Goal: Task Accomplishment & Management: Manage account settings

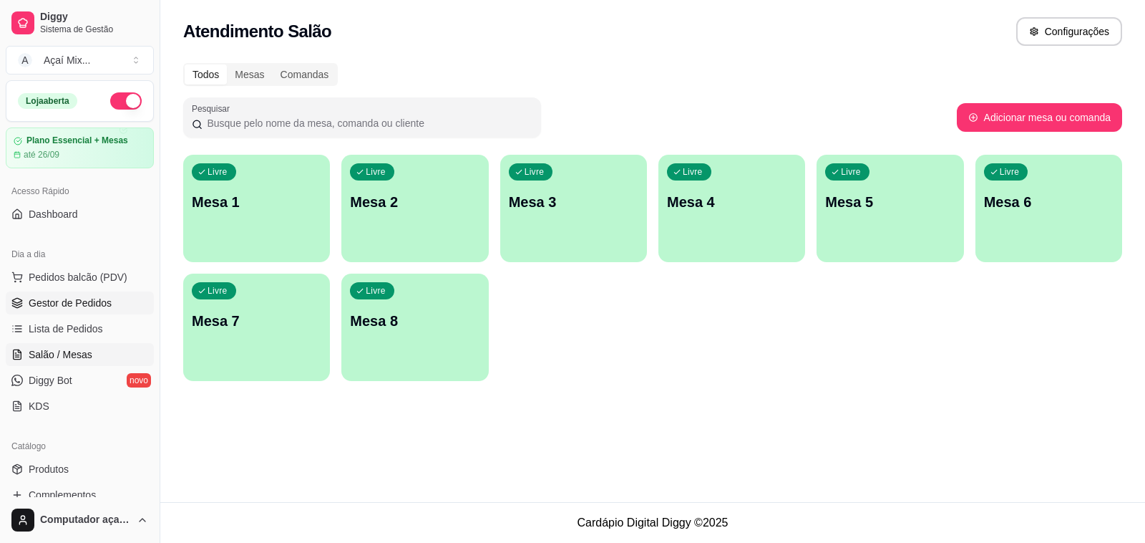
click at [54, 302] on span "Gestor de Pedidos" at bounding box center [70, 303] width 83 height 14
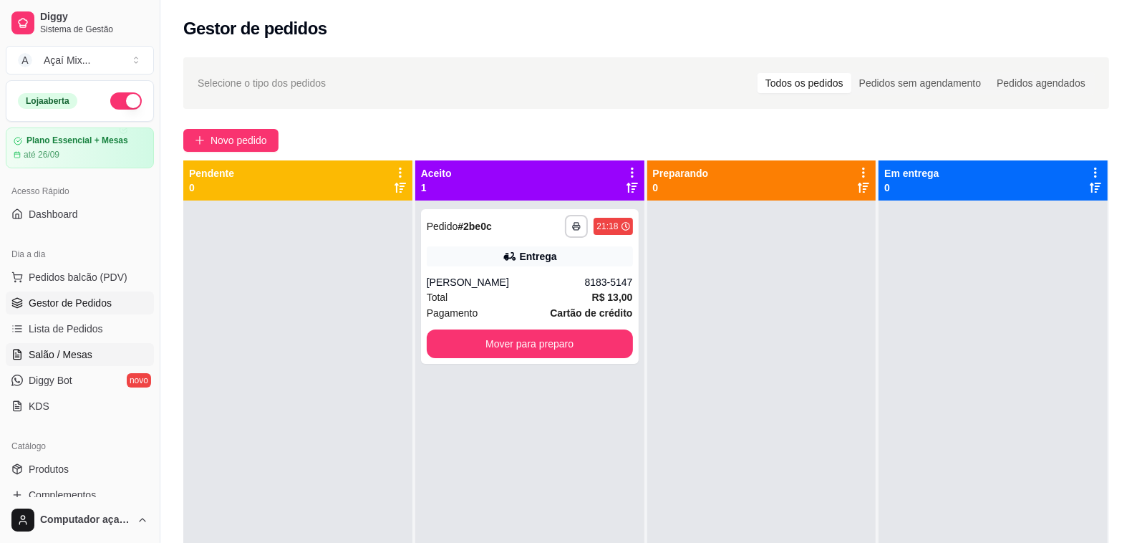
click at [67, 359] on span "Salão / Mesas" at bounding box center [61, 354] width 64 height 14
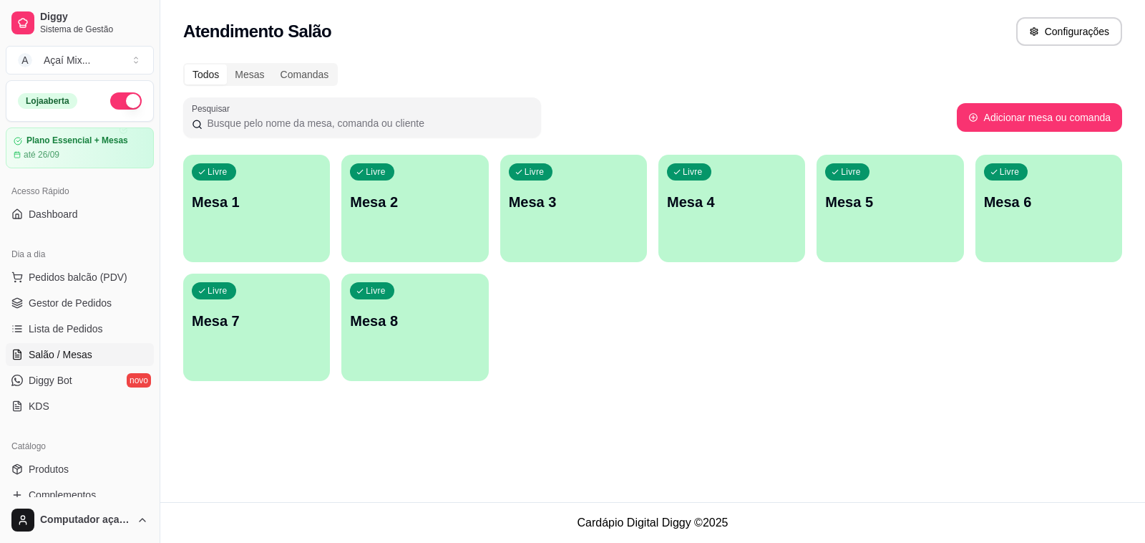
click at [296, 212] on div "Livre Mesa 1" at bounding box center [256, 200] width 147 height 90
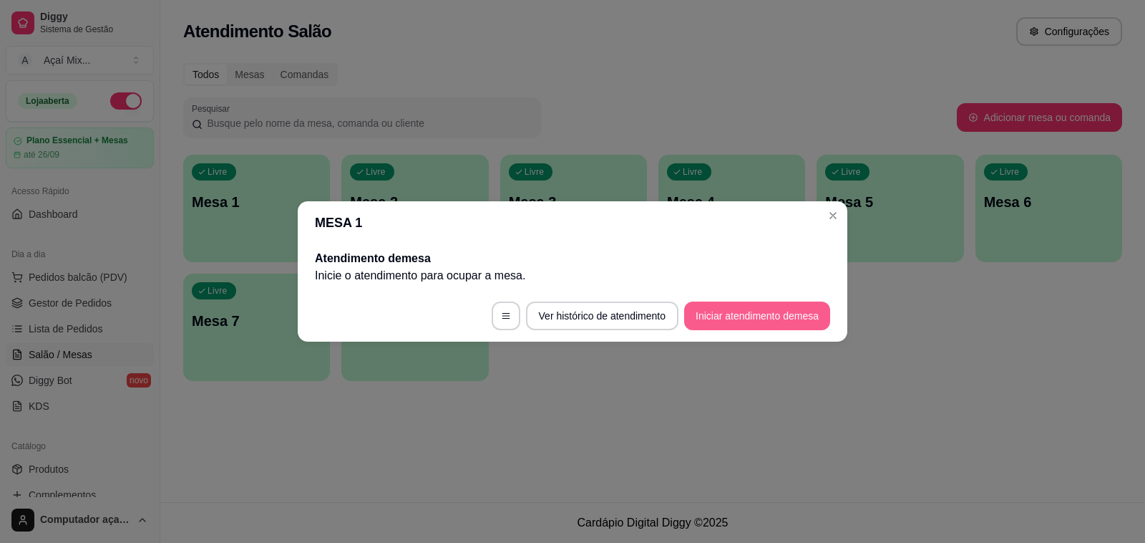
click at [749, 317] on button "Iniciar atendimento de mesa" at bounding box center [757, 315] width 146 height 29
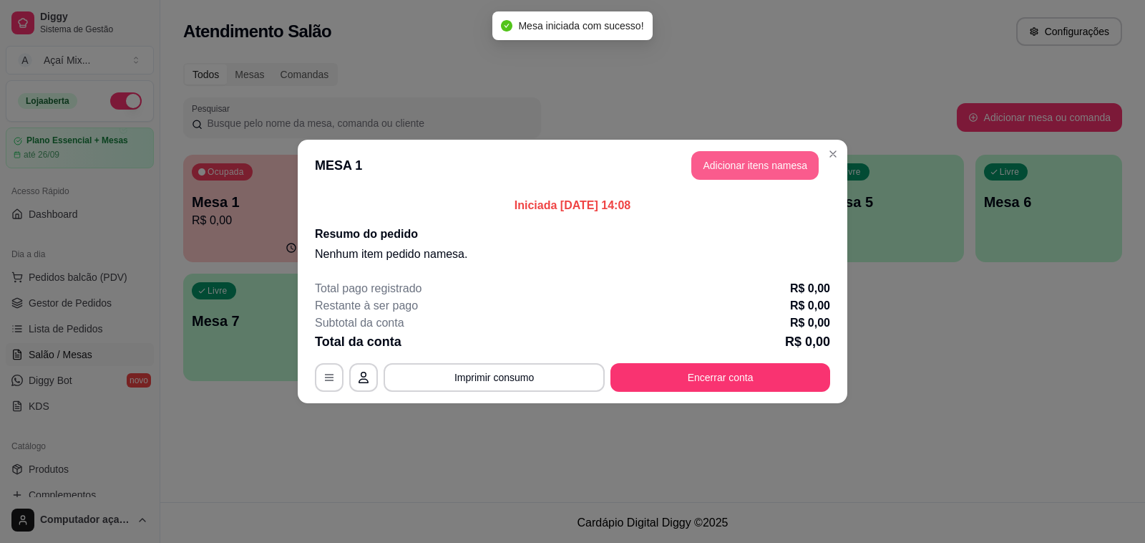
click at [721, 175] on button "Adicionar itens na mesa" at bounding box center [754, 165] width 127 height 29
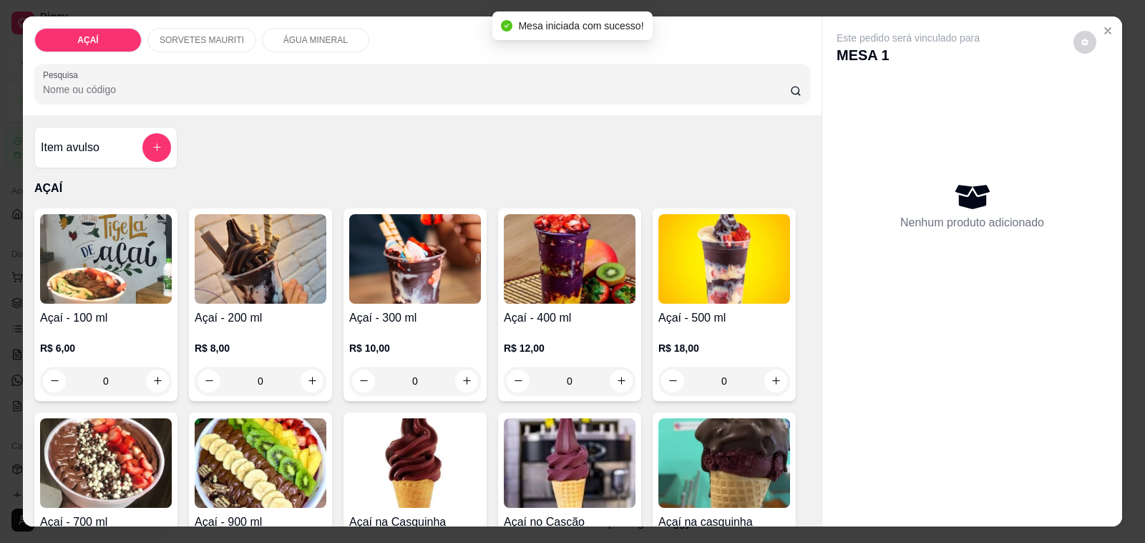
click at [241, 276] on img at bounding box center [261, 258] width 132 height 89
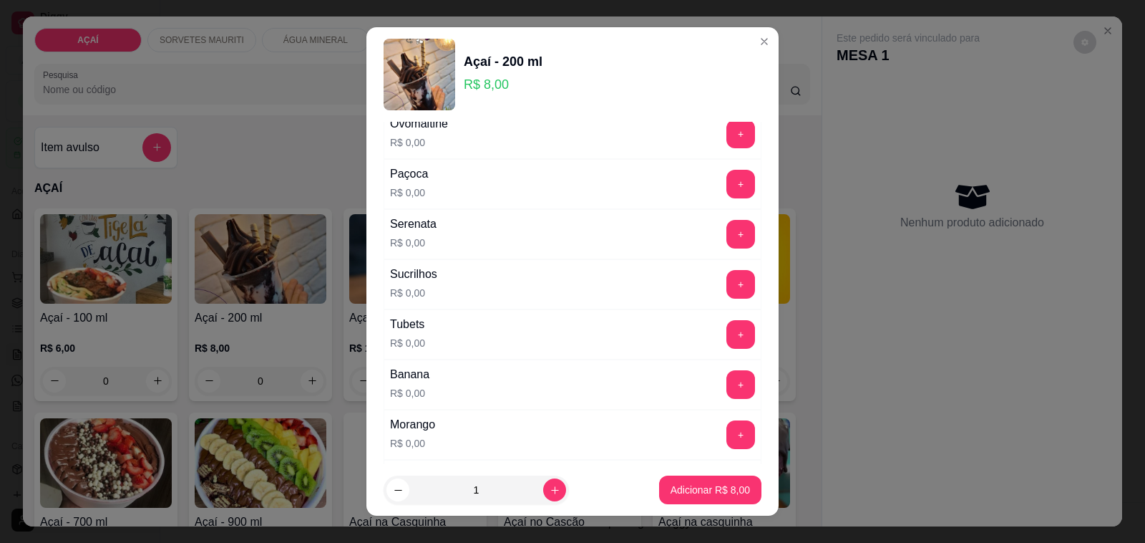
scroll to position [1656, 0]
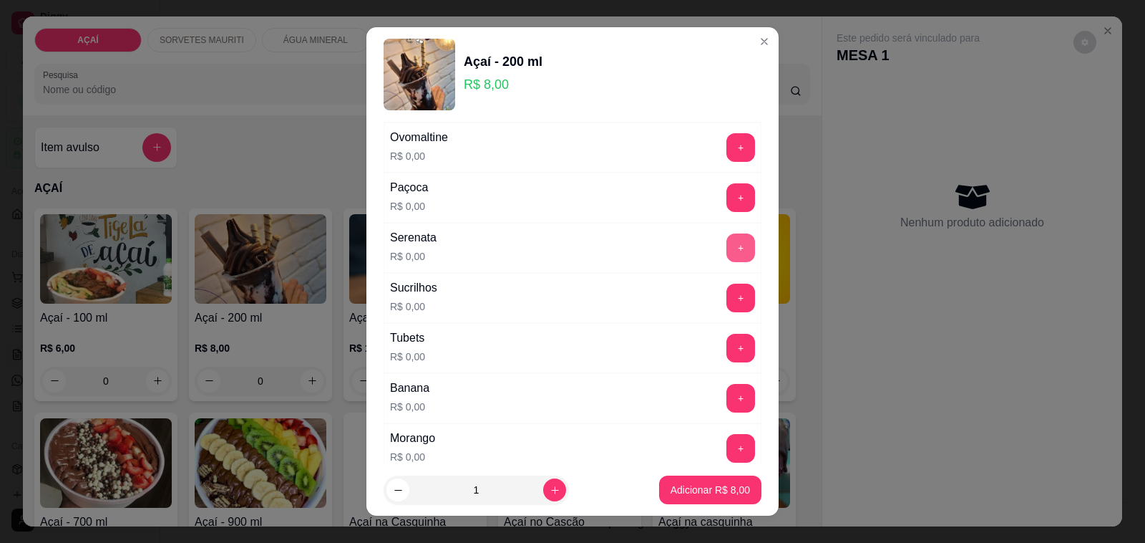
click at [727, 262] on button "+" at bounding box center [741, 247] width 29 height 29
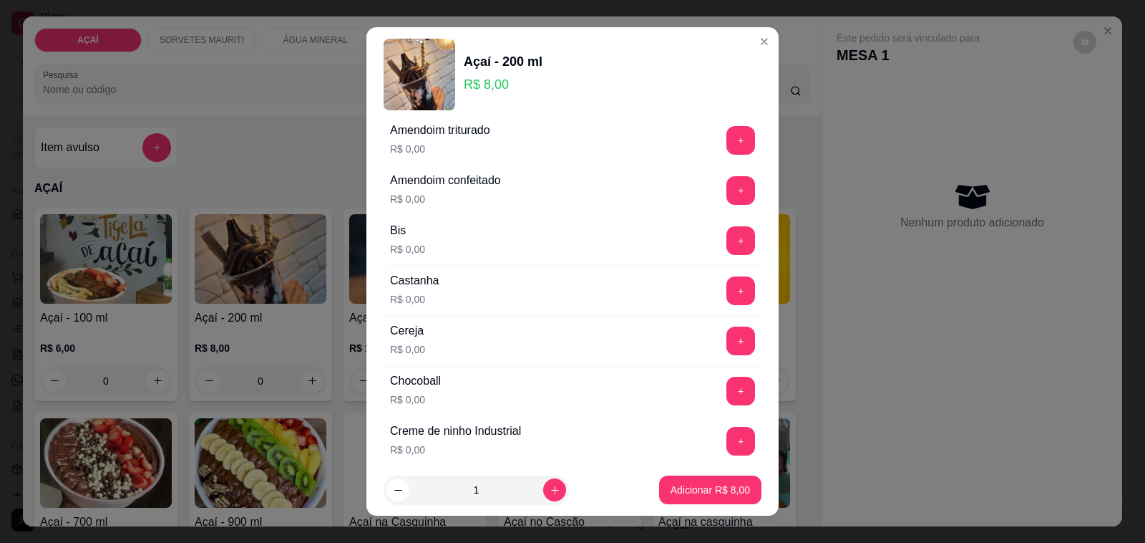
scroll to position [89, 0]
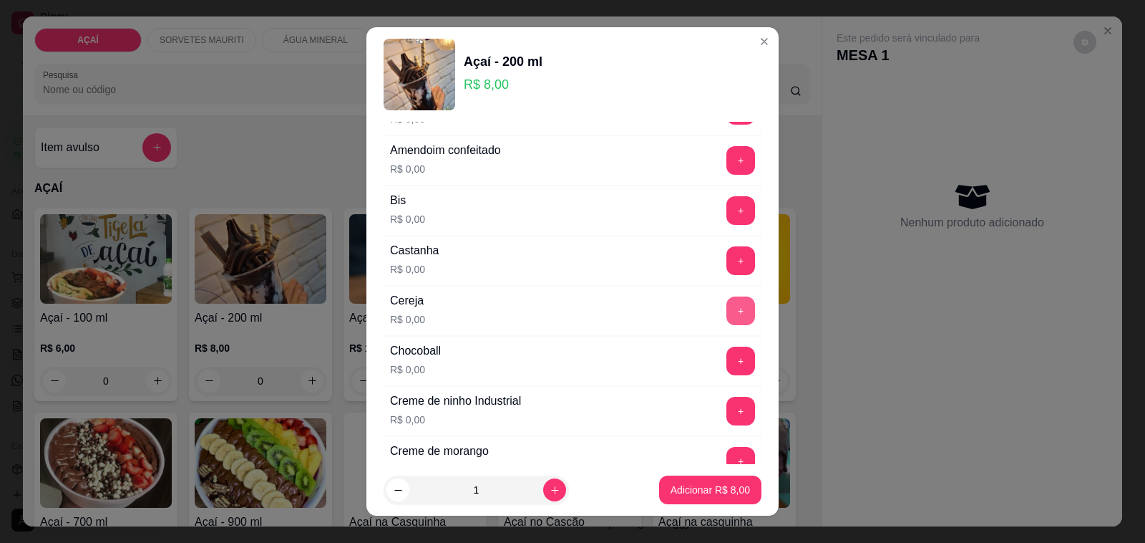
click at [727, 308] on button "+" at bounding box center [741, 310] width 29 height 29
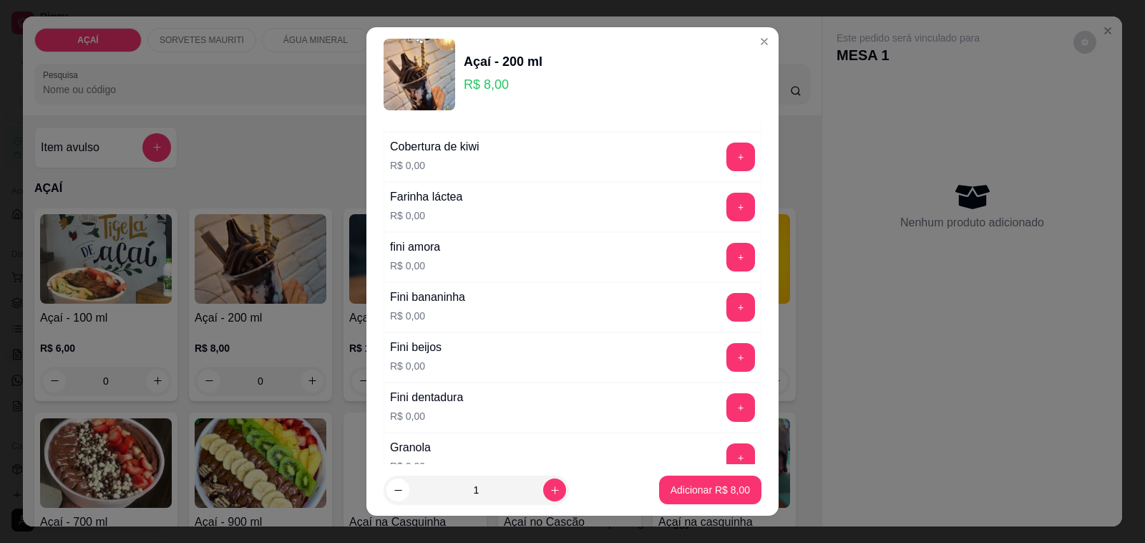
scroll to position [984, 0]
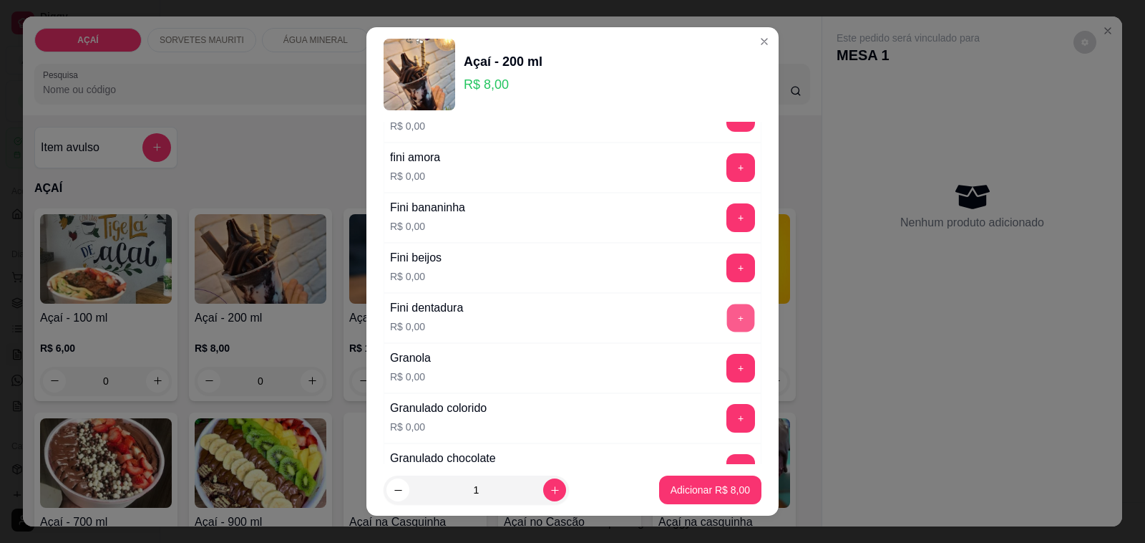
click at [727, 324] on button "+" at bounding box center [741, 318] width 28 height 28
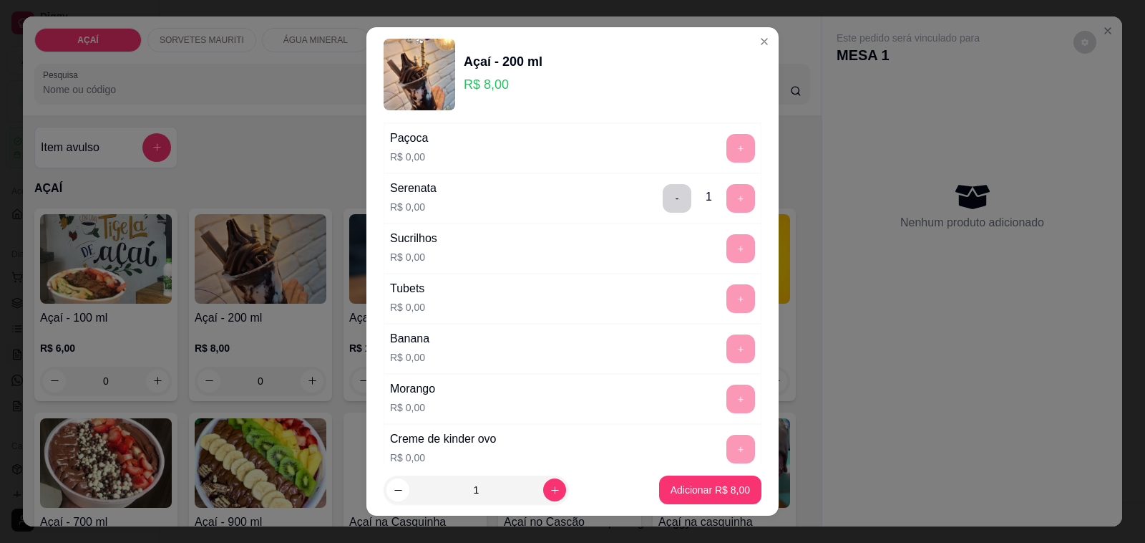
scroll to position [1835, 0]
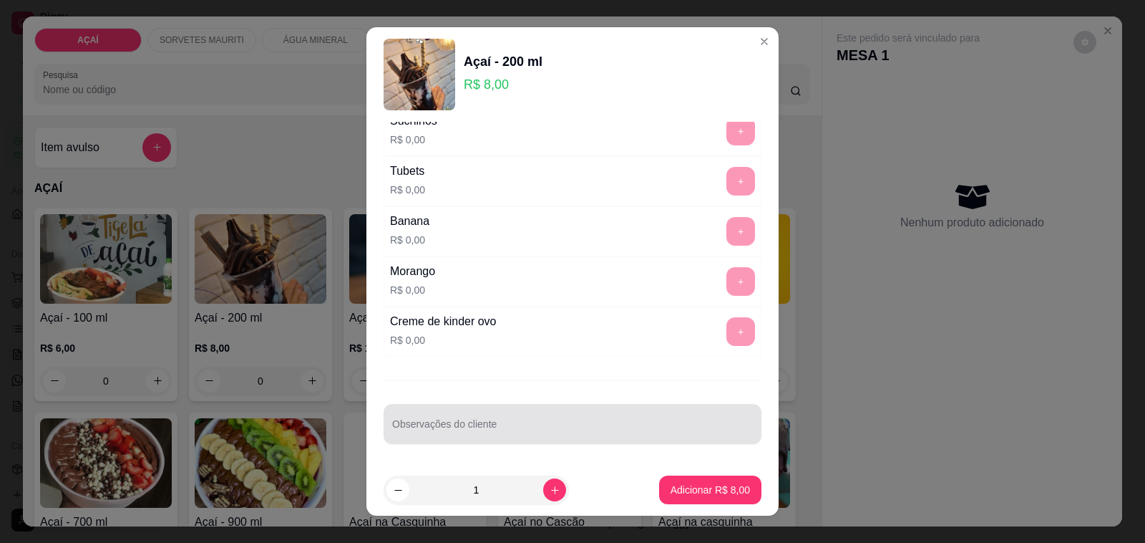
click at [460, 432] on input "Observações do cliente" at bounding box center [572, 429] width 361 height 14
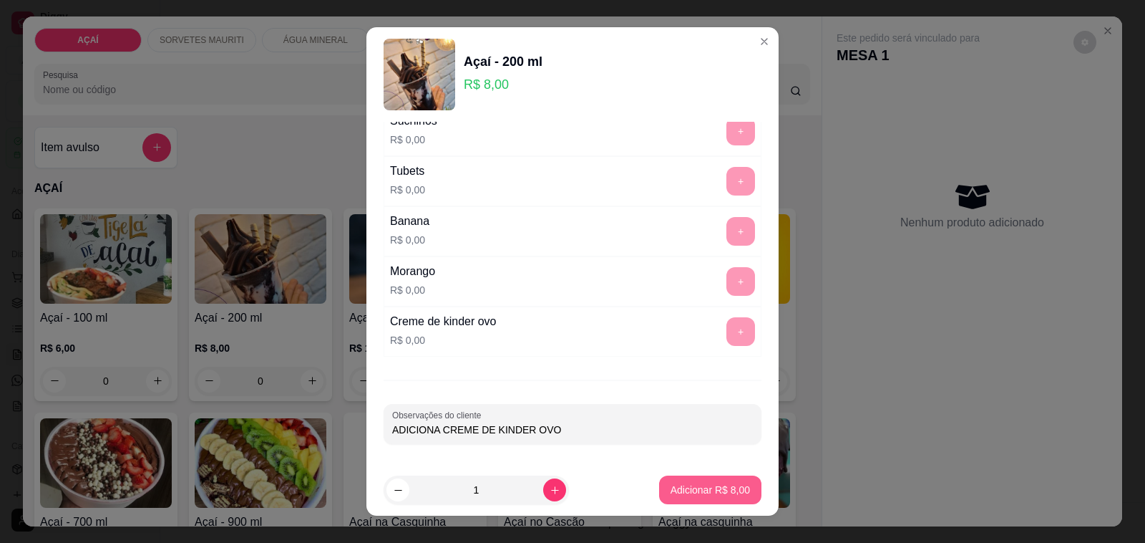
type input "ADICIONA CREME DE KINDER OVO"
click at [713, 496] on p "Adicionar R$ 8,00" at bounding box center [710, 489] width 79 height 14
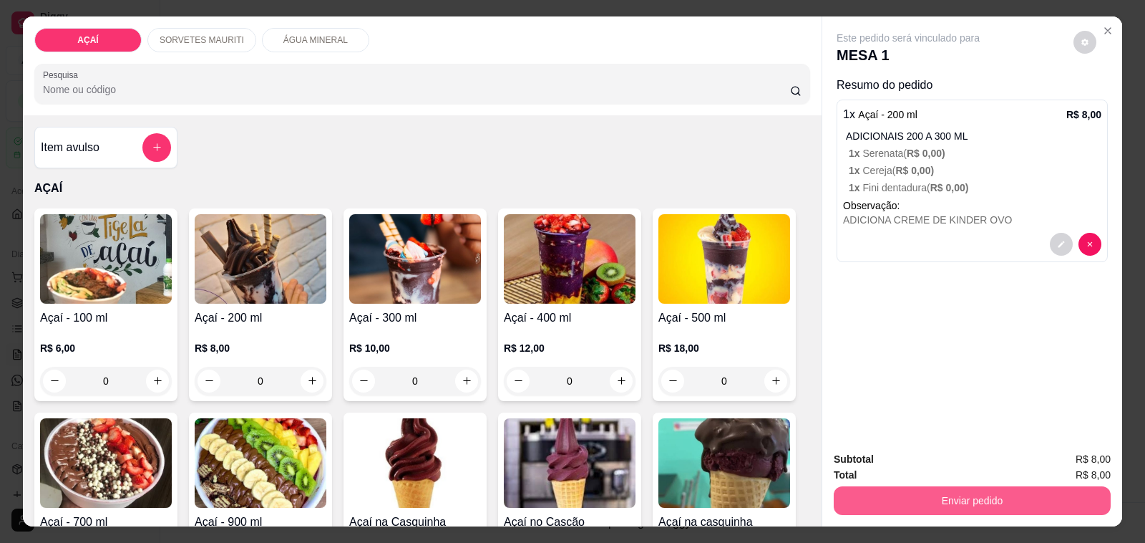
click at [895, 487] on button "Enviar pedido" at bounding box center [972, 500] width 277 height 29
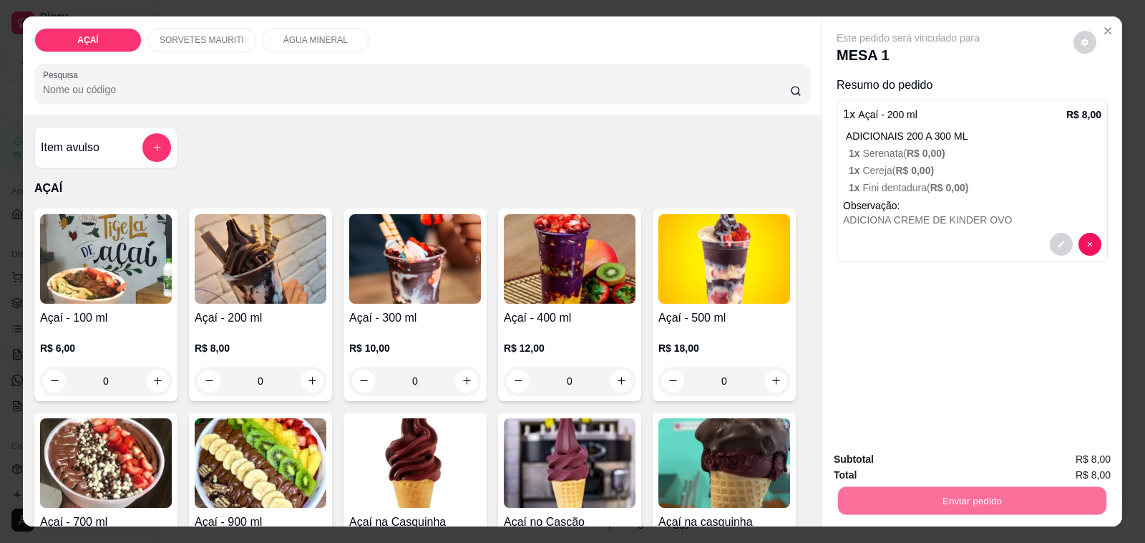
click at [895, 464] on button "Não registrar e enviar pedido" at bounding box center [924, 459] width 145 height 26
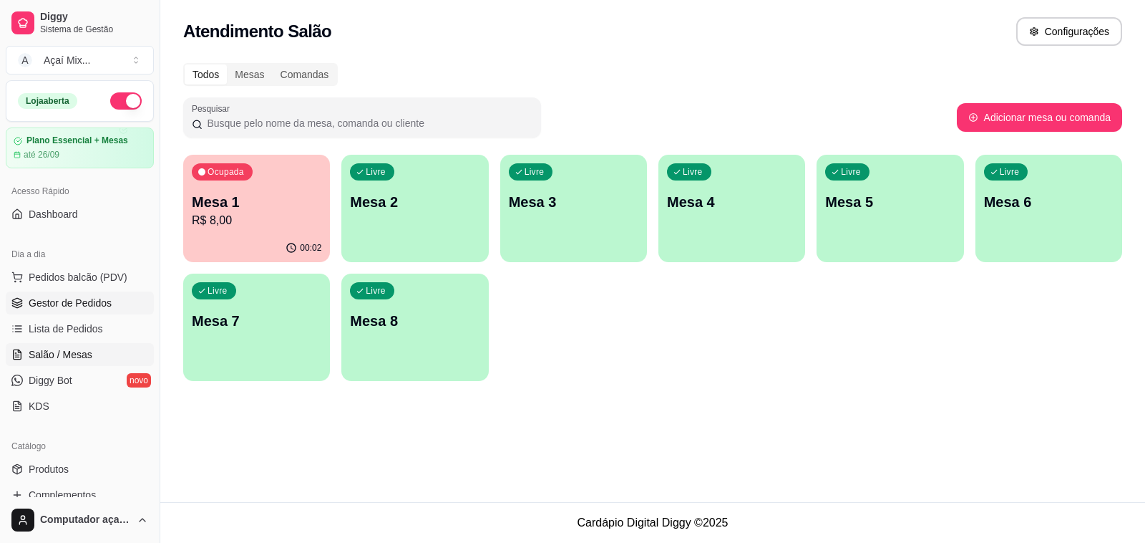
click at [98, 301] on span "Gestor de Pedidos" at bounding box center [70, 303] width 83 height 14
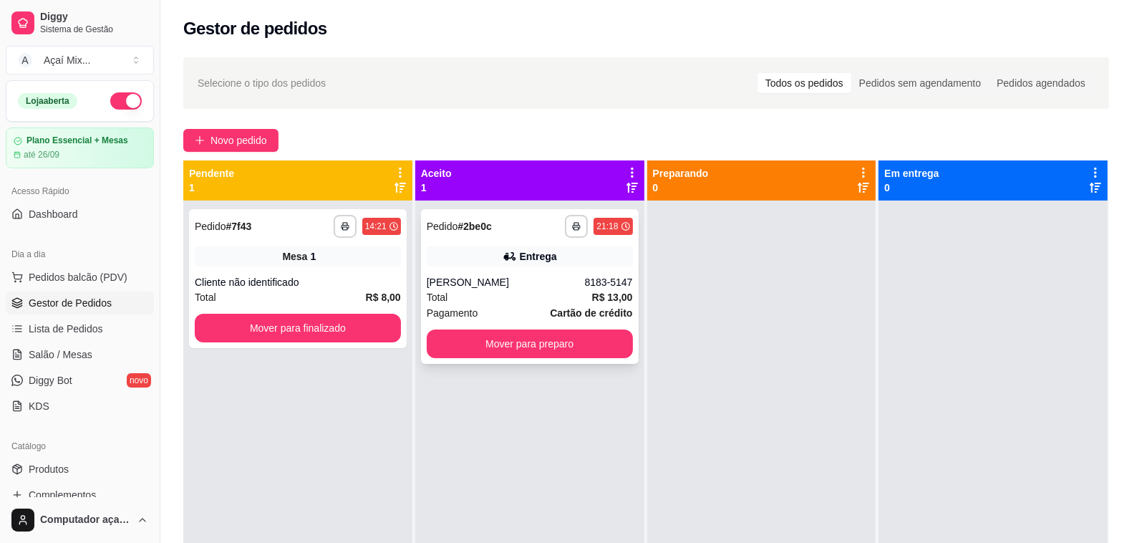
click at [510, 287] on div "[PERSON_NAME]" at bounding box center [506, 282] width 158 height 14
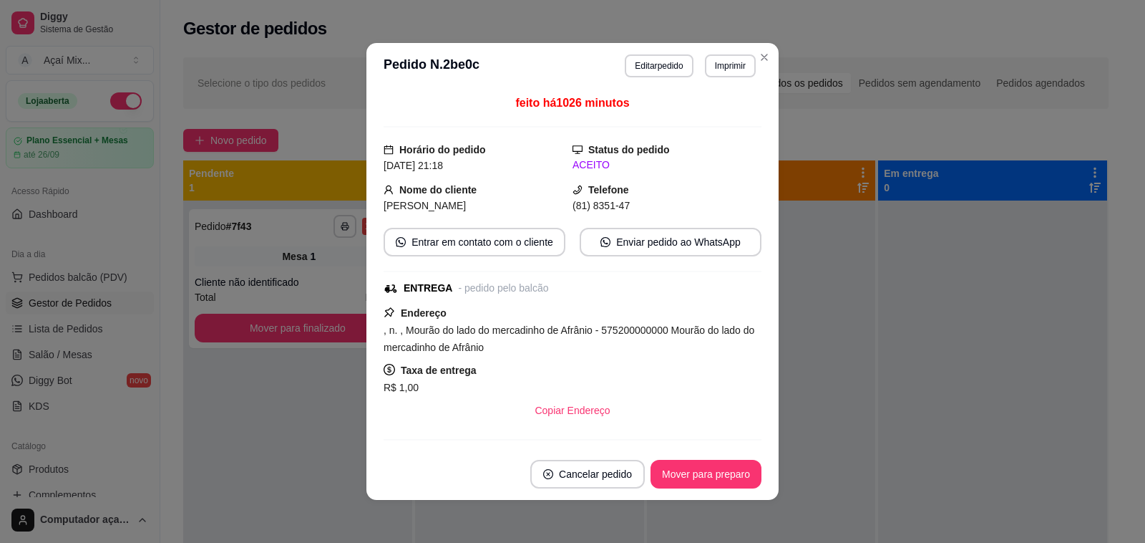
scroll to position [179, 0]
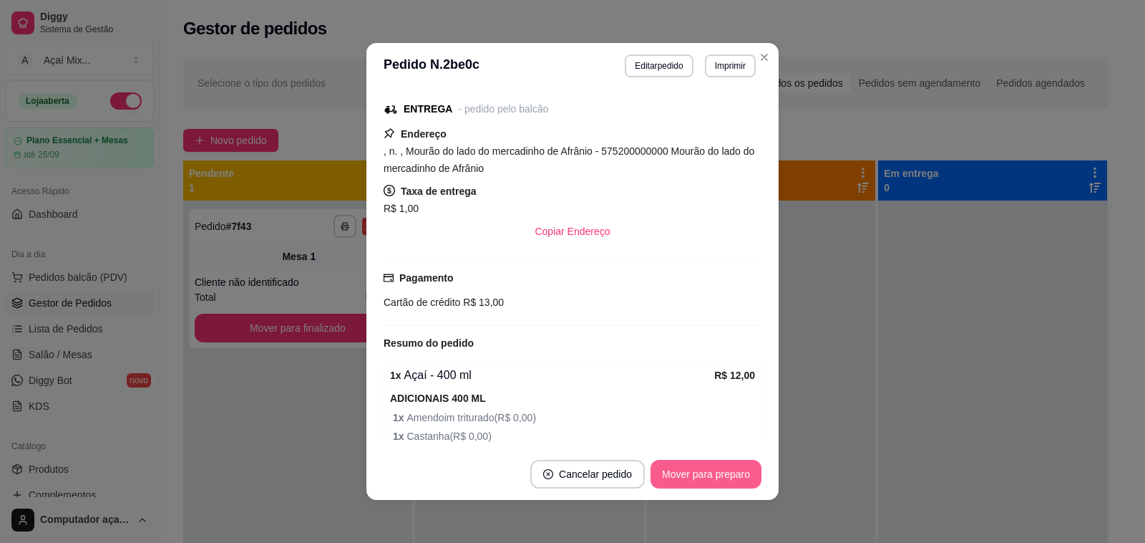
click at [712, 466] on button "Mover para preparo" at bounding box center [706, 474] width 111 height 29
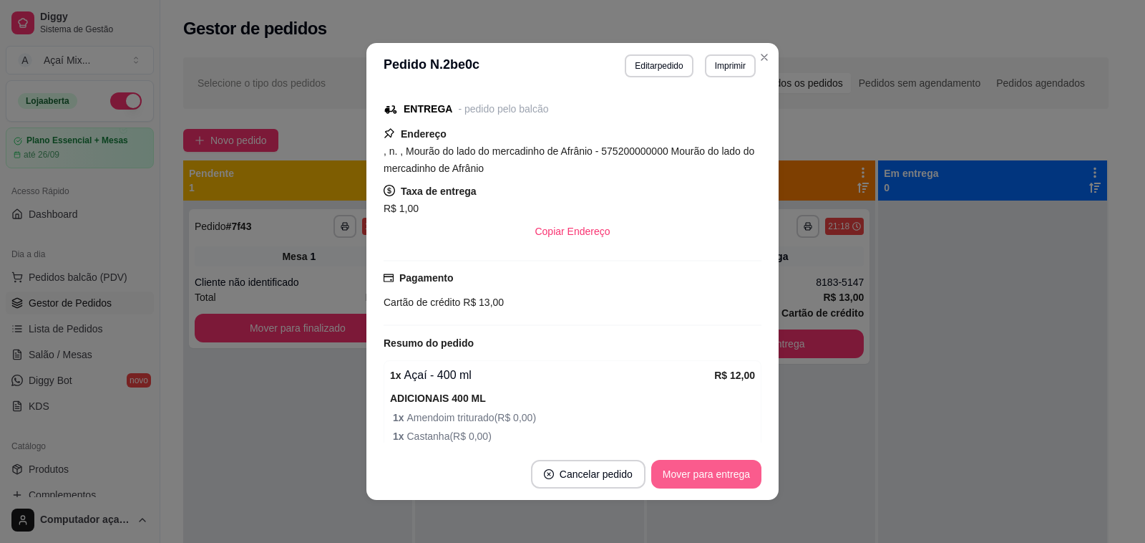
click at [698, 477] on button "Mover para entrega" at bounding box center [706, 474] width 110 height 29
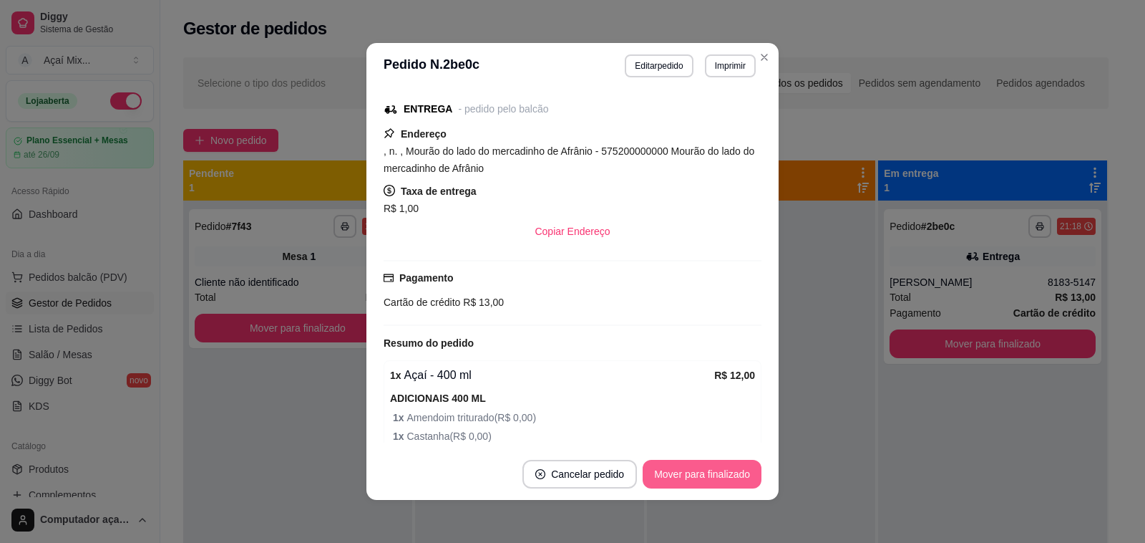
click at [712, 477] on button "Mover para finalizado" at bounding box center [702, 474] width 119 height 29
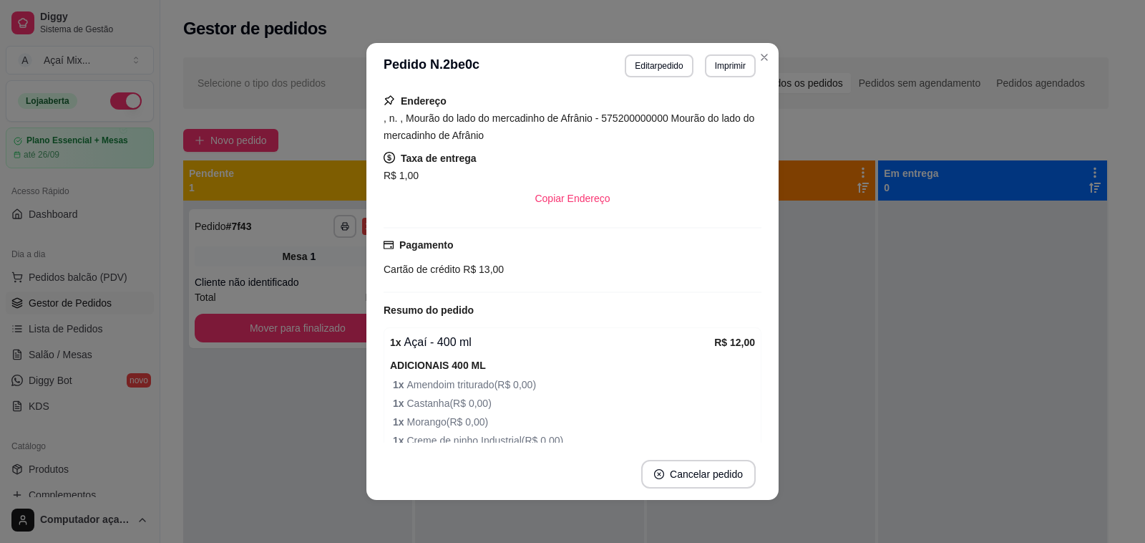
scroll to position [145, 0]
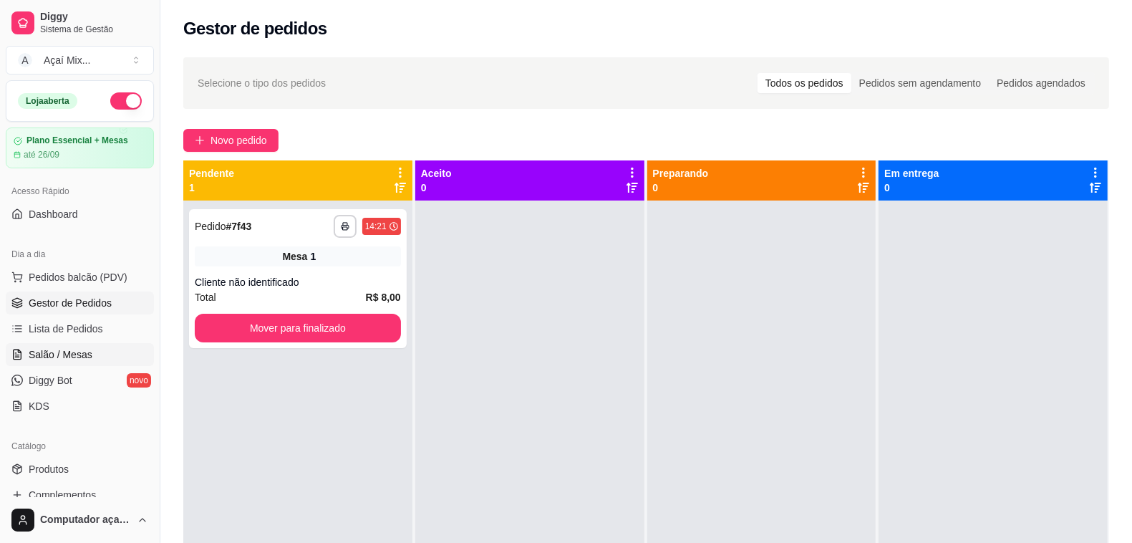
click at [90, 356] on link "Salão / Mesas" at bounding box center [80, 354] width 148 height 23
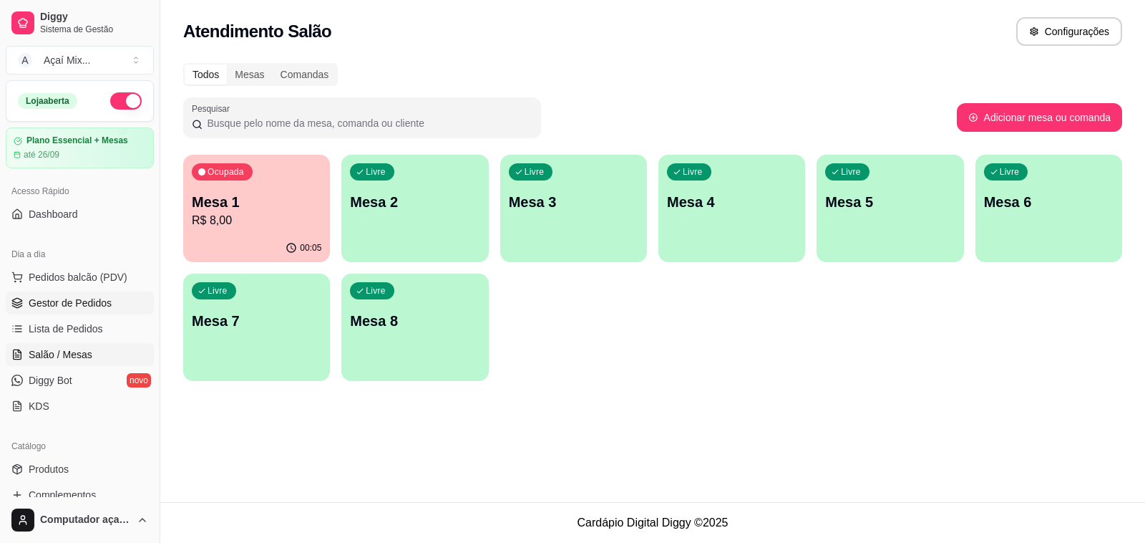
click at [90, 303] on span "Gestor de Pedidos" at bounding box center [70, 303] width 83 height 14
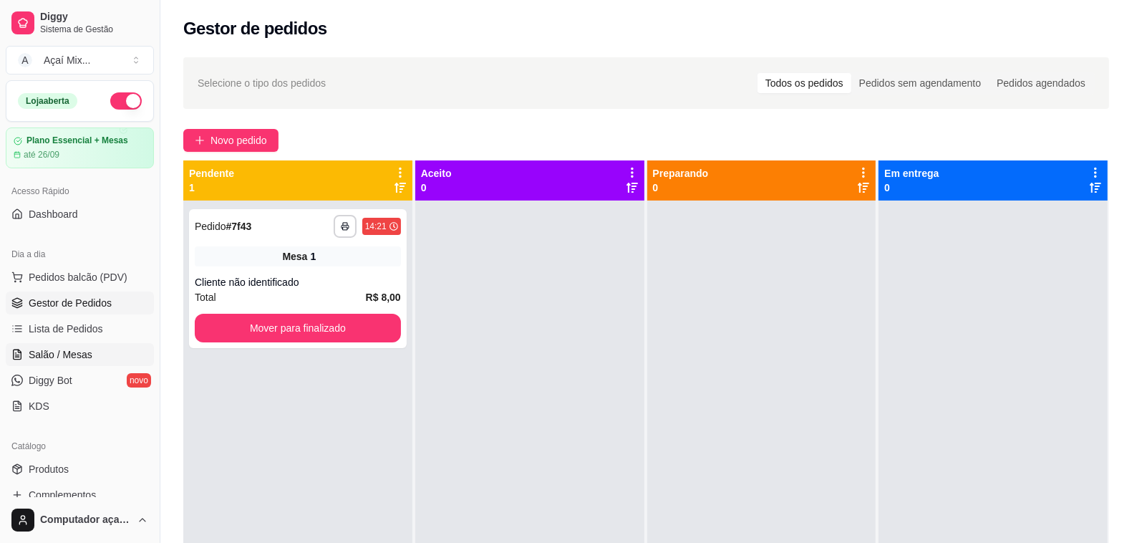
click at [77, 346] on link "Salão / Mesas" at bounding box center [80, 354] width 148 height 23
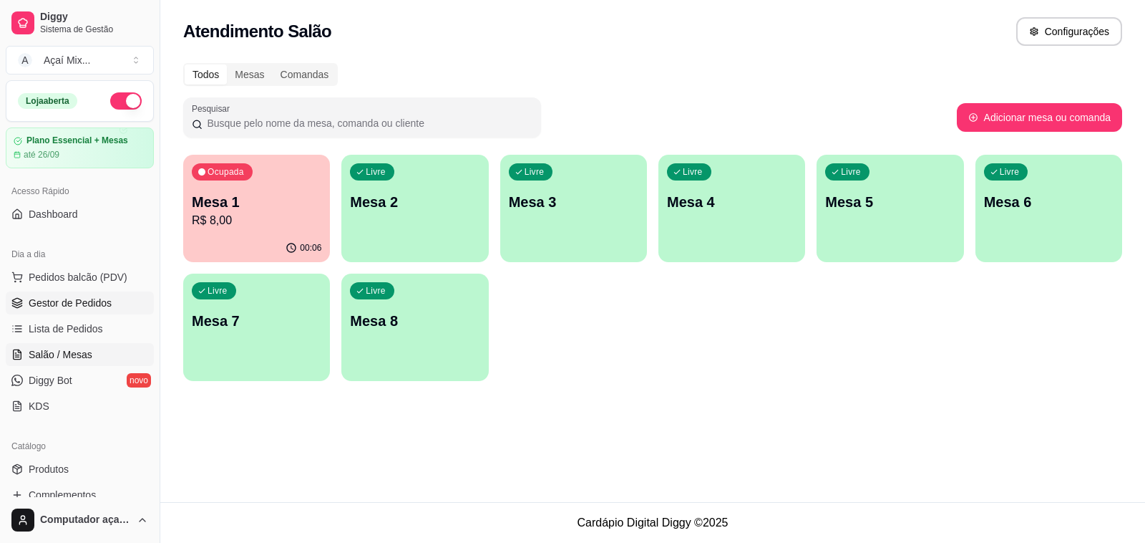
click at [94, 302] on span "Gestor de Pedidos" at bounding box center [70, 303] width 83 height 14
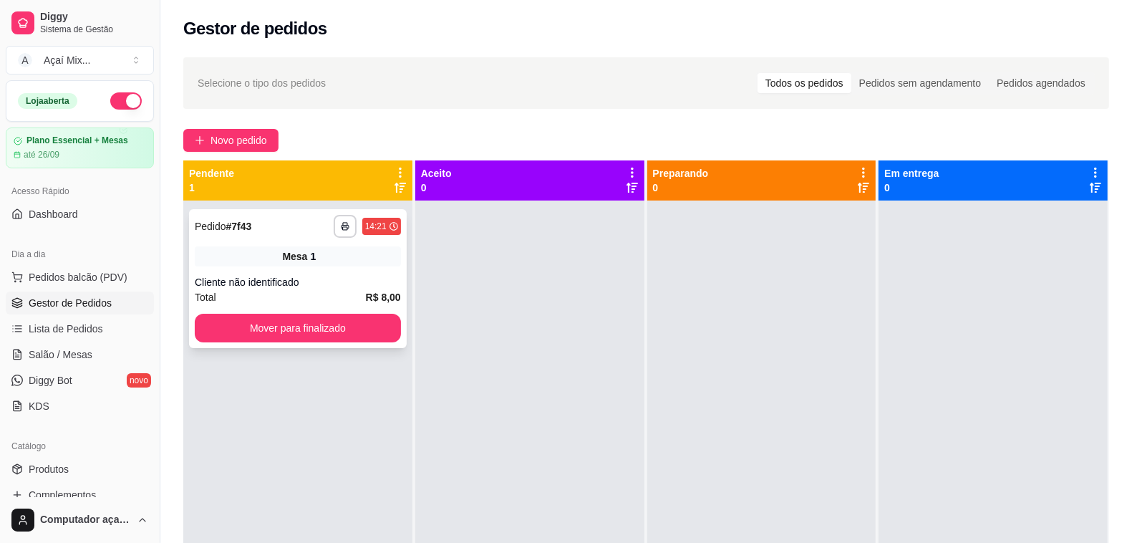
click at [388, 305] on div "**********" at bounding box center [298, 278] width 218 height 139
click at [278, 340] on button "Mover para finalizado" at bounding box center [298, 328] width 206 height 29
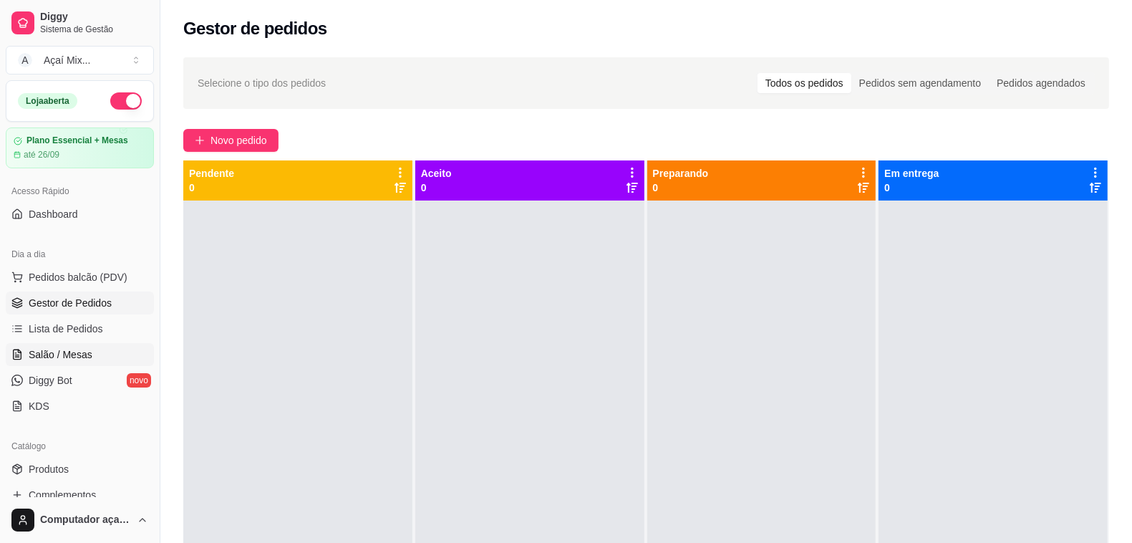
drag, startPoint x: 92, startPoint y: 359, endPoint x: 138, endPoint y: 361, distance: 46.6
click at [94, 362] on link "Salão / Mesas" at bounding box center [80, 354] width 148 height 23
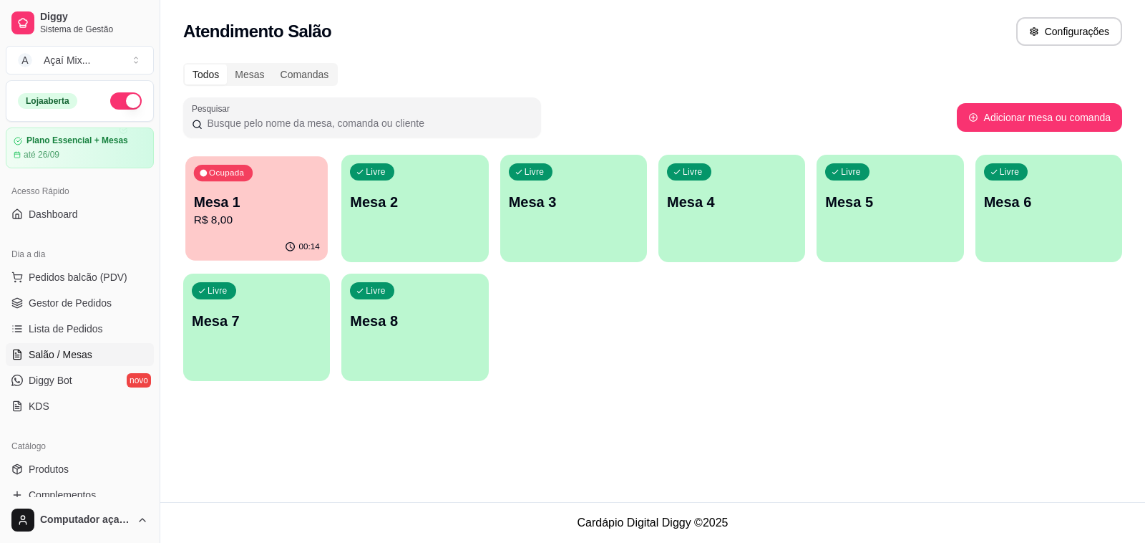
click at [263, 248] on div "00:14" at bounding box center [256, 246] width 142 height 27
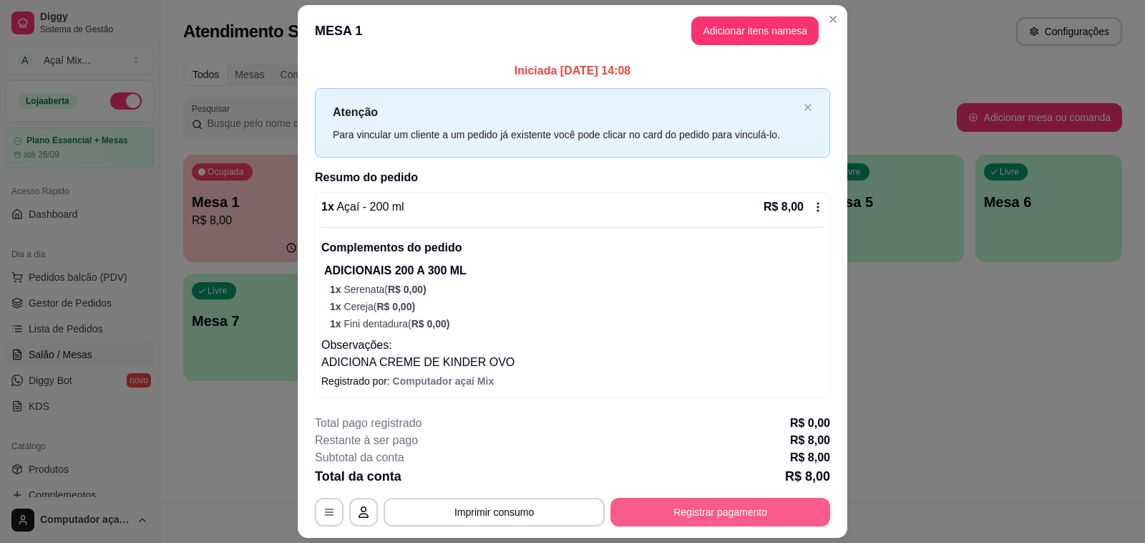
click at [674, 518] on button "Registrar pagamento" at bounding box center [721, 511] width 220 height 29
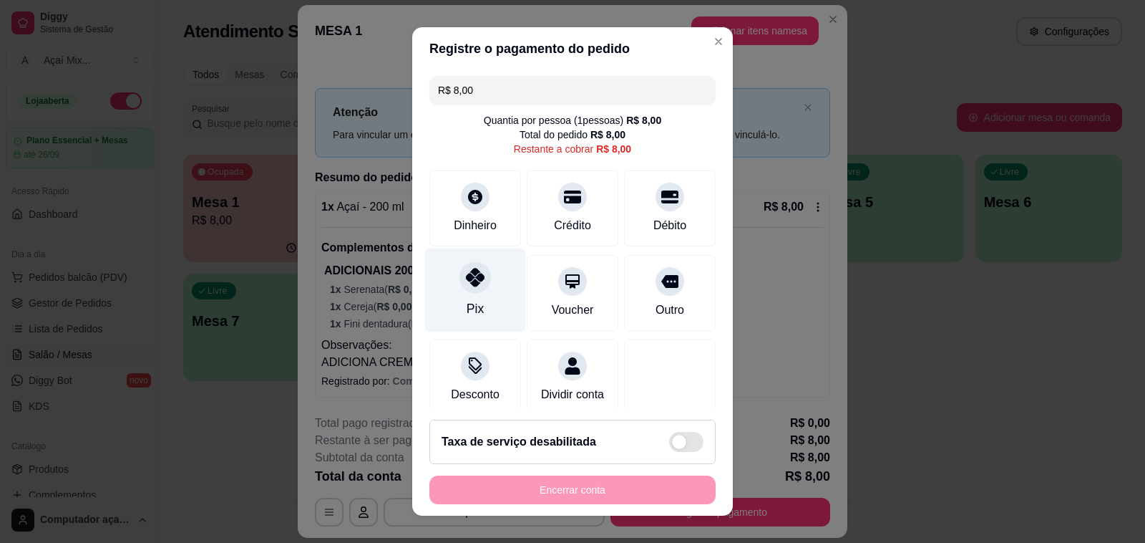
click at [477, 290] on div "Pix" at bounding box center [475, 290] width 101 height 84
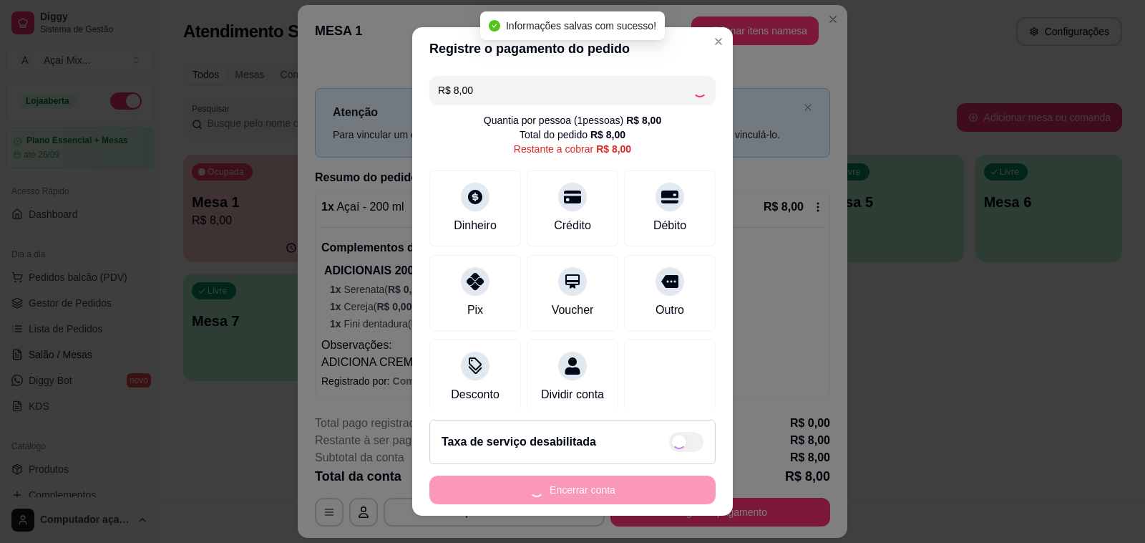
type input "R$ 0,00"
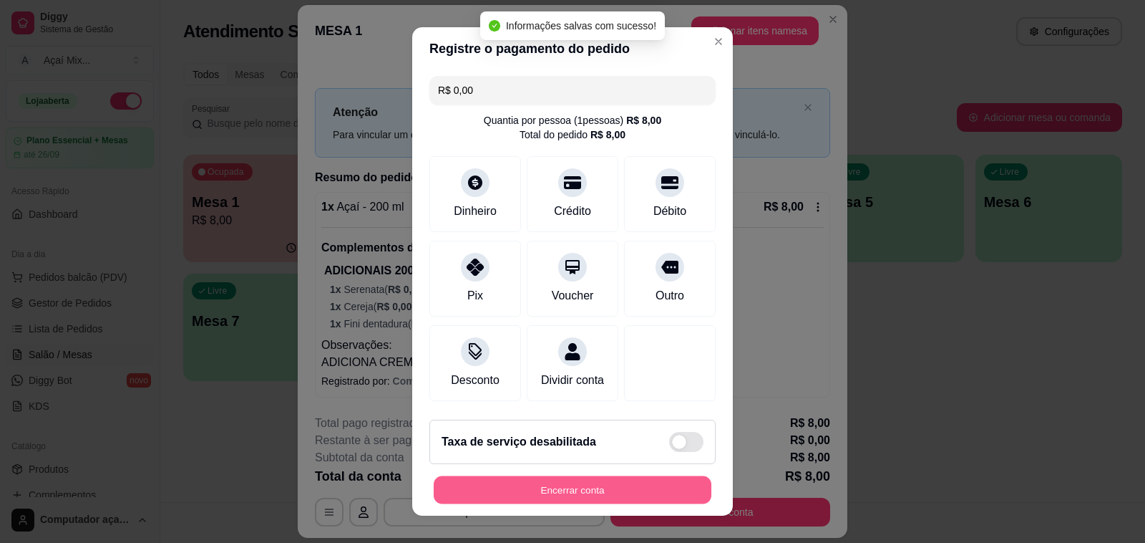
click at [591, 490] on button "Encerrar conta" at bounding box center [573, 490] width 278 height 28
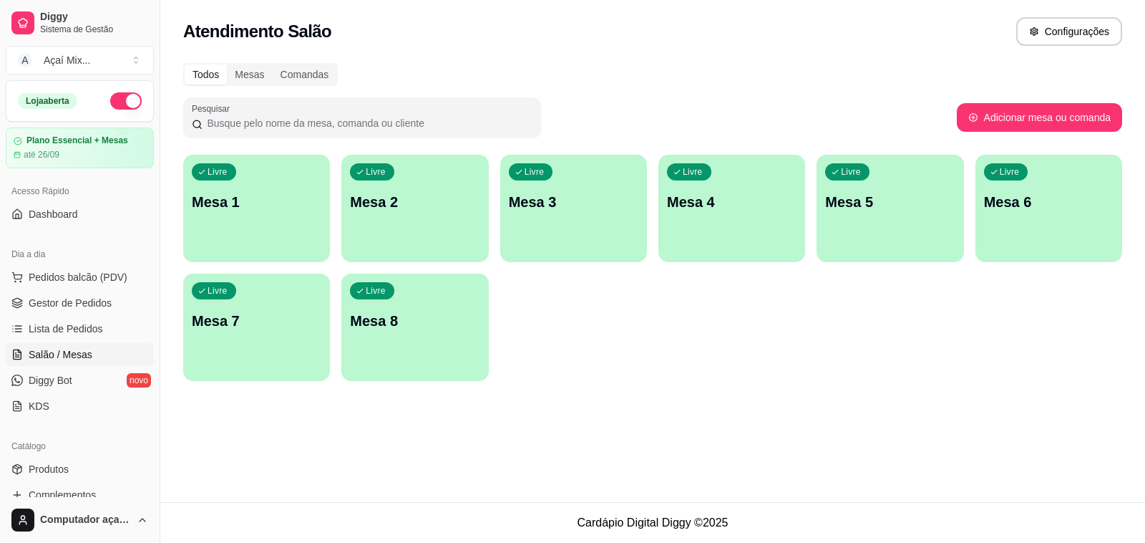
click at [230, 213] on div "Livre Mesa 1" at bounding box center [256, 200] width 147 height 90
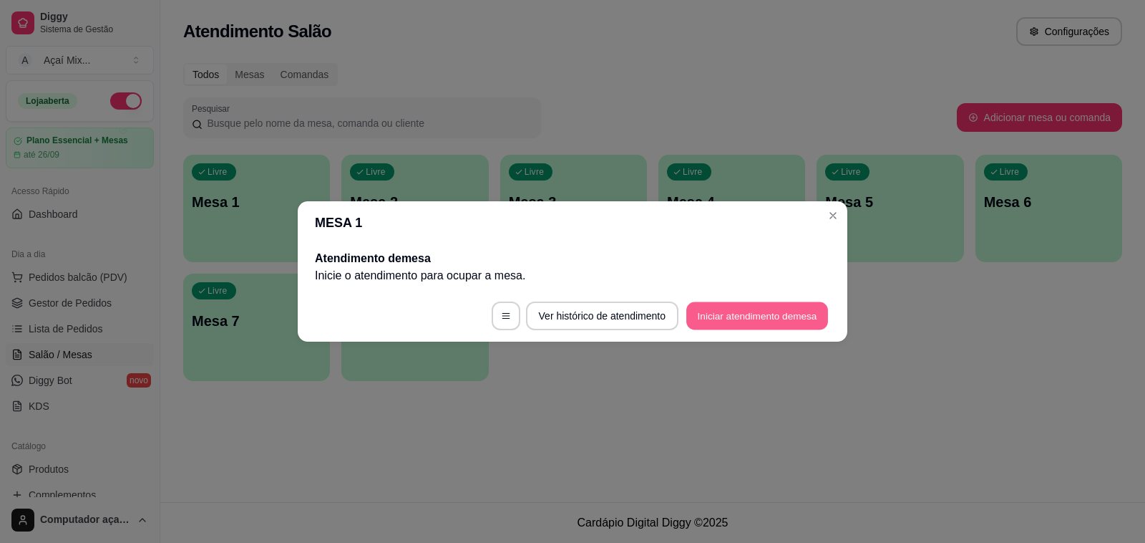
click at [723, 304] on button "Iniciar atendimento de mesa" at bounding box center [757, 316] width 142 height 28
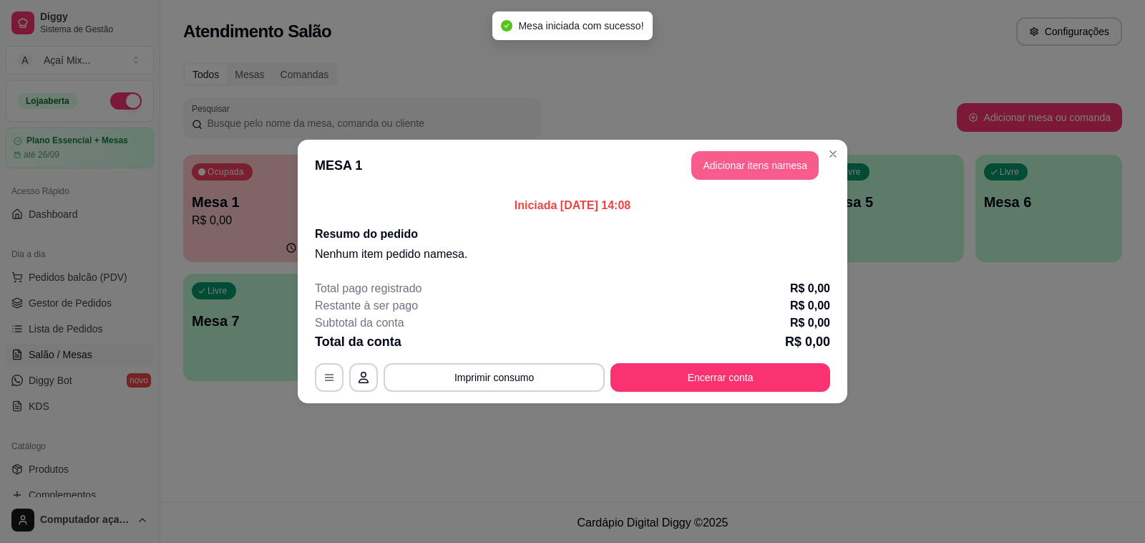
click at [754, 169] on button "Adicionar itens na mesa" at bounding box center [754, 165] width 127 height 29
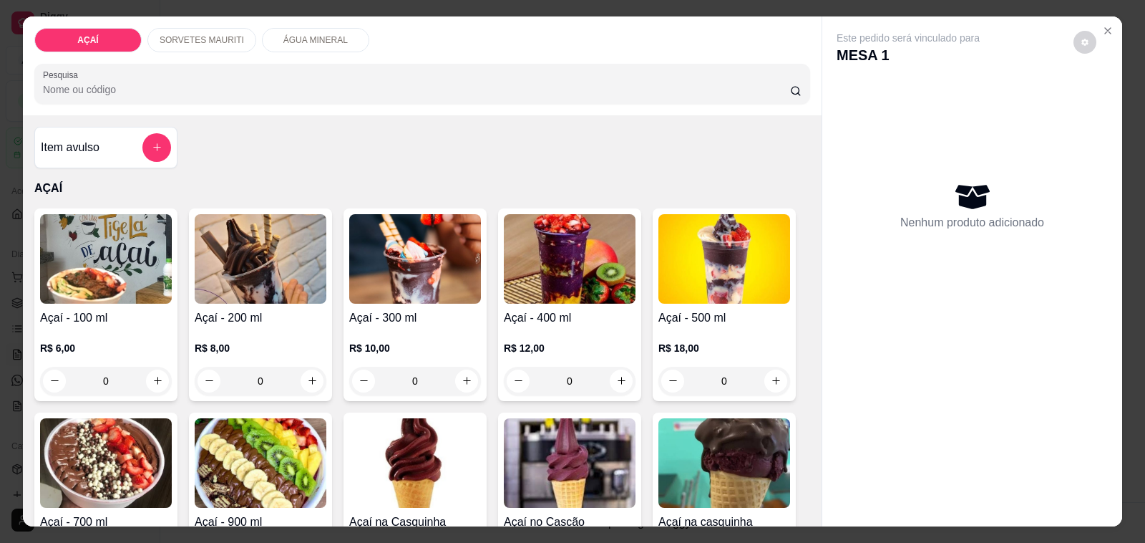
click at [702, 309] on h4 "Açaí - 500 ml" at bounding box center [725, 317] width 132 height 17
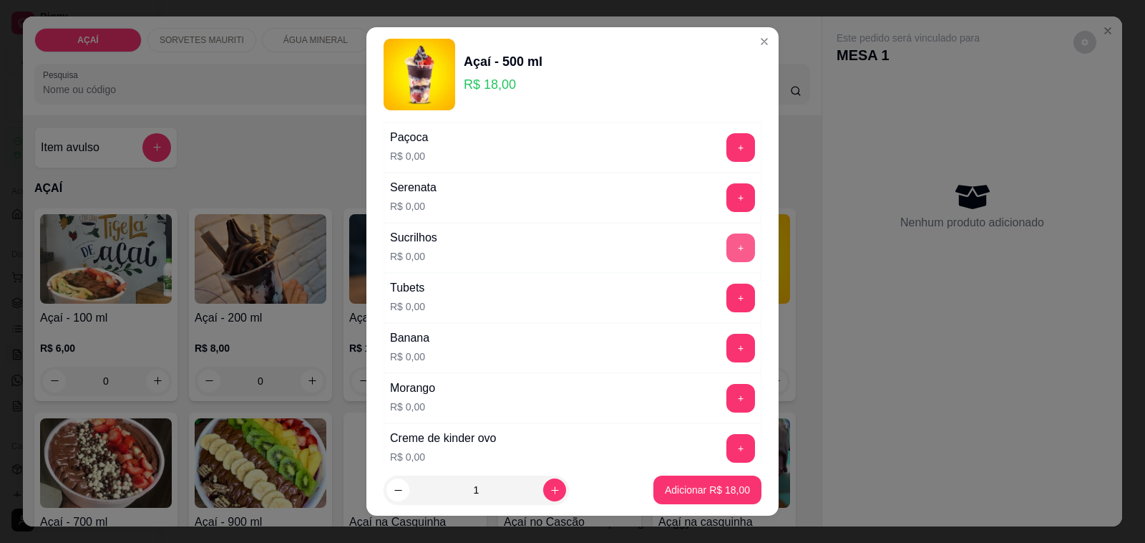
scroll to position [1566, 0]
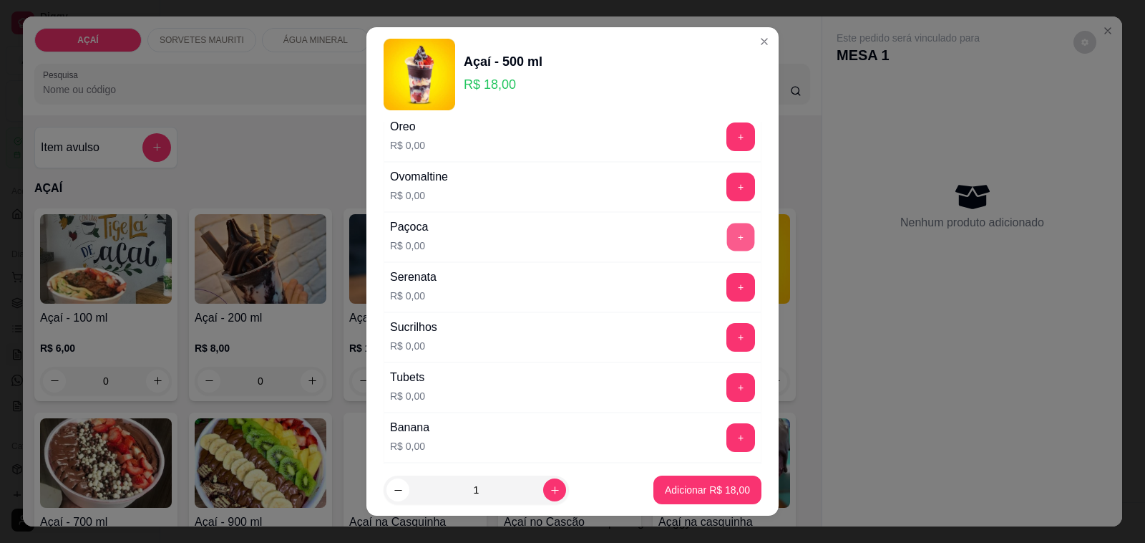
click at [727, 251] on button "+" at bounding box center [741, 237] width 28 height 28
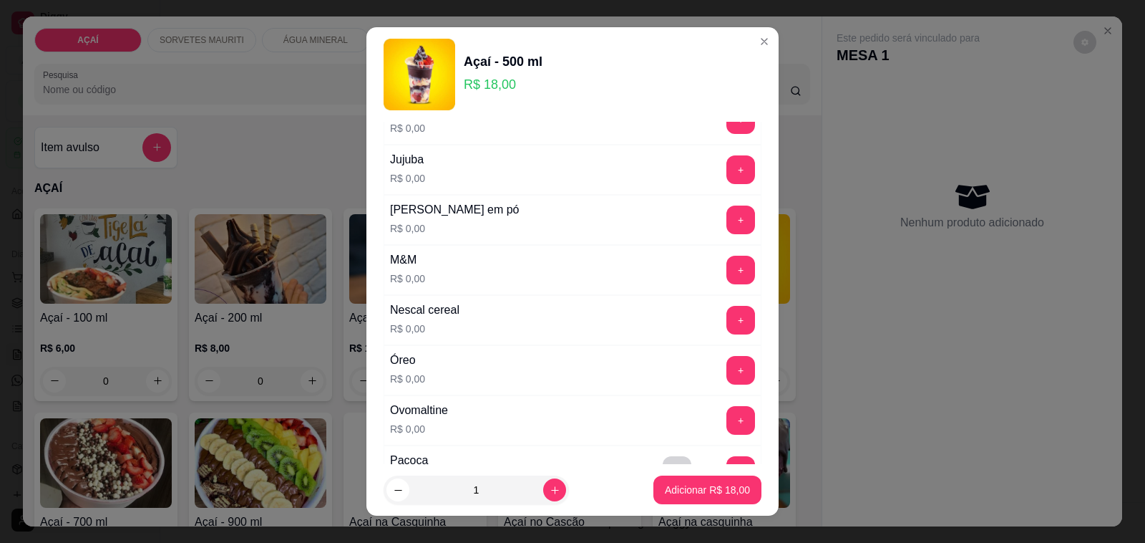
scroll to position [1298, 0]
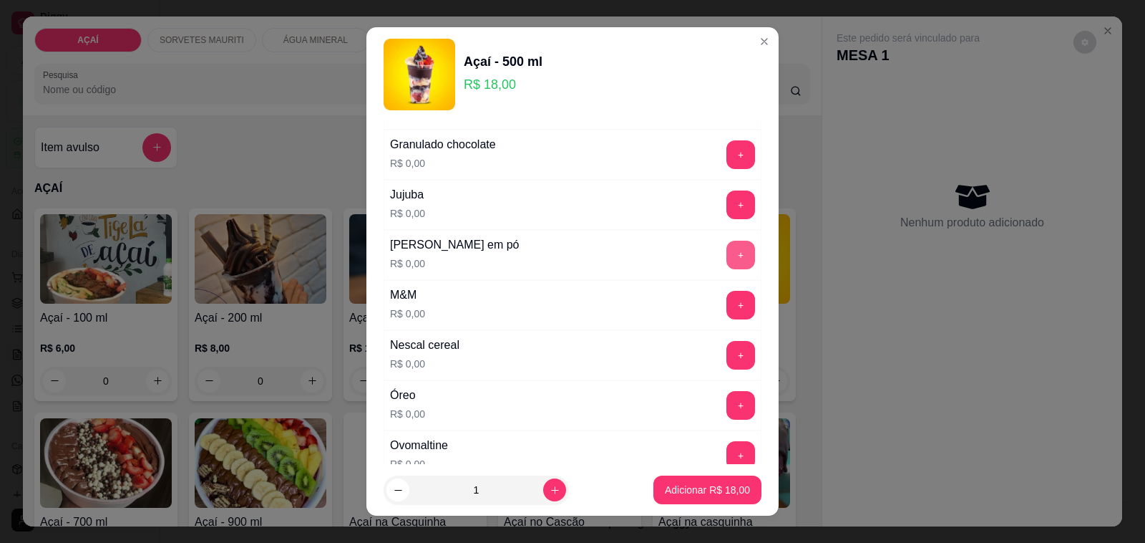
click at [727, 251] on button "+" at bounding box center [741, 255] width 29 height 29
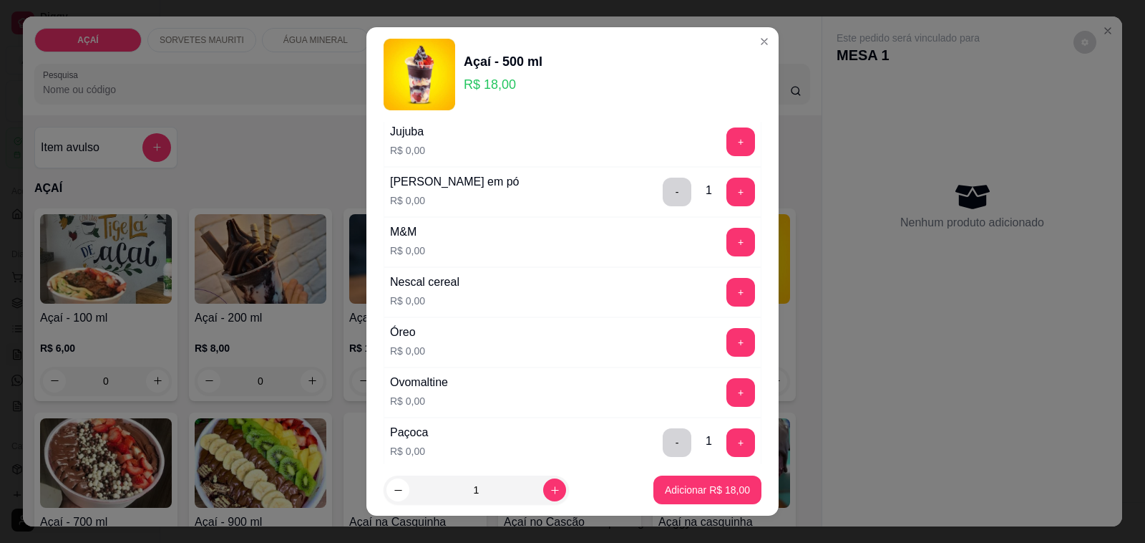
scroll to position [1387, 0]
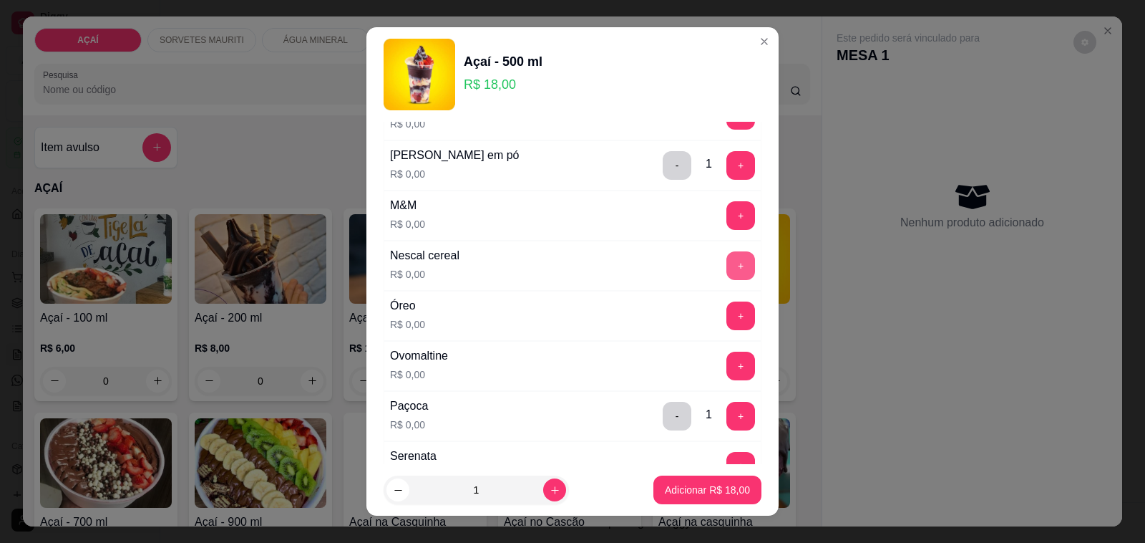
click at [727, 266] on button "+" at bounding box center [741, 265] width 29 height 29
click at [669, 491] on p "Adicionar R$ 18,00" at bounding box center [707, 489] width 85 height 14
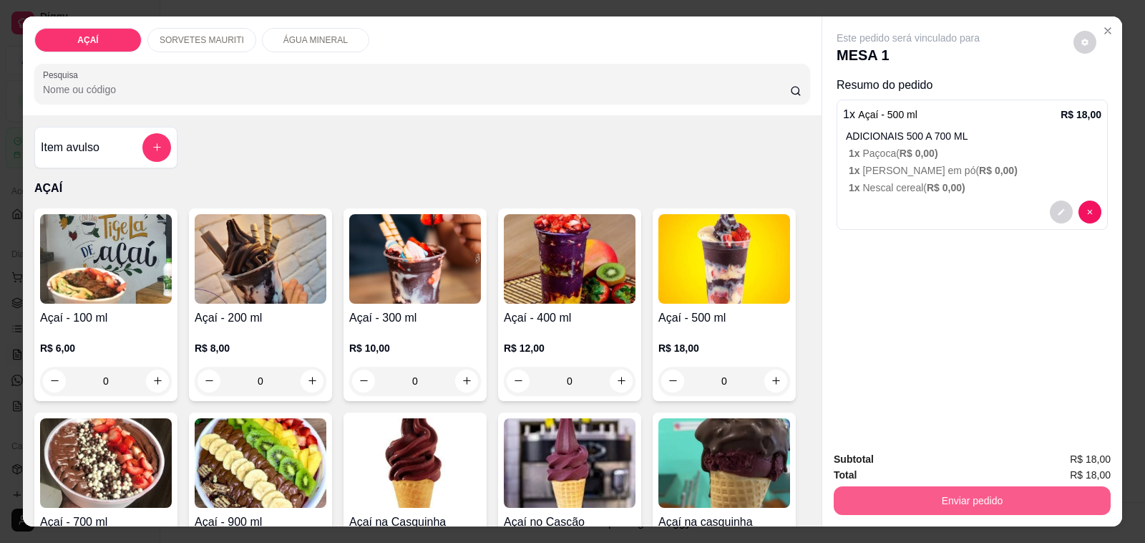
click at [951, 487] on button "Enviar pedido" at bounding box center [972, 500] width 277 height 29
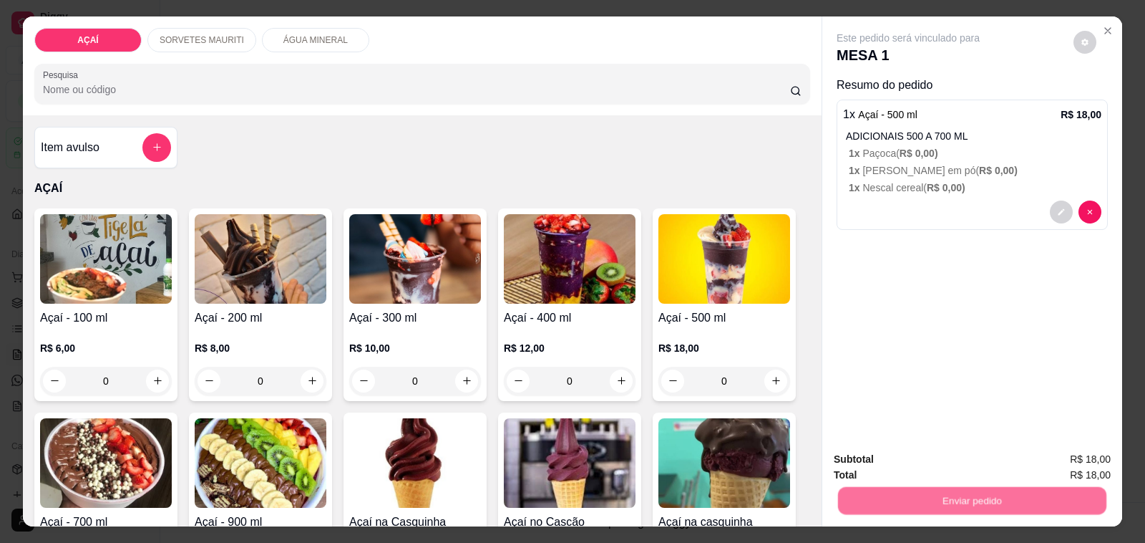
click at [947, 470] on button "Não registrar e enviar pedido" at bounding box center [924, 459] width 149 height 27
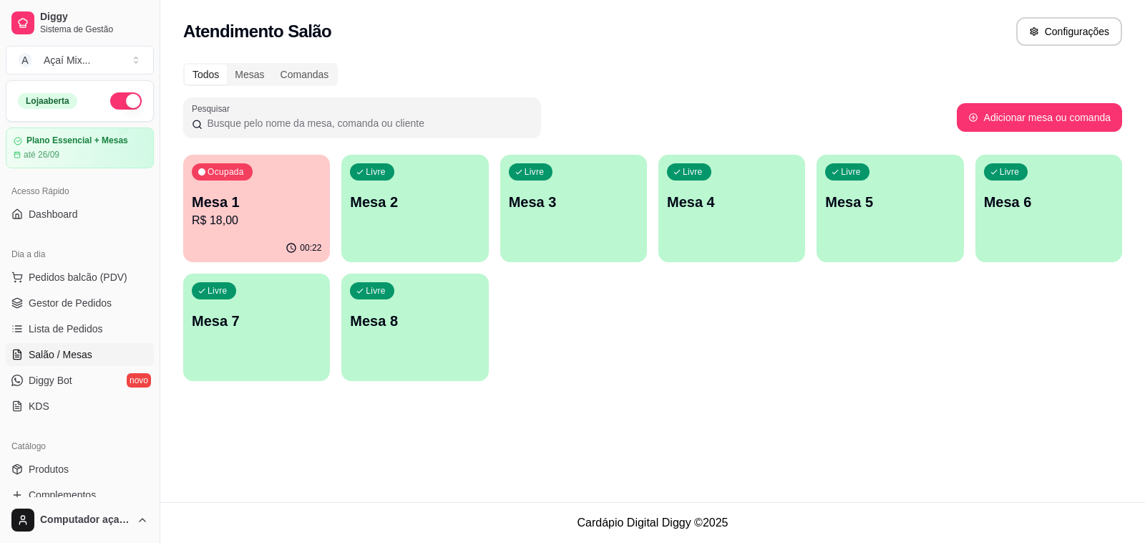
click at [295, 220] on p "R$ 18,00" at bounding box center [257, 220] width 130 height 17
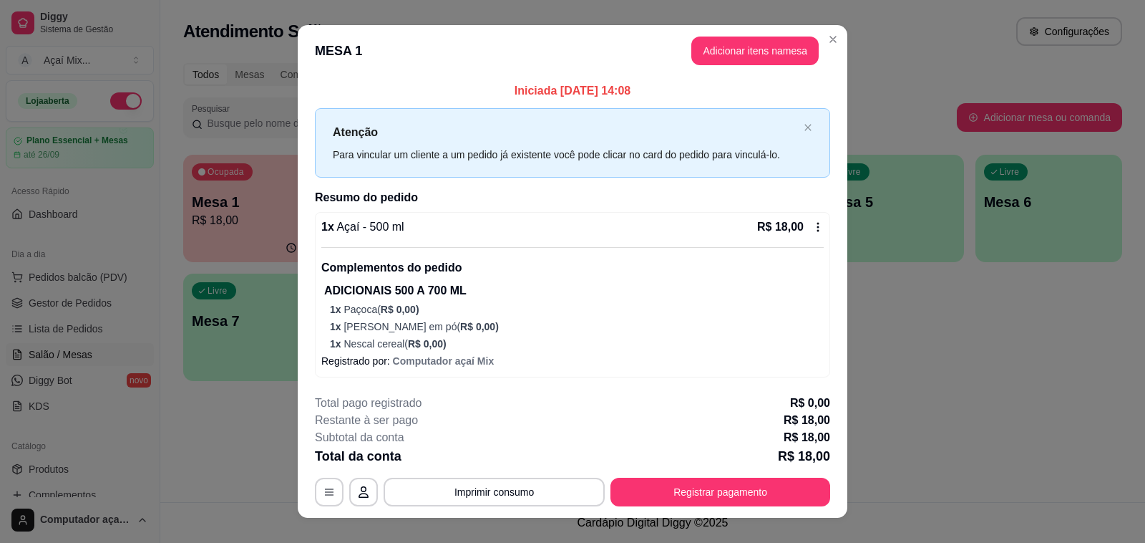
click at [764, 513] on footer "**********" at bounding box center [573, 450] width 550 height 135
click at [765, 510] on footer "**********" at bounding box center [573, 450] width 550 height 135
click at [753, 501] on button "Registrar pagamento" at bounding box center [721, 491] width 220 height 29
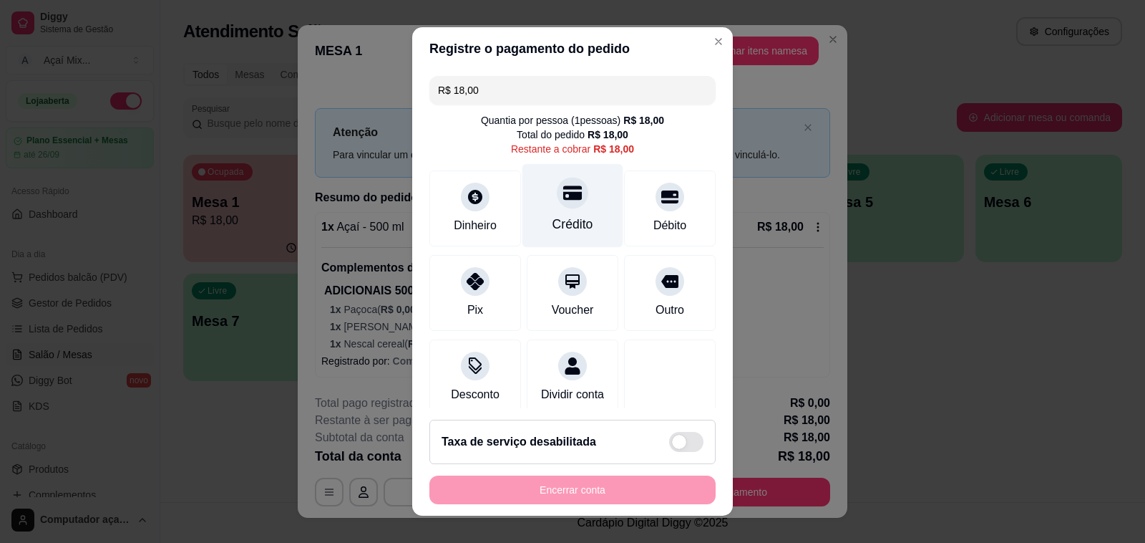
click at [563, 195] on icon at bounding box center [572, 192] width 19 height 14
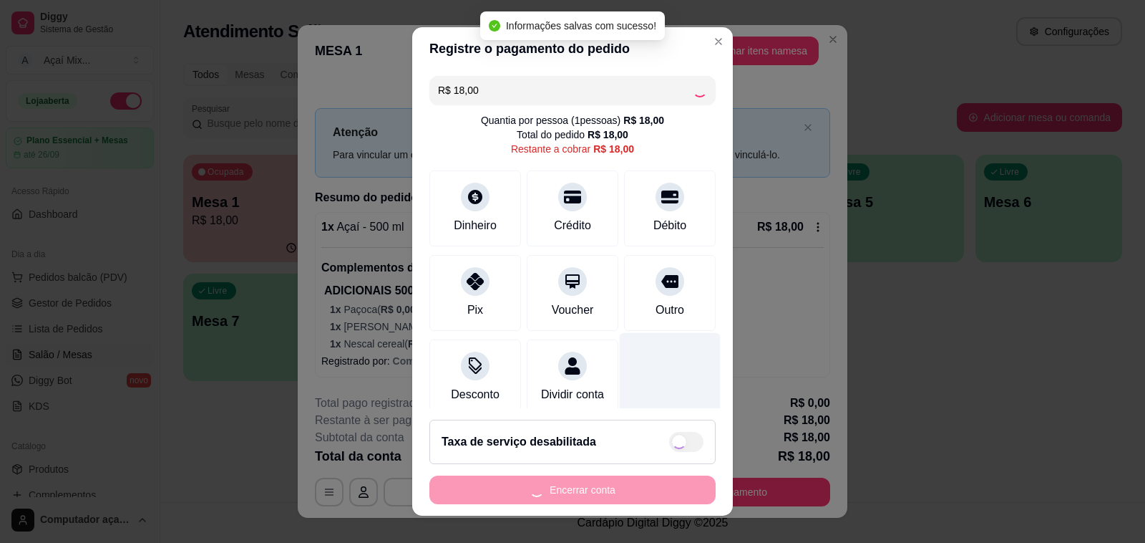
type input "R$ 0,00"
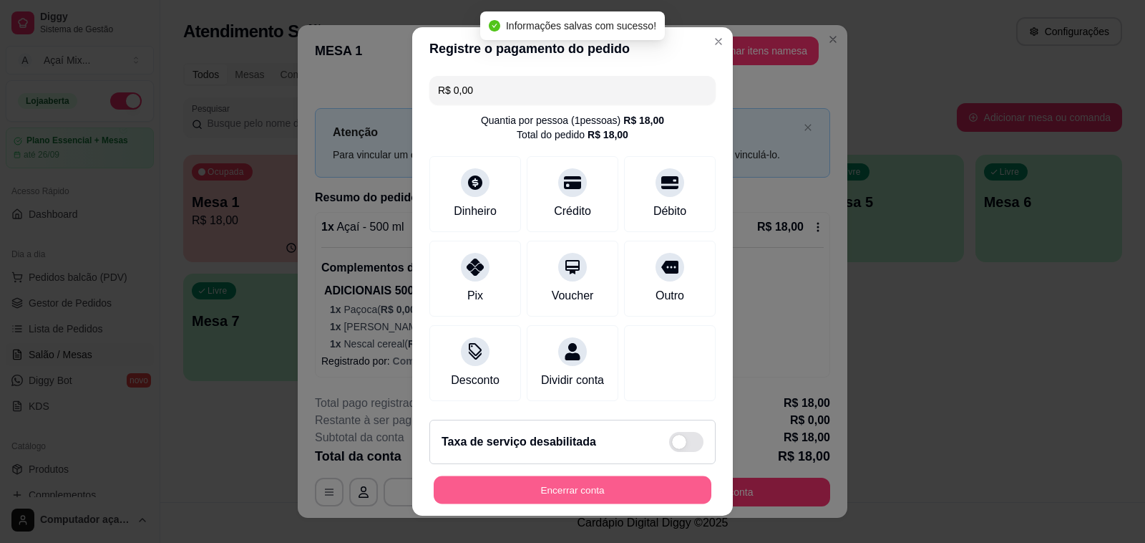
click at [591, 489] on button "Encerrar conta" at bounding box center [573, 490] width 278 height 28
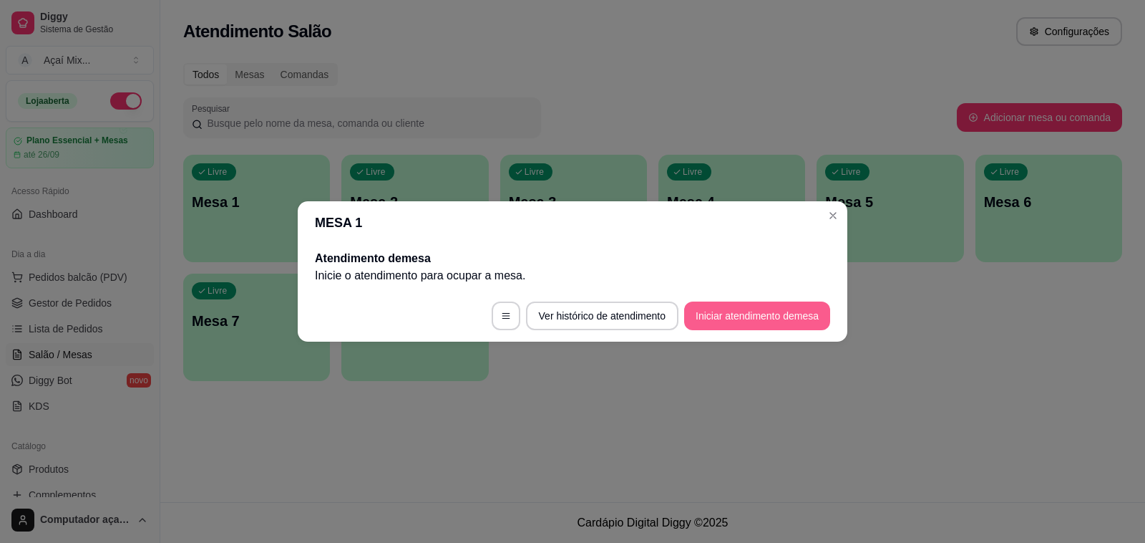
click at [743, 316] on button "Iniciar atendimento de mesa" at bounding box center [757, 315] width 146 height 29
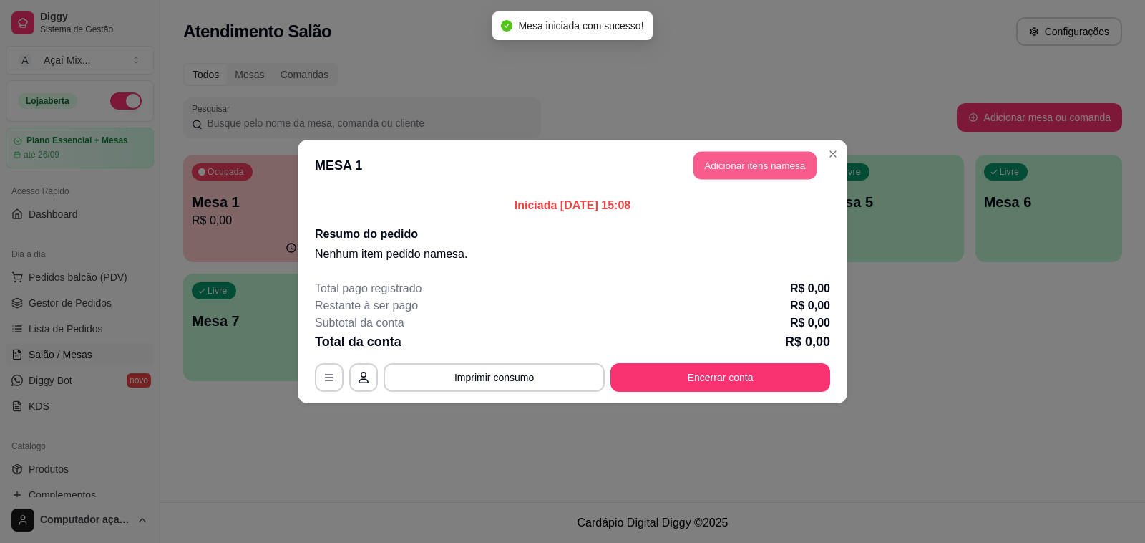
click at [754, 178] on button "Adicionar itens na mesa" at bounding box center [755, 166] width 123 height 28
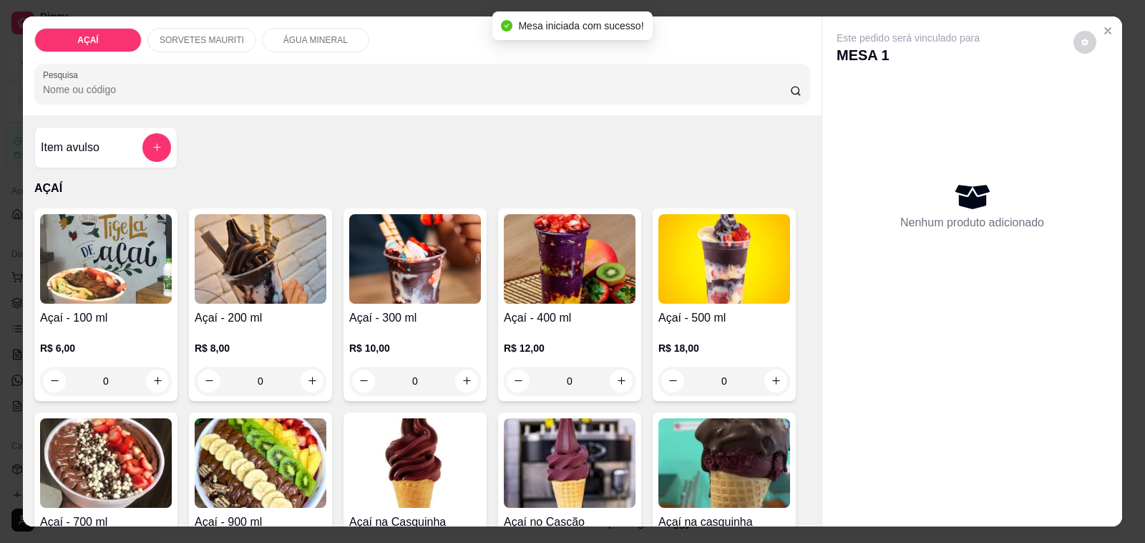
click at [557, 326] on div "R$ 12,00 0" at bounding box center [570, 360] width 132 height 69
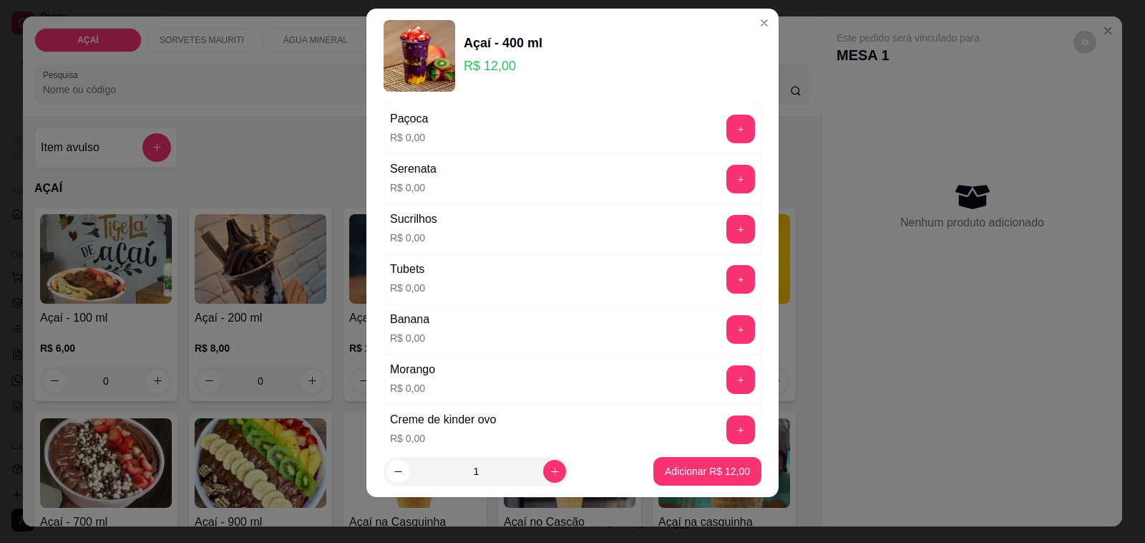
scroll to position [1745, 0]
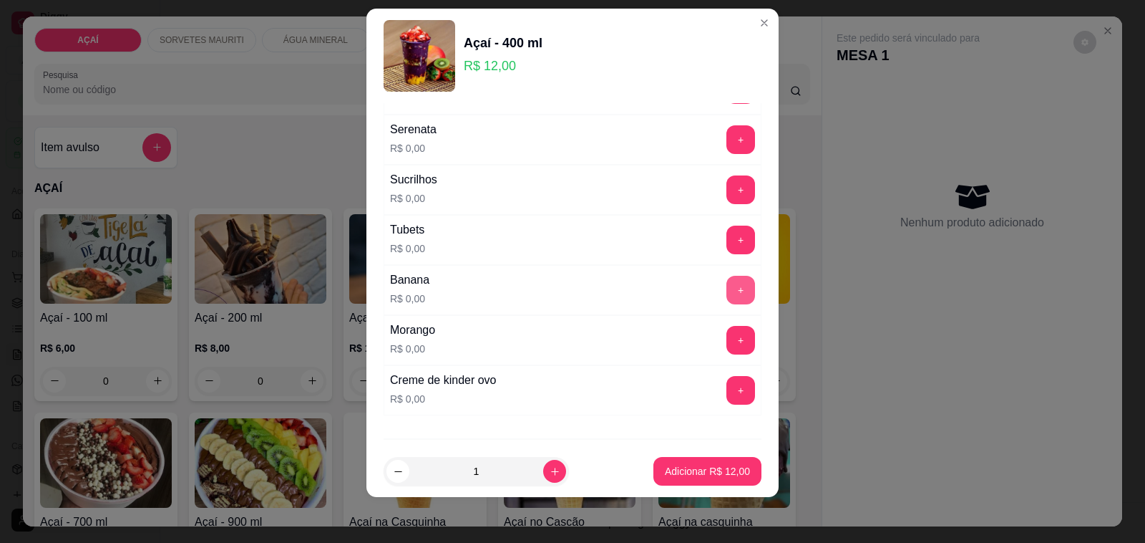
click at [727, 292] on button "+" at bounding box center [741, 290] width 29 height 29
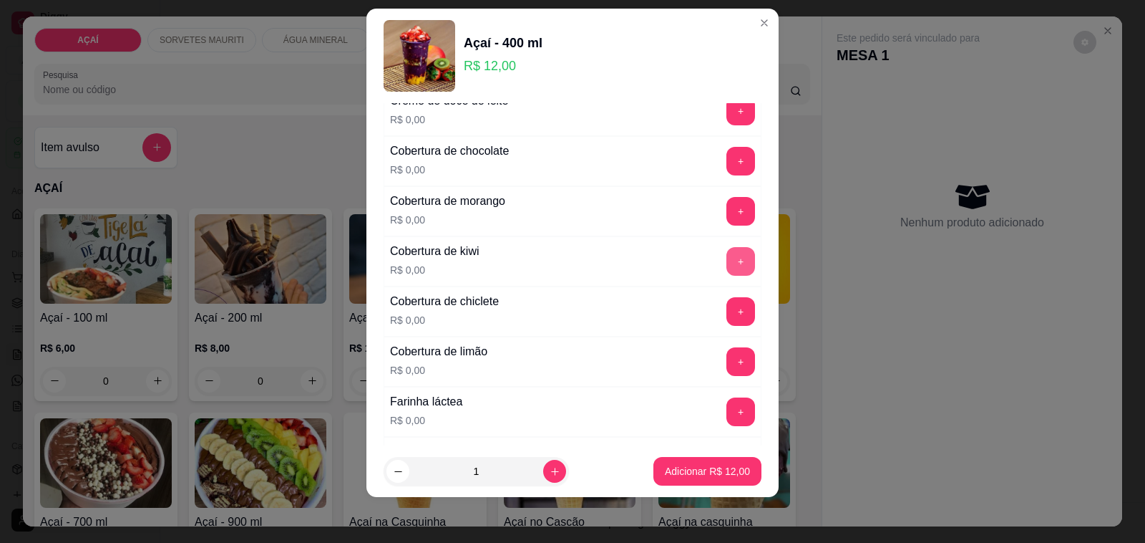
scroll to position [582, 0]
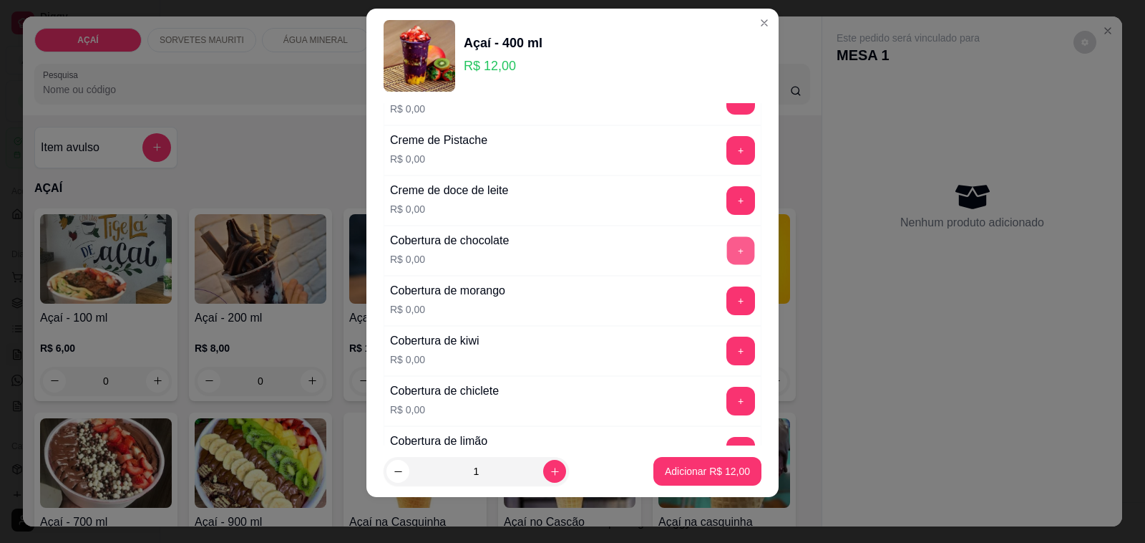
click at [727, 254] on button "+" at bounding box center [741, 251] width 28 height 28
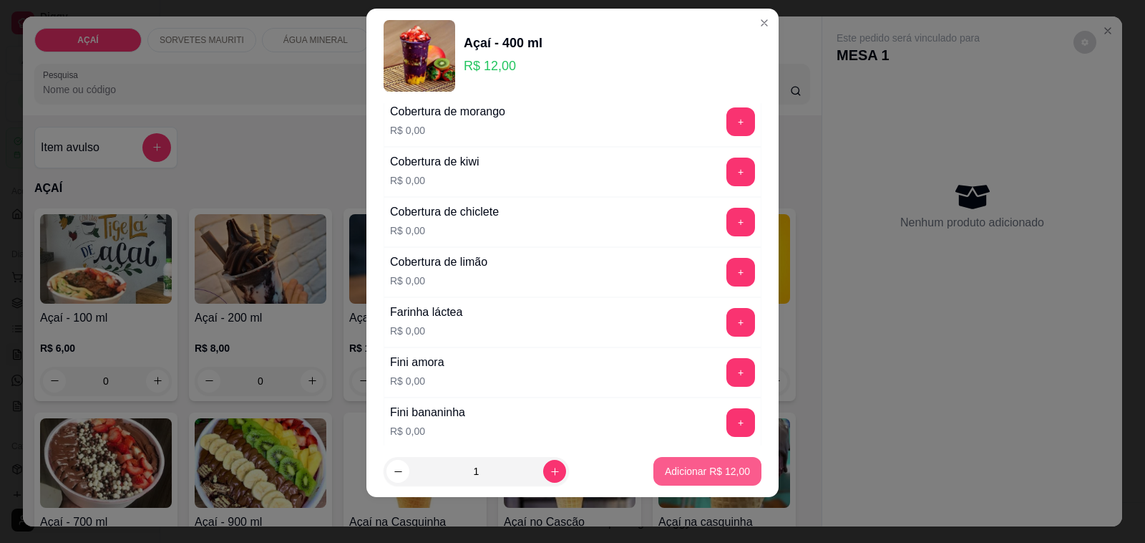
click at [694, 457] on button "Adicionar R$ 12,00" at bounding box center [708, 471] width 108 height 29
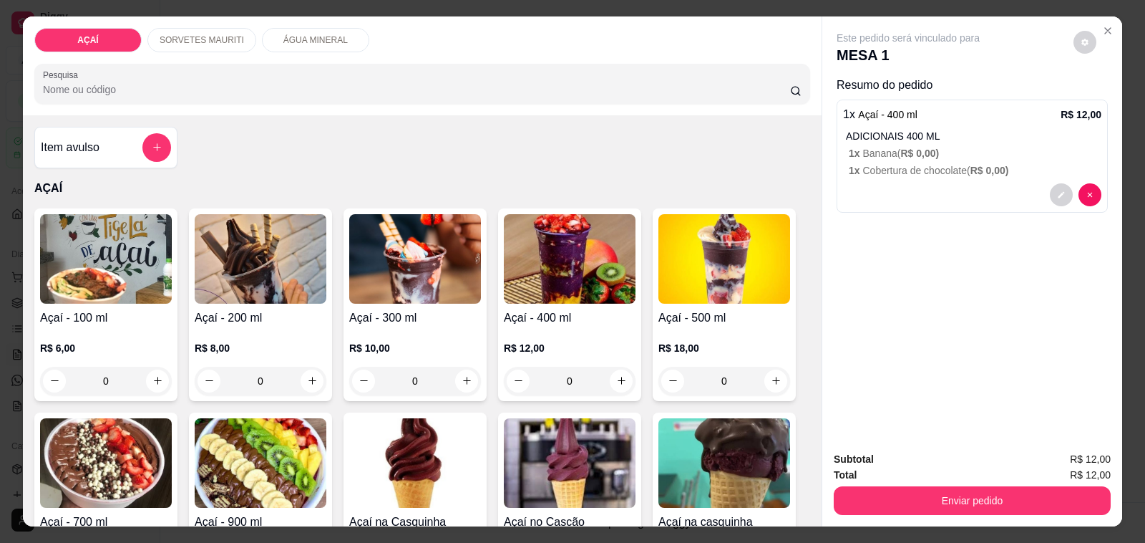
click at [506, 341] on p "R$ 12,00" at bounding box center [570, 348] width 132 height 14
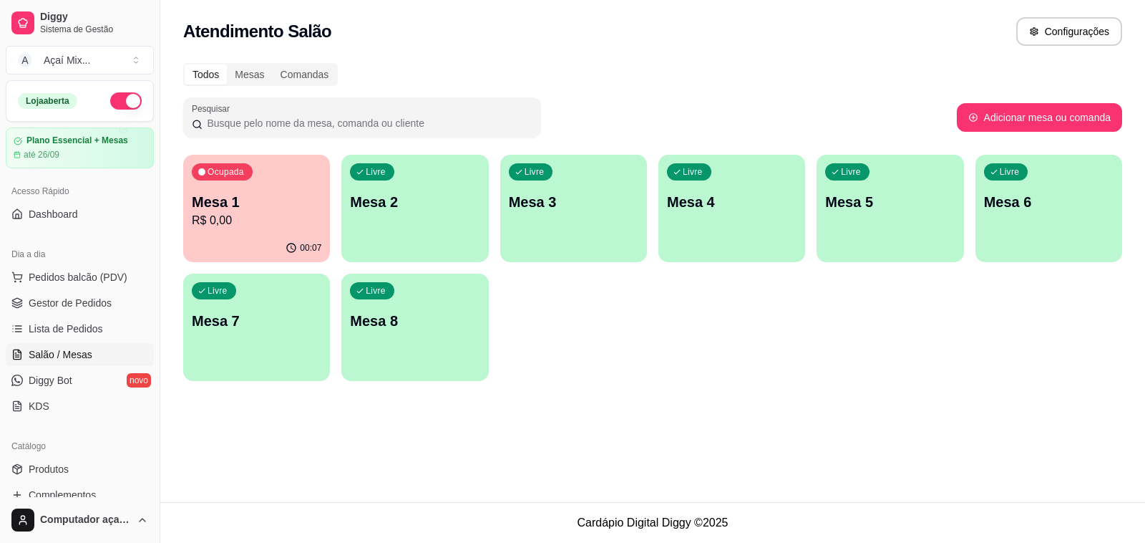
click at [265, 230] on div "Ocupada Mesa 1 R$ 0,00" at bounding box center [256, 194] width 147 height 79
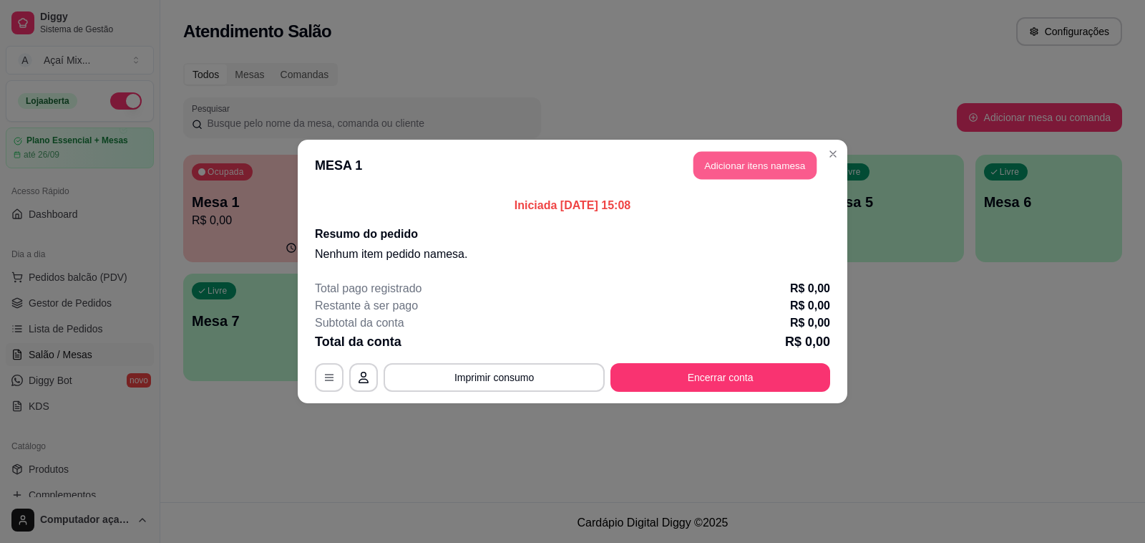
click at [727, 163] on button "Adicionar itens na mesa" at bounding box center [755, 166] width 123 height 28
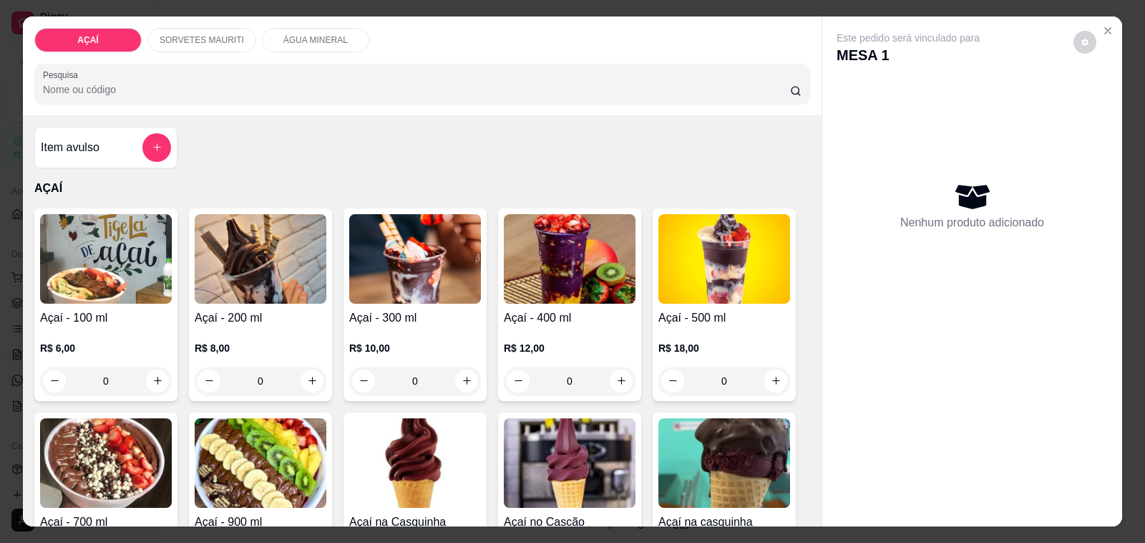
click at [294, 376] on div "0" at bounding box center [261, 381] width 132 height 29
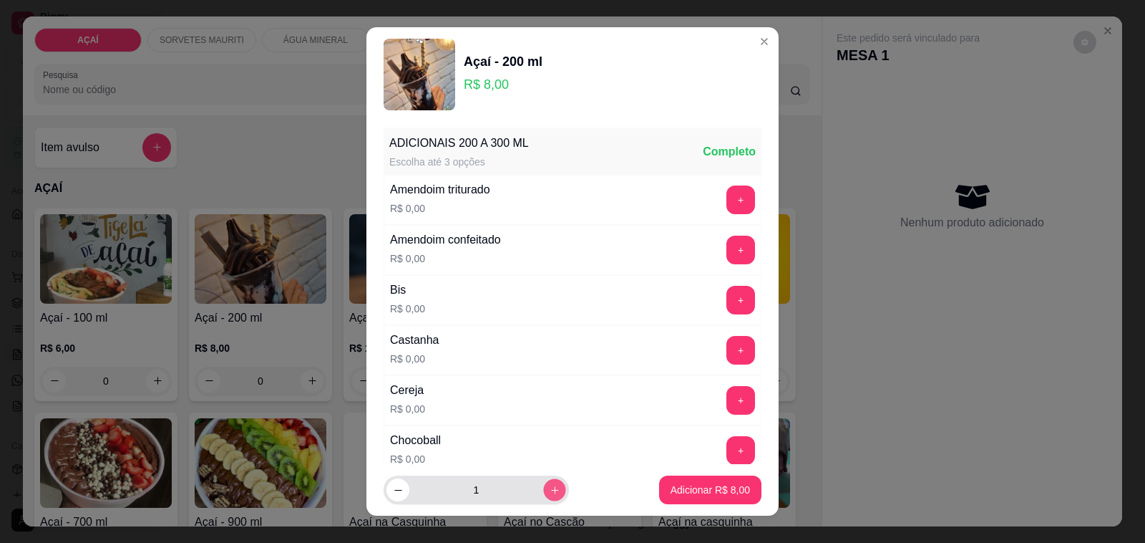
click at [550, 487] on icon "increase-product-quantity" at bounding box center [555, 490] width 11 height 11
type input "2"
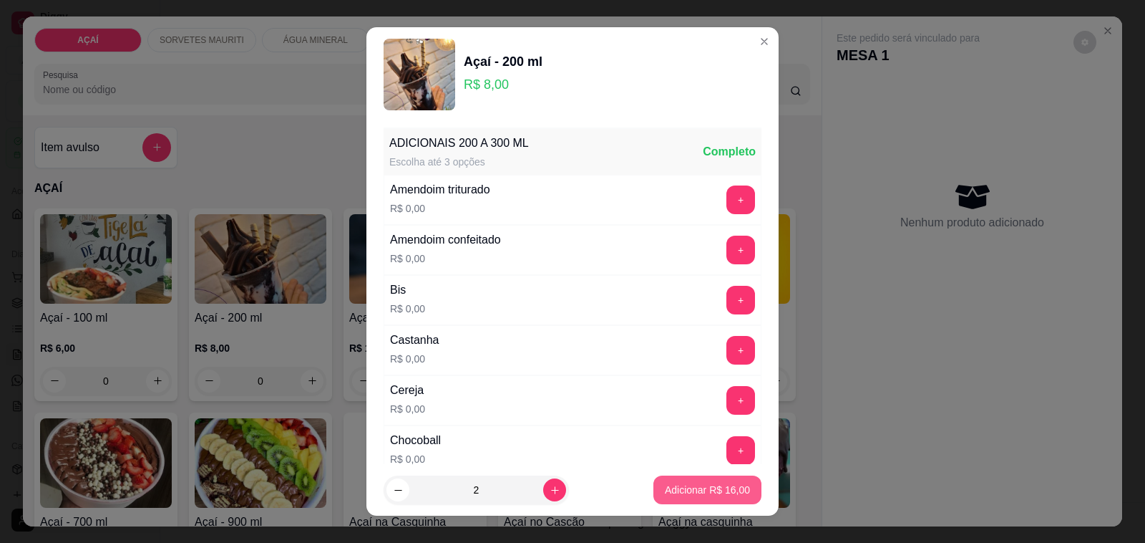
click at [734, 492] on button "Adicionar R$ 16,00" at bounding box center [708, 489] width 108 height 29
type input "2"
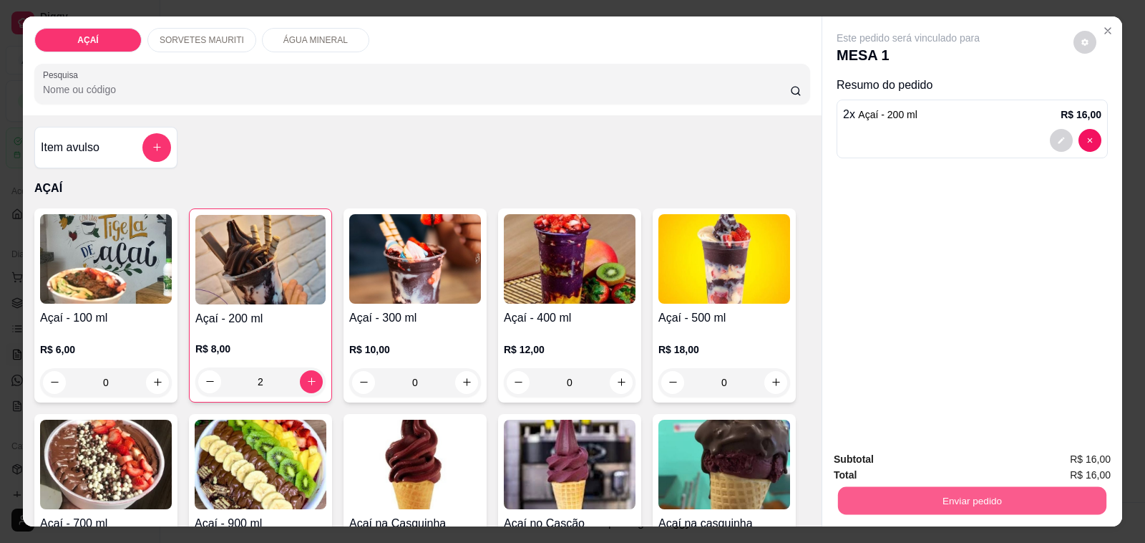
click at [895, 487] on button "Enviar pedido" at bounding box center [972, 501] width 268 height 28
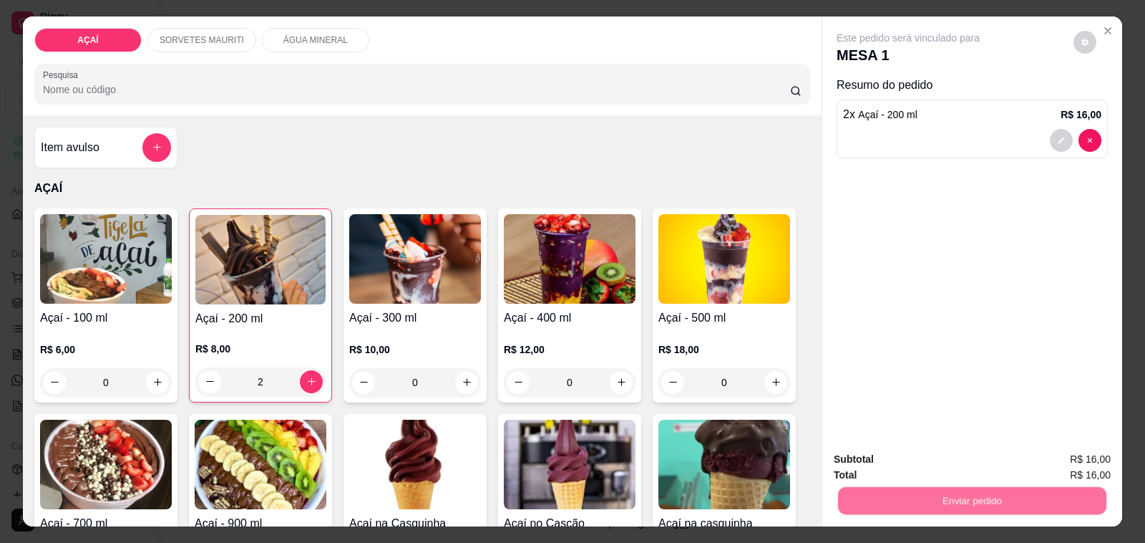
click at [882, 458] on button "Não registrar e enviar pedido" at bounding box center [924, 459] width 145 height 26
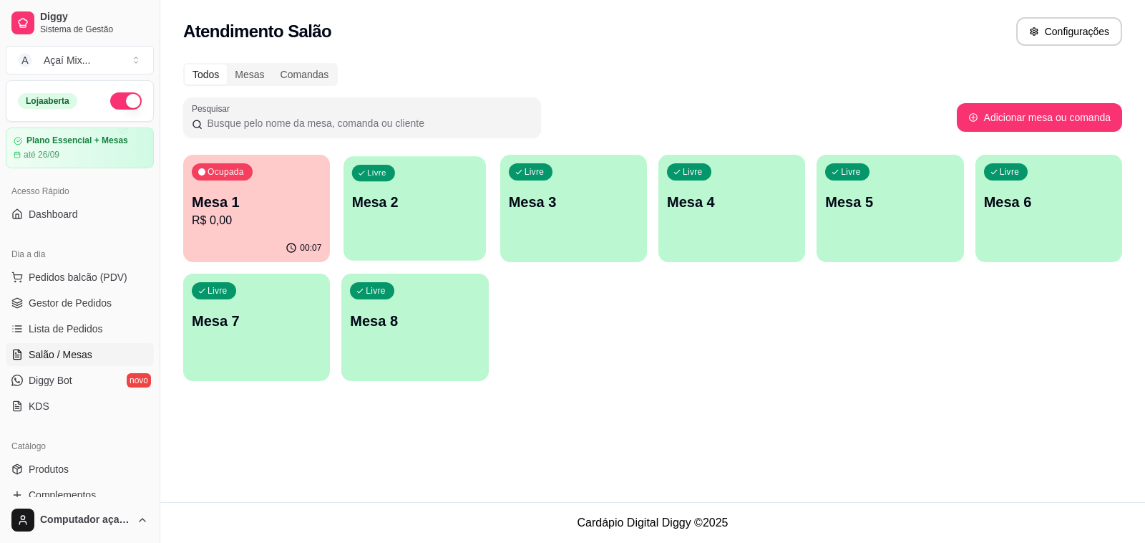
click at [426, 238] on div "Livre Mesa 2" at bounding box center [415, 199] width 142 height 87
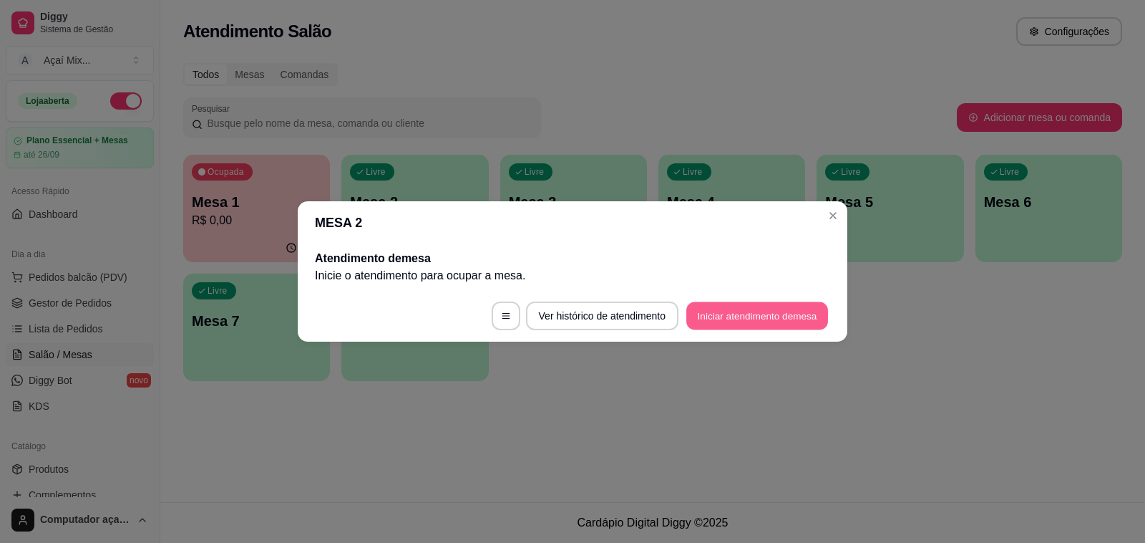
click at [713, 319] on button "Iniciar atendimento de mesa" at bounding box center [757, 316] width 142 height 28
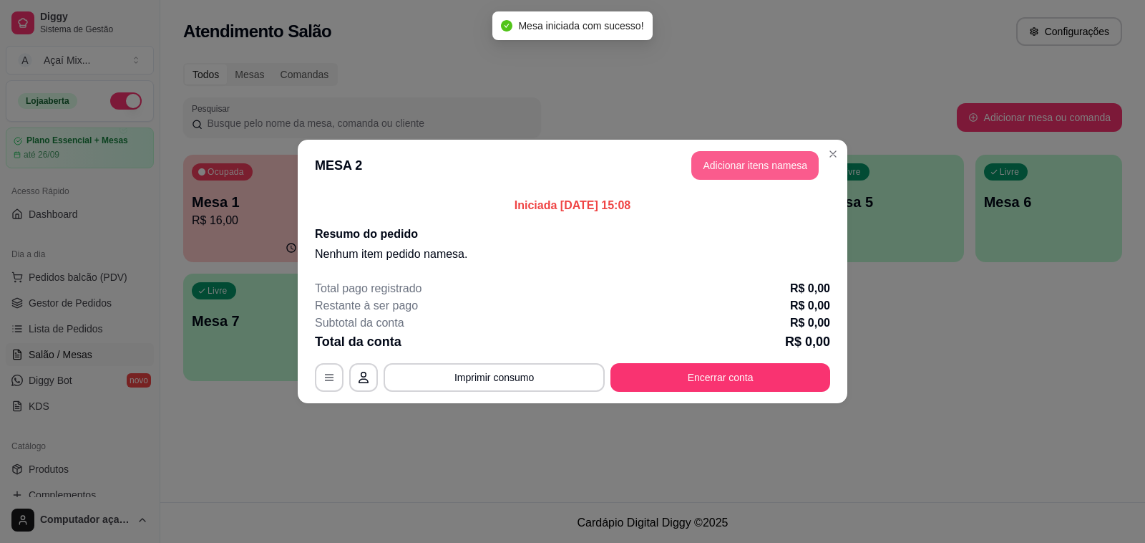
click at [728, 170] on button "Adicionar itens na mesa" at bounding box center [754, 165] width 127 height 29
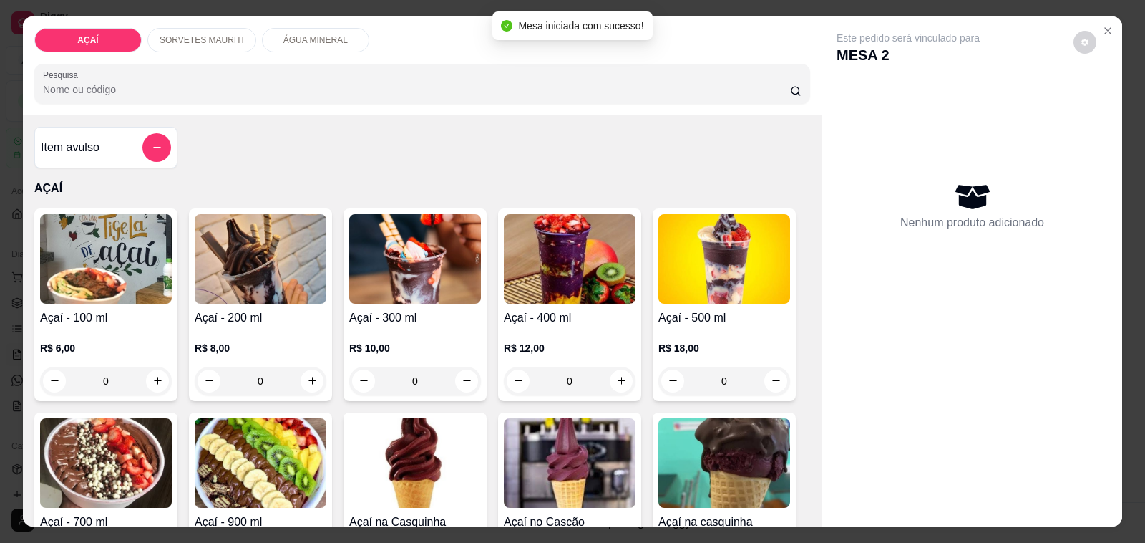
click at [290, 341] on p "R$ 8,00" at bounding box center [261, 348] width 132 height 14
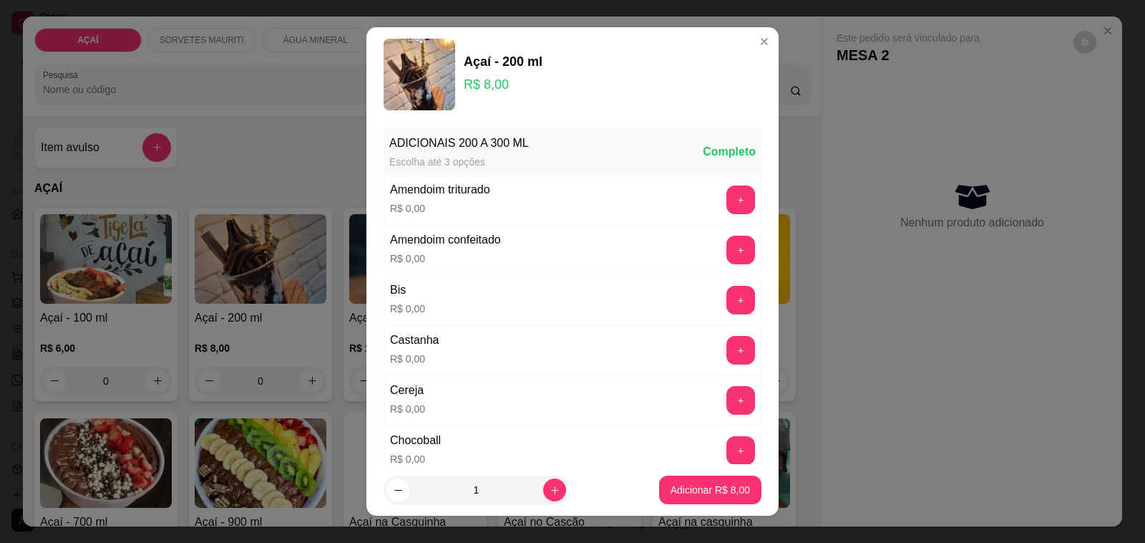
scroll to position [89, 0]
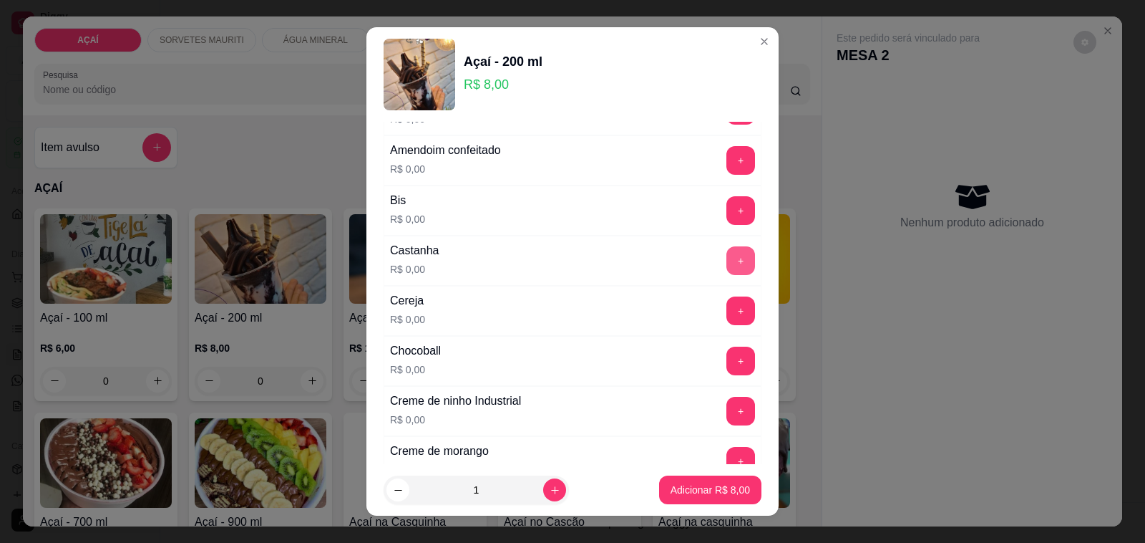
click at [727, 260] on button "+" at bounding box center [741, 260] width 29 height 29
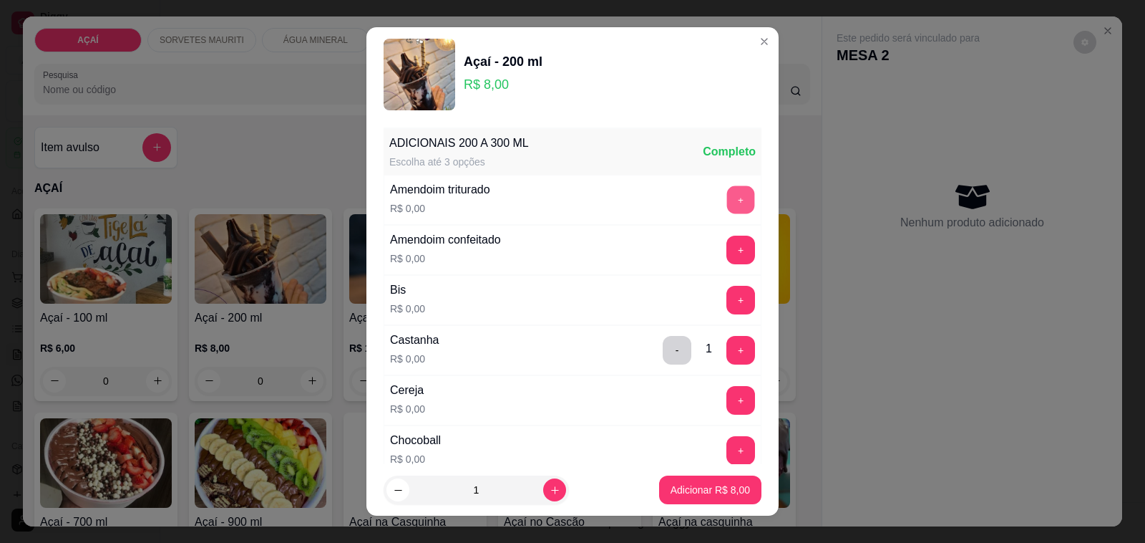
click at [727, 202] on button "+" at bounding box center [741, 200] width 28 height 28
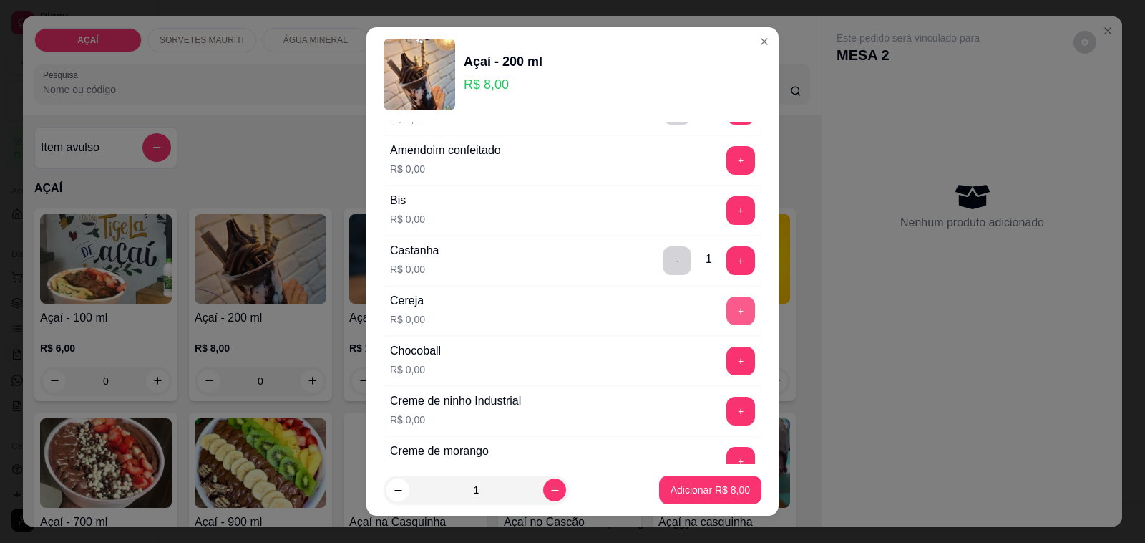
click at [727, 320] on button "+" at bounding box center [741, 310] width 29 height 29
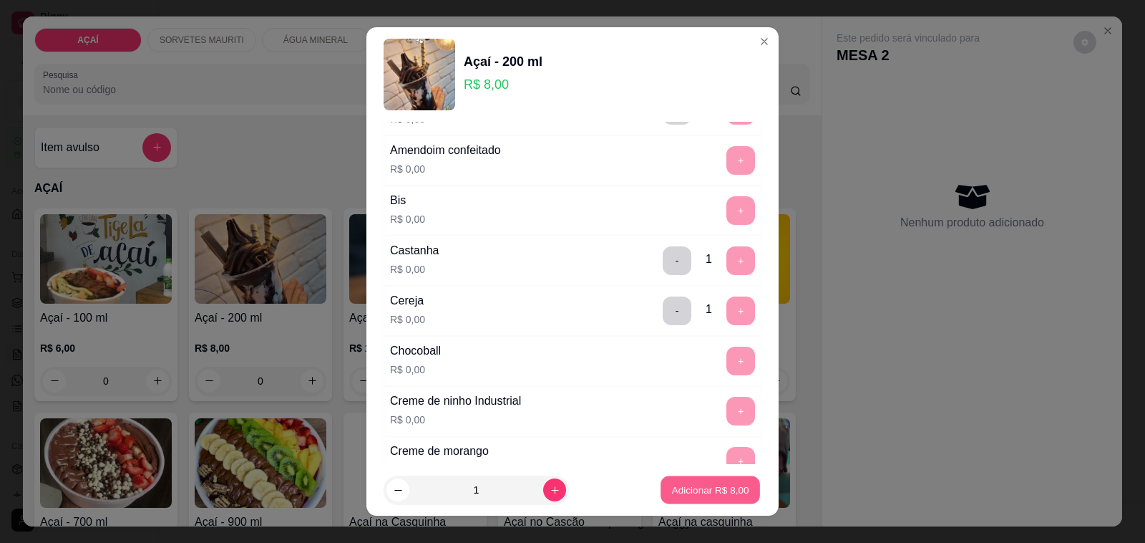
click at [692, 495] on p "Adicionar R$ 8,00" at bounding box center [709, 489] width 77 height 14
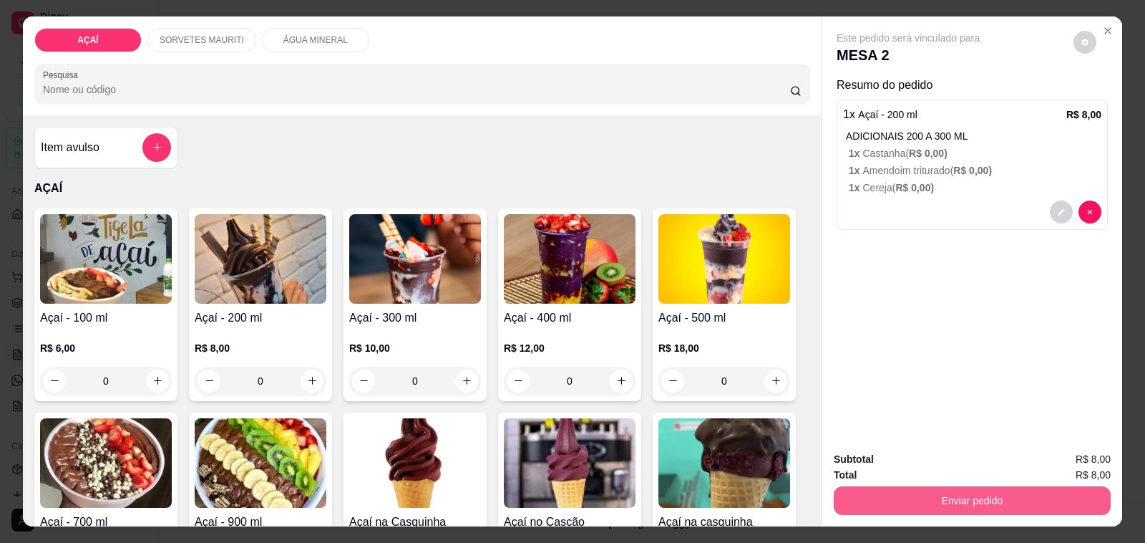
click at [878, 499] on button "Enviar pedido" at bounding box center [972, 500] width 277 height 29
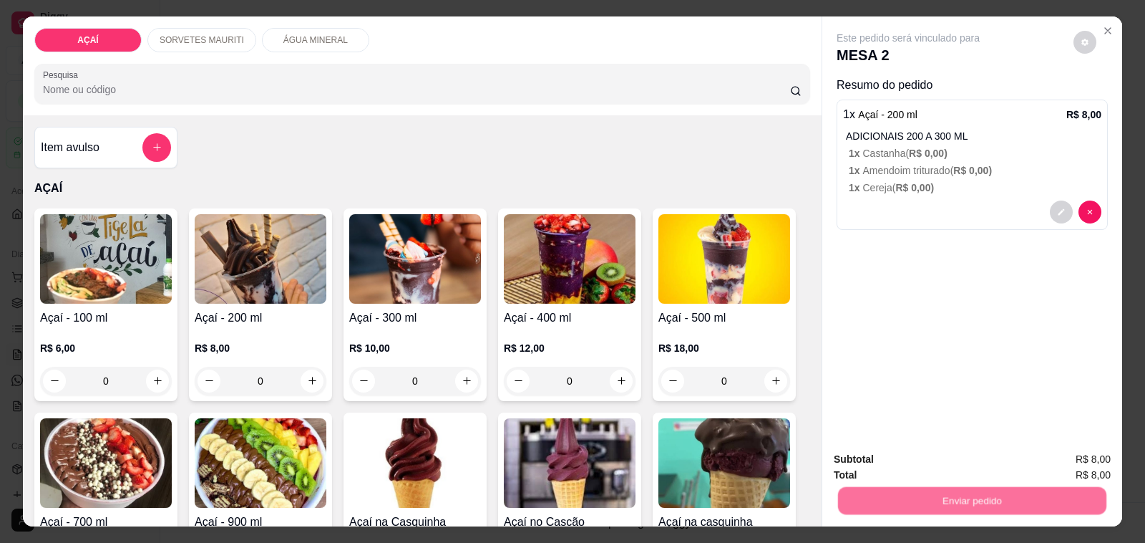
click at [893, 464] on button "Não registrar e enviar pedido" at bounding box center [924, 459] width 145 height 26
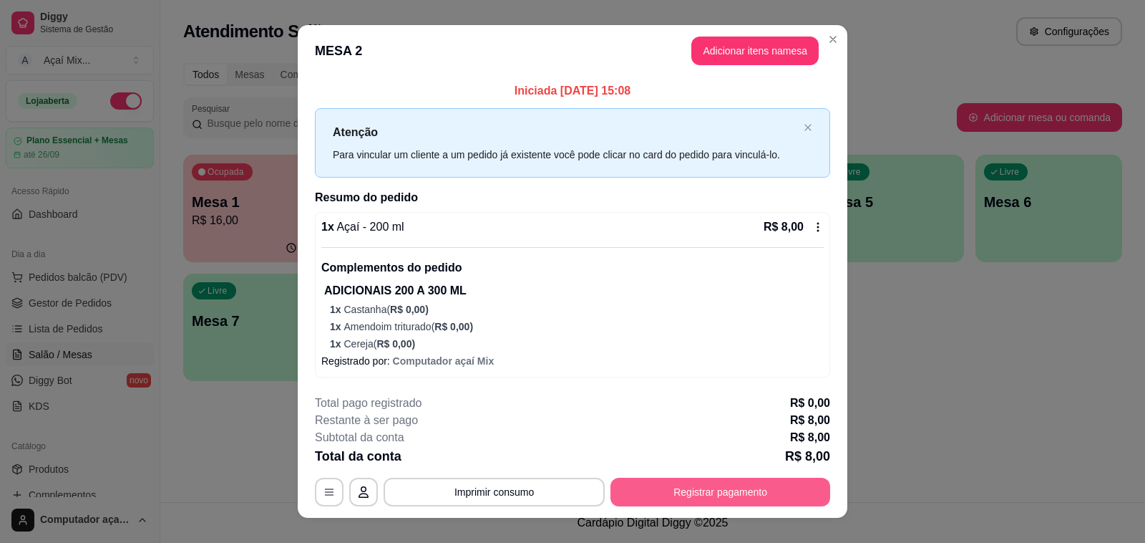
click at [721, 503] on button "Registrar pagamento" at bounding box center [721, 491] width 220 height 29
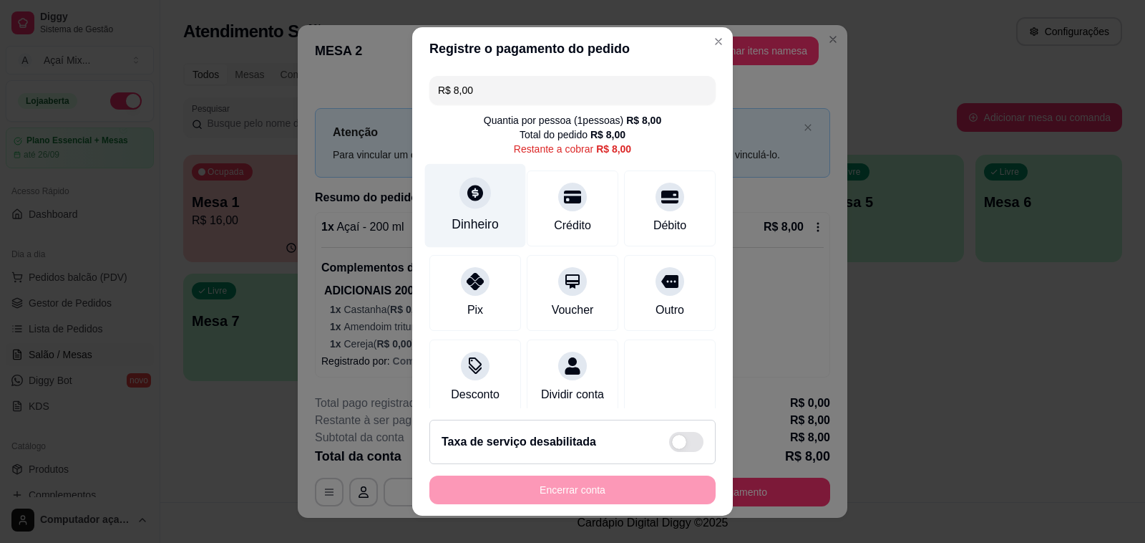
click at [496, 222] on div "Dinheiro" at bounding box center [475, 206] width 101 height 84
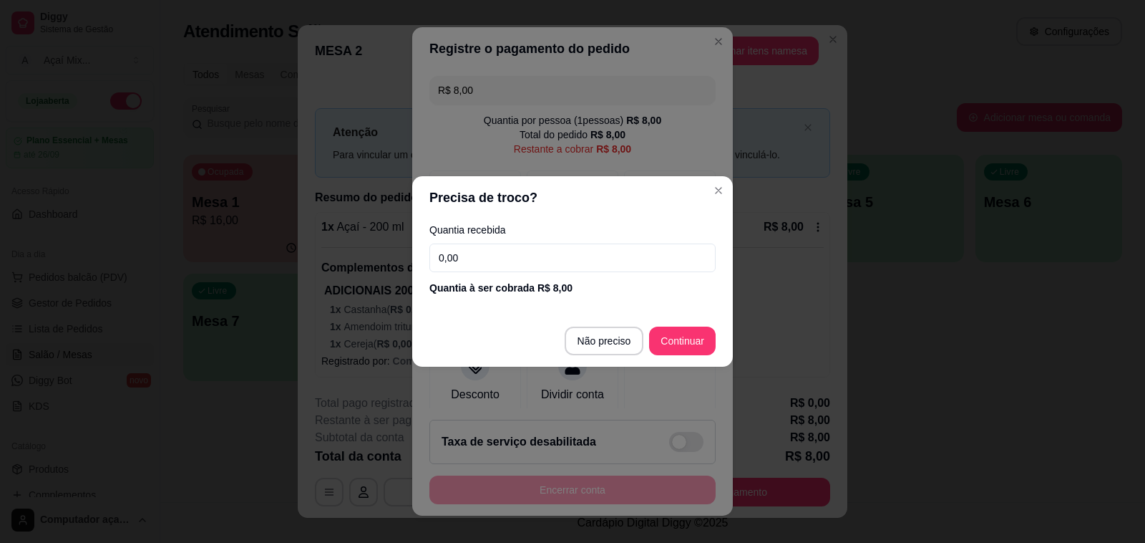
click at [601, 362] on footer "Não preciso Continuar" at bounding box center [572, 341] width 321 height 52
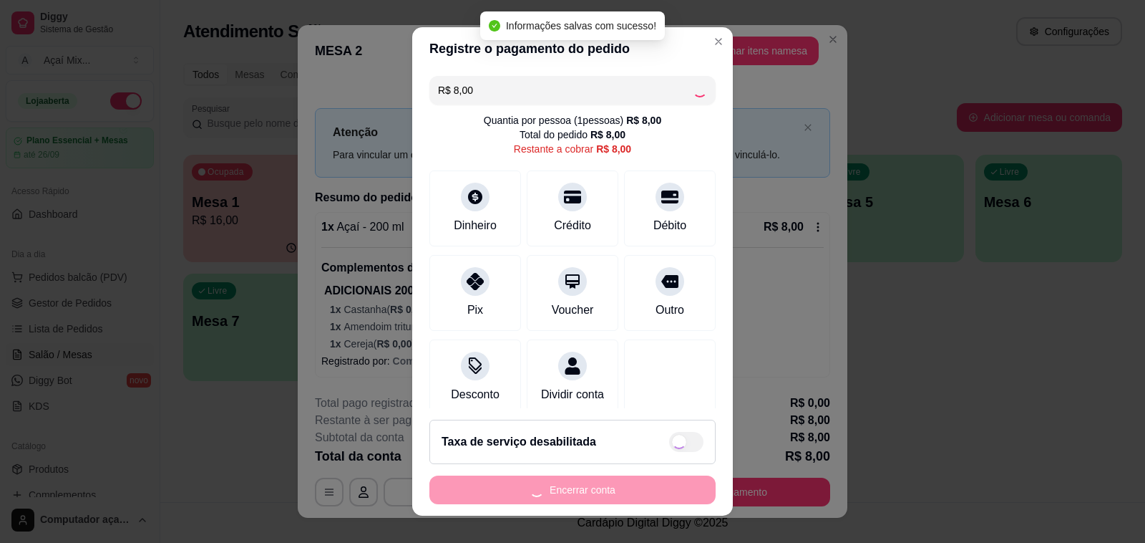
type input "R$ 0,00"
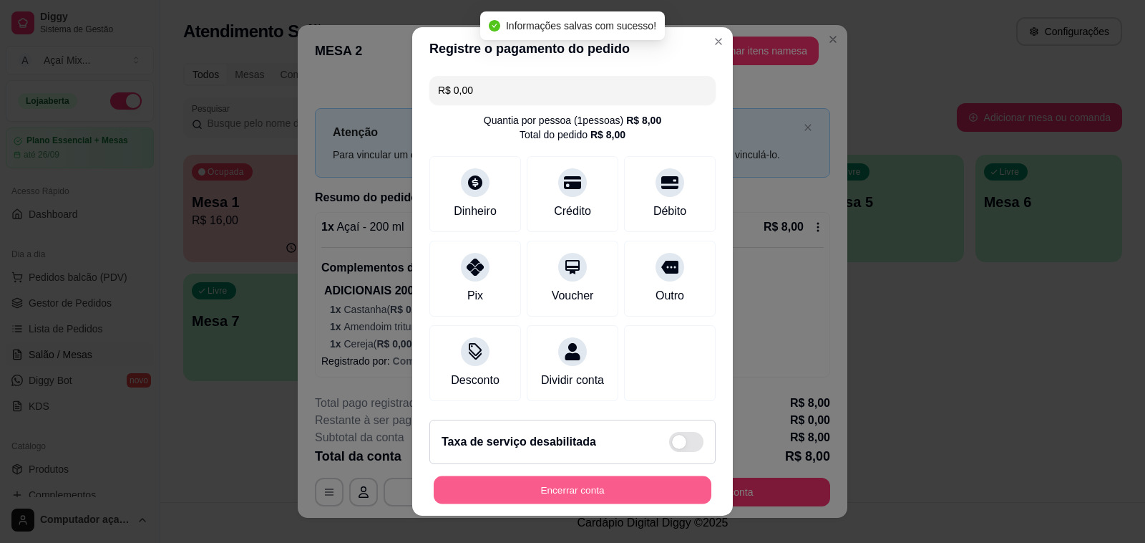
click at [591, 490] on button "Encerrar conta" at bounding box center [573, 490] width 278 height 28
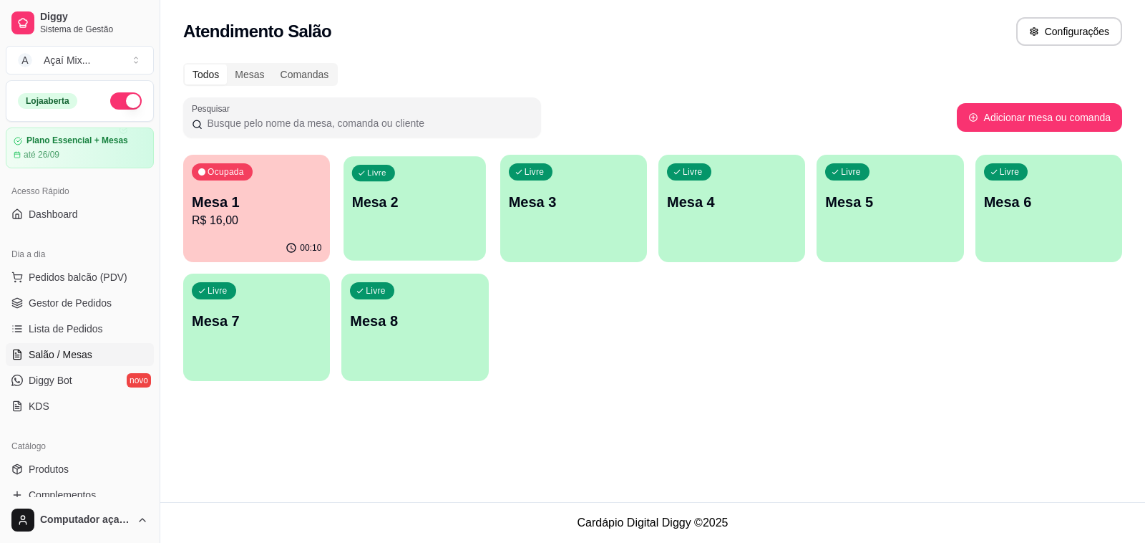
click at [402, 213] on div "Livre Mesa 2" at bounding box center [415, 199] width 142 height 87
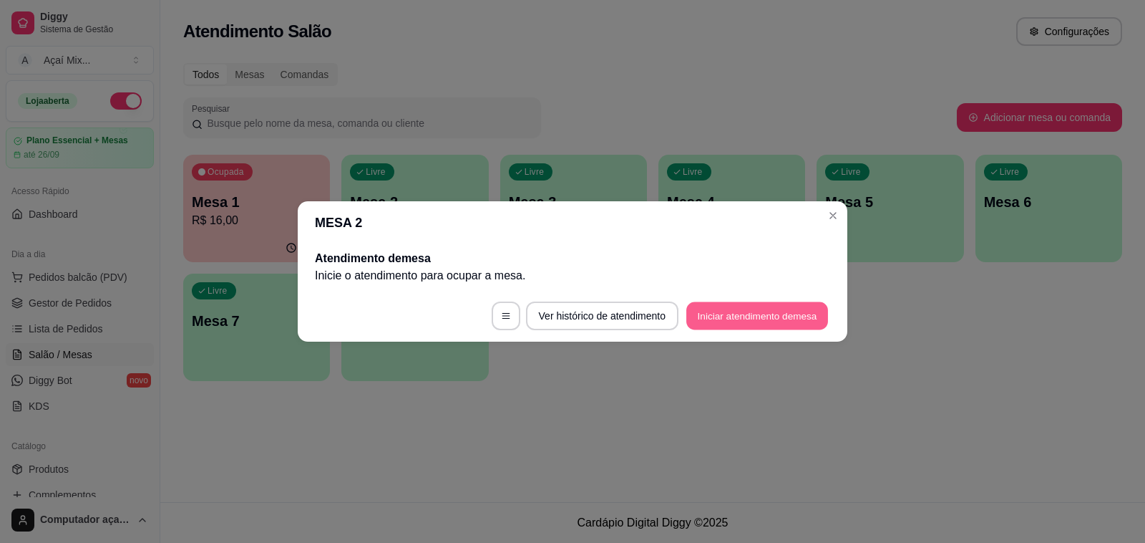
click at [704, 324] on button "Iniciar atendimento de mesa" at bounding box center [757, 316] width 142 height 28
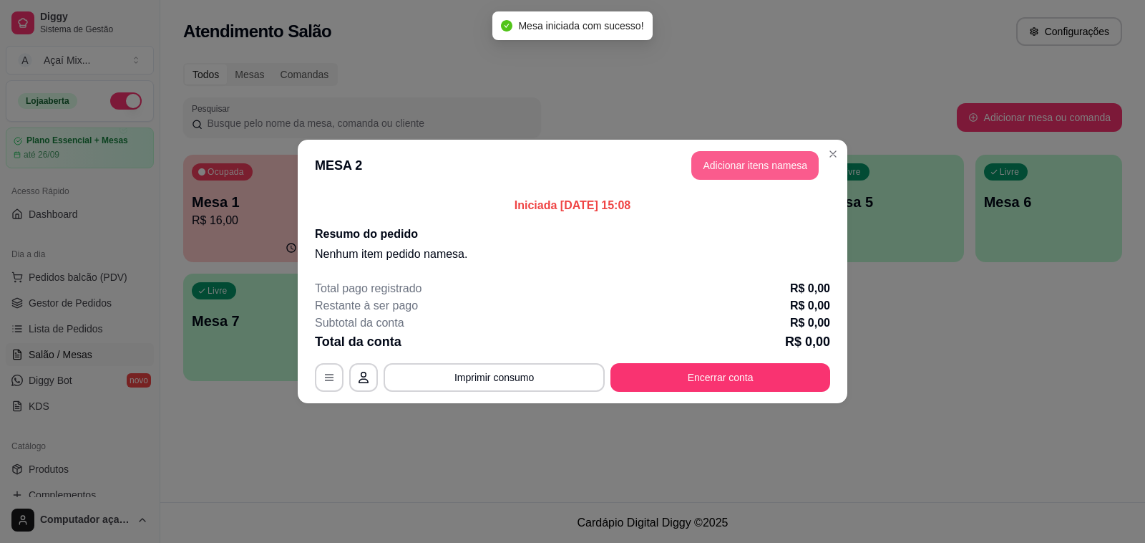
click at [724, 173] on button "Adicionar itens na mesa" at bounding box center [754, 165] width 127 height 29
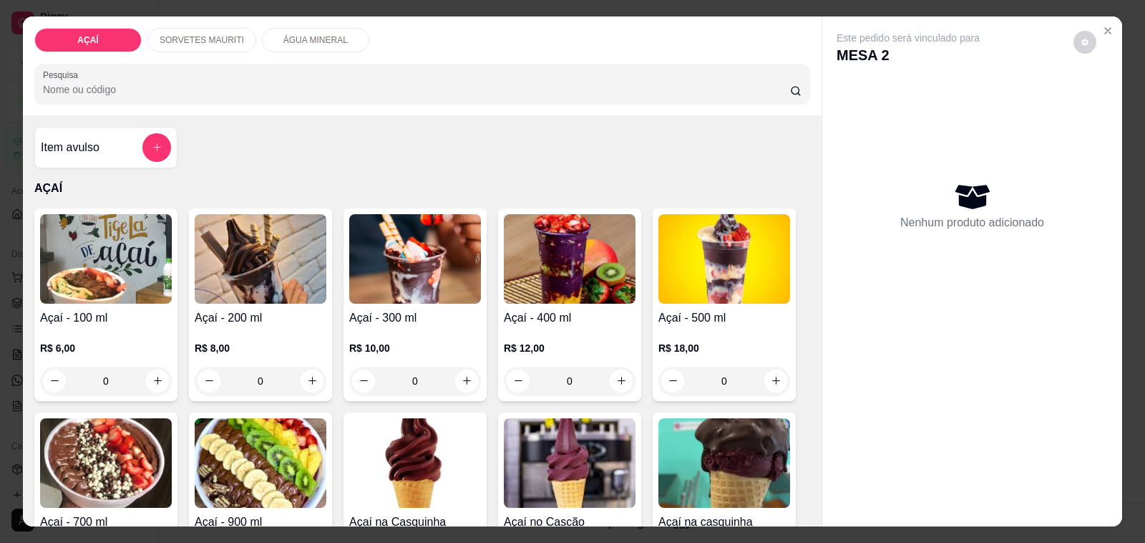
click at [387, 303] on div "Açaí - 300 ml R$ 10,00 0" at bounding box center [415, 304] width 143 height 193
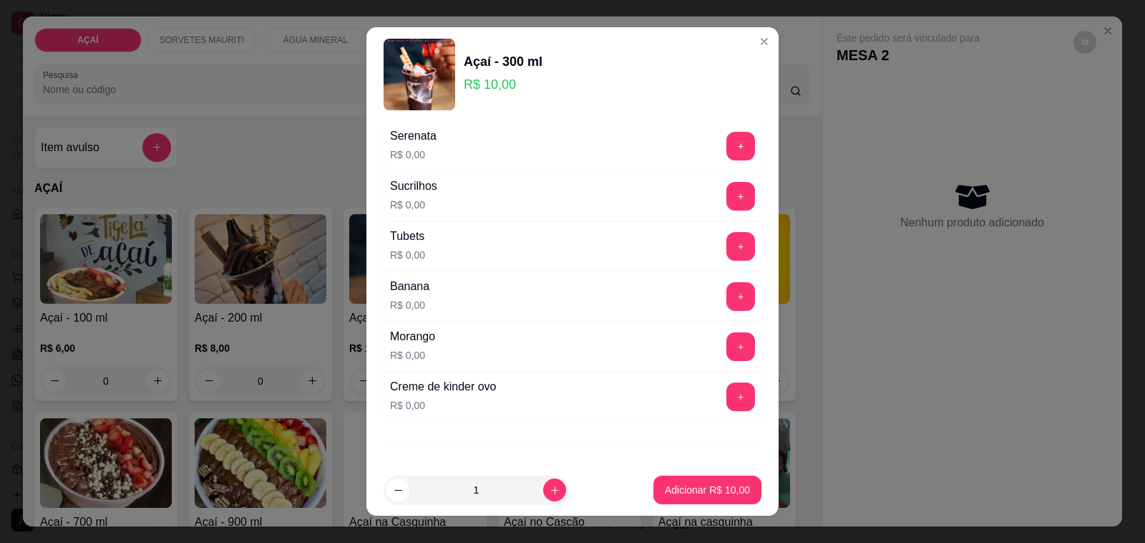
scroll to position [1835, 0]
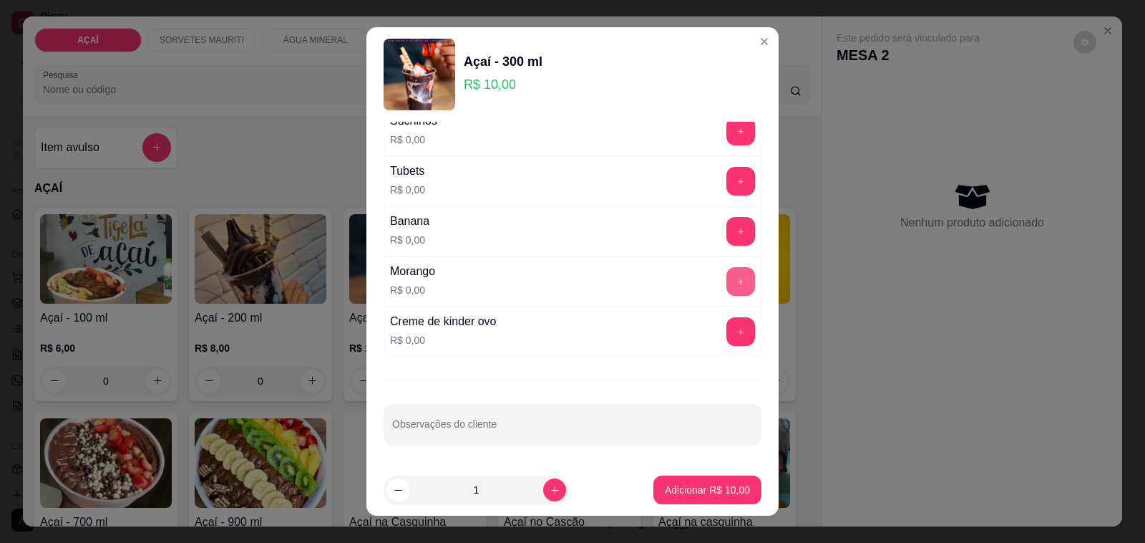
click at [727, 286] on button "+" at bounding box center [741, 281] width 29 height 29
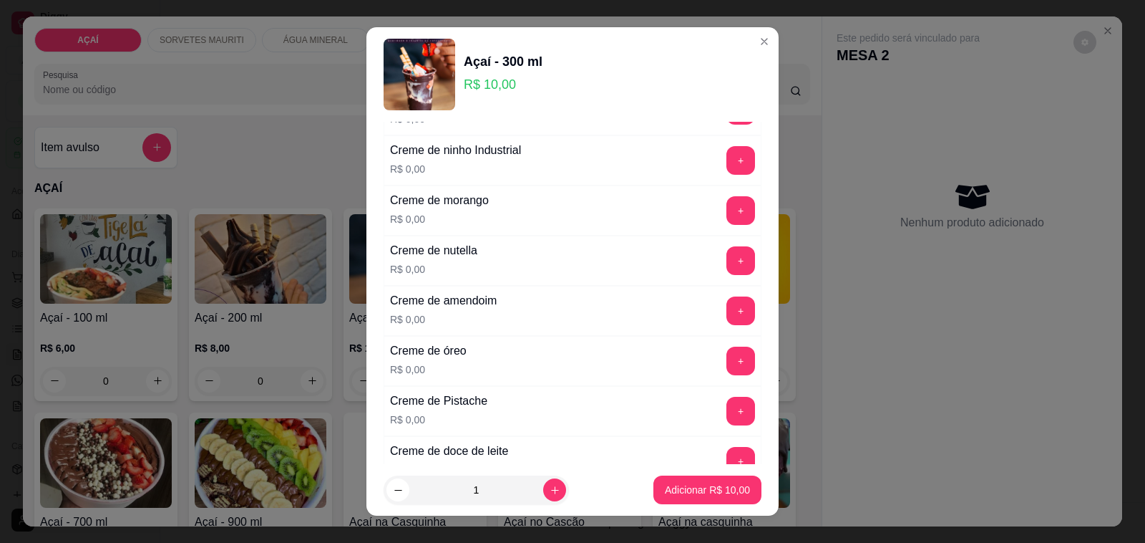
scroll to position [314, 0]
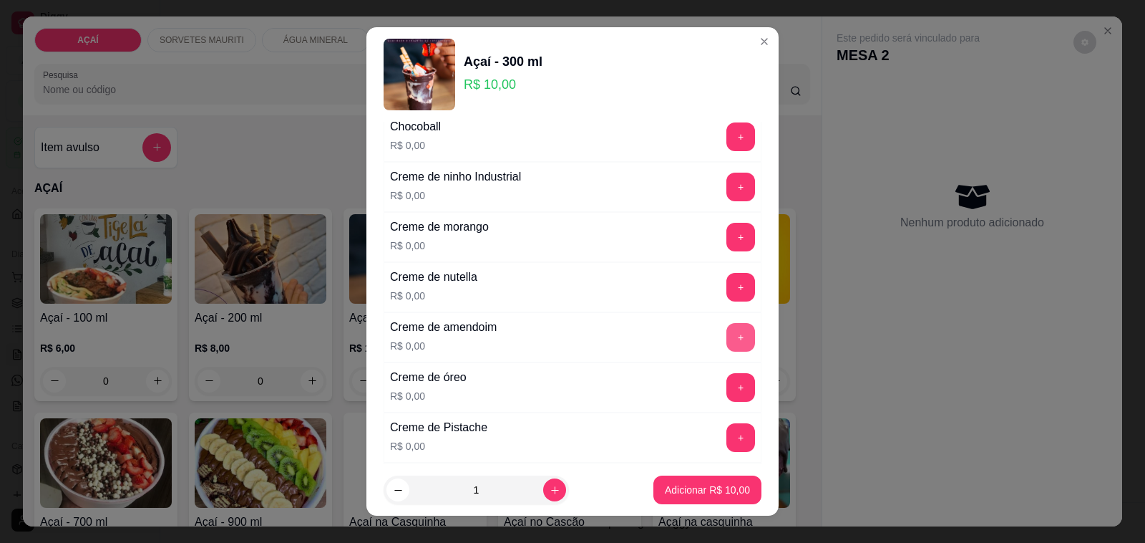
click at [727, 334] on button "+" at bounding box center [741, 337] width 29 height 29
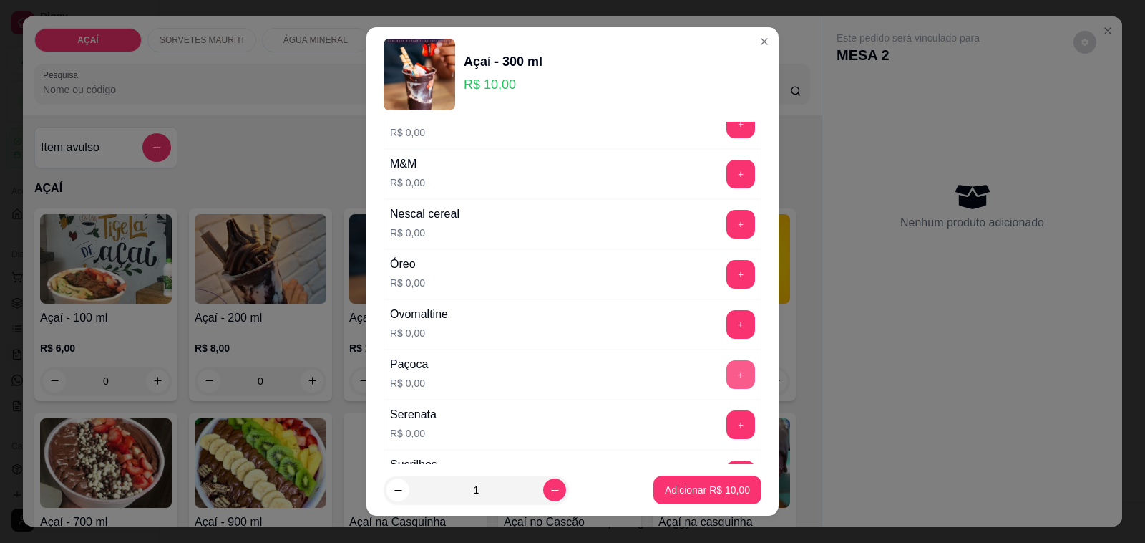
scroll to position [1387, 0]
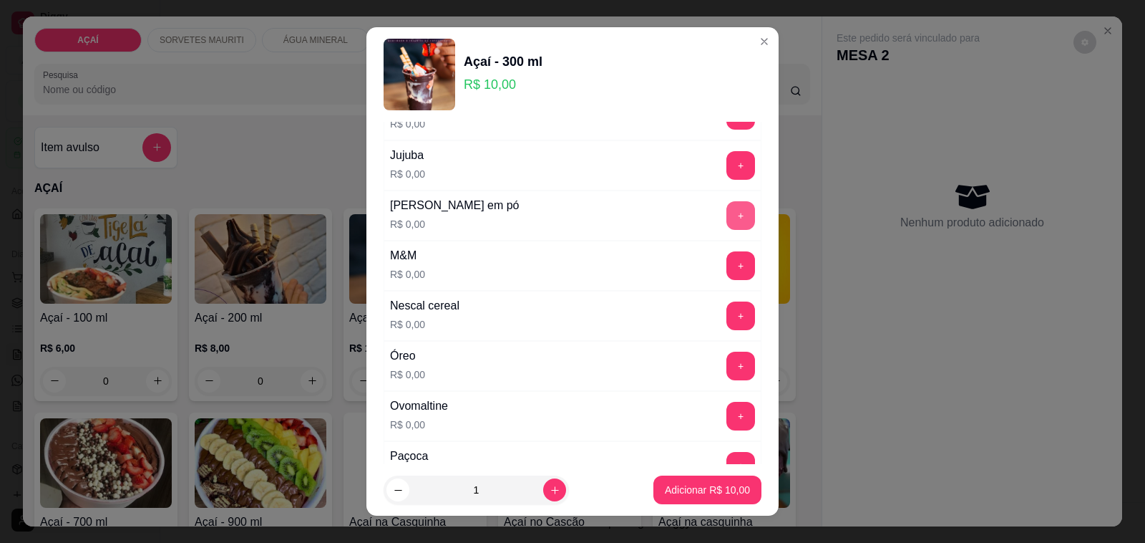
click at [727, 230] on button "+" at bounding box center [741, 215] width 29 height 29
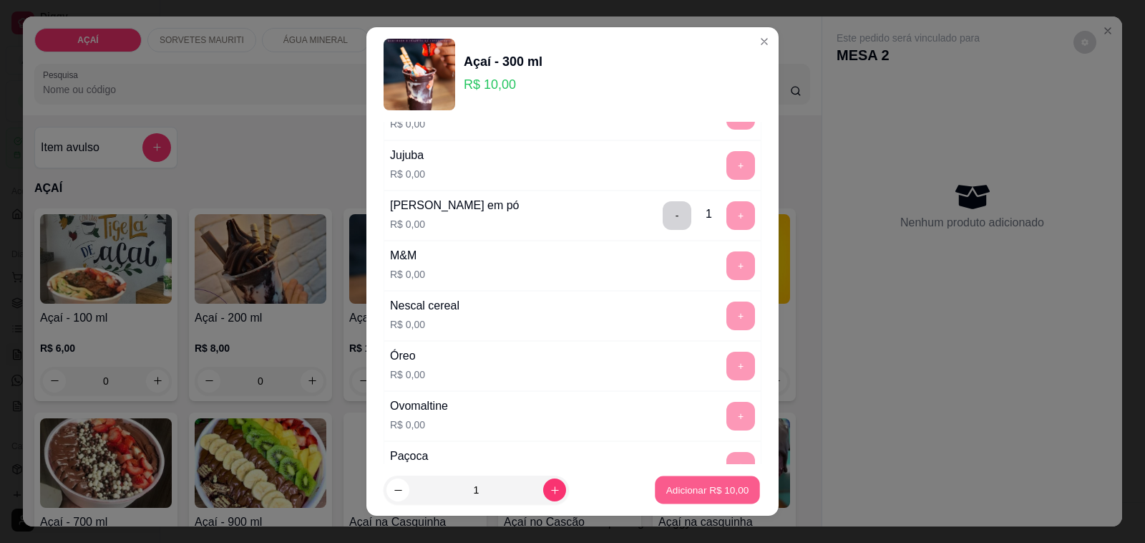
click at [694, 487] on p "Adicionar R$ 10,00" at bounding box center [707, 489] width 83 height 14
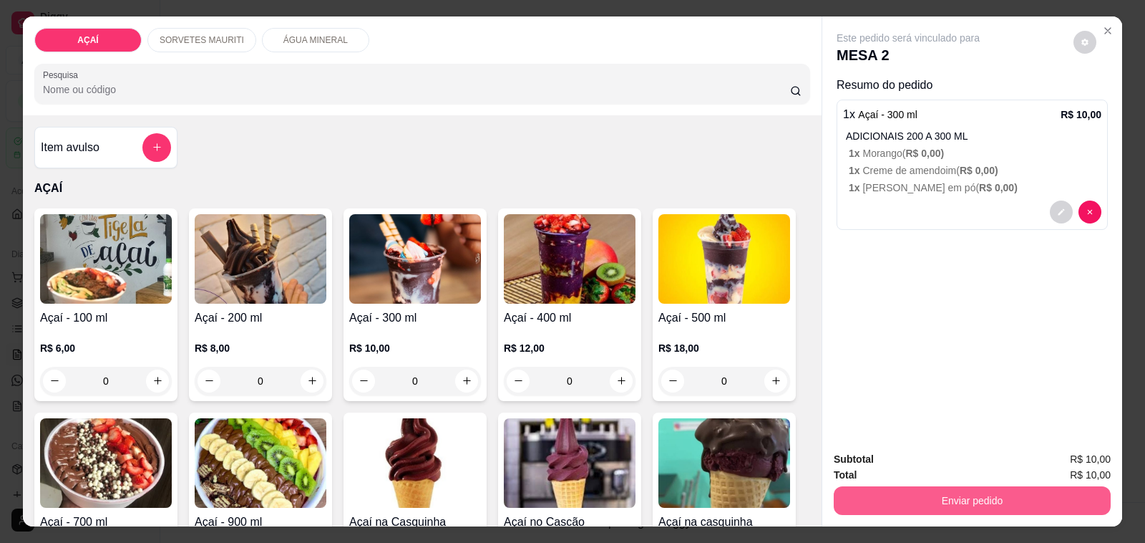
drag, startPoint x: 874, startPoint y: 478, endPoint x: 879, endPoint y: 487, distance: 10.6
click at [879, 487] on div "Enviar pedido" at bounding box center [972, 498] width 277 height 32
click at [880, 488] on button "Enviar pedido" at bounding box center [972, 501] width 268 height 28
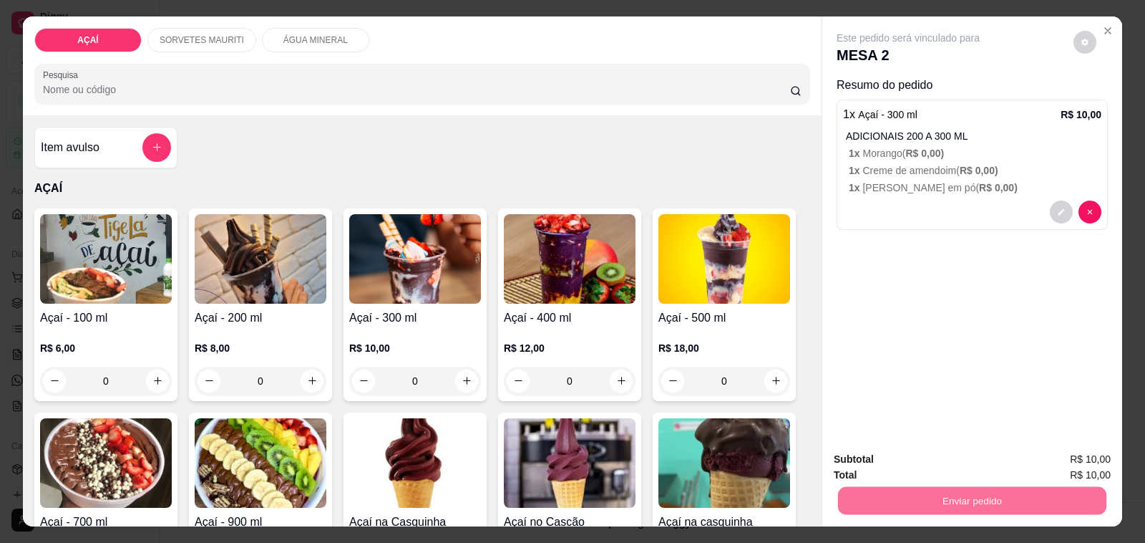
click at [890, 459] on button "Não registrar e enviar pedido" at bounding box center [924, 459] width 149 height 27
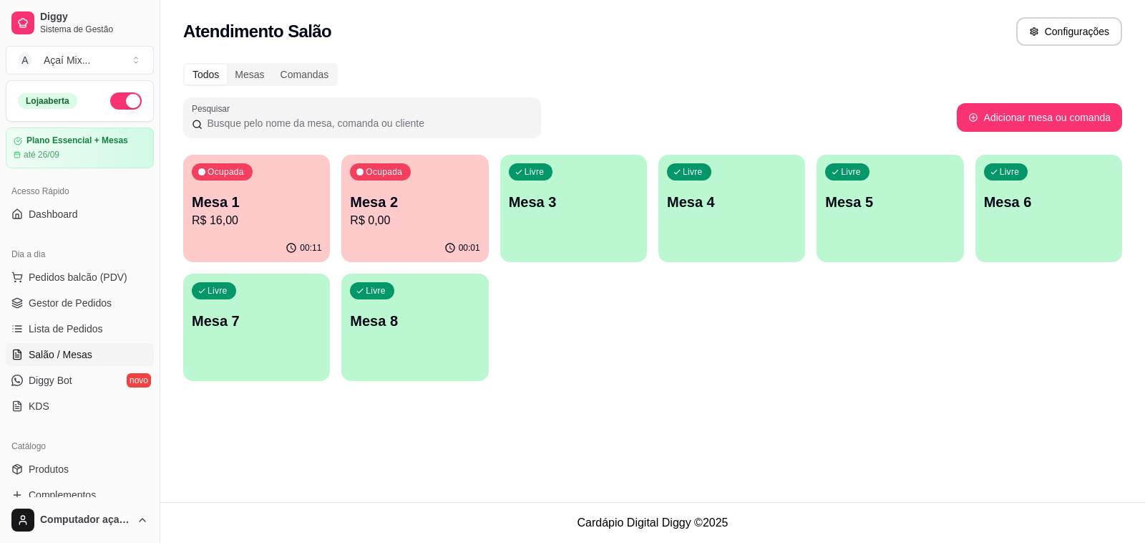
click at [566, 234] on div "Livre Mesa 3" at bounding box center [573, 200] width 147 height 90
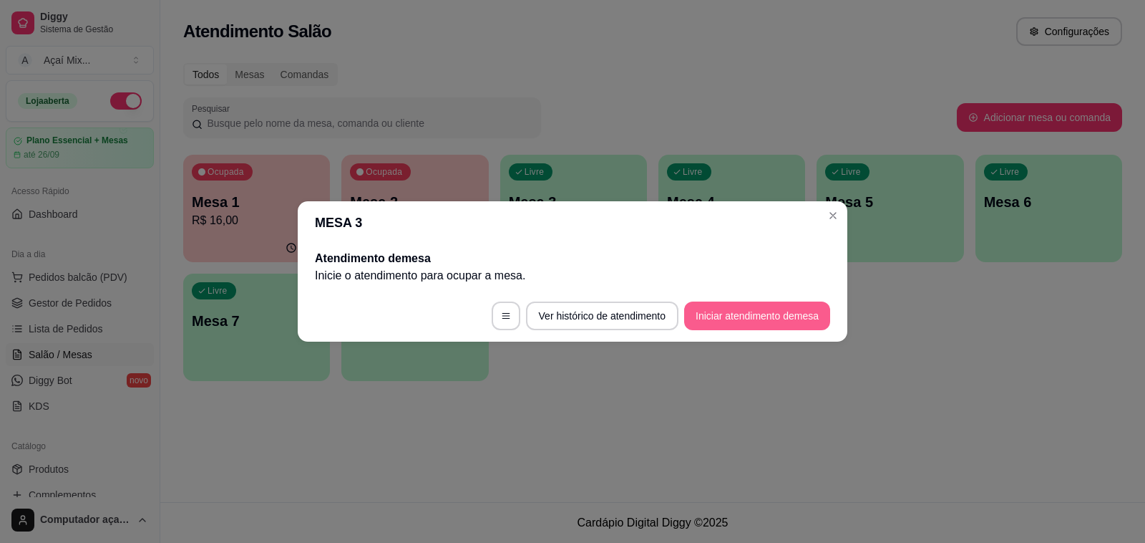
click at [714, 317] on button "Iniciar atendimento de mesa" at bounding box center [757, 315] width 146 height 29
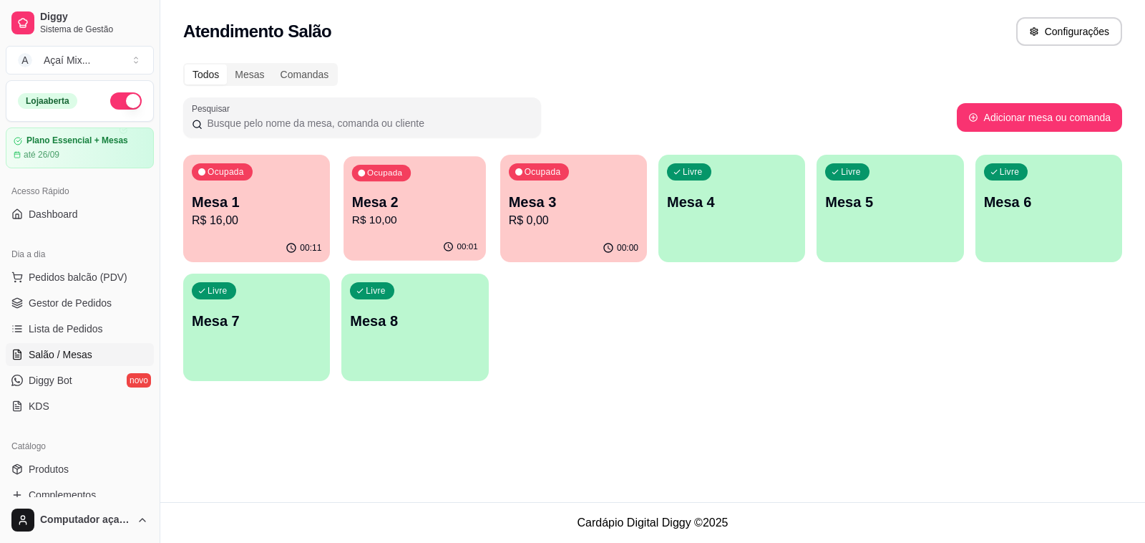
click at [405, 212] on p "R$ 10,00" at bounding box center [415, 220] width 126 height 16
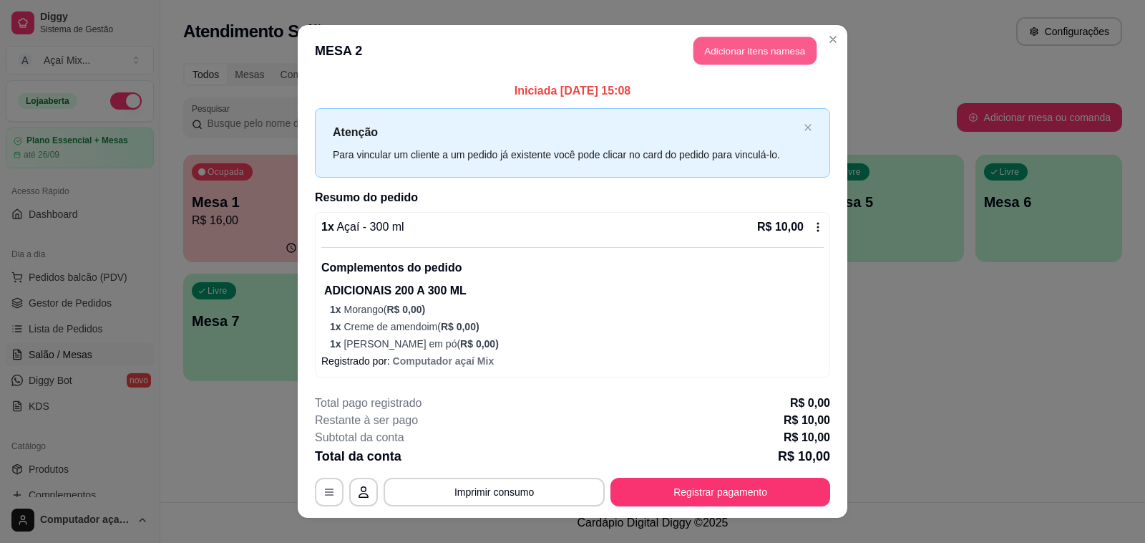
click at [694, 52] on button "Adicionar itens na mesa" at bounding box center [755, 51] width 123 height 28
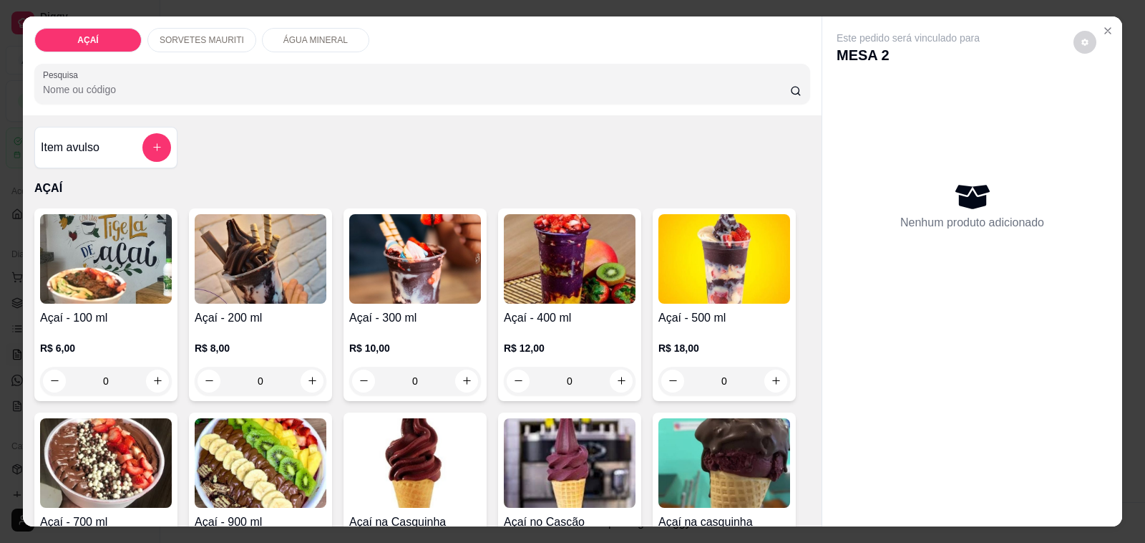
click at [205, 28] on div "SORVETES MAURITI" at bounding box center [201, 40] width 109 height 24
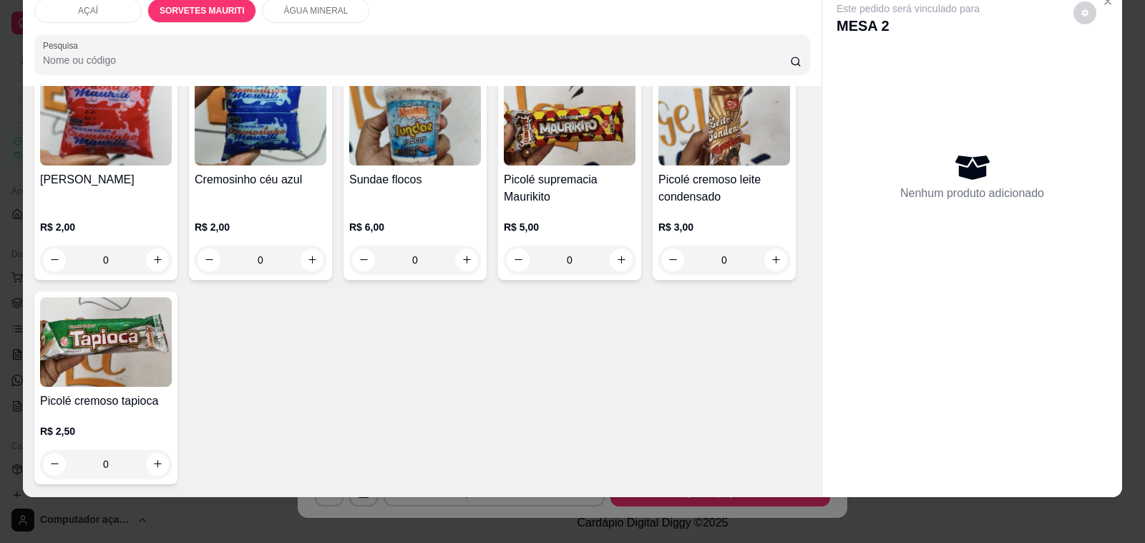
scroll to position [1437, 0]
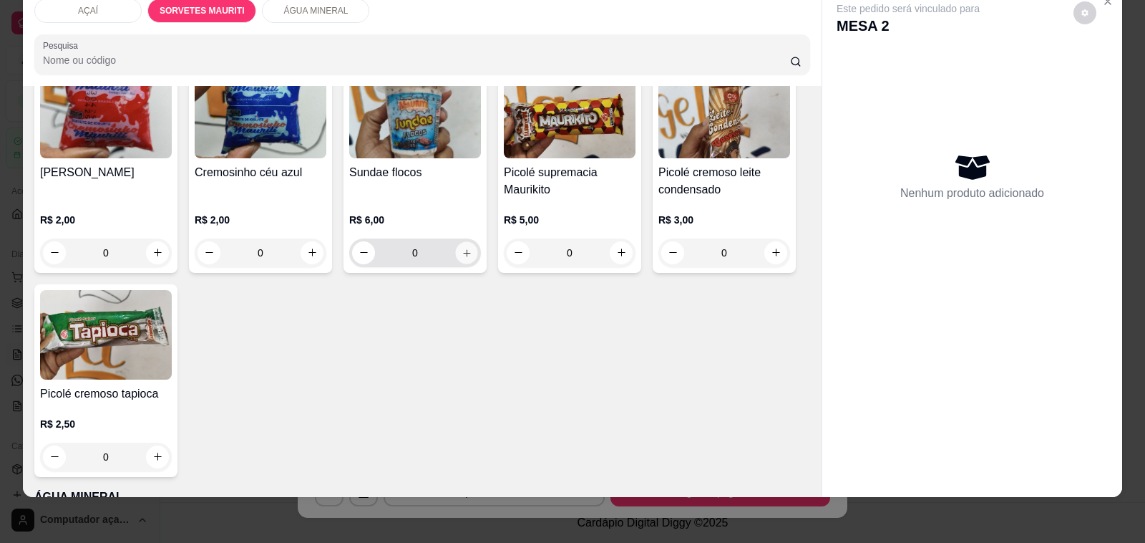
click at [462, 247] on icon "increase-product-quantity" at bounding box center [467, 252] width 11 height 11
type input "1"
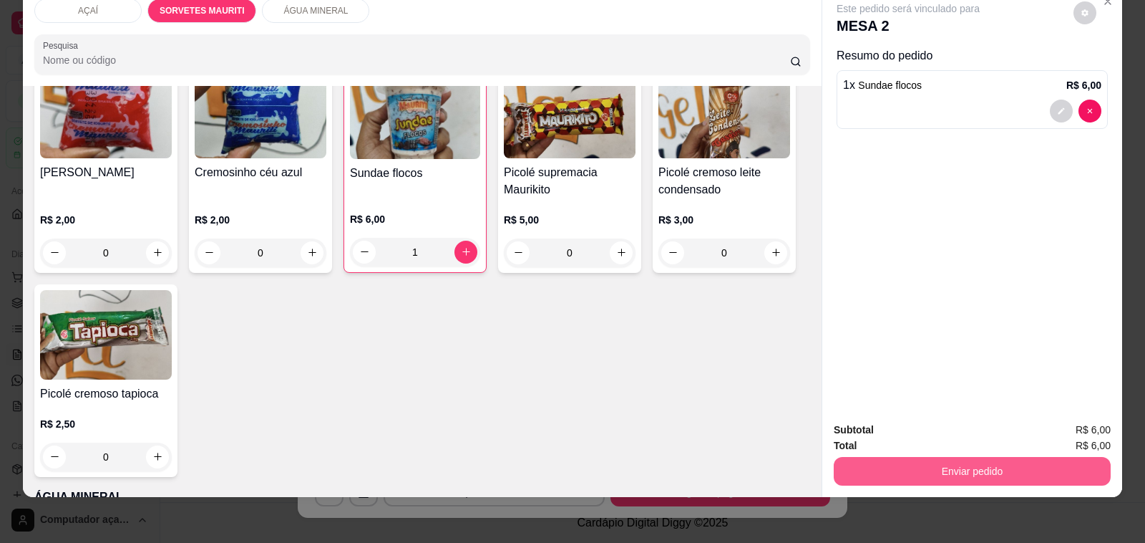
click at [960, 460] on button "Enviar pedido" at bounding box center [972, 471] width 277 height 29
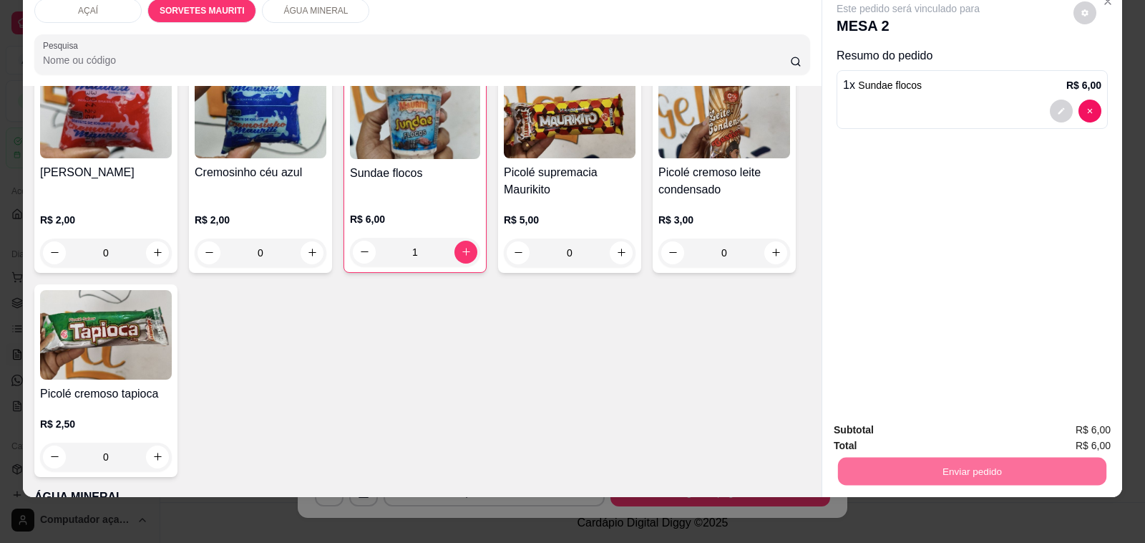
click at [941, 424] on button "Não registrar e enviar pedido" at bounding box center [924, 423] width 145 height 26
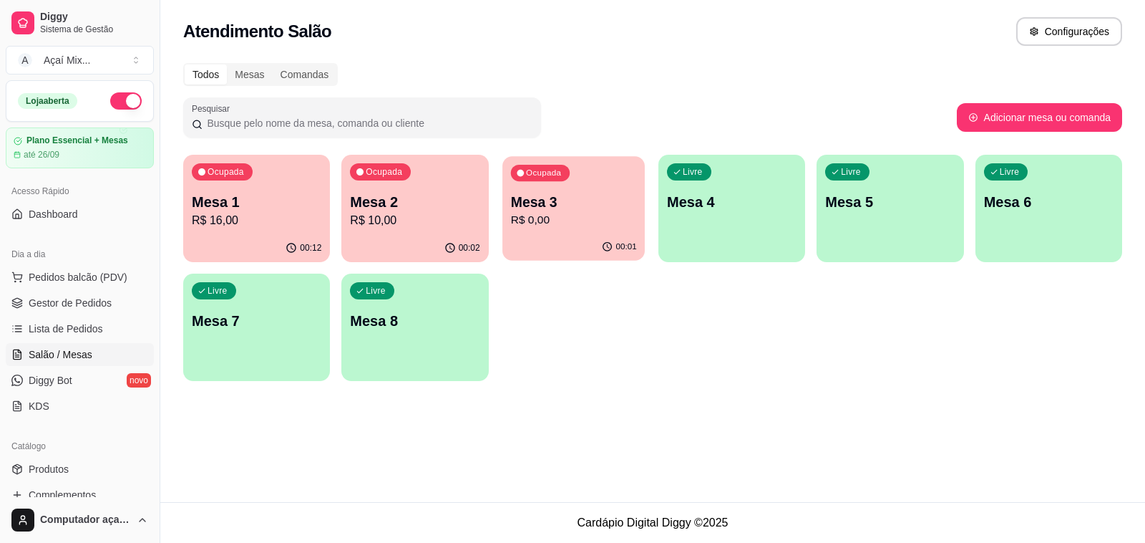
click at [527, 234] on button "Ocupada Mesa 3 R$ 0,00 00:01" at bounding box center [574, 208] width 142 height 105
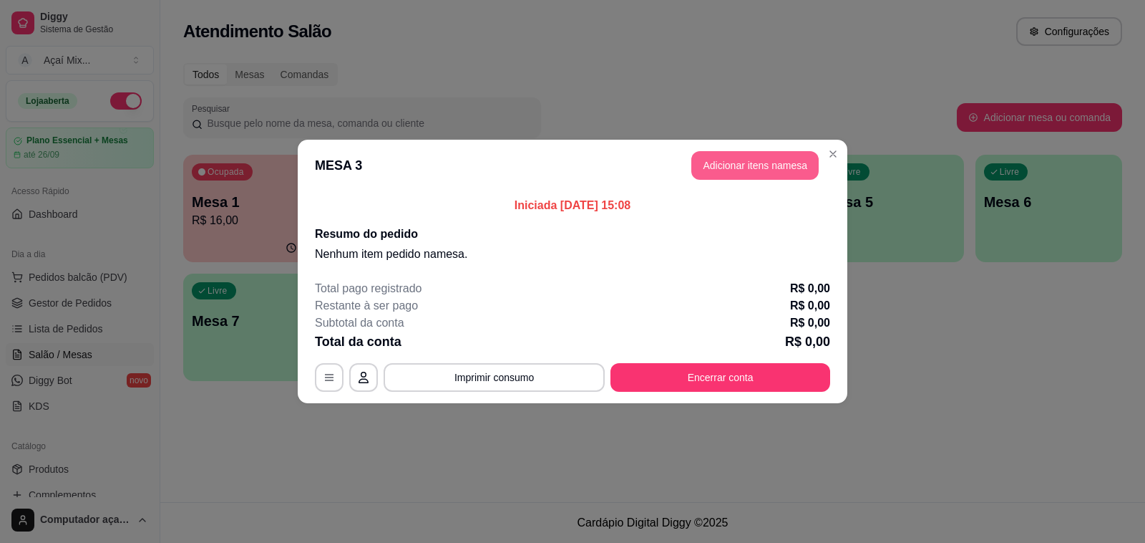
click at [774, 168] on button "Adicionar itens na mesa" at bounding box center [754, 165] width 127 height 29
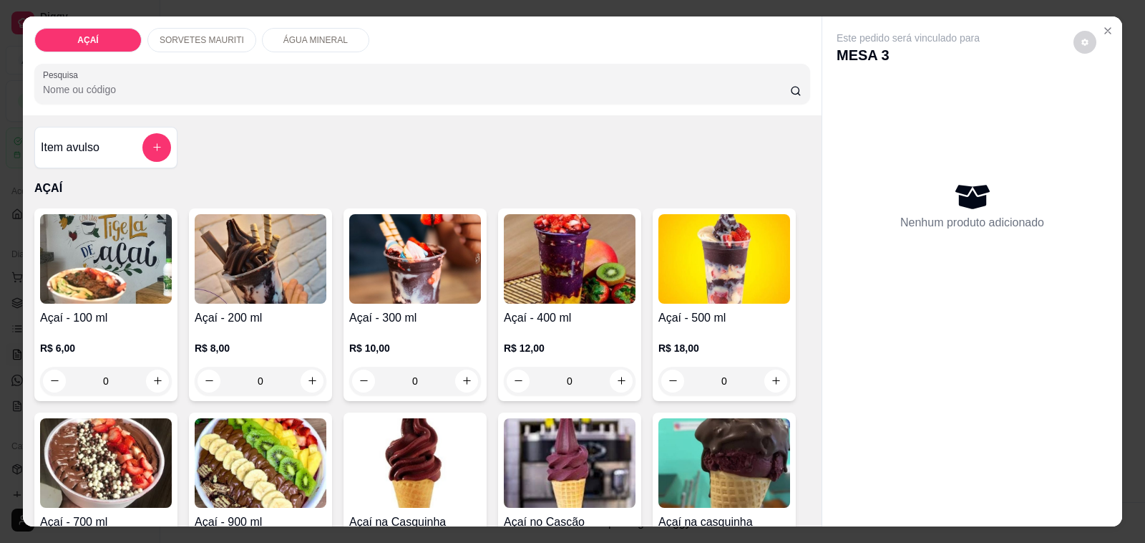
click at [274, 309] on h4 "Açaí - 200 ml" at bounding box center [261, 317] width 132 height 17
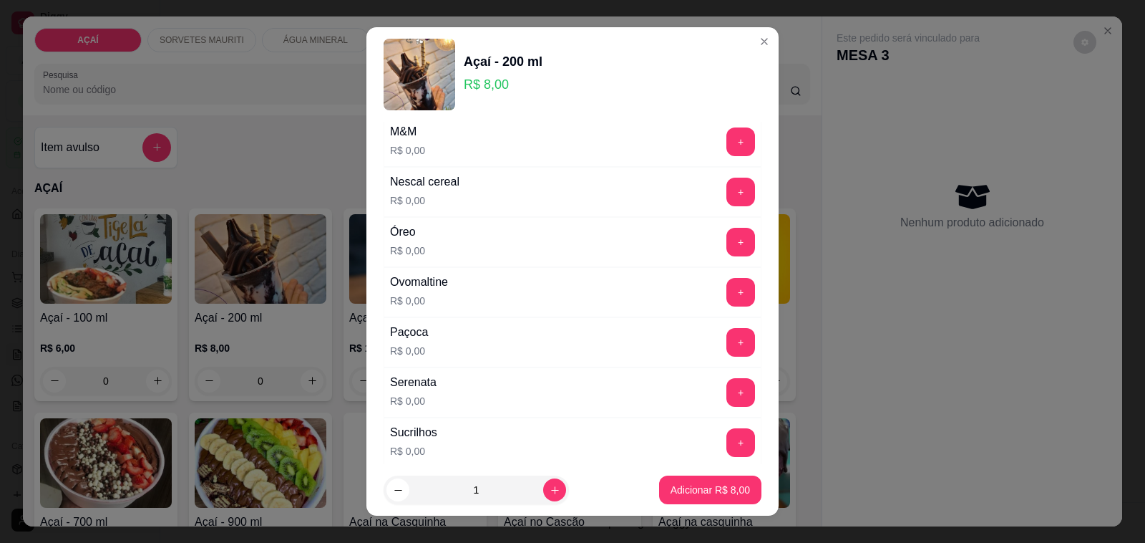
scroll to position [1521, 0]
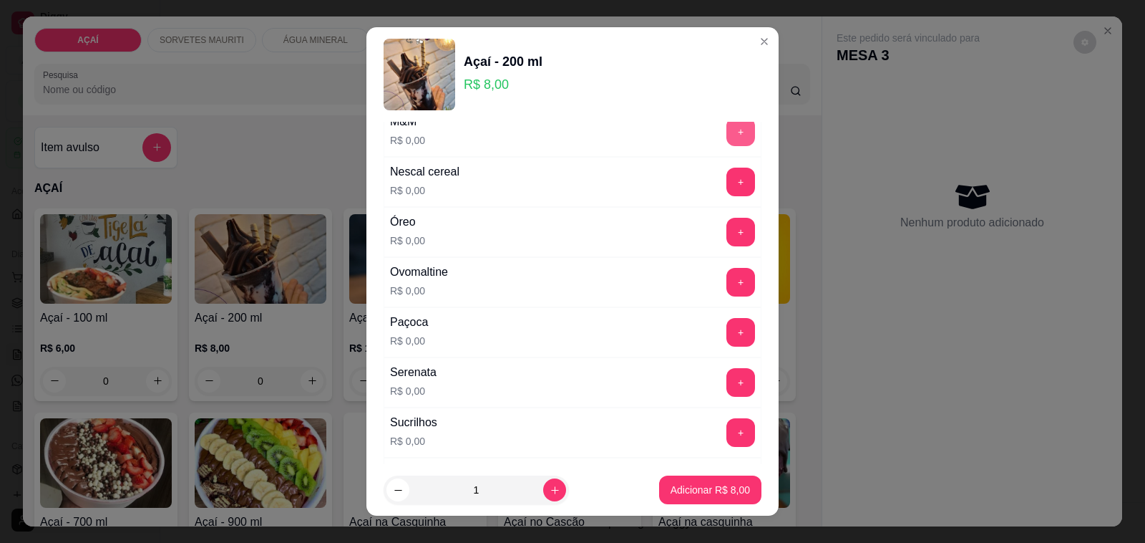
click at [727, 143] on button "+" at bounding box center [741, 131] width 29 height 29
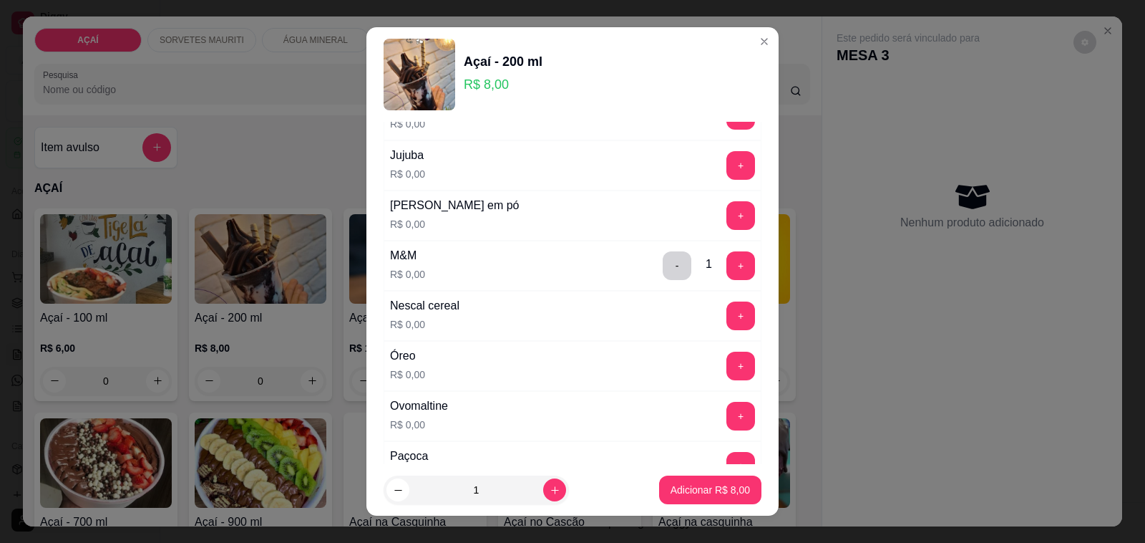
scroll to position [1298, 0]
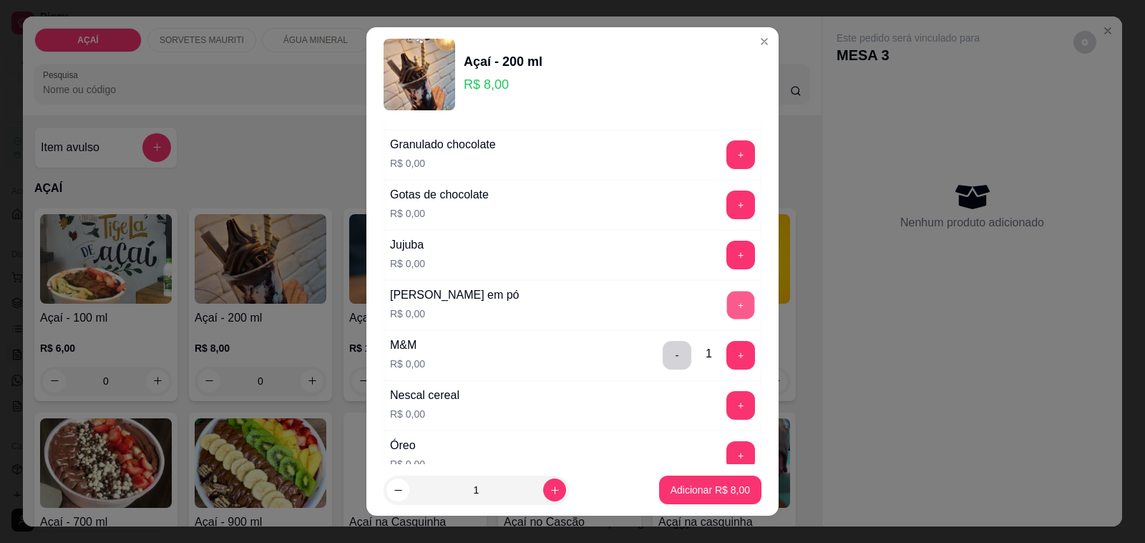
click at [727, 310] on button "+" at bounding box center [741, 305] width 28 height 28
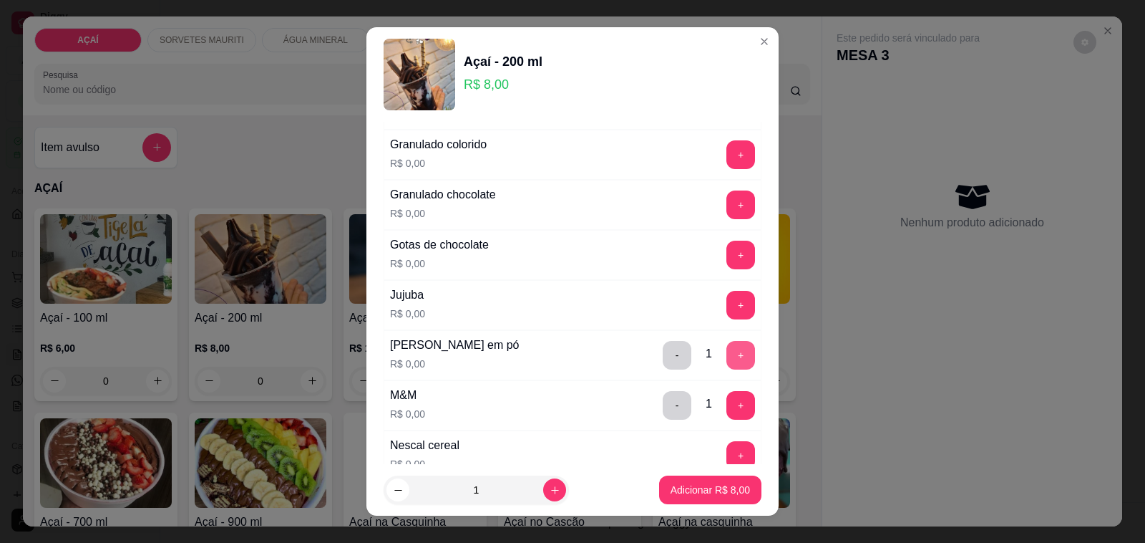
scroll to position [1208, 0]
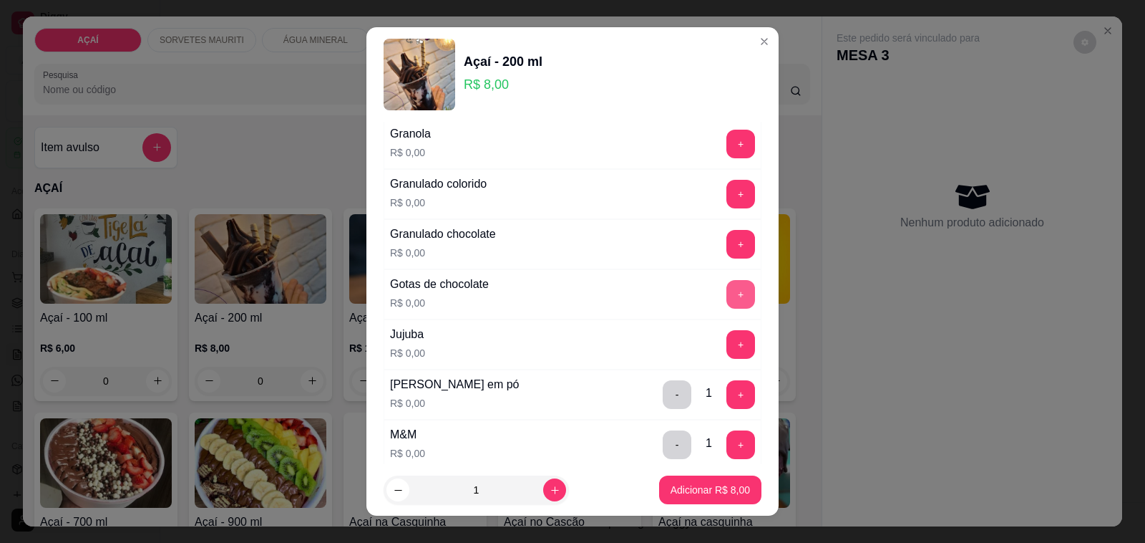
click at [727, 298] on button "+" at bounding box center [741, 294] width 29 height 29
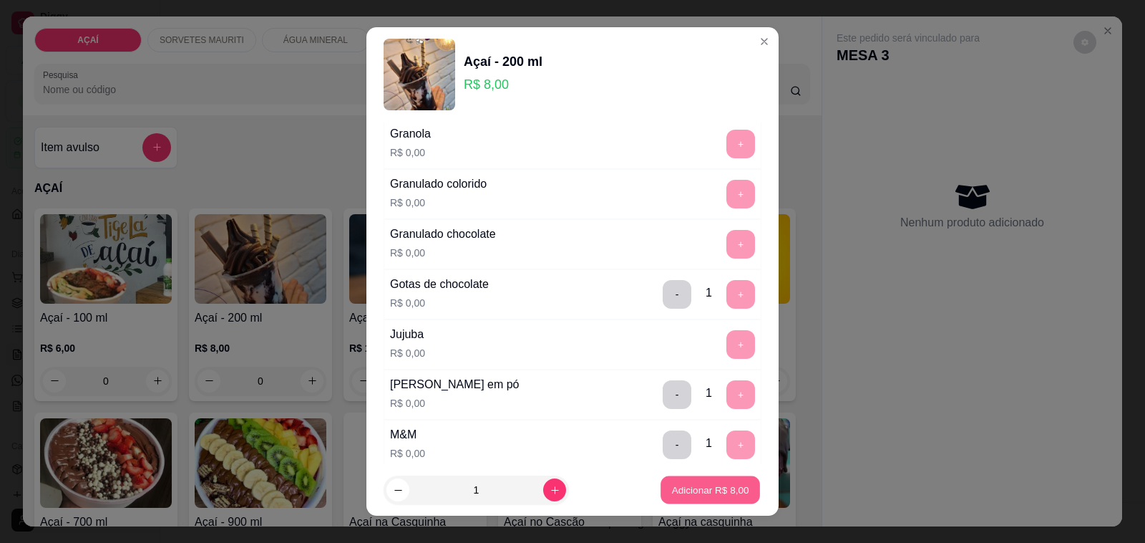
click at [694, 494] on p "Adicionar R$ 8,00" at bounding box center [709, 489] width 77 height 14
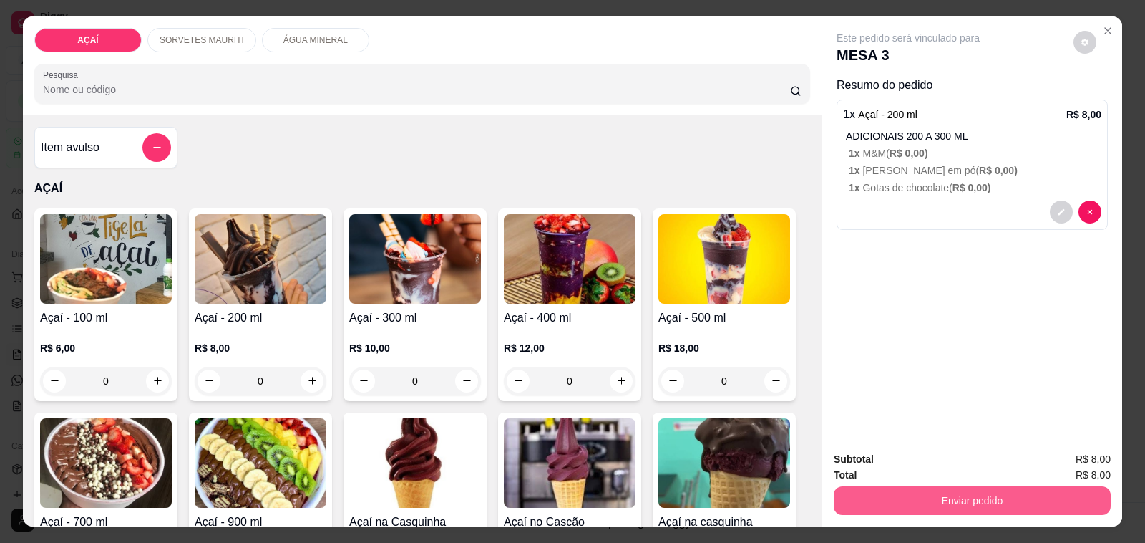
click at [946, 494] on button "Enviar pedido" at bounding box center [972, 500] width 277 height 29
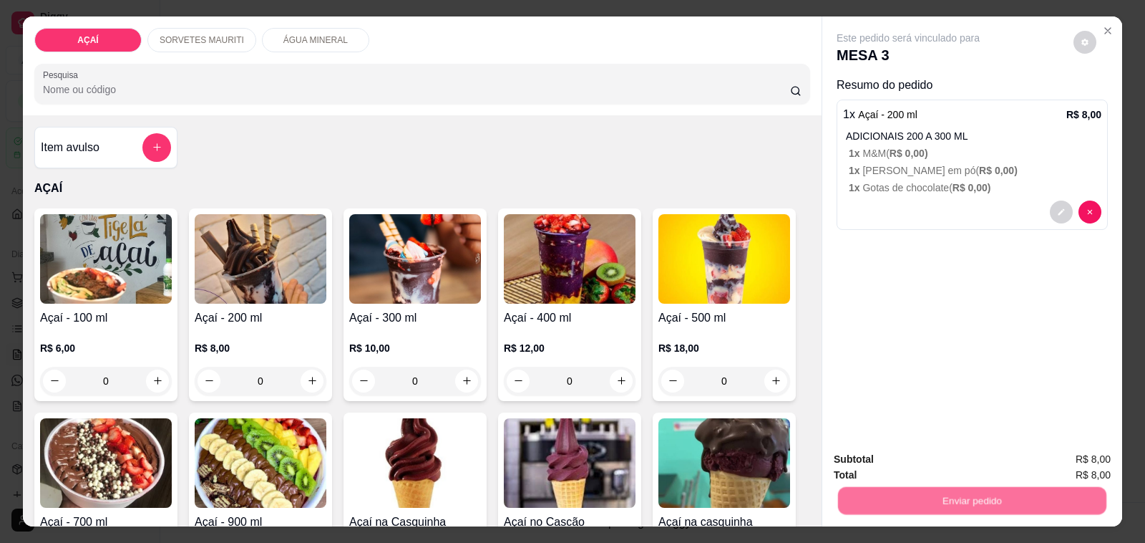
click at [926, 462] on button "Não registrar e enviar pedido" at bounding box center [924, 459] width 145 height 26
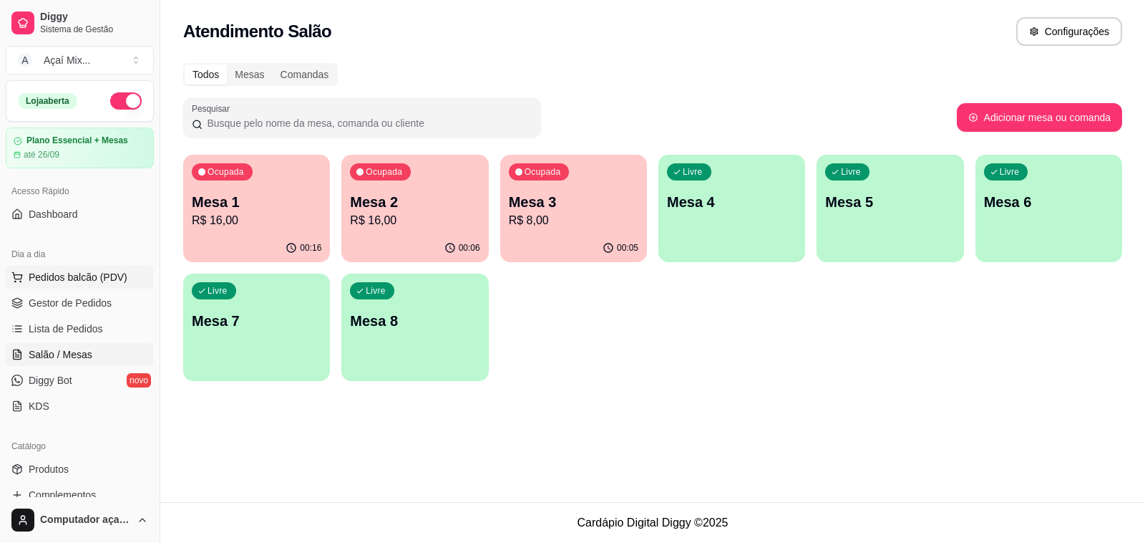
click at [77, 272] on span "Pedidos balcão (PDV)" at bounding box center [78, 277] width 99 height 14
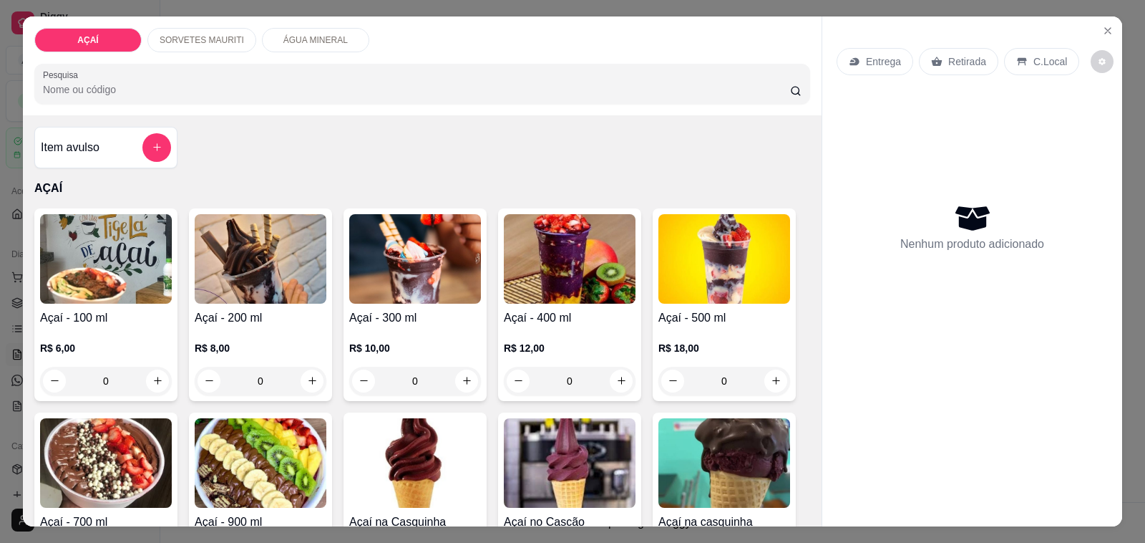
click at [420, 298] on div "Açaí - 300 ml R$ 10,00 0" at bounding box center [415, 304] width 143 height 193
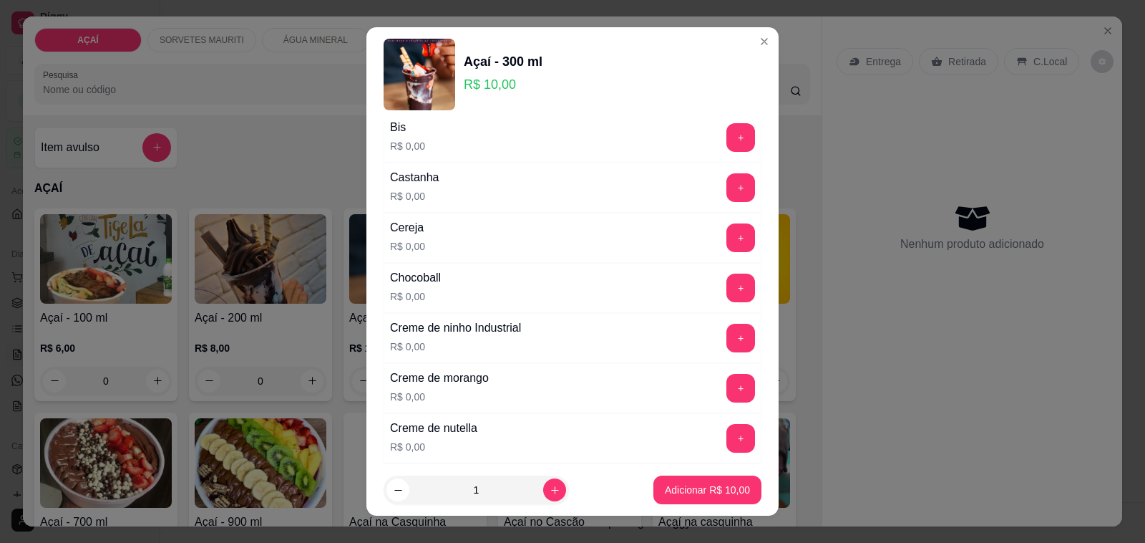
scroll to position [179, 0]
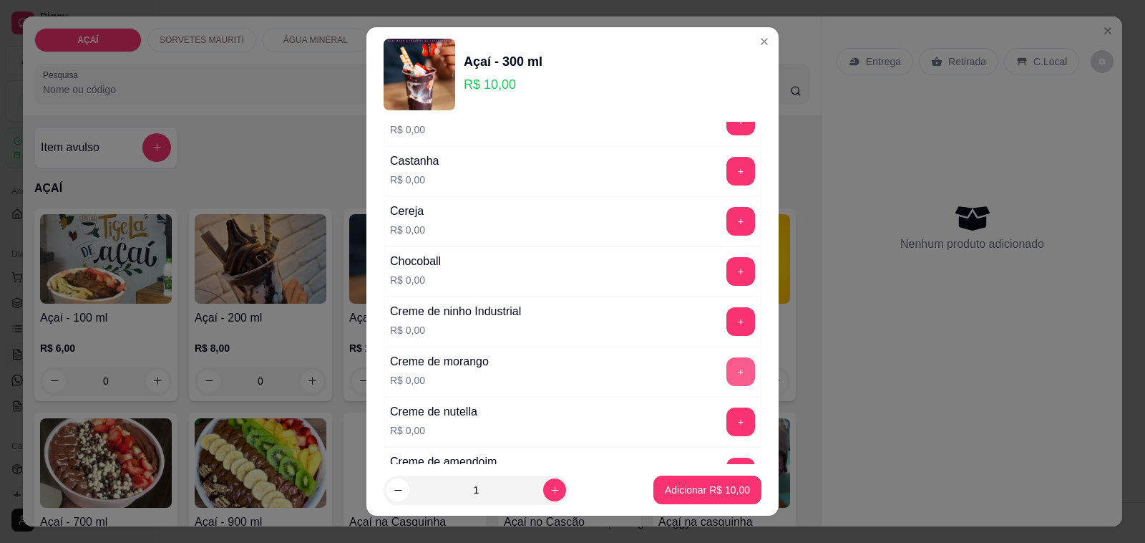
click at [727, 383] on button "+" at bounding box center [741, 371] width 29 height 29
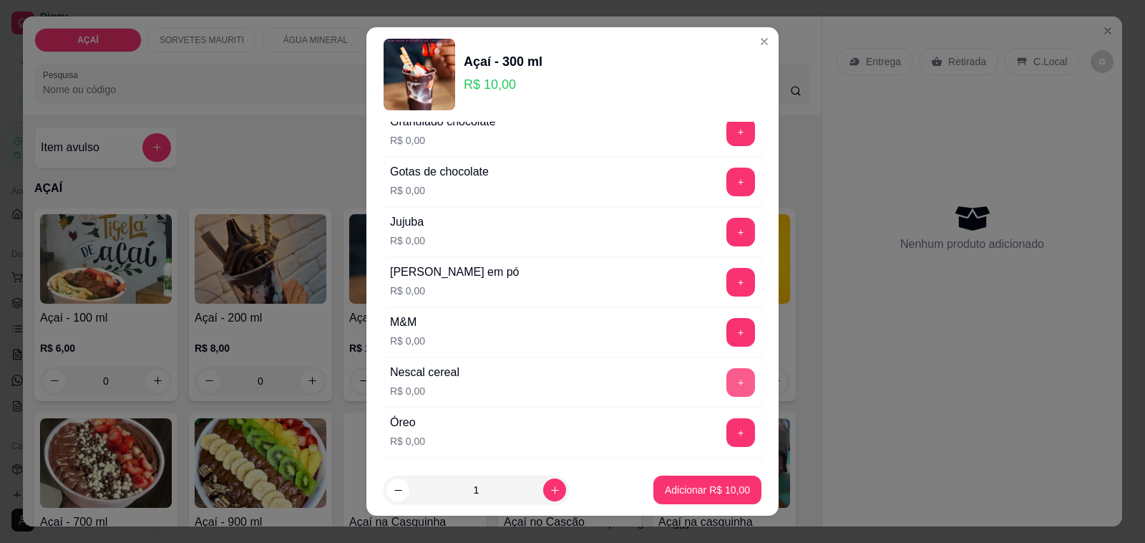
scroll to position [1342, 0]
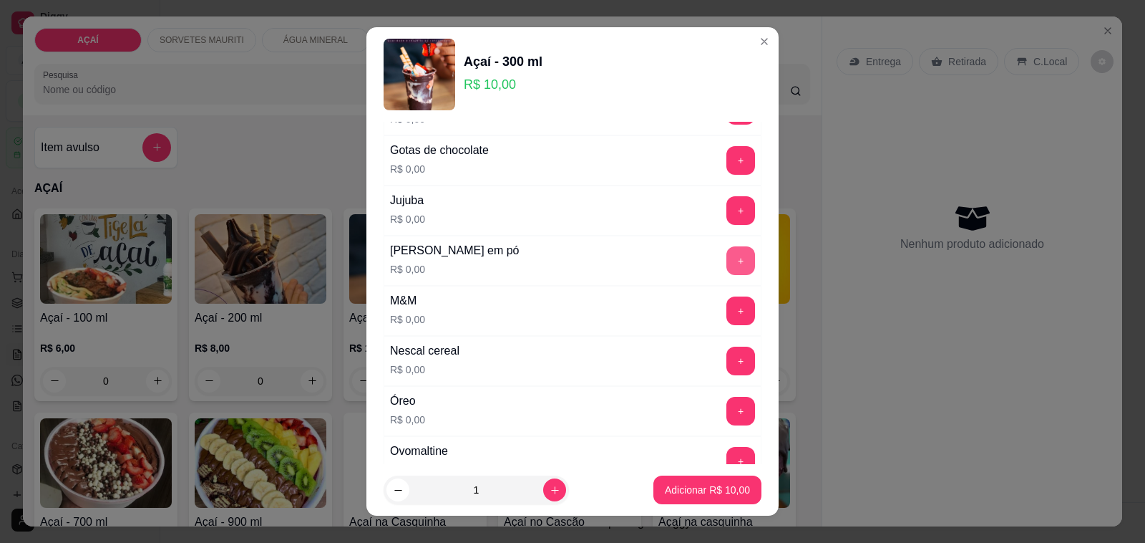
click at [727, 263] on button "+" at bounding box center [741, 260] width 29 height 29
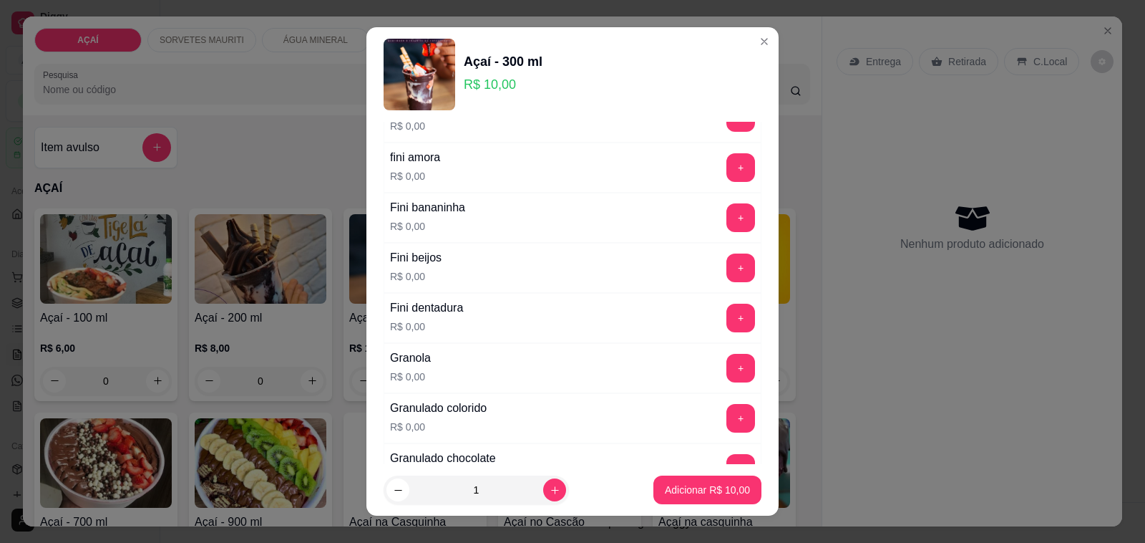
scroll to position [895, 0]
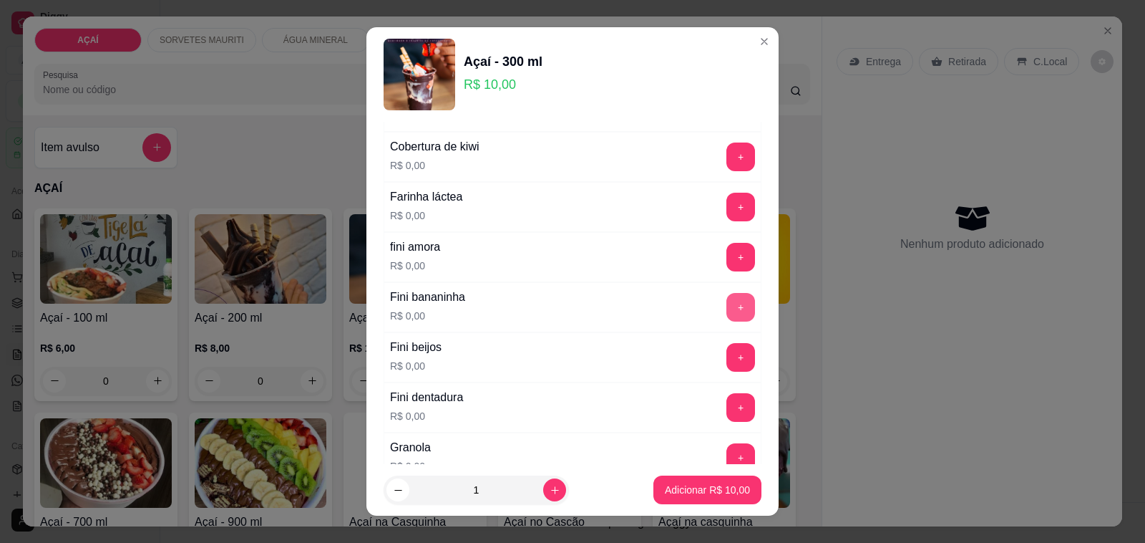
click at [727, 315] on button "+" at bounding box center [741, 307] width 29 height 29
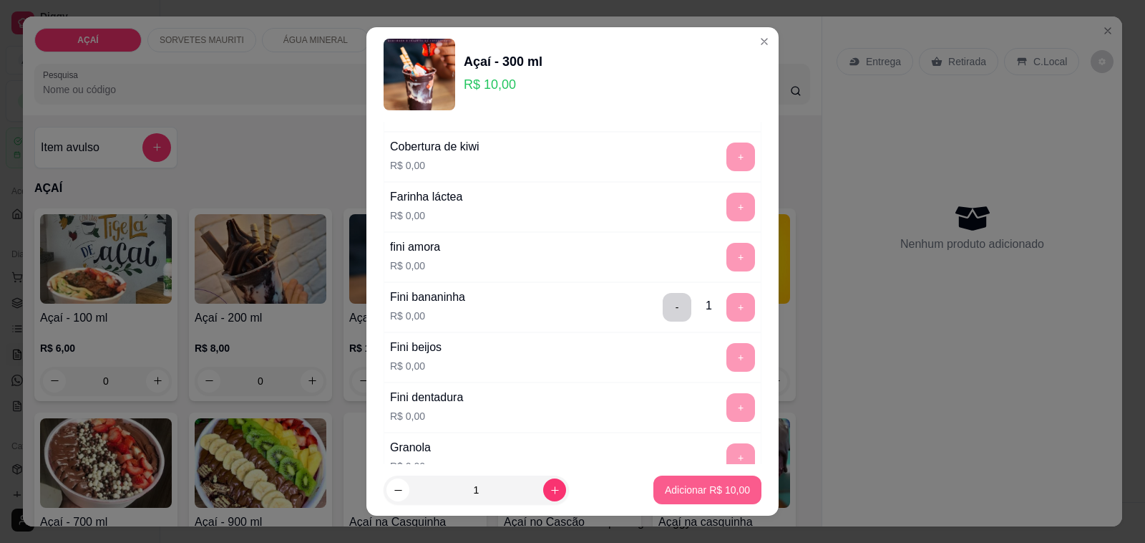
click at [681, 492] on p "Adicionar R$ 10,00" at bounding box center [707, 489] width 85 height 14
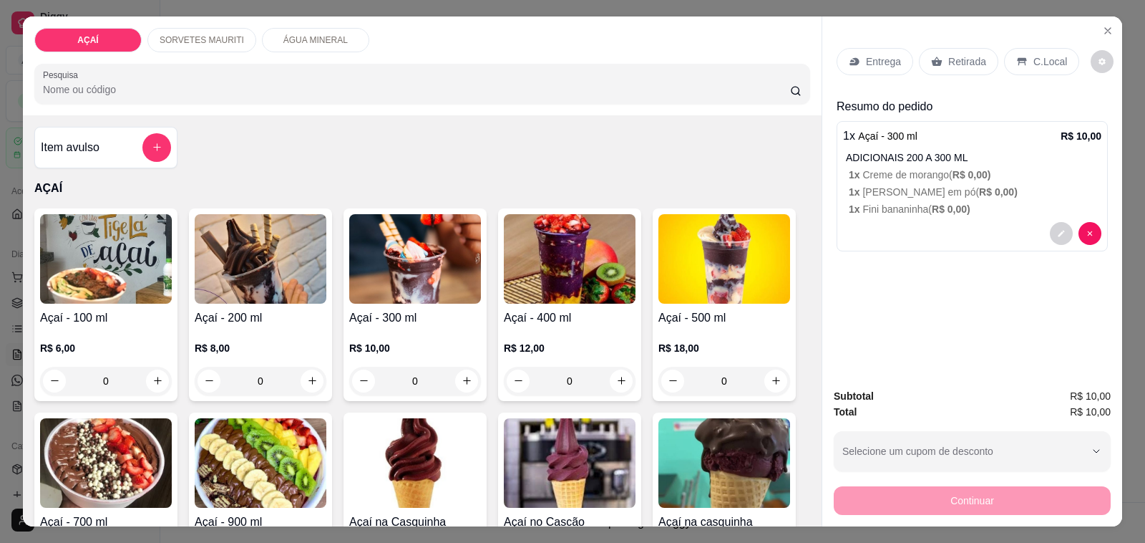
click at [985, 155] on p "ADICIONAIS 200 A 300 ML" at bounding box center [974, 157] width 256 height 14
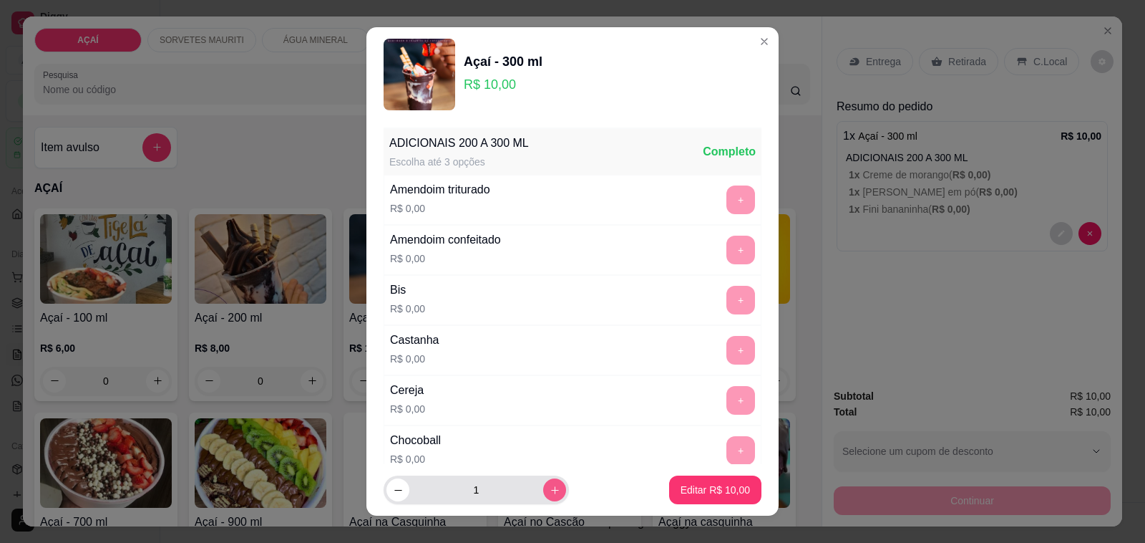
click at [543, 487] on button "increase-product-quantity" at bounding box center [554, 489] width 23 height 23
type input "2"
click at [671, 492] on button "Editar R$ 20,00" at bounding box center [715, 490] width 89 height 28
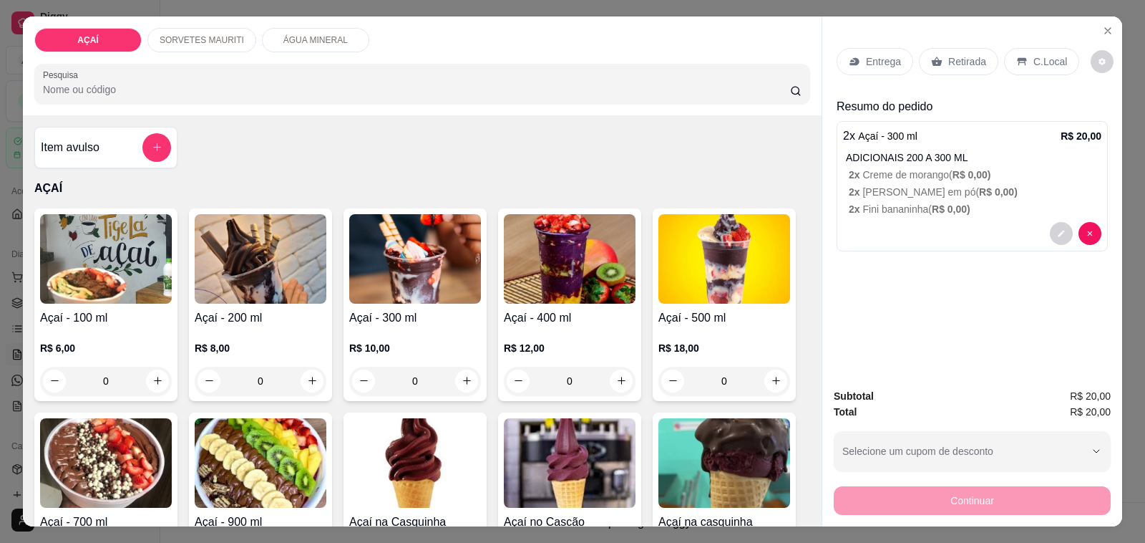
click at [866, 56] on p "Entrega" at bounding box center [883, 61] width 35 height 14
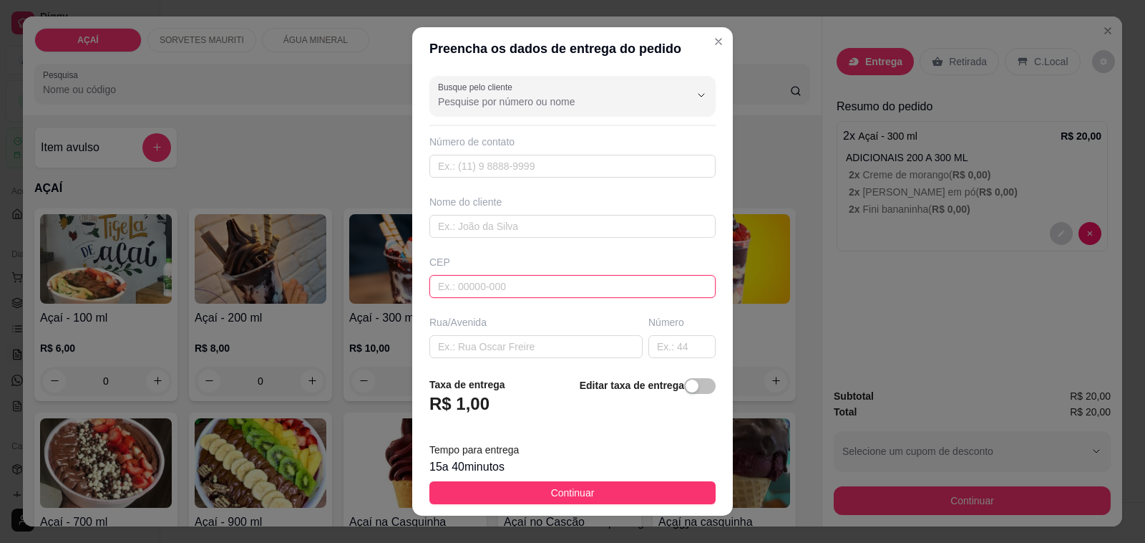
click at [606, 292] on input "text" at bounding box center [572, 286] width 286 height 23
type input "57520000"
type input "Maravilha"
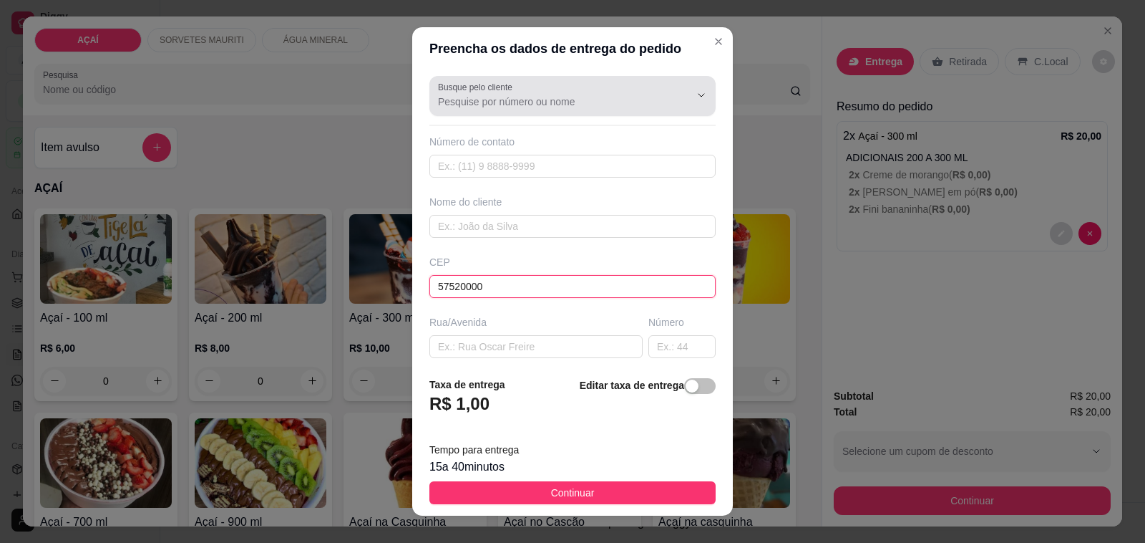
type input "57520000"
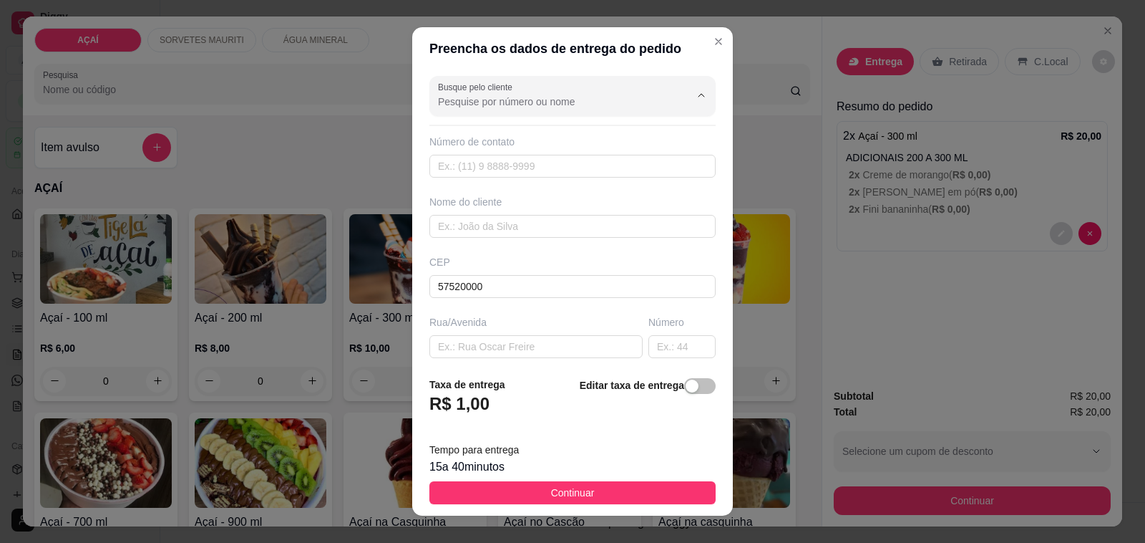
click at [467, 97] on input "Busque pelo cliente" at bounding box center [552, 101] width 229 height 14
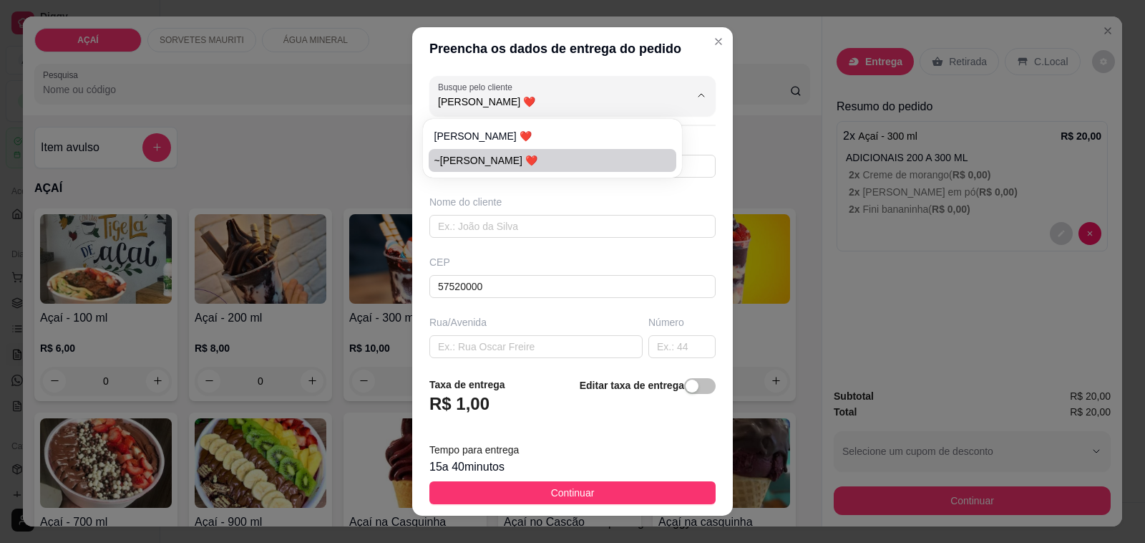
click at [516, 149] on li "~Amanda ❤️" at bounding box center [553, 160] width 248 height 23
type input "~Amanda ❤️"
type input "55828891205"
type input "~Amanda ❤️"
type input "Na casa de Messias"
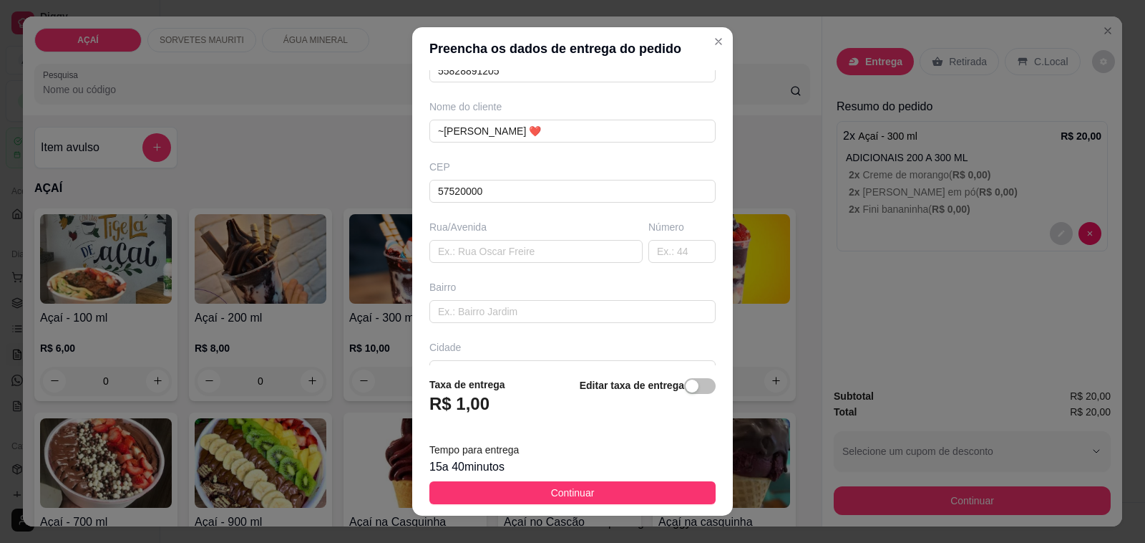
scroll to position [190, 0]
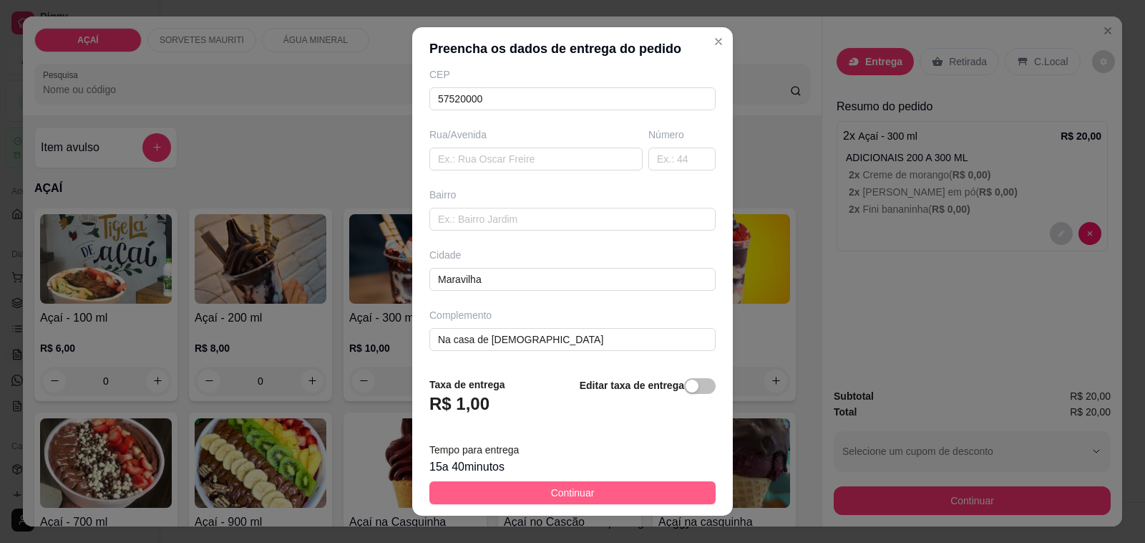
type input "~Amanda ❤️"
click at [650, 498] on button "Continuar" at bounding box center [572, 492] width 286 height 23
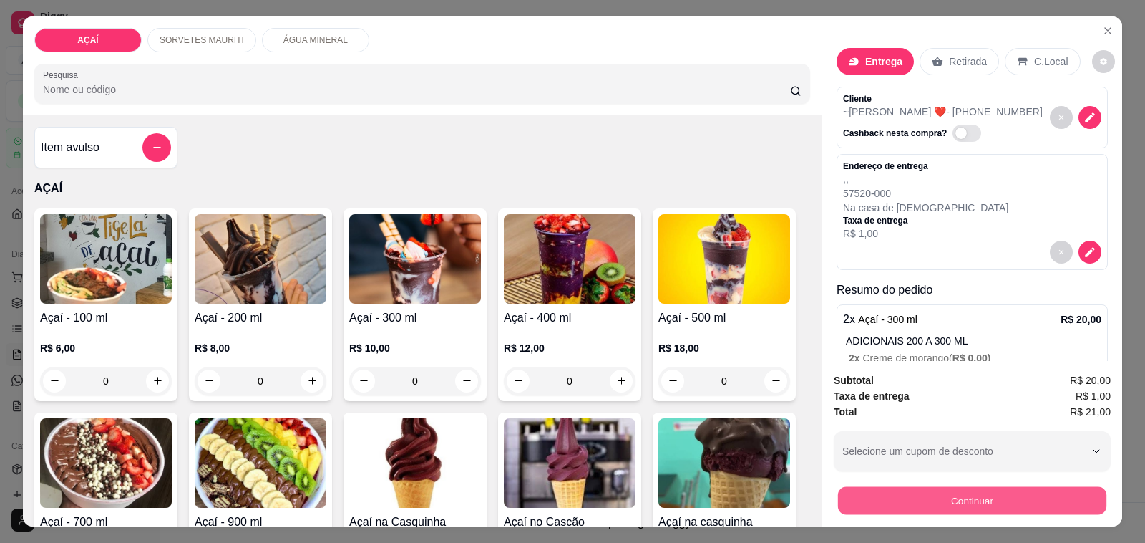
click at [883, 501] on button "Continuar" at bounding box center [972, 501] width 268 height 28
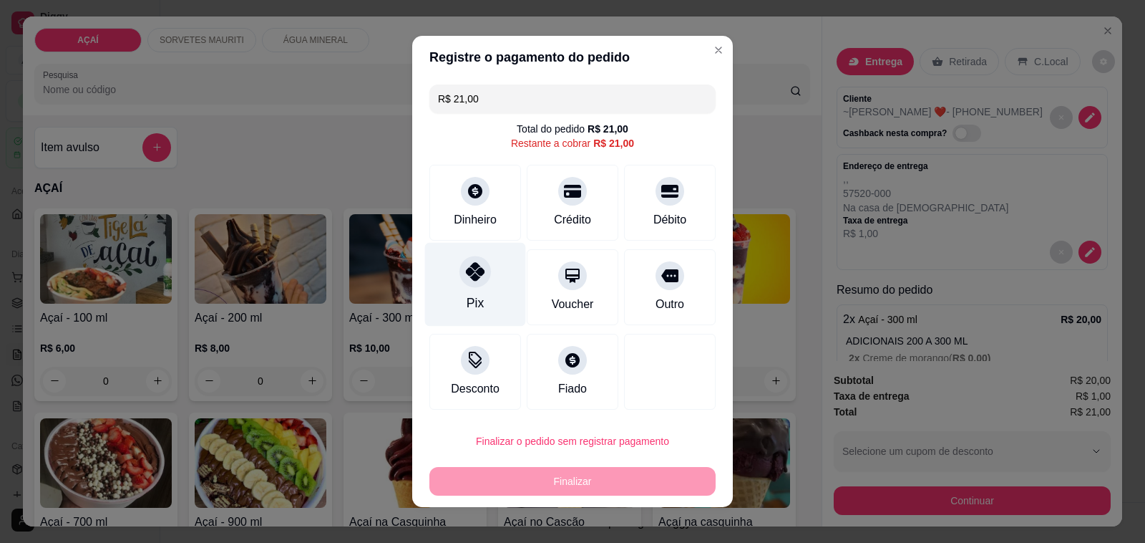
click at [471, 263] on icon at bounding box center [475, 271] width 19 height 19
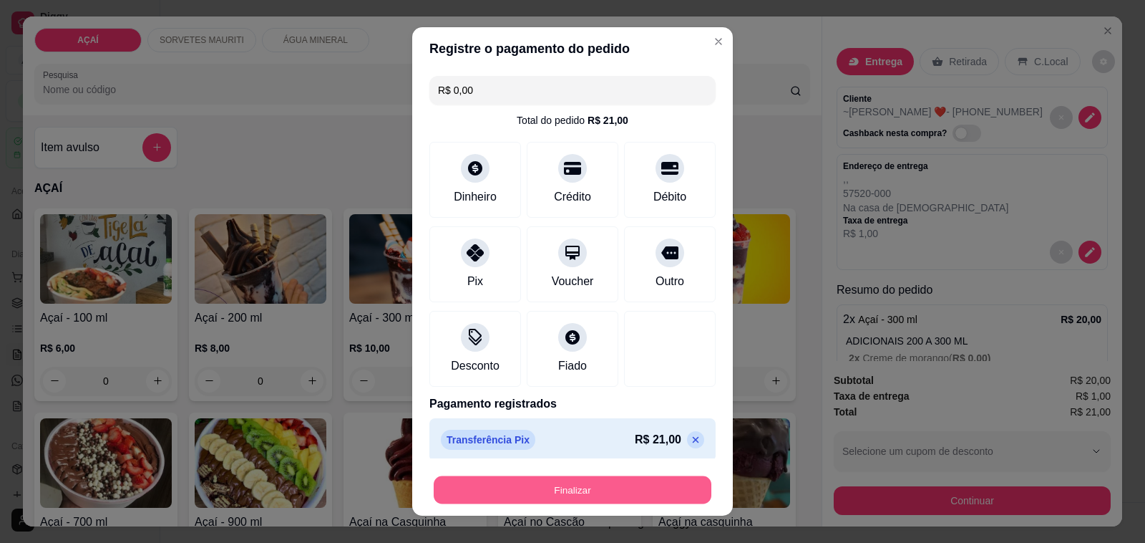
click at [636, 481] on button "Finalizar" at bounding box center [573, 490] width 278 height 28
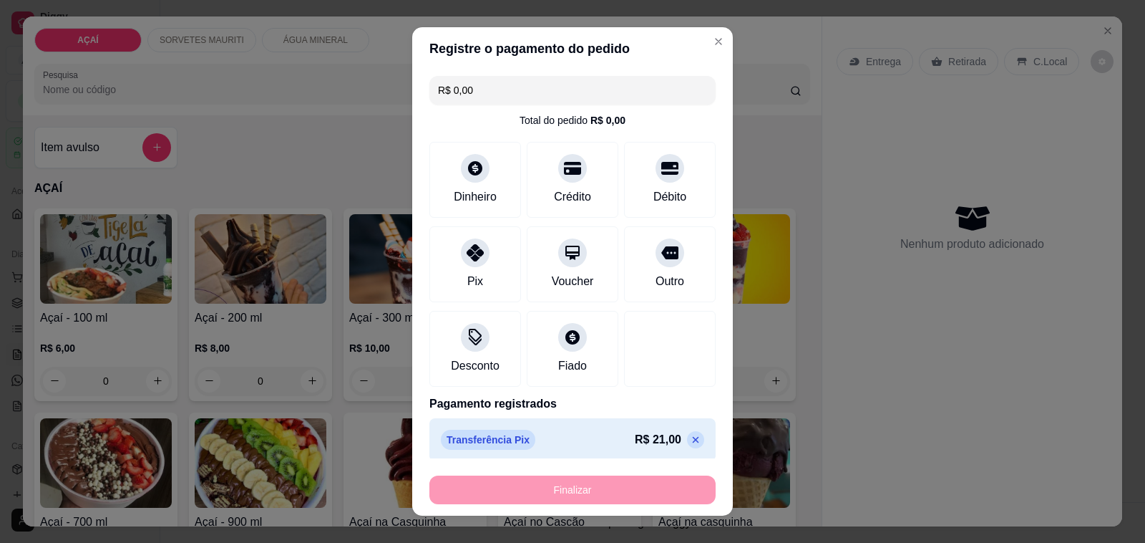
type input "-R$ 21,00"
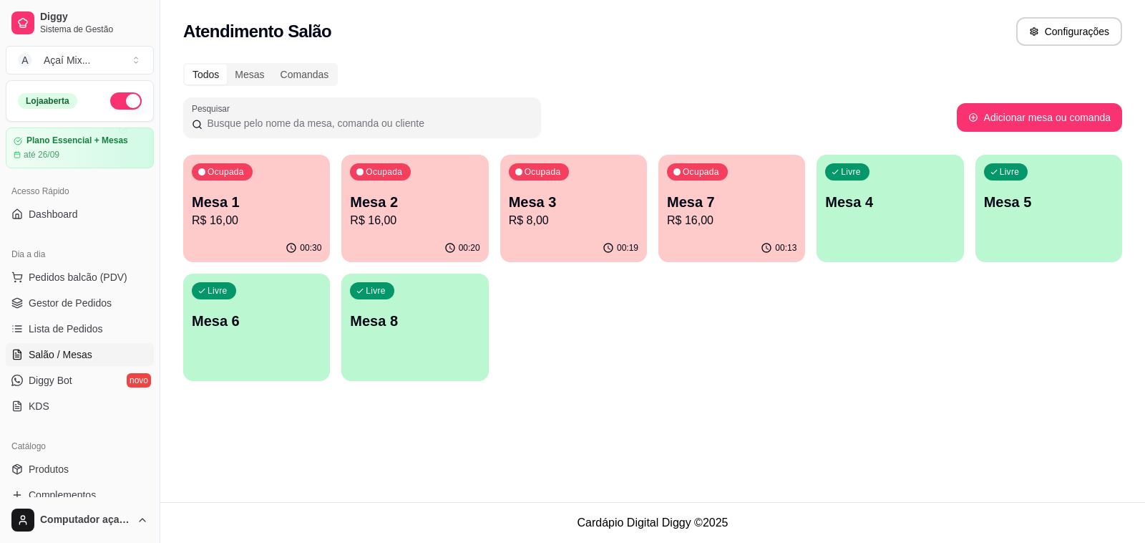
click at [227, 167] on p "Ocupada" at bounding box center [226, 171] width 37 height 11
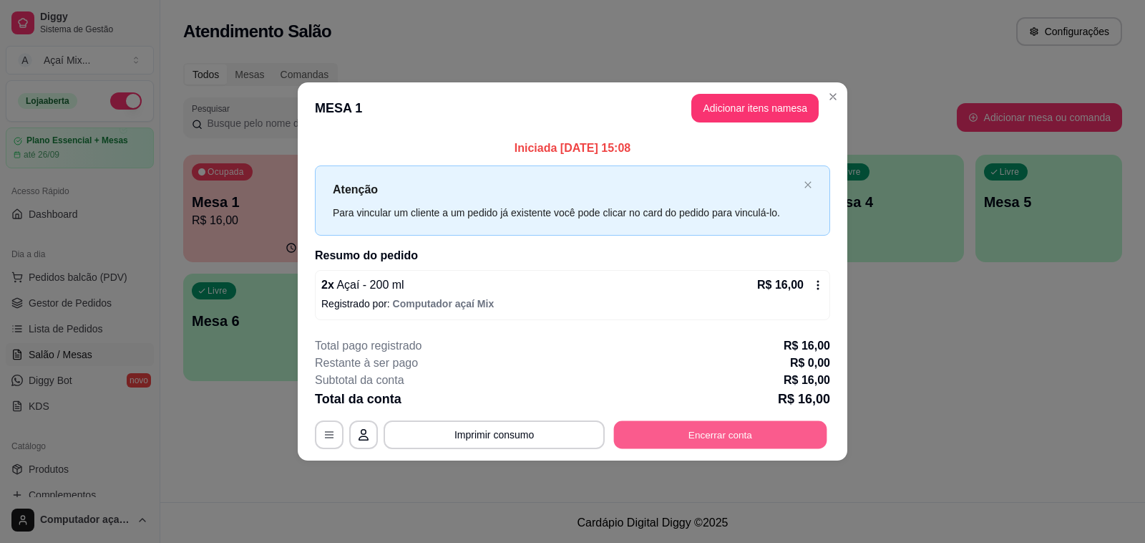
click at [703, 448] on button "Encerrar conta" at bounding box center [720, 434] width 213 height 28
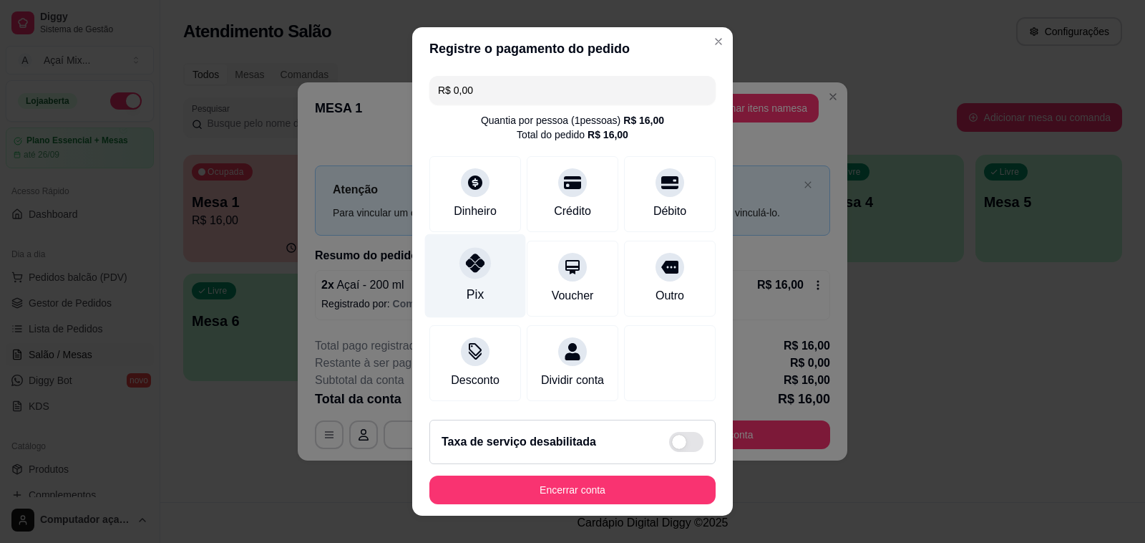
click at [494, 283] on div "Pix" at bounding box center [475, 276] width 101 height 84
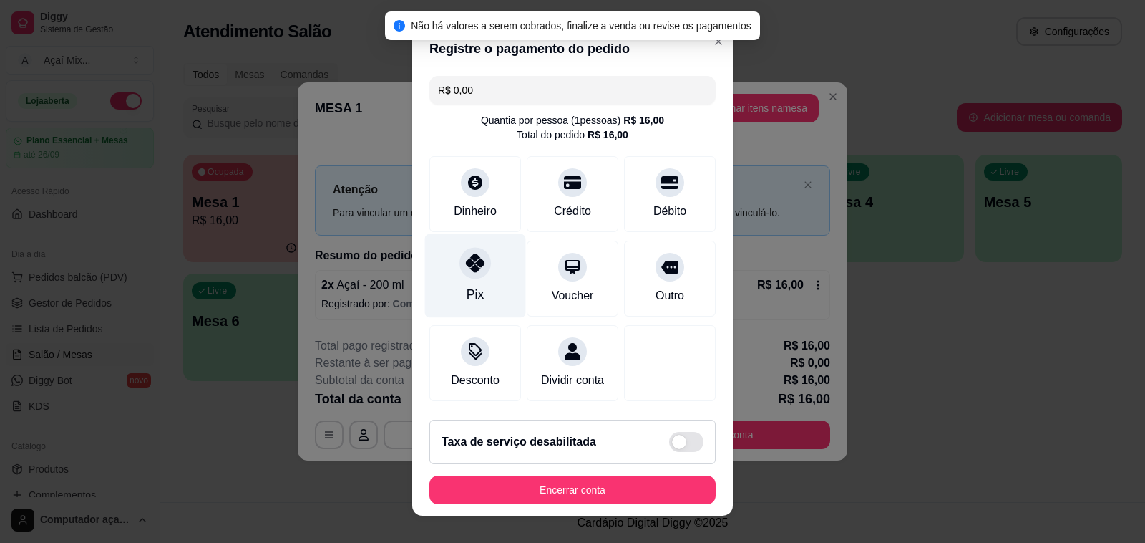
click at [452, 279] on div "Pix" at bounding box center [475, 276] width 101 height 84
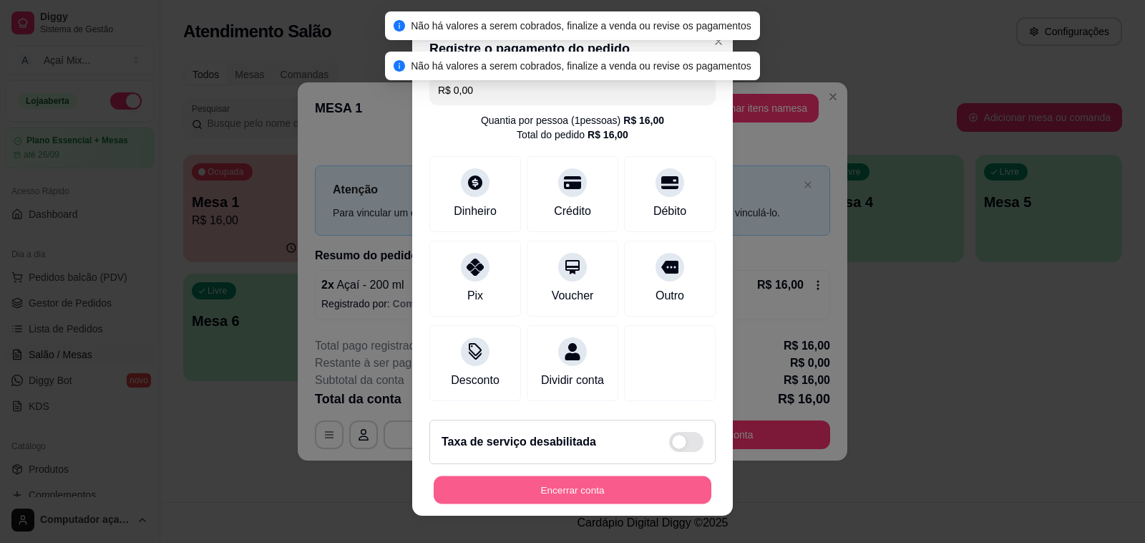
click at [616, 475] on div "Encerrar conta" at bounding box center [572, 489] width 286 height 29
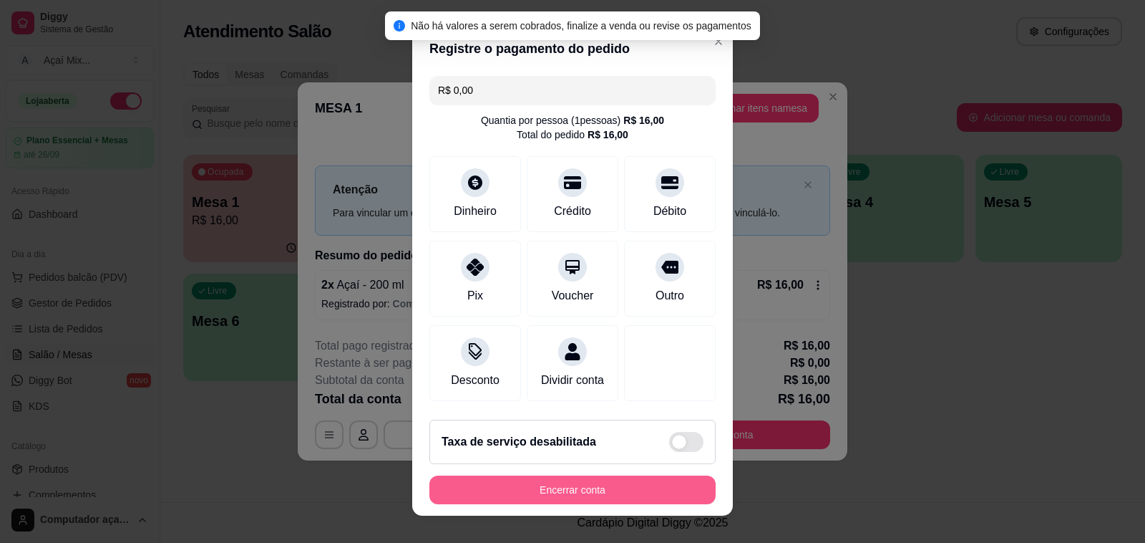
click at [616, 475] on div "Encerrar conta" at bounding box center [572, 489] width 286 height 29
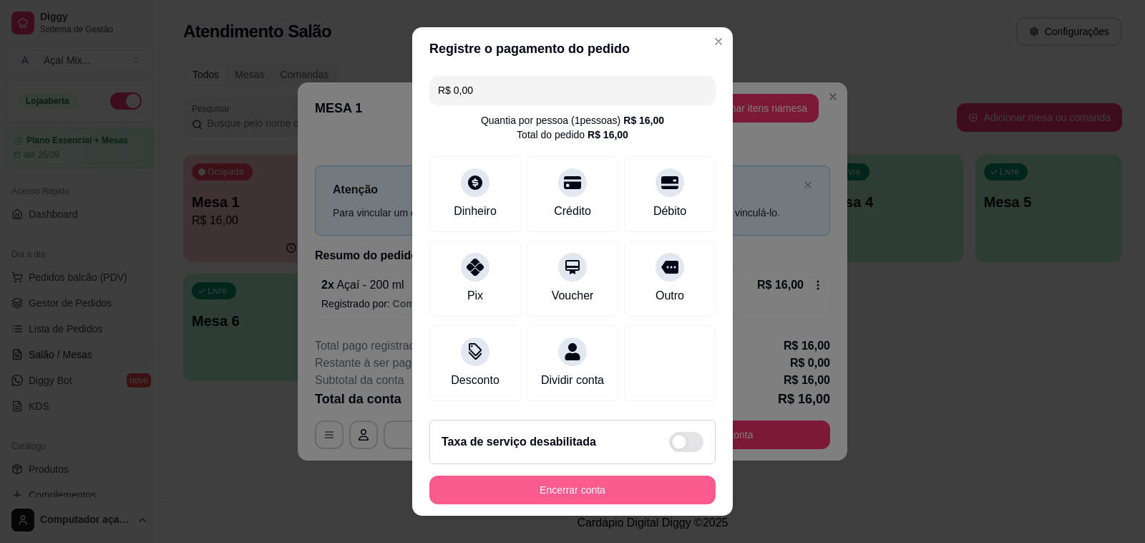
click at [616, 475] on div "Encerrar conta" at bounding box center [572, 489] width 286 height 29
click at [624, 480] on button "Encerrar conta" at bounding box center [572, 489] width 286 height 29
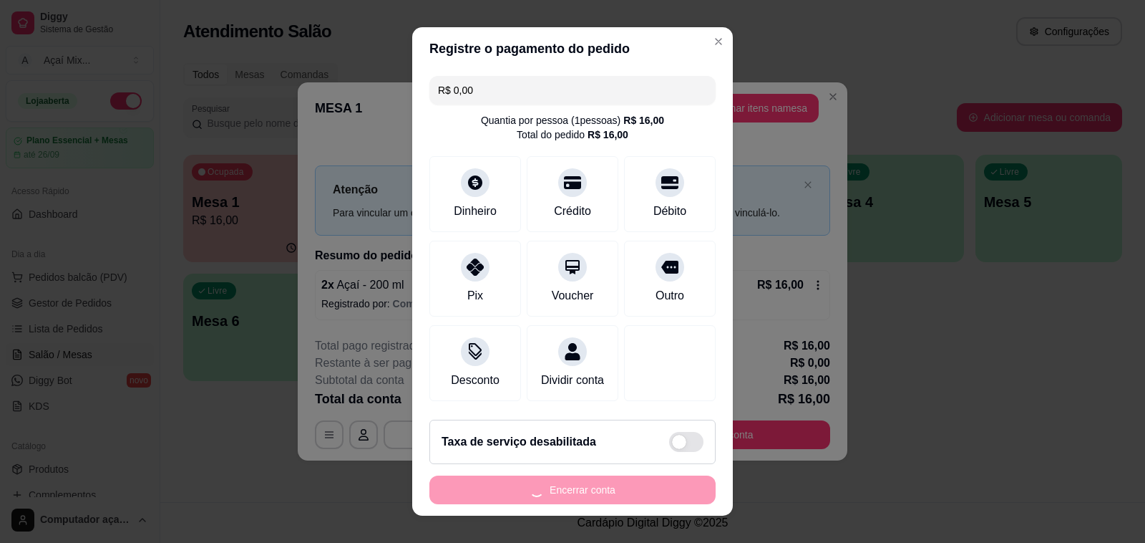
click at [627, 482] on div "Encerrar conta" at bounding box center [572, 489] width 286 height 29
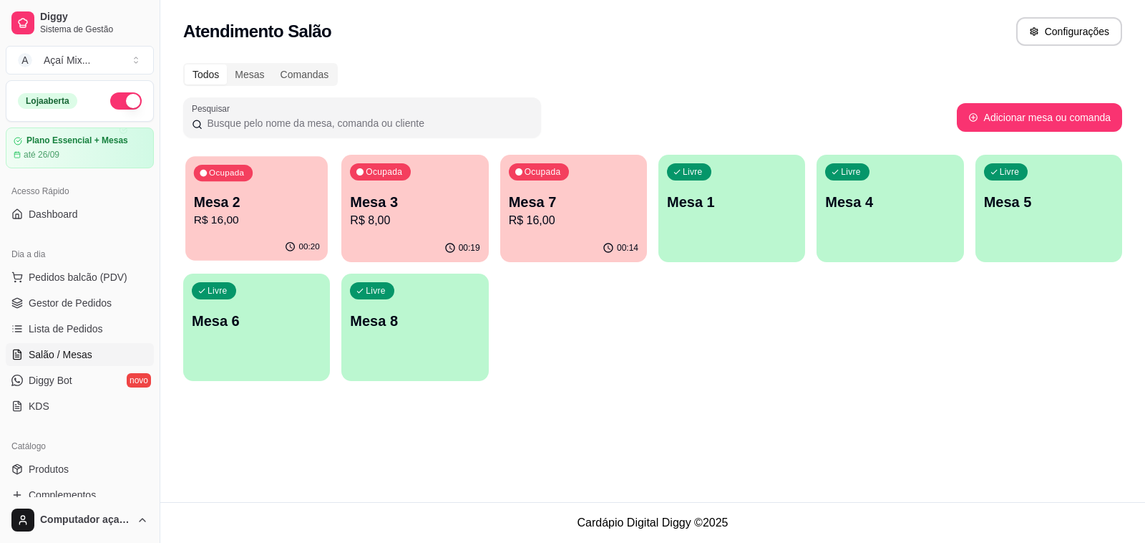
click at [290, 215] on p "R$ 16,00" at bounding box center [257, 220] width 126 height 16
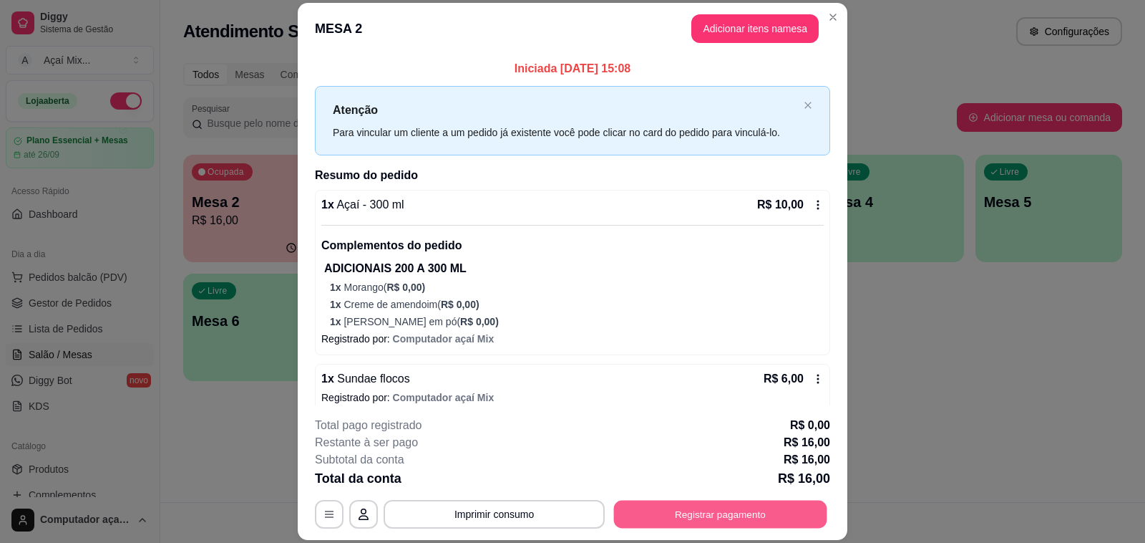
click at [688, 520] on button "Registrar pagamento" at bounding box center [720, 514] width 213 height 28
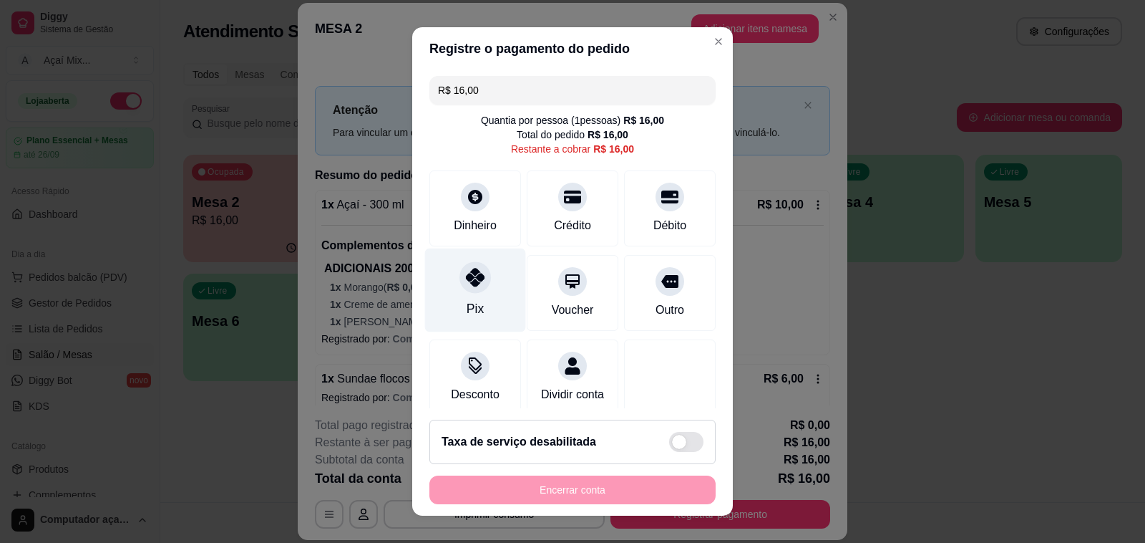
click at [470, 261] on div "Pix" at bounding box center [475, 290] width 101 height 84
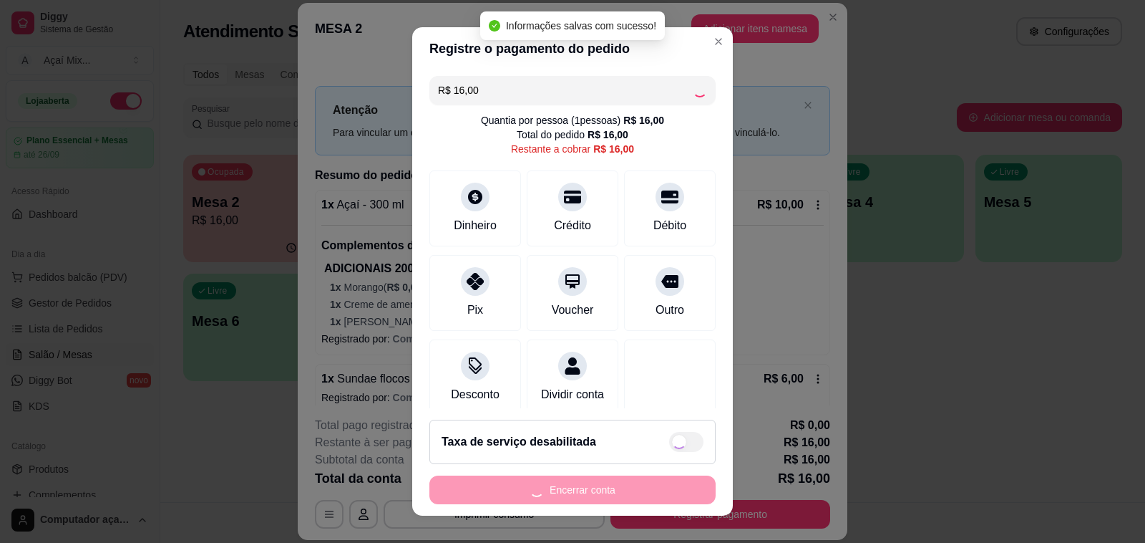
type input "R$ 0,00"
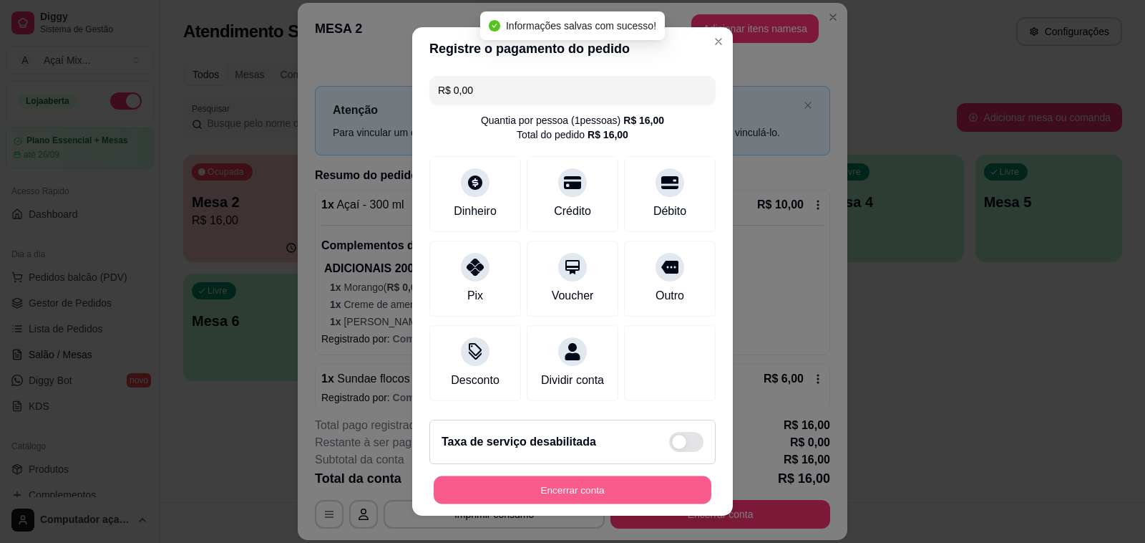
click at [628, 487] on button "Encerrar conta" at bounding box center [573, 490] width 278 height 28
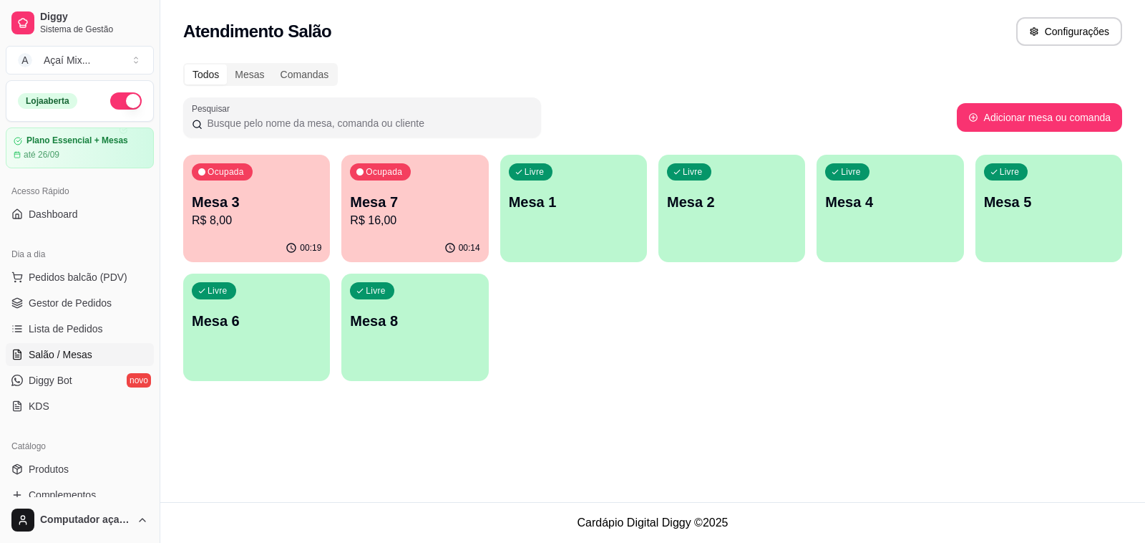
click at [263, 190] on div "Ocupada Mesa 3 R$ 8,00" at bounding box center [256, 194] width 147 height 79
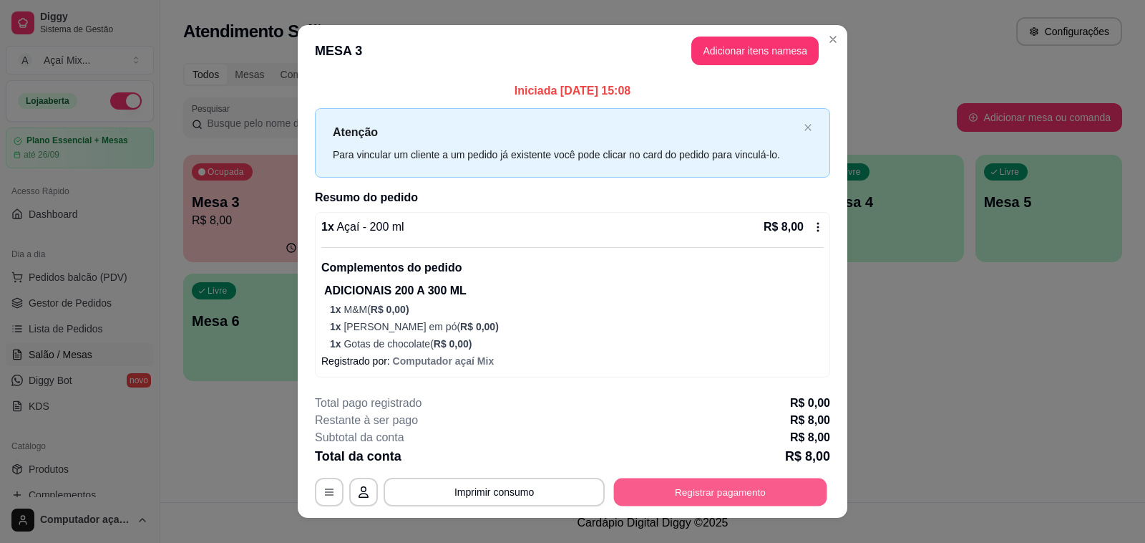
click at [711, 485] on button "Registrar pagamento" at bounding box center [720, 492] width 213 height 28
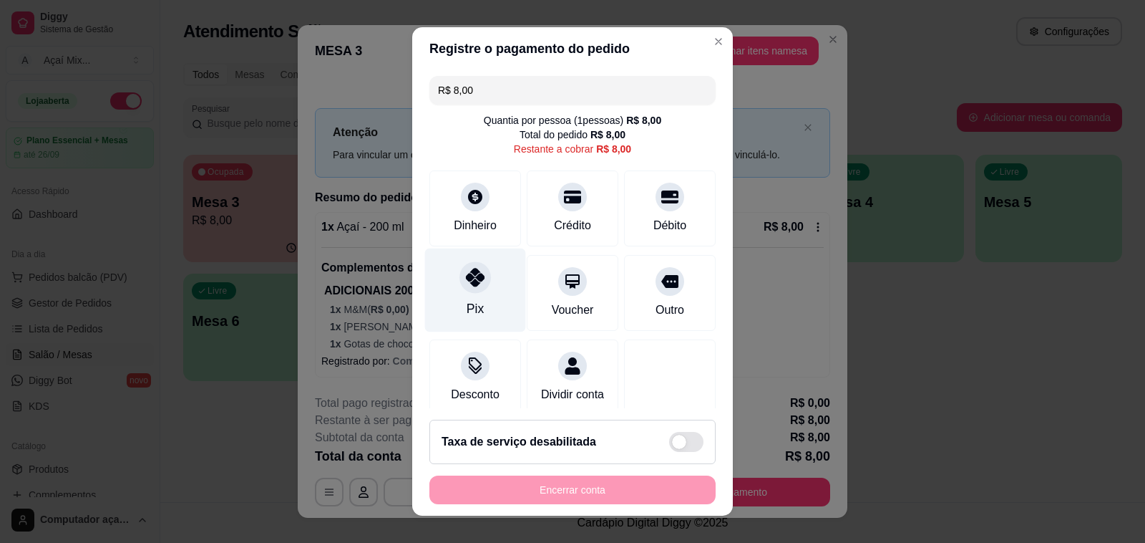
click at [488, 304] on div "Pix" at bounding box center [475, 290] width 101 height 84
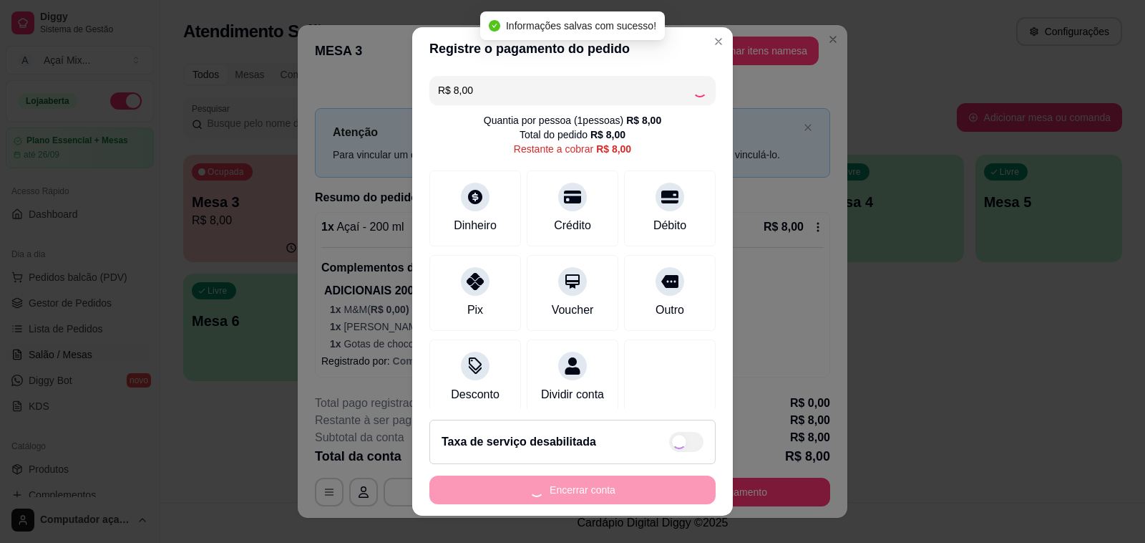
type input "R$ 0,00"
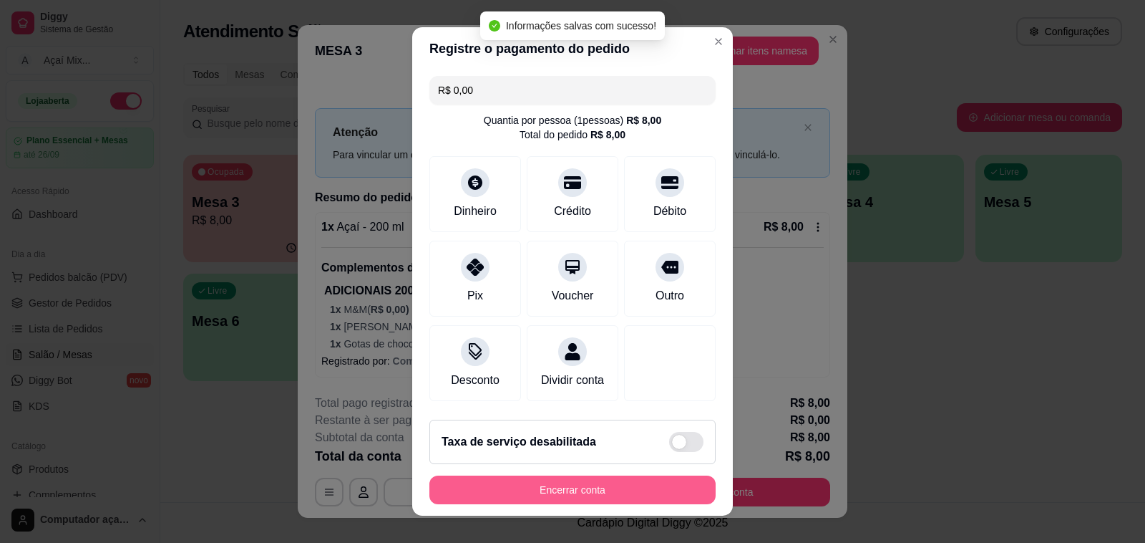
click at [644, 491] on button "Encerrar conta" at bounding box center [572, 489] width 286 height 29
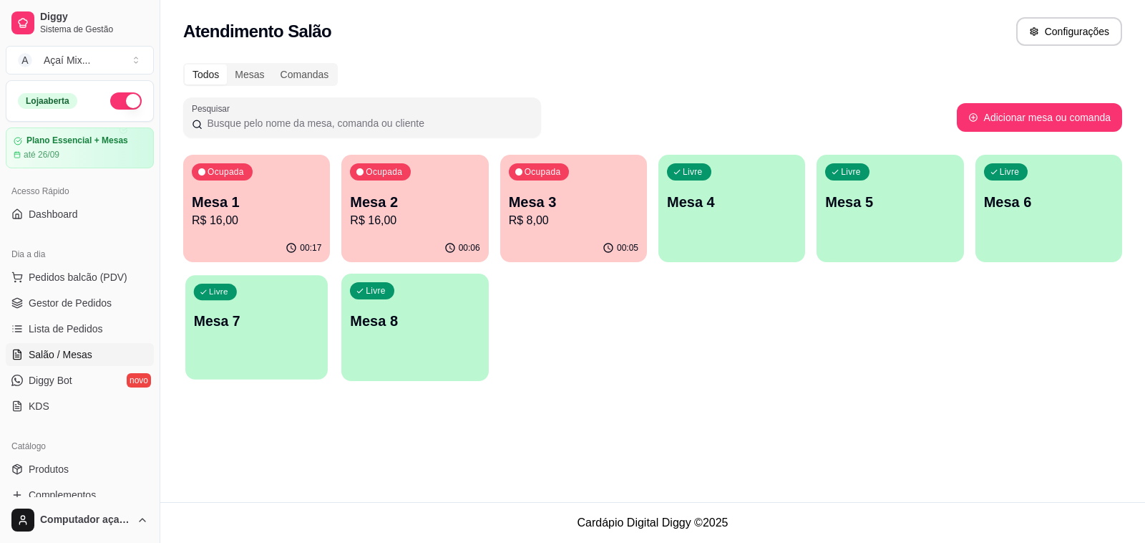
click at [208, 373] on div "button" at bounding box center [256, 370] width 142 height 16
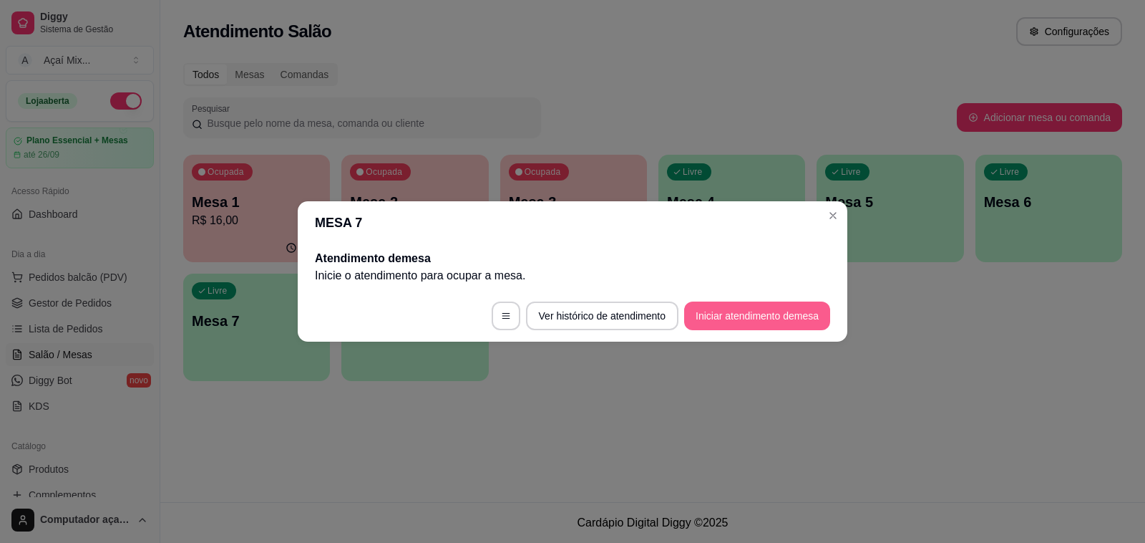
click at [709, 317] on button "Iniciar atendimento de mesa" at bounding box center [757, 315] width 146 height 29
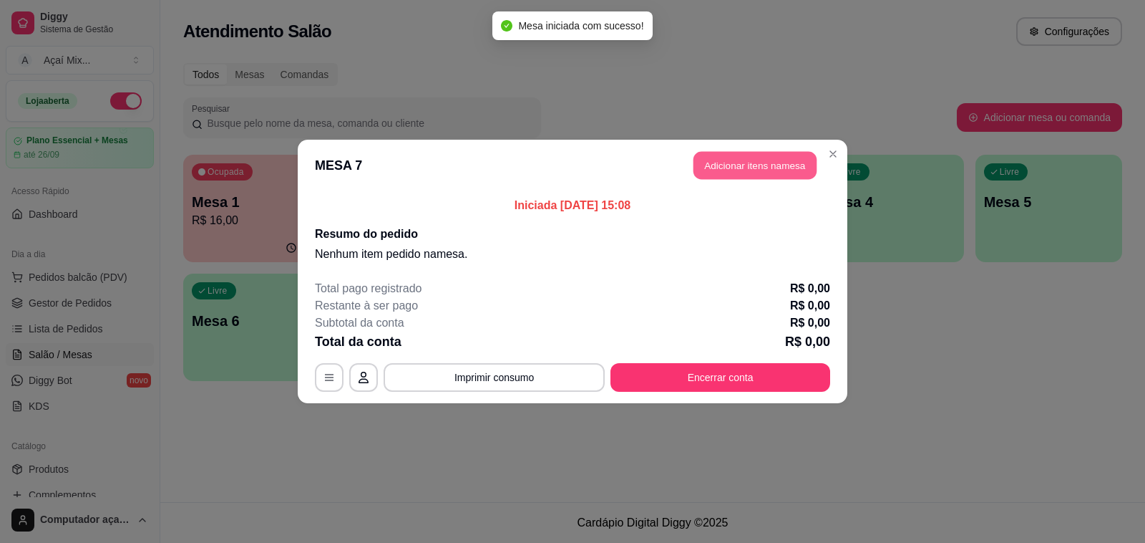
click at [724, 152] on button "Adicionar itens na mesa" at bounding box center [755, 166] width 123 height 28
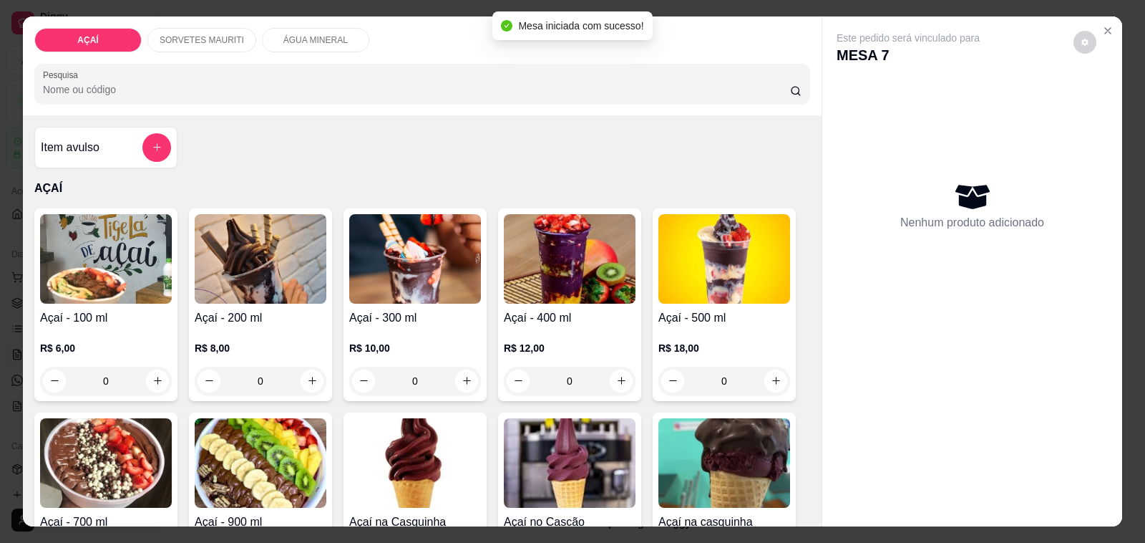
click at [247, 312] on h4 "Açaí - 200 ml" at bounding box center [261, 317] width 132 height 17
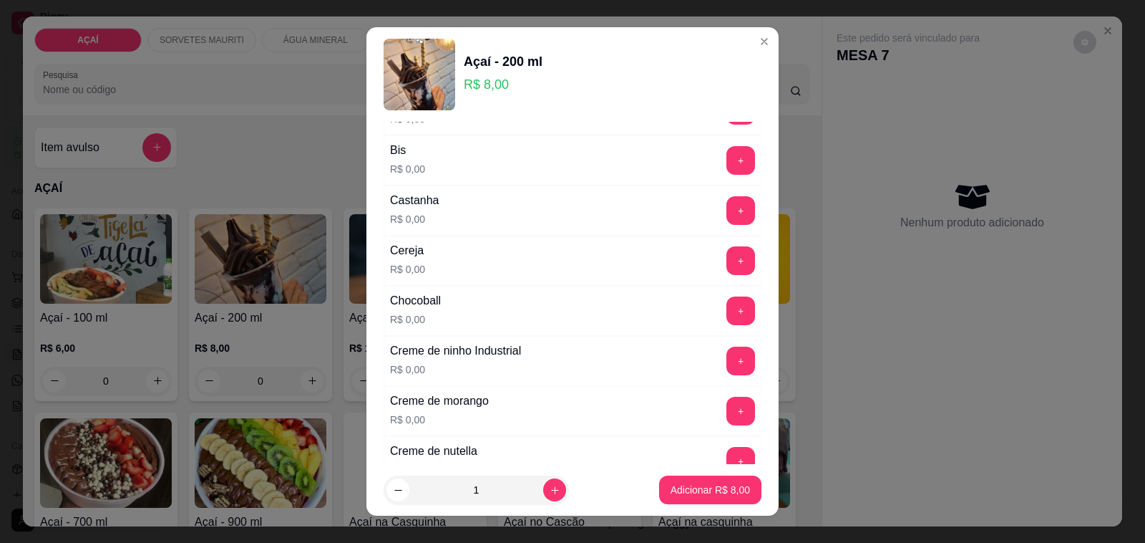
scroll to position [179, 0]
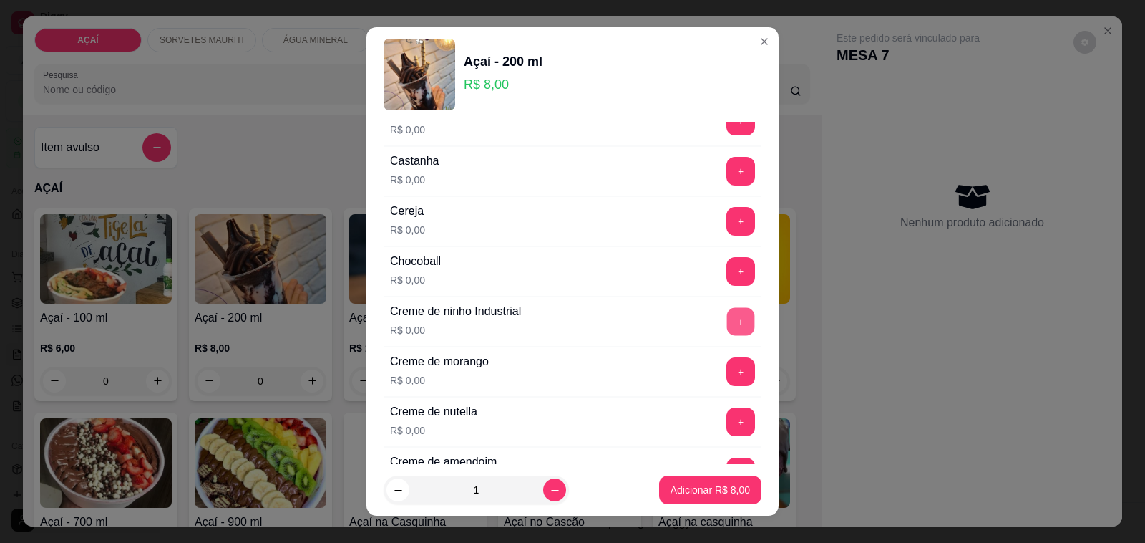
click at [727, 328] on button "+" at bounding box center [741, 322] width 28 height 28
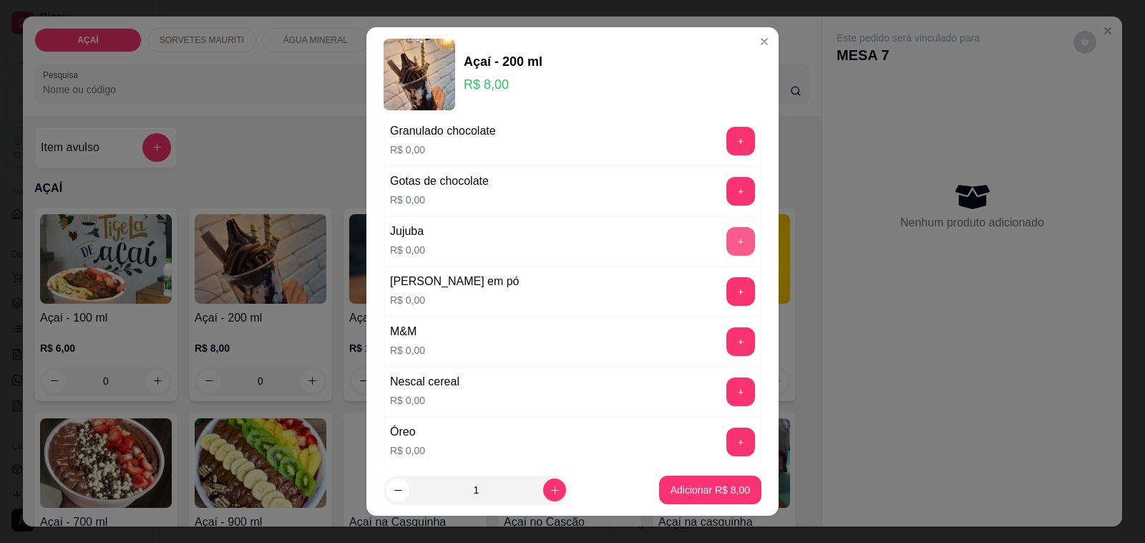
scroll to position [1342, 0]
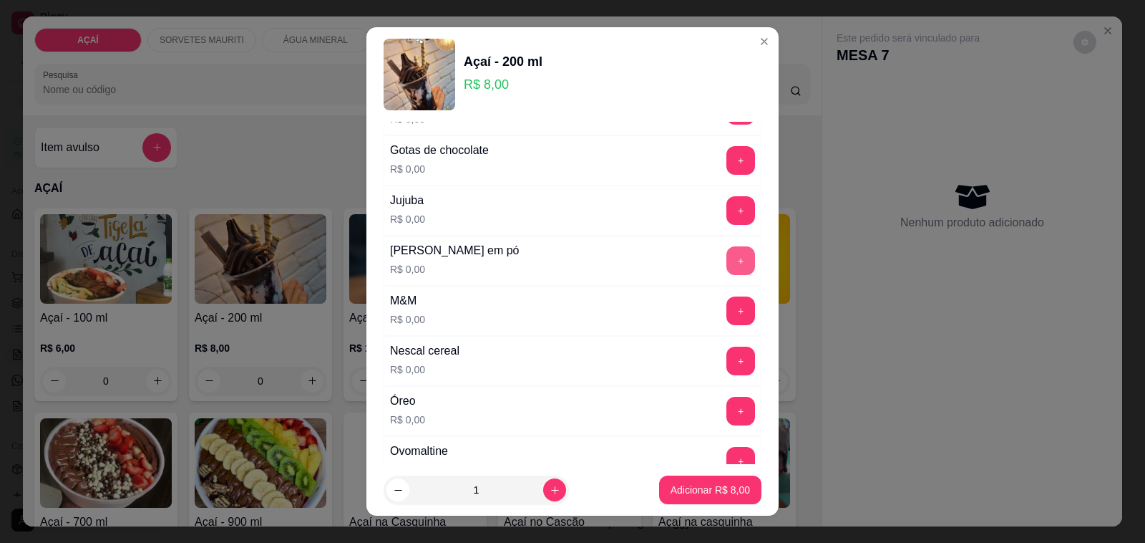
click at [727, 275] on button "+" at bounding box center [741, 260] width 29 height 29
click at [727, 161] on button "+" at bounding box center [741, 161] width 28 height 28
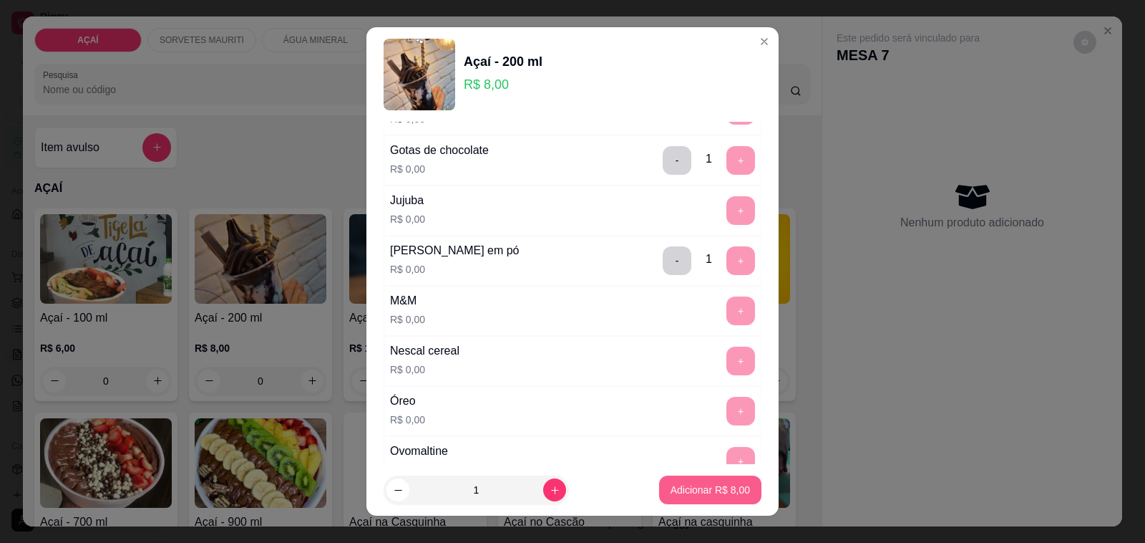
click at [675, 483] on p "Adicionar R$ 8,00" at bounding box center [710, 489] width 79 height 14
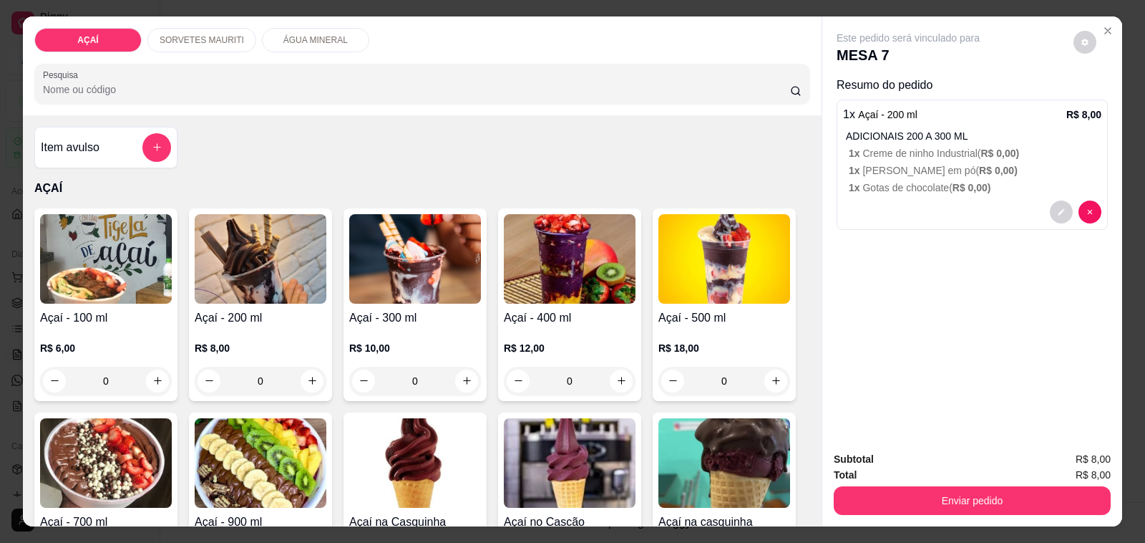
click at [231, 290] on img at bounding box center [261, 258] width 132 height 89
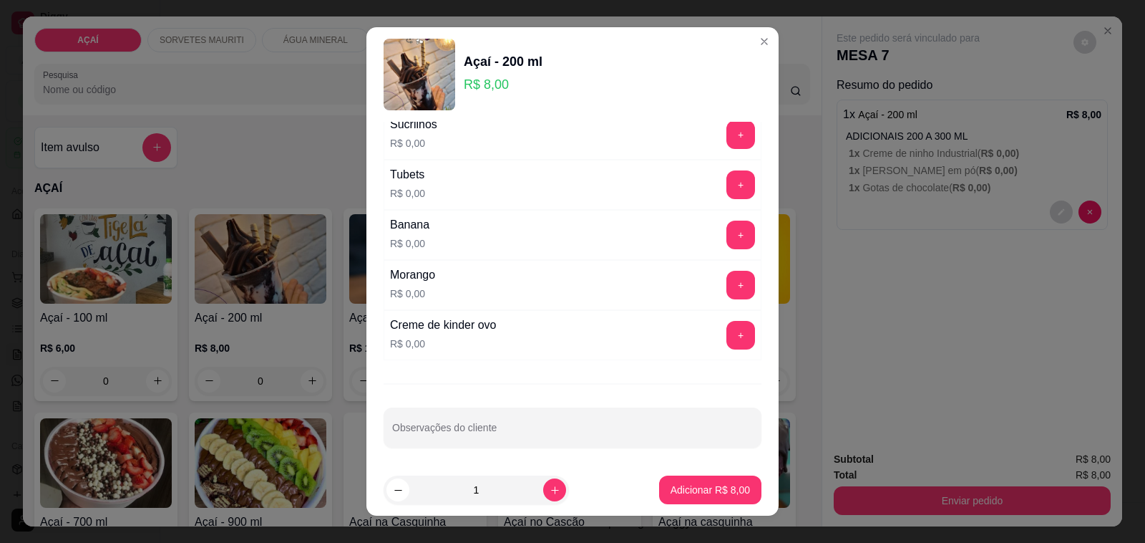
scroll to position [1835, 0]
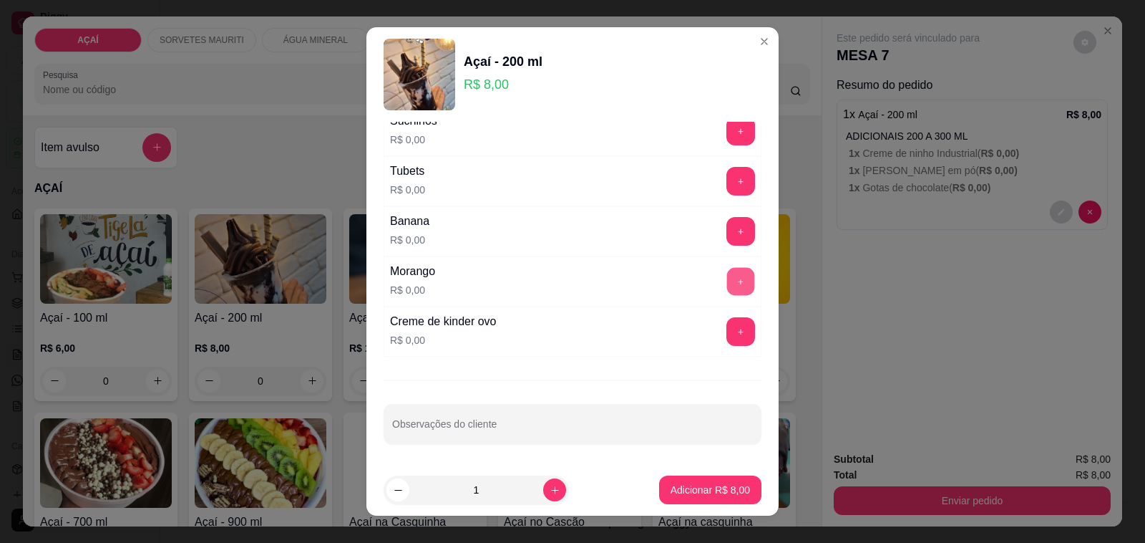
click at [727, 284] on button "+" at bounding box center [741, 282] width 28 height 28
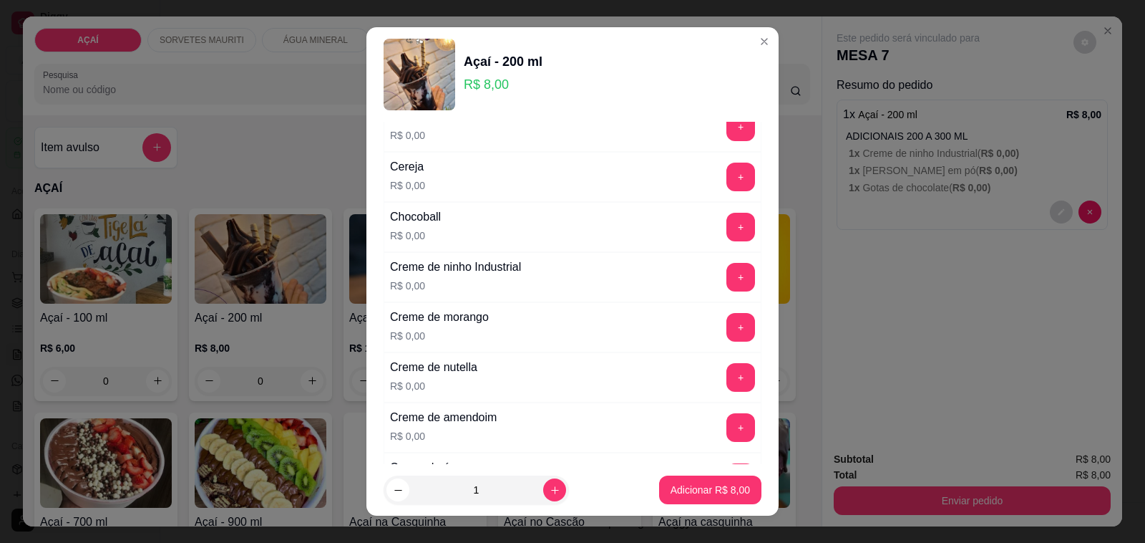
scroll to position [268, 0]
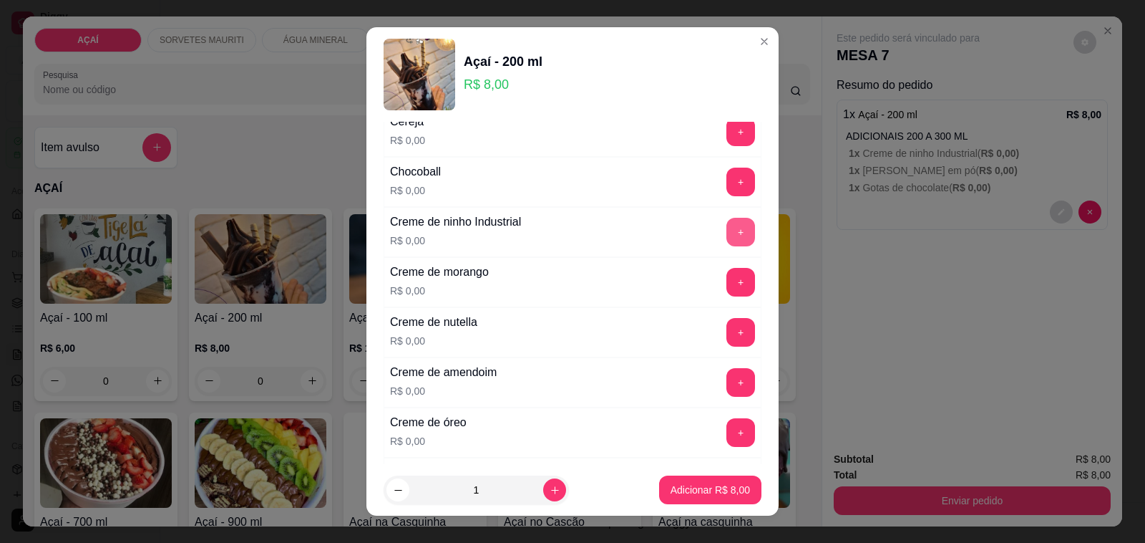
click at [727, 224] on button "+" at bounding box center [741, 232] width 29 height 29
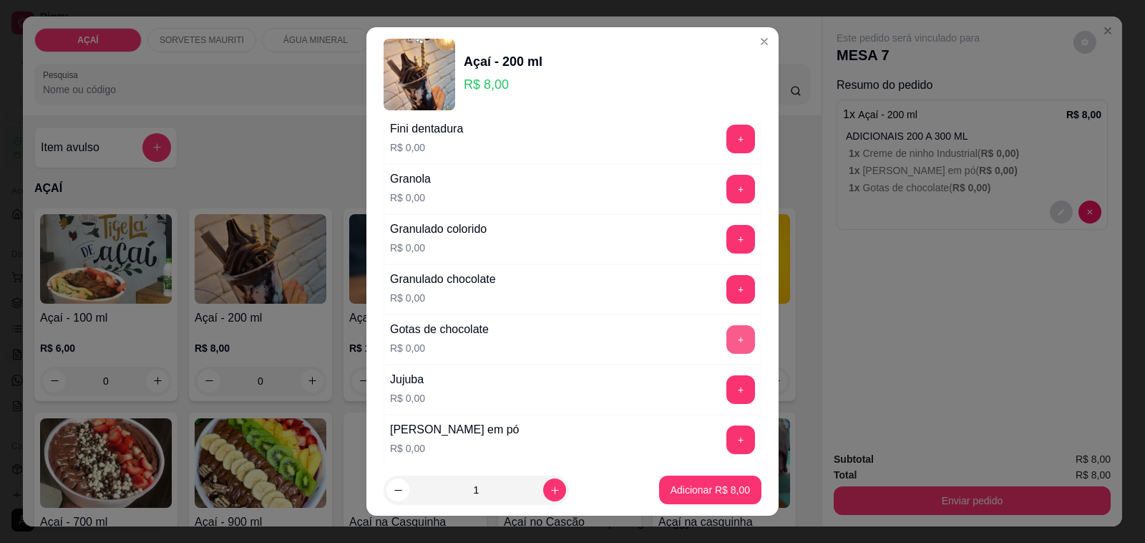
scroll to position [1253, 0]
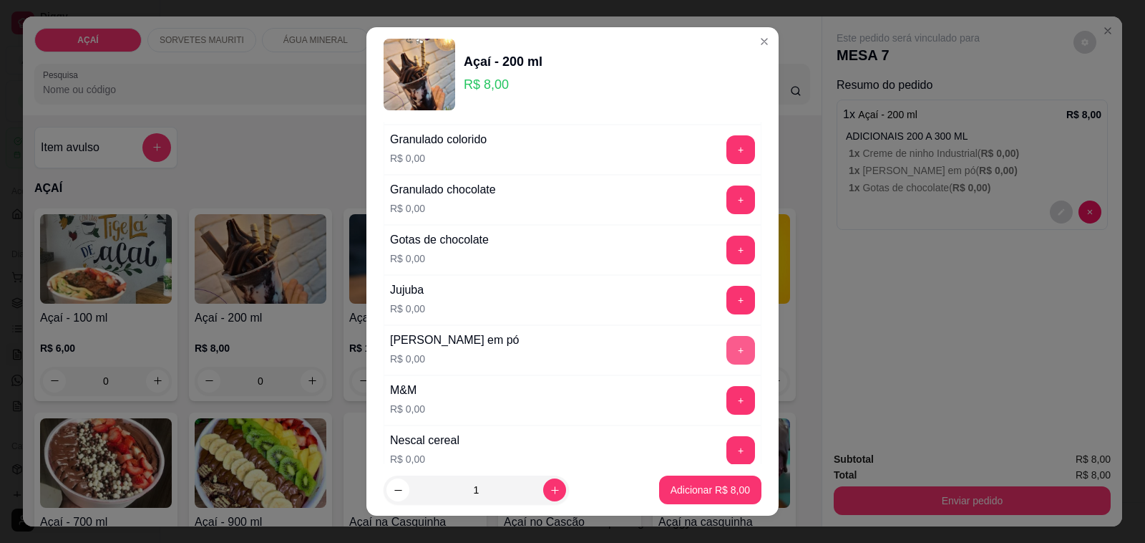
click at [727, 361] on button "+" at bounding box center [741, 350] width 29 height 29
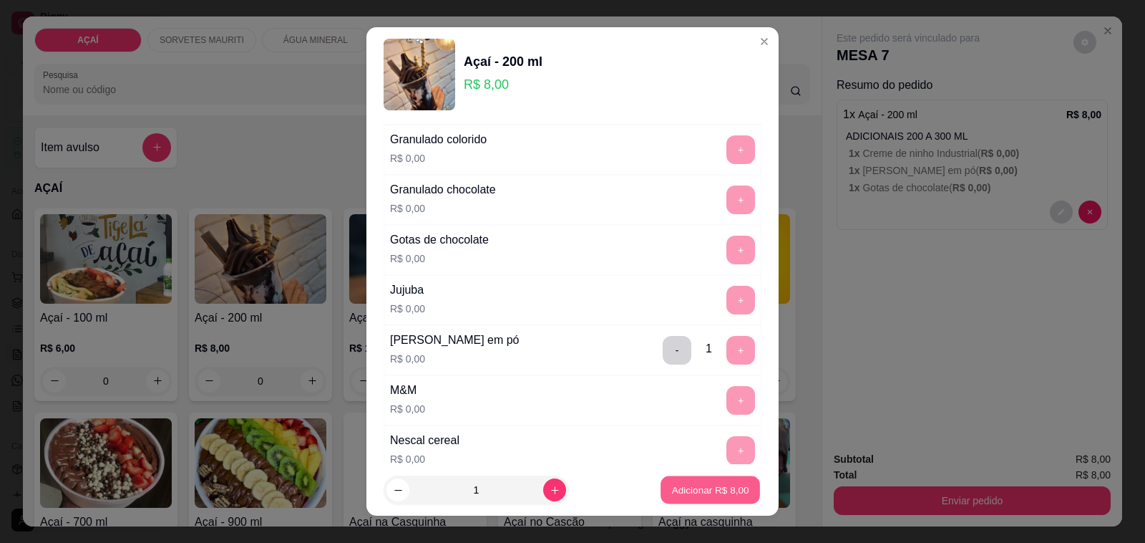
click at [666, 482] on button "Adicionar R$ 8,00" at bounding box center [710, 490] width 99 height 28
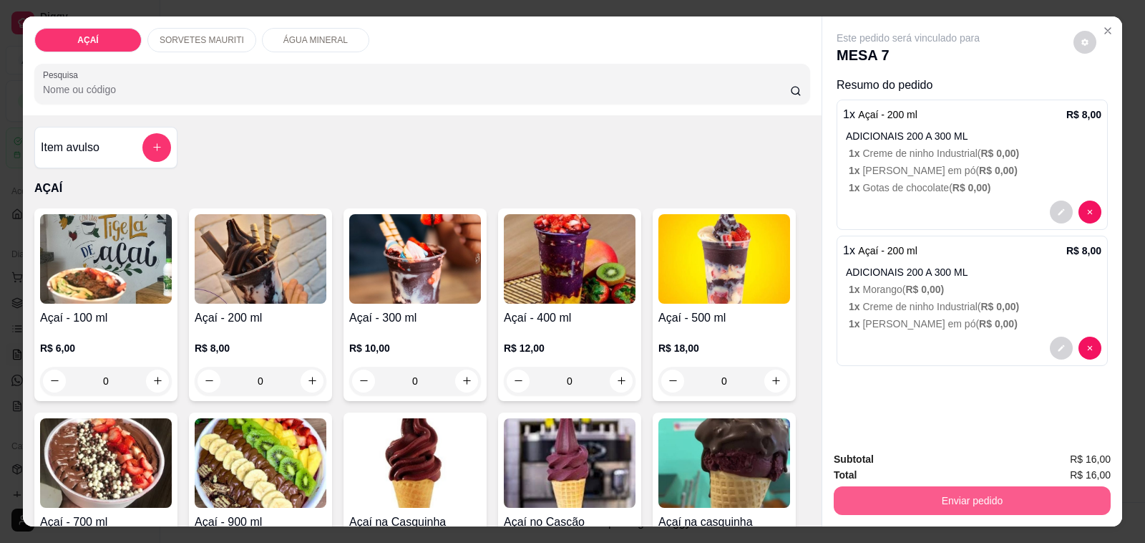
click at [992, 499] on button "Enviar pedido" at bounding box center [972, 500] width 277 height 29
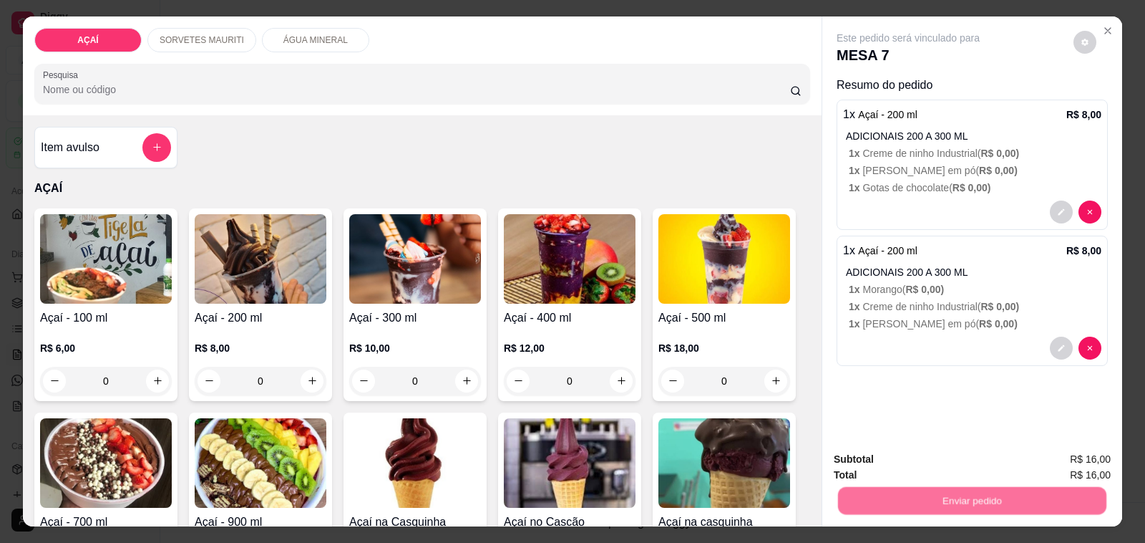
click at [958, 465] on button "Não registrar e enviar pedido" at bounding box center [924, 459] width 145 height 26
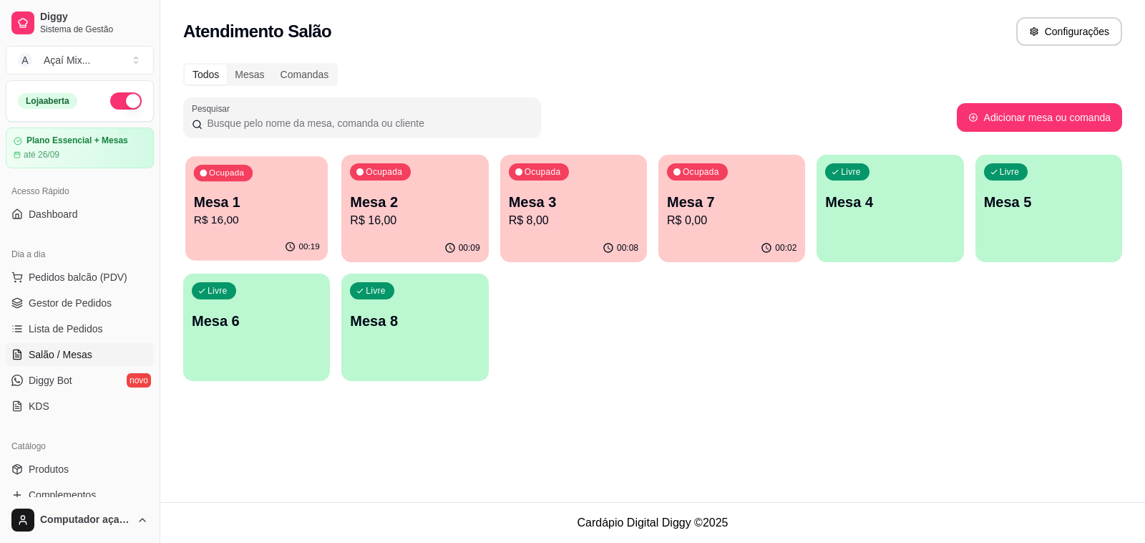
click at [305, 208] on p "Mesa 1" at bounding box center [257, 202] width 126 height 19
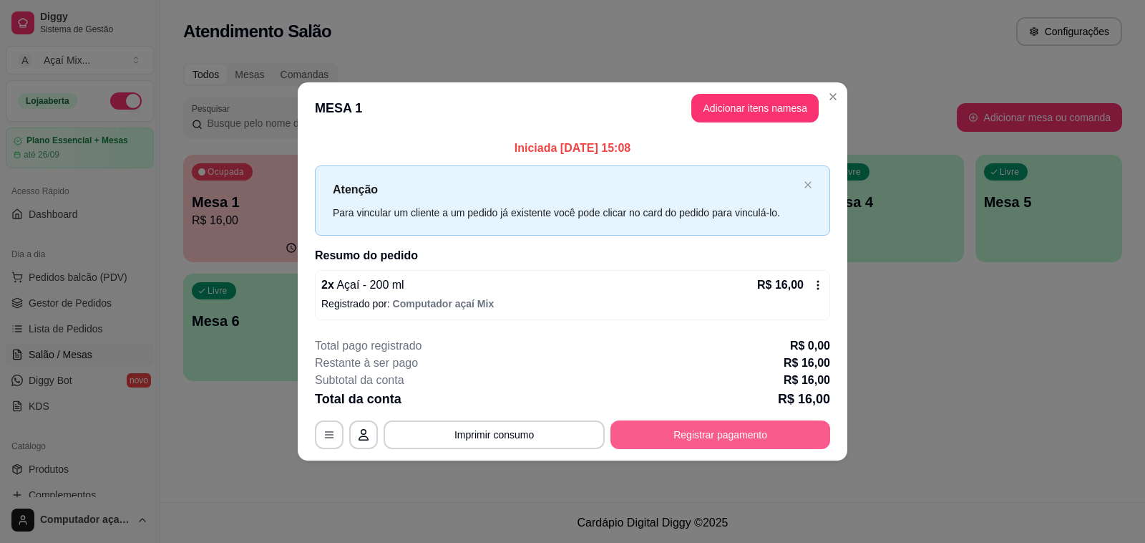
click at [673, 445] on button "Registrar pagamento" at bounding box center [721, 434] width 220 height 29
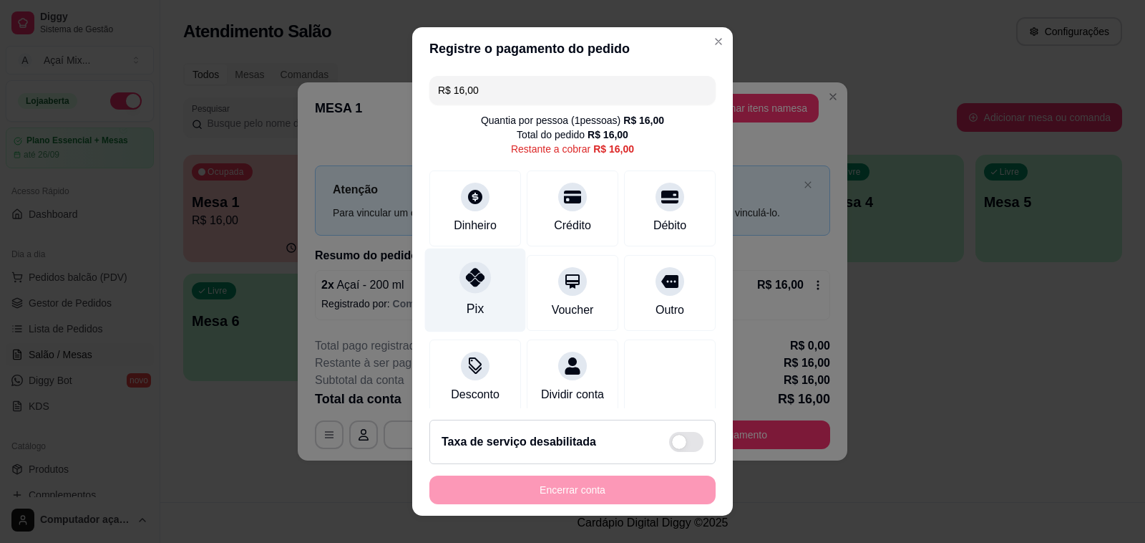
drag, startPoint x: 491, startPoint y: 284, endPoint x: 488, endPoint y: 295, distance: 11.1
click at [489, 286] on div "Pix" at bounding box center [475, 290] width 101 height 84
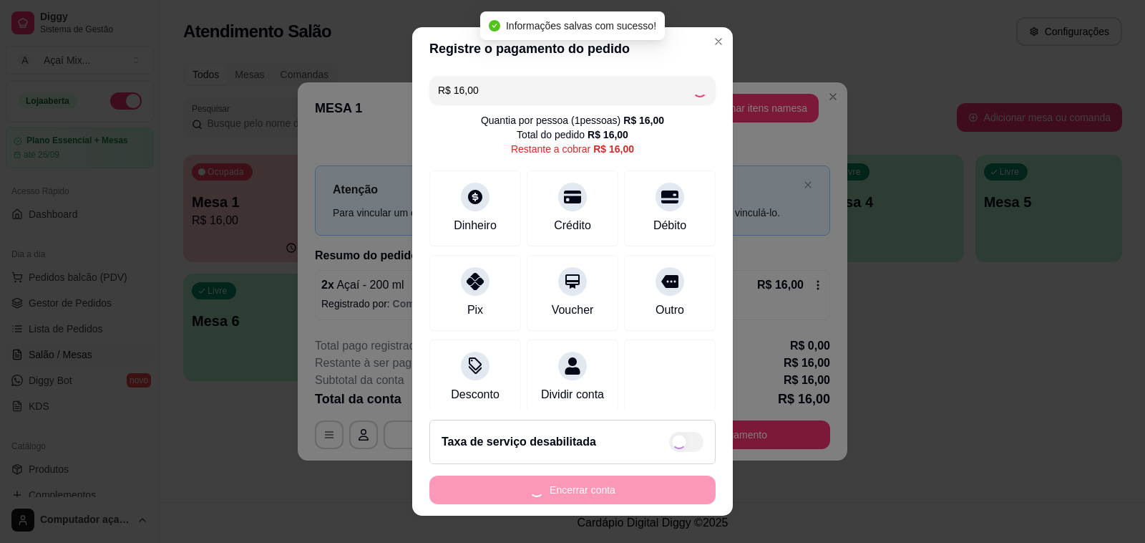
type input "R$ 0,00"
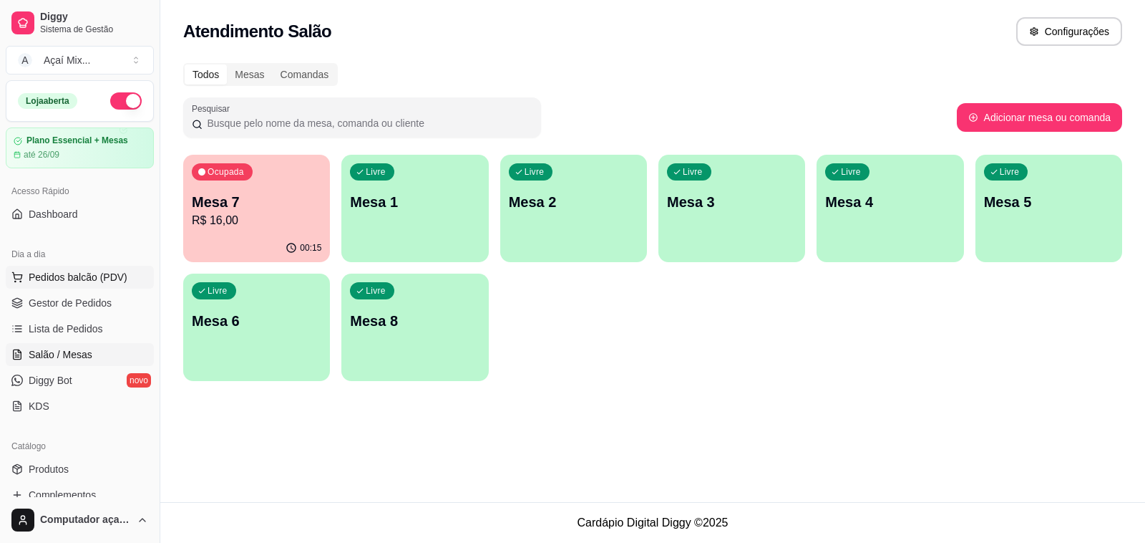
click at [62, 278] on span "Pedidos balcão (PDV)" at bounding box center [78, 277] width 99 height 14
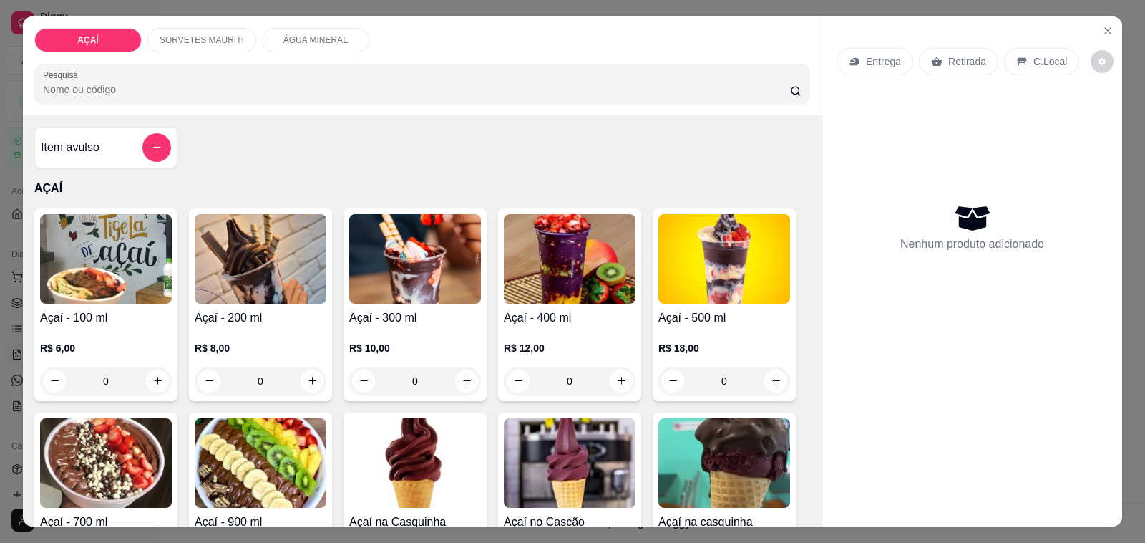
click at [581, 327] on div "R$ 12,00 0" at bounding box center [570, 360] width 132 height 69
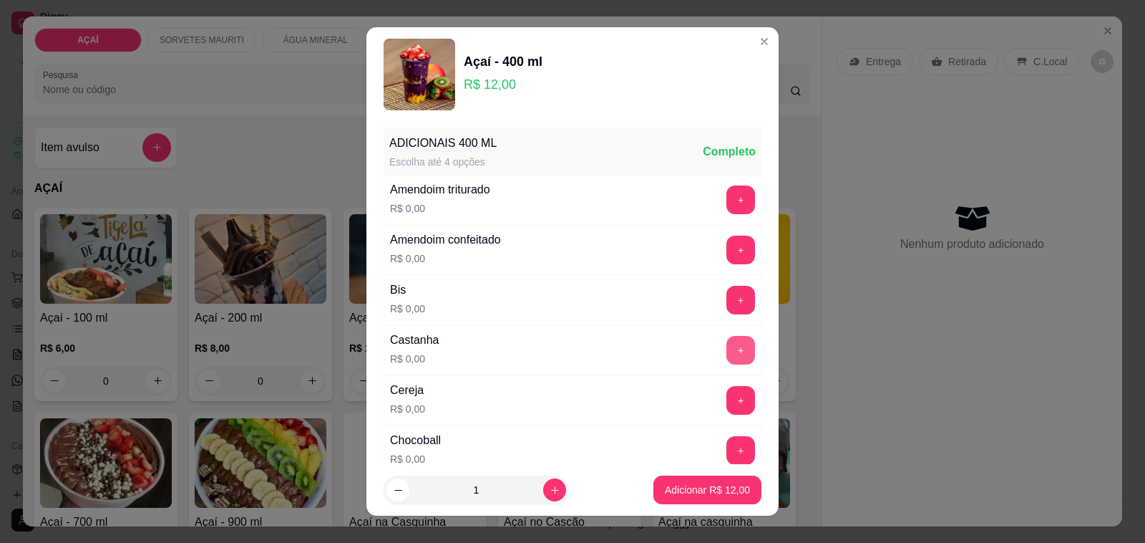
click at [727, 349] on button "+" at bounding box center [741, 350] width 29 height 29
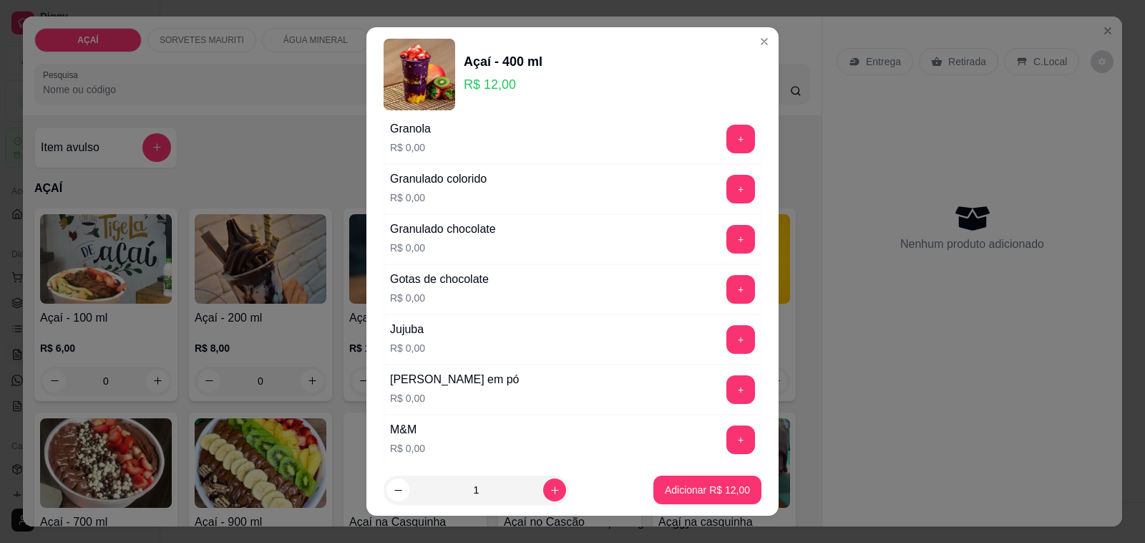
scroll to position [1253, 0]
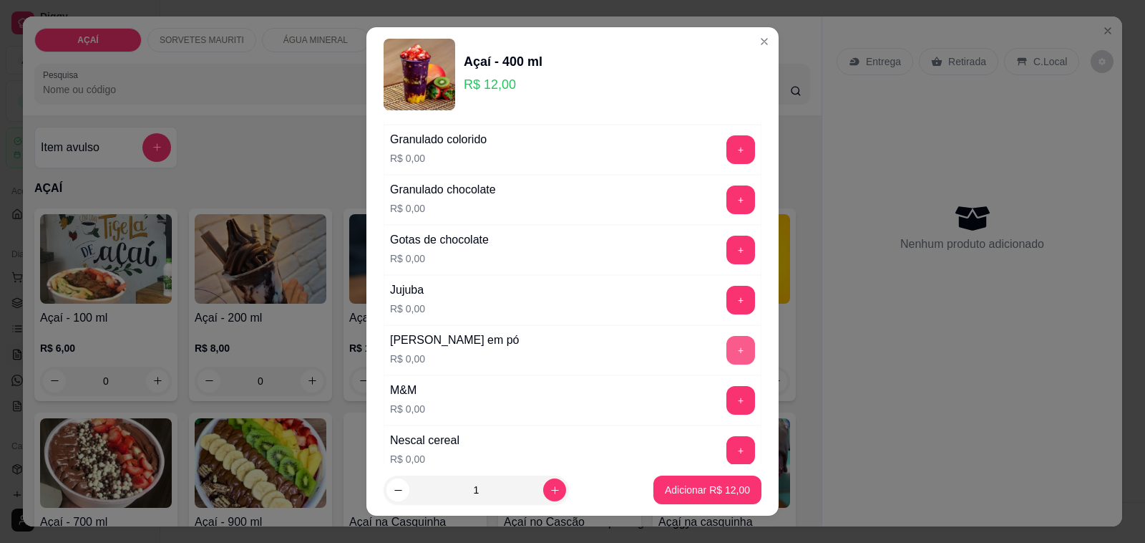
click at [727, 364] on button "+" at bounding box center [741, 350] width 29 height 29
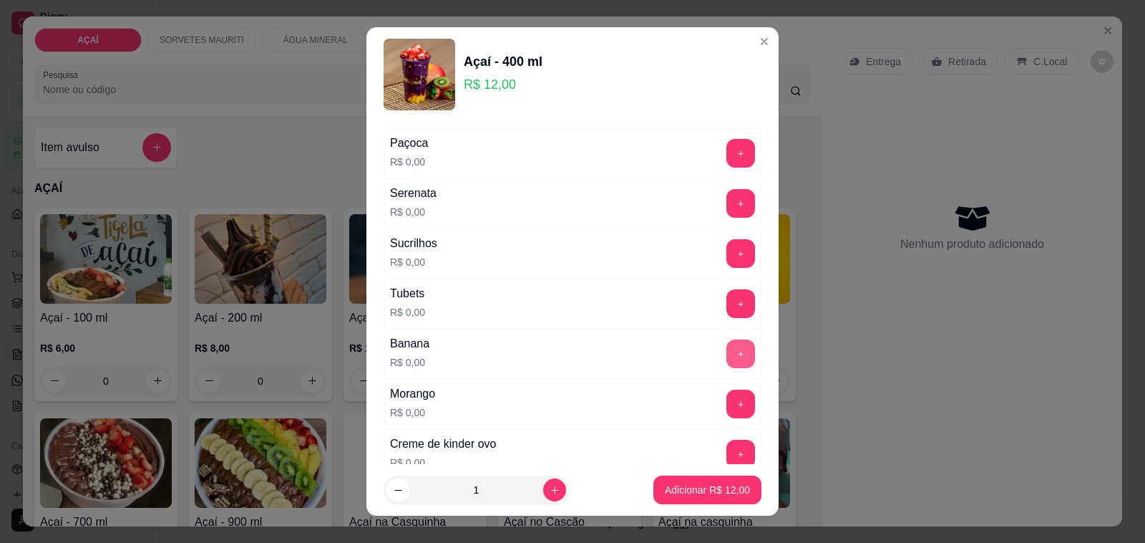
scroll to position [1790, 0]
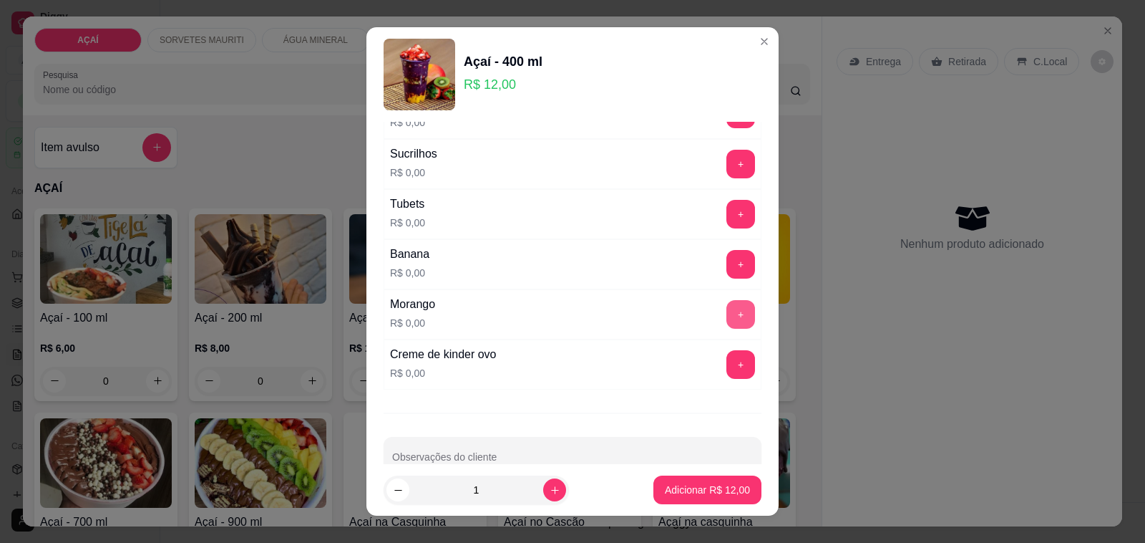
click at [727, 329] on button "+" at bounding box center [741, 314] width 29 height 29
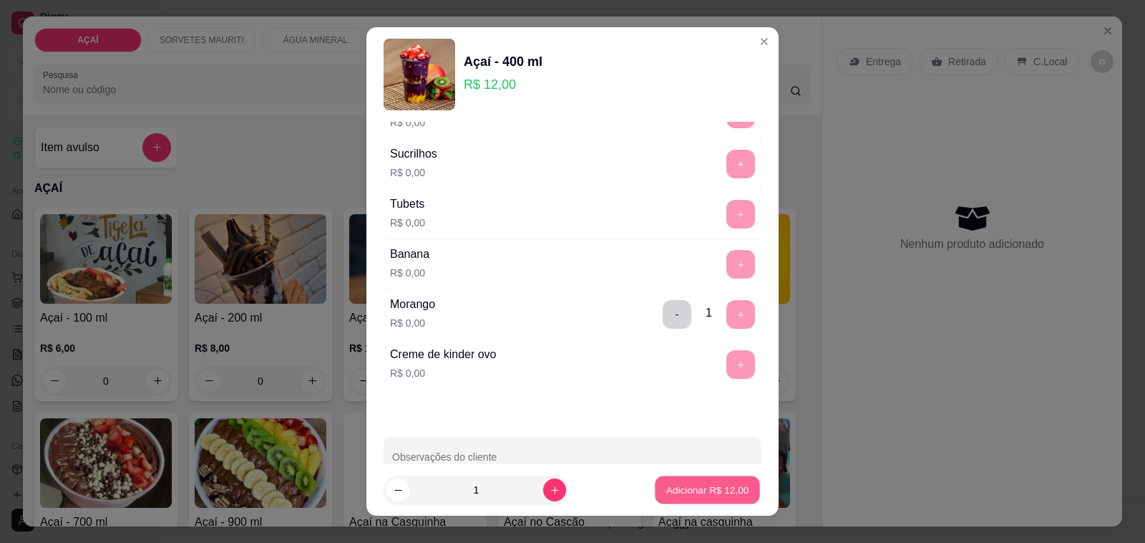
click at [704, 501] on button "Adicionar R$ 12,00" at bounding box center [707, 490] width 105 height 28
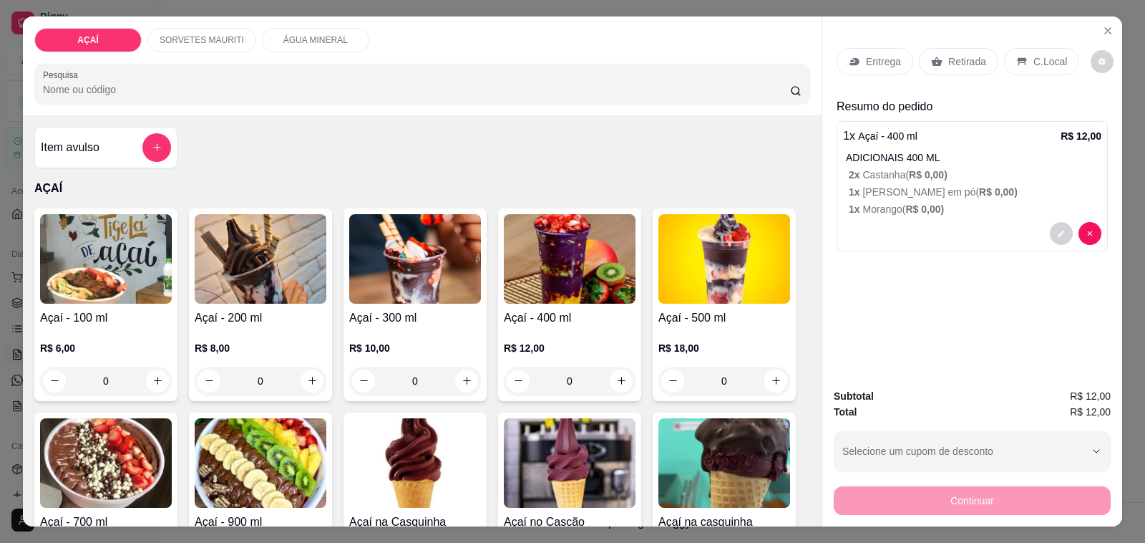
click at [882, 54] on p "Entrega" at bounding box center [883, 61] width 35 height 14
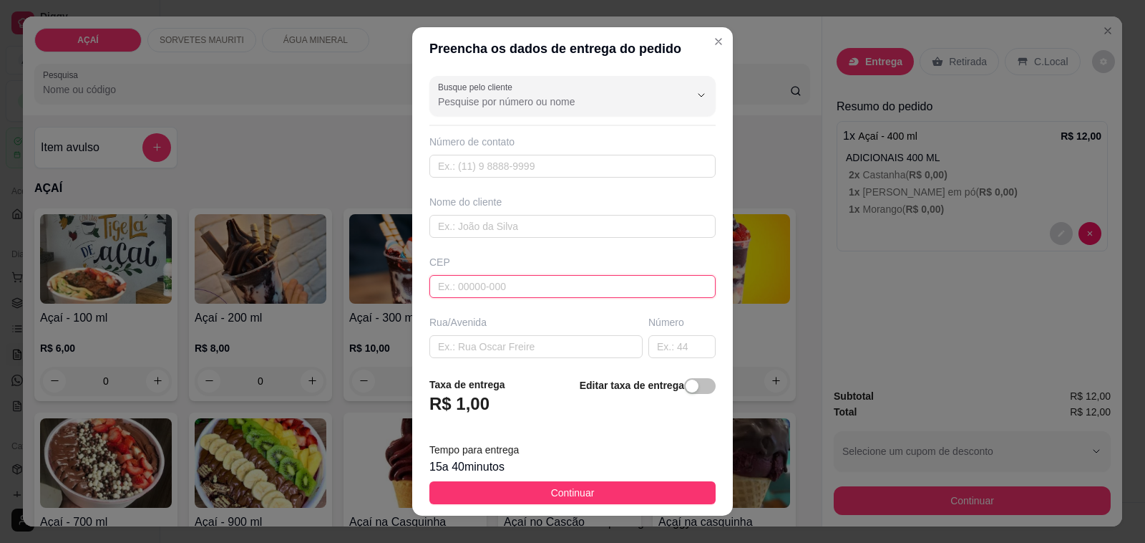
click at [631, 287] on input "text" at bounding box center [572, 286] width 286 height 23
type input "57520000"
type input "Maravilha"
type input "57520000000000"
type input "Anaritir"
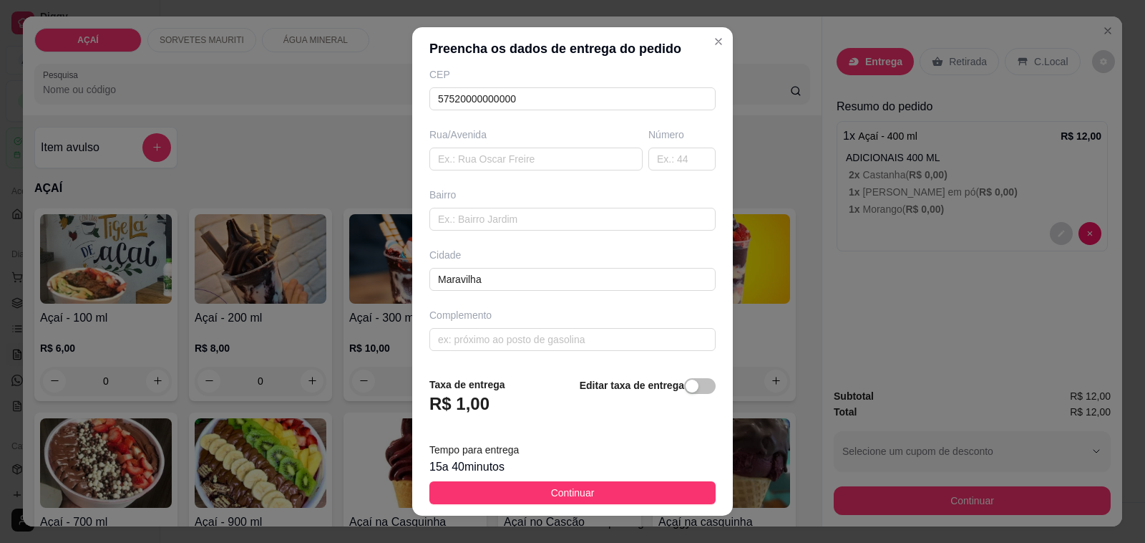
scroll to position [190, 0]
type input "8220-8581"
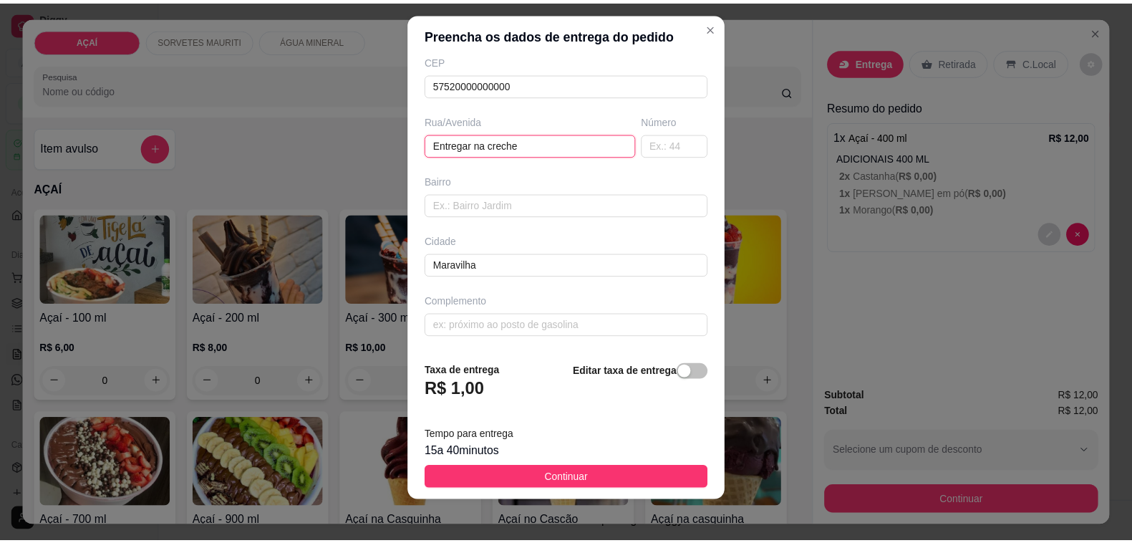
scroll to position [19, 0]
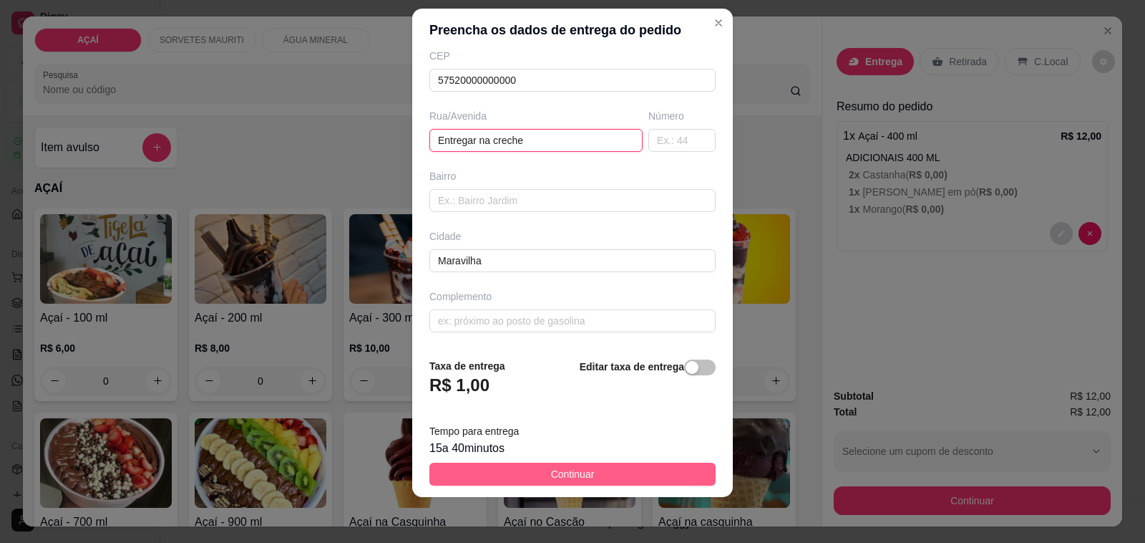
type input "Entregar na creche"
click at [607, 470] on button "Continuar" at bounding box center [572, 473] width 286 height 23
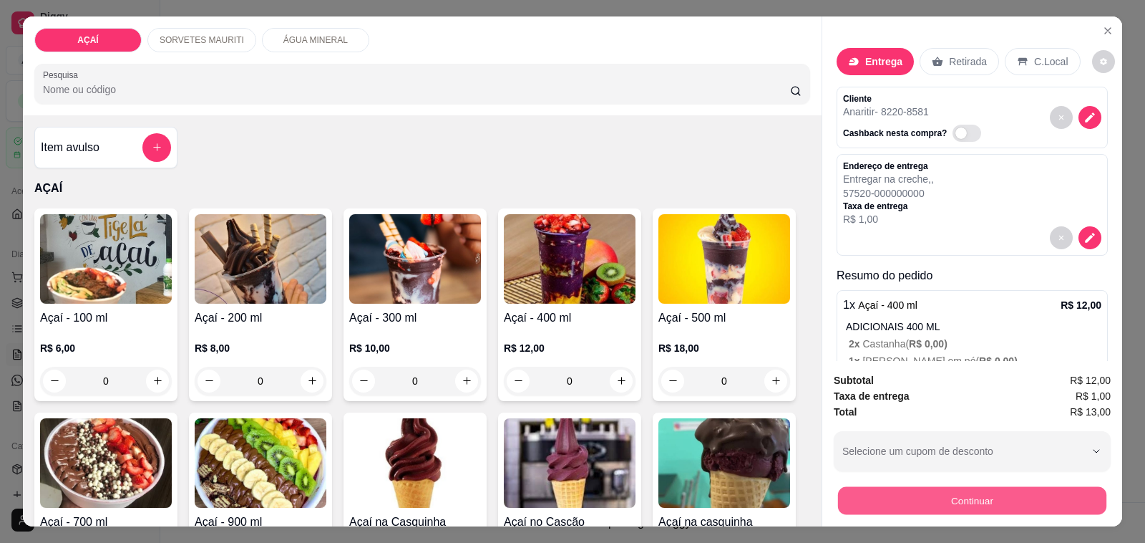
click at [914, 495] on button "Continuar" at bounding box center [972, 501] width 268 height 28
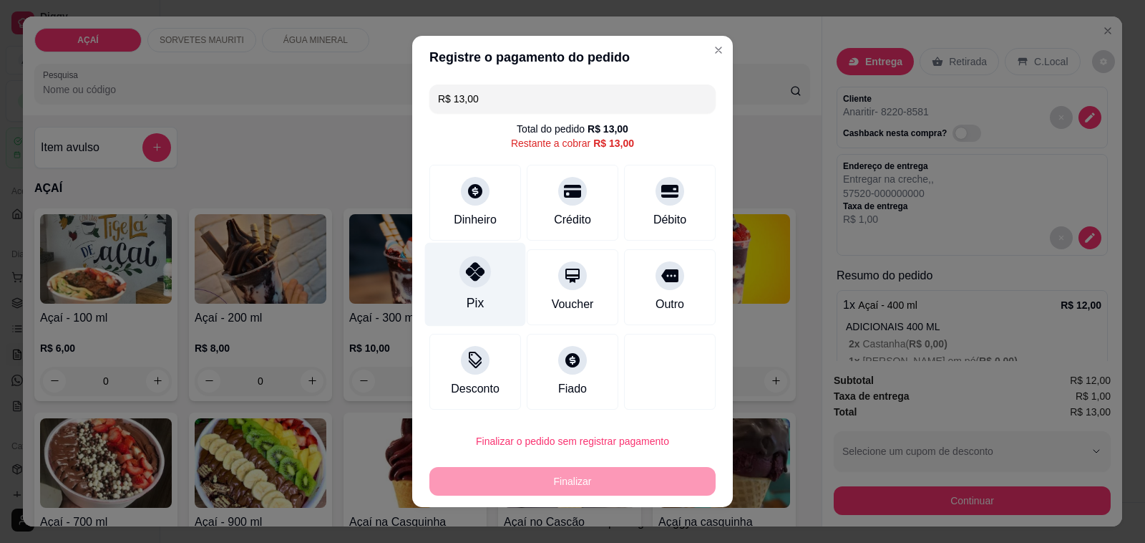
click at [460, 268] on div at bounding box center [475, 271] width 31 height 31
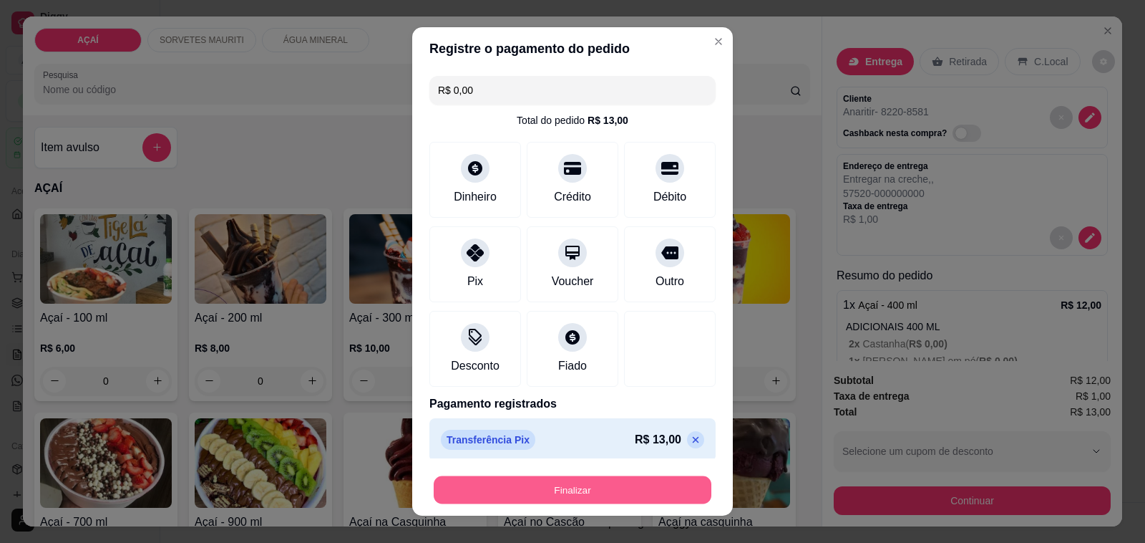
click at [600, 485] on button "Finalizar" at bounding box center [573, 490] width 278 height 28
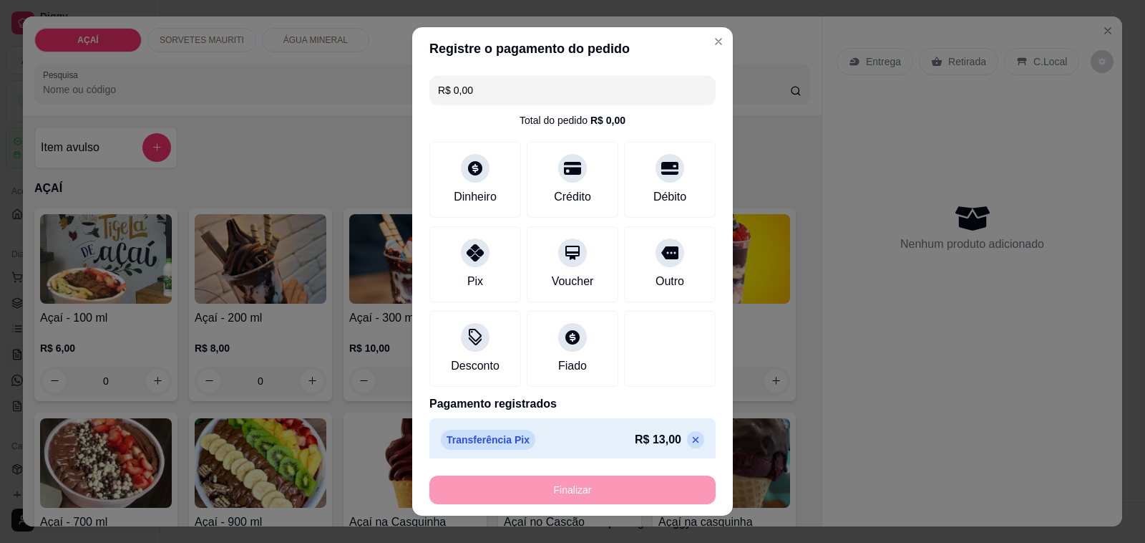
type input "-R$ 13,00"
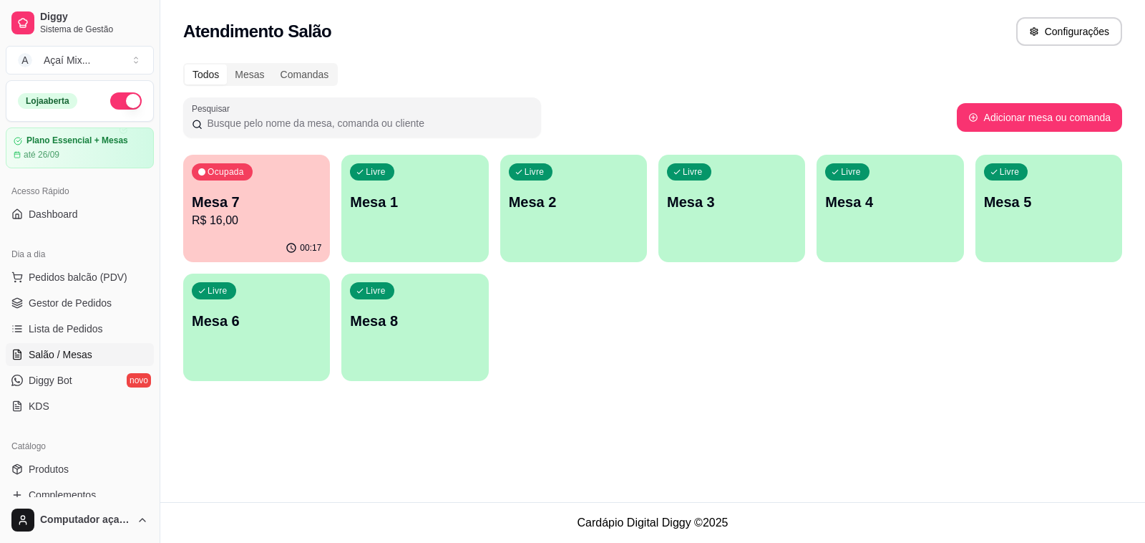
click at [235, 265] on div "Ocupada Mesa 7 R$ 16,00 00:17 Livre Mesa 1 Livre Mesa 2 Livre Mesa 3 Livre Mesa…" at bounding box center [652, 268] width 939 height 226
click at [248, 248] on div "00:17" at bounding box center [256, 248] width 147 height 28
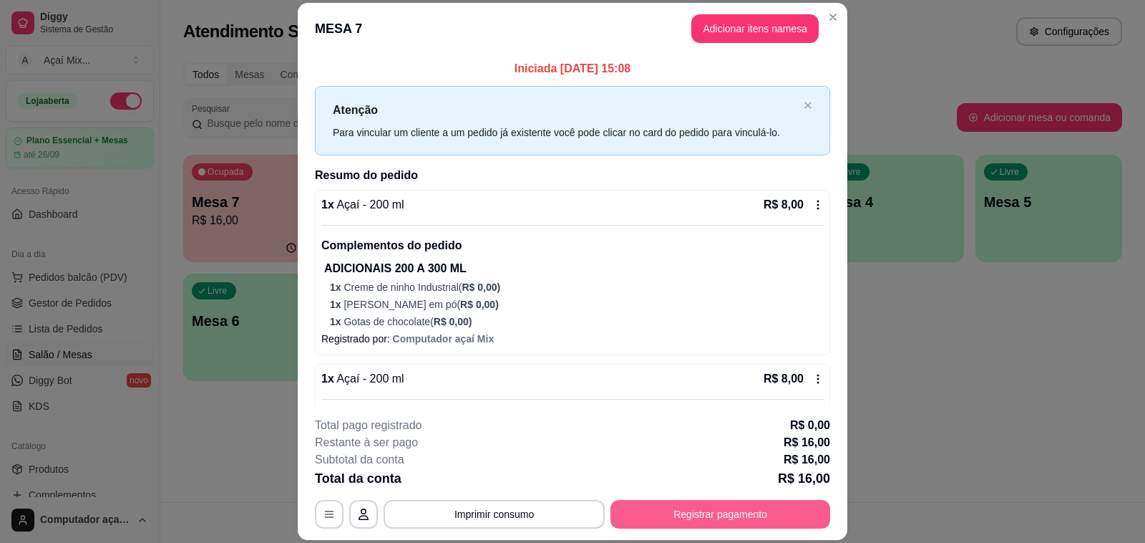
click at [770, 515] on button "Registrar pagamento" at bounding box center [721, 514] width 220 height 29
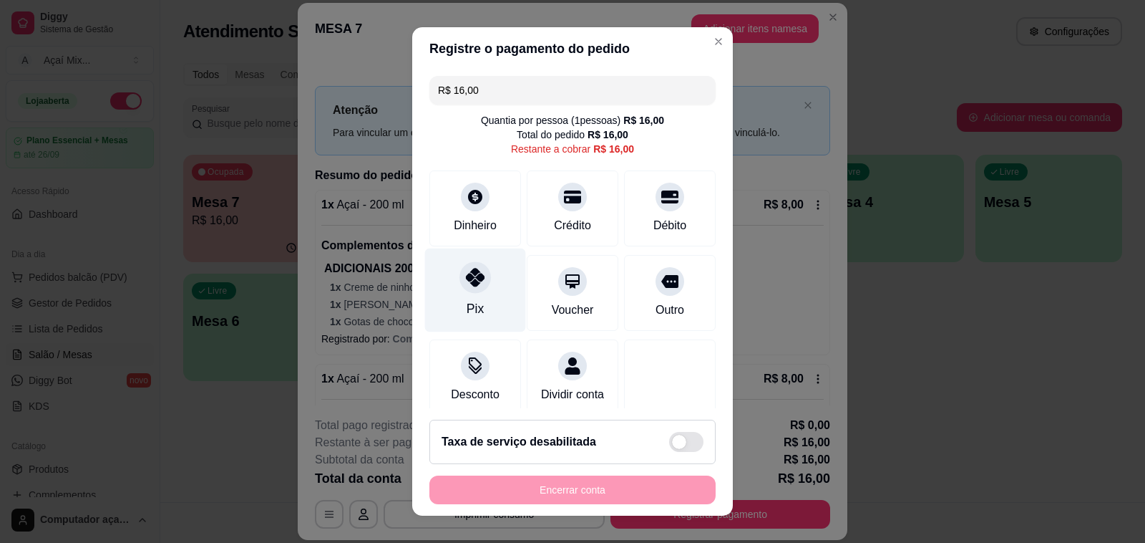
click at [485, 298] on div "Pix" at bounding box center [475, 290] width 101 height 84
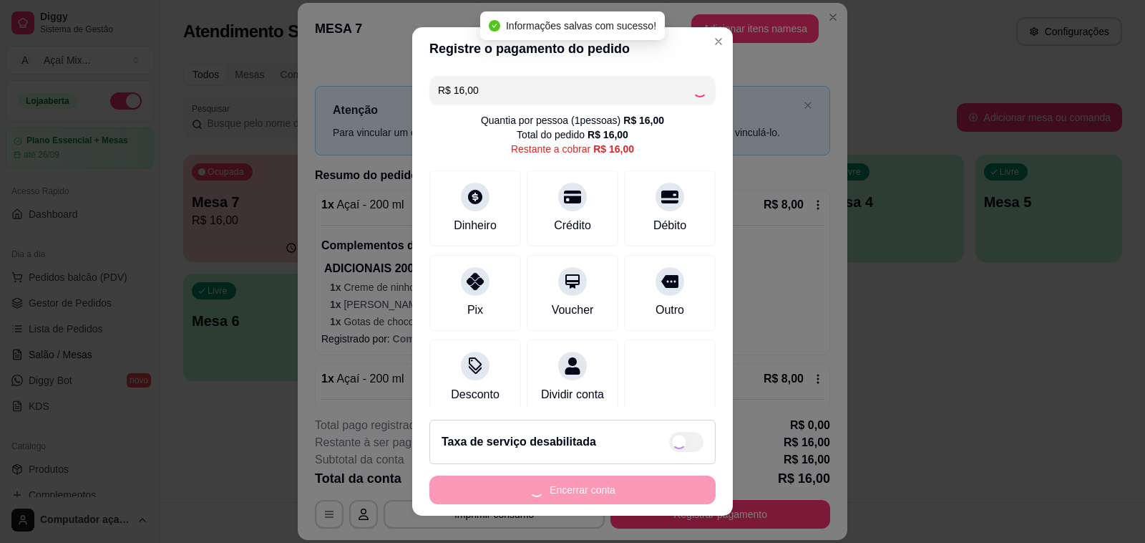
type input "R$ 0,00"
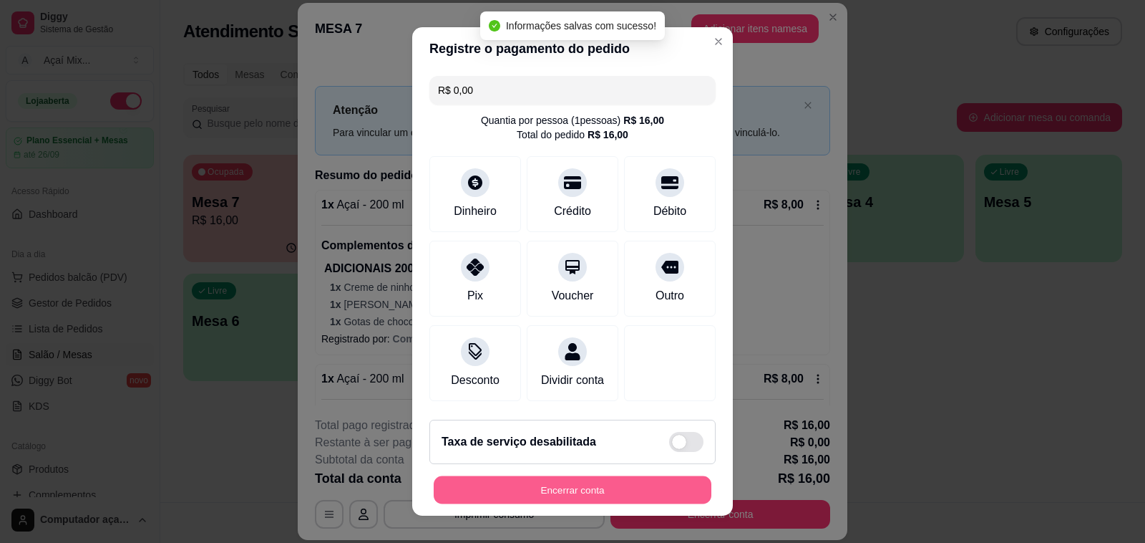
click at [598, 483] on button "Encerrar conta" at bounding box center [573, 490] width 278 height 28
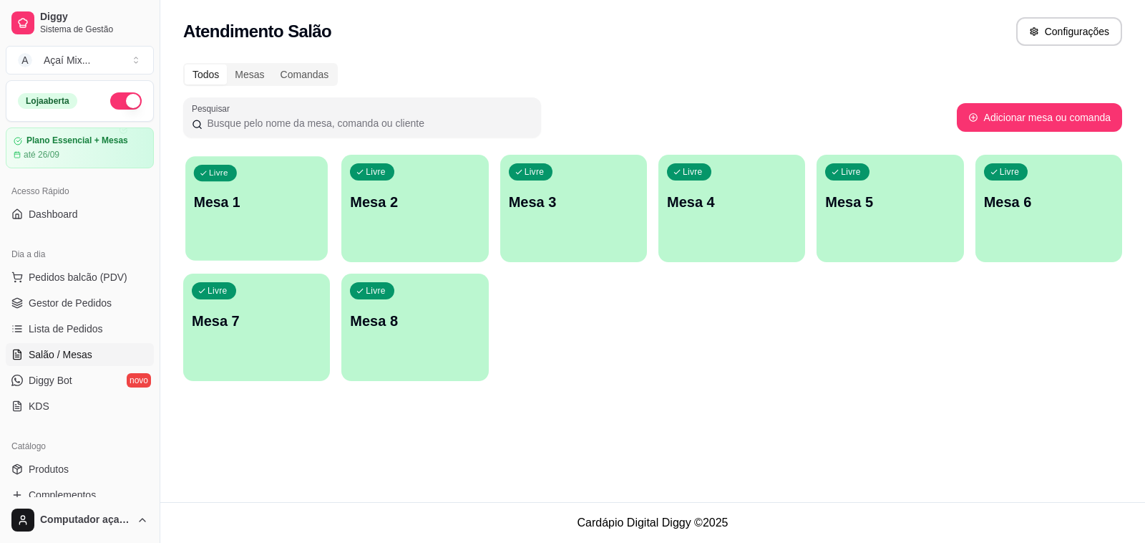
click at [284, 240] on div "Livre Mesa 1" at bounding box center [256, 199] width 142 height 87
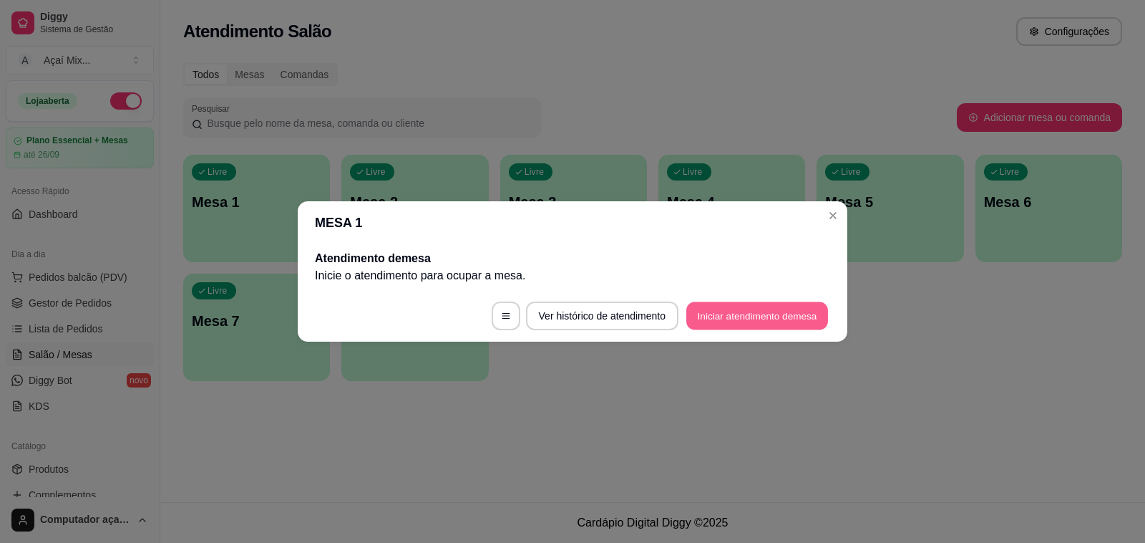
click at [791, 319] on button "Iniciar atendimento de mesa" at bounding box center [757, 316] width 142 height 28
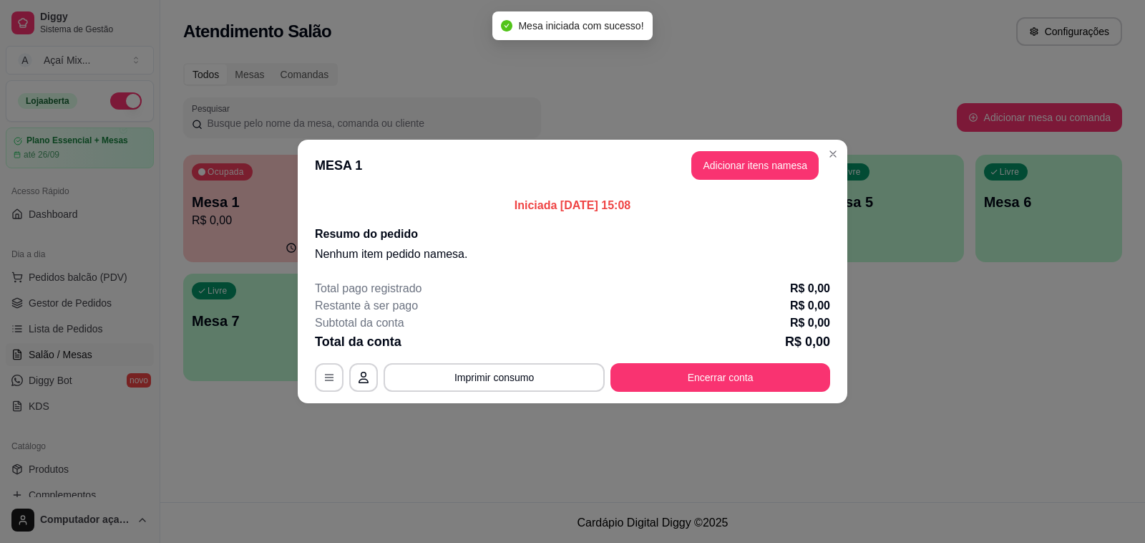
click at [688, 174] on header "MESA 1 Adicionar itens na mesa" at bounding box center [573, 166] width 550 height 52
click at [703, 179] on button "Adicionar itens na mesa" at bounding box center [755, 166] width 123 height 28
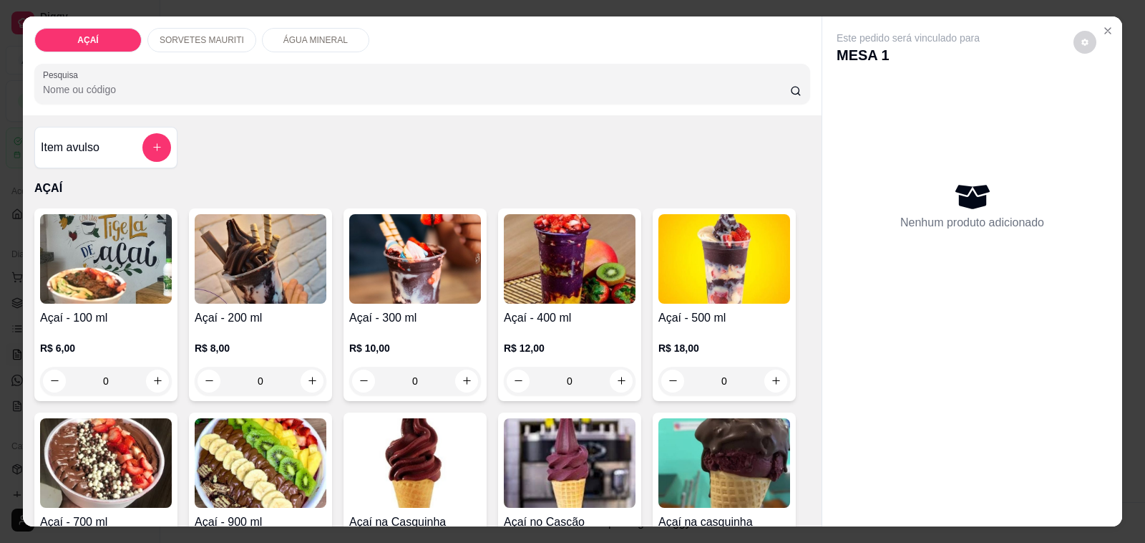
click at [104, 317] on h4 "Açaí - 100 ml" at bounding box center [106, 317] width 132 height 17
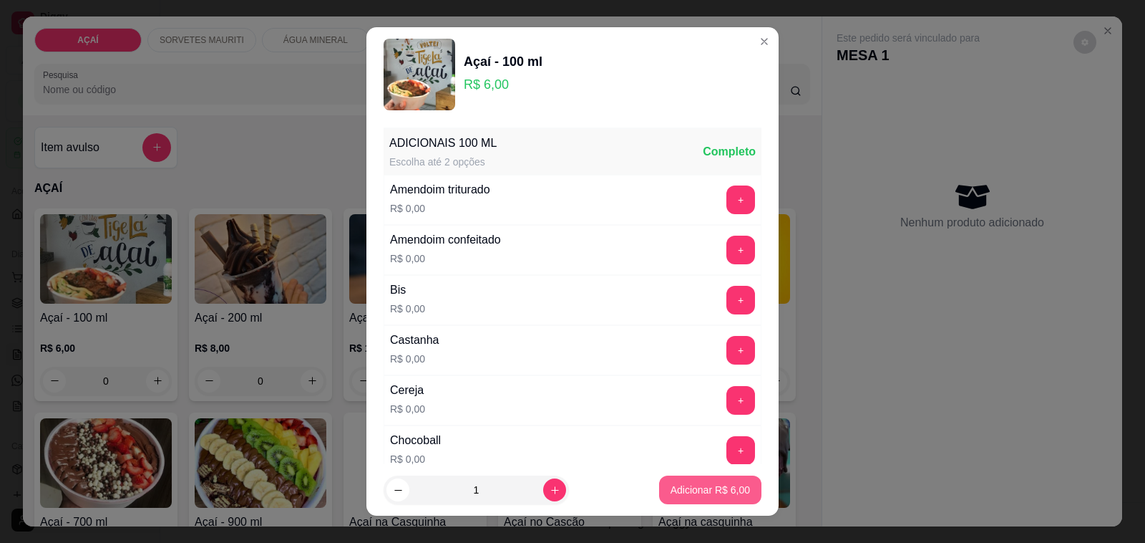
click at [720, 484] on p "Adicionar R$ 6,00" at bounding box center [710, 489] width 79 height 14
type input "1"
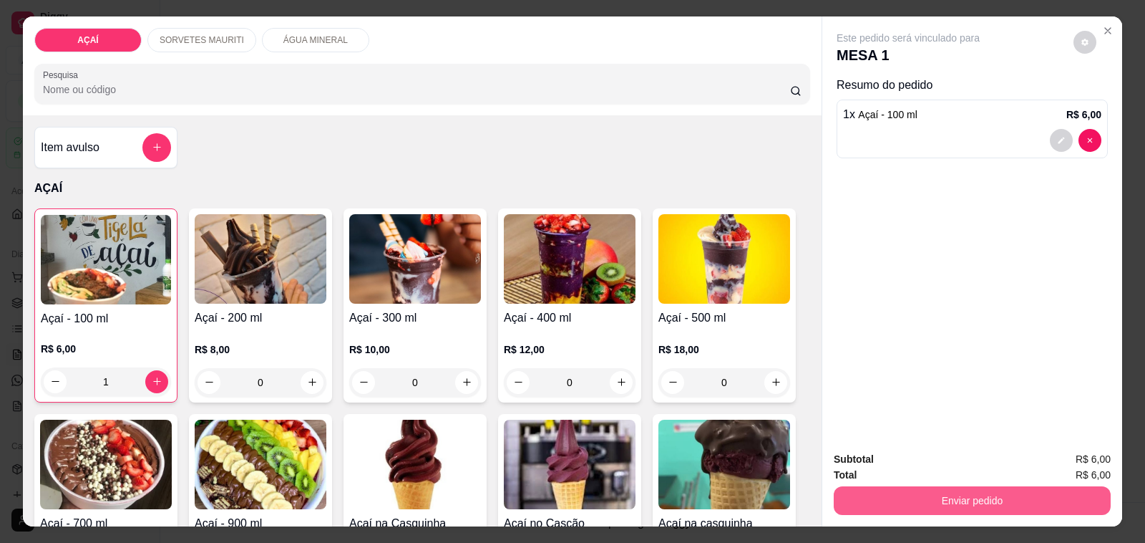
click at [899, 508] on button "Enviar pedido" at bounding box center [972, 500] width 277 height 29
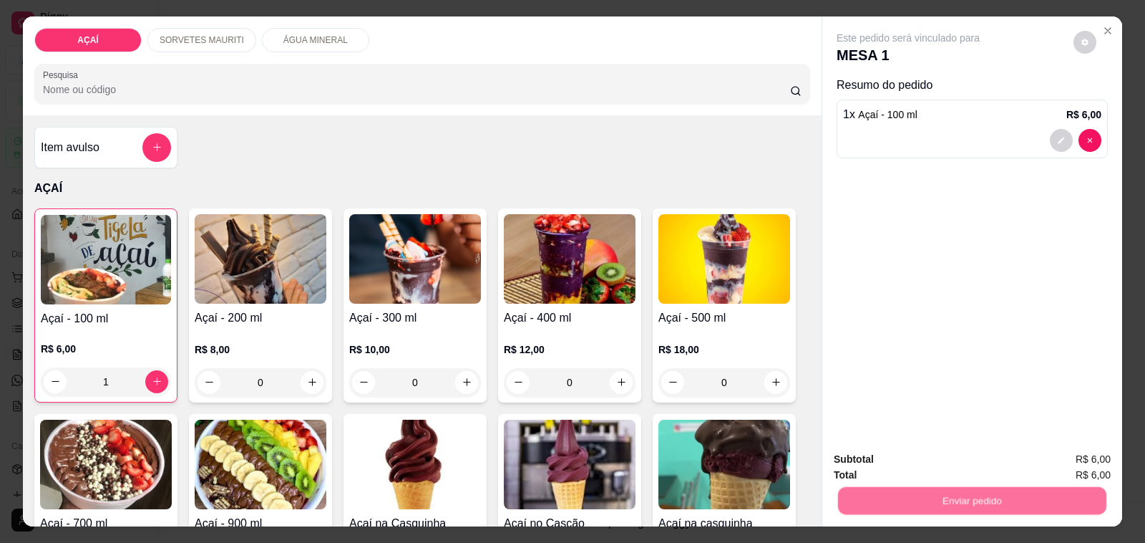
click at [883, 462] on button "Não registrar e enviar pedido" at bounding box center [924, 459] width 149 height 27
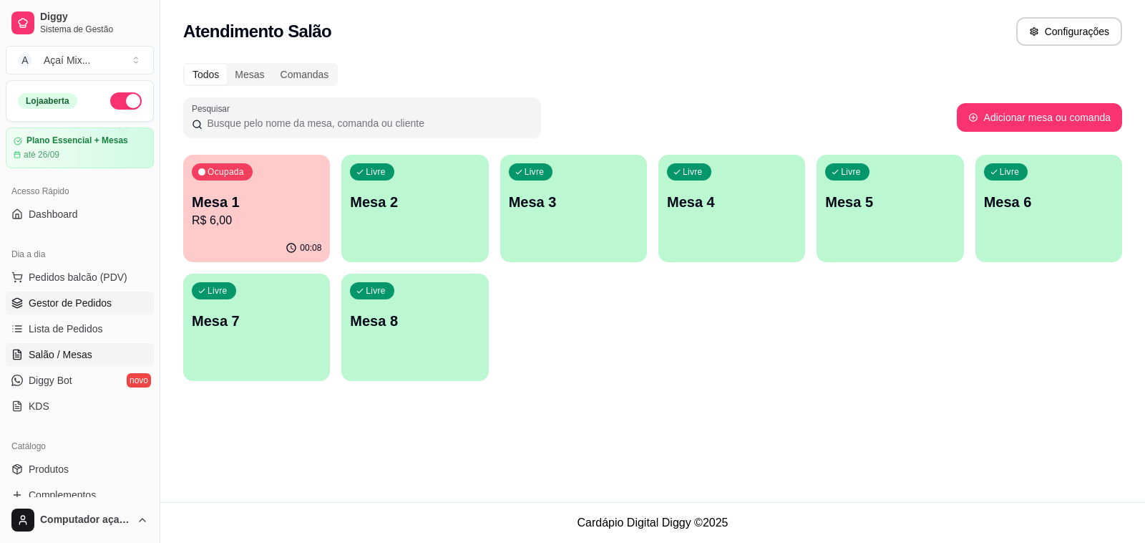
click at [62, 308] on span "Gestor de Pedidos" at bounding box center [70, 303] width 83 height 14
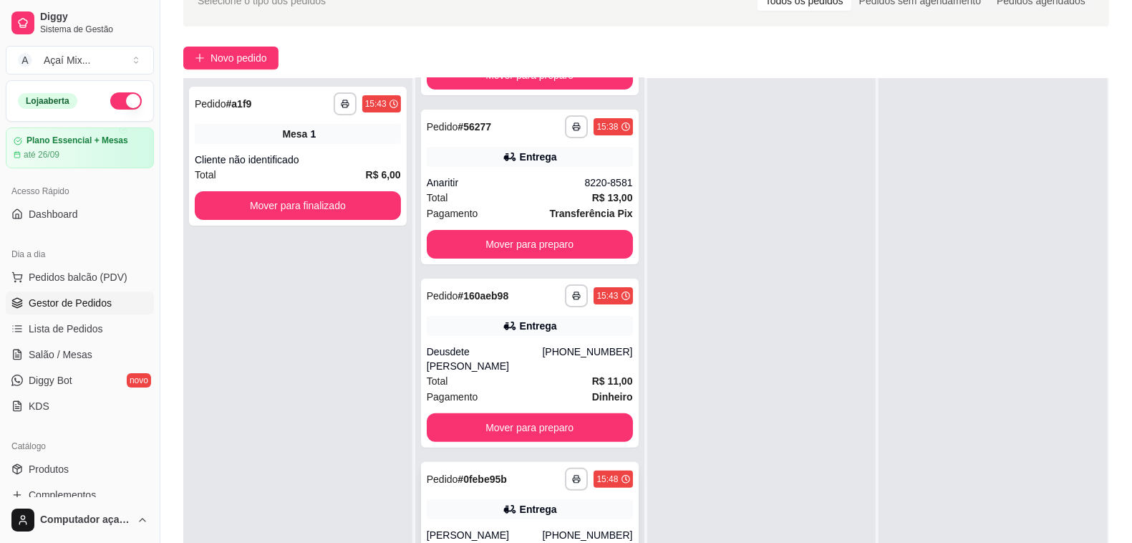
scroll to position [218, 0]
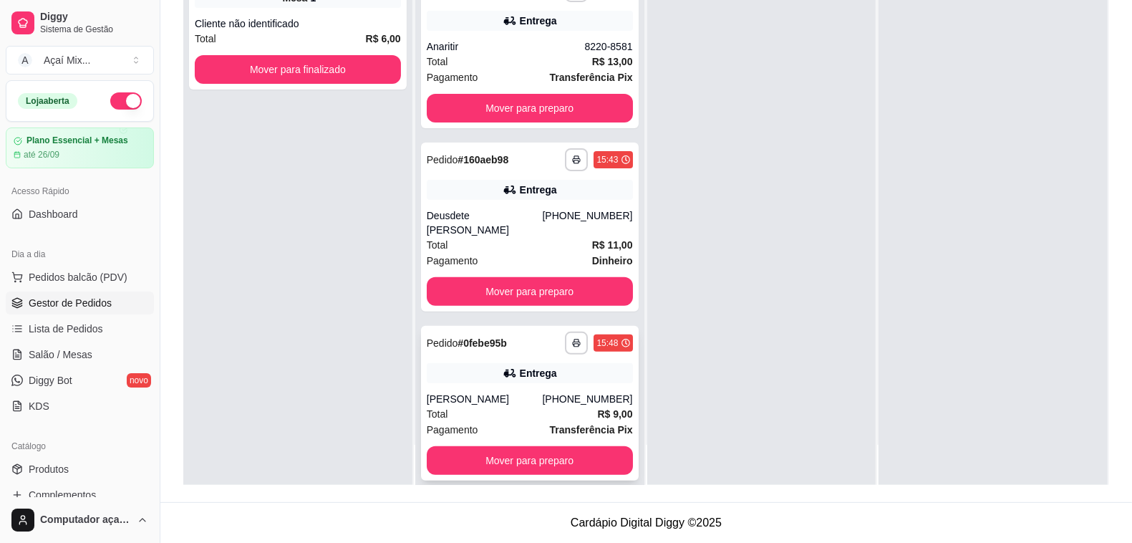
click at [535, 422] on div "Pagamento Transferência Pix" at bounding box center [530, 430] width 206 height 16
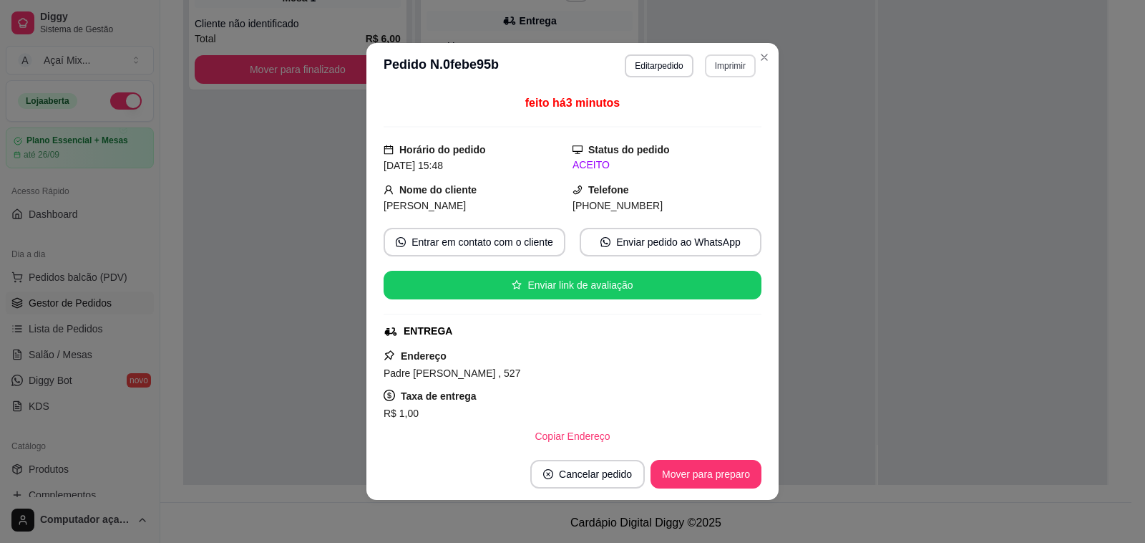
click at [719, 61] on button "Imprimir" at bounding box center [730, 65] width 51 height 23
click at [725, 112] on button "Impressora" at bounding box center [698, 116] width 104 height 23
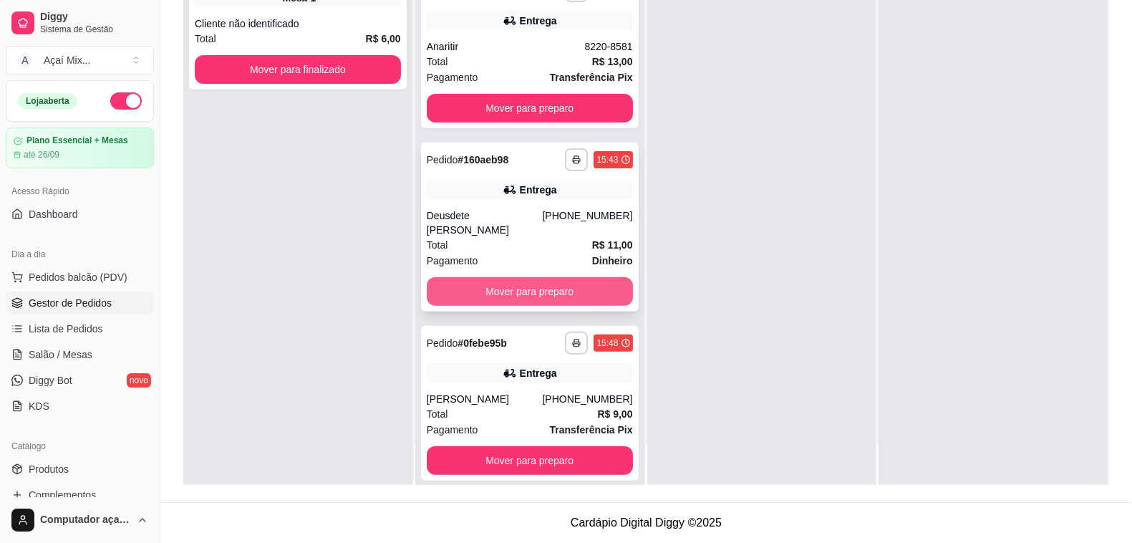
click at [509, 277] on button "Mover para preparo" at bounding box center [530, 291] width 206 height 29
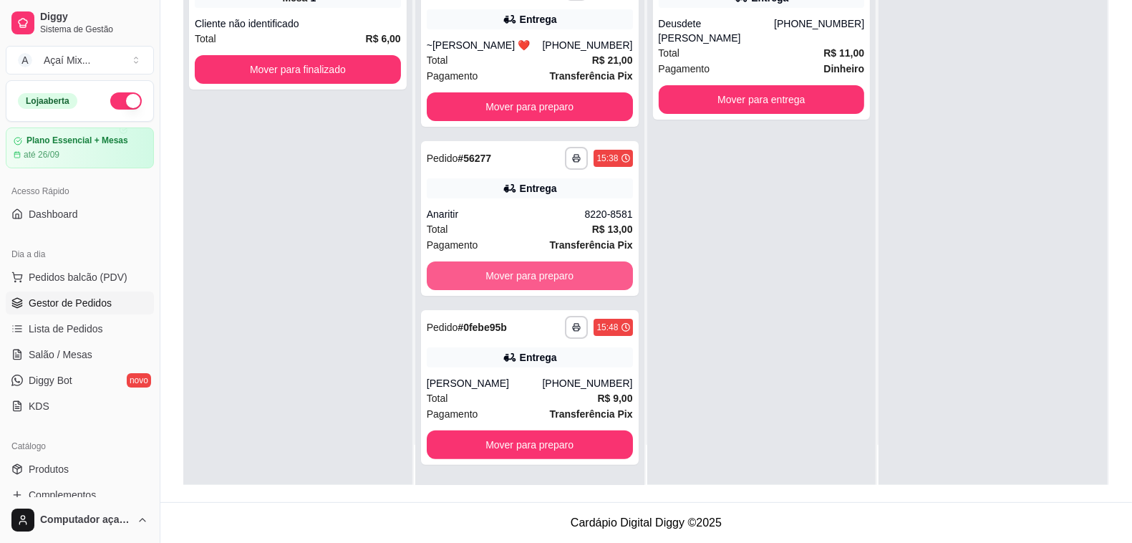
scroll to position [147, 0]
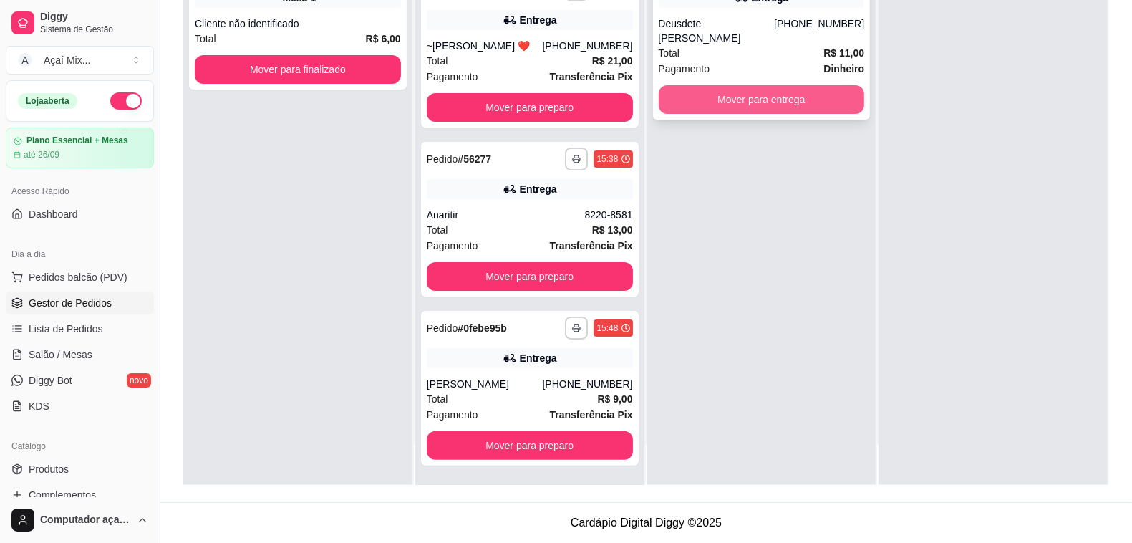
click at [805, 85] on button "Mover para entrega" at bounding box center [762, 99] width 206 height 29
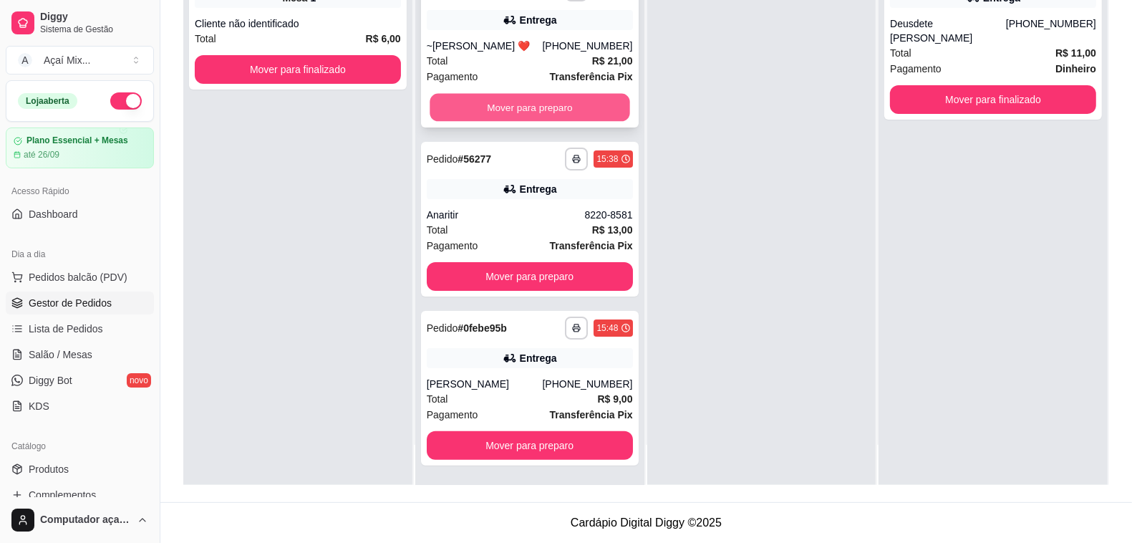
click at [535, 106] on button "Mover para preparo" at bounding box center [529, 108] width 200 height 28
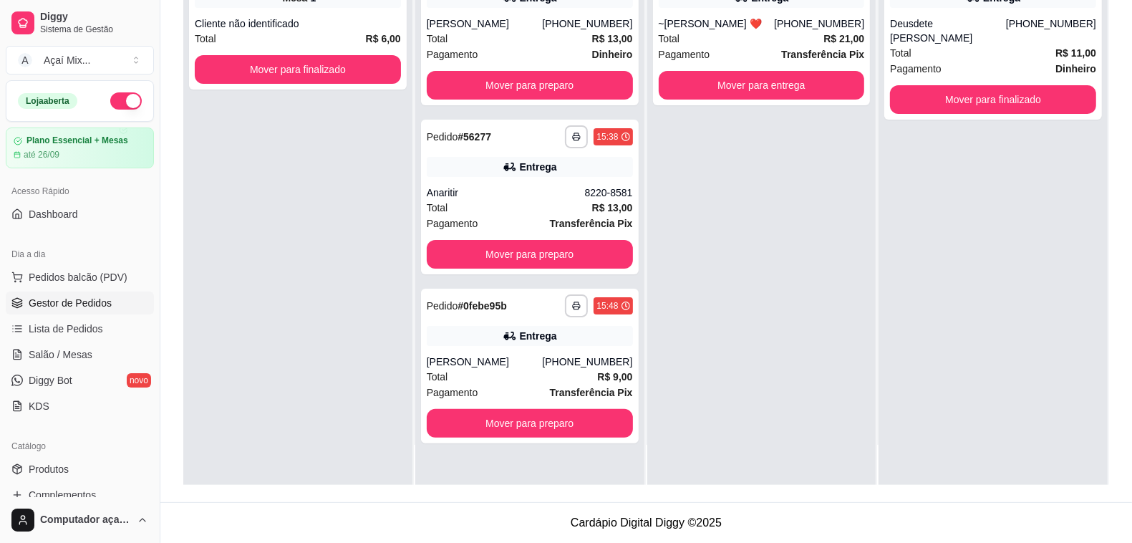
scroll to position [0, 0]
click at [750, 90] on button "Mover para entrega" at bounding box center [762, 85] width 206 height 29
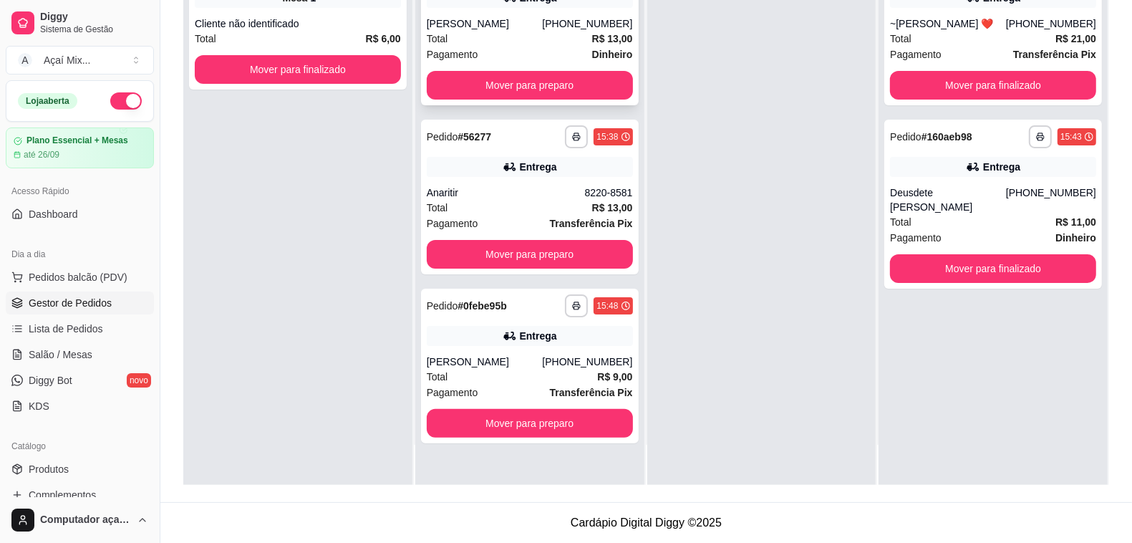
click at [575, 67] on div "**********" at bounding box center [530, 28] width 218 height 155
click at [571, 89] on button "Mover para preparo" at bounding box center [529, 86] width 200 height 28
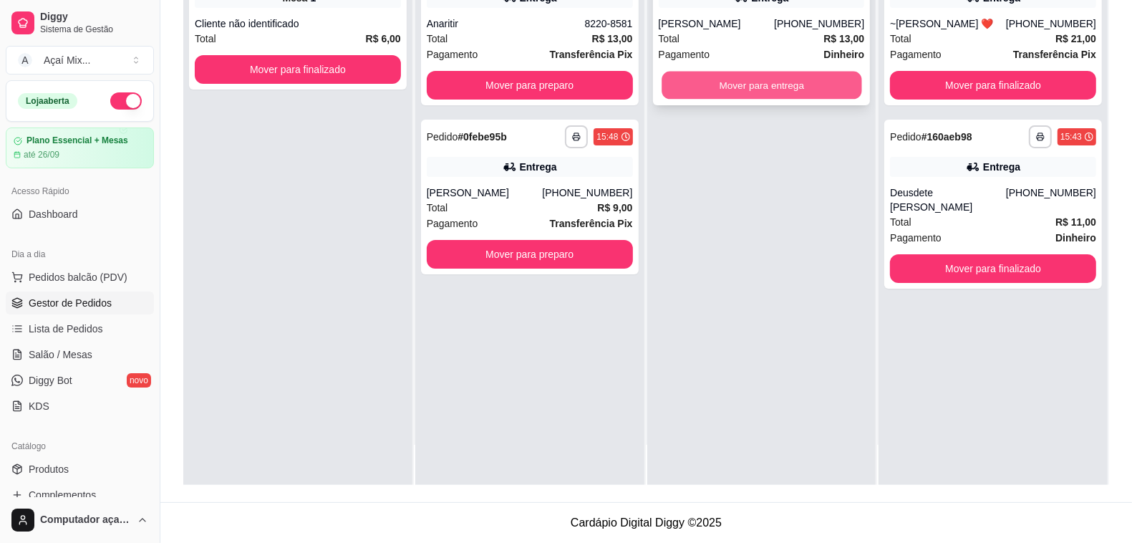
click at [714, 92] on button "Mover para entrega" at bounding box center [761, 86] width 200 height 28
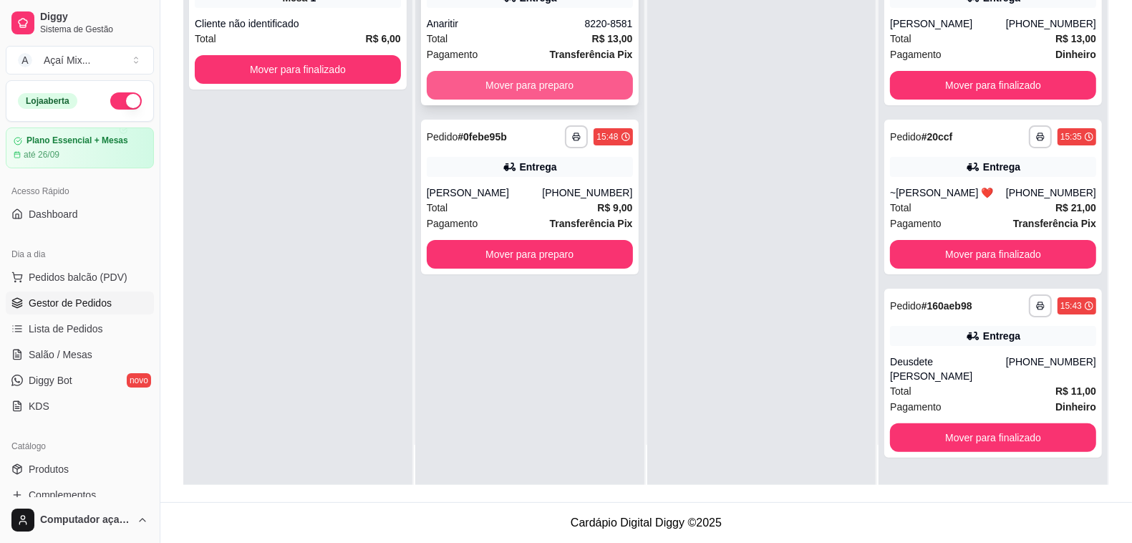
click at [600, 84] on button "Mover para preparo" at bounding box center [530, 85] width 206 height 29
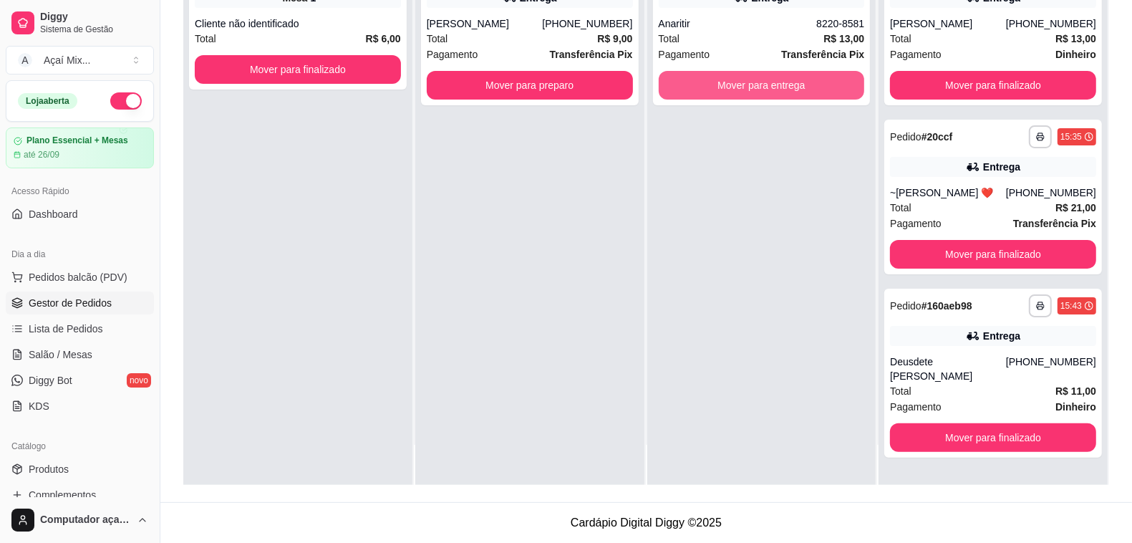
click at [730, 74] on button "Mover para entrega" at bounding box center [762, 85] width 206 height 29
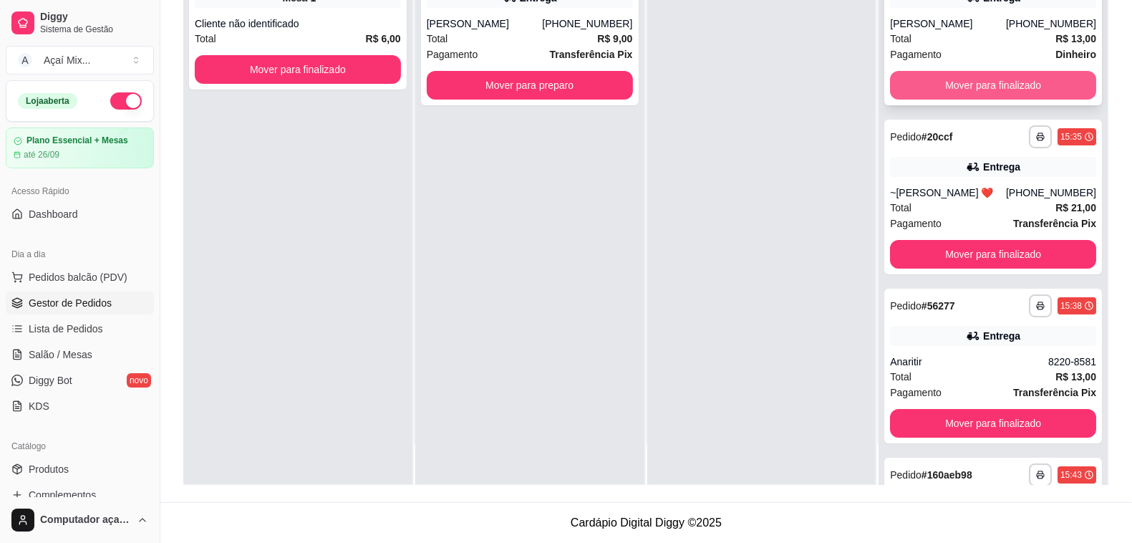
click at [1016, 76] on button "Mover para finalizado" at bounding box center [993, 85] width 206 height 29
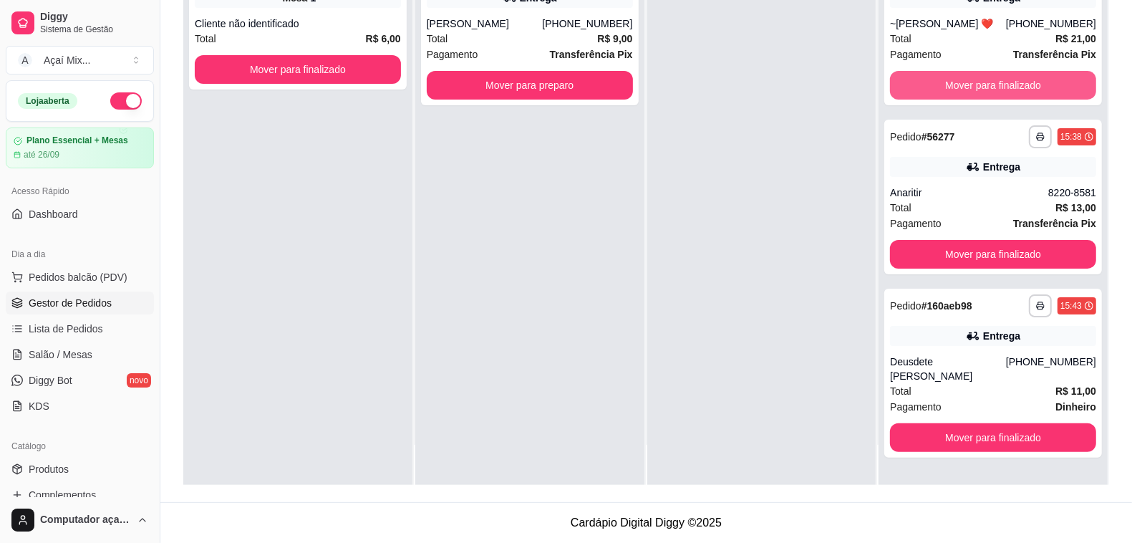
click at [1016, 75] on button "Mover para finalizado" at bounding box center [993, 85] width 206 height 29
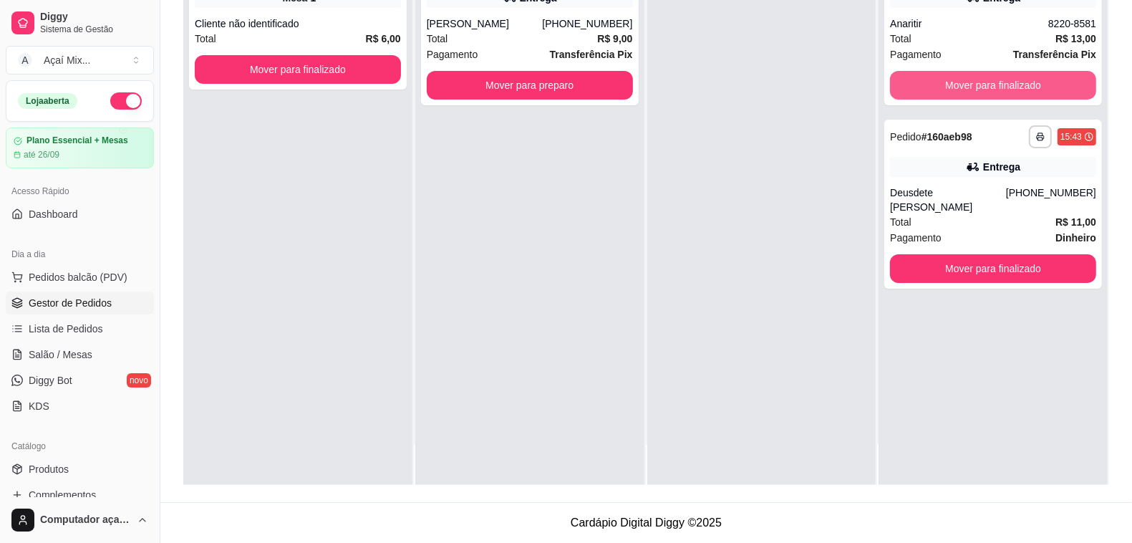
click at [1016, 79] on button "Mover para finalizado" at bounding box center [993, 85] width 206 height 29
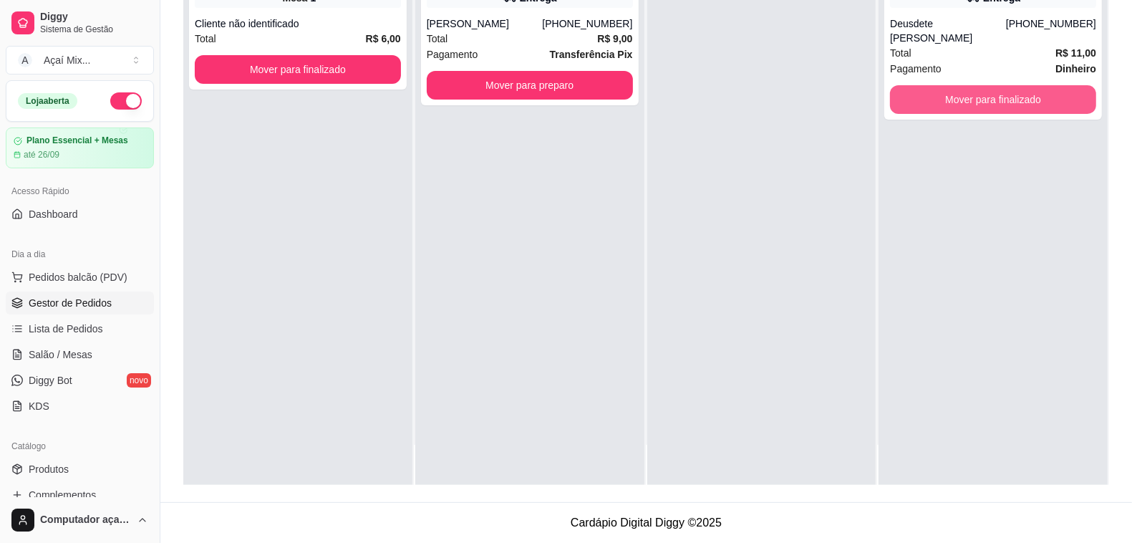
click at [1015, 85] on button "Mover para finalizado" at bounding box center [993, 99] width 206 height 29
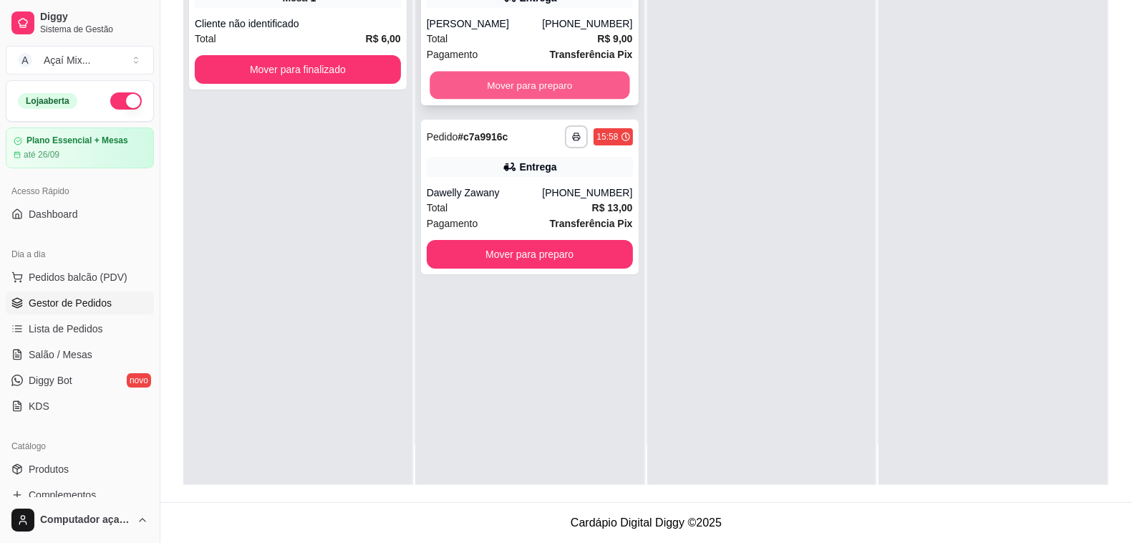
click at [494, 92] on button "Mover para preparo" at bounding box center [529, 86] width 200 height 28
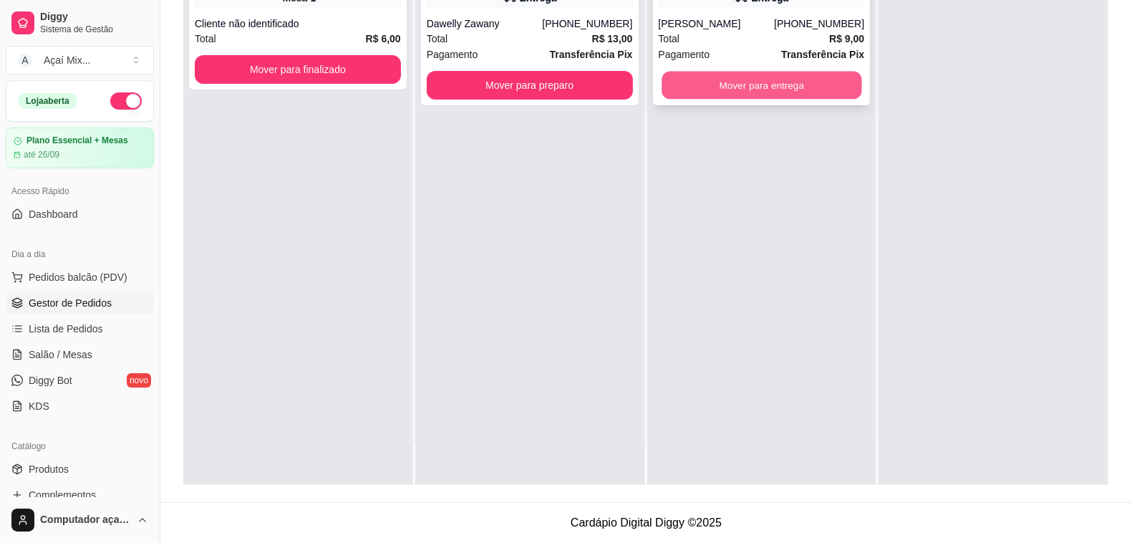
click at [707, 94] on button "Mover para entrega" at bounding box center [761, 86] width 200 height 28
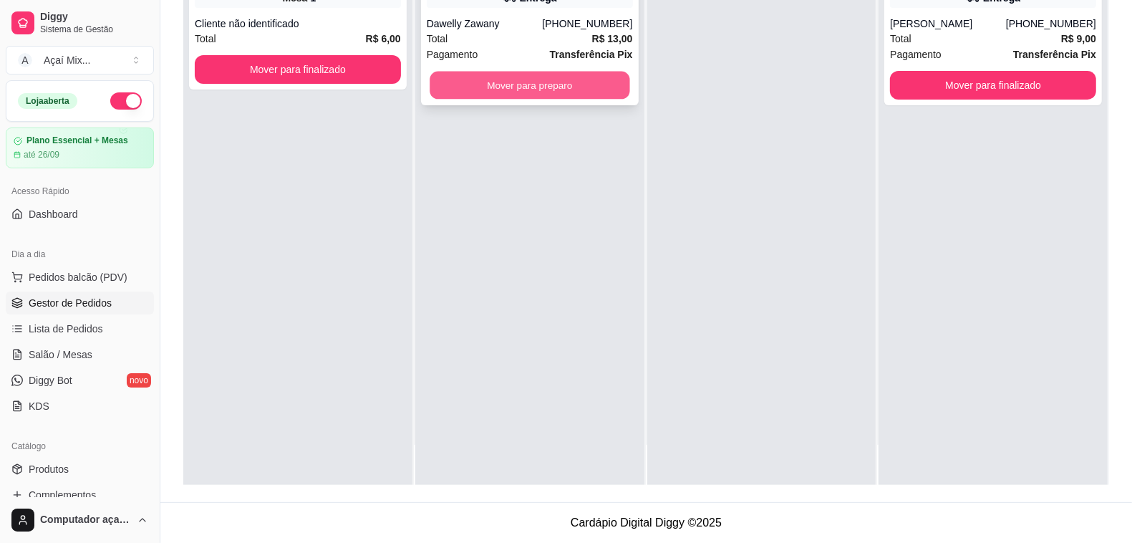
click at [595, 83] on button "Mover para preparo" at bounding box center [529, 86] width 200 height 28
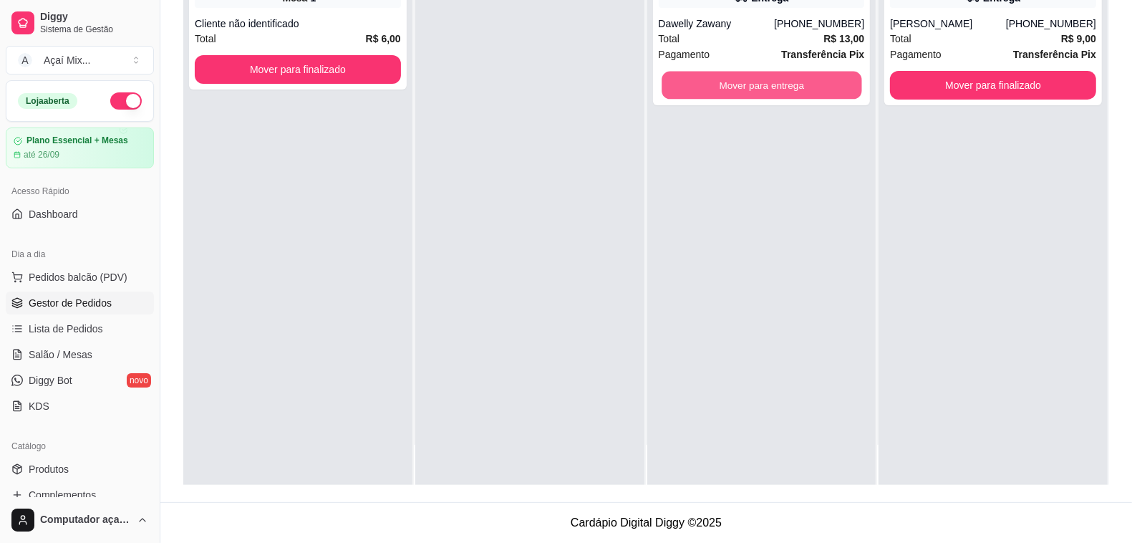
click at [681, 88] on button "Mover para entrega" at bounding box center [761, 86] width 200 height 28
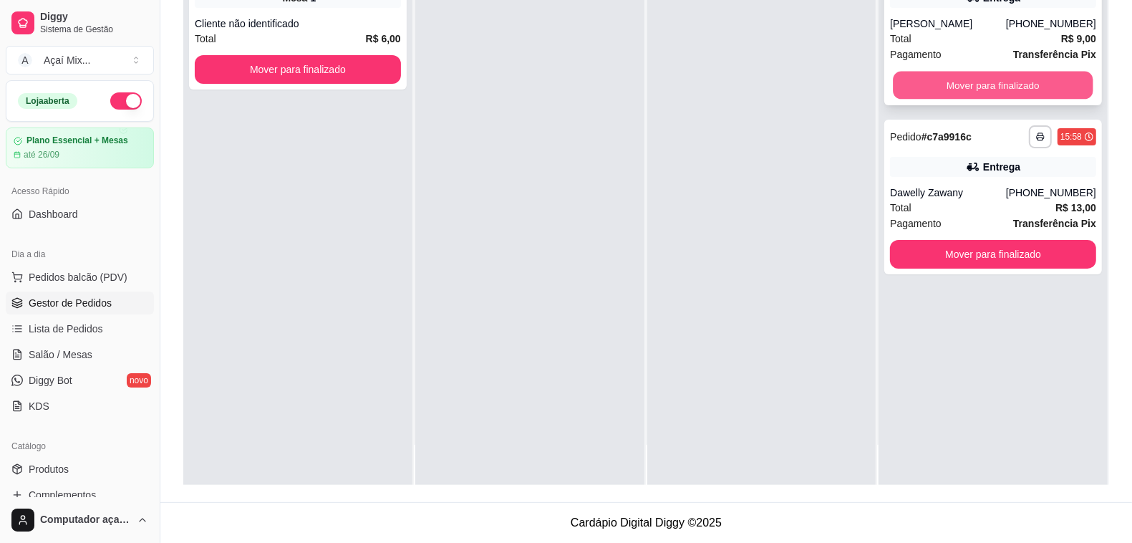
click at [966, 97] on button "Mover para finalizado" at bounding box center [993, 86] width 200 height 28
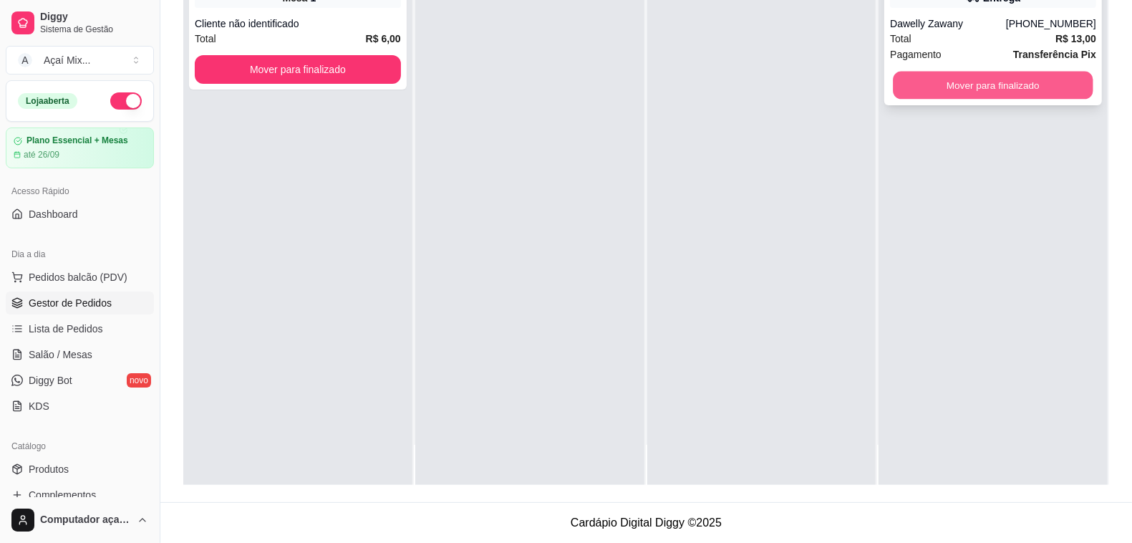
click at [965, 93] on button "Mover para finalizado" at bounding box center [993, 86] width 200 height 28
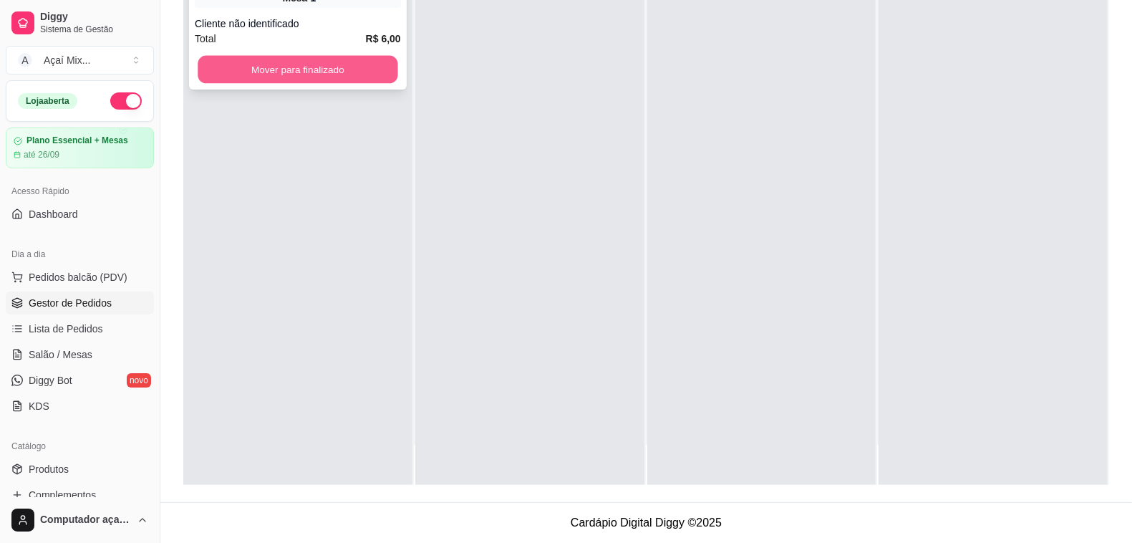
click at [242, 68] on button "Mover para finalizado" at bounding box center [298, 70] width 200 height 28
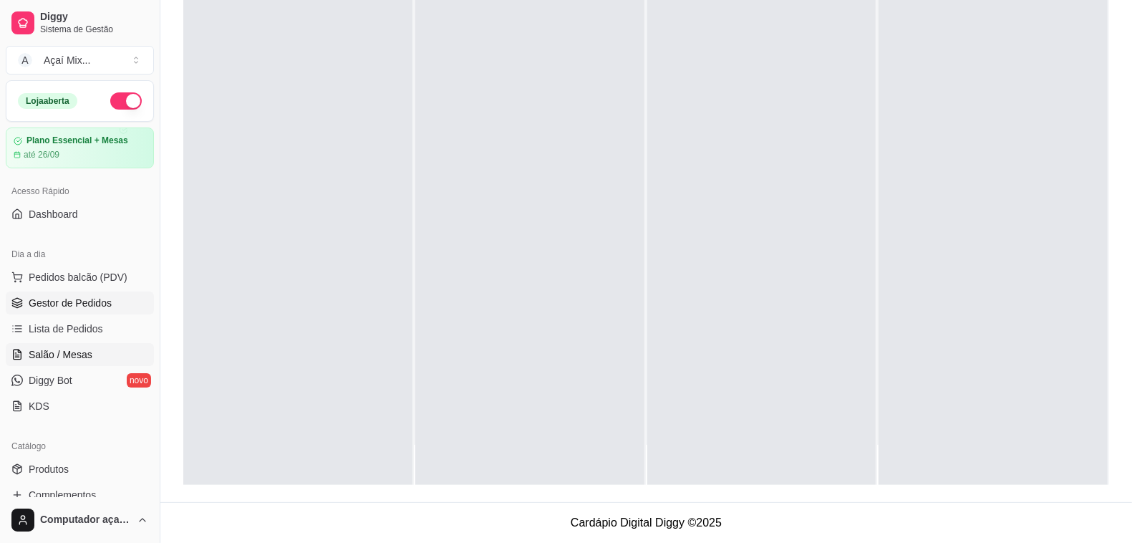
drag, startPoint x: 57, startPoint y: 349, endPoint x: 112, endPoint y: 358, distance: 55.8
click at [59, 351] on span "Salão / Mesas" at bounding box center [61, 354] width 64 height 14
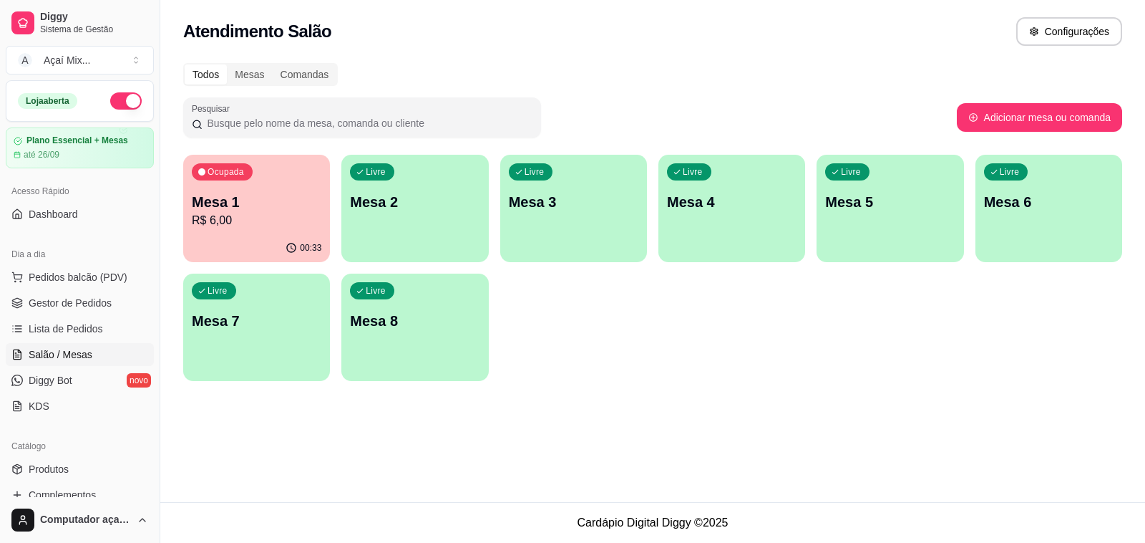
click at [281, 220] on p "R$ 6,00" at bounding box center [257, 220] width 130 height 17
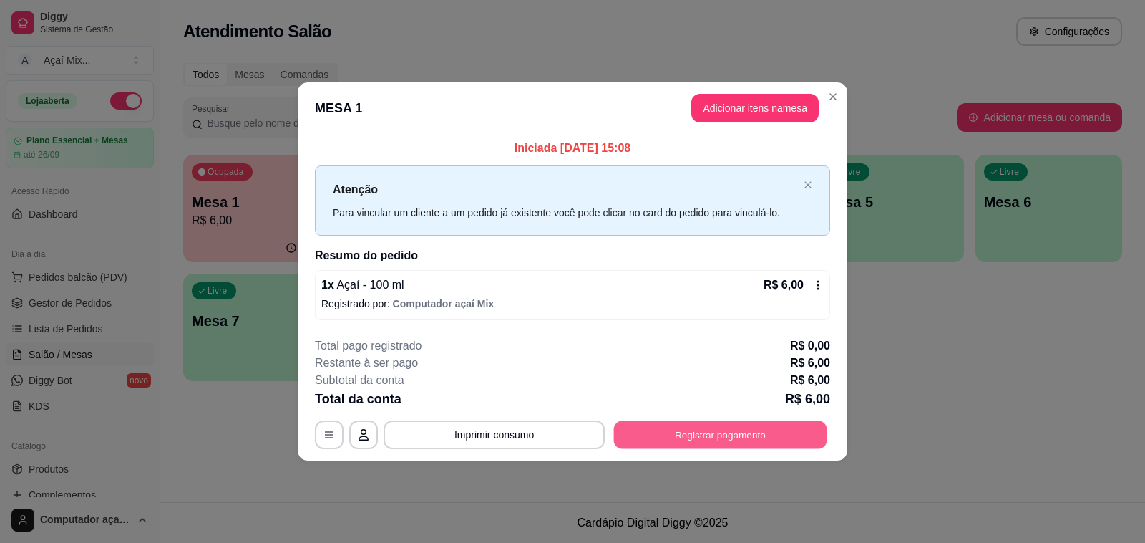
click at [681, 424] on button "Registrar pagamento" at bounding box center [720, 434] width 213 height 28
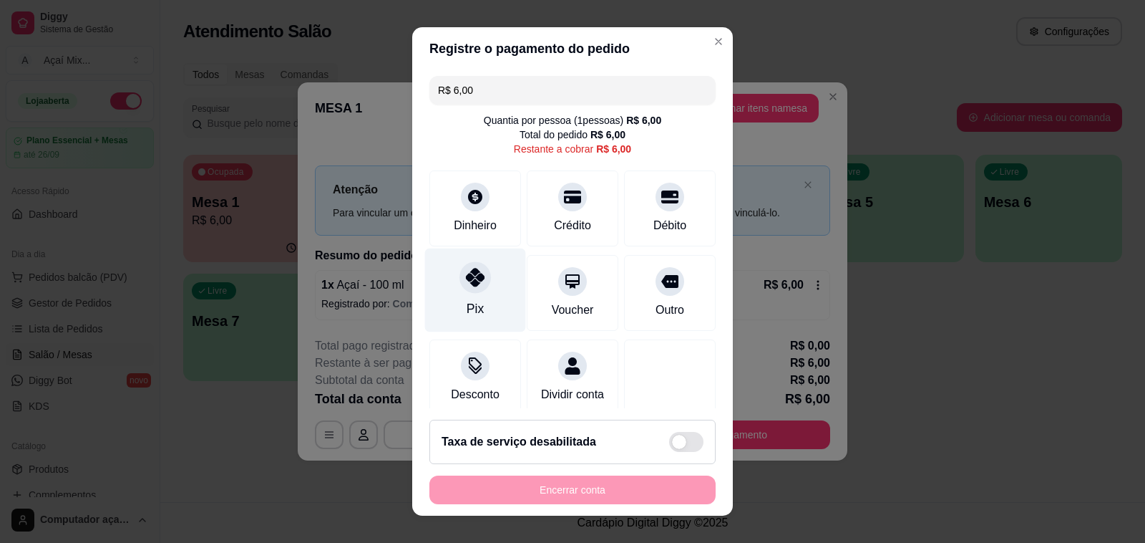
click at [445, 295] on div "Pix" at bounding box center [475, 290] width 101 height 84
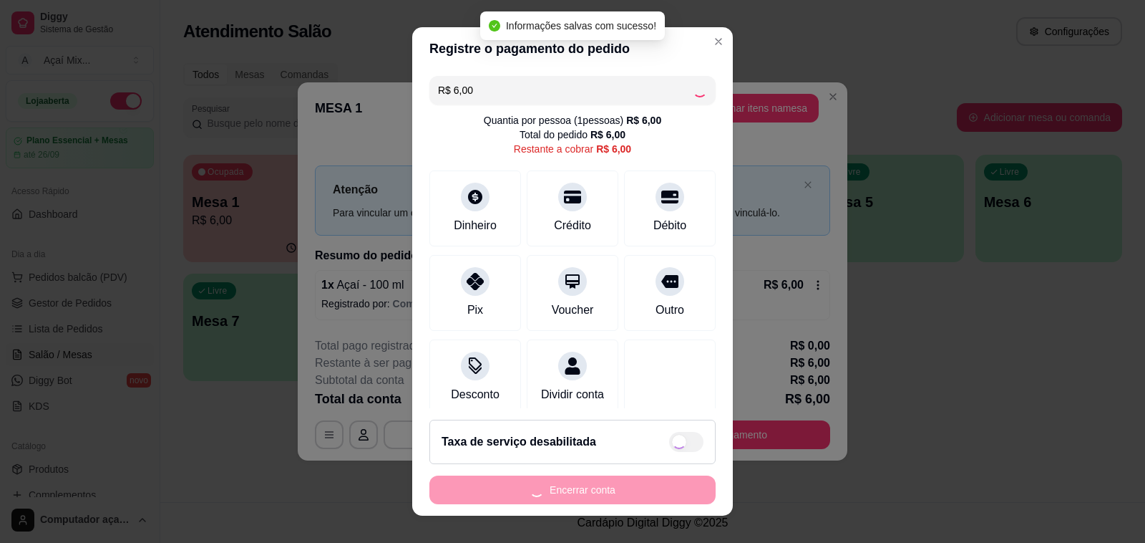
type input "R$ 0,00"
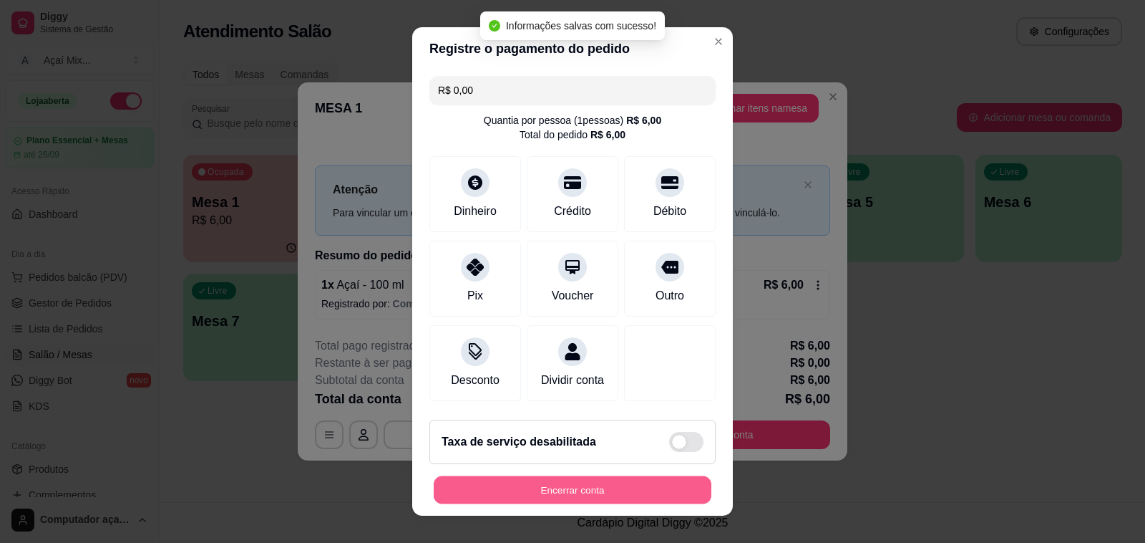
click at [617, 487] on button "Encerrar conta" at bounding box center [573, 490] width 278 height 28
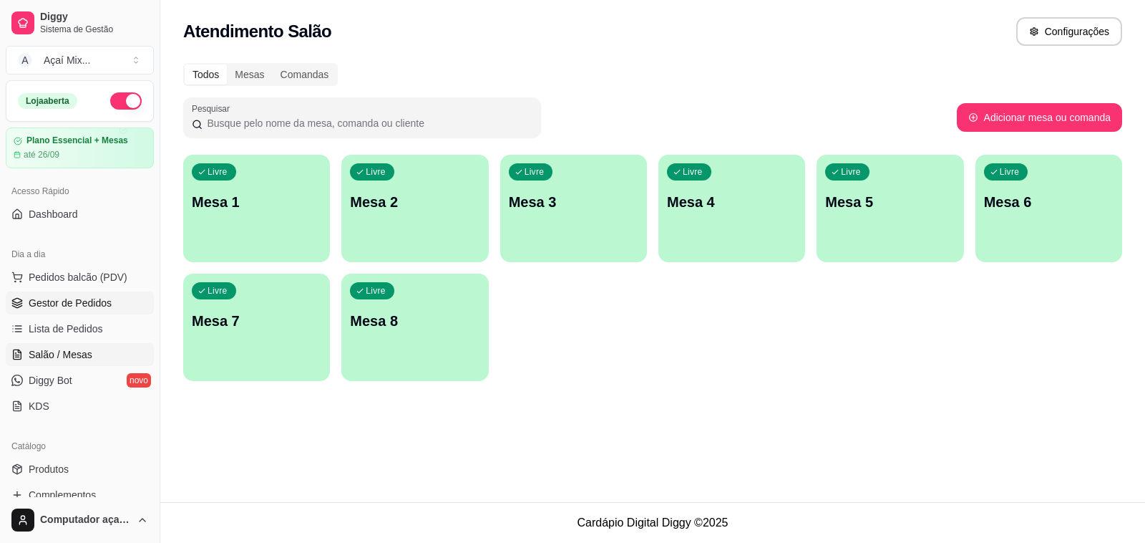
click at [75, 310] on span "Gestor de Pedidos" at bounding box center [70, 303] width 83 height 14
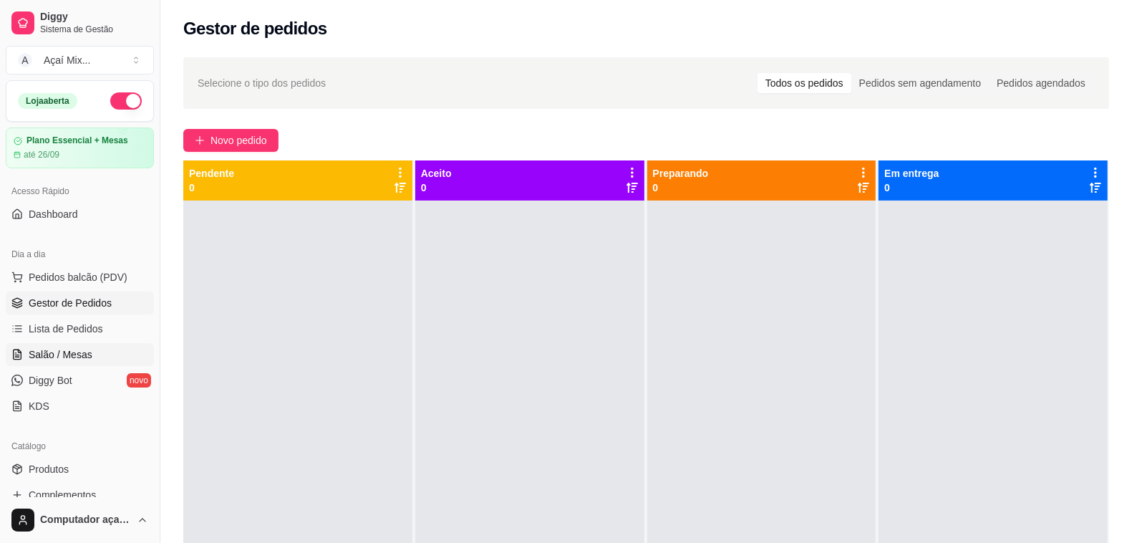
click at [26, 359] on link "Salão / Mesas" at bounding box center [80, 354] width 148 height 23
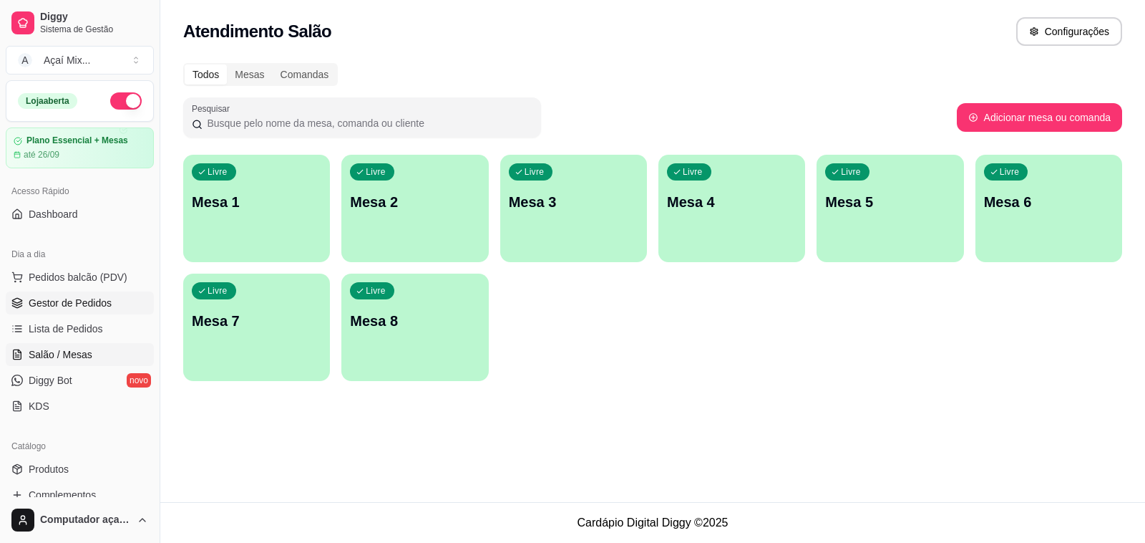
click at [58, 314] on link "Gestor de Pedidos" at bounding box center [80, 302] width 148 height 23
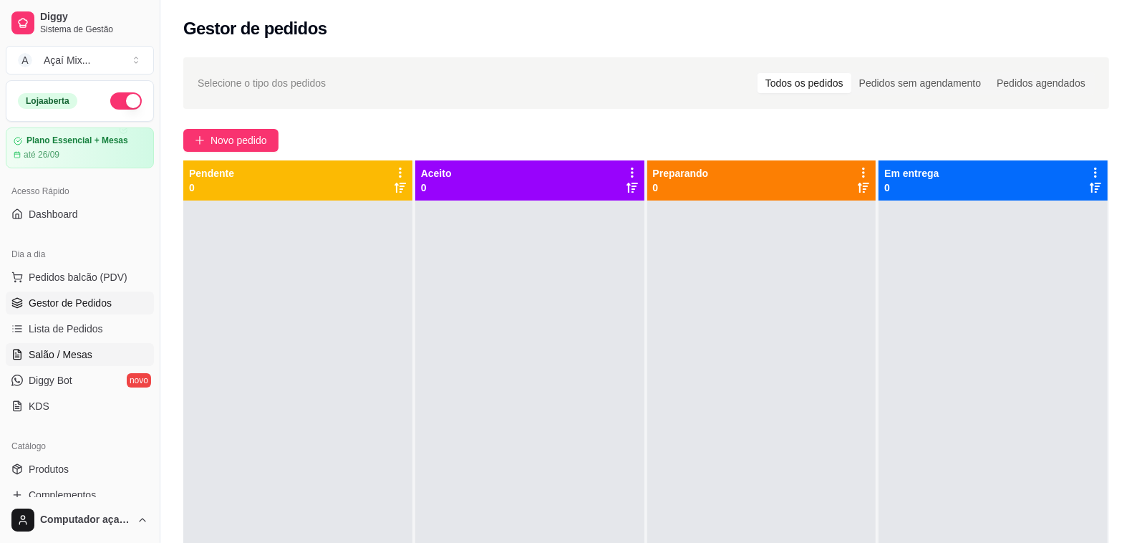
click at [59, 361] on span "Salão / Mesas" at bounding box center [61, 354] width 64 height 14
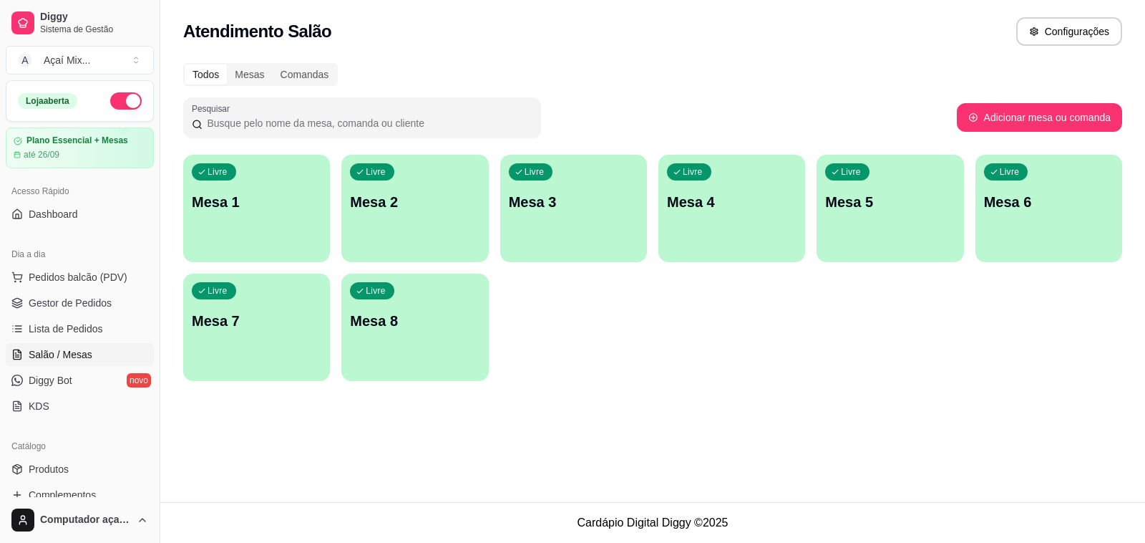
click at [205, 213] on div "Livre Mesa 1" at bounding box center [256, 200] width 147 height 90
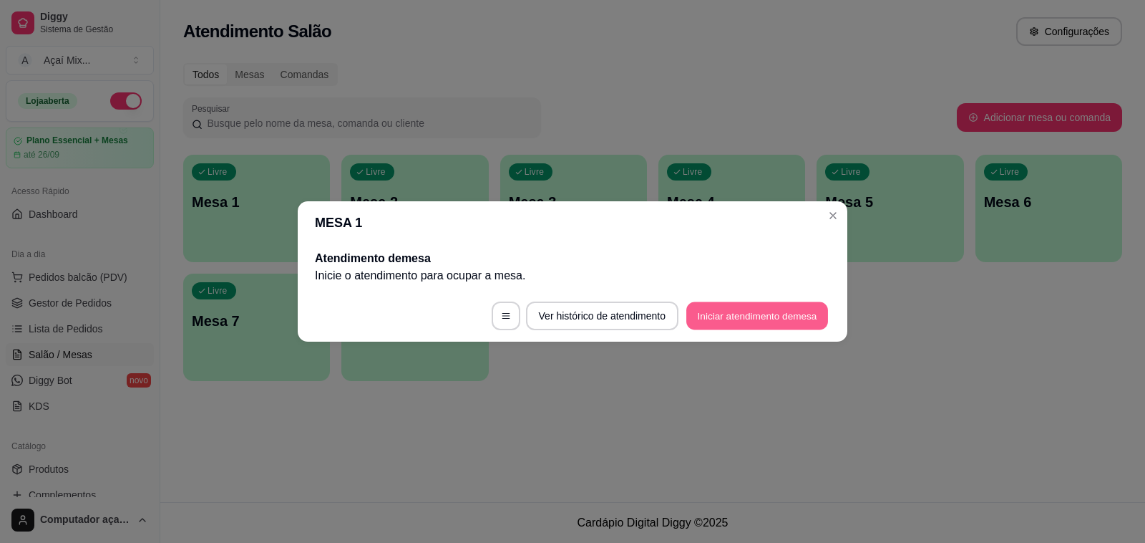
click at [718, 312] on button "Iniciar atendimento de mesa" at bounding box center [757, 316] width 142 height 28
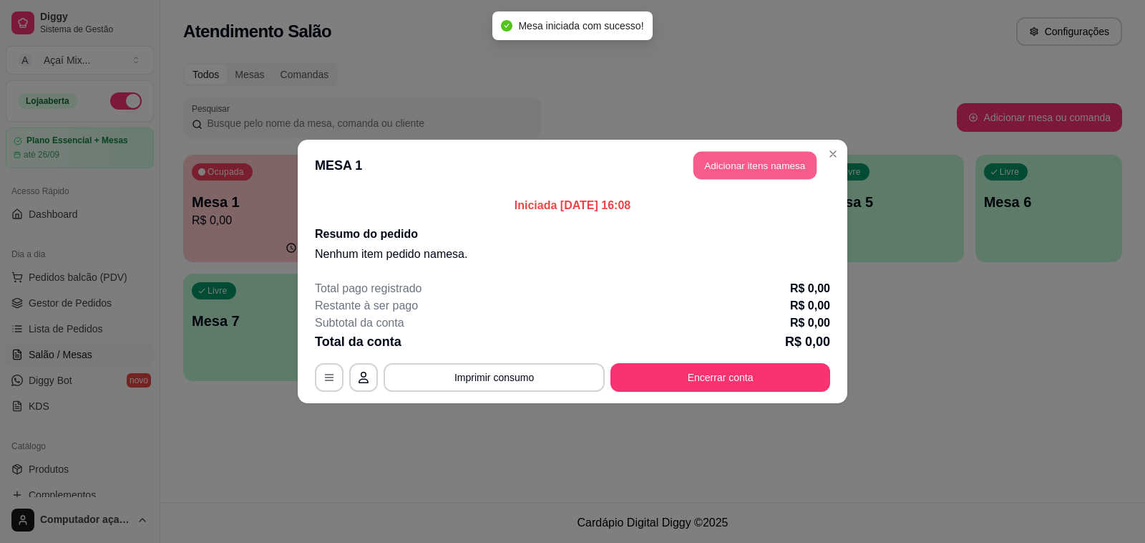
click at [756, 179] on button "Adicionar itens na mesa" at bounding box center [755, 166] width 123 height 28
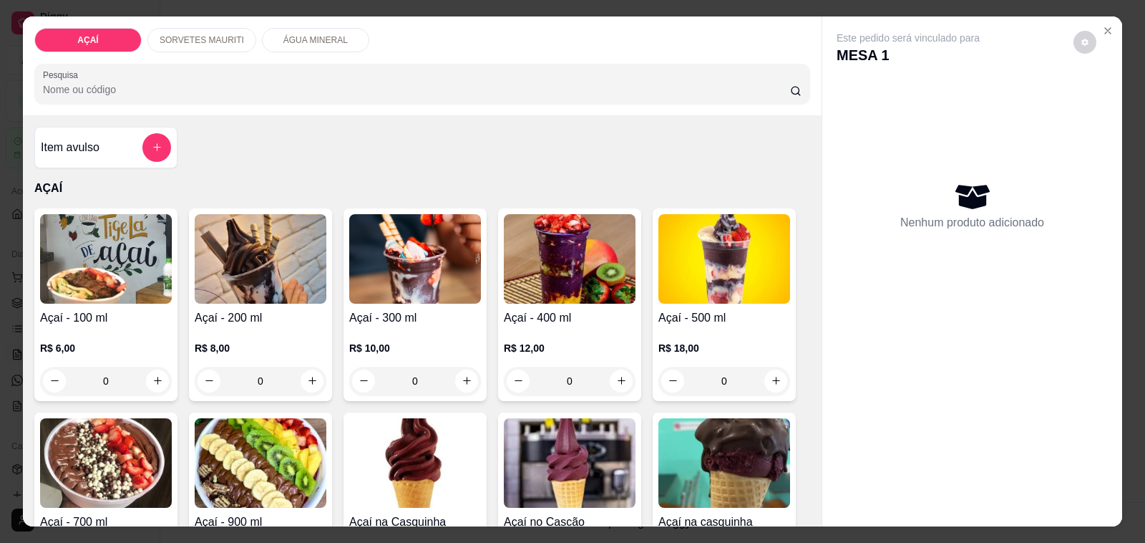
click at [185, 43] on div "SORVETES MAURITI" at bounding box center [201, 40] width 109 height 24
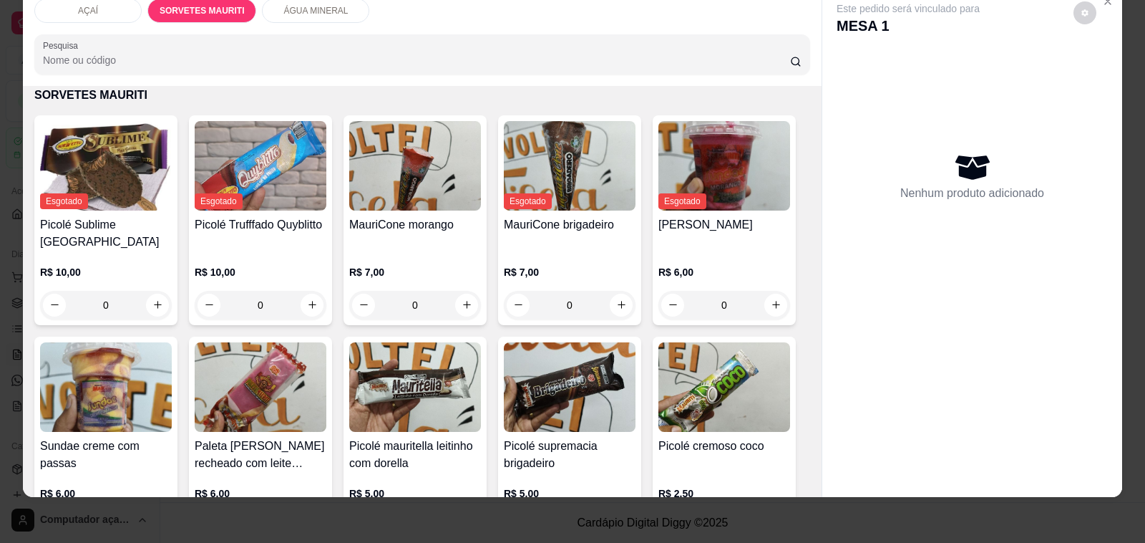
click at [321, 4] on div "ÁGUA MINERAL" at bounding box center [315, 11] width 107 height 24
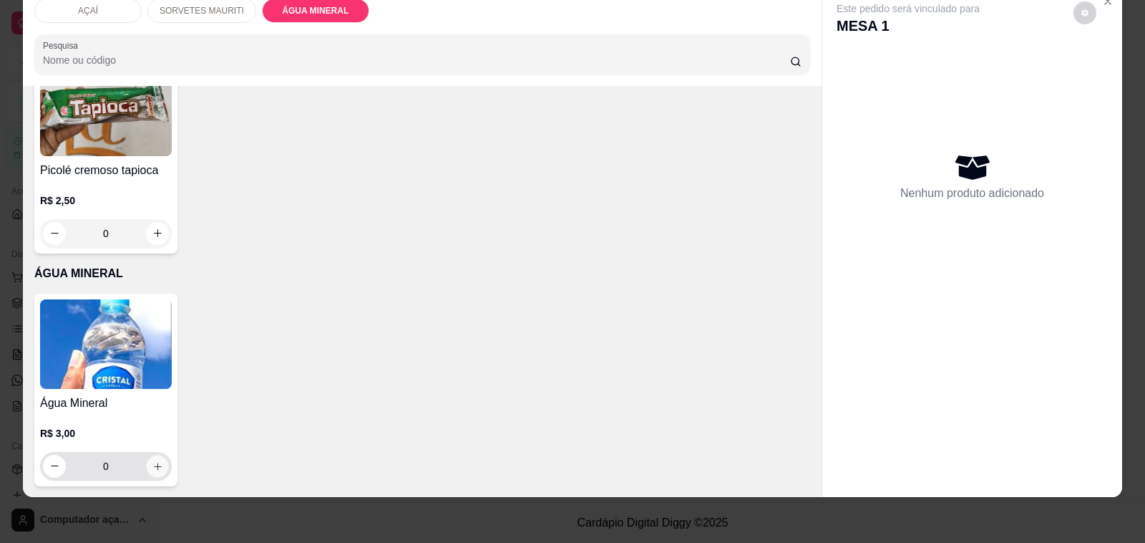
click at [152, 460] on icon "increase-product-quantity" at bounding box center [157, 465] width 11 height 11
type input "1"
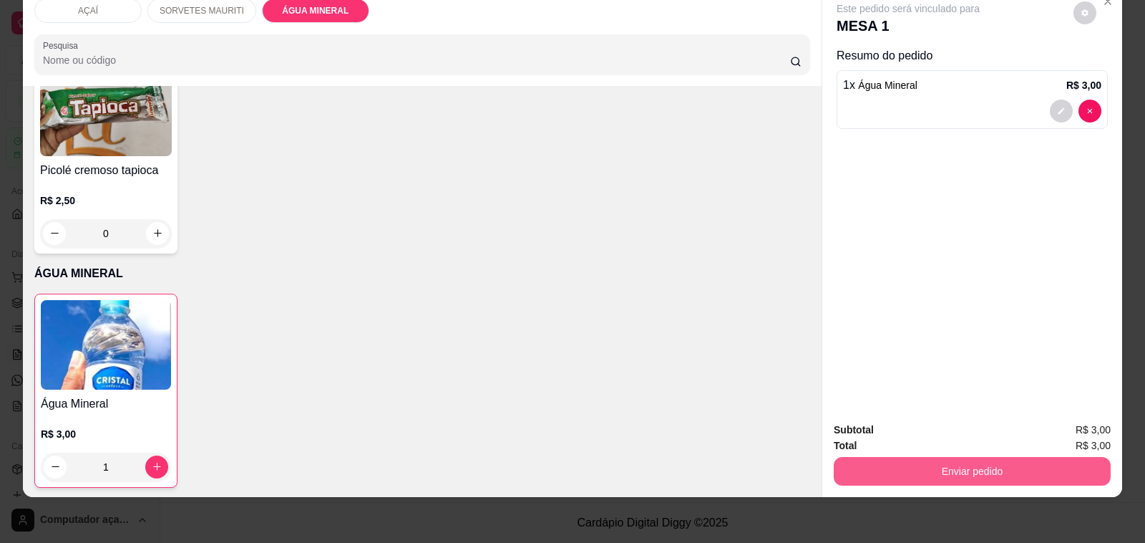
click at [949, 460] on button "Enviar pedido" at bounding box center [972, 471] width 277 height 29
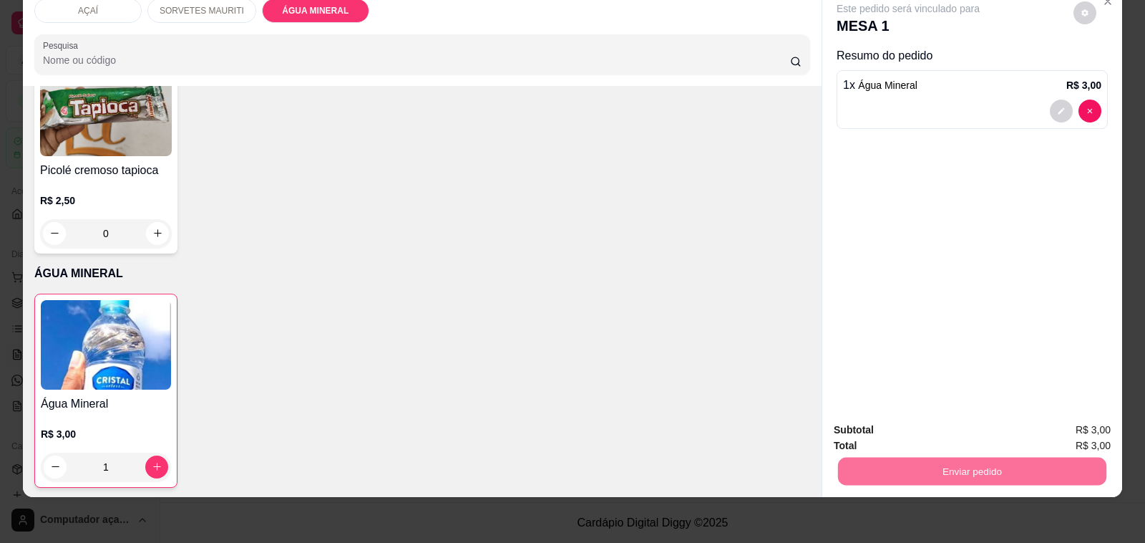
click at [910, 412] on button "Não registrar e enviar pedido" at bounding box center [924, 423] width 149 height 27
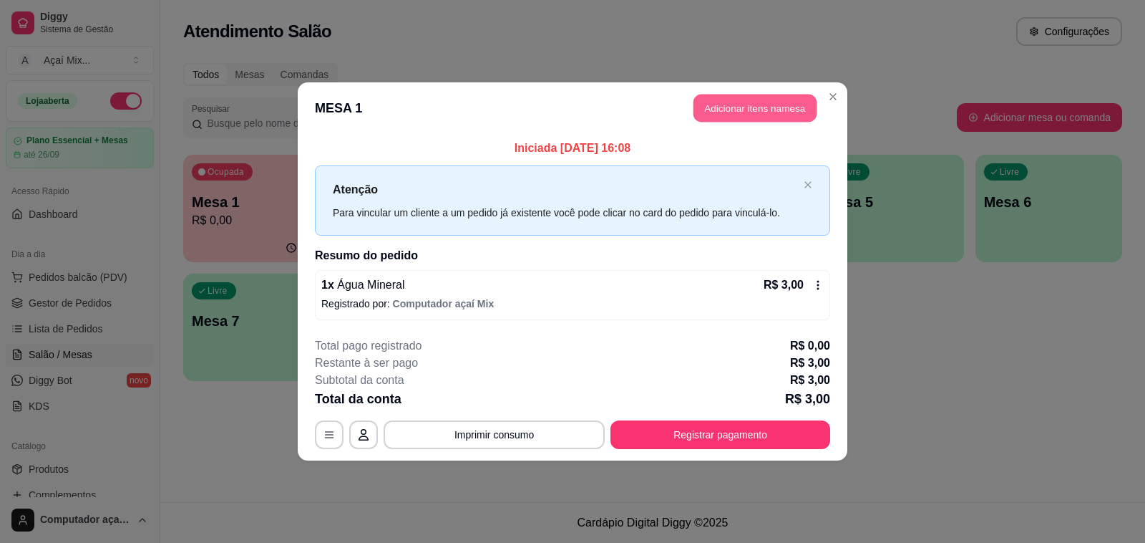
click at [719, 97] on button "Adicionar itens na mesa" at bounding box center [755, 108] width 123 height 28
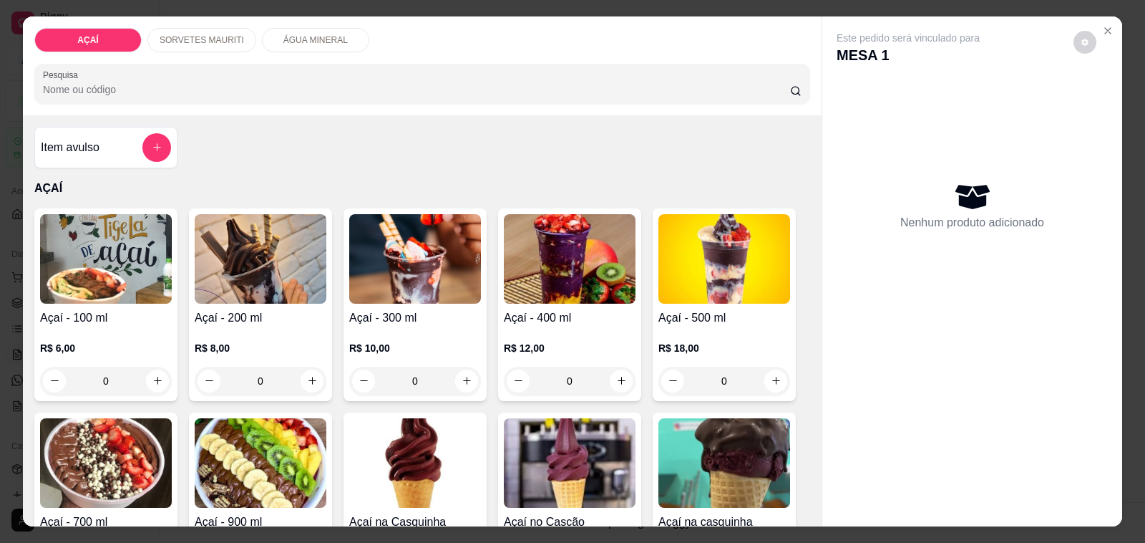
click at [220, 37] on p "SORVETES MAURITI" at bounding box center [202, 39] width 84 height 11
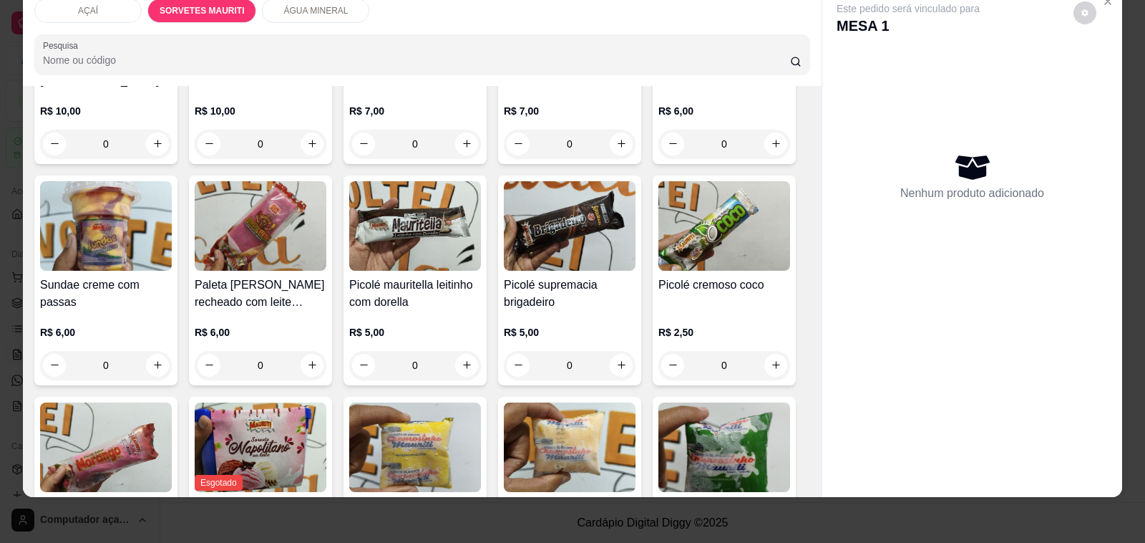
scroll to position [901, 0]
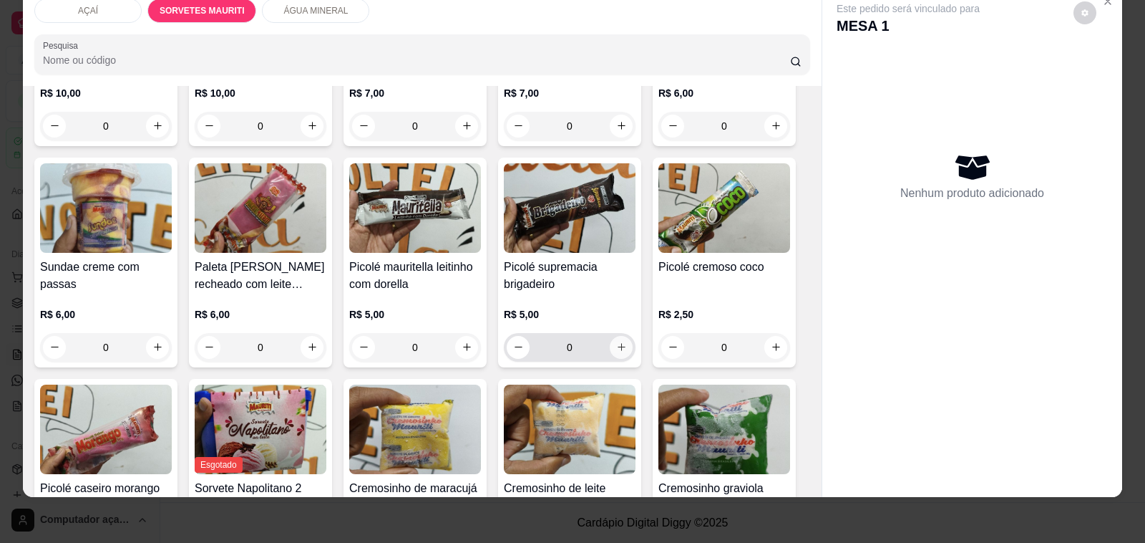
click at [616, 336] on button "increase-product-quantity" at bounding box center [621, 347] width 23 height 23
type input "1"
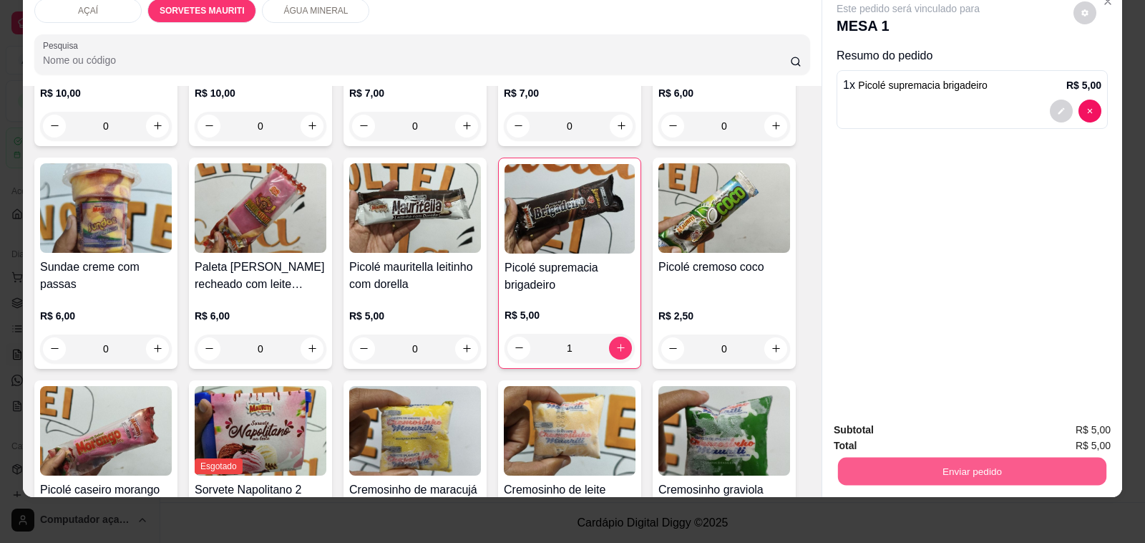
click at [1021, 460] on button "Enviar pedido" at bounding box center [972, 471] width 268 height 28
click at [964, 429] on button "Não registrar e enviar pedido" at bounding box center [924, 423] width 145 height 26
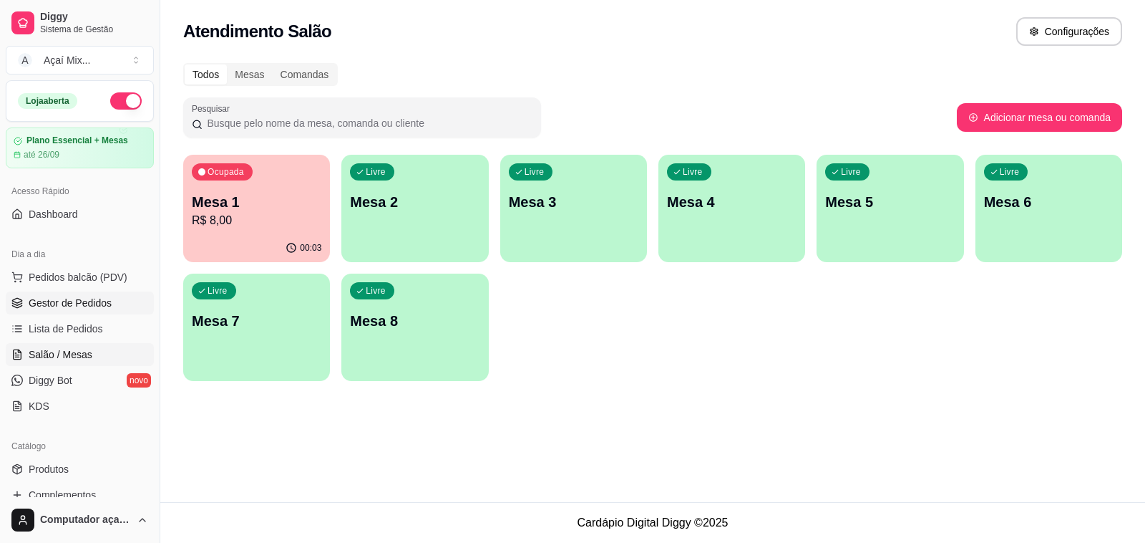
click at [81, 311] on link "Gestor de Pedidos" at bounding box center [80, 302] width 148 height 23
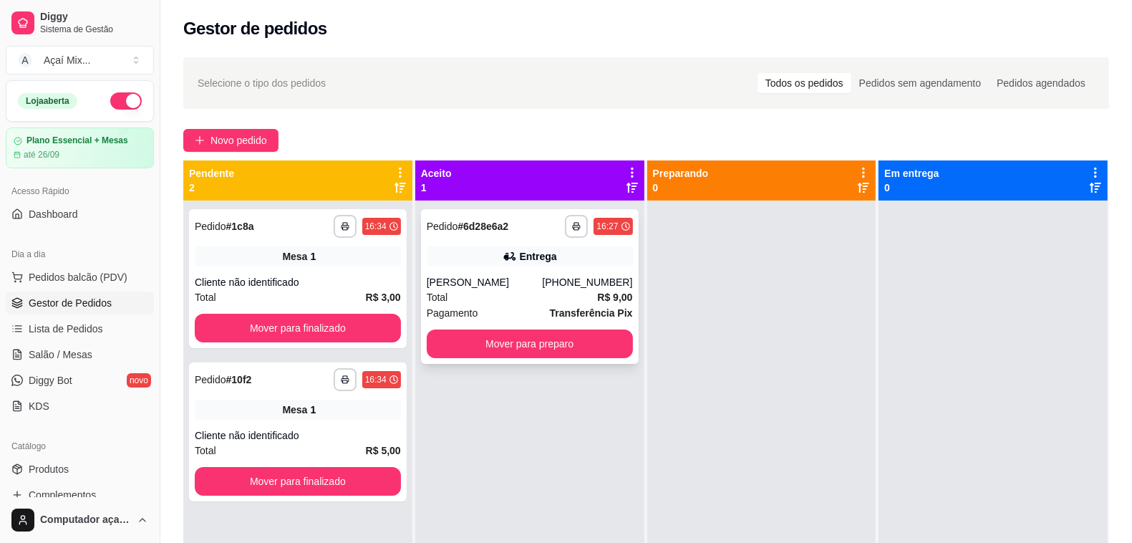
click at [510, 326] on div "**********" at bounding box center [530, 286] width 218 height 155
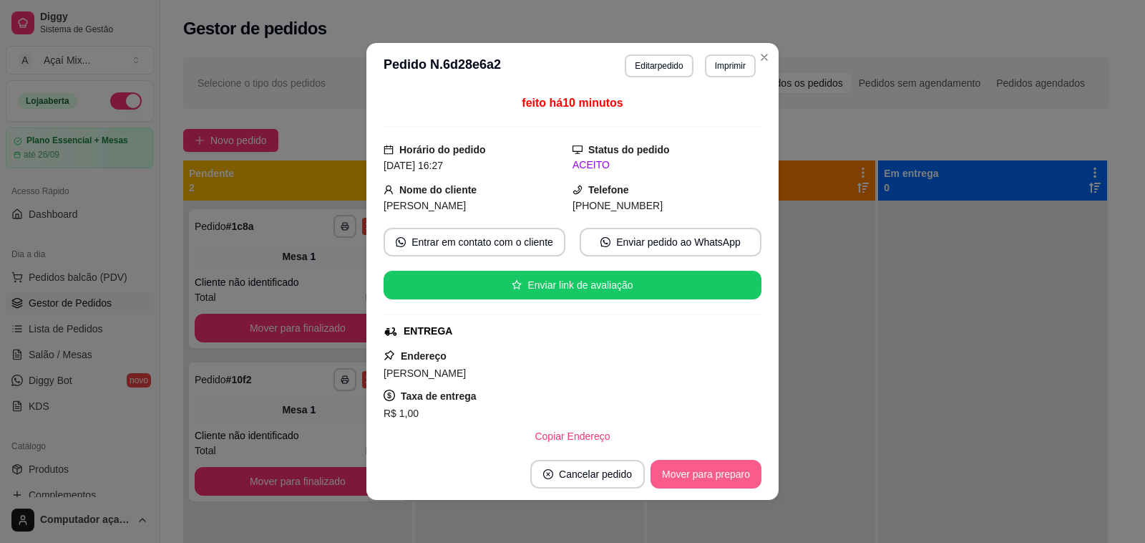
click at [739, 462] on button "Mover para preparo" at bounding box center [706, 474] width 111 height 29
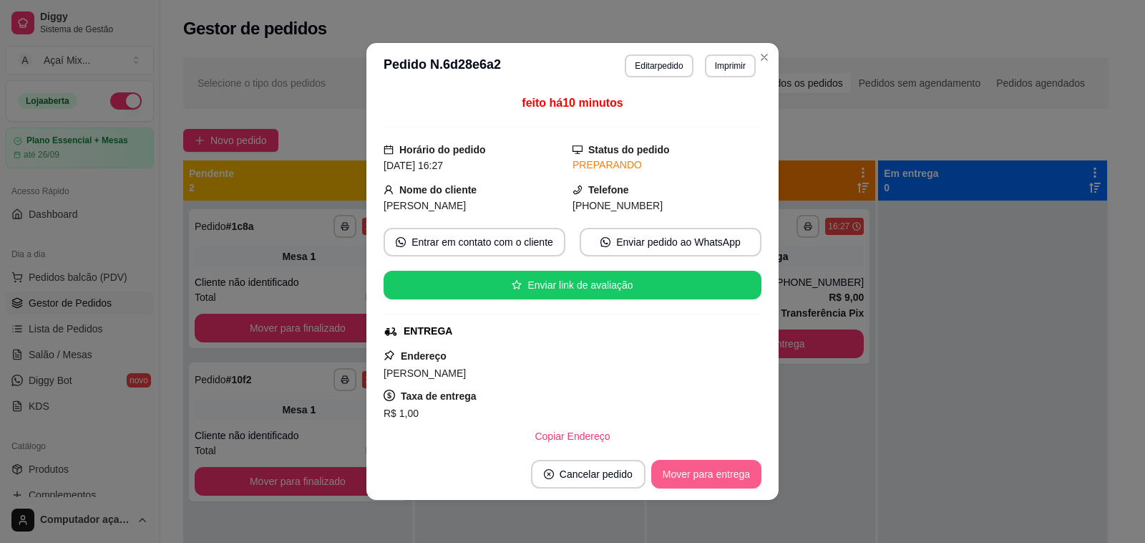
click at [736, 469] on button "Mover para entrega" at bounding box center [706, 474] width 110 height 29
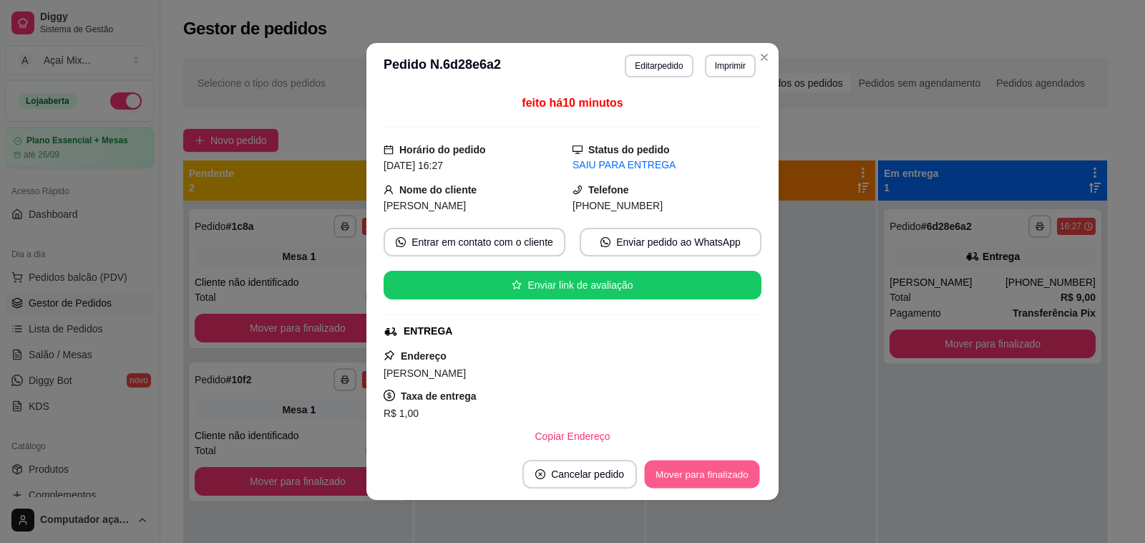
click at [734, 470] on button "Mover para finalizado" at bounding box center [702, 474] width 115 height 28
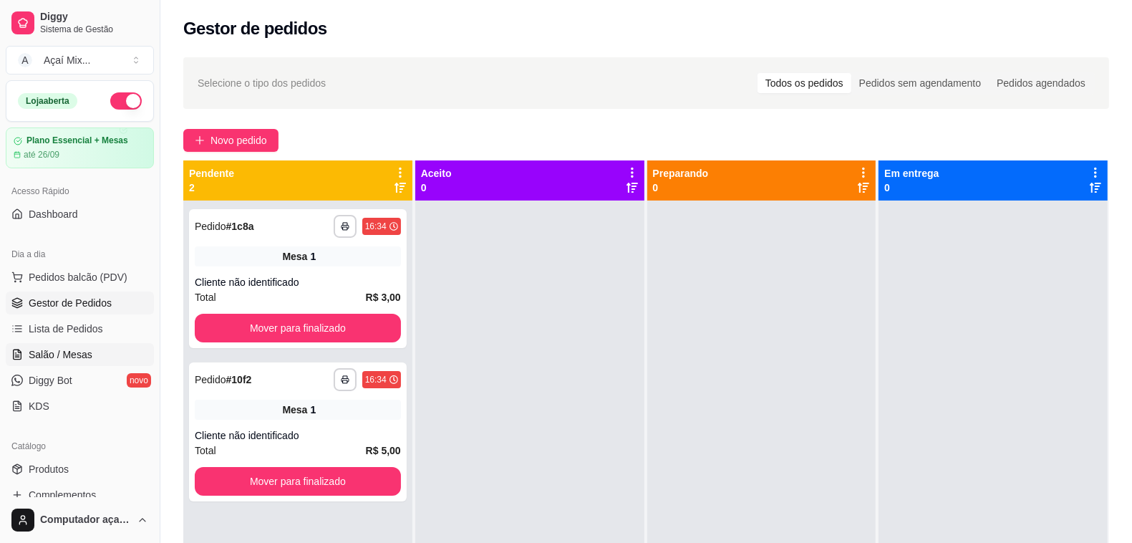
click at [59, 346] on link "Salão / Mesas" at bounding box center [80, 354] width 148 height 23
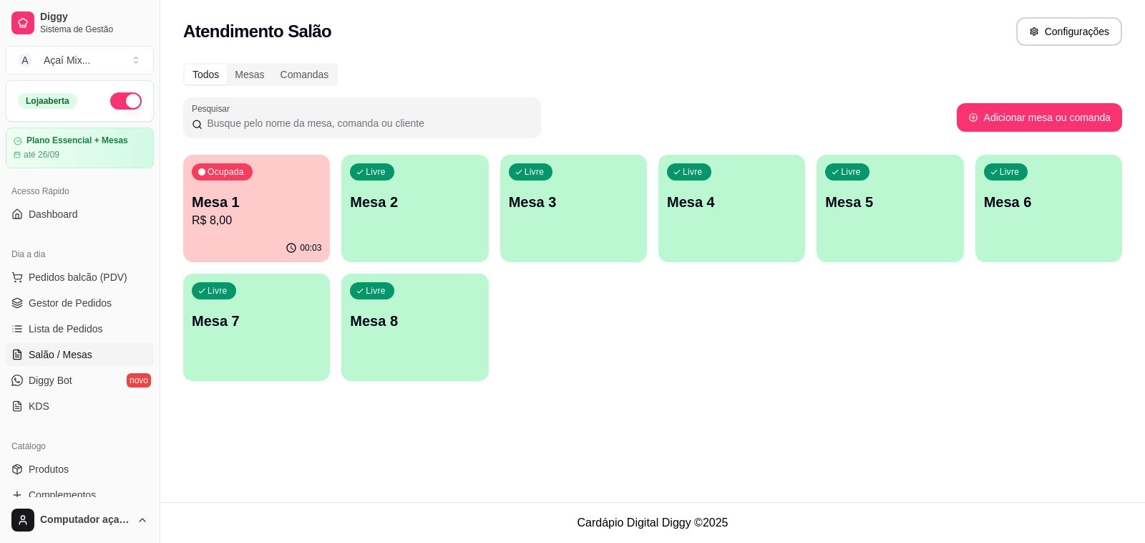
click at [291, 225] on p "R$ 8,00" at bounding box center [257, 220] width 130 height 17
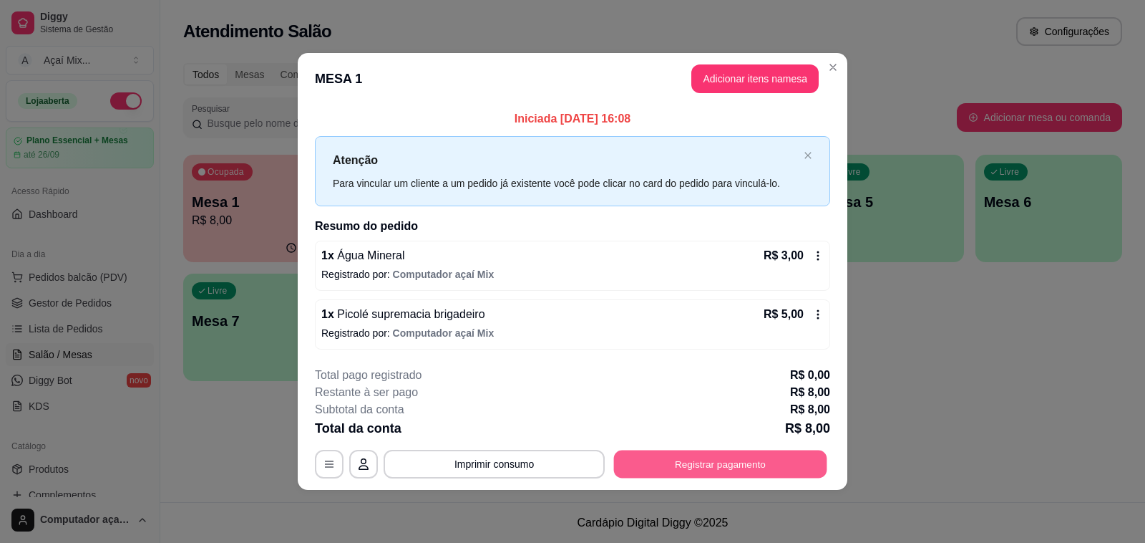
click at [649, 453] on button "Registrar pagamento" at bounding box center [720, 464] width 213 height 28
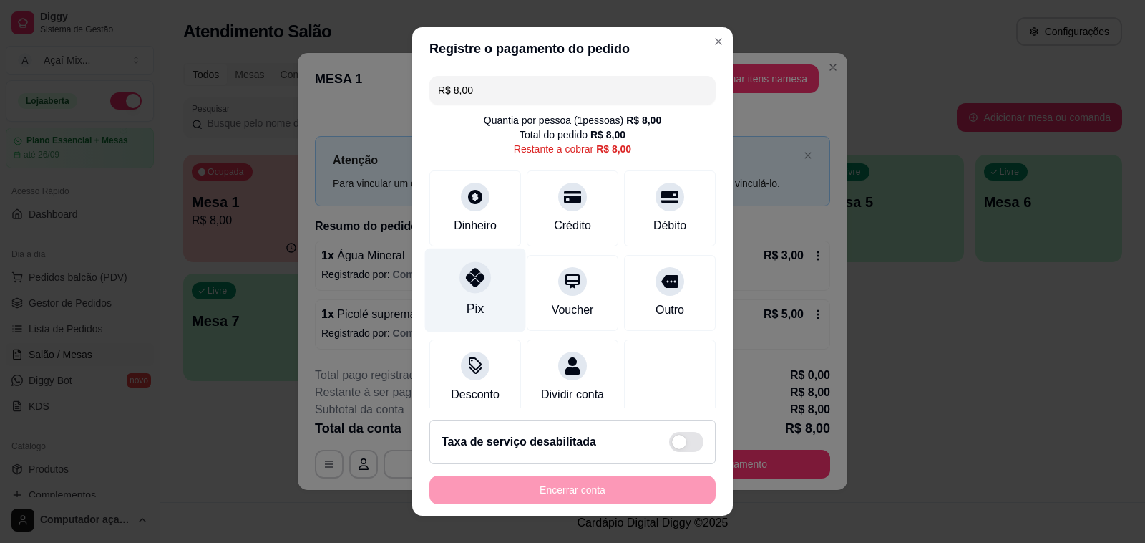
click at [472, 283] on icon at bounding box center [475, 277] width 19 height 19
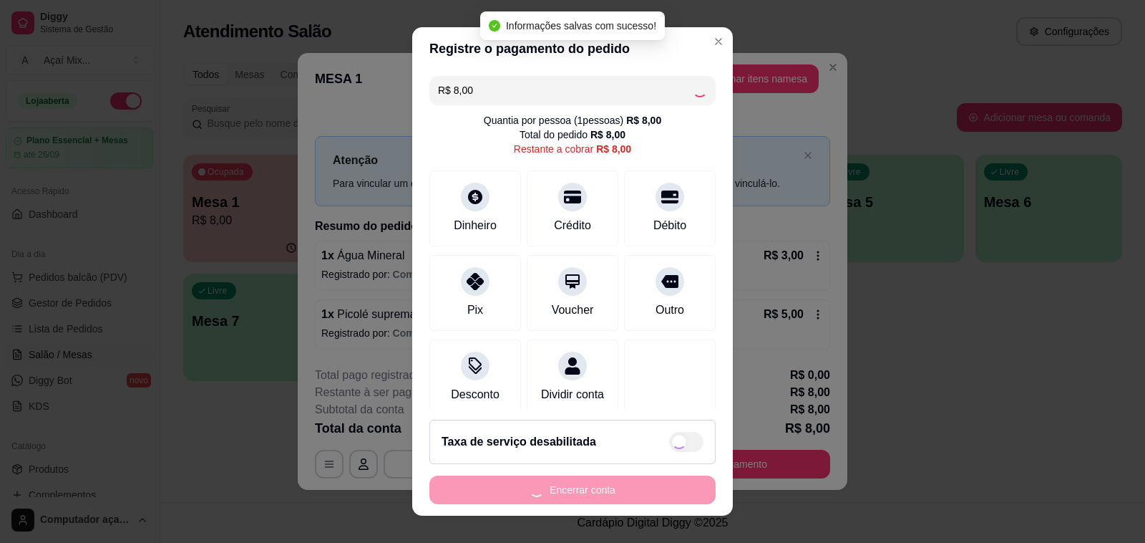
type input "R$ 0,00"
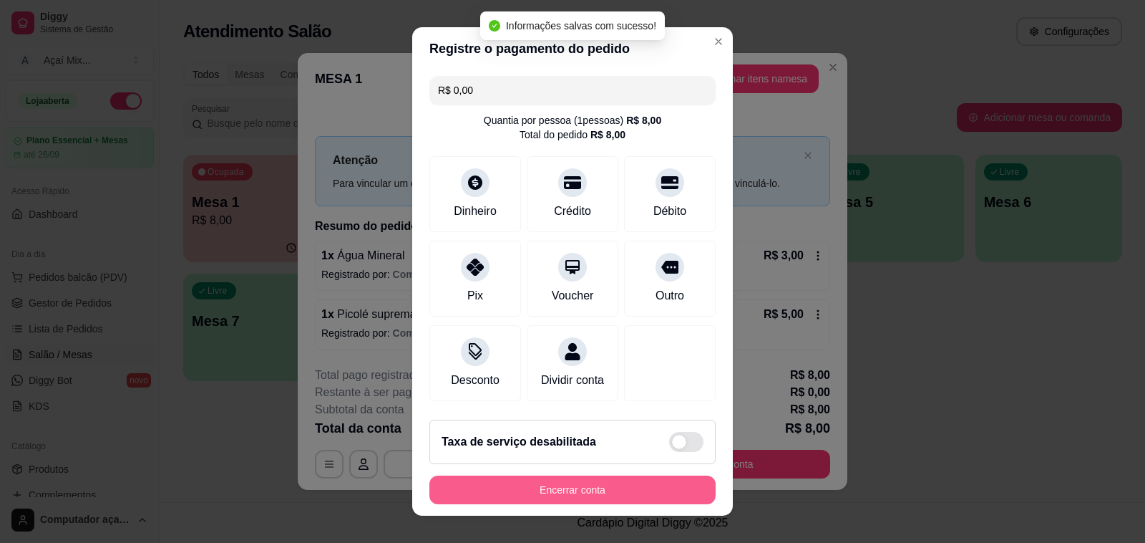
click at [619, 478] on button "Encerrar conta" at bounding box center [572, 489] width 286 height 29
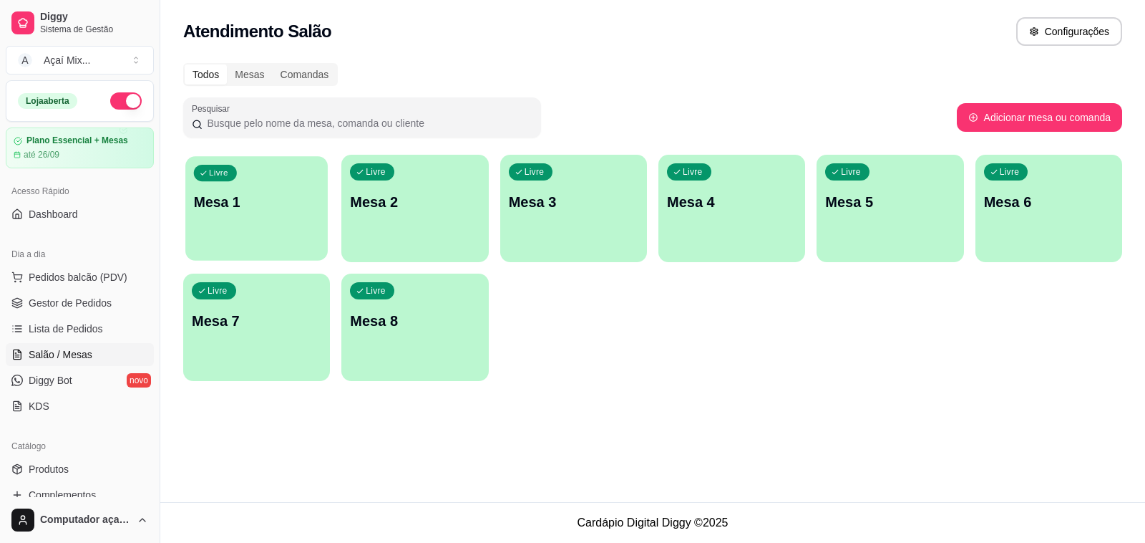
click at [255, 231] on div "Livre Mesa 1" at bounding box center [256, 199] width 142 height 87
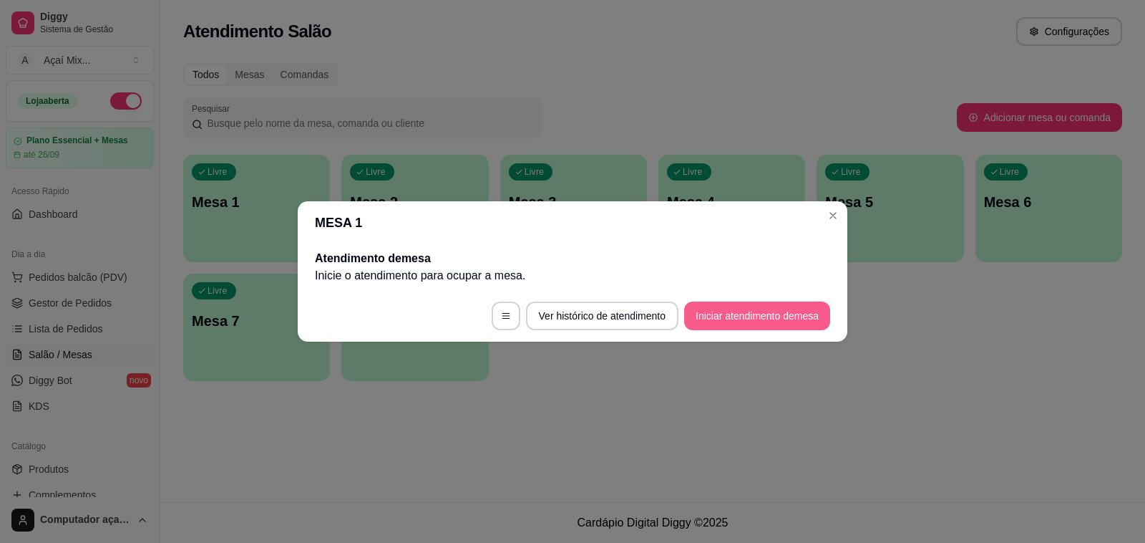
click at [695, 319] on button "Iniciar atendimento de mesa" at bounding box center [757, 315] width 146 height 29
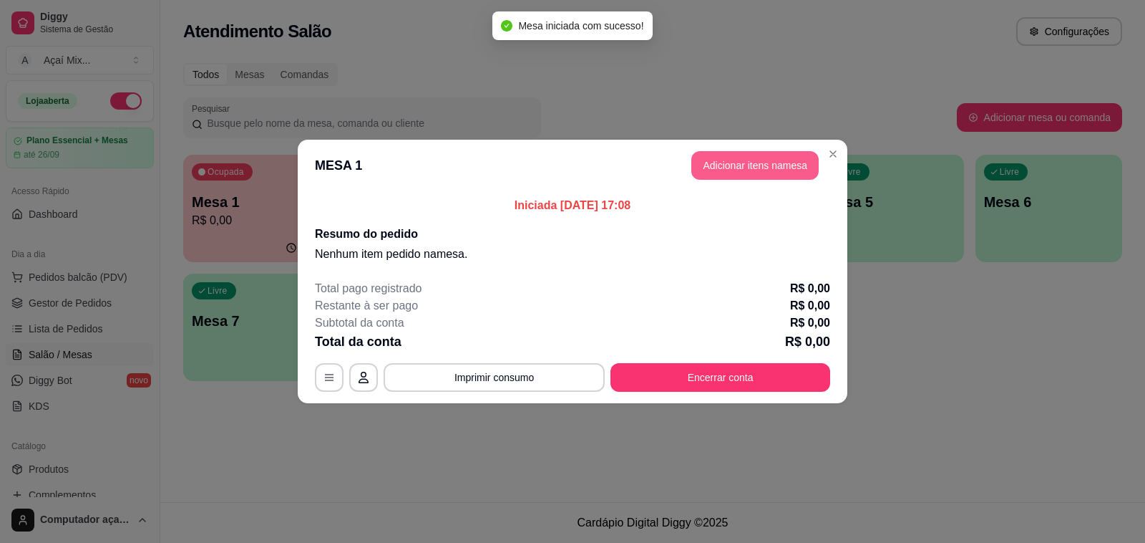
click at [746, 175] on button "Adicionar itens na mesa" at bounding box center [754, 165] width 127 height 29
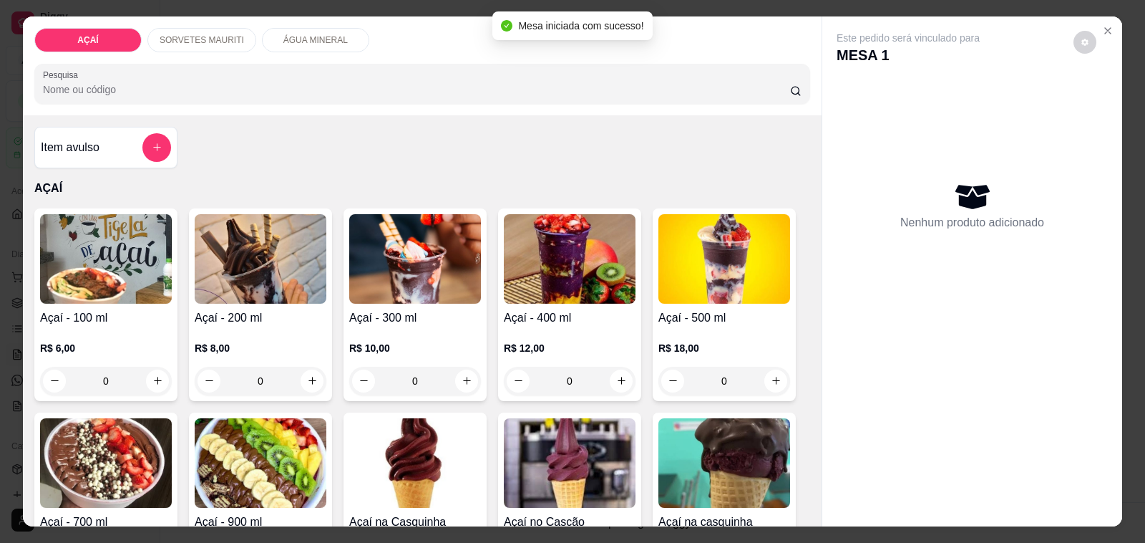
click at [231, 28] on div "SORVETES MAURITI" at bounding box center [201, 40] width 109 height 24
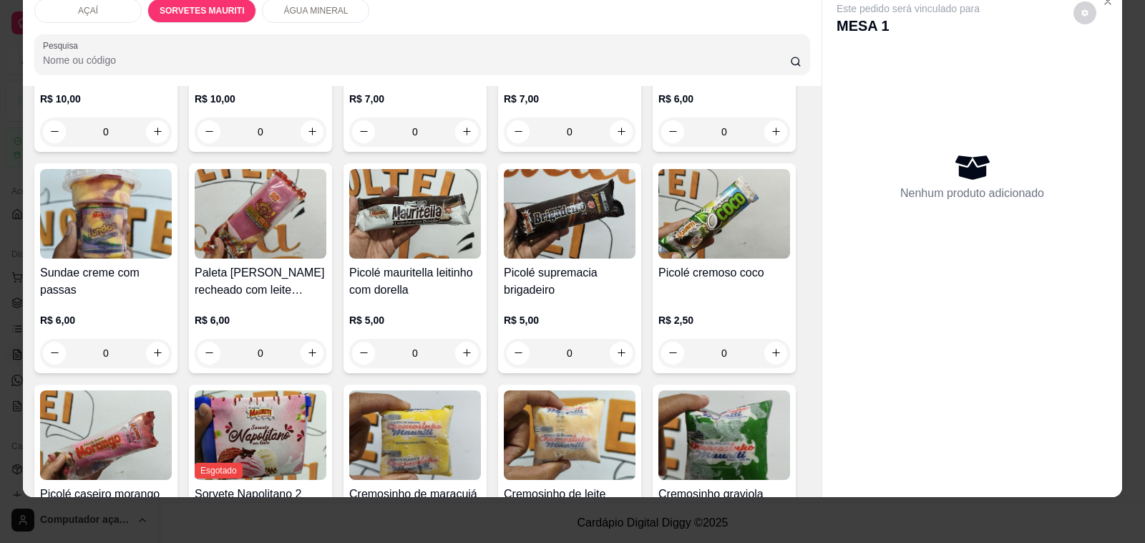
scroll to position [901, 0]
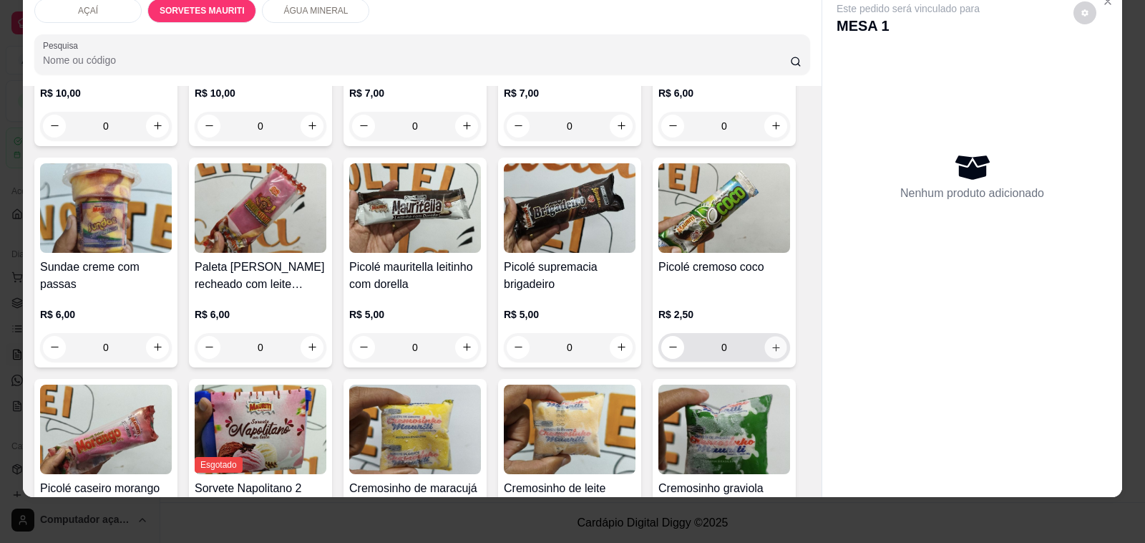
click at [765, 336] on button "increase-product-quantity" at bounding box center [776, 347] width 22 height 22
type input "1"
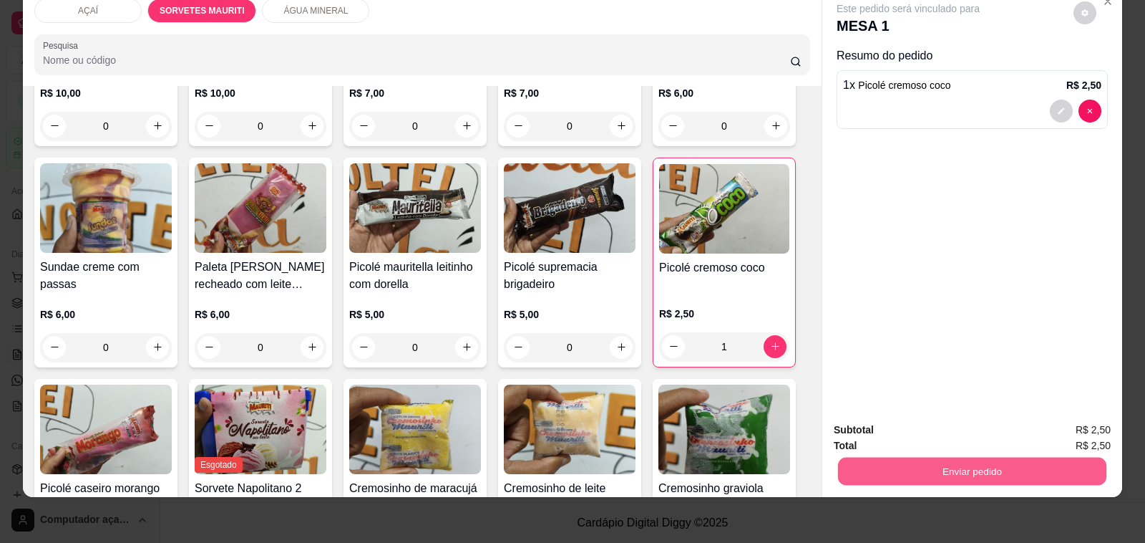
click at [868, 457] on button "Enviar pedido" at bounding box center [972, 471] width 268 height 28
click at [911, 424] on button "Não registrar e enviar pedido" at bounding box center [924, 422] width 149 height 27
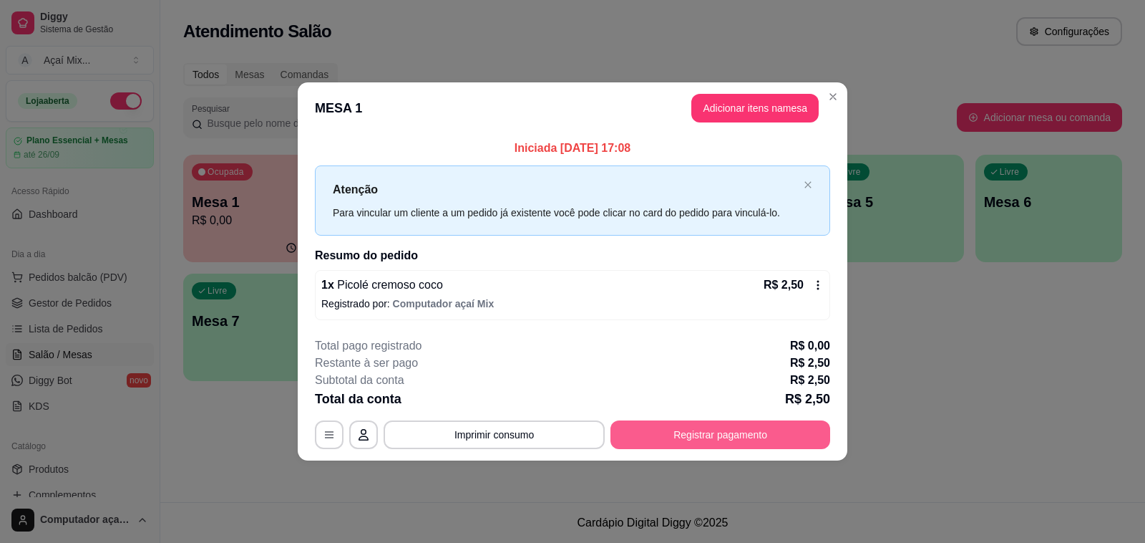
click at [757, 444] on button "Registrar pagamento" at bounding box center [721, 434] width 220 height 29
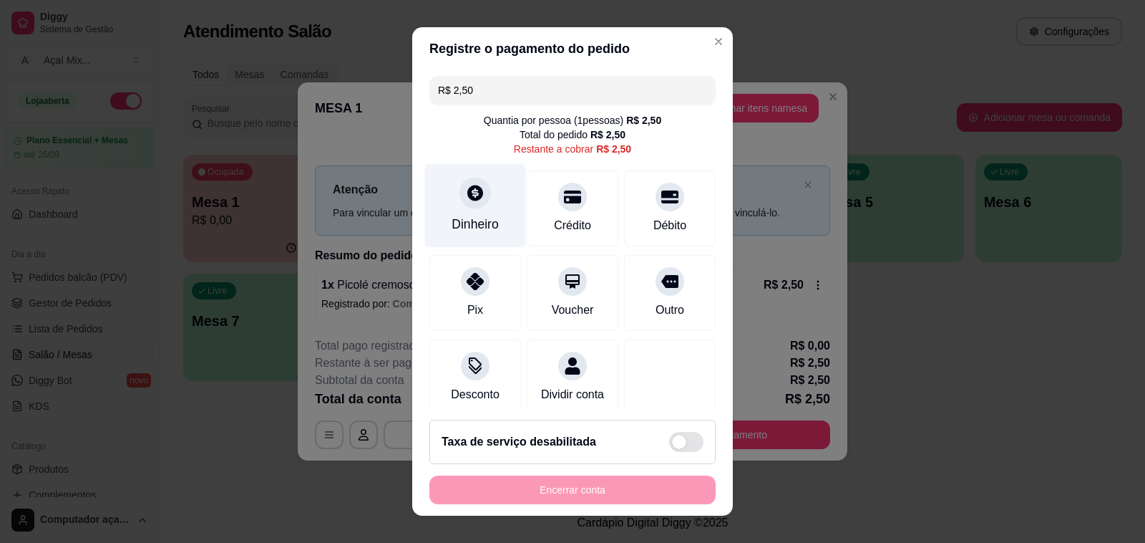
click at [435, 210] on div "Dinheiro" at bounding box center [475, 206] width 101 height 84
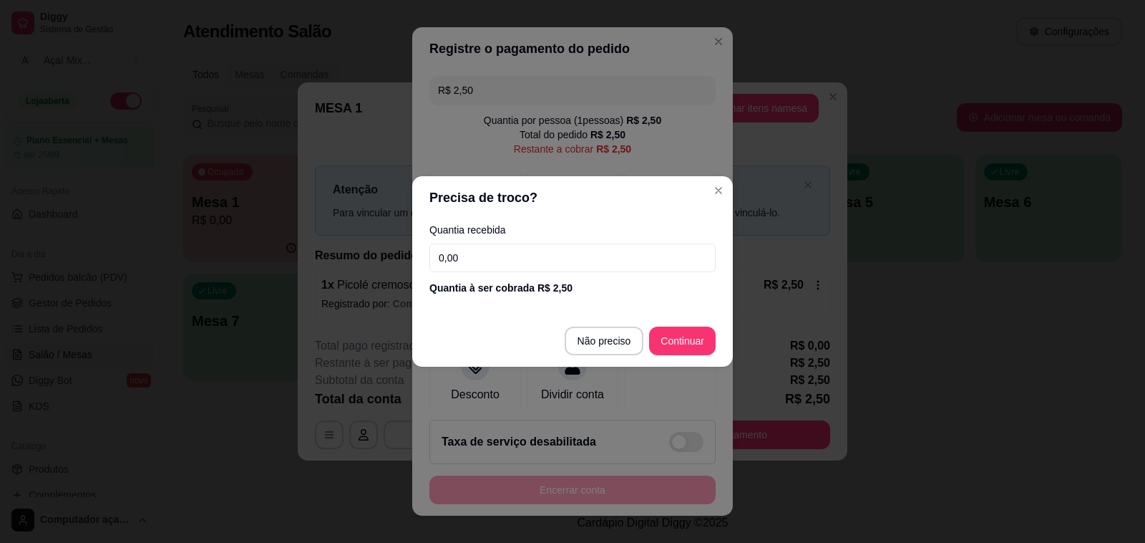
click at [560, 256] on input "0,00" at bounding box center [572, 257] width 286 height 29
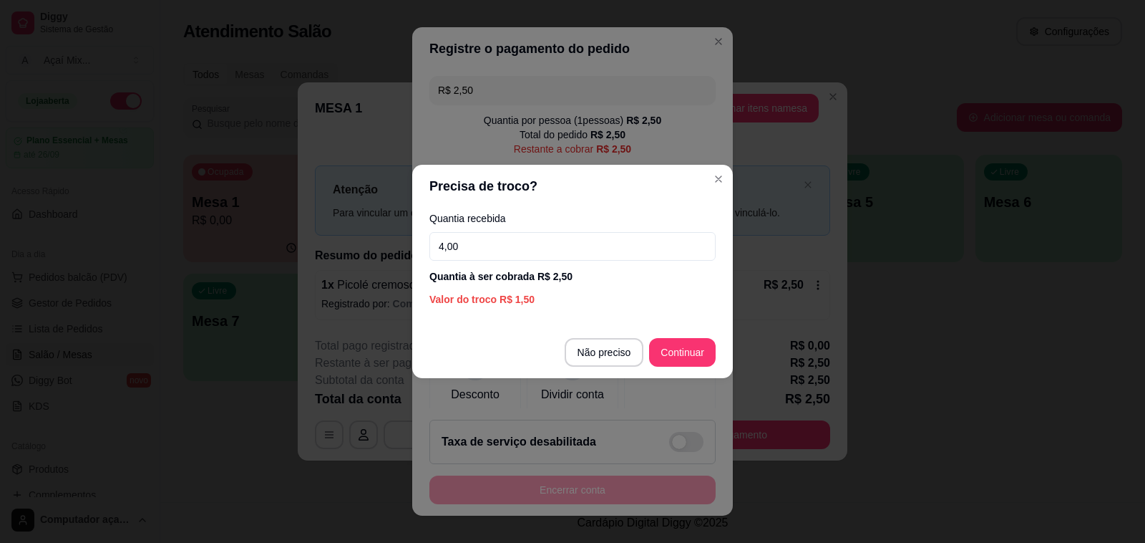
type input "4,00"
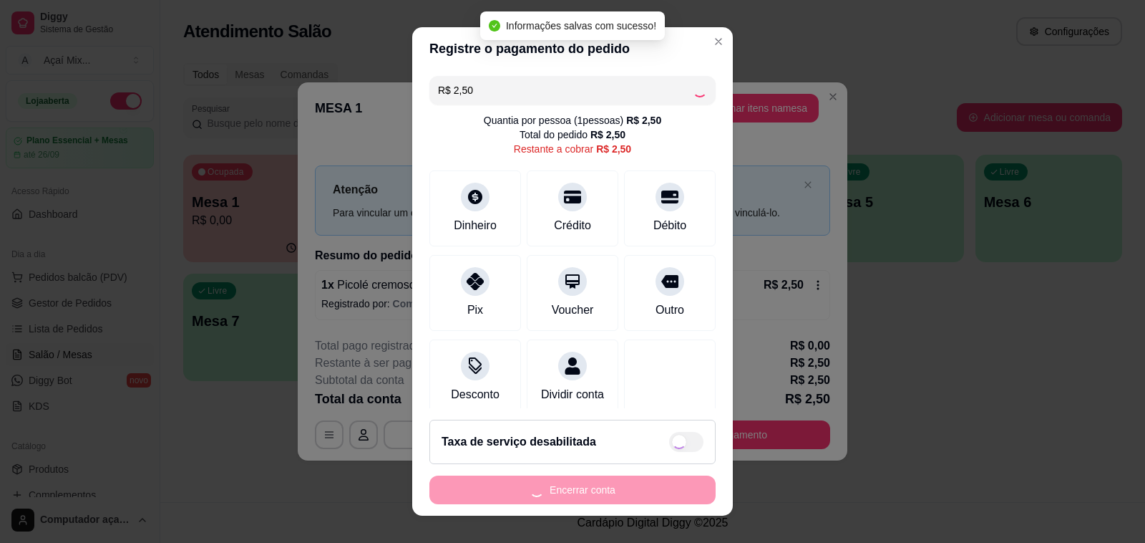
type input "R$ 0,00"
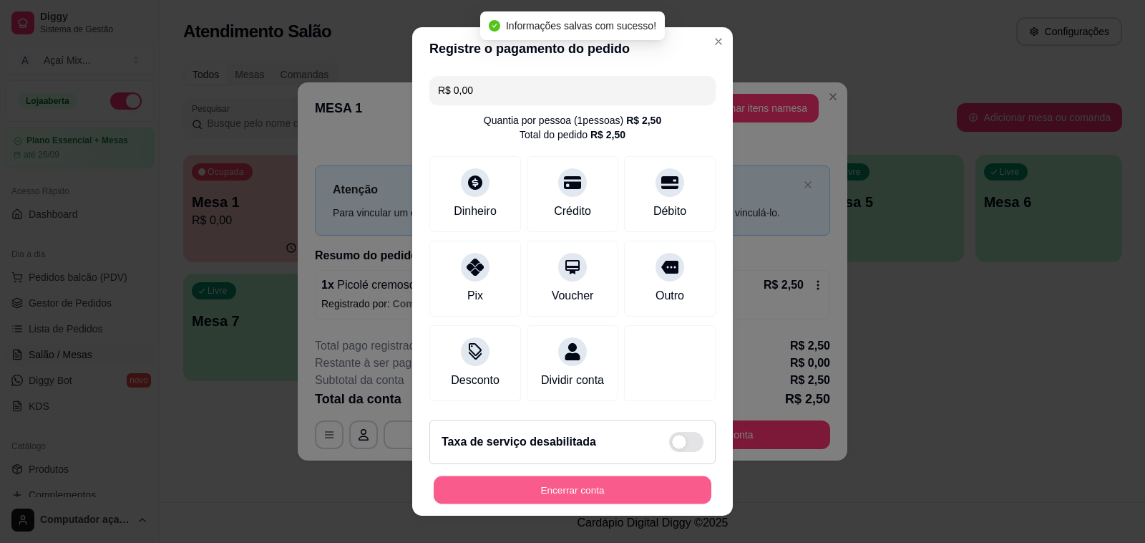
click at [636, 485] on button "Encerrar conta" at bounding box center [573, 490] width 278 height 28
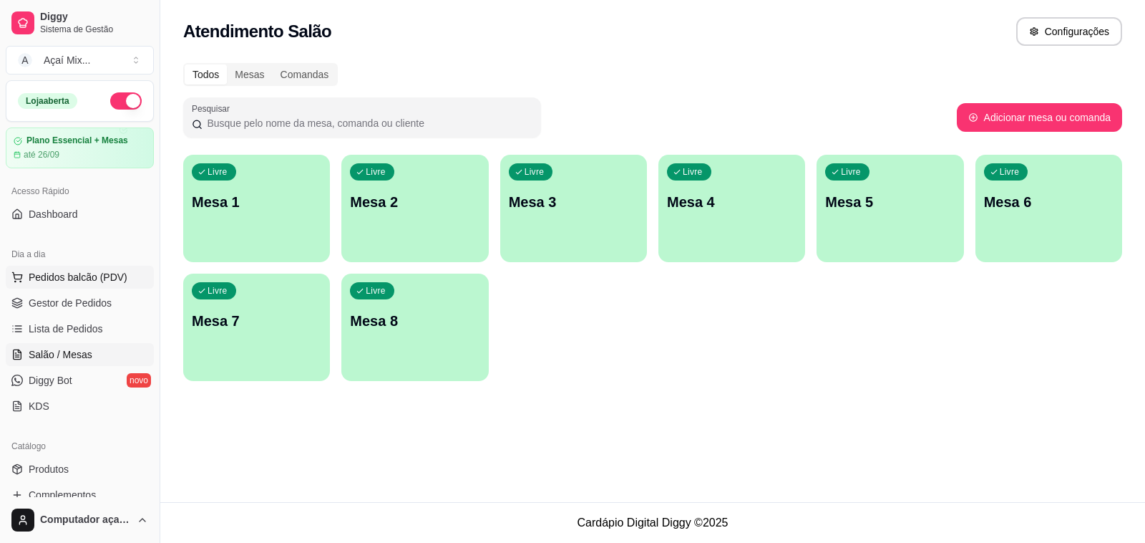
click at [127, 273] on button "Pedidos balcão (PDV)" at bounding box center [80, 277] width 148 height 23
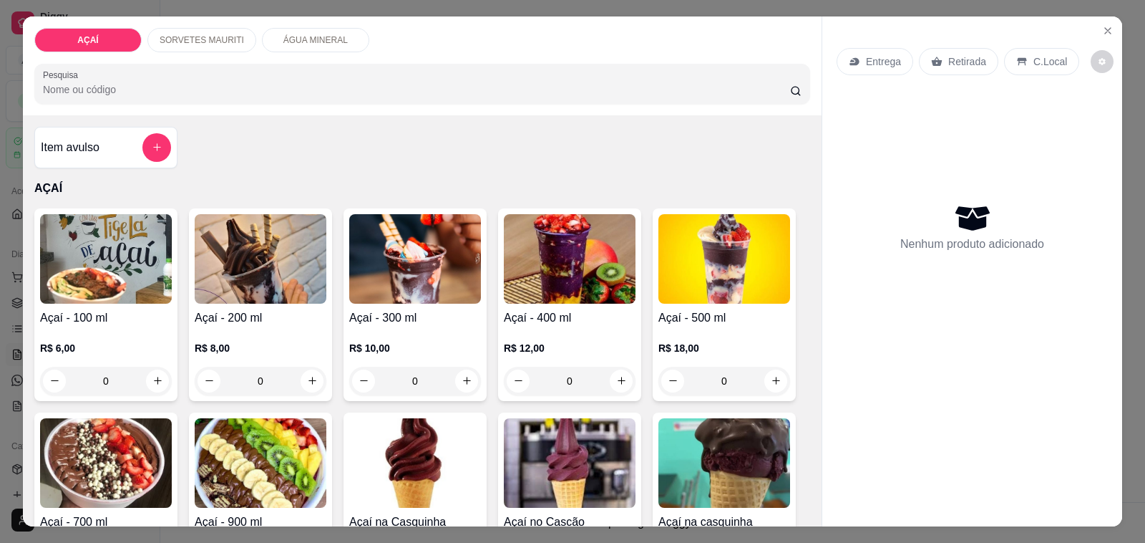
click at [538, 347] on p "R$ 12,00" at bounding box center [570, 348] width 132 height 14
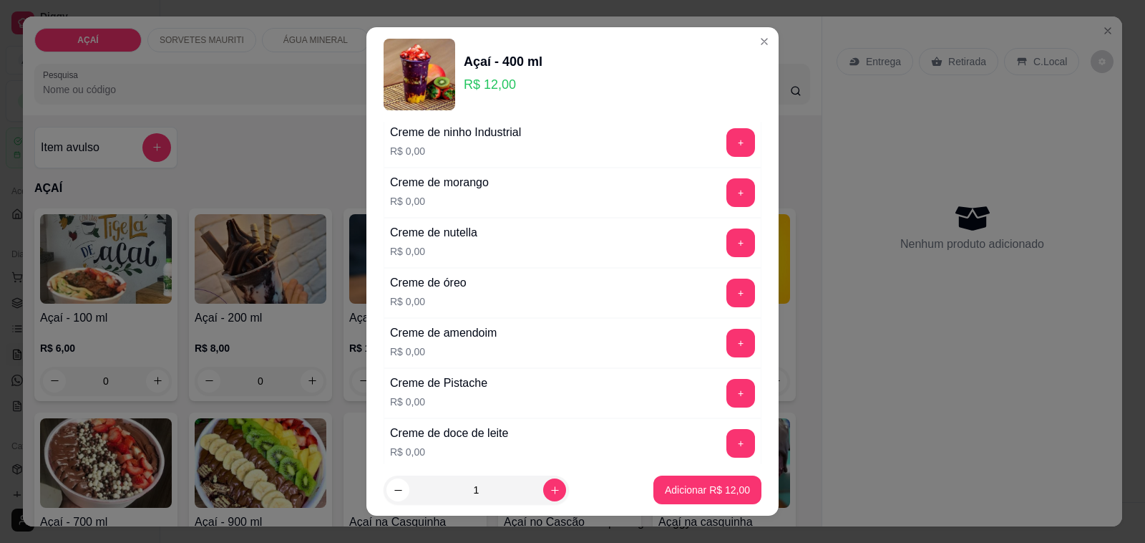
scroll to position [447, 0]
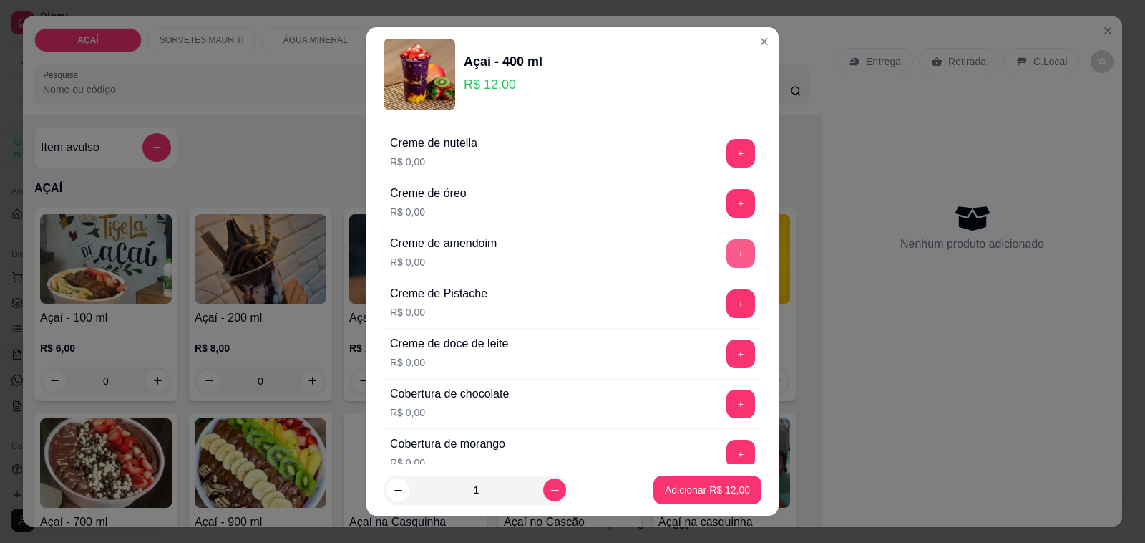
click at [727, 266] on button "+" at bounding box center [741, 253] width 29 height 29
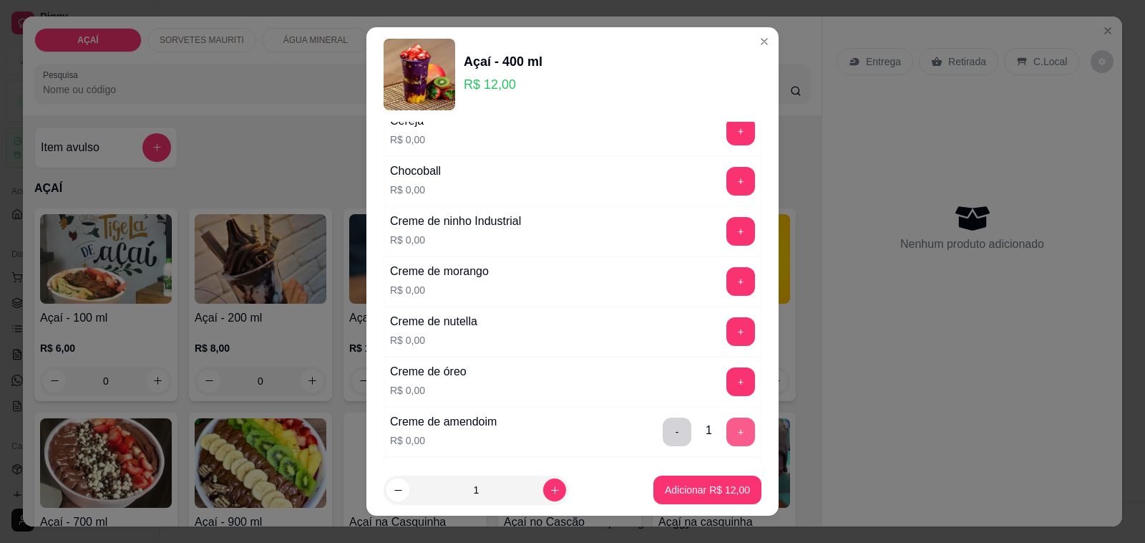
scroll to position [268, 0]
click at [727, 234] on button "+" at bounding box center [741, 232] width 28 height 28
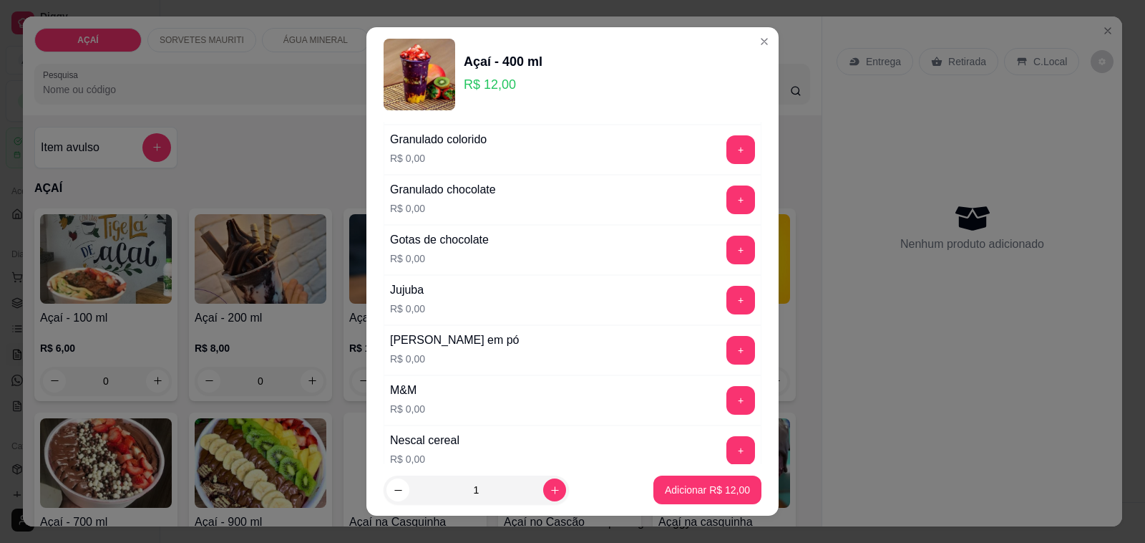
scroll to position [1342, 0]
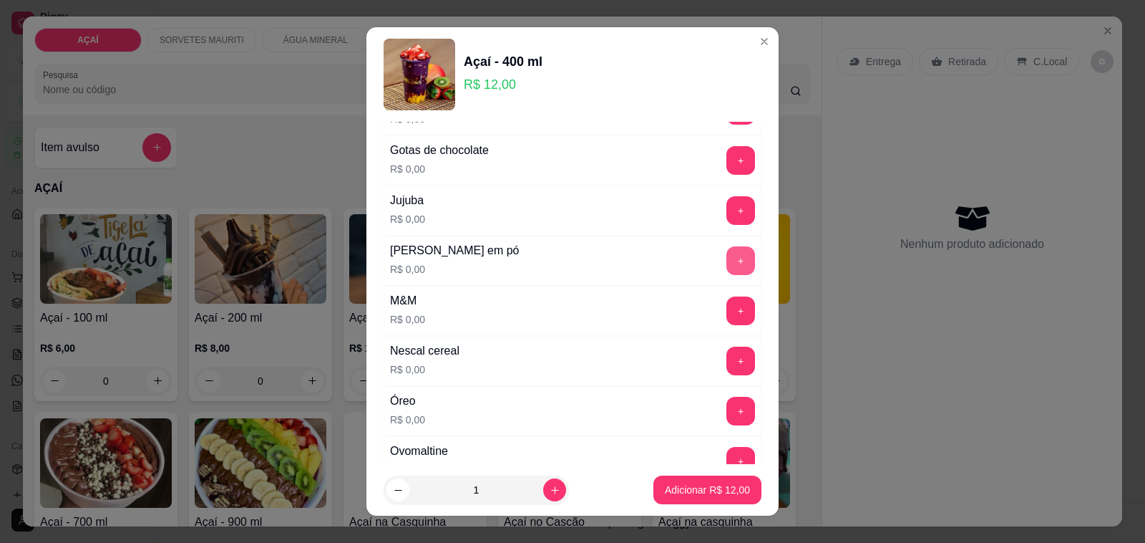
click at [727, 275] on button "+" at bounding box center [741, 260] width 29 height 29
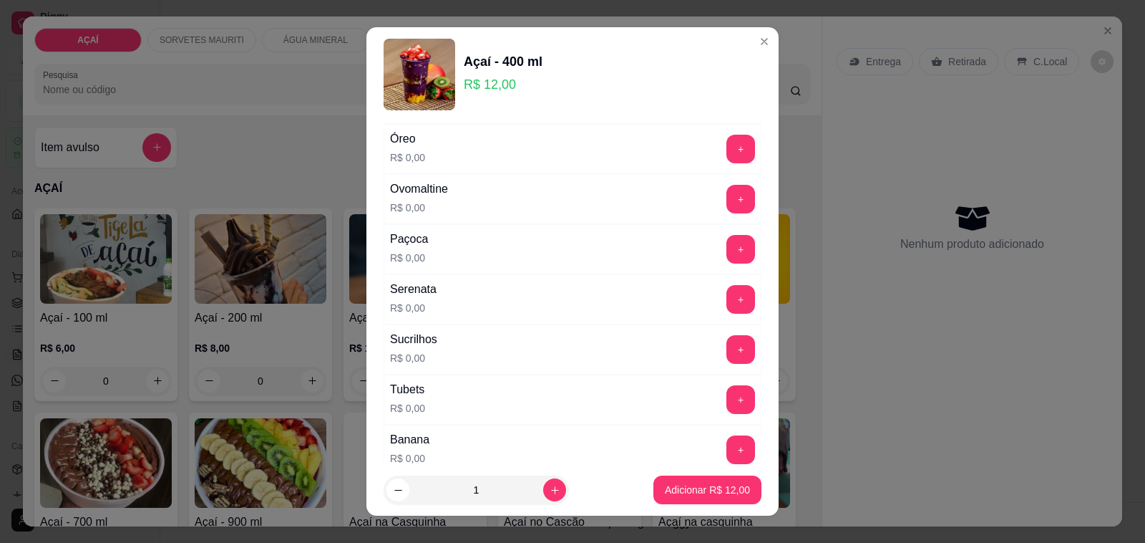
scroll to position [1611, 0]
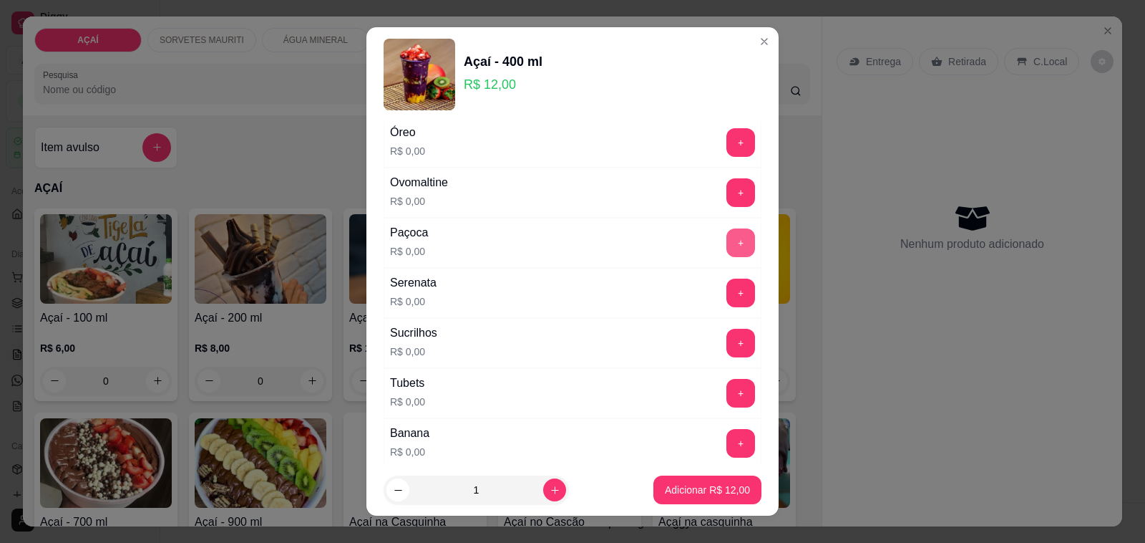
click at [727, 257] on button "+" at bounding box center [741, 242] width 29 height 29
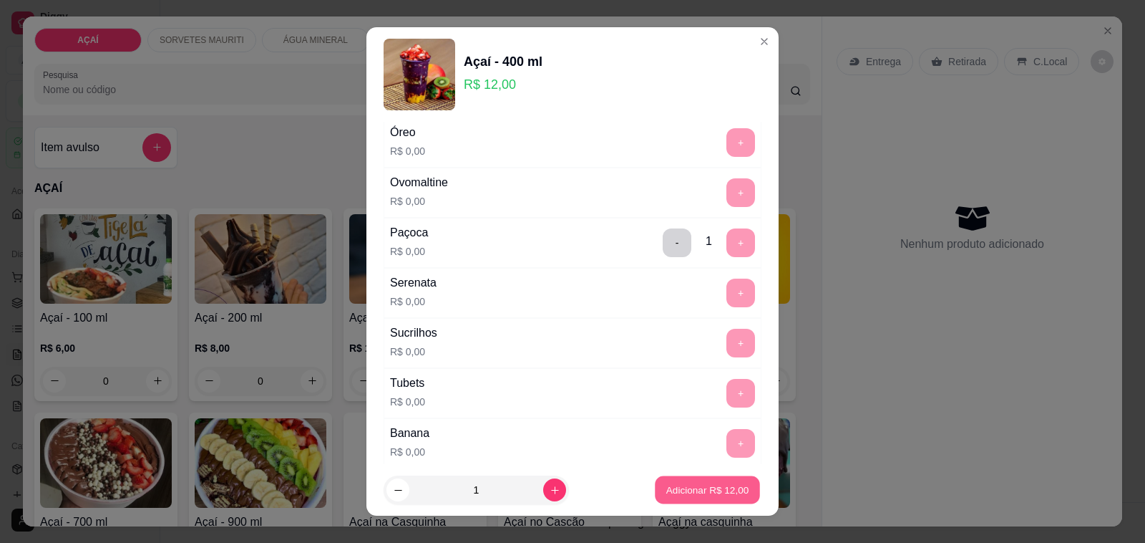
click at [693, 491] on p "Adicionar R$ 12,00" at bounding box center [707, 489] width 83 height 14
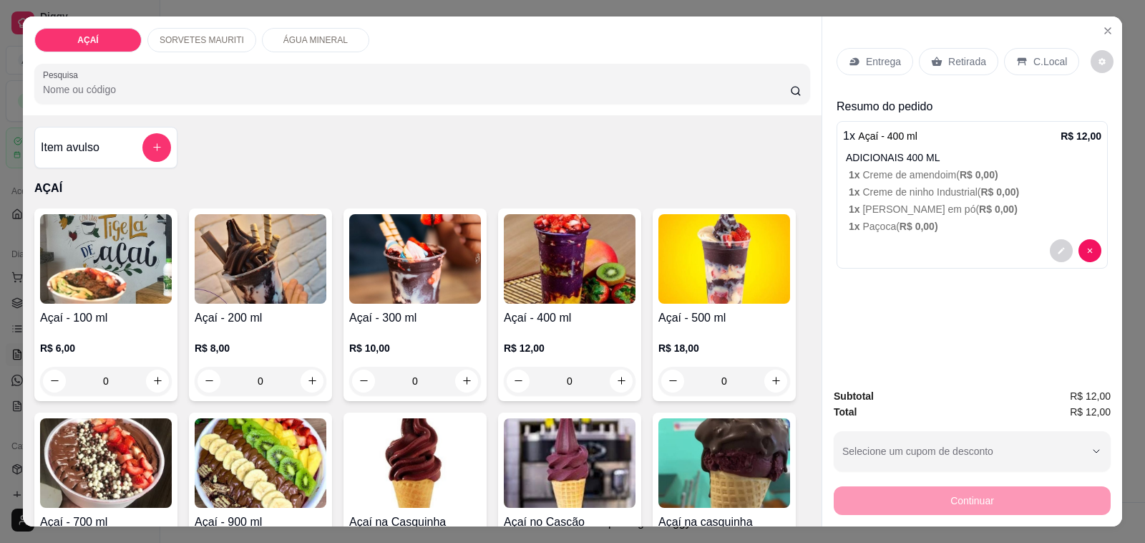
click at [849, 56] on icon at bounding box center [854, 61] width 11 height 11
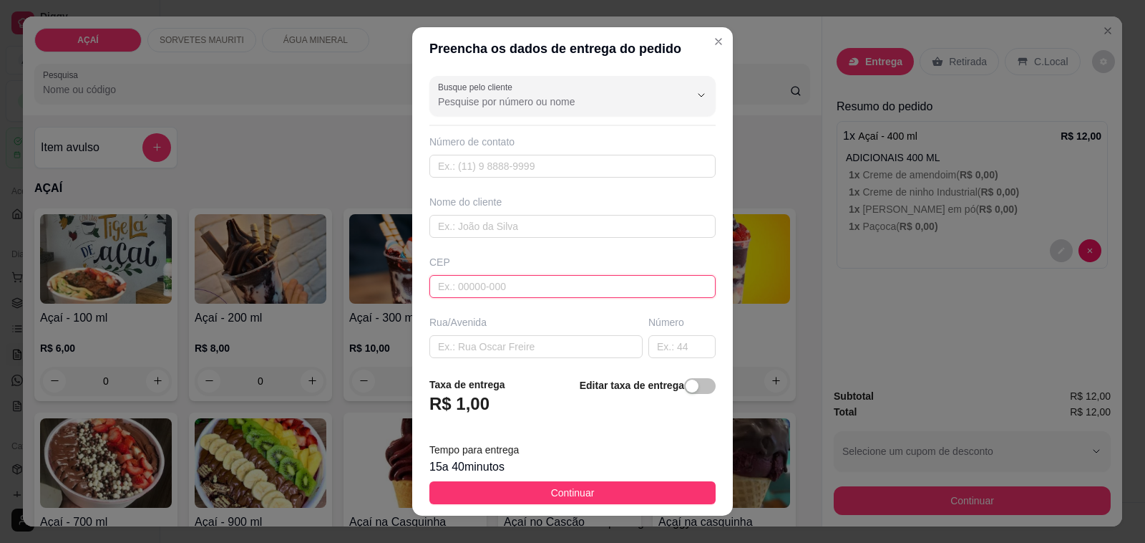
click at [646, 286] on input "text" at bounding box center [572, 286] width 286 height 23
type input "5"
type input "575200000000"
type input "~Nathan"
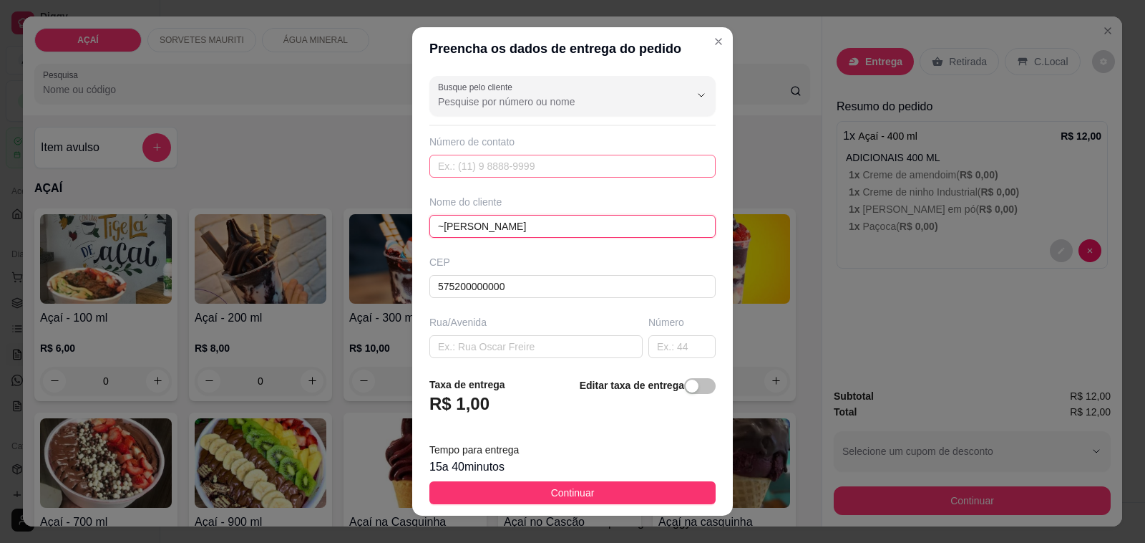
type input "~Nathan"
click at [491, 170] on input "text" at bounding box center [572, 166] width 286 height 23
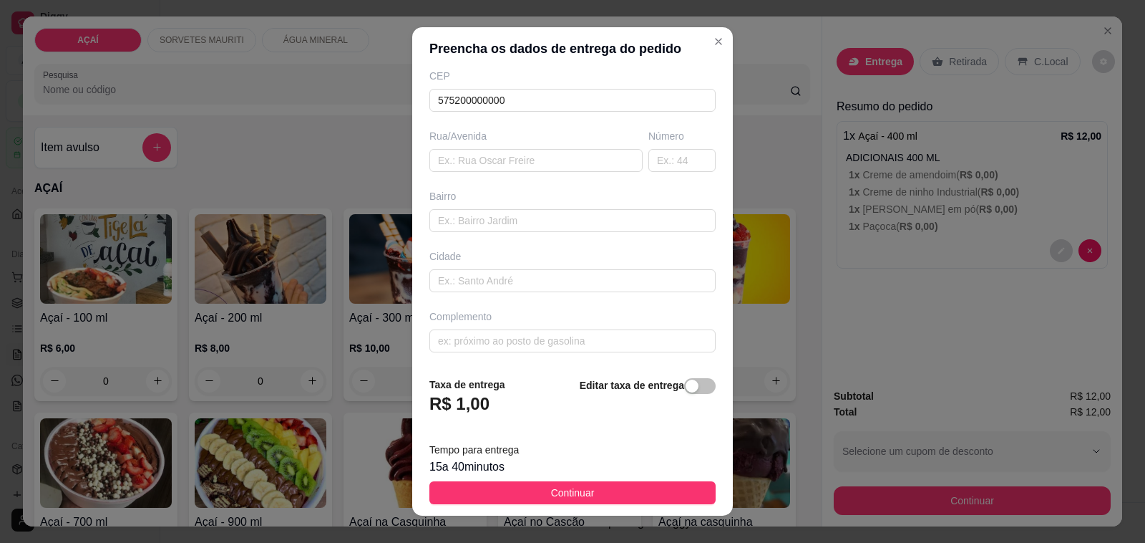
scroll to position [190, 0]
type input "8208-2885"
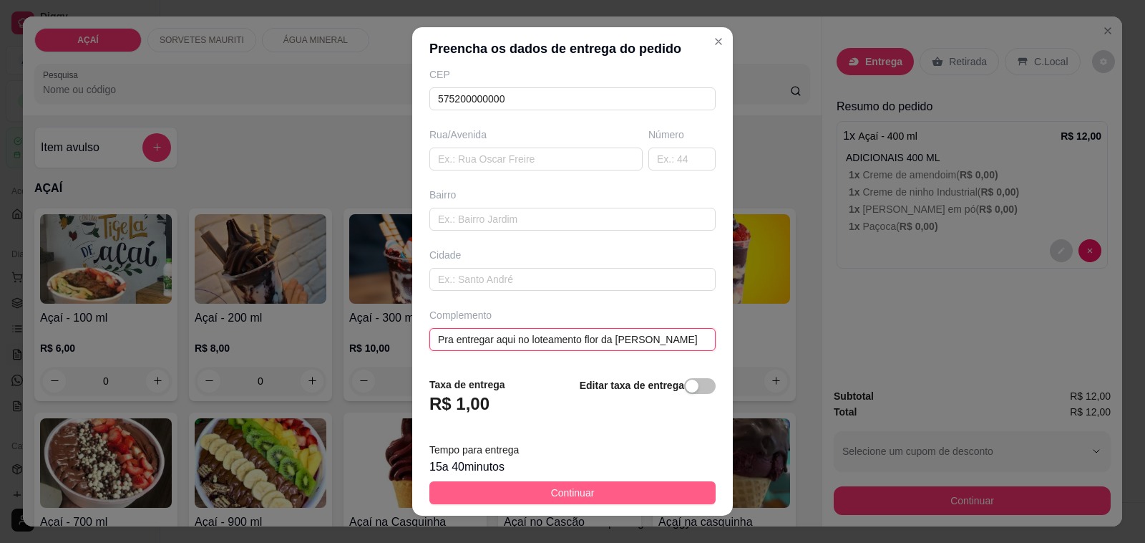
type input "Pra entregar aqui no loteamento flor da Serra"
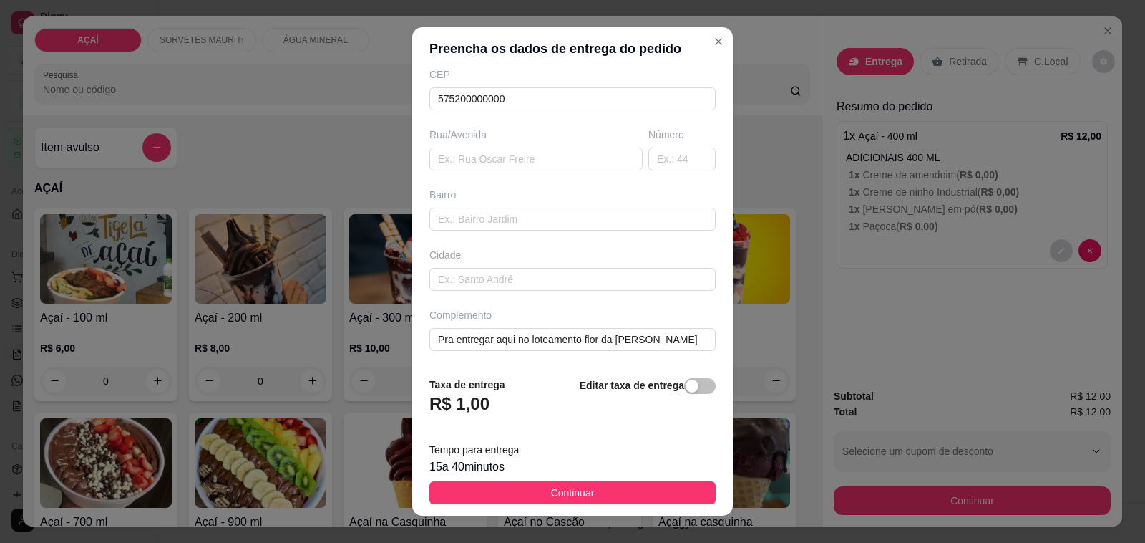
drag, startPoint x: 666, startPoint y: 487, endPoint x: 772, endPoint y: 480, distance: 105.4
click at [667, 487] on button "Continuar" at bounding box center [572, 492] width 286 height 23
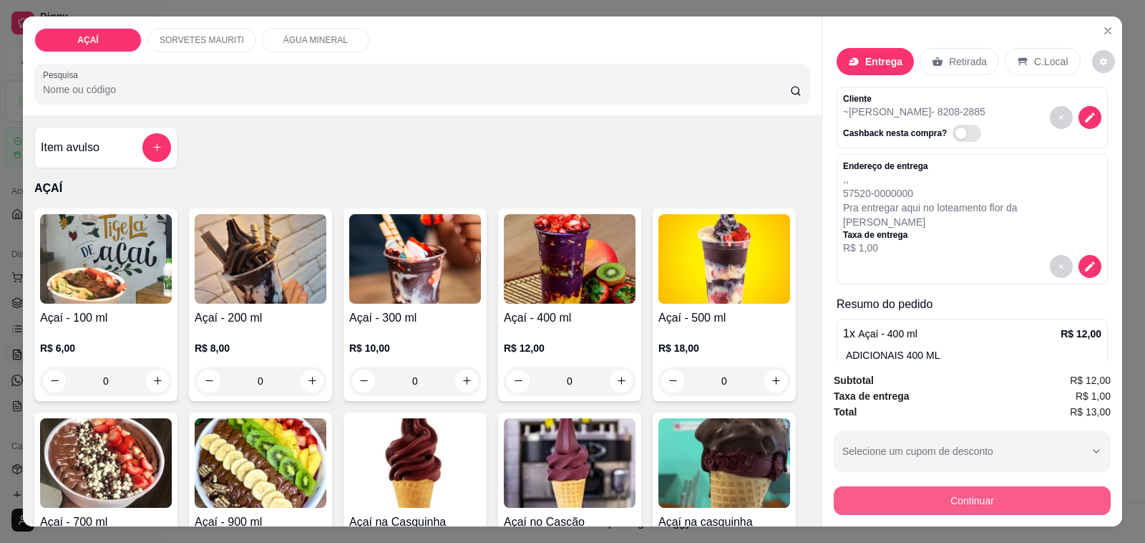
click at [1006, 502] on button "Continuar" at bounding box center [972, 500] width 277 height 29
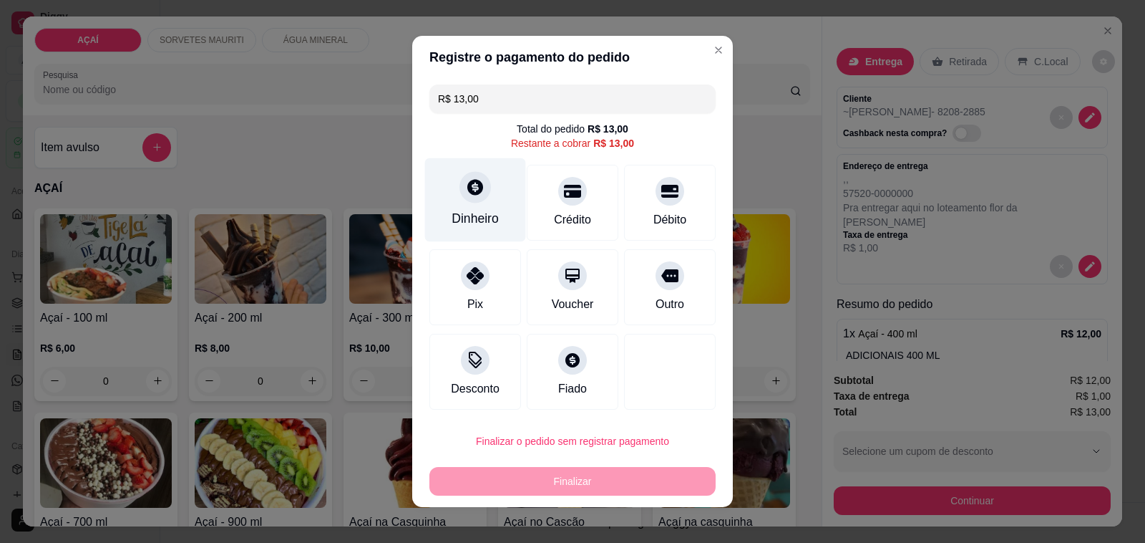
click at [455, 205] on div "Dinheiro" at bounding box center [475, 200] width 101 height 84
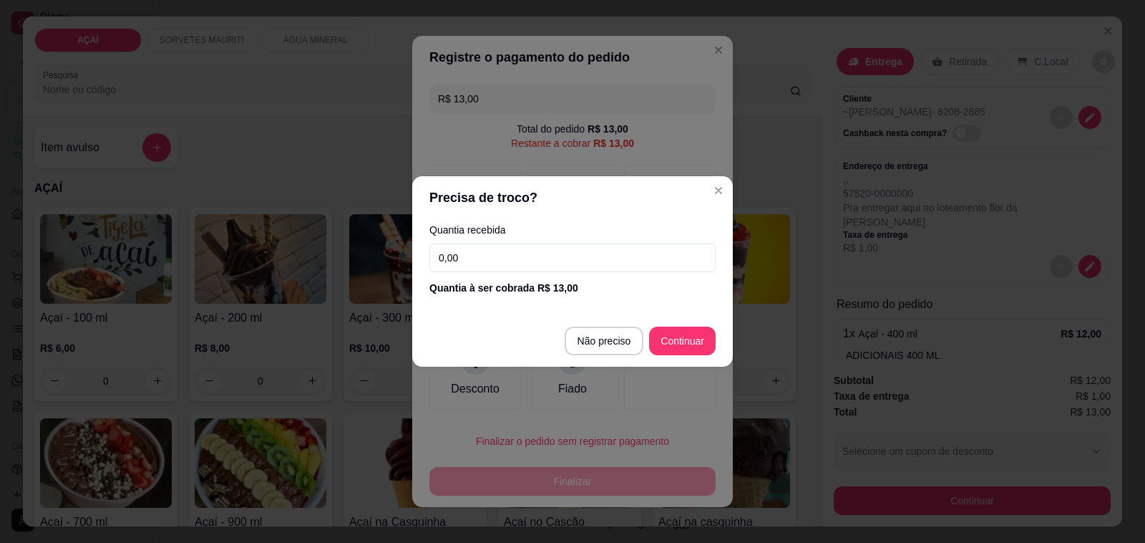
click at [537, 262] on input "0,00" at bounding box center [572, 257] width 286 height 29
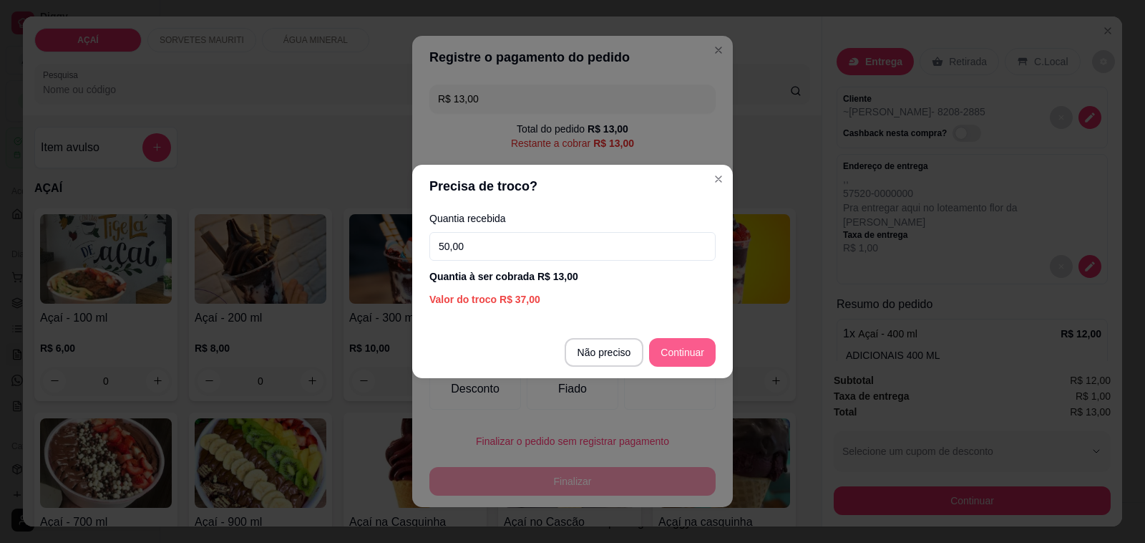
type input "50,00"
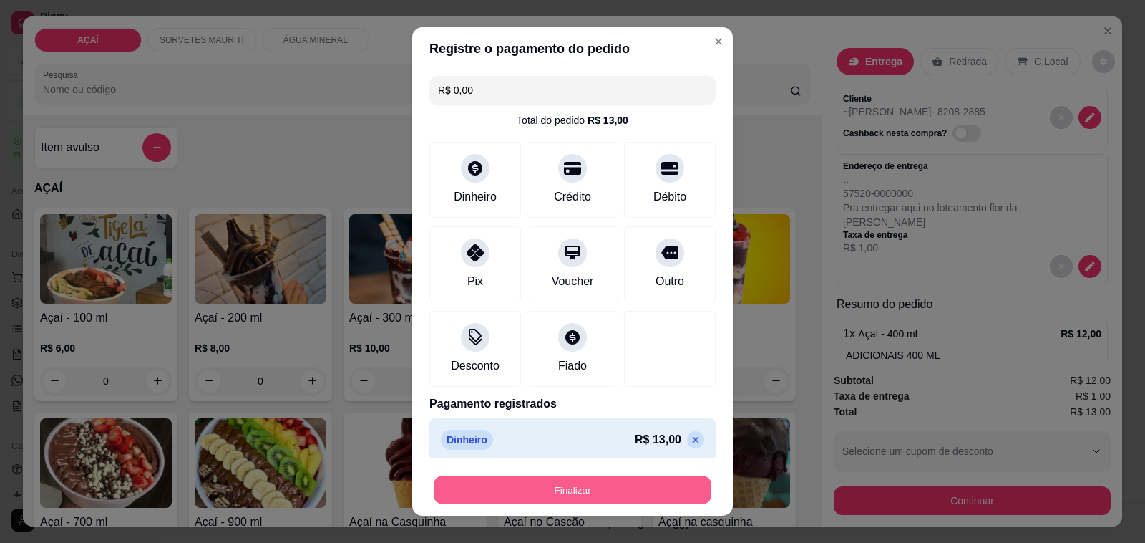
click at [603, 492] on button "Finalizar" at bounding box center [573, 490] width 278 height 28
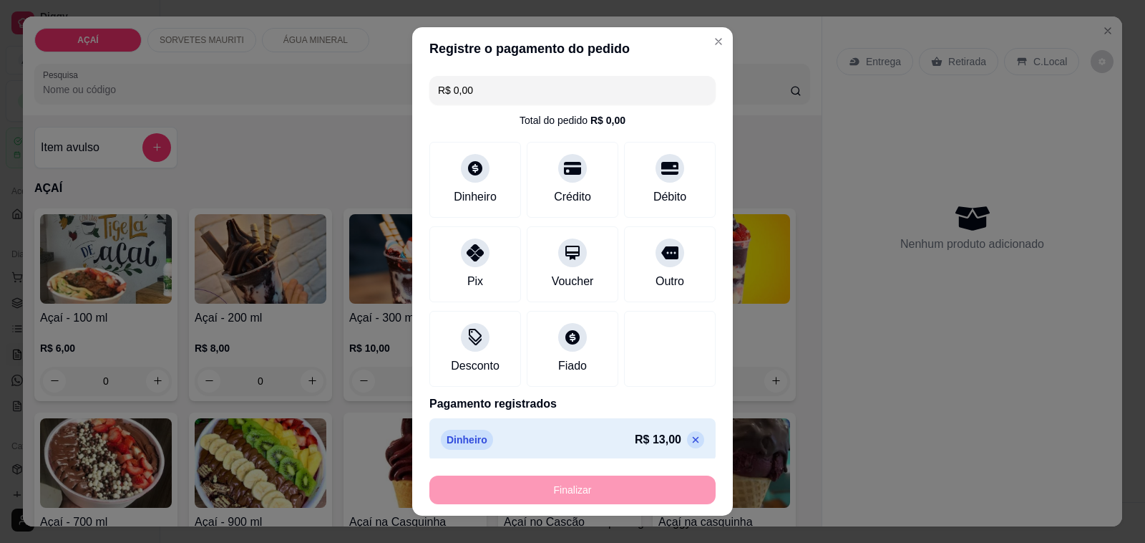
type input "-R$ 13,00"
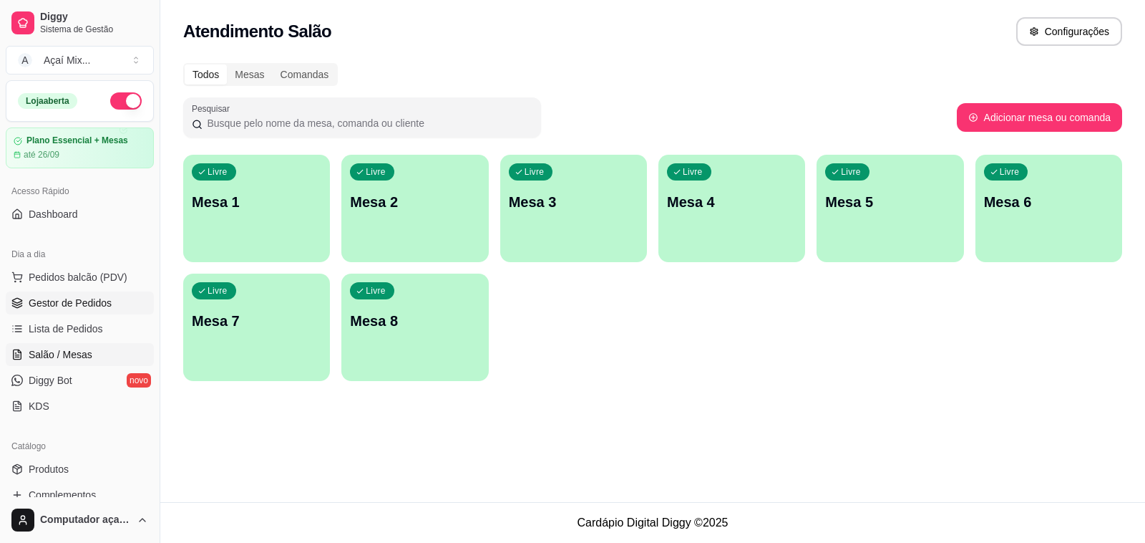
click at [83, 311] on link "Gestor de Pedidos" at bounding box center [80, 302] width 148 height 23
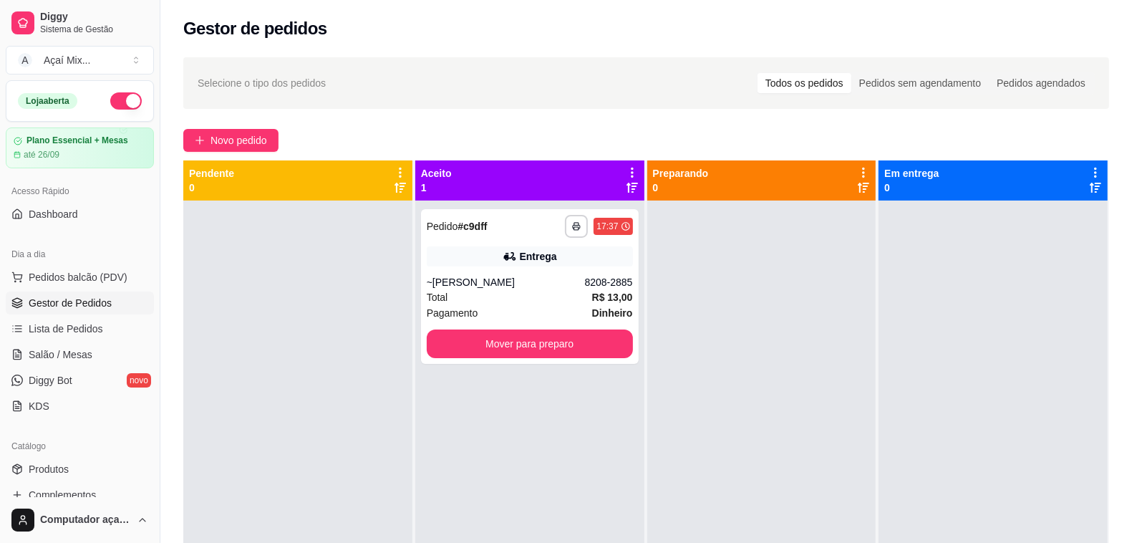
click at [533, 370] on div "**********" at bounding box center [529, 471] width 229 height 543
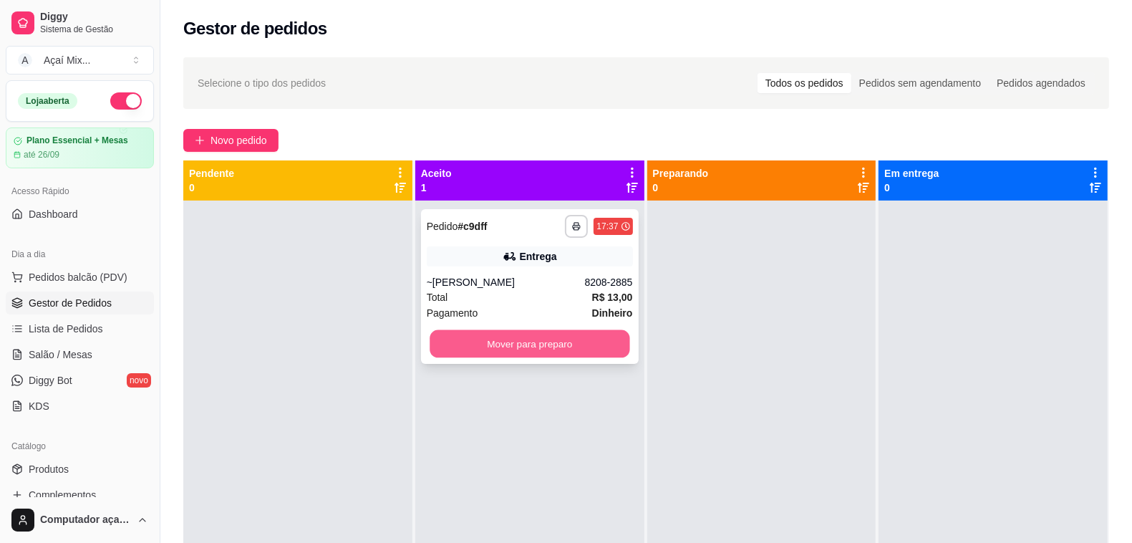
click at [535, 342] on button "Mover para preparo" at bounding box center [529, 344] width 200 height 28
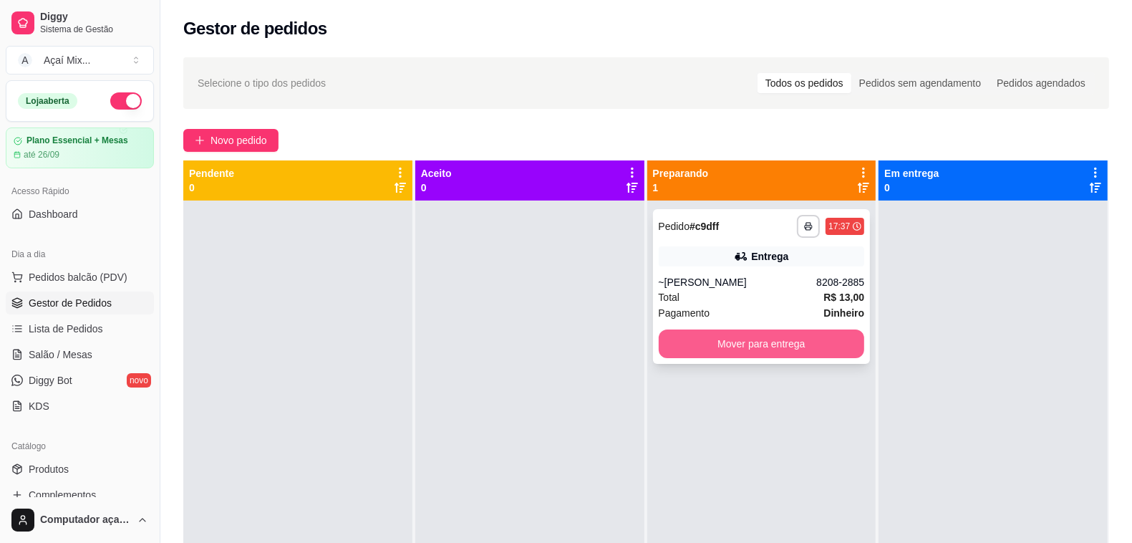
click at [671, 347] on button "Mover para entrega" at bounding box center [762, 343] width 206 height 29
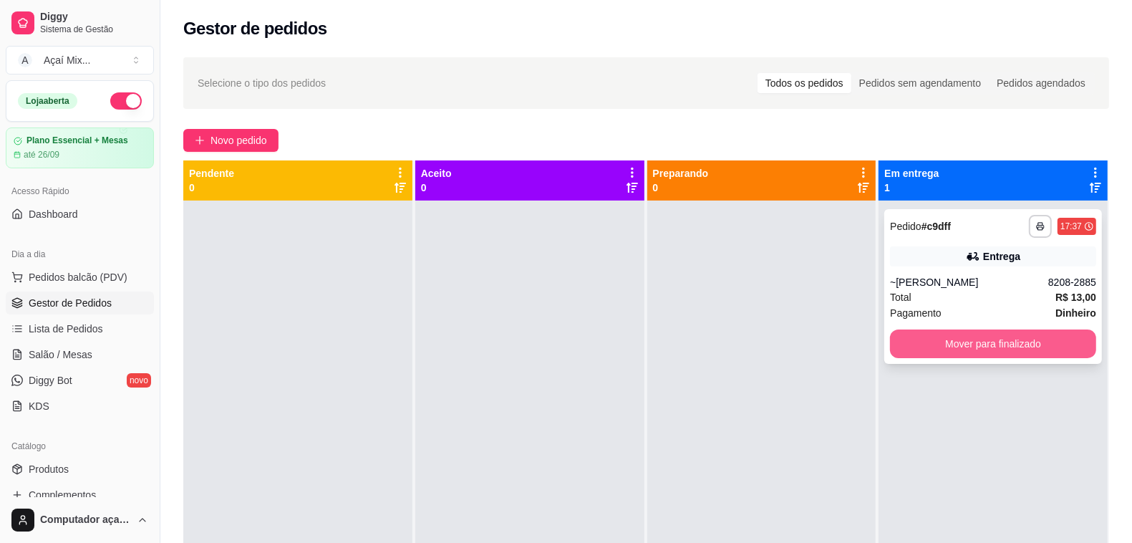
click at [1014, 344] on button "Mover para finalizado" at bounding box center [993, 343] width 206 height 29
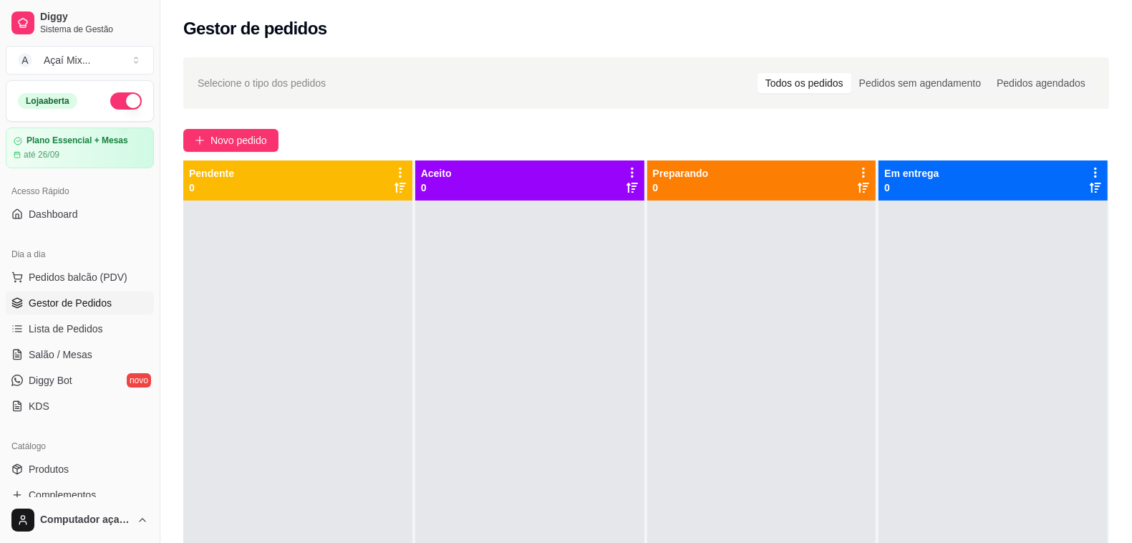
click at [87, 309] on span "Gestor de Pedidos" at bounding box center [70, 303] width 83 height 14
click at [65, 362] on link "Salão / Mesas" at bounding box center [80, 354] width 148 height 23
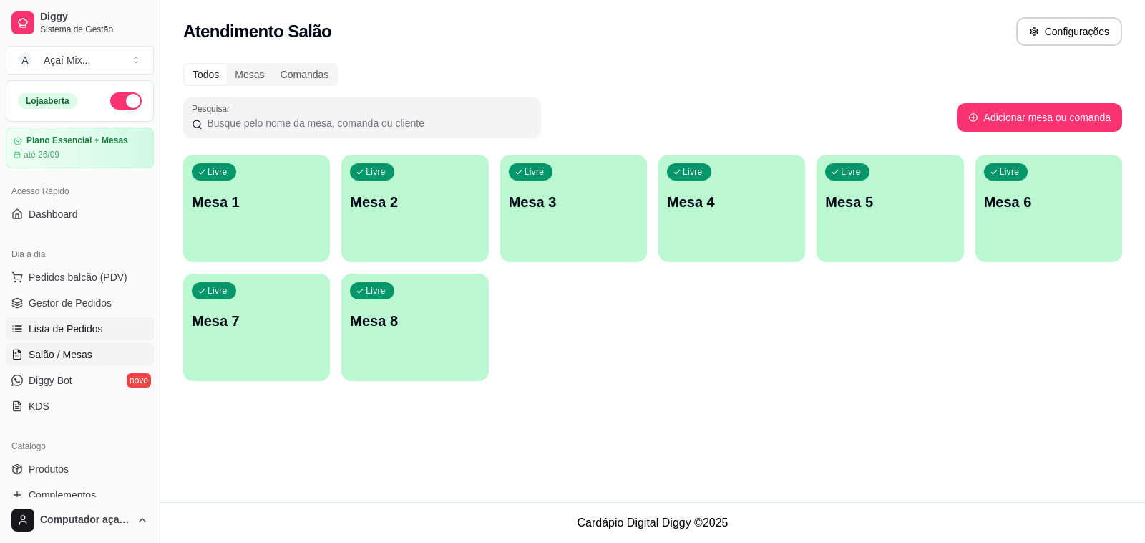
click at [59, 331] on span "Lista de Pedidos" at bounding box center [66, 328] width 74 height 14
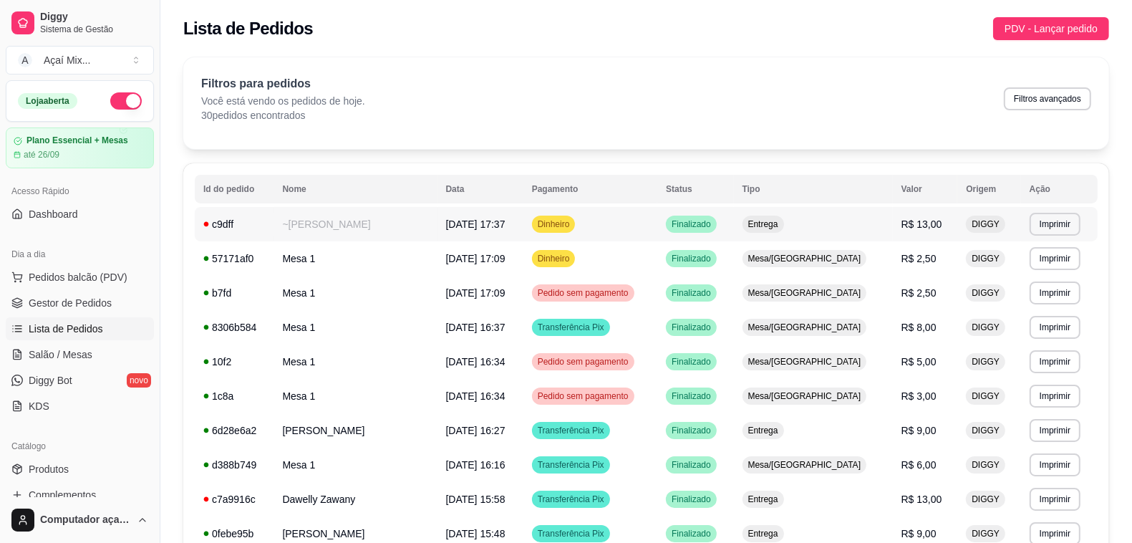
click at [782, 223] on td "Entrega" at bounding box center [813, 224] width 159 height 34
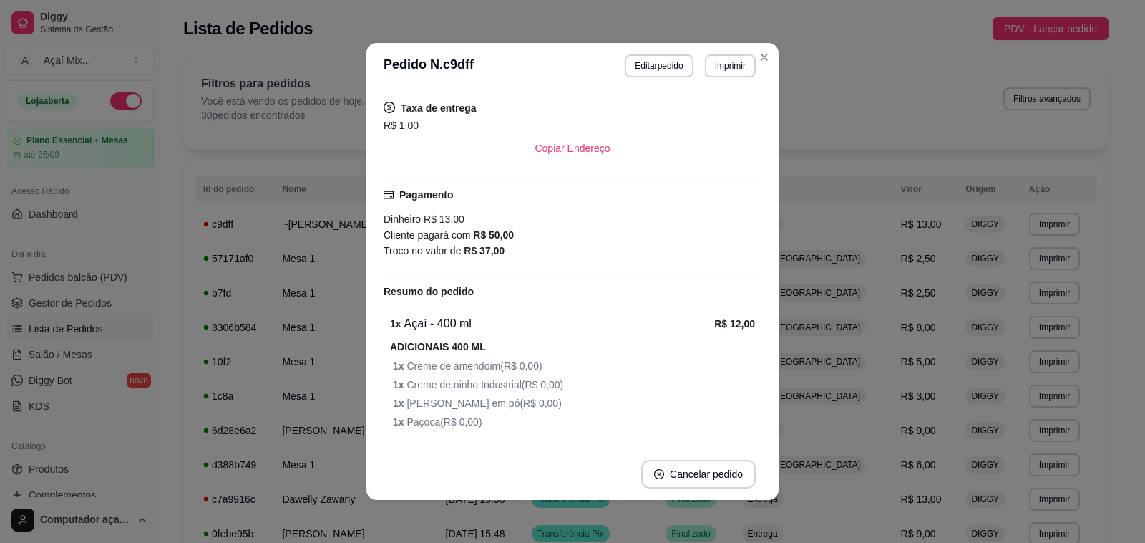
scroll to position [266, 0]
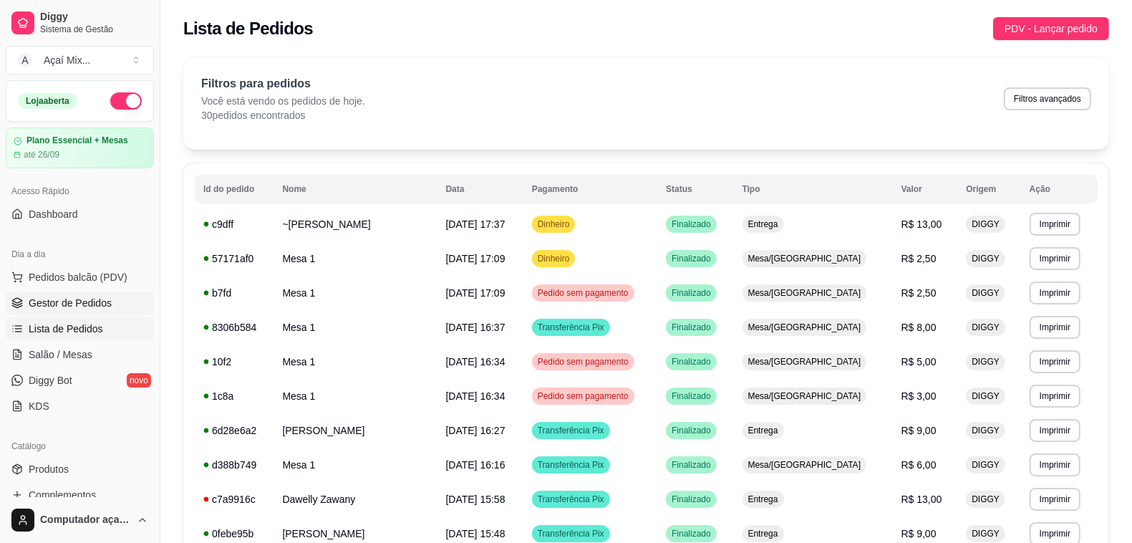
click at [54, 295] on link "Gestor de Pedidos" at bounding box center [80, 302] width 148 height 23
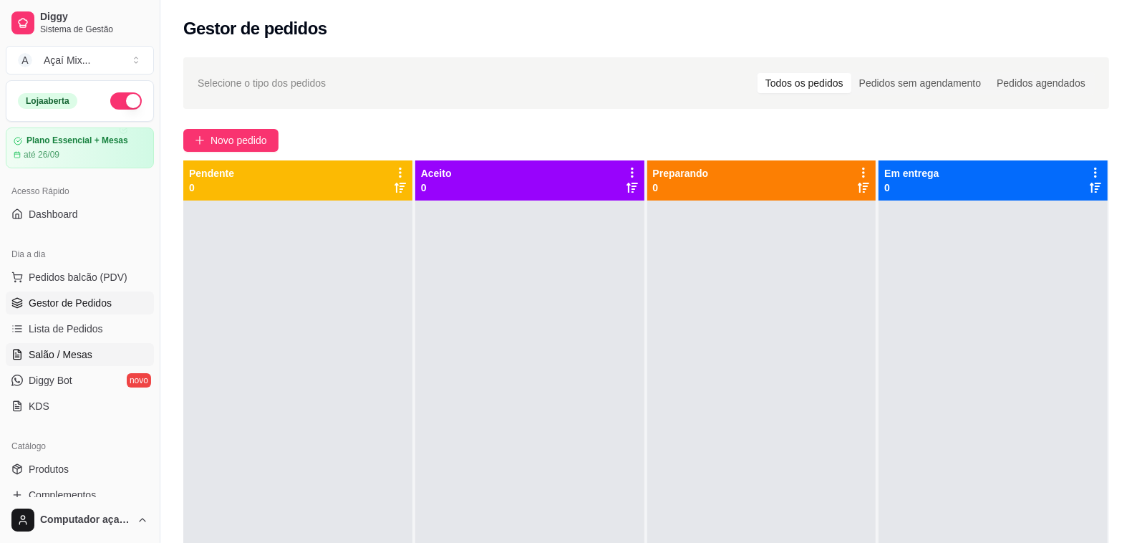
click at [75, 360] on span "Salão / Mesas" at bounding box center [61, 354] width 64 height 14
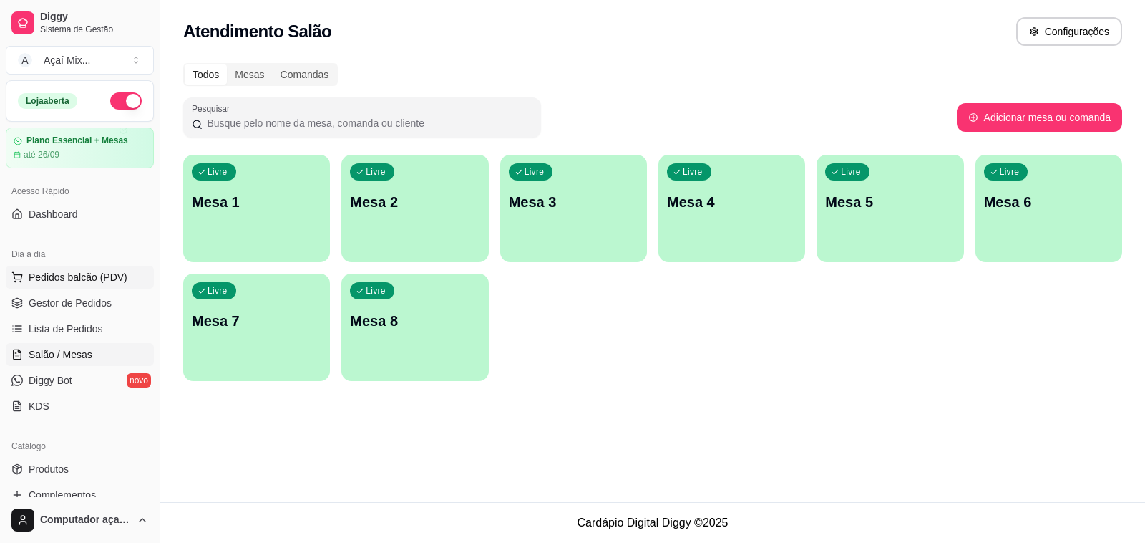
click at [77, 279] on span "Pedidos balcão (PDV)" at bounding box center [78, 277] width 99 height 14
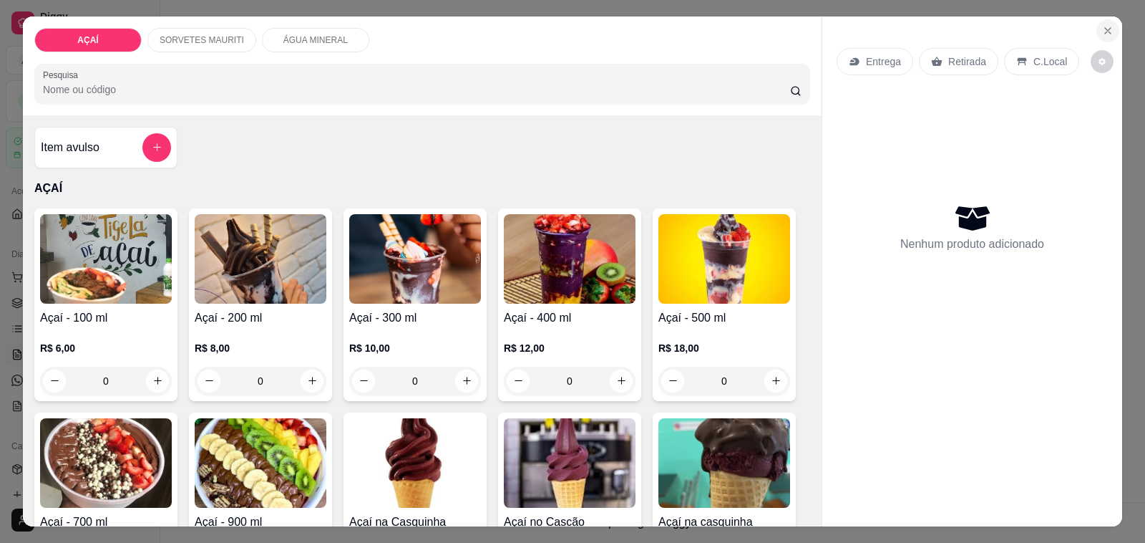
click at [1102, 25] on icon "Close" at bounding box center [1107, 30] width 11 height 11
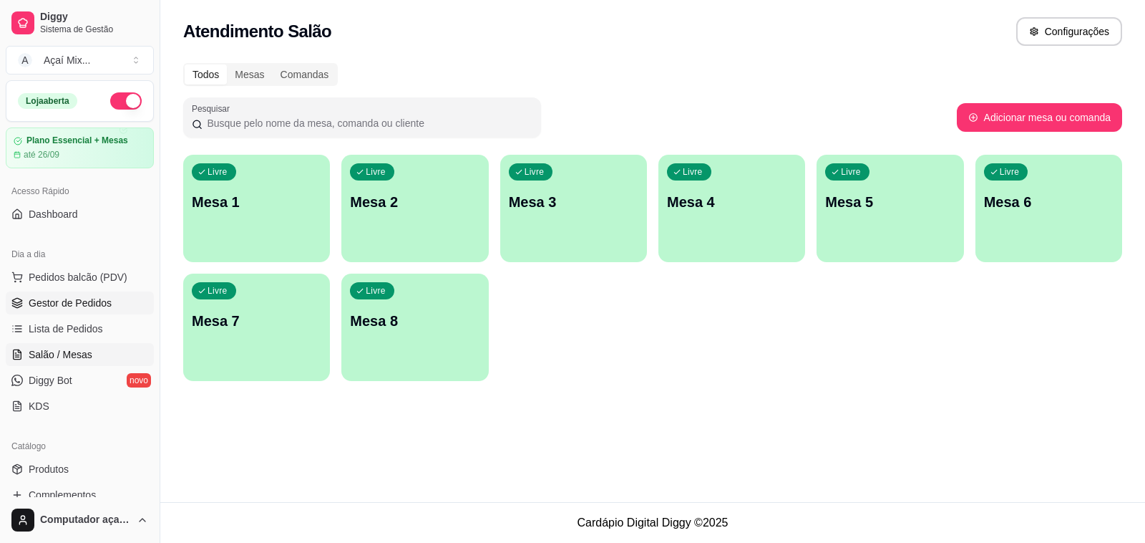
click at [75, 303] on span "Gestor de Pedidos" at bounding box center [70, 303] width 83 height 14
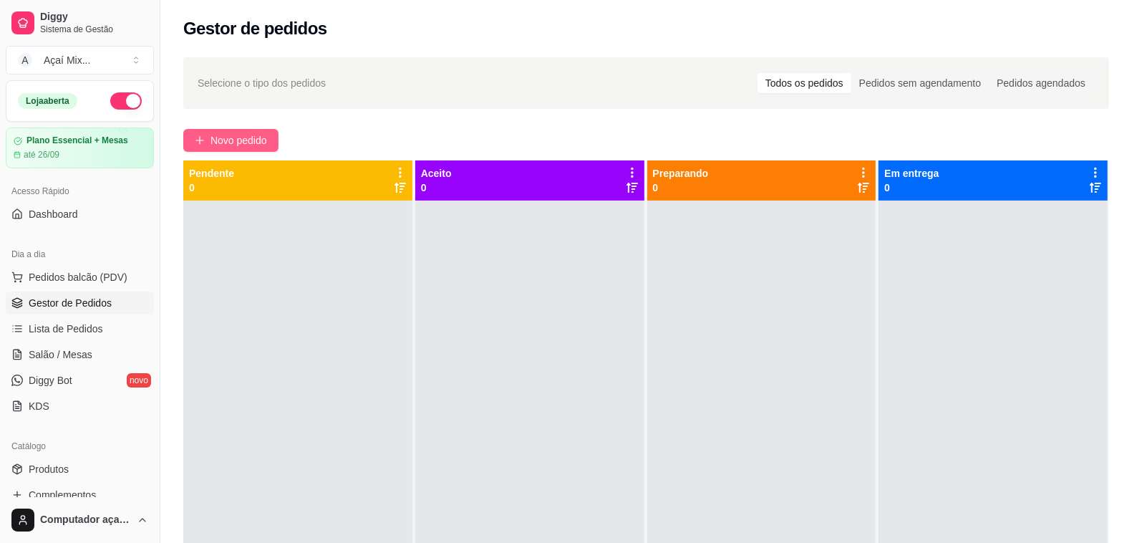
click at [254, 136] on span "Novo pedido" at bounding box center [238, 140] width 57 height 16
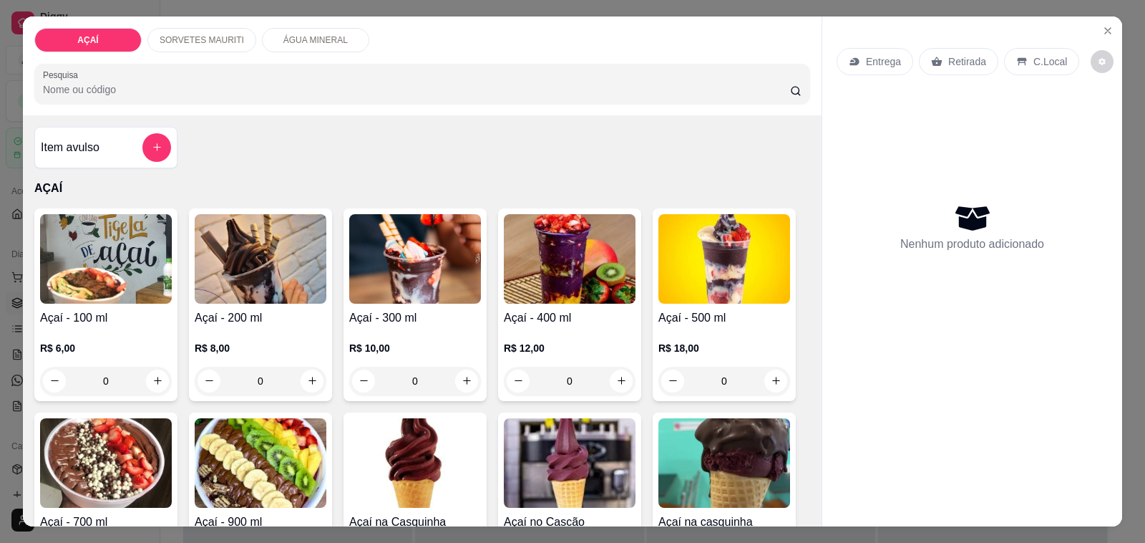
click at [248, 276] on img at bounding box center [261, 258] width 132 height 89
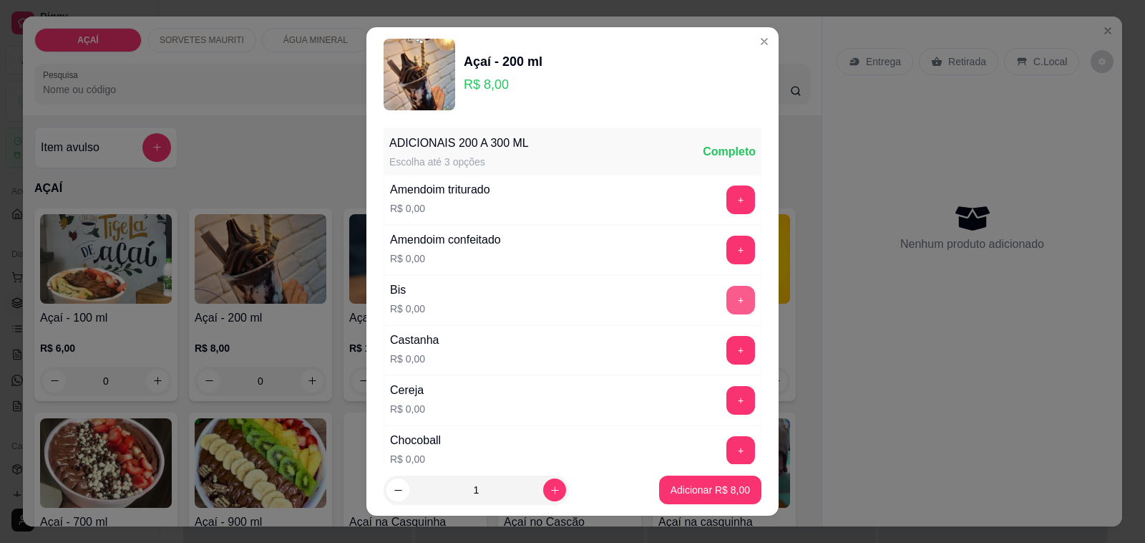
click at [727, 306] on button "+" at bounding box center [741, 300] width 29 height 29
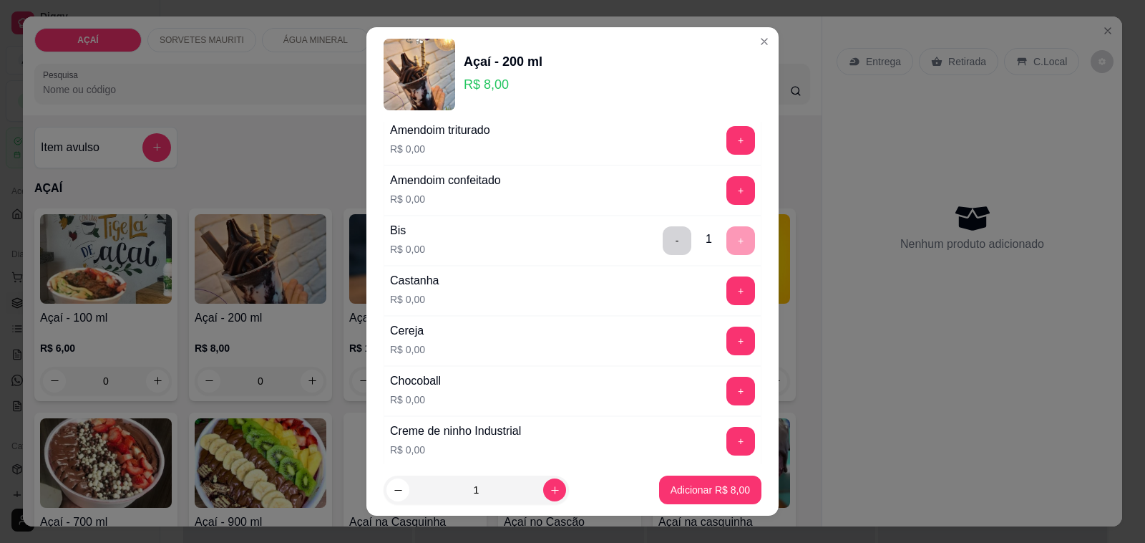
scroll to position [89, 0]
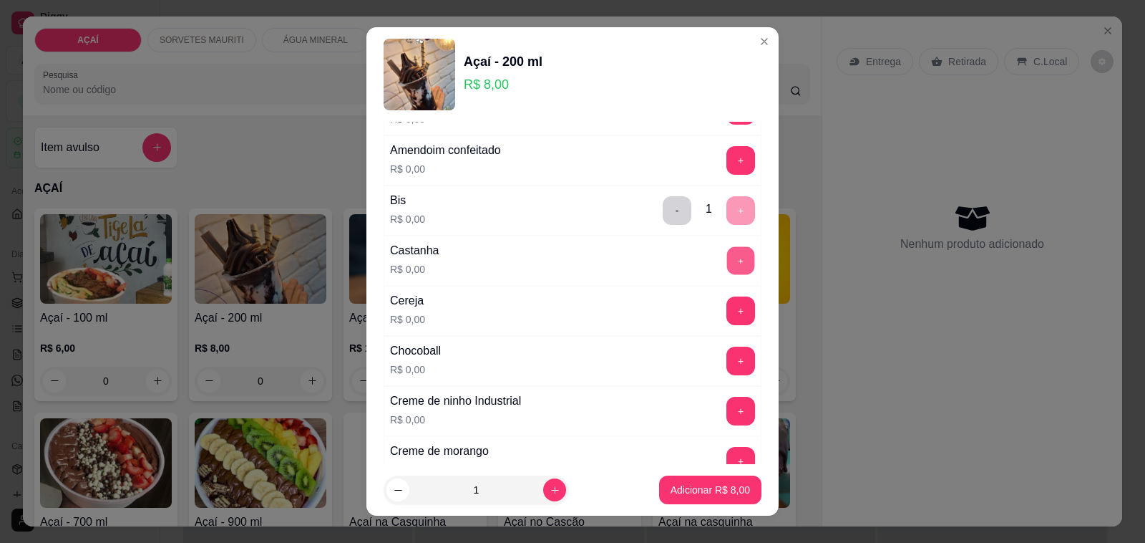
click at [727, 267] on button "+" at bounding box center [741, 261] width 28 height 28
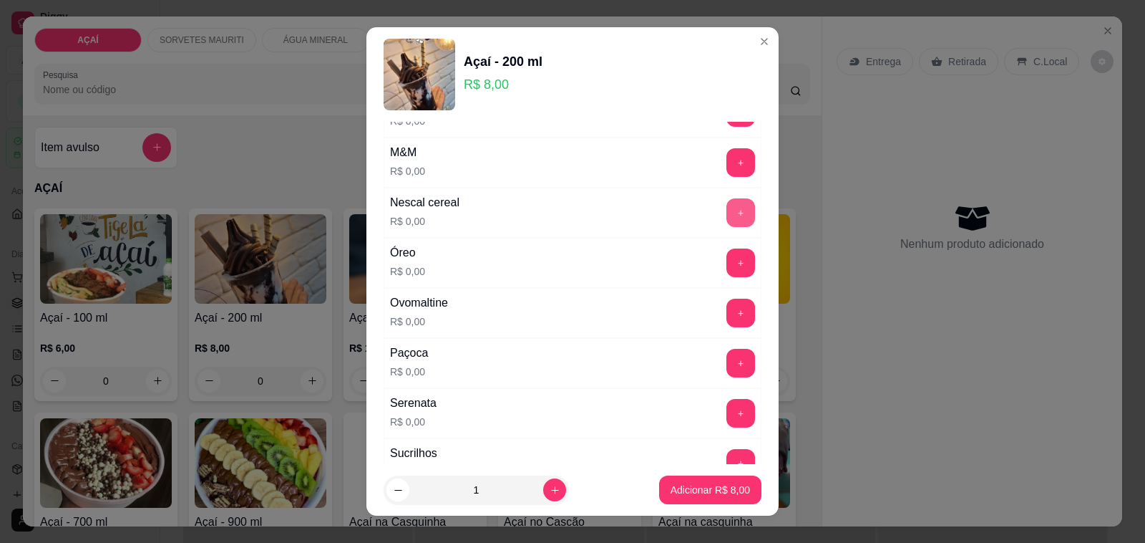
scroll to position [1521, 0]
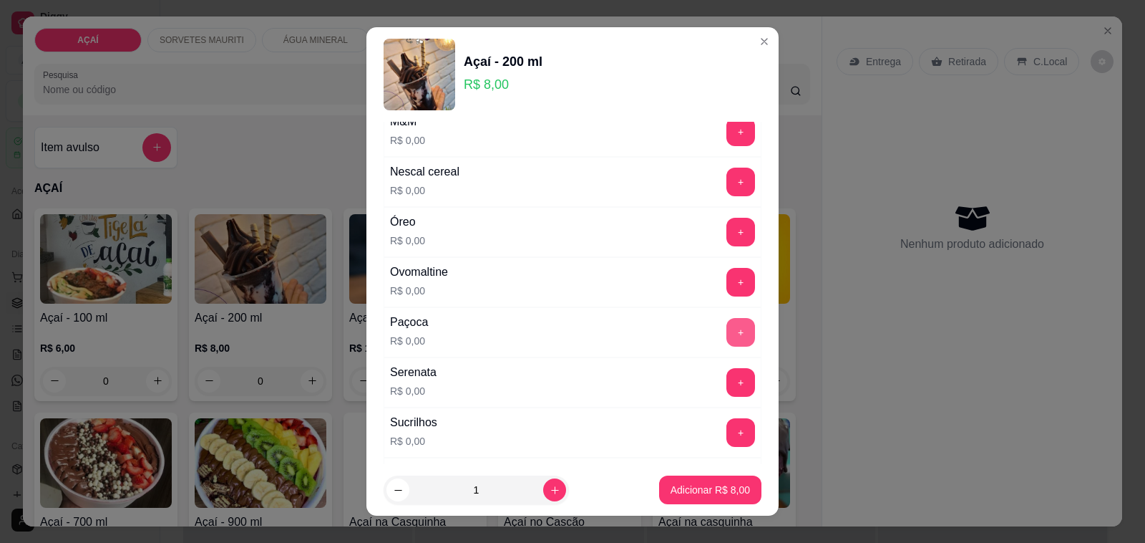
click at [727, 339] on button "+" at bounding box center [741, 332] width 29 height 29
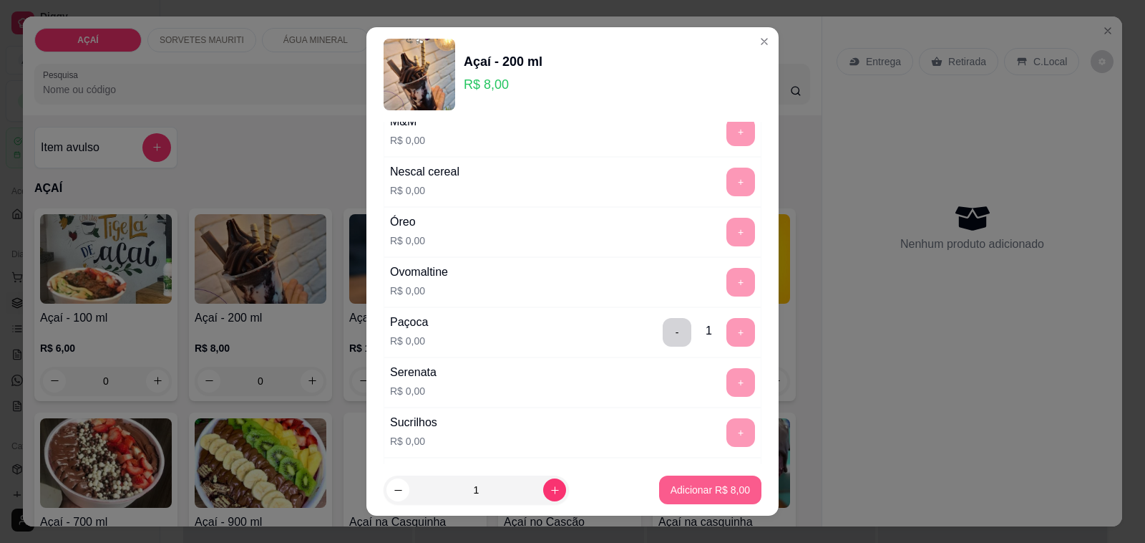
click at [684, 487] on p "Adicionar R$ 8,00" at bounding box center [710, 489] width 79 height 14
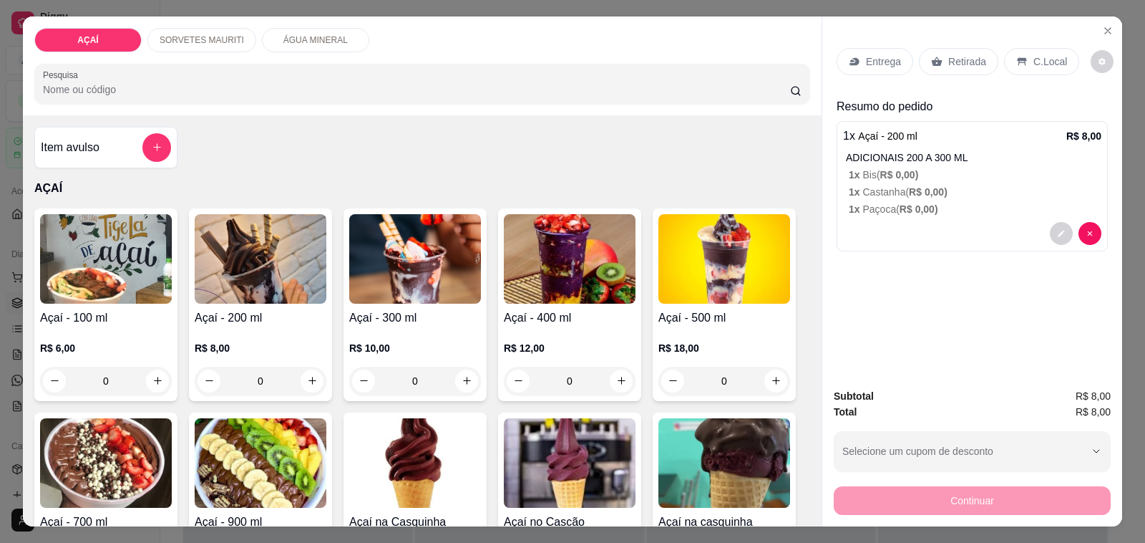
click at [885, 54] on p "Entrega" at bounding box center [883, 61] width 35 height 14
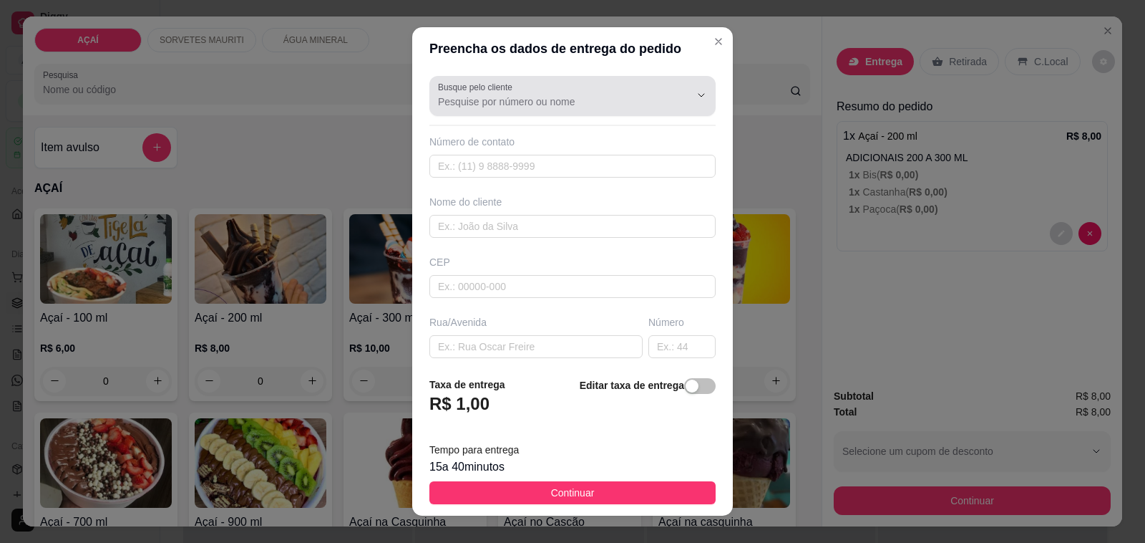
click at [549, 83] on div at bounding box center [572, 96] width 269 height 29
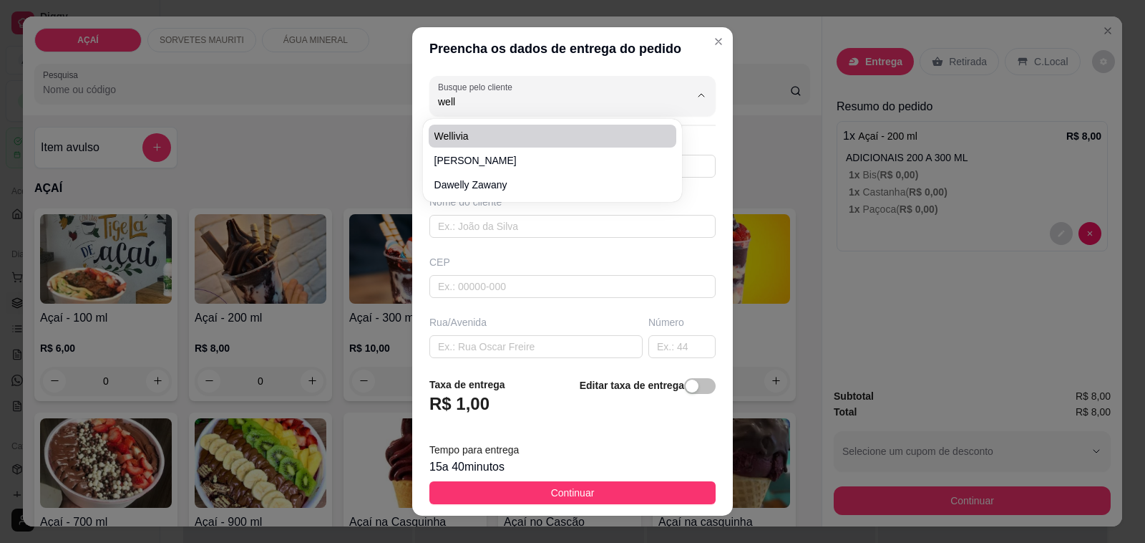
click at [470, 137] on span "Wellivia" at bounding box center [546, 136] width 223 height 14
type input "Wellivia"
type input "87247839"
type input "Wellivia"
type input "57520000000"
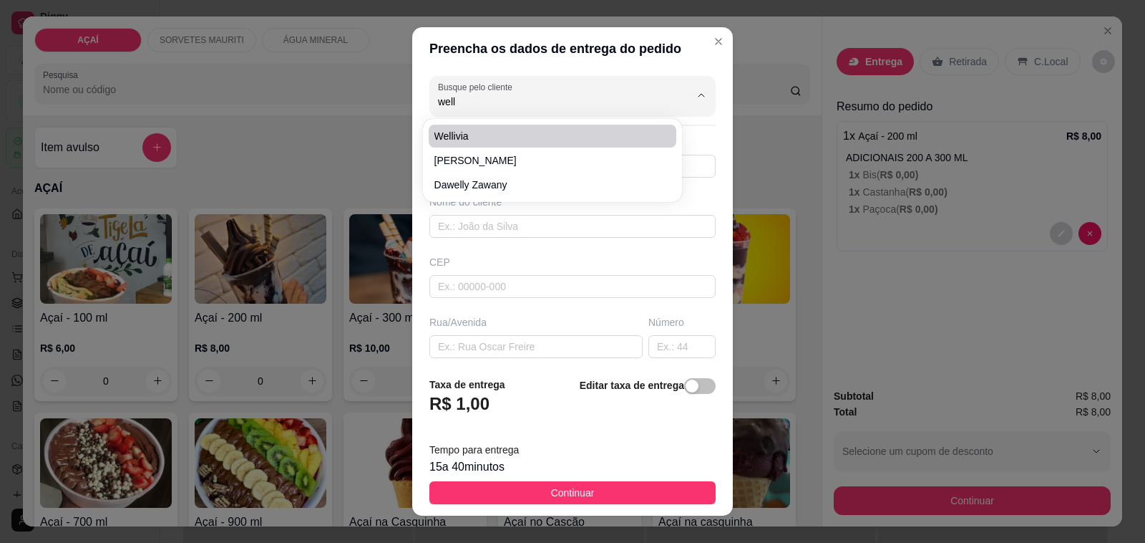
type input "Maravilha"
type input "Casa de foguinho rua da matança"
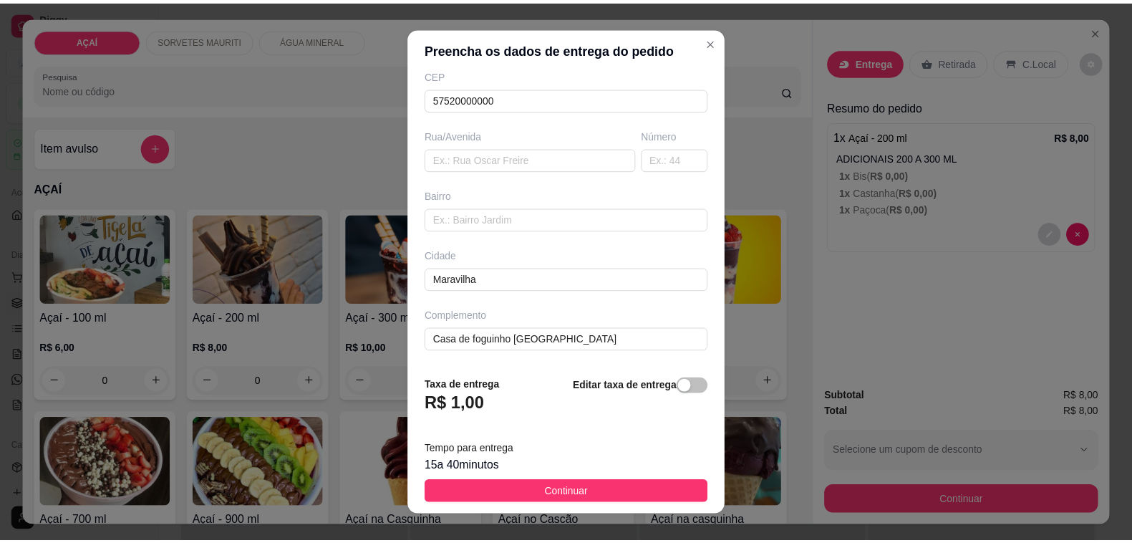
scroll to position [19, 0]
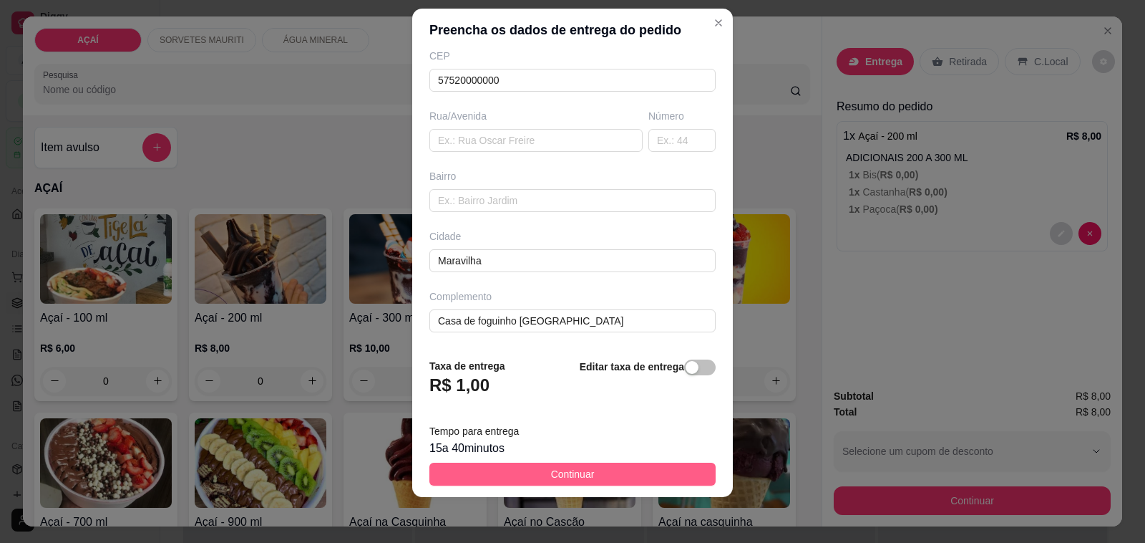
type input "Wellivia"
click at [576, 464] on button "Continuar" at bounding box center [572, 473] width 286 height 23
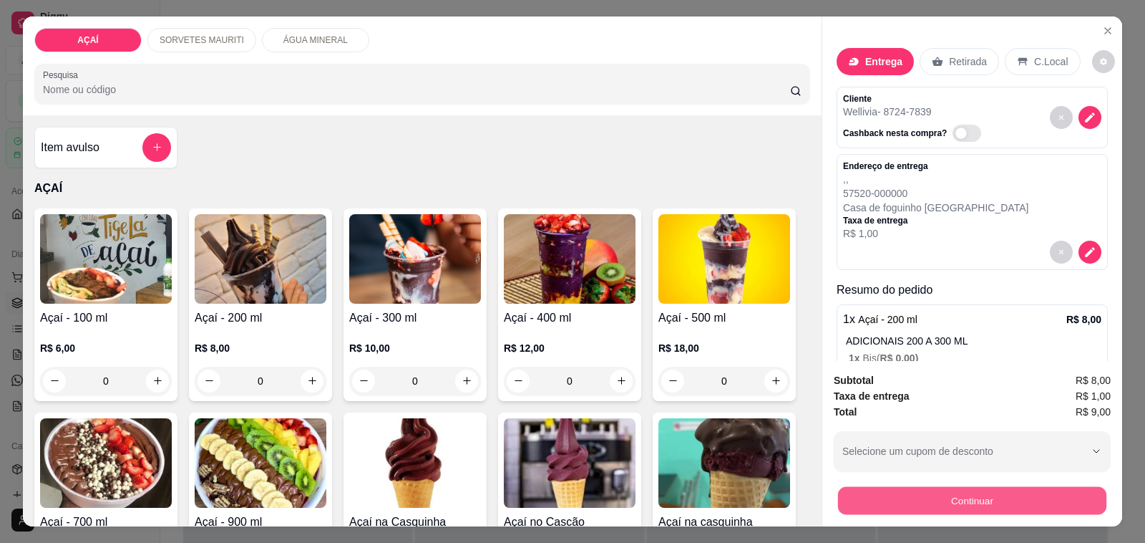
click at [960, 501] on button "Continuar" at bounding box center [972, 501] width 268 height 28
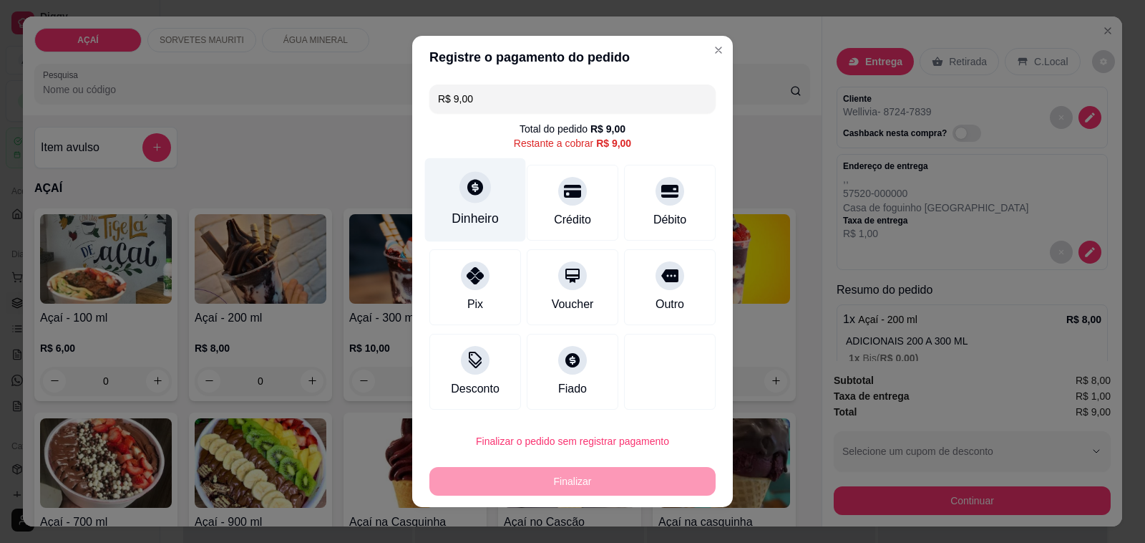
click at [466, 191] on icon at bounding box center [475, 187] width 19 height 19
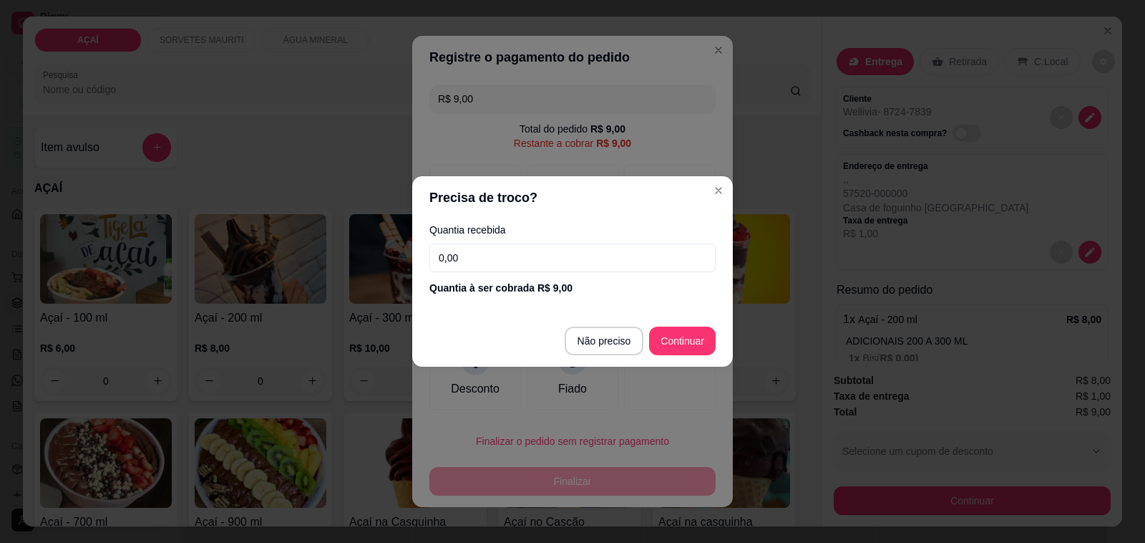
click at [540, 248] on input "0,00" at bounding box center [572, 257] width 286 height 29
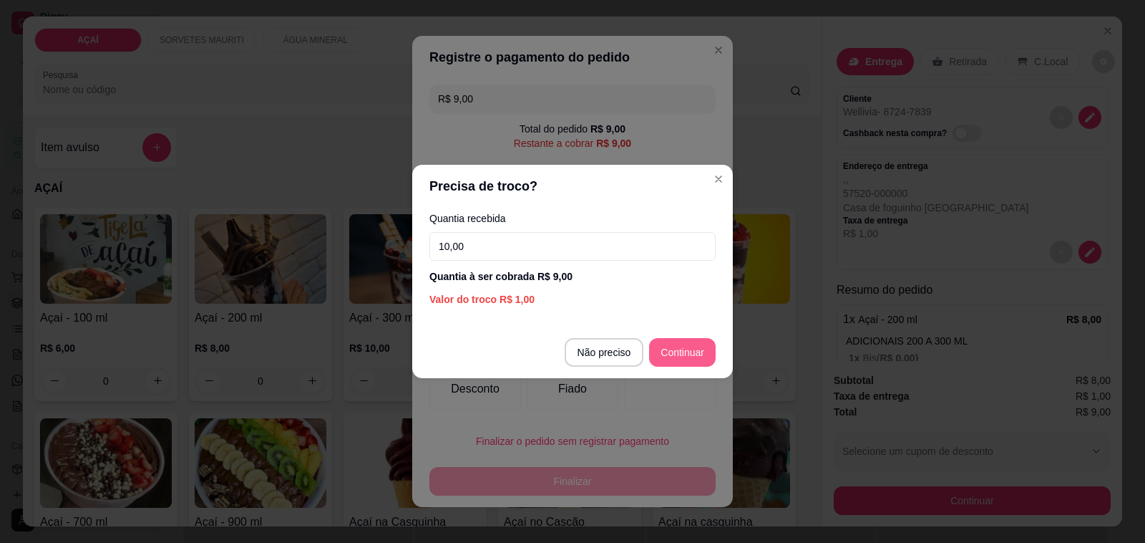
type input "10,00"
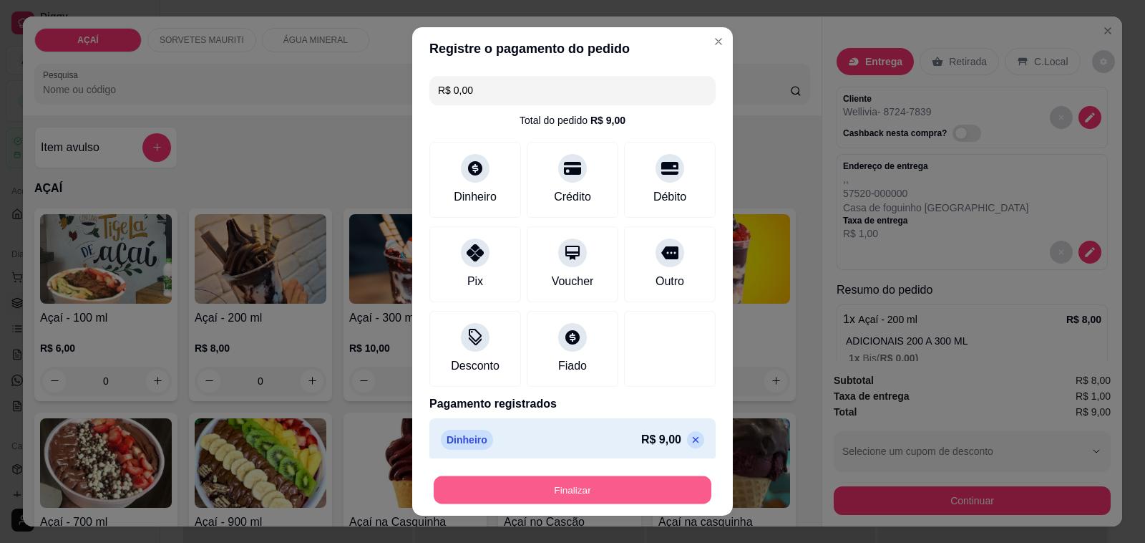
click at [608, 492] on button "Finalizar" at bounding box center [573, 490] width 278 height 28
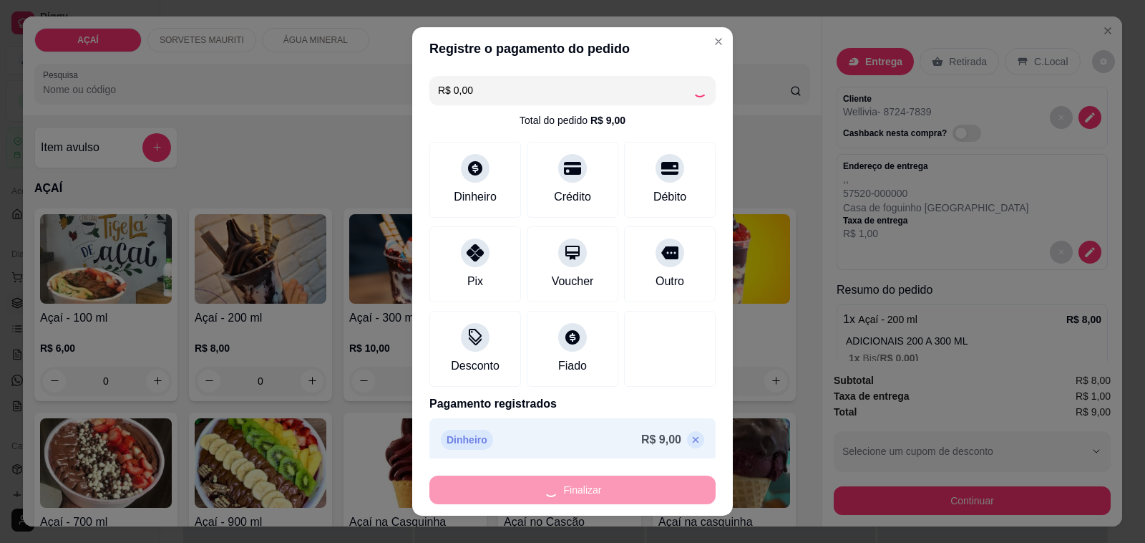
type input "-R$ 9,00"
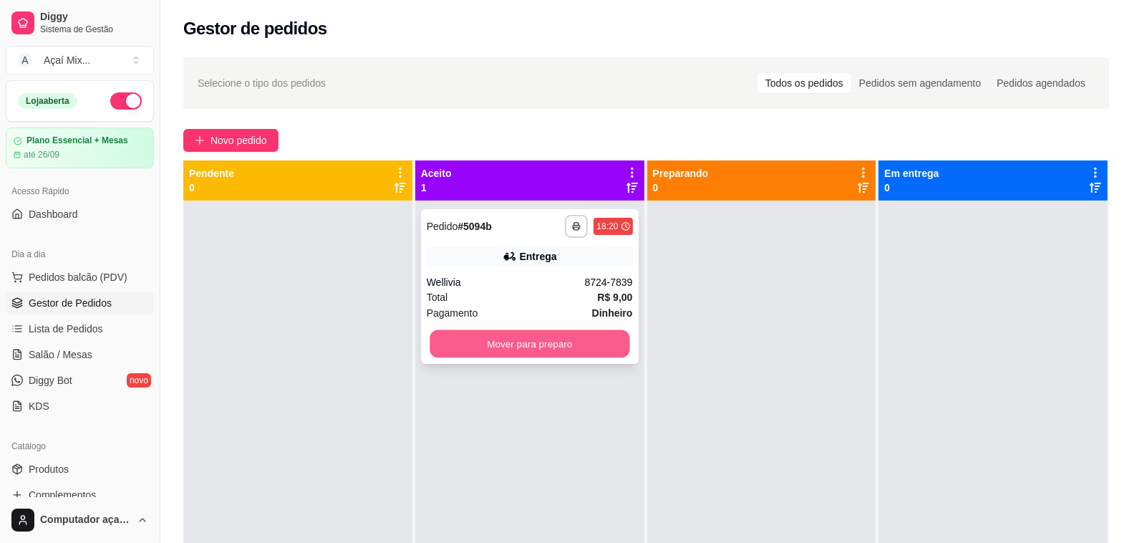
click at [538, 352] on button "Mover para preparo" at bounding box center [529, 344] width 200 height 28
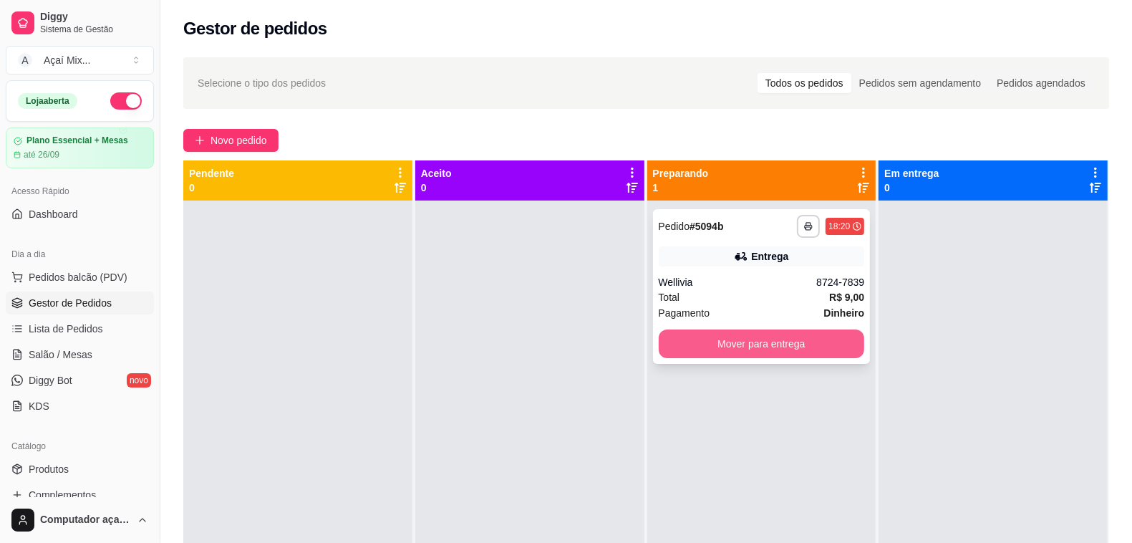
click at [702, 335] on button "Mover para entrega" at bounding box center [762, 343] width 206 height 29
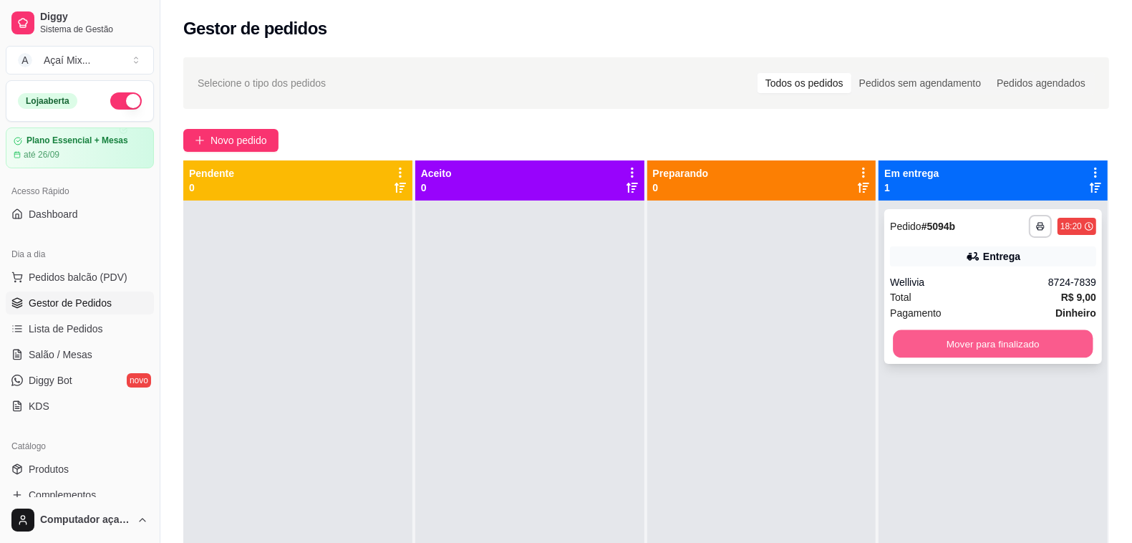
click at [960, 346] on button "Mover para finalizado" at bounding box center [993, 344] width 200 height 28
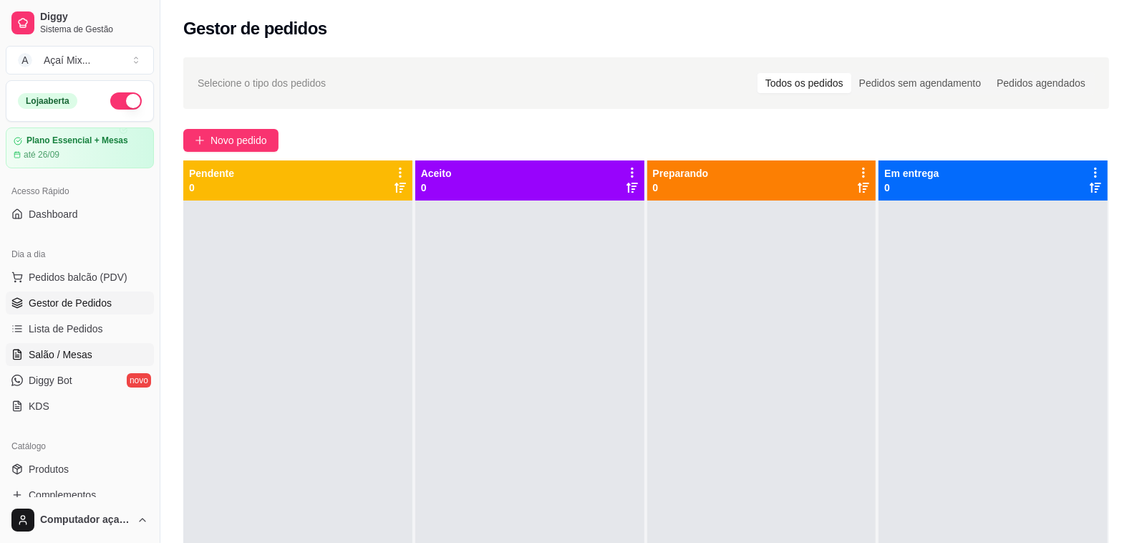
click at [72, 351] on span "Salão / Mesas" at bounding box center [61, 354] width 64 height 14
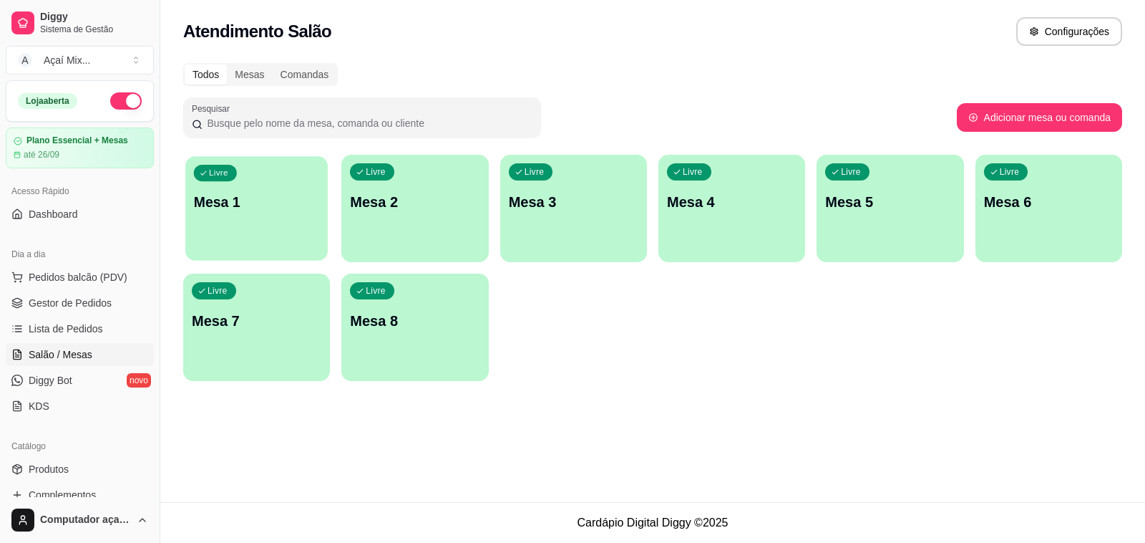
click at [283, 215] on div "Livre Mesa 1" at bounding box center [256, 199] width 142 height 87
click at [283, 215] on div "Livre Mesa 1" at bounding box center [256, 200] width 147 height 90
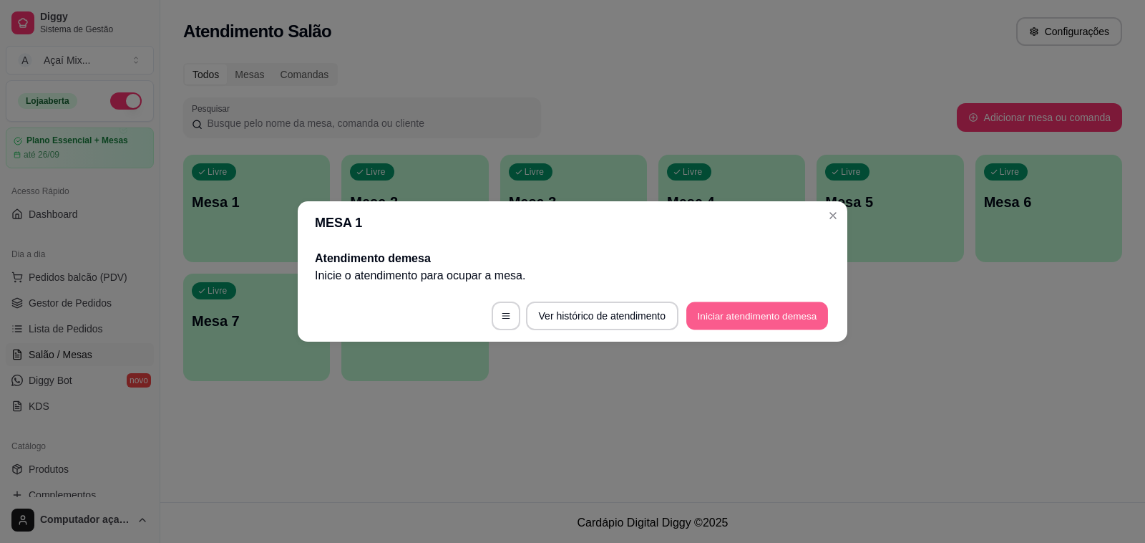
click at [767, 313] on button "Iniciar atendimento de mesa" at bounding box center [757, 316] width 142 height 28
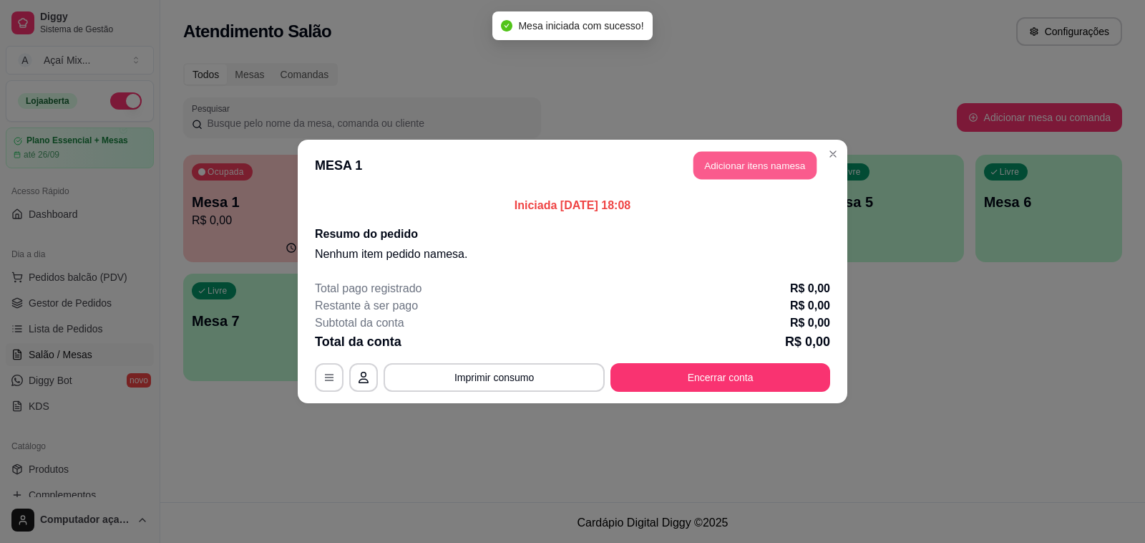
click at [710, 168] on button "Adicionar itens na mesa" at bounding box center [755, 166] width 123 height 28
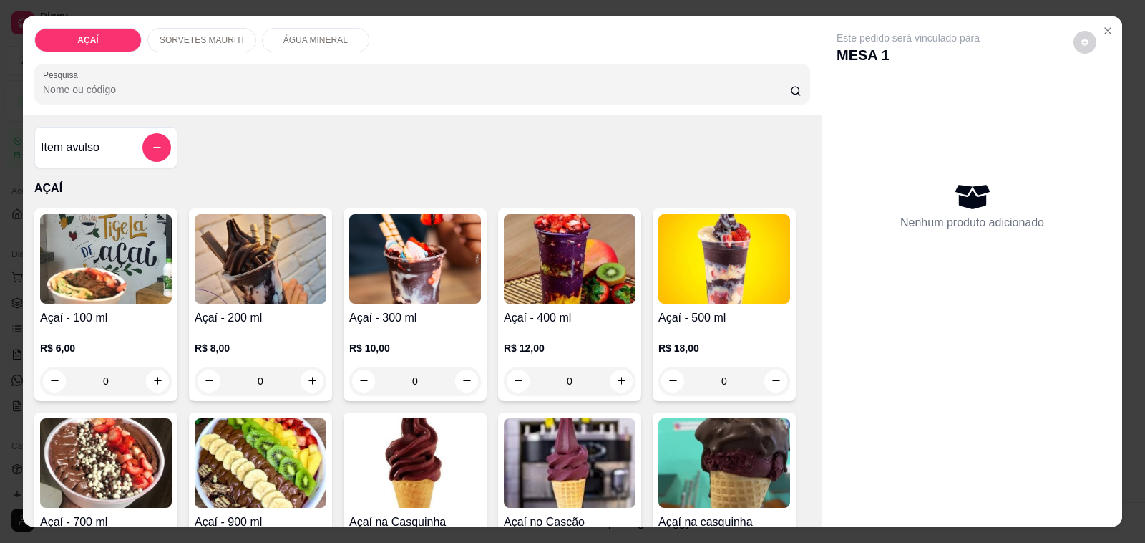
click at [199, 34] on p "SORVETES MAURITI" at bounding box center [202, 39] width 84 height 11
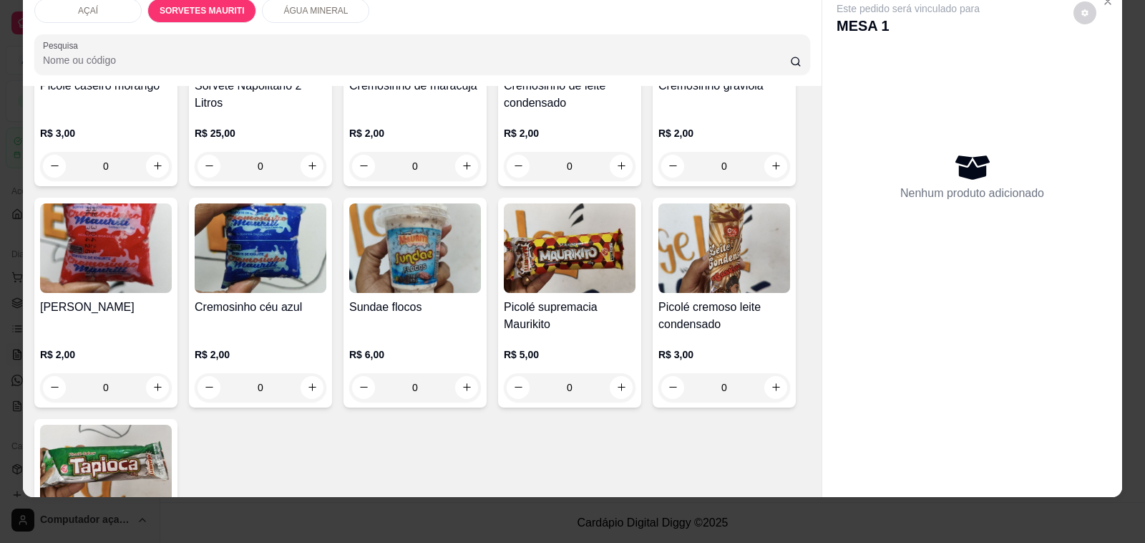
scroll to position [1392, 0]
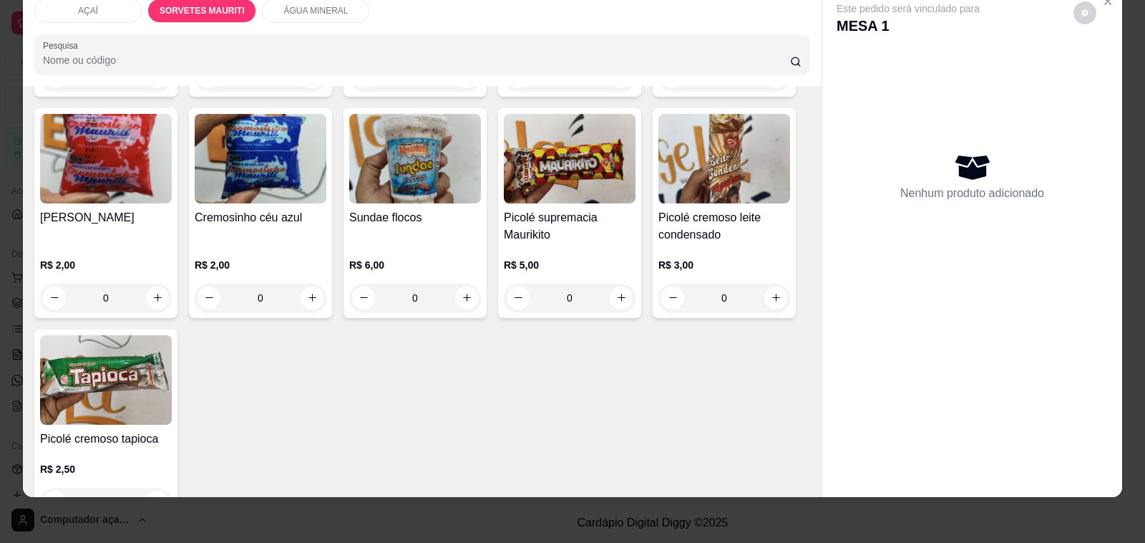
click at [582, 209] on h4 "Picolé supremacia Maurikito" at bounding box center [570, 226] width 132 height 34
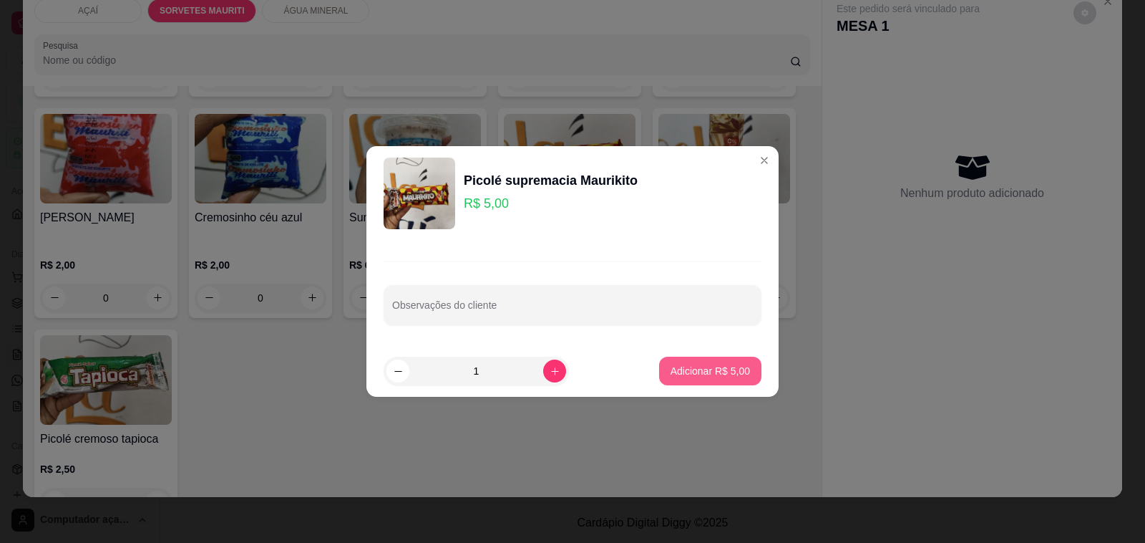
click at [679, 376] on p "Adicionar R$ 5,00" at bounding box center [710, 371] width 79 height 14
type input "1"
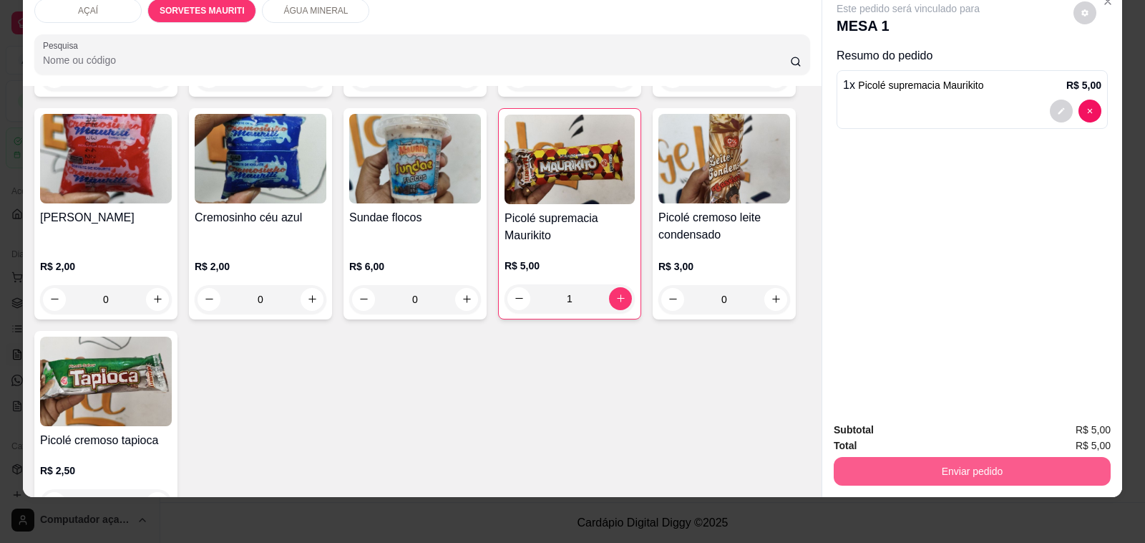
click at [940, 457] on button "Enviar pedido" at bounding box center [972, 471] width 277 height 29
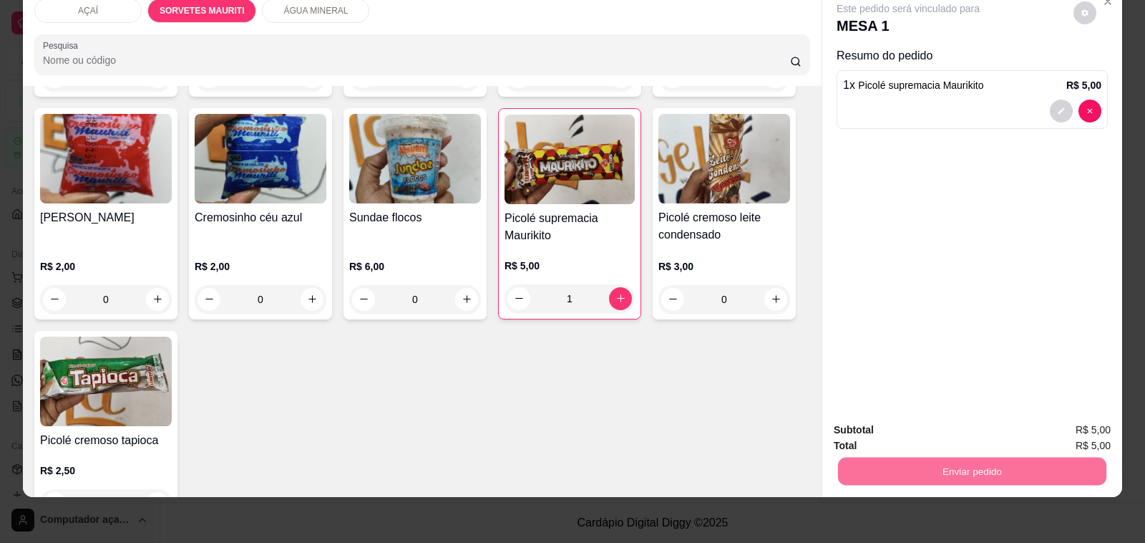
click at [935, 427] on button "Não registrar e enviar pedido" at bounding box center [924, 423] width 149 height 27
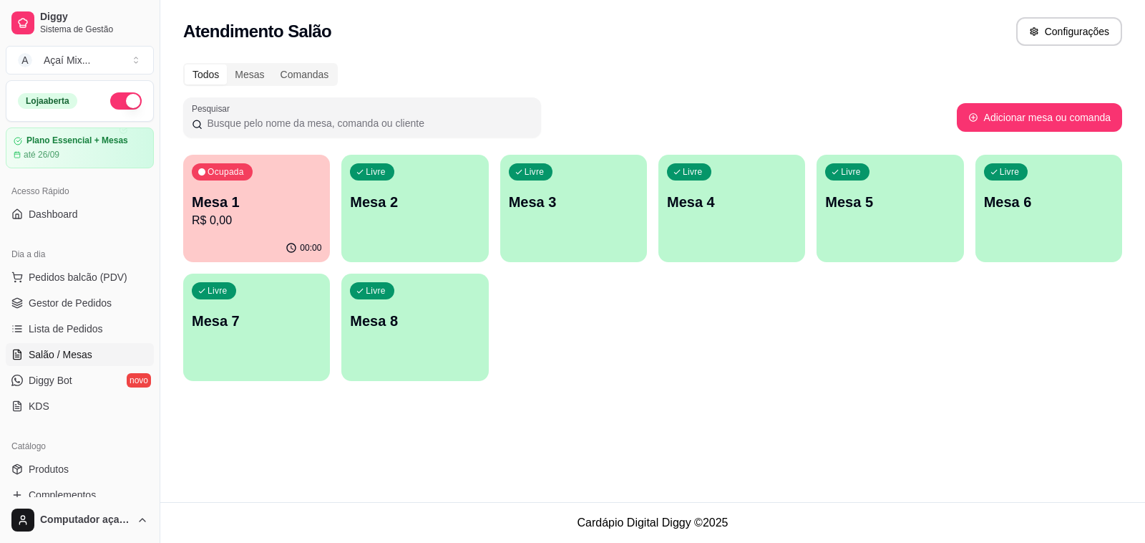
click at [438, 235] on div "Livre Mesa 2" at bounding box center [414, 200] width 147 height 90
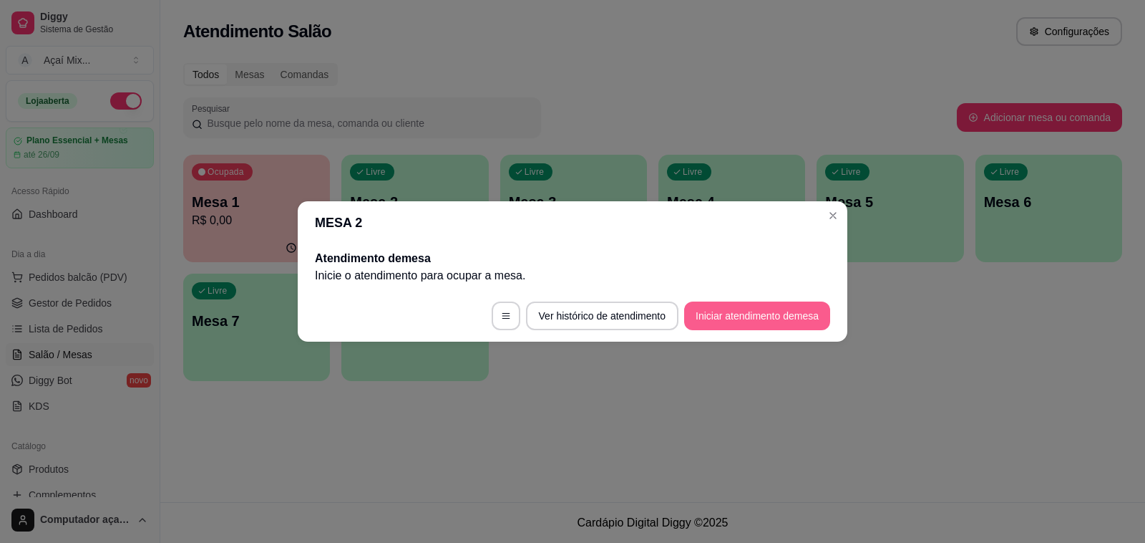
click at [714, 323] on button "Iniciar atendimento de mesa" at bounding box center [757, 315] width 146 height 29
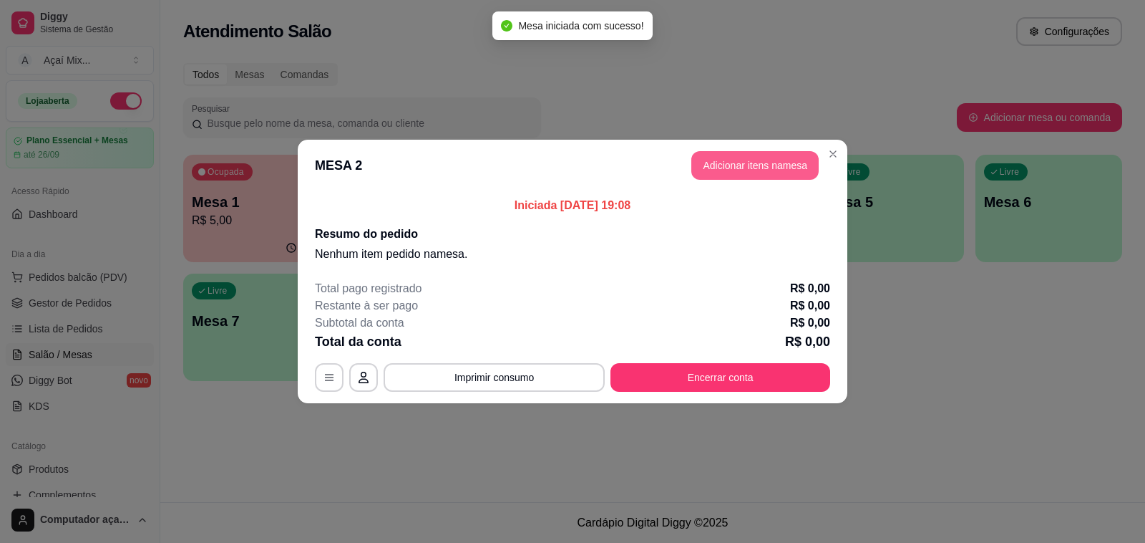
click at [719, 162] on button "Adicionar itens na mesa" at bounding box center [754, 165] width 127 height 29
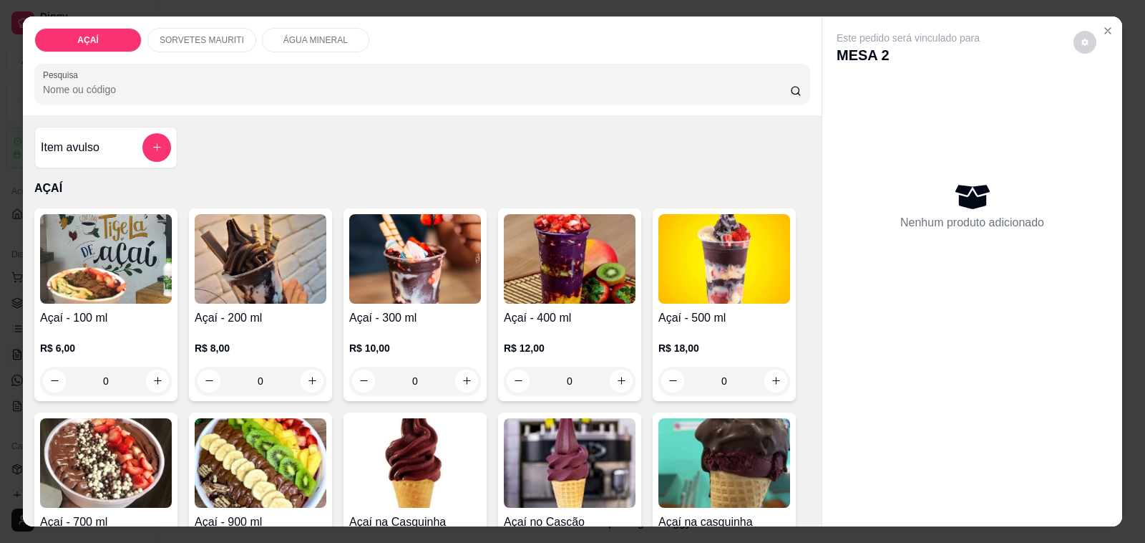
click at [147, 266] on img at bounding box center [106, 258] width 132 height 89
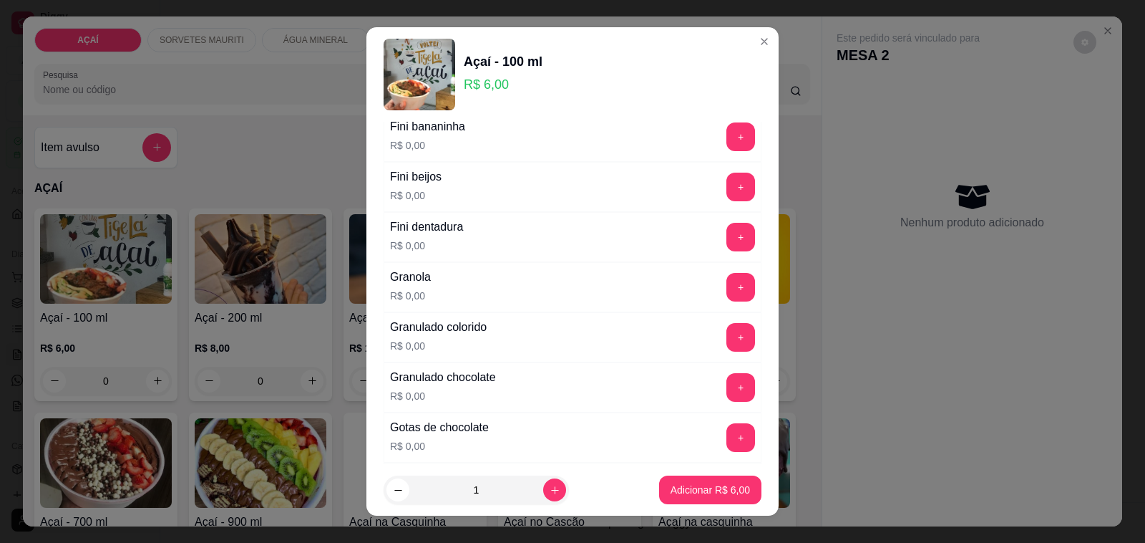
scroll to position [984, 0]
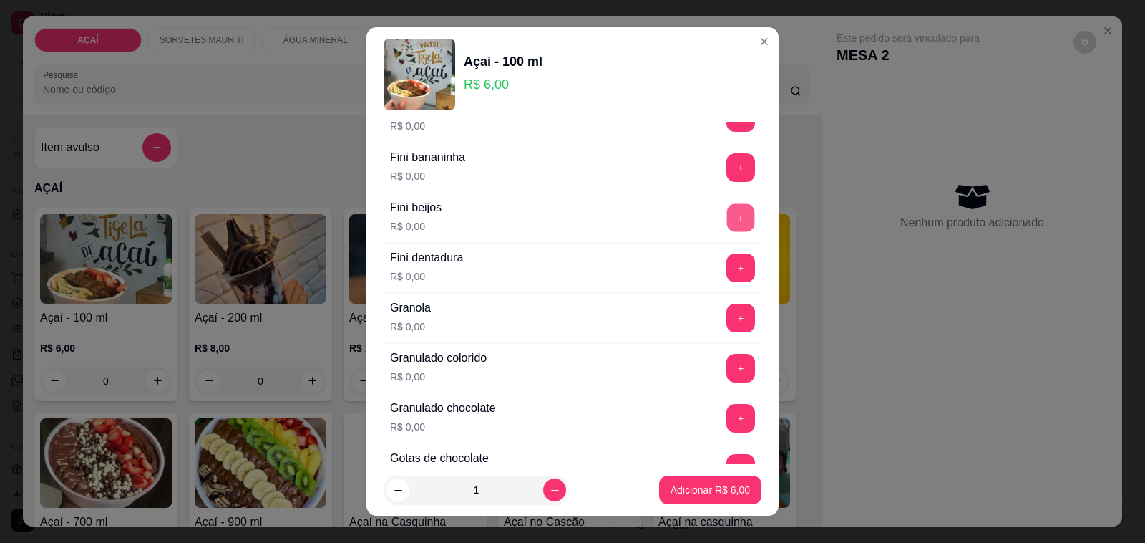
click at [727, 216] on button "+" at bounding box center [741, 218] width 28 height 28
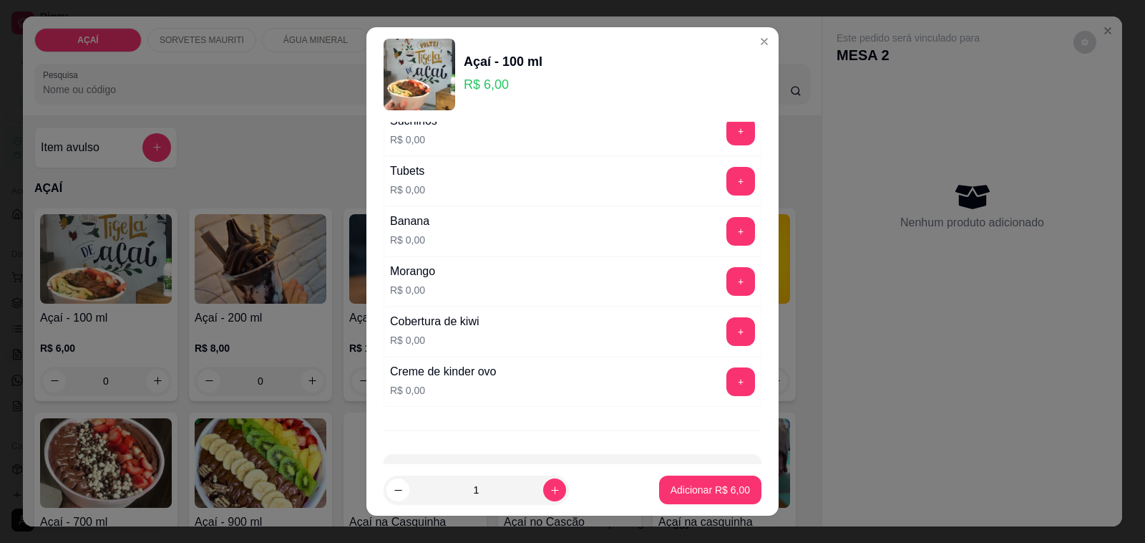
scroll to position [1835, 0]
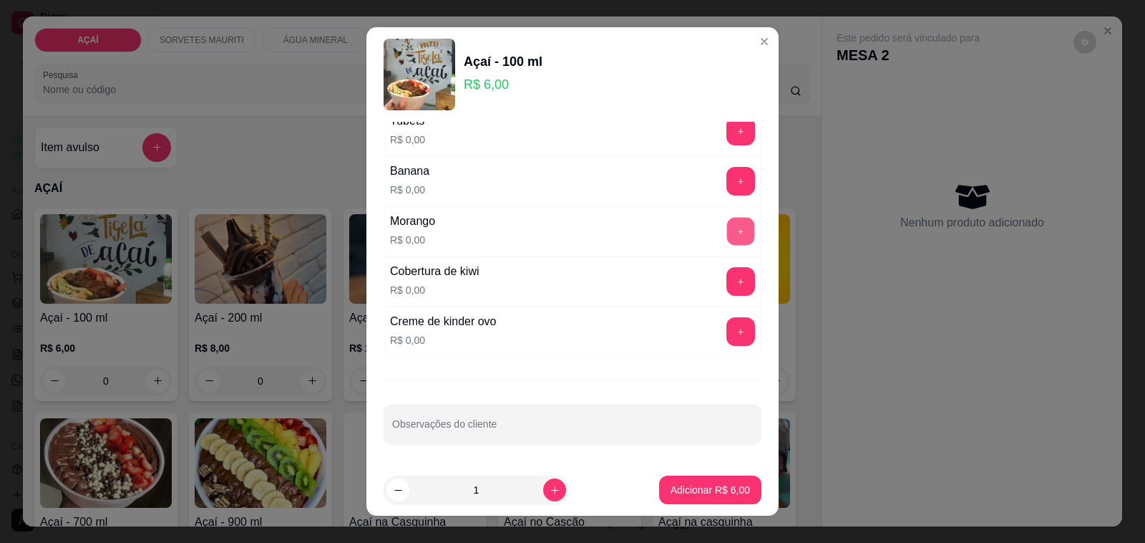
click at [727, 229] on button "+" at bounding box center [741, 232] width 28 height 28
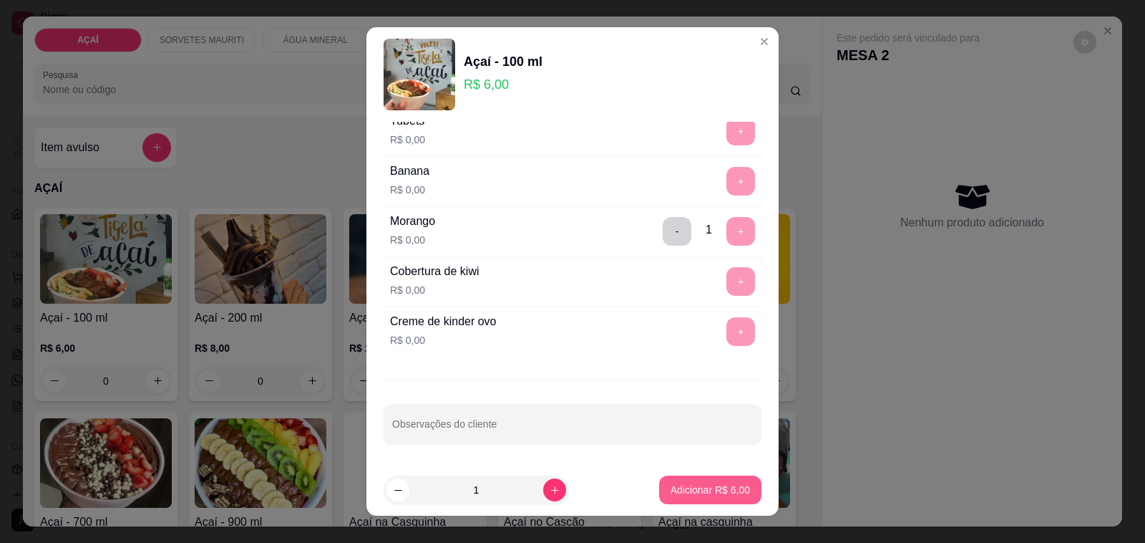
click at [684, 490] on p "Adicionar R$ 6,00" at bounding box center [710, 489] width 79 height 14
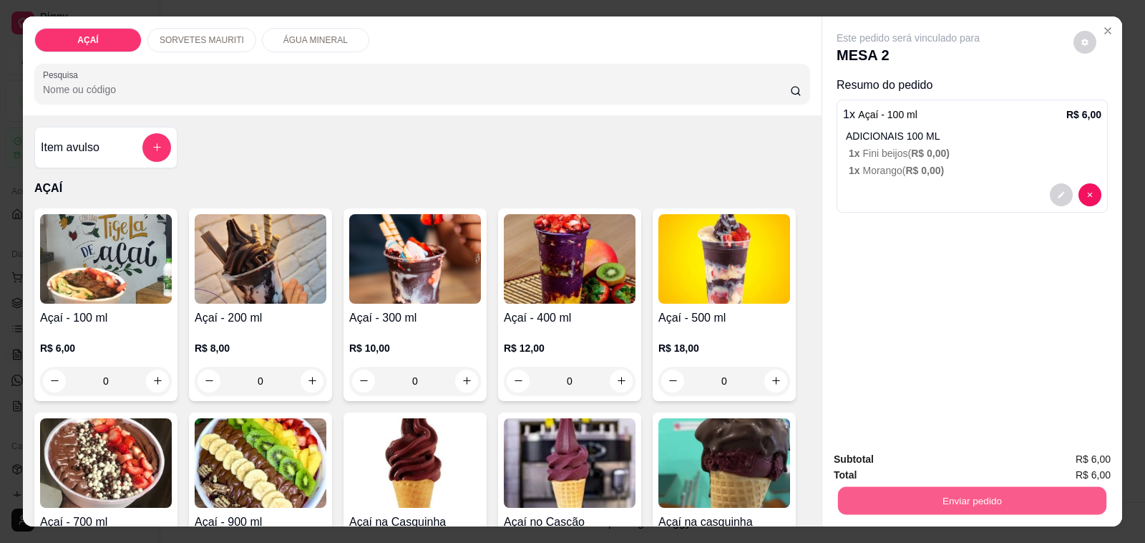
click at [1003, 491] on button "Enviar pedido" at bounding box center [972, 501] width 268 height 28
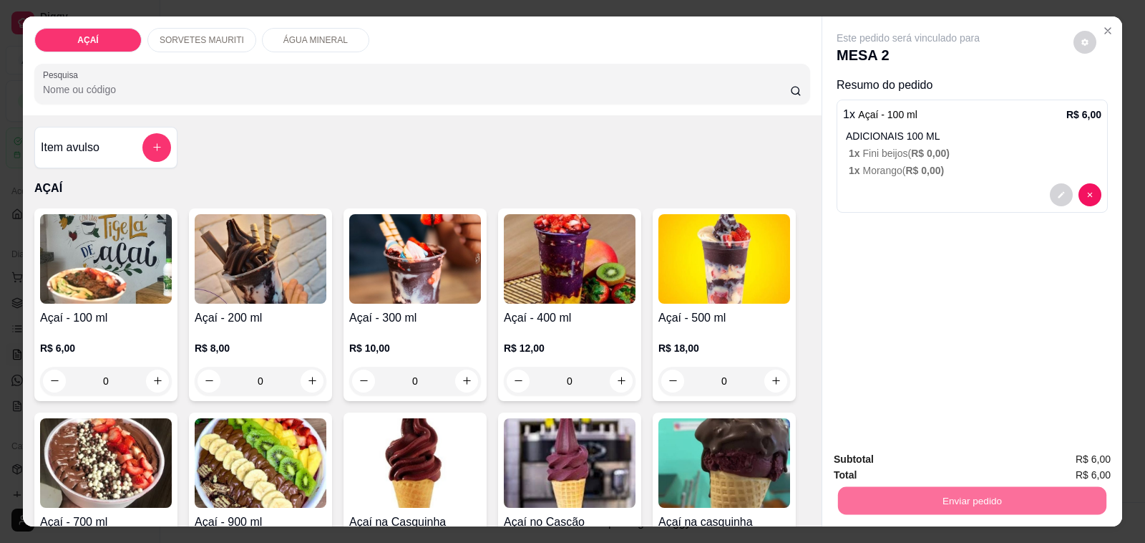
click at [943, 462] on button "Não registrar e enviar pedido" at bounding box center [924, 459] width 149 height 27
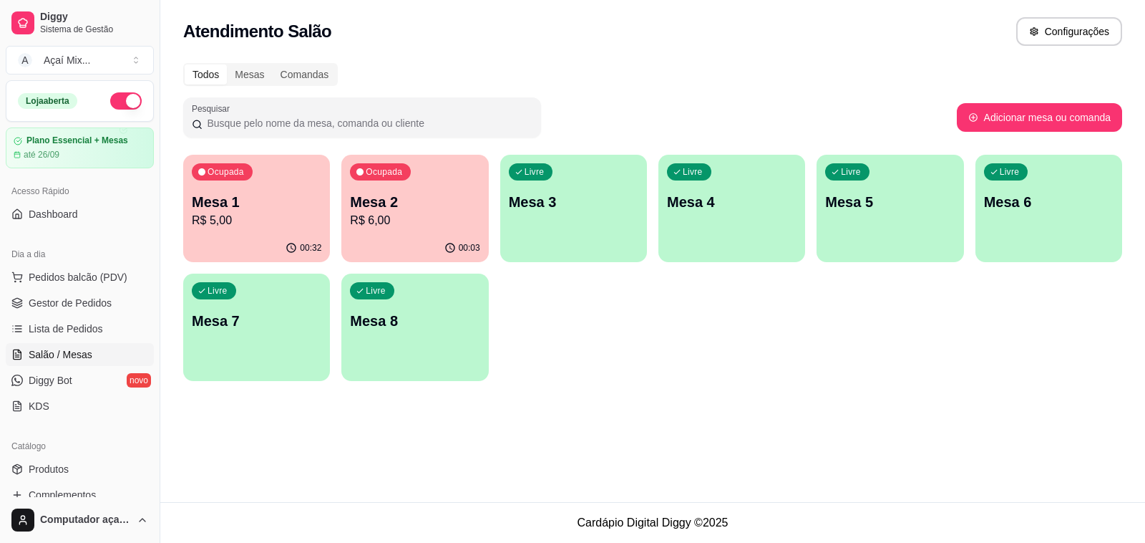
click at [259, 190] on div "Ocupada Mesa 1 R$ 5,00" at bounding box center [256, 194] width 147 height 79
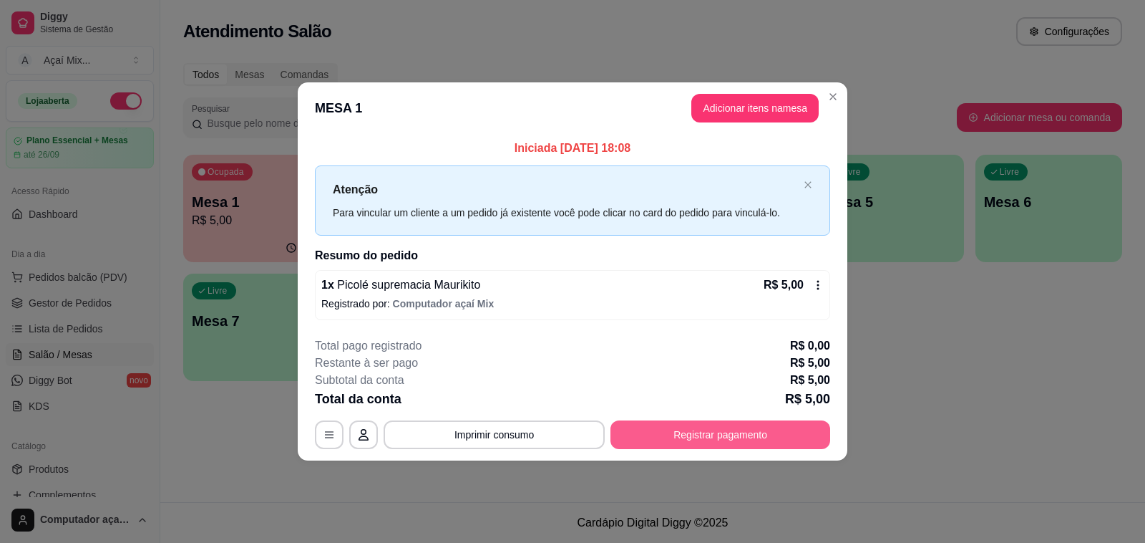
click at [718, 435] on button "Registrar pagamento" at bounding box center [721, 434] width 220 height 29
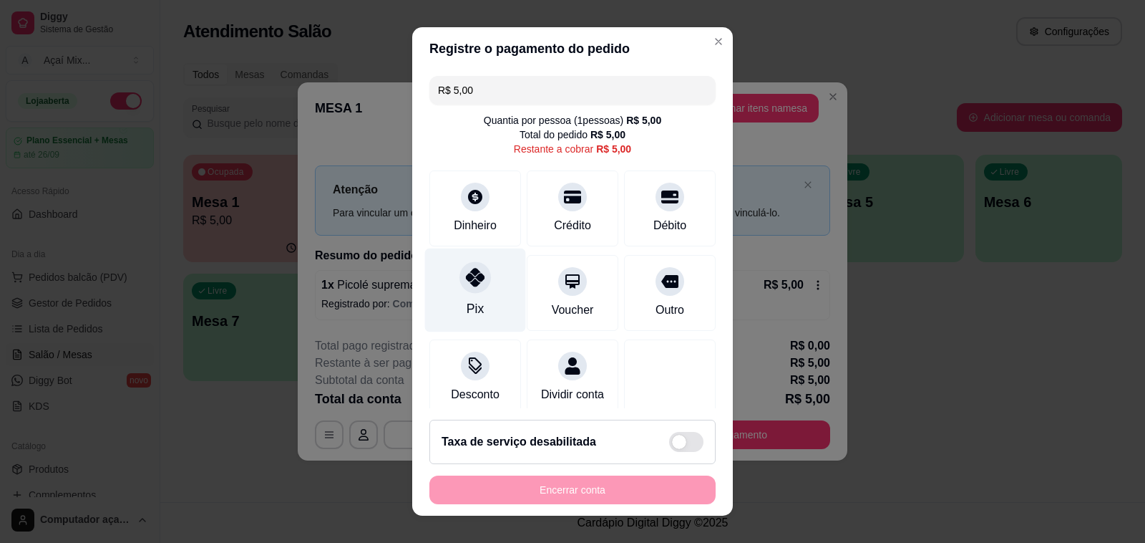
click at [471, 269] on icon at bounding box center [475, 277] width 19 height 19
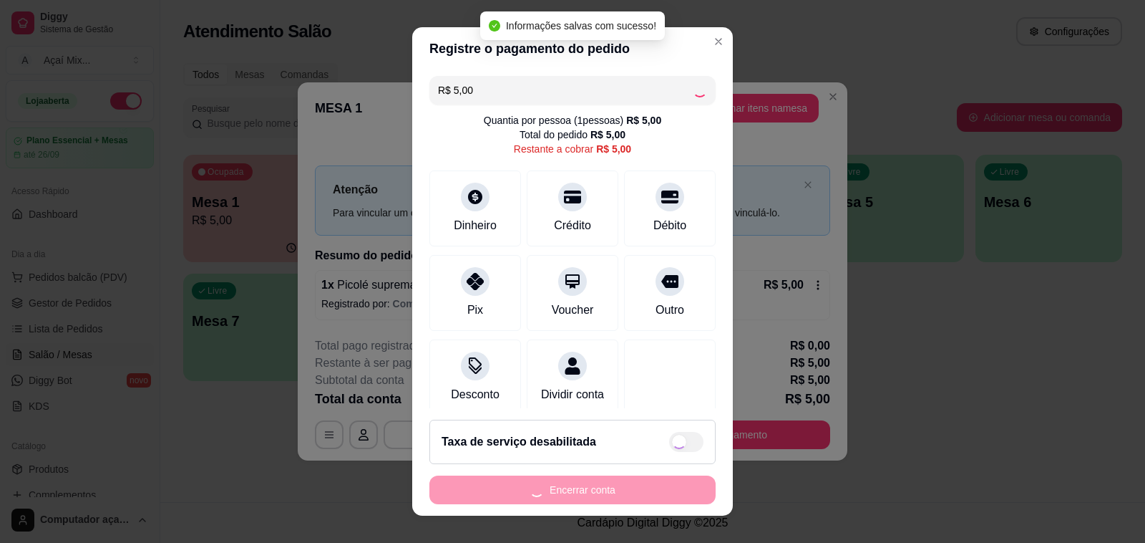
type input "R$ 0,00"
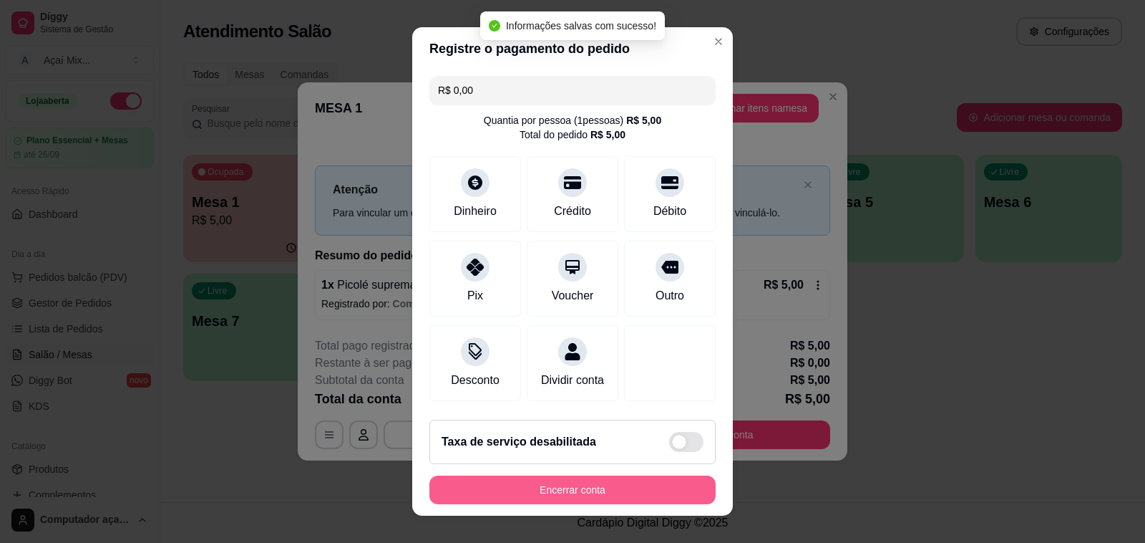
click at [611, 484] on button "Encerrar conta" at bounding box center [572, 489] width 286 height 29
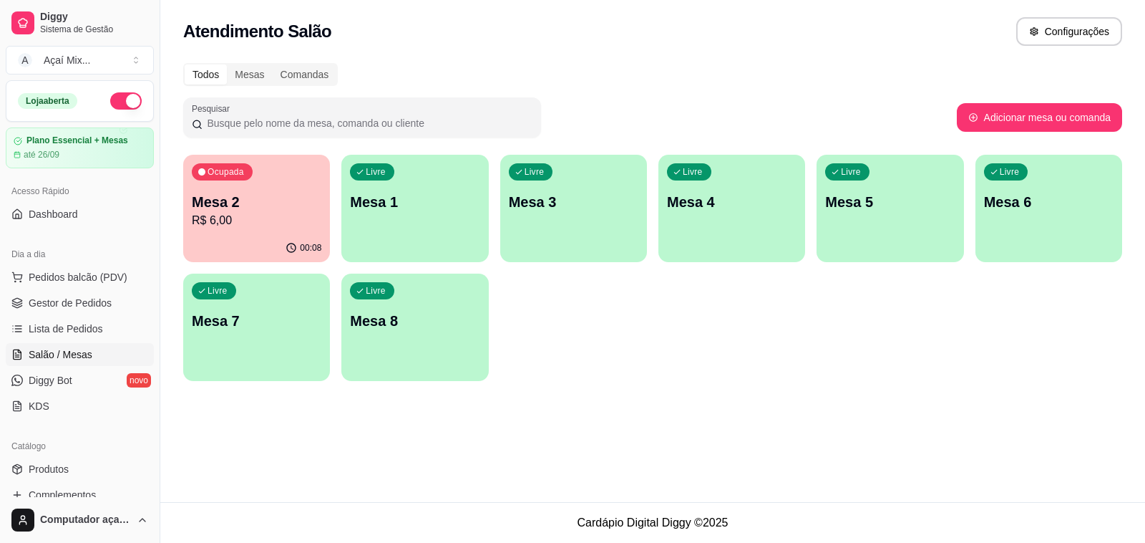
click at [241, 246] on div "00:08" at bounding box center [256, 248] width 147 height 28
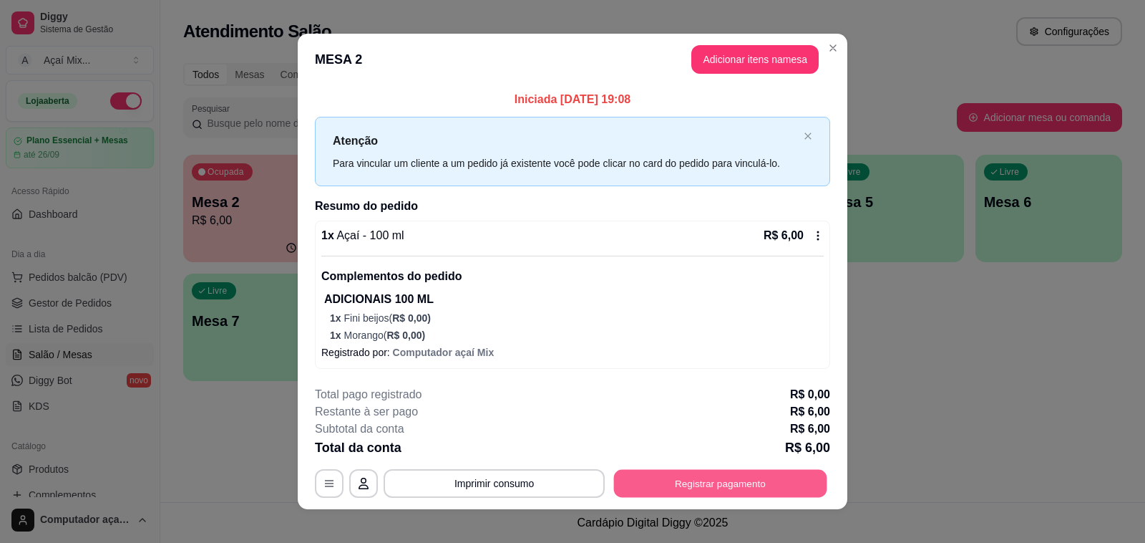
click at [660, 480] on button "Registrar pagamento" at bounding box center [720, 484] width 213 height 28
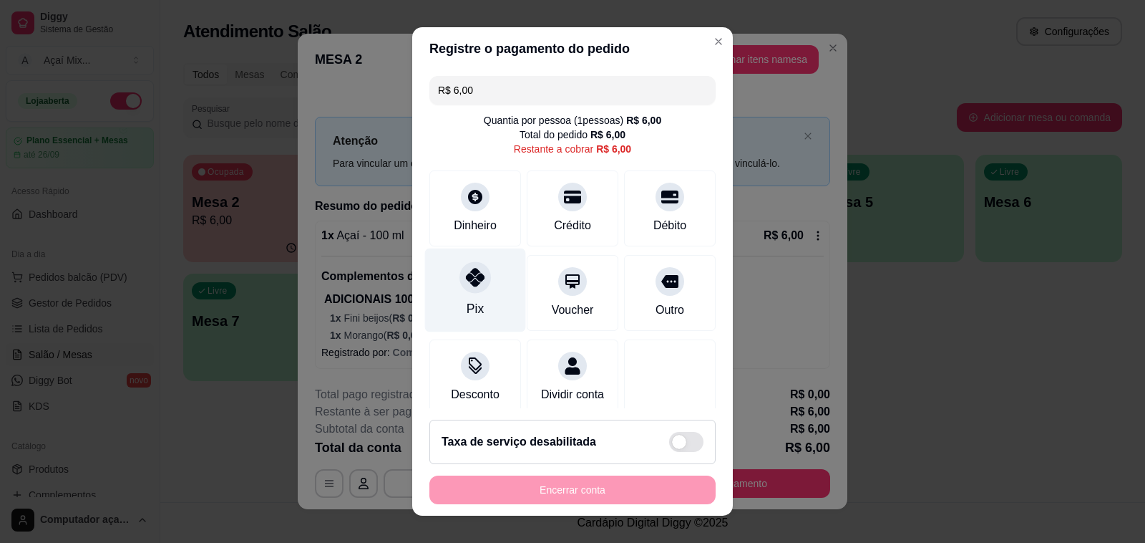
click at [470, 305] on div "Pix" at bounding box center [475, 308] width 17 height 19
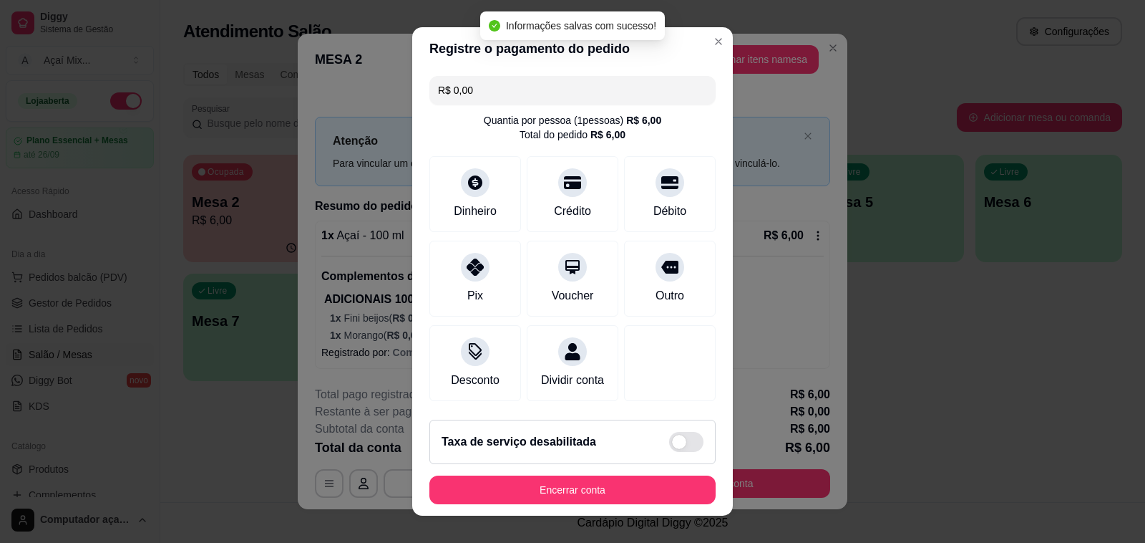
type input "R$ 0,00"
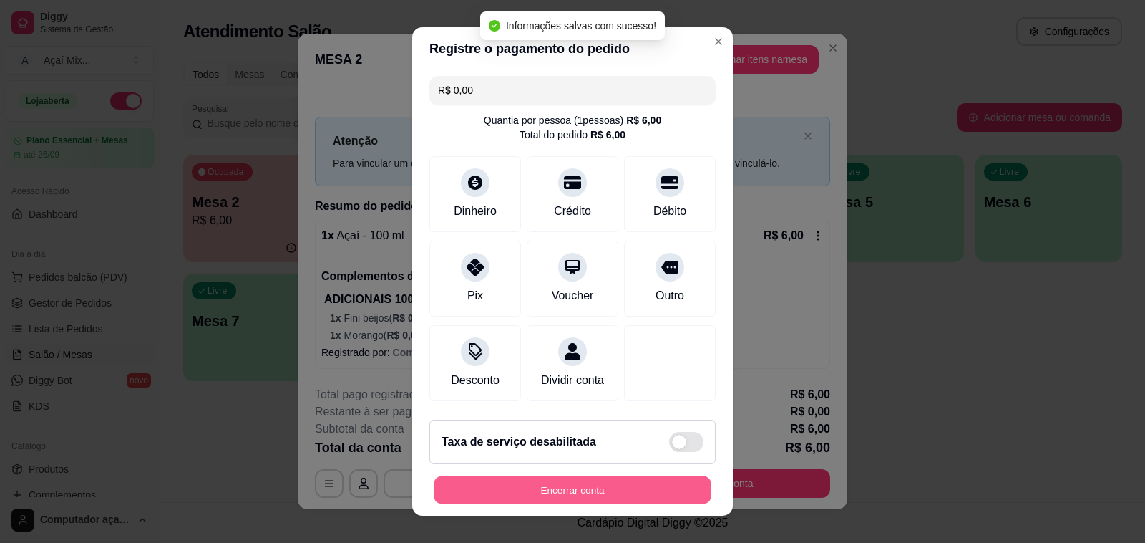
click at [620, 502] on button "Encerrar conta" at bounding box center [573, 490] width 278 height 28
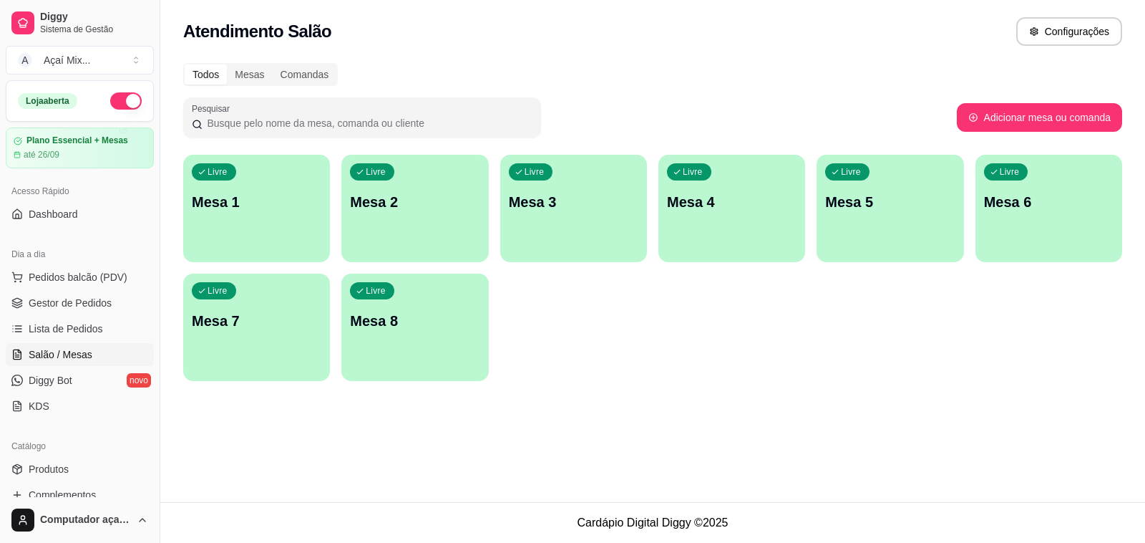
click at [283, 233] on div "Livre Mesa 1" at bounding box center [256, 200] width 147 height 90
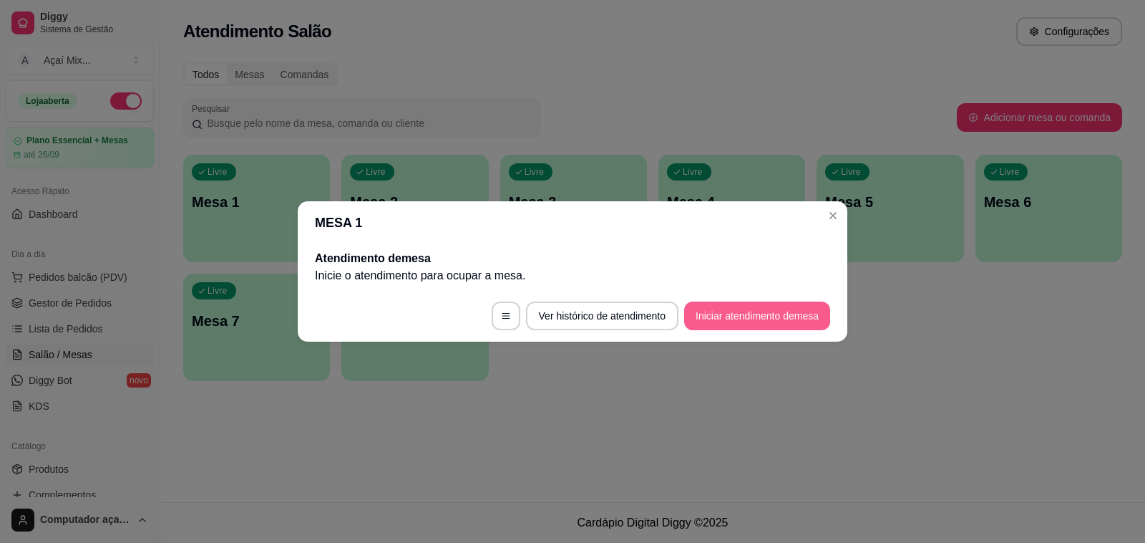
click at [759, 328] on button "Iniciar atendimento de mesa" at bounding box center [757, 315] width 146 height 29
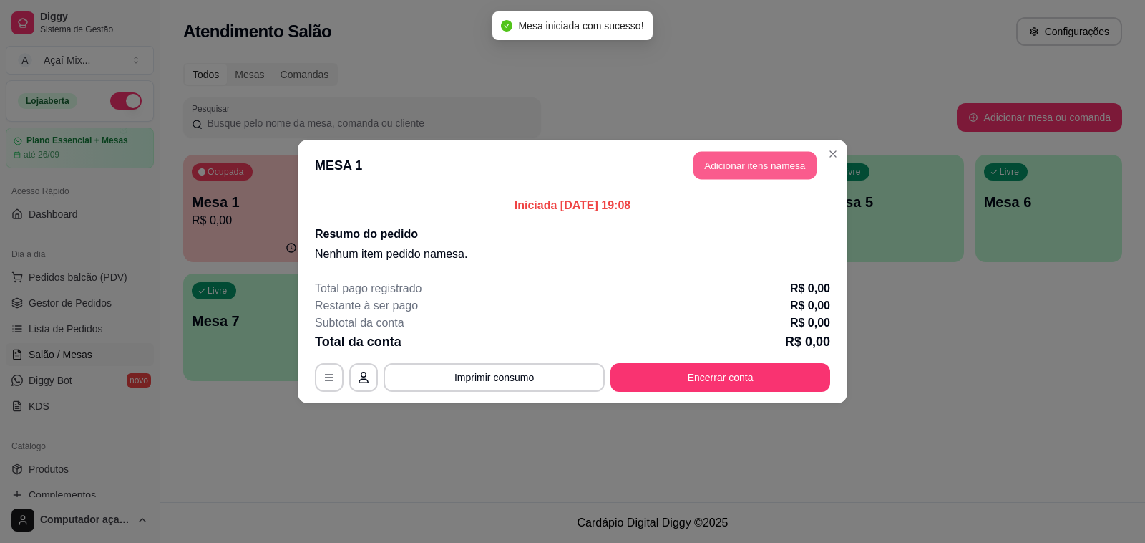
click at [743, 170] on button "Adicionar itens na mesa" at bounding box center [755, 166] width 123 height 28
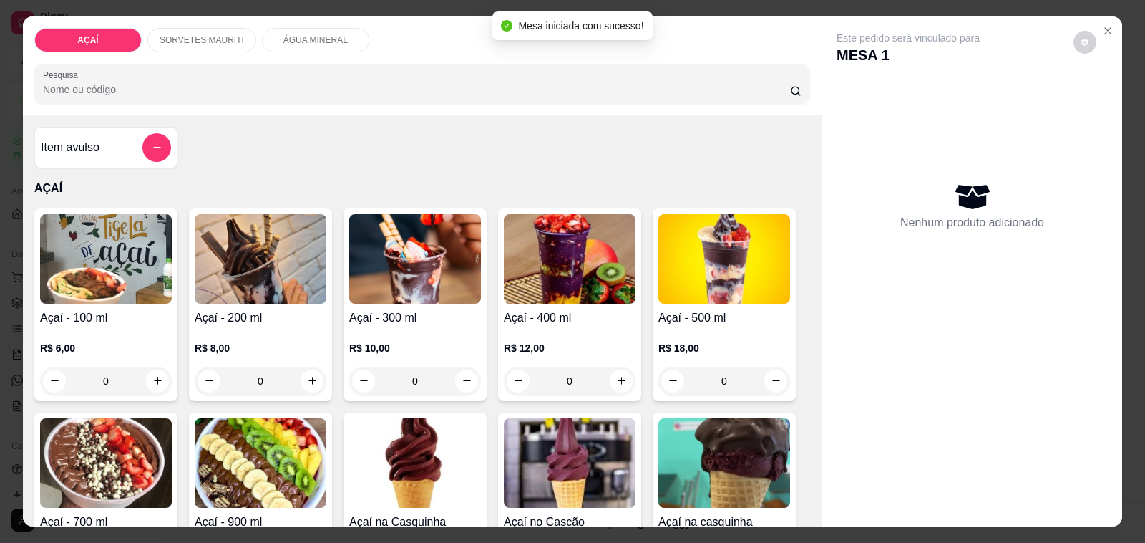
click at [247, 326] on div "R$ 8,00 0" at bounding box center [261, 360] width 132 height 69
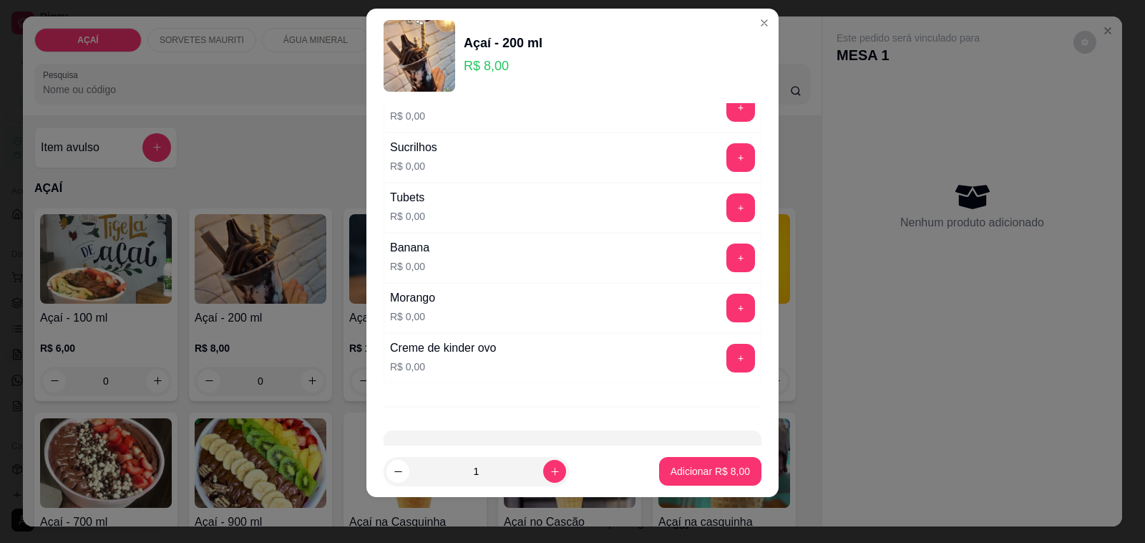
scroll to position [1656, 0]
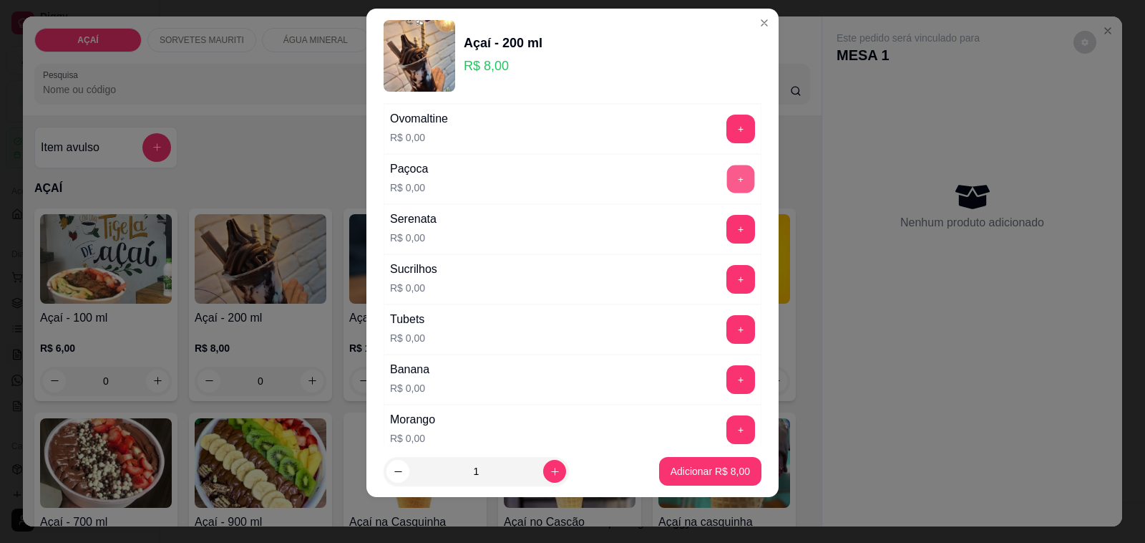
click at [727, 193] on button "+" at bounding box center [741, 179] width 28 height 28
click at [727, 140] on button "+" at bounding box center [741, 129] width 28 height 28
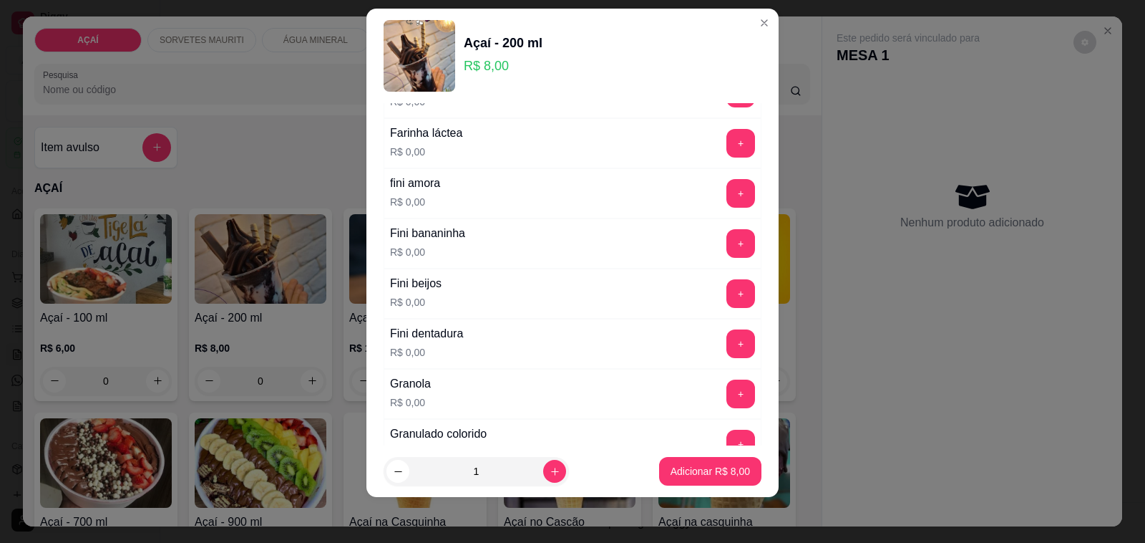
scroll to position [850, 0]
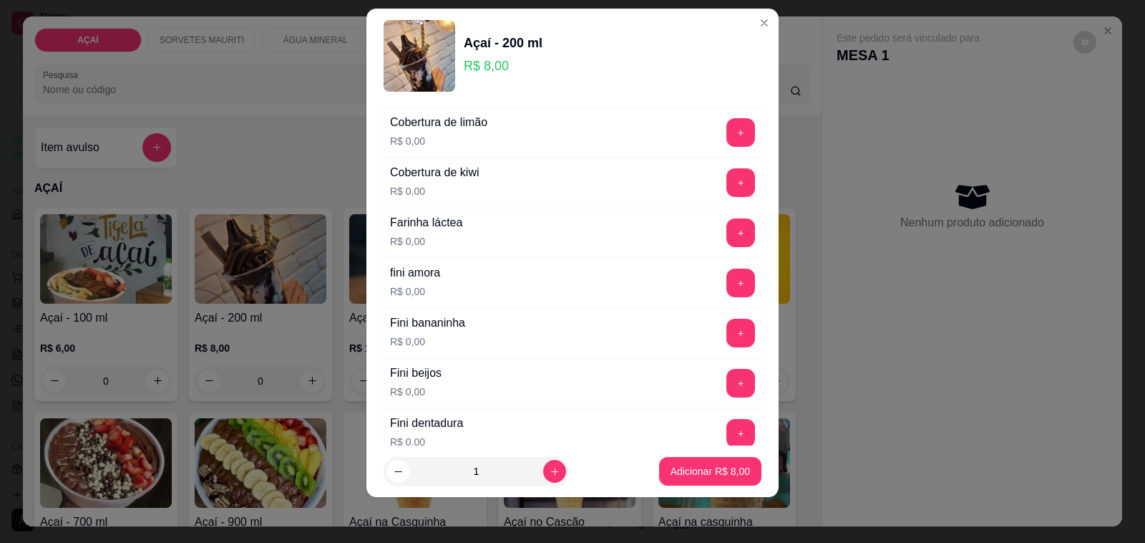
drag, startPoint x: 691, startPoint y: 230, endPoint x: 707, endPoint y: 240, distance: 18.9
click at [721, 233] on div "+" at bounding box center [741, 232] width 40 height 29
click at [727, 240] on button "+" at bounding box center [741, 232] width 29 height 29
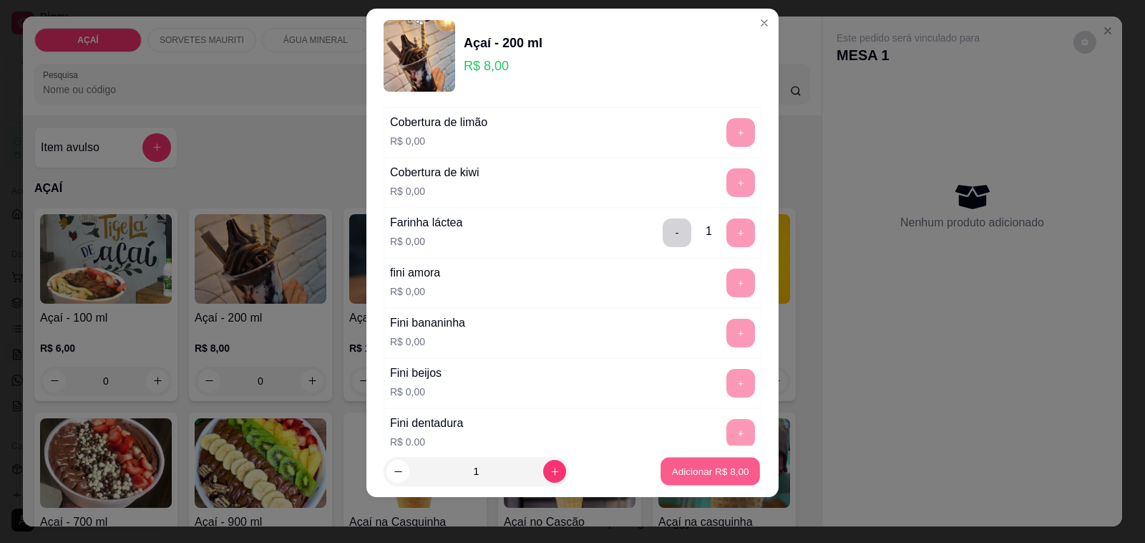
click at [681, 470] on p "Adicionar R$ 8,00" at bounding box center [709, 471] width 77 height 14
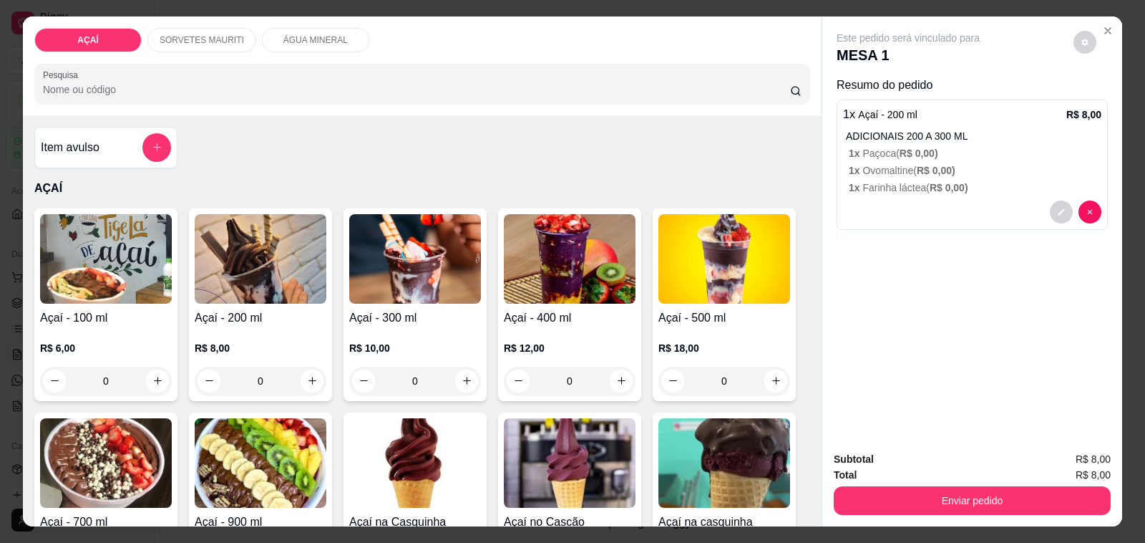
click at [276, 311] on h4 "Açaí - 200 ml" at bounding box center [261, 317] width 132 height 17
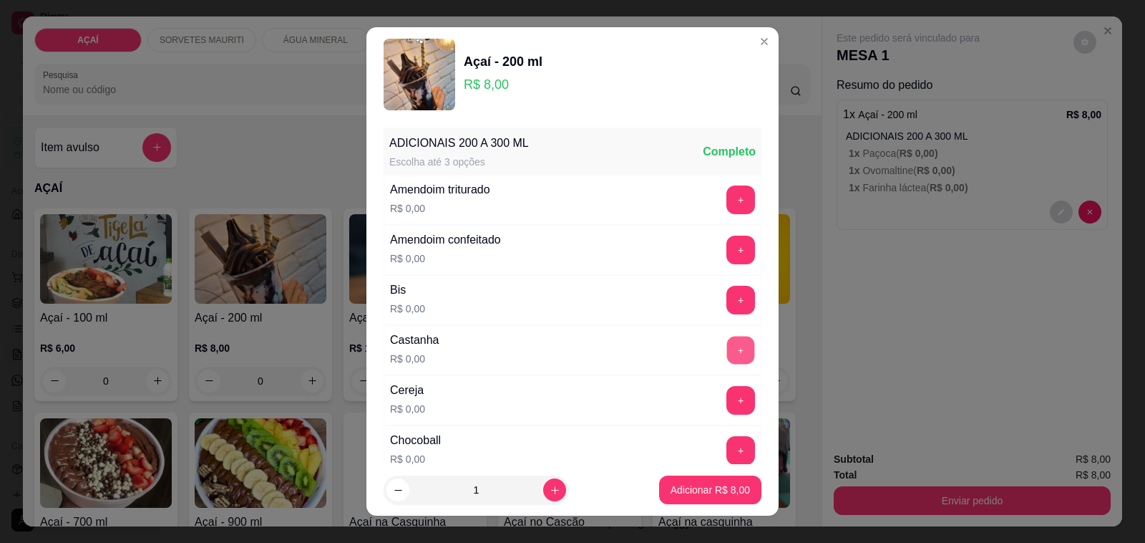
click at [727, 351] on button "+" at bounding box center [741, 350] width 28 height 28
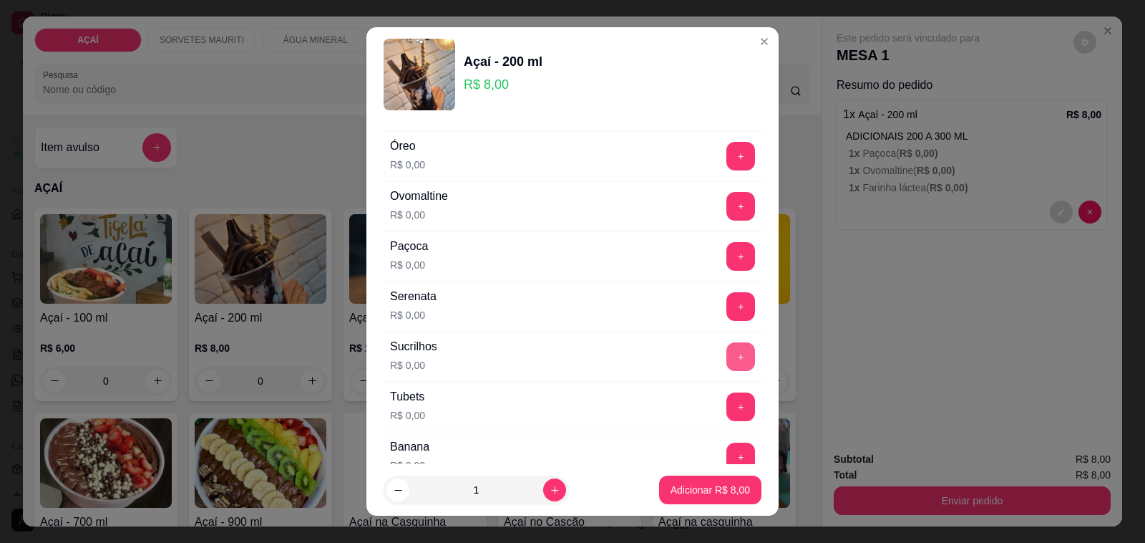
scroll to position [1566, 0]
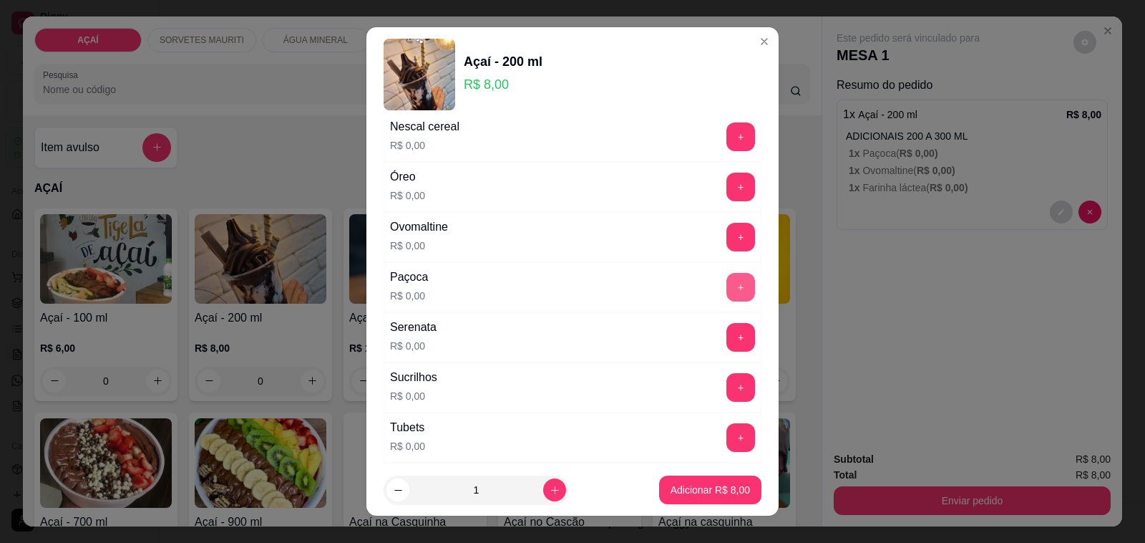
click at [727, 301] on button "+" at bounding box center [741, 287] width 29 height 29
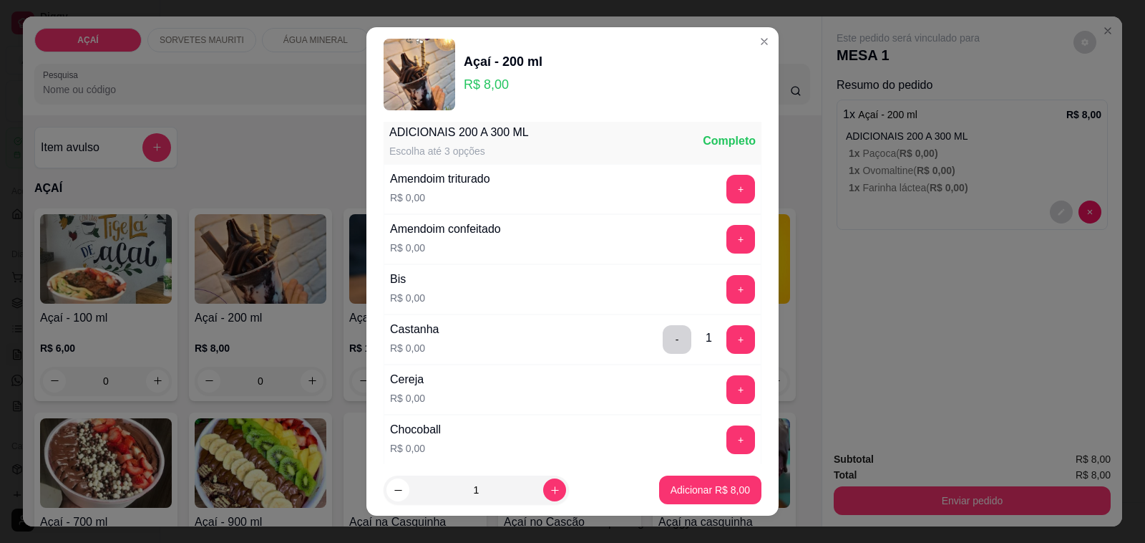
scroll to position [0, 0]
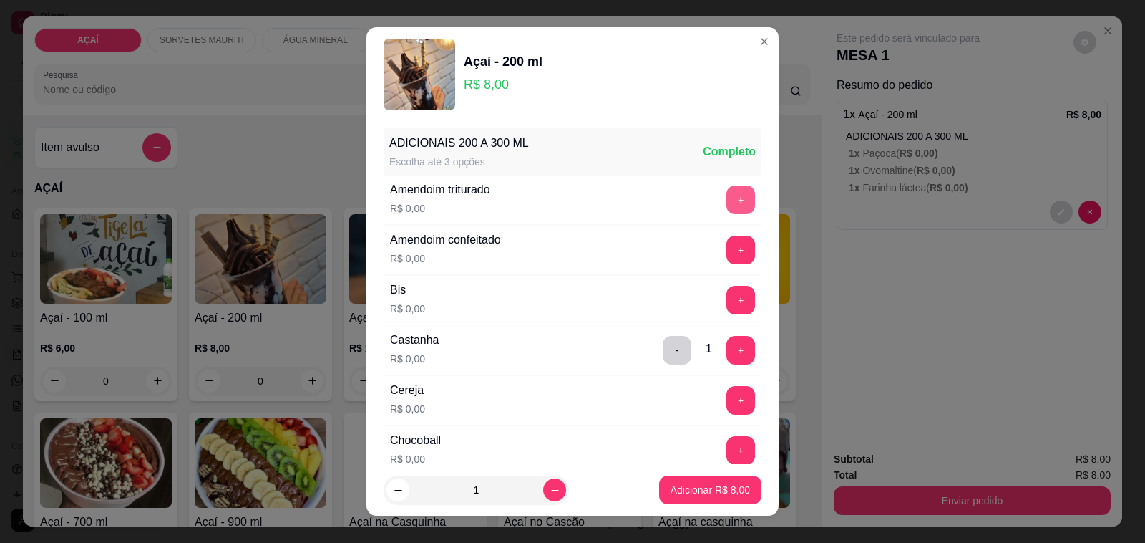
click at [727, 195] on button "+" at bounding box center [741, 199] width 29 height 29
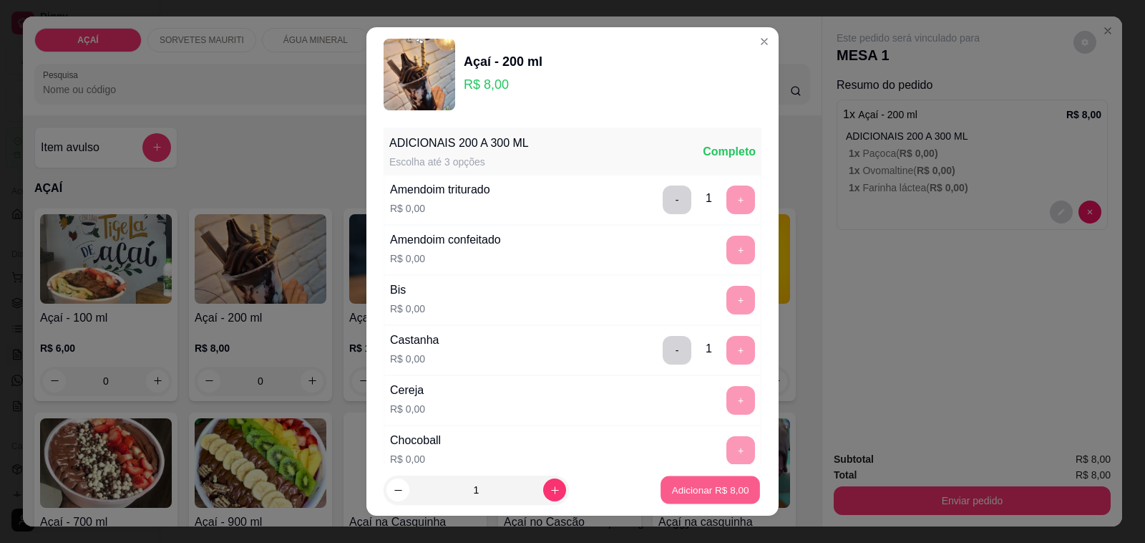
click at [694, 495] on p "Adicionar R$ 8,00" at bounding box center [709, 489] width 77 height 14
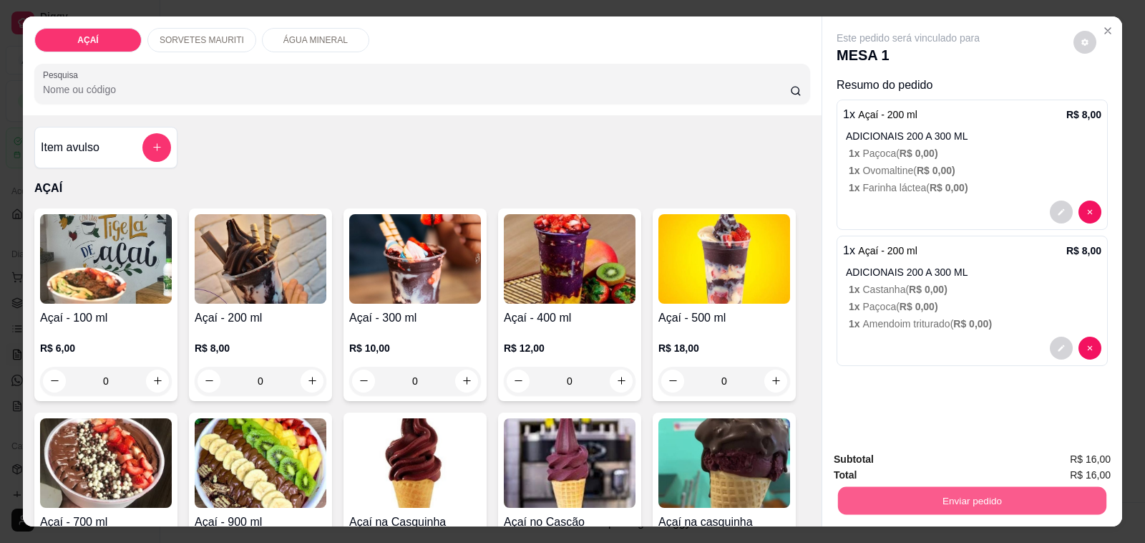
click at [870, 487] on button "Enviar pedido" at bounding box center [972, 501] width 268 height 28
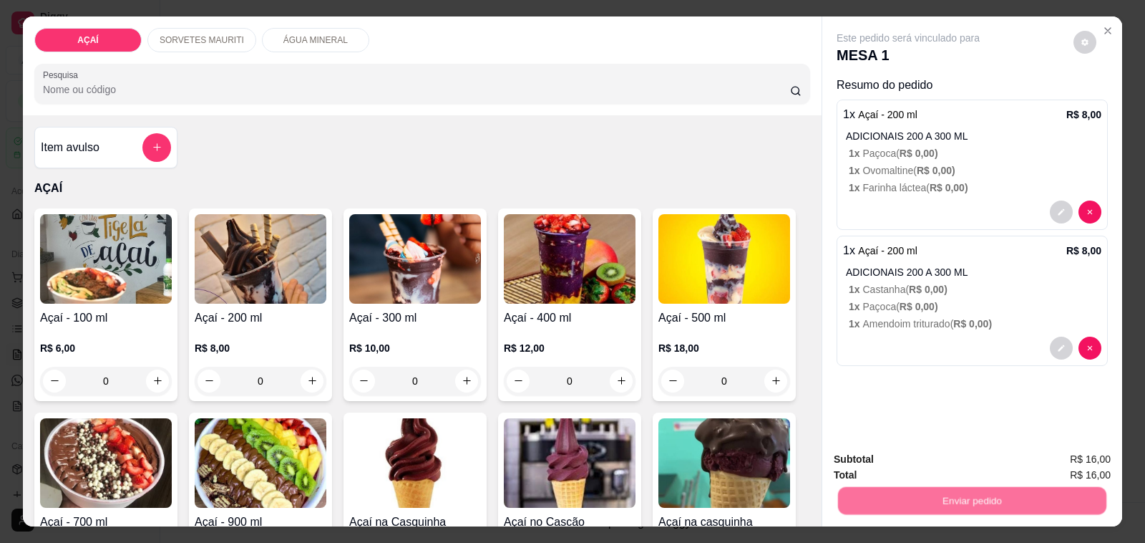
click at [884, 456] on button "Não registrar e enviar pedido" at bounding box center [924, 459] width 145 height 26
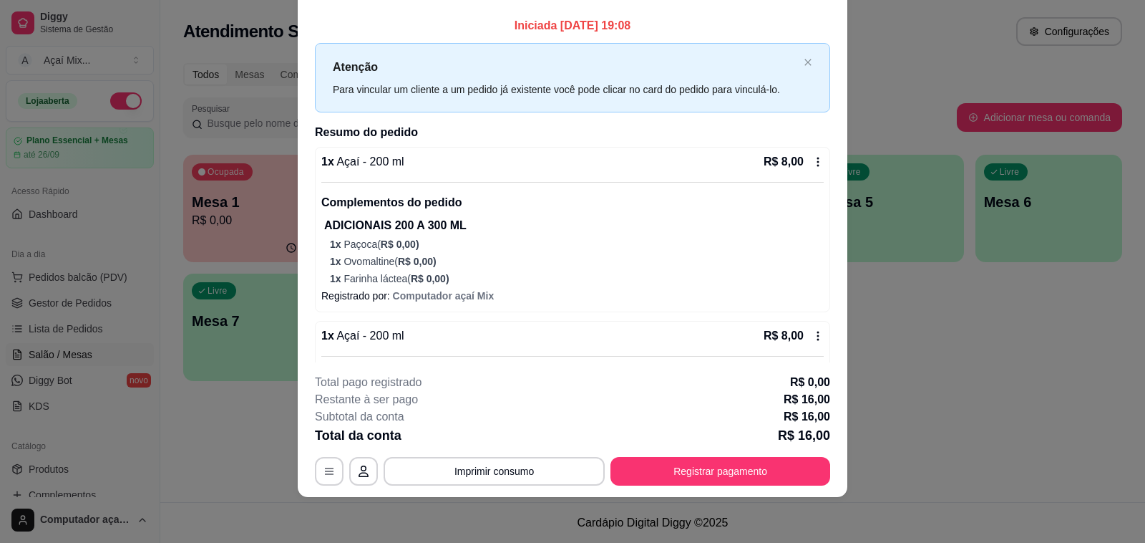
scroll to position [129, 0]
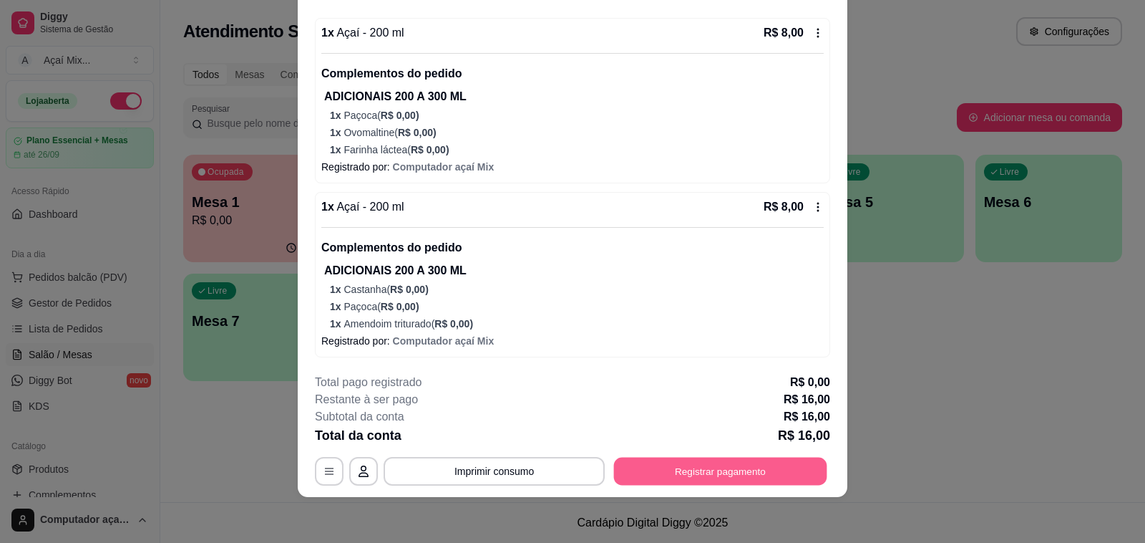
click at [742, 465] on button "Registrar pagamento" at bounding box center [720, 471] width 213 height 28
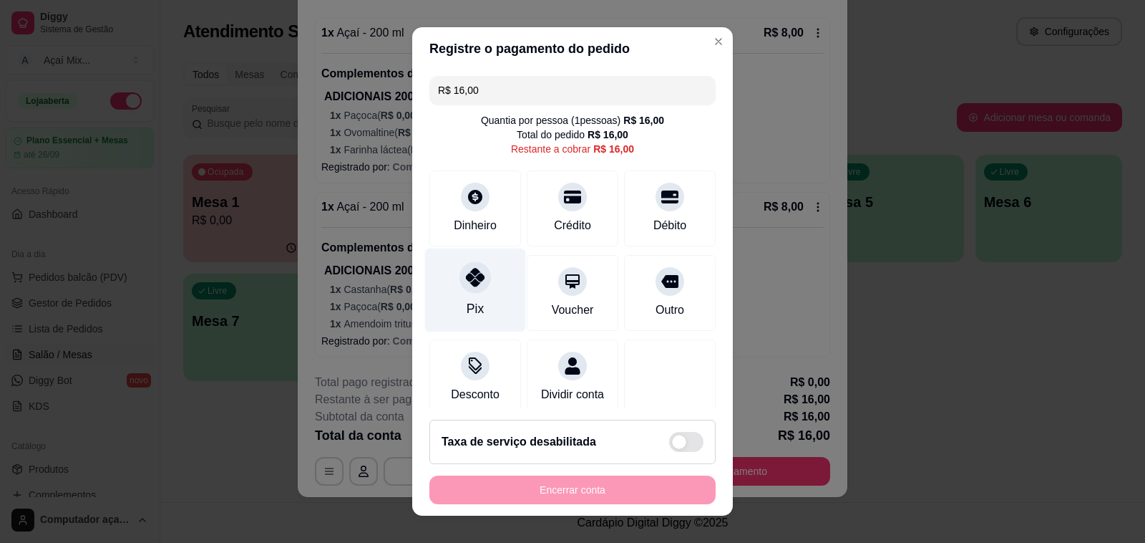
drag, startPoint x: 447, startPoint y: 284, endPoint x: 492, endPoint y: 294, distance: 46.2
click at [446, 287] on div "Pix" at bounding box center [475, 290] width 101 height 84
type input "R$ 0,00"
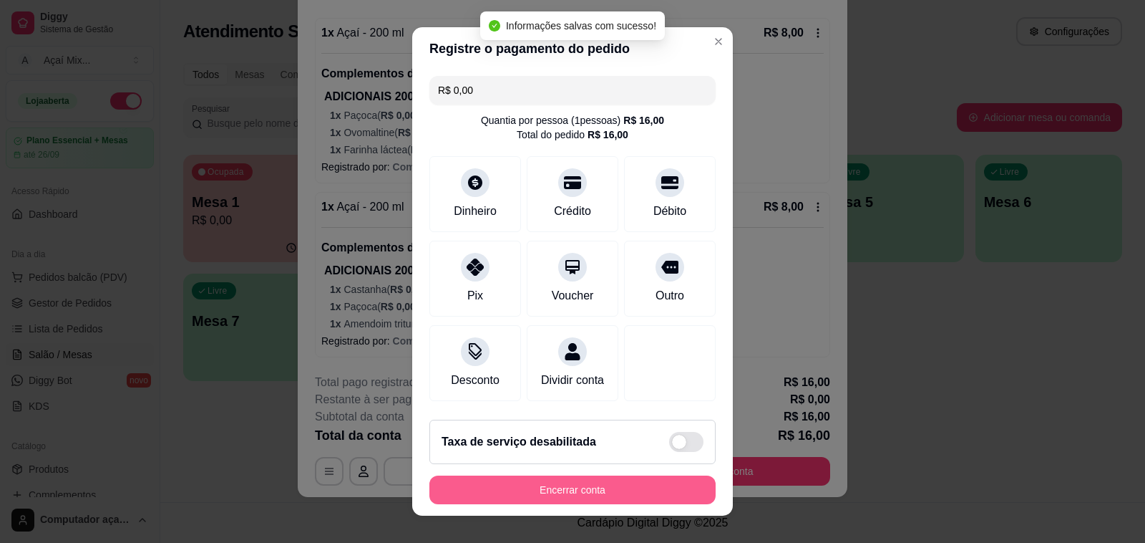
click at [608, 488] on button "Encerrar conta" at bounding box center [572, 489] width 286 height 29
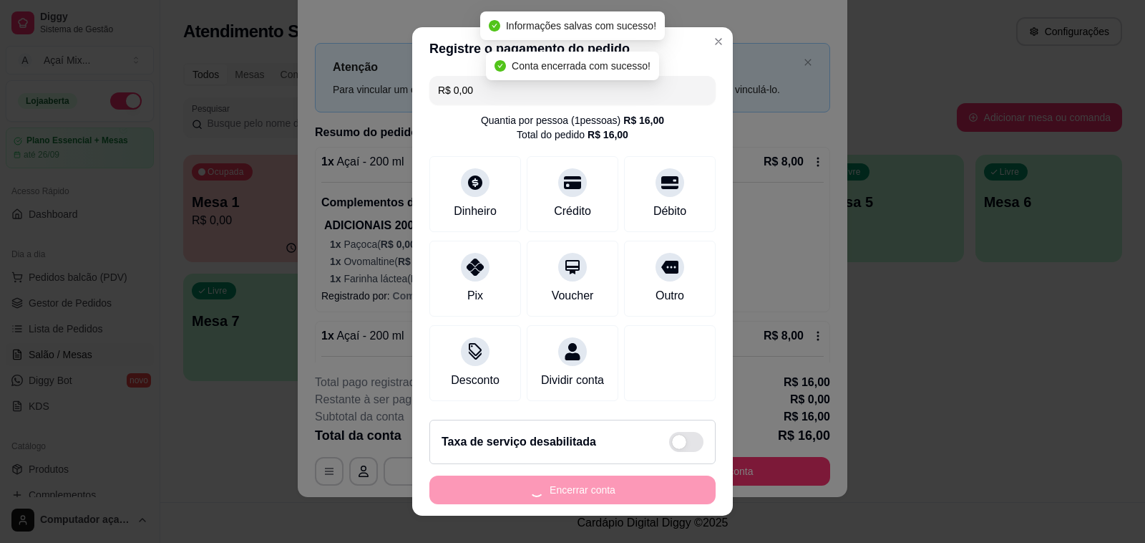
scroll to position [0, 0]
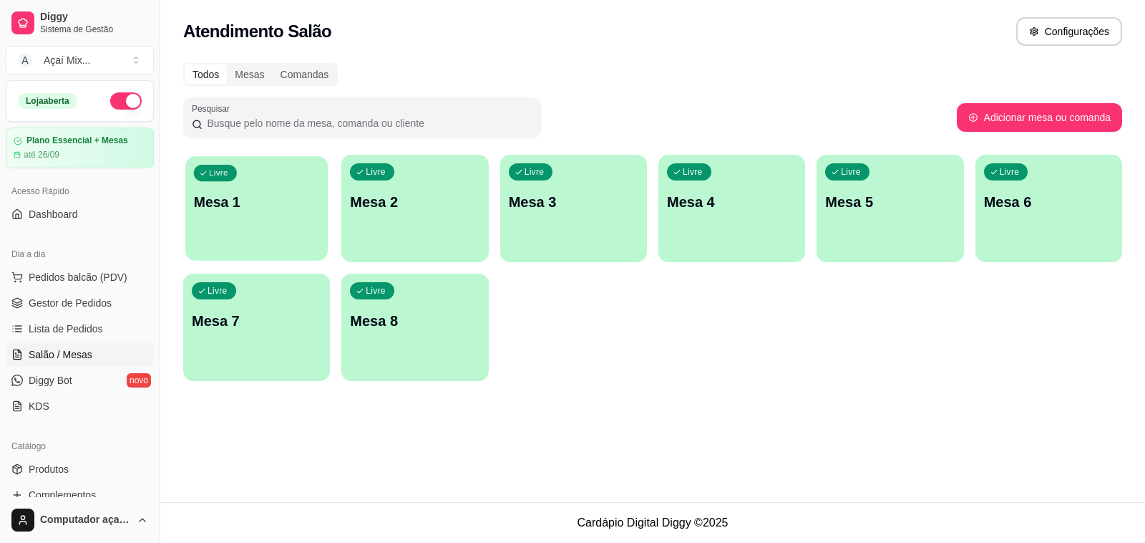
click at [230, 258] on div "button" at bounding box center [256, 251] width 142 height 16
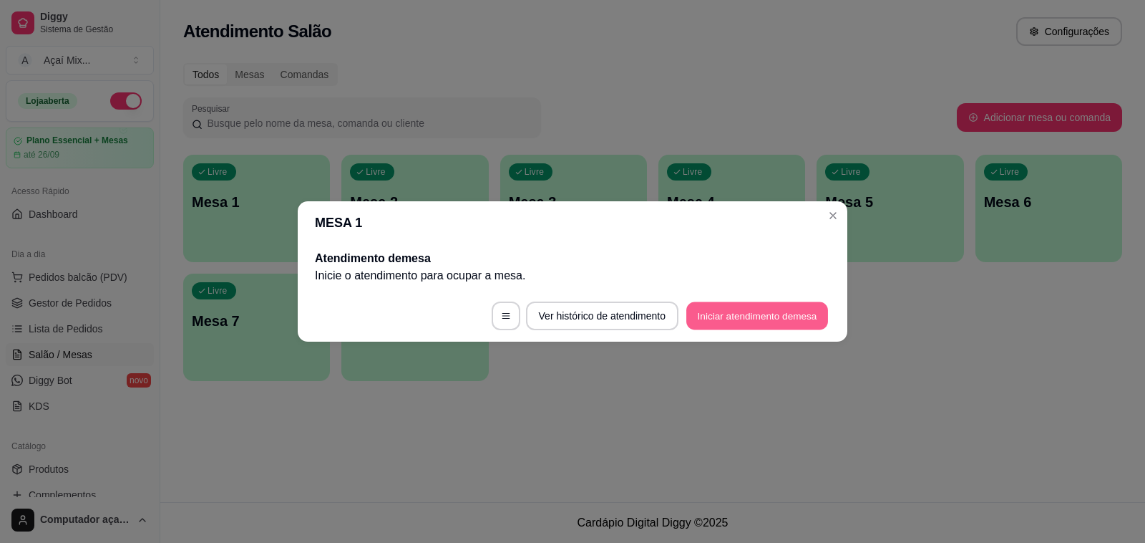
click at [698, 326] on button "Iniciar atendimento de mesa" at bounding box center [757, 316] width 142 height 28
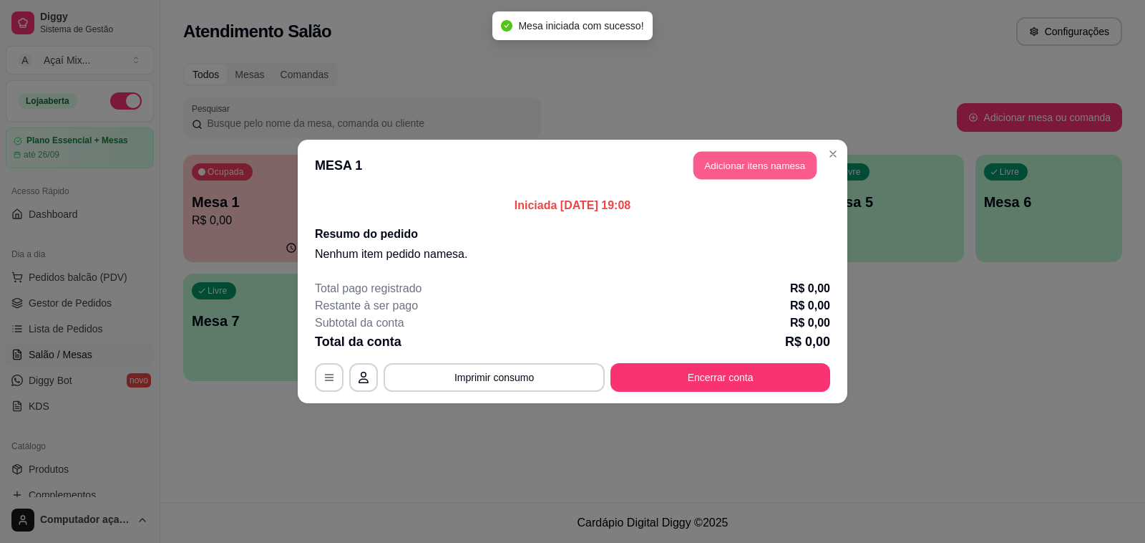
click at [724, 169] on button "Adicionar itens na mesa" at bounding box center [755, 166] width 123 height 28
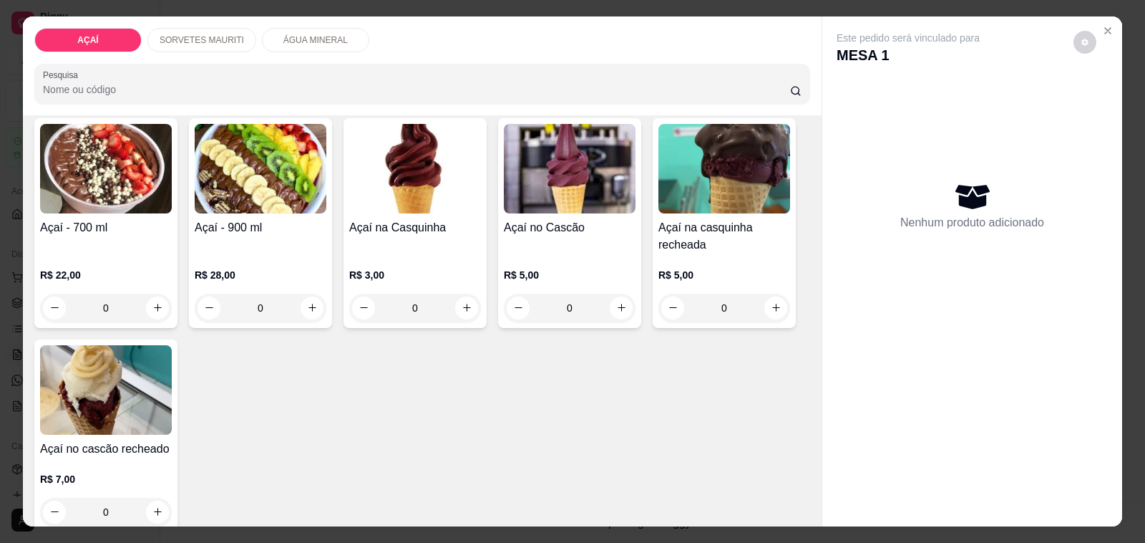
scroll to position [268, 0]
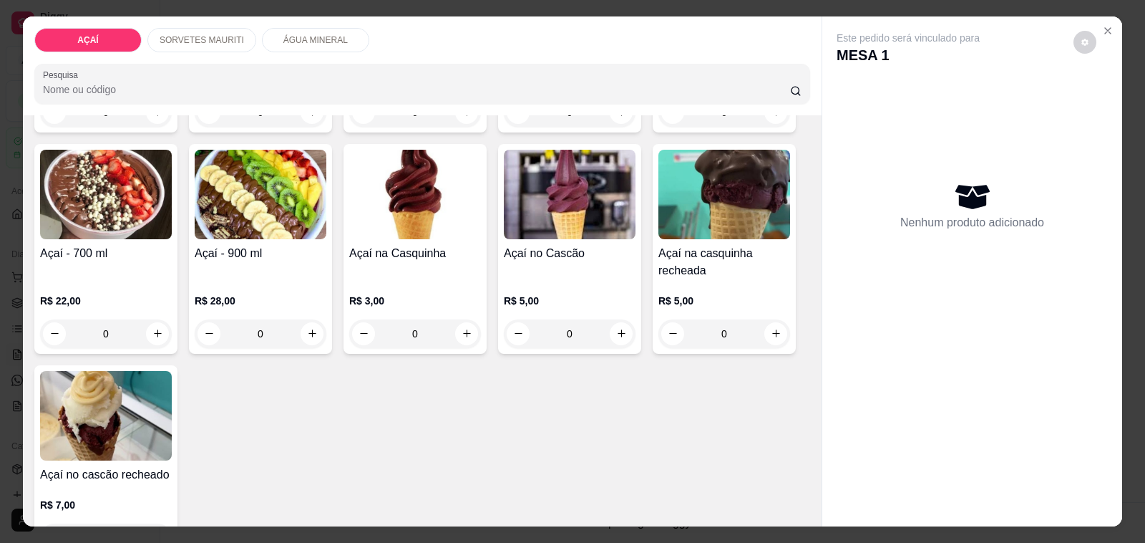
click at [117, 233] on img at bounding box center [106, 194] width 132 height 89
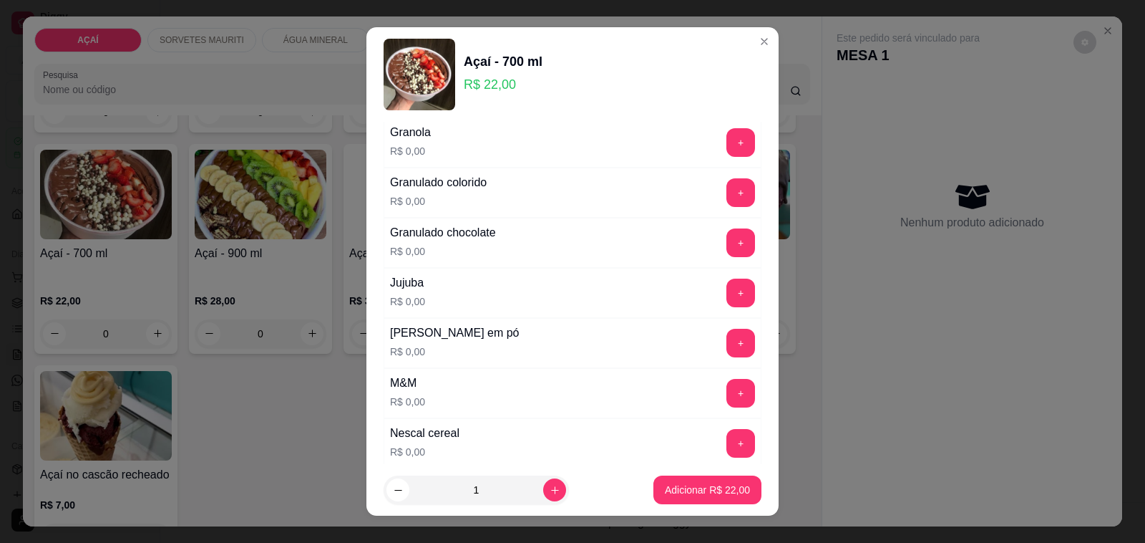
scroll to position [1208, 0]
click at [727, 351] on button "+" at bounding box center [741, 344] width 29 height 29
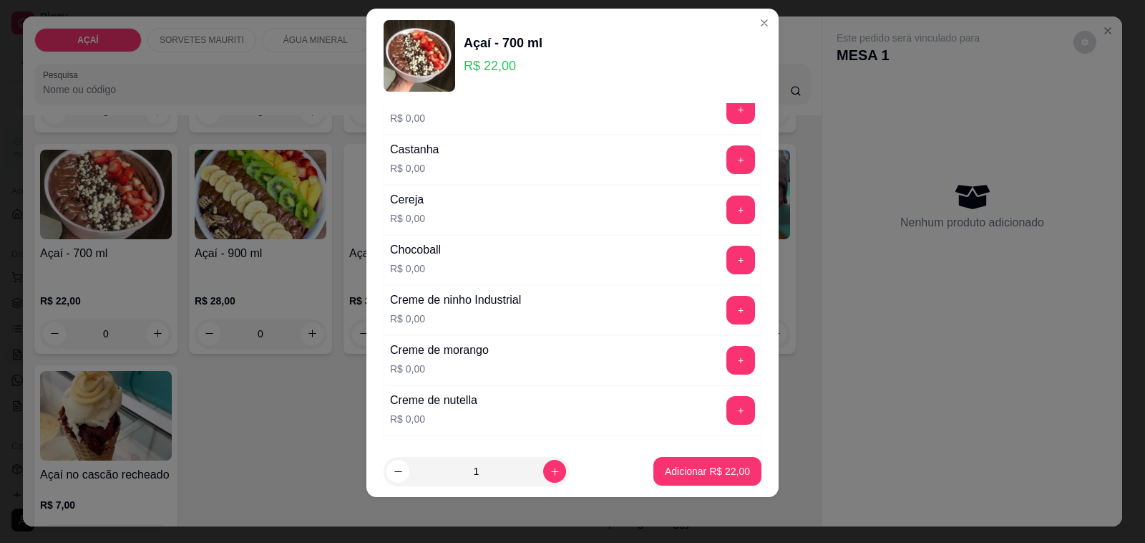
scroll to position [179, 0]
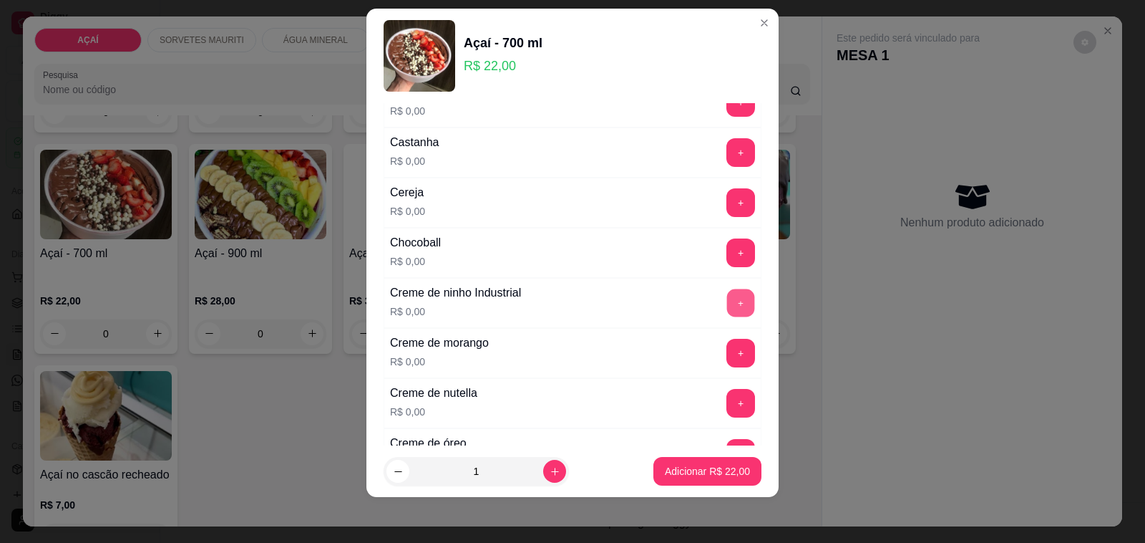
click at [727, 304] on button "+" at bounding box center [741, 303] width 28 height 28
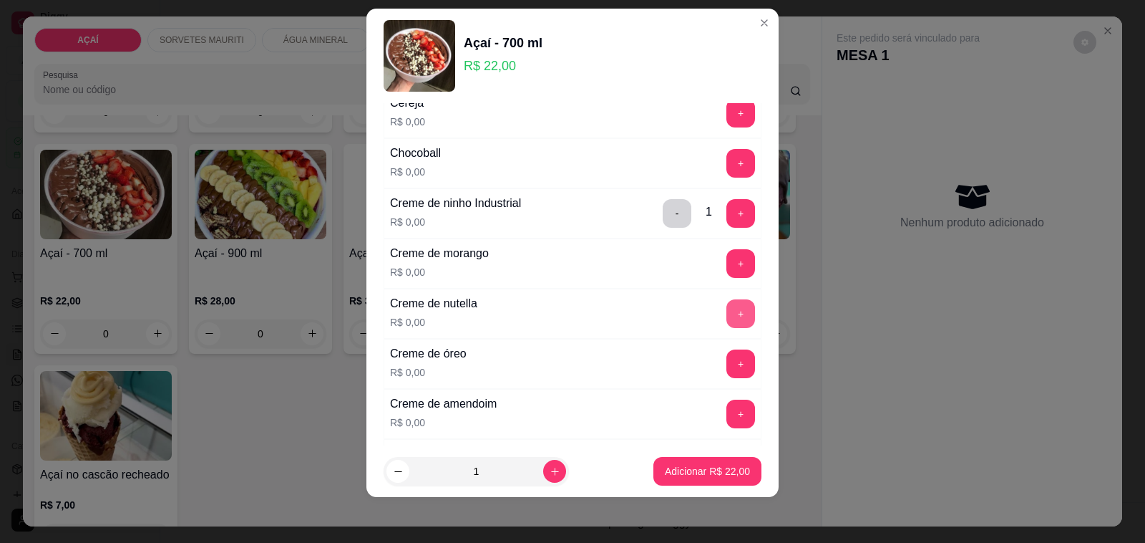
click at [727, 316] on button "+" at bounding box center [741, 313] width 29 height 29
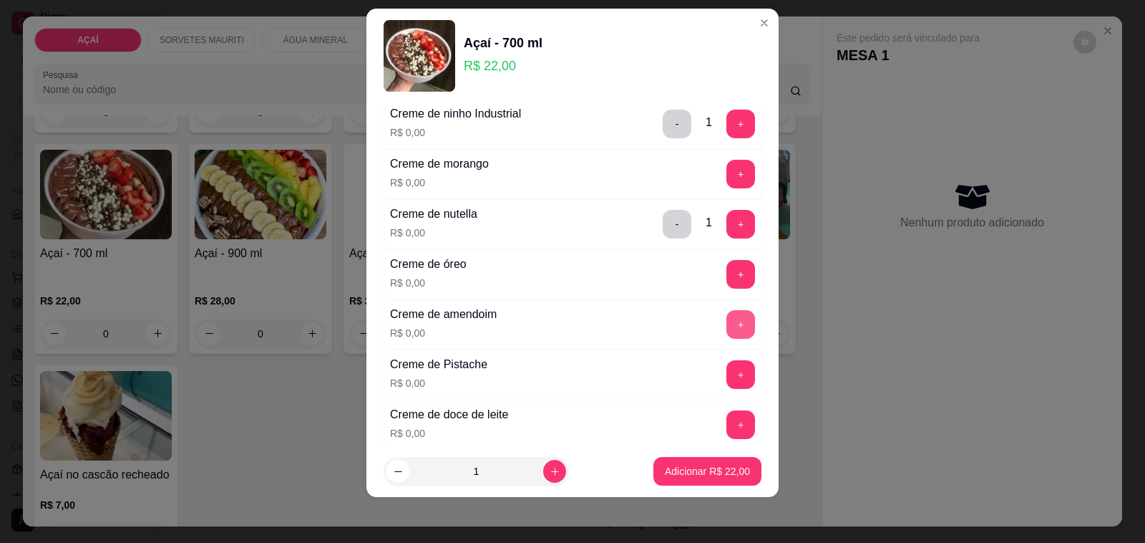
click at [727, 316] on button "+" at bounding box center [741, 324] width 29 height 29
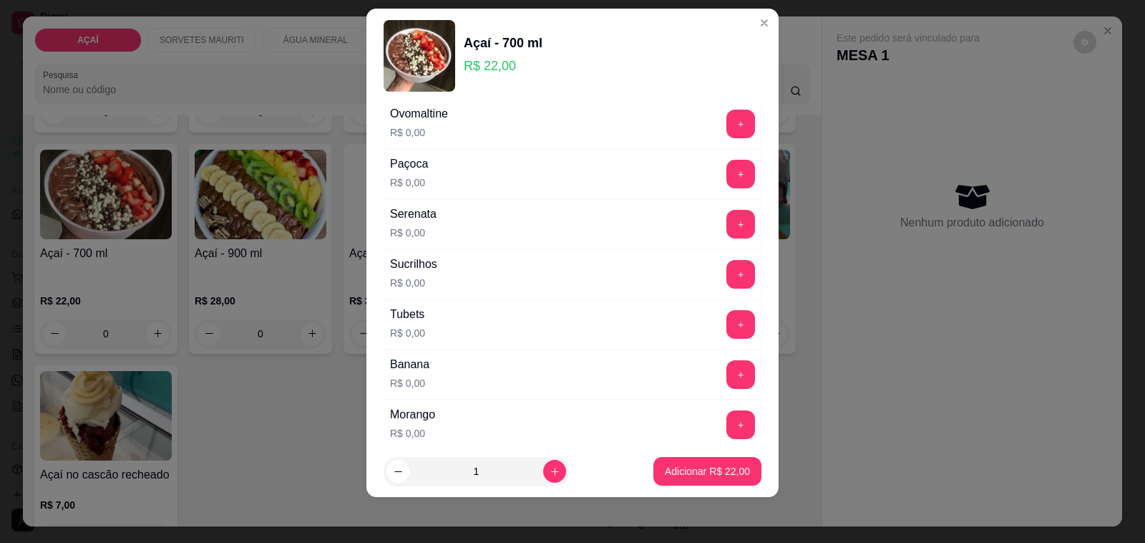
scroll to position [1700, 0]
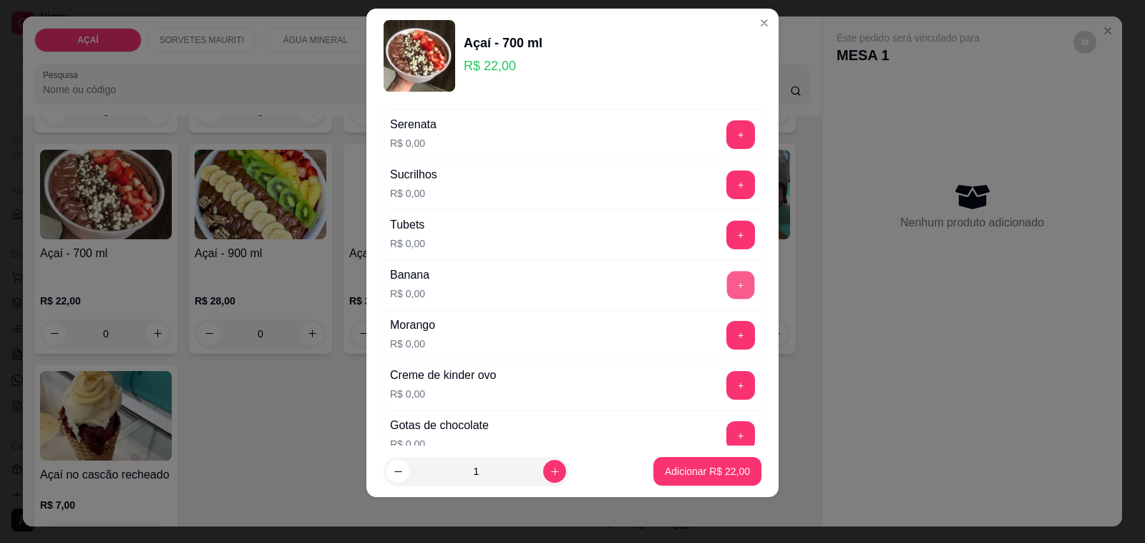
click at [727, 298] on button "+" at bounding box center [741, 285] width 28 height 28
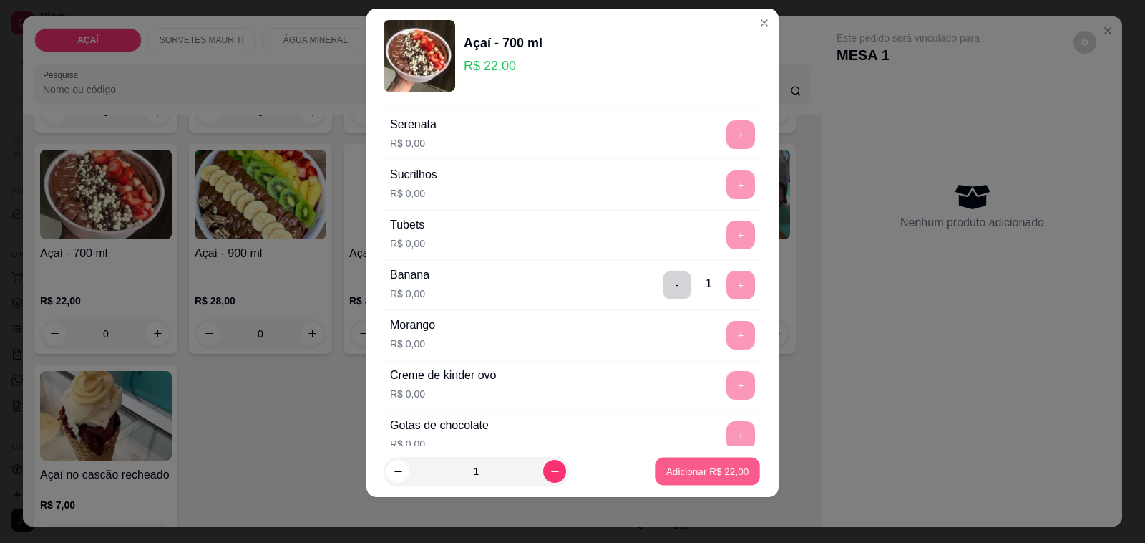
click at [664, 460] on button "Adicionar R$ 22,00" at bounding box center [707, 471] width 105 height 28
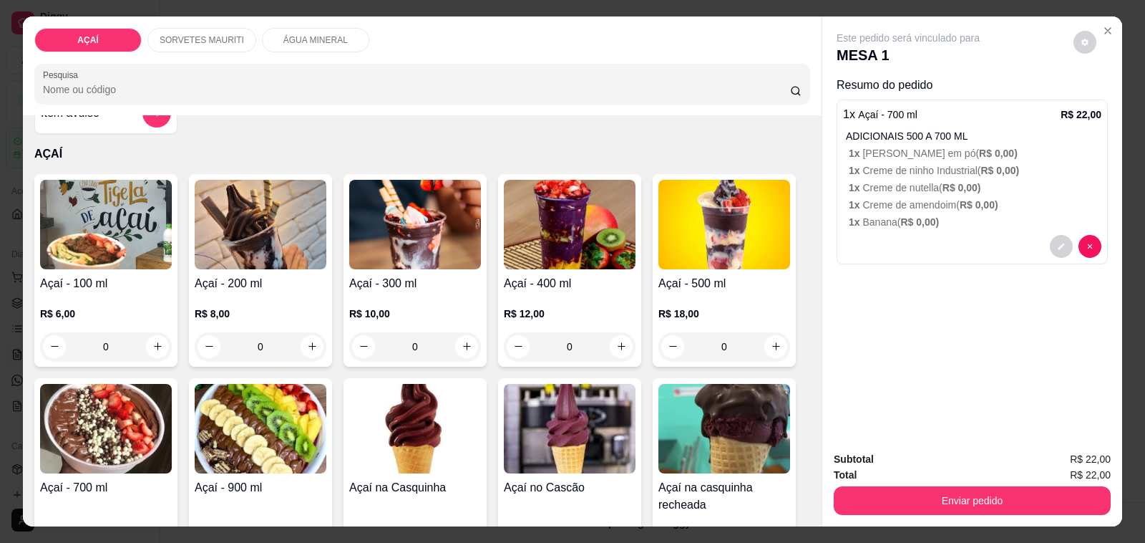
scroll to position [89, 0]
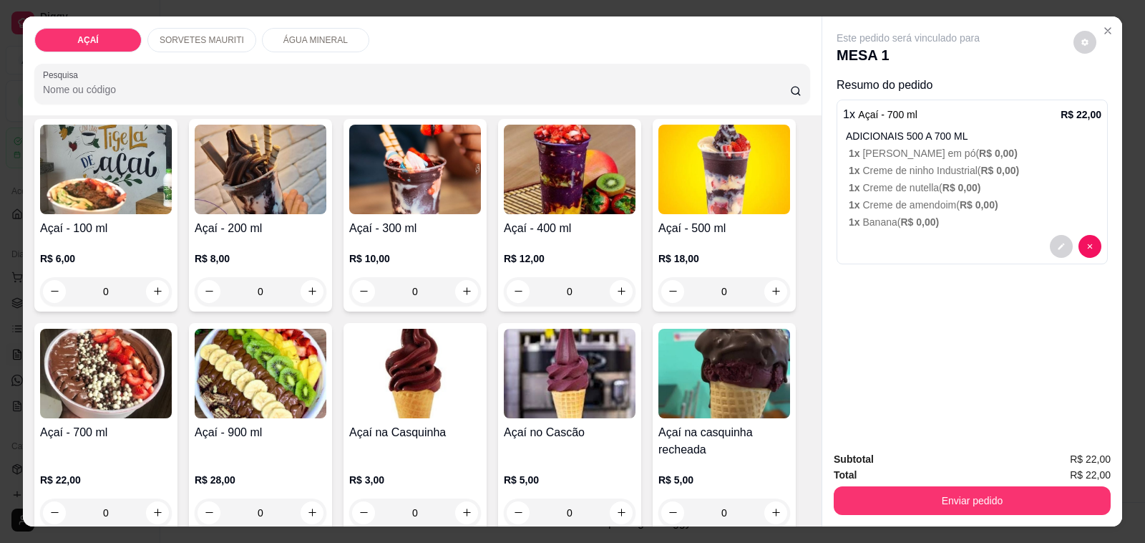
click at [765, 281] on div "0" at bounding box center [725, 291] width 132 height 29
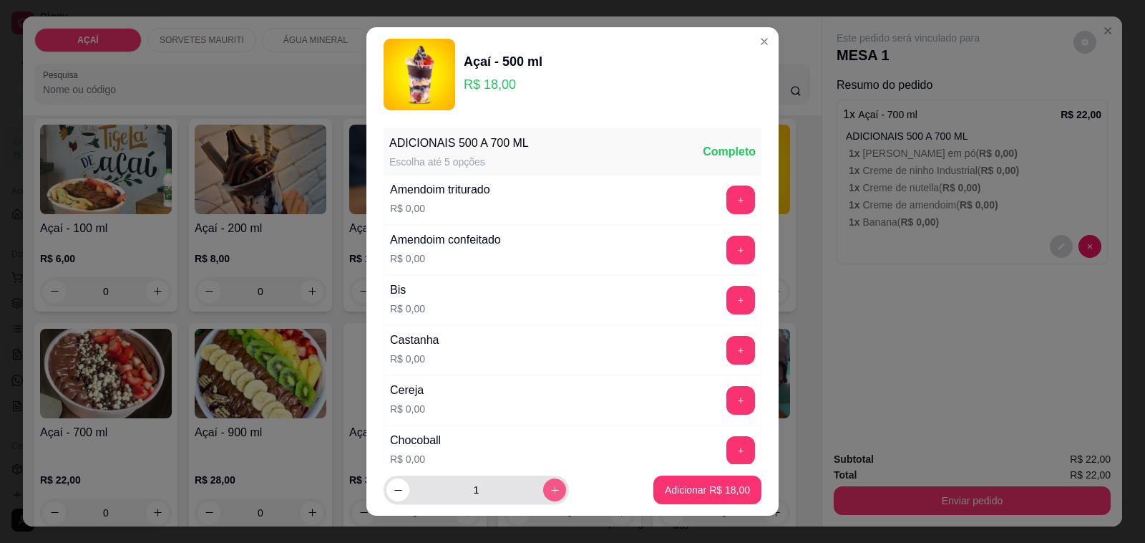
click at [543, 492] on button "increase-product-quantity" at bounding box center [554, 489] width 23 height 23
type input "2"
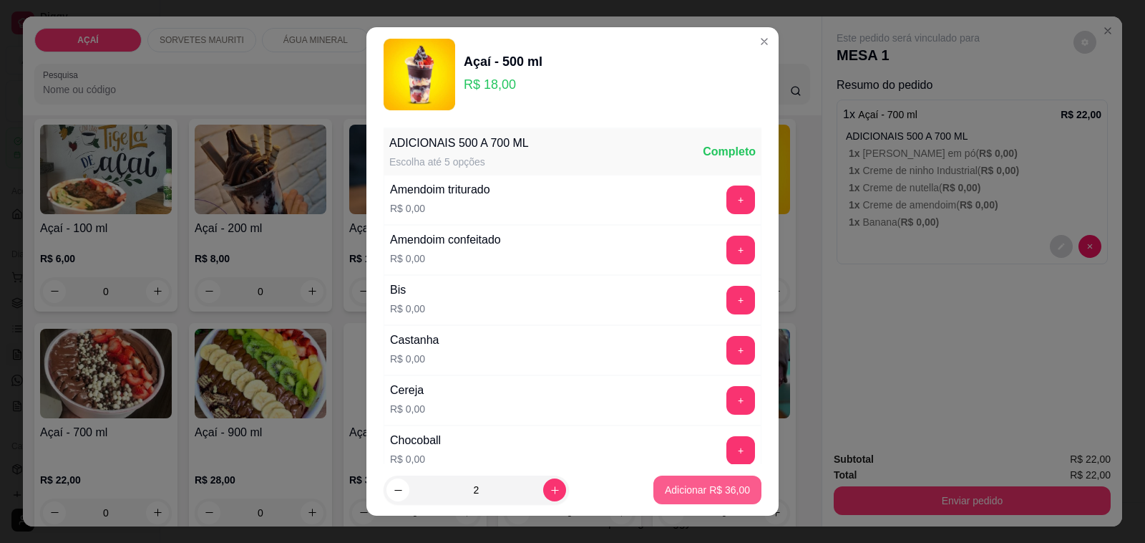
click at [687, 497] on button "Adicionar R$ 36,00" at bounding box center [708, 489] width 108 height 29
type input "2"
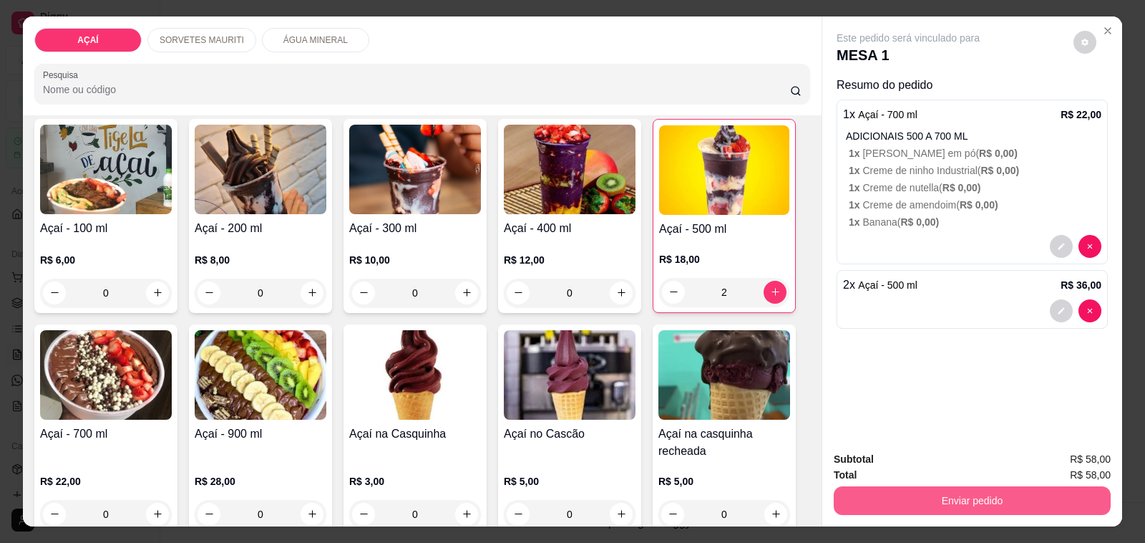
click at [1026, 486] on button "Enviar pedido" at bounding box center [972, 500] width 277 height 29
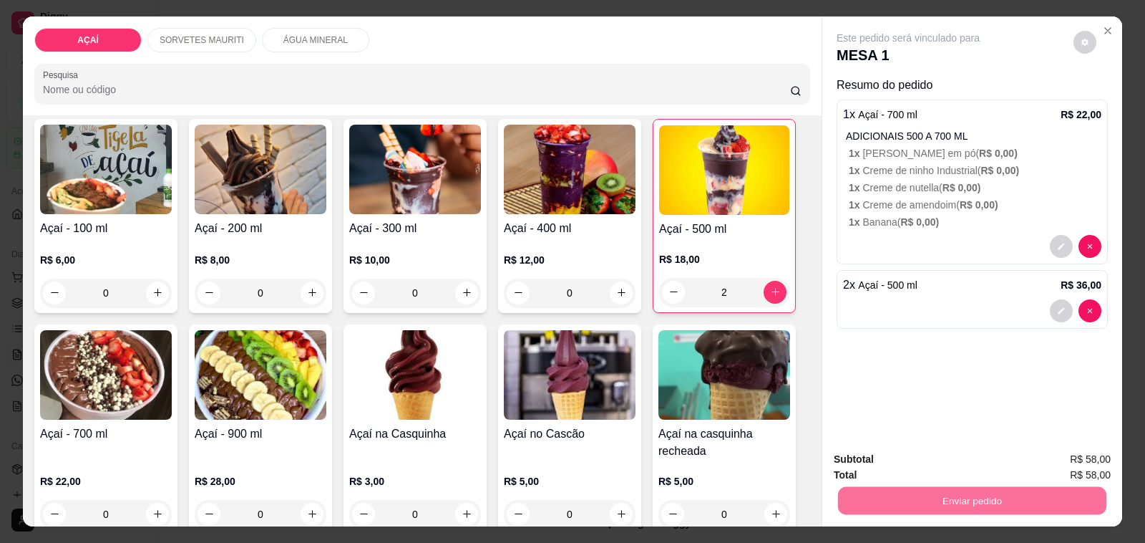
click at [929, 446] on button "Não registrar e enviar pedido" at bounding box center [924, 459] width 145 height 26
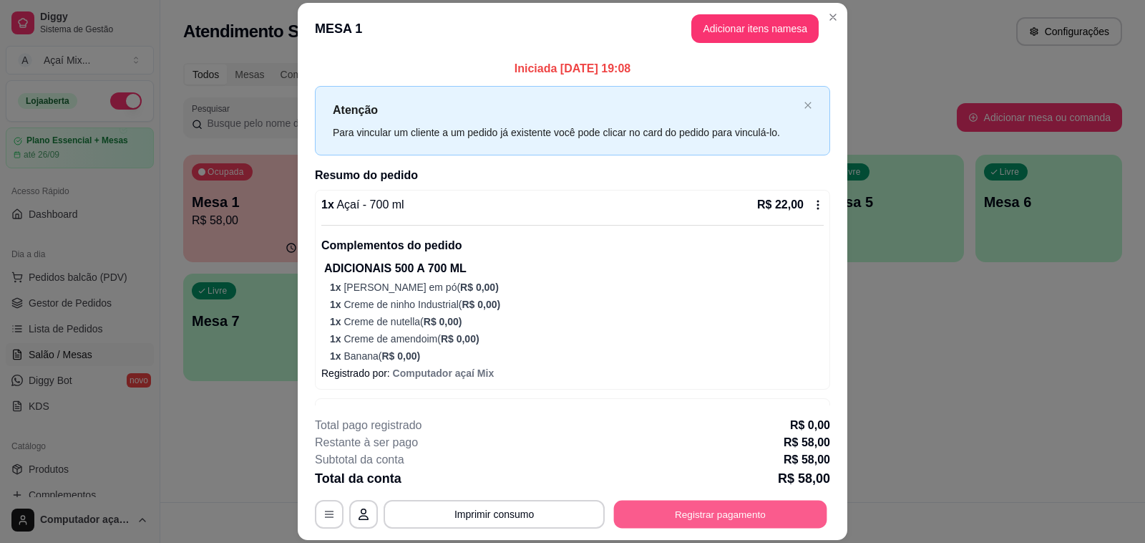
click at [727, 508] on button "Registrar pagamento" at bounding box center [720, 514] width 213 height 28
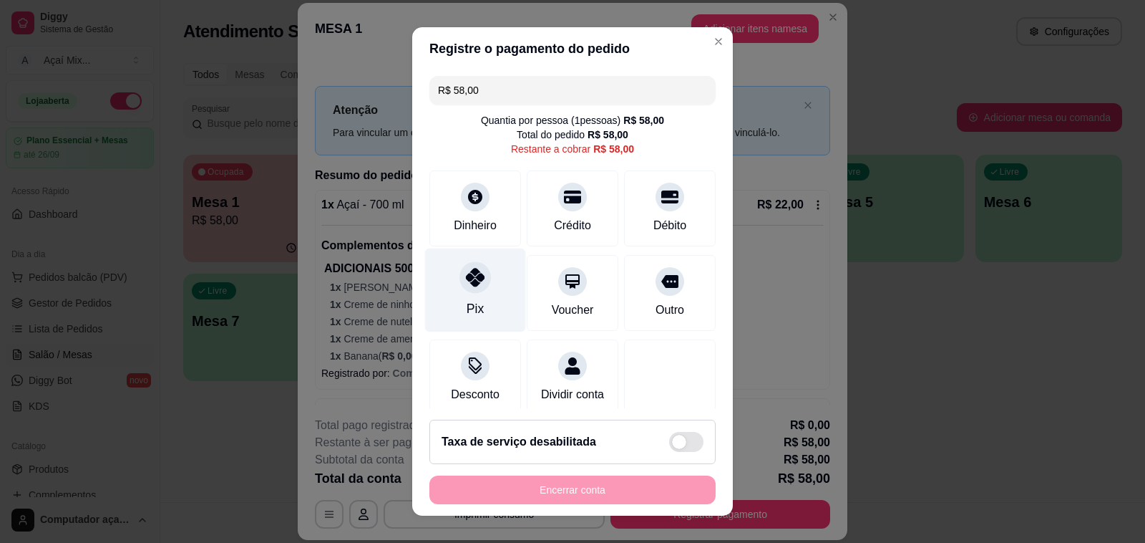
click at [485, 290] on div "Pix" at bounding box center [475, 290] width 101 height 84
type input "R$ 0,00"
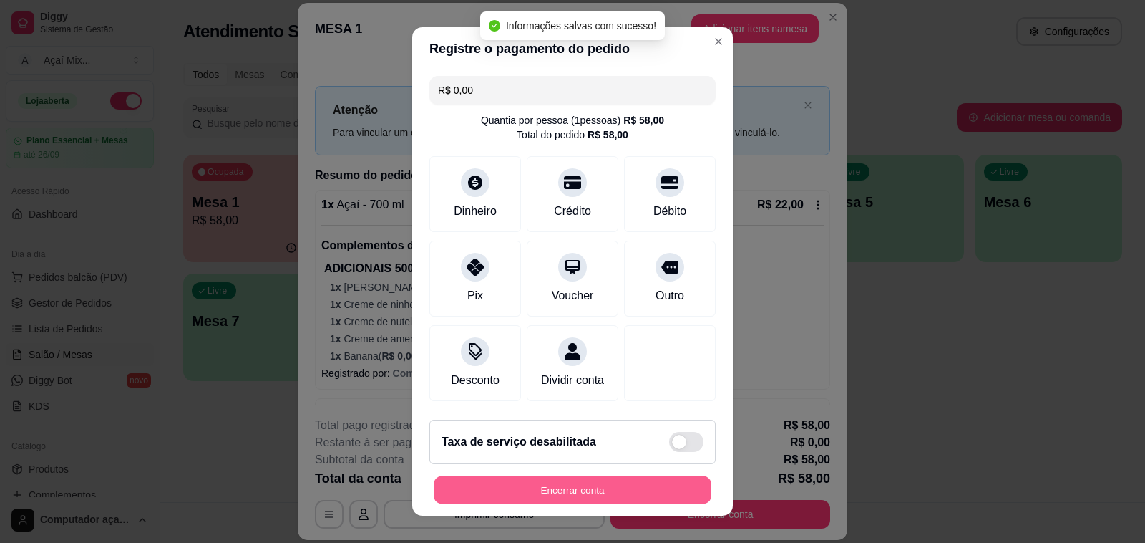
click at [548, 498] on button "Encerrar conta" at bounding box center [573, 490] width 278 height 28
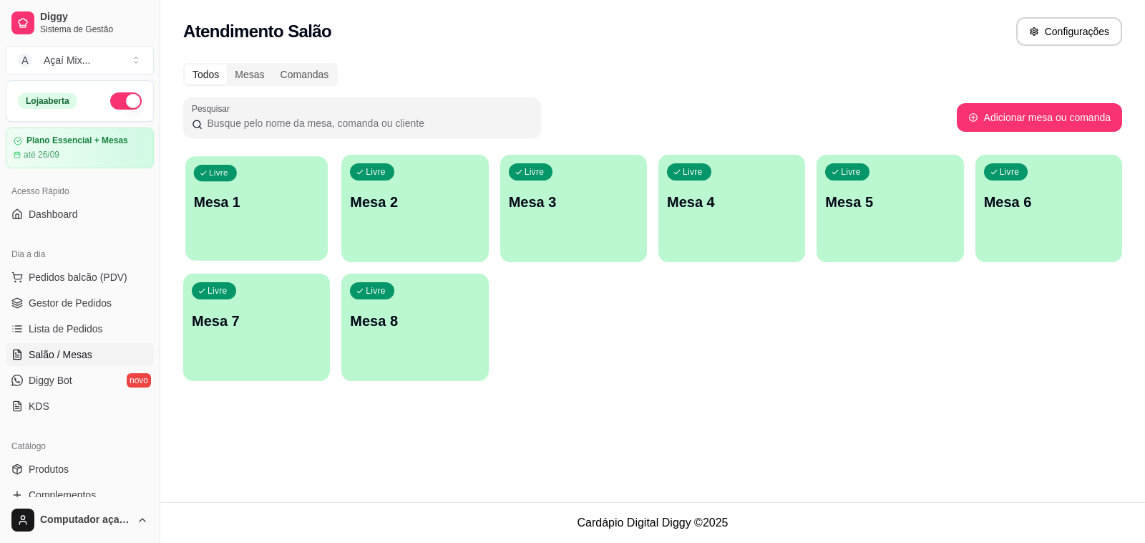
click at [230, 230] on div "Livre Mesa 1" at bounding box center [256, 199] width 142 height 87
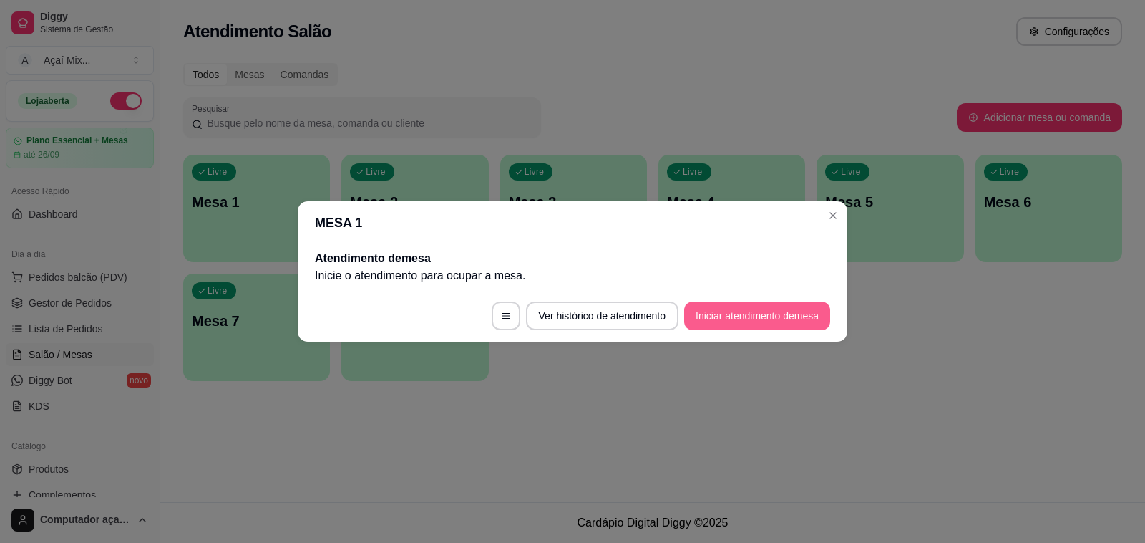
click at [702, 311] on button "Iniciar atendimento de mesa" at bounding box center [757, 315] width 146 height 29
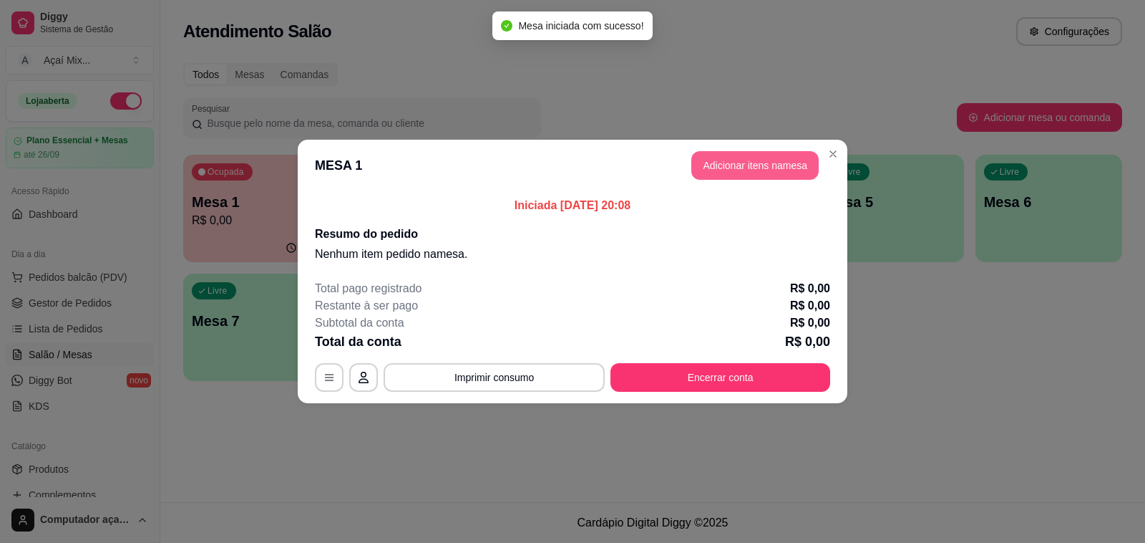
click at [772, 161] on button "Adicionar itens na mesa" at bounding box center [754, 165] width 127 height 29
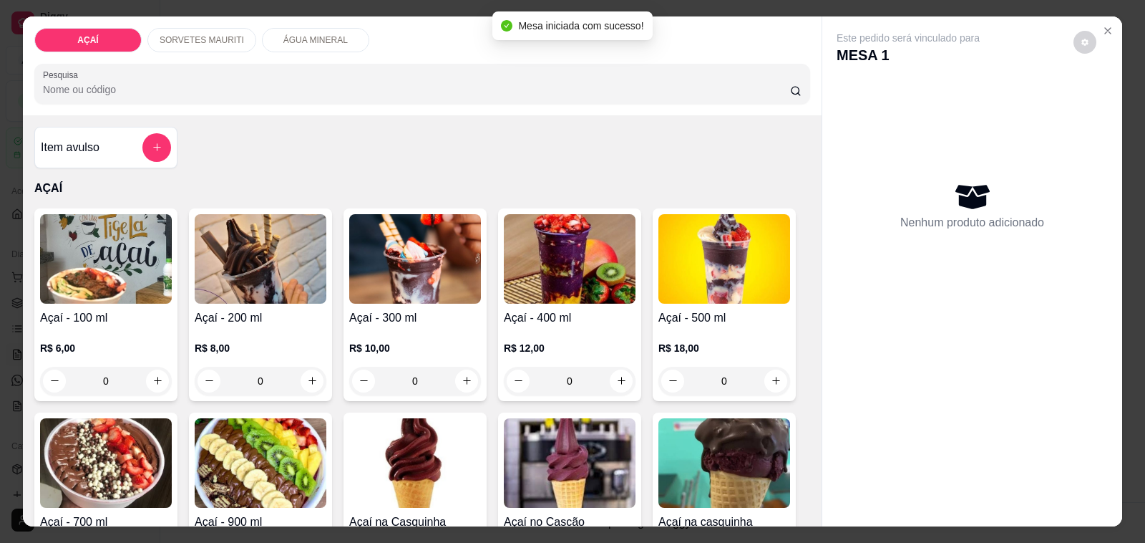
click at [186, 39] on div "SORVETES MAURITI" at bounding box center [201, 40] width 109 height 24
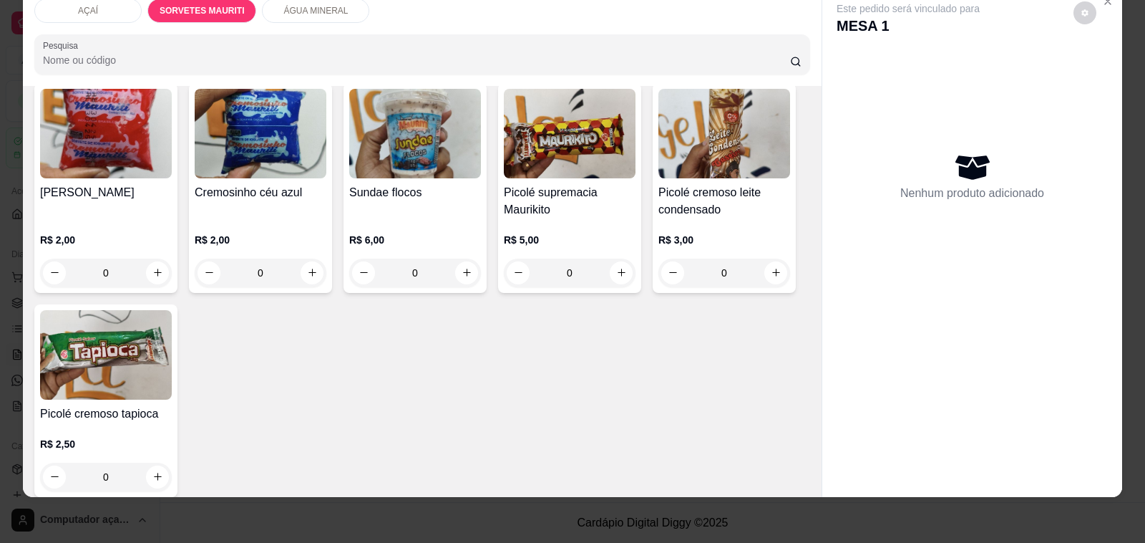
scroll to position [1437, 0]
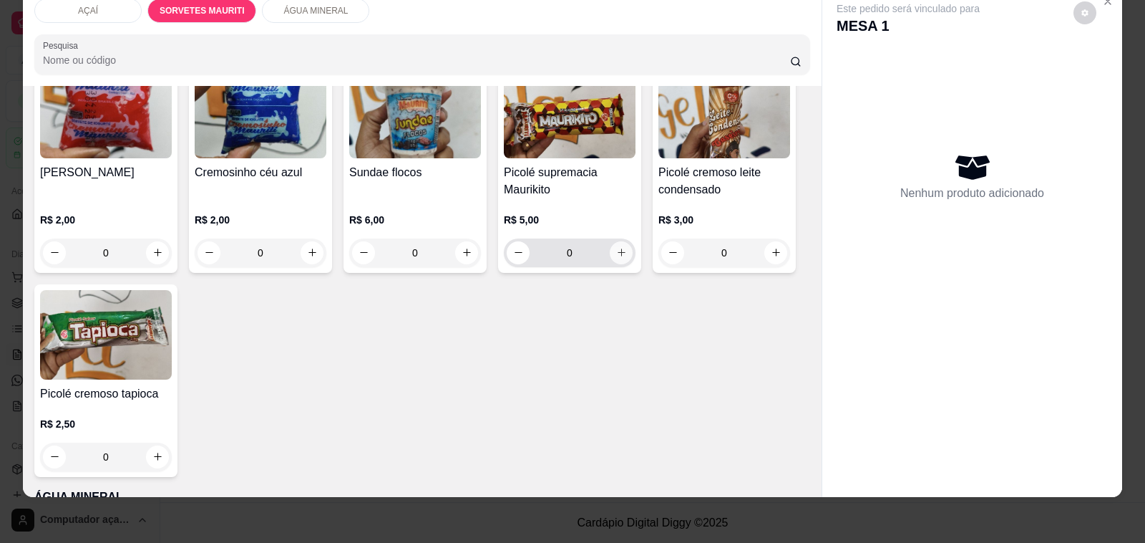
click at [621, 241] on button "increase-product-quantity" at bounding box center [621, 252] width 23 height 23
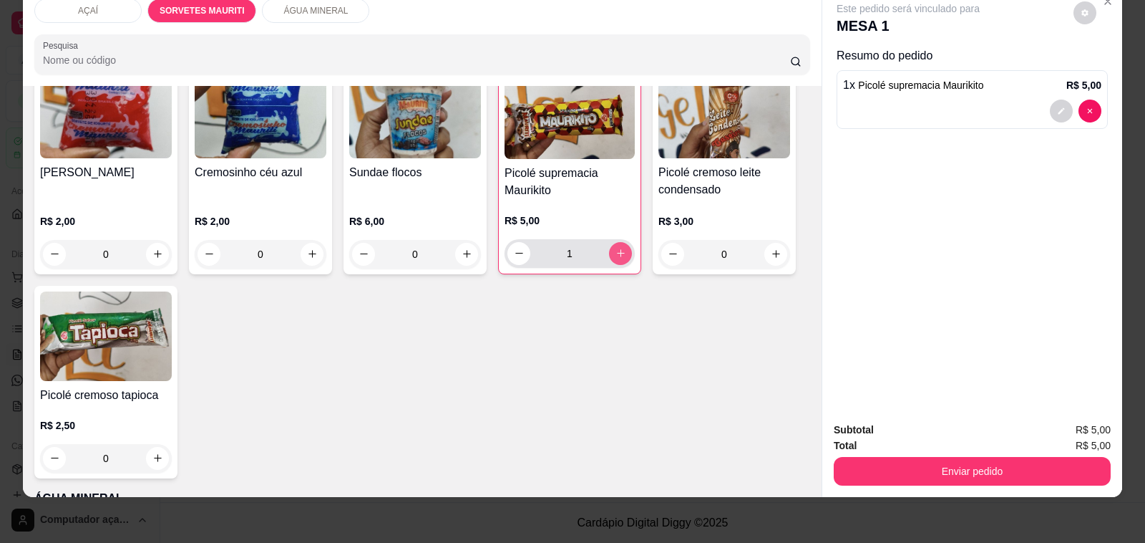
click at [621, 242] on button "increase-product-quantity" at bounding box center [620, 253] width 23 height 23
type input "2"
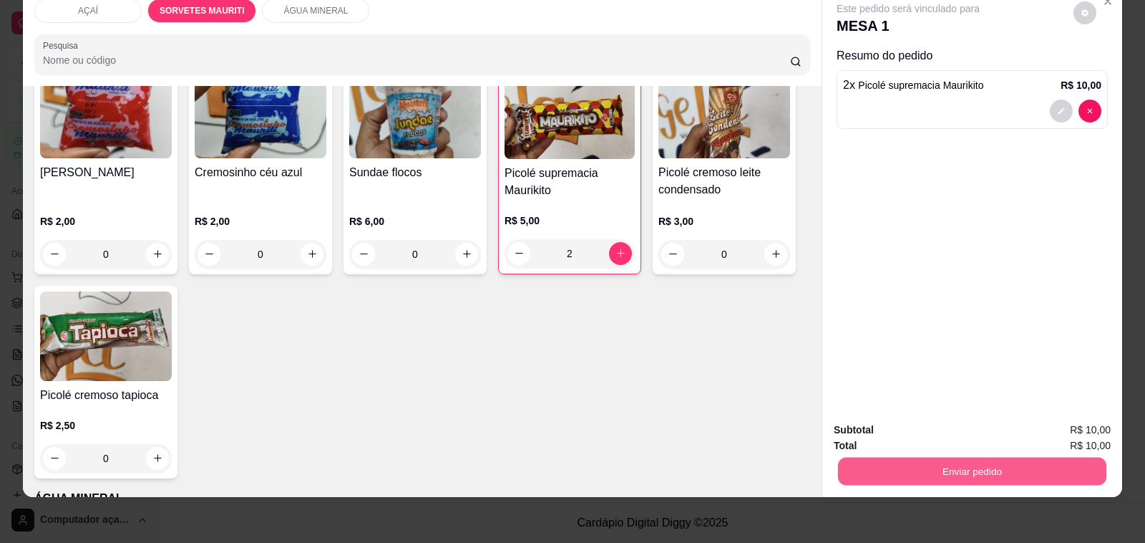
click at [965, 457] on button "Enviar pedido" at bounding box center [972, 471] width 268 height 28
click at [946, 419] on button "Não registrar e enviar pedido" at bounding box center [924, 423] width 149 height 27
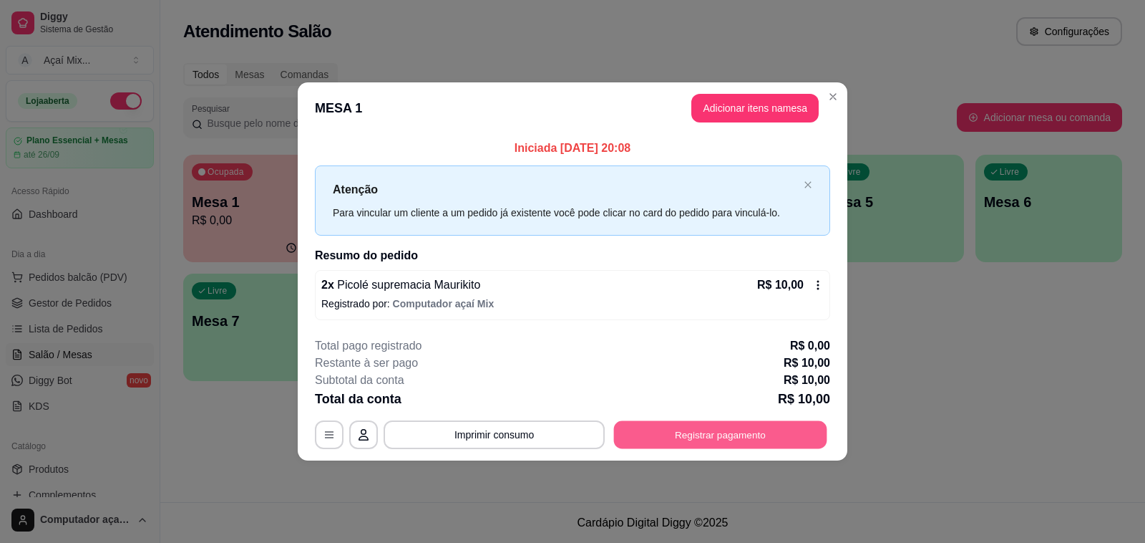
click at [730, 437] on button "Registrar pagamento" at bounding box center [720, 434] width 213 height 28
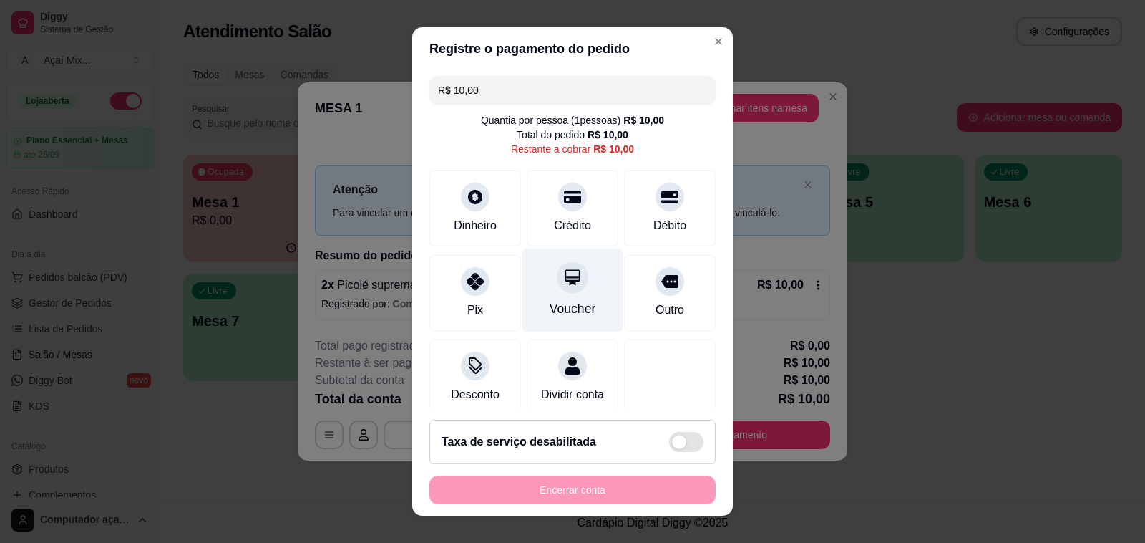
click at [580, 298] on div "Voucher" at bounding box center [573, 290] width 101 height 84
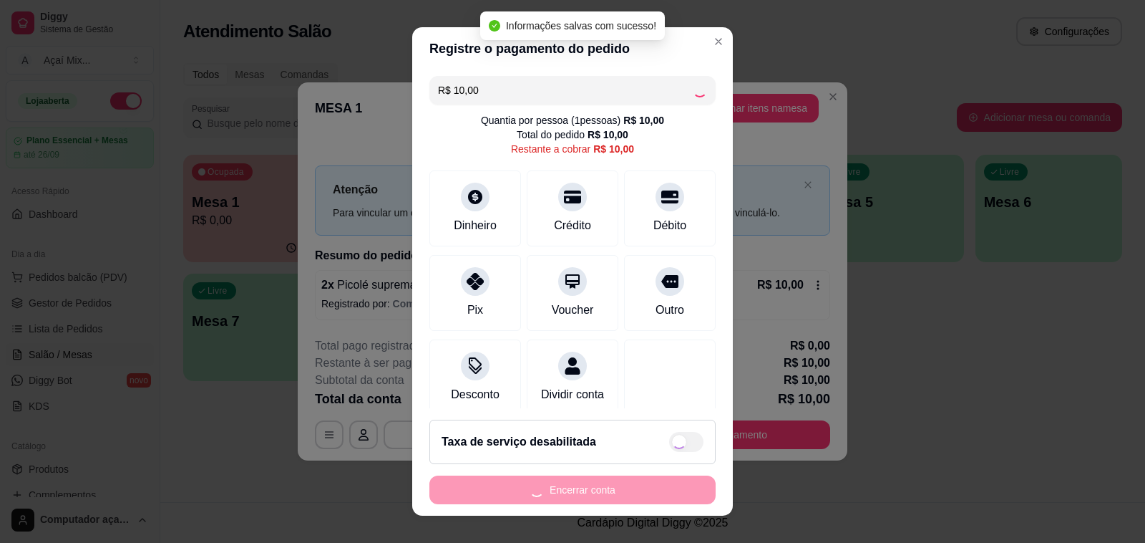
type input "R$ 0,00"
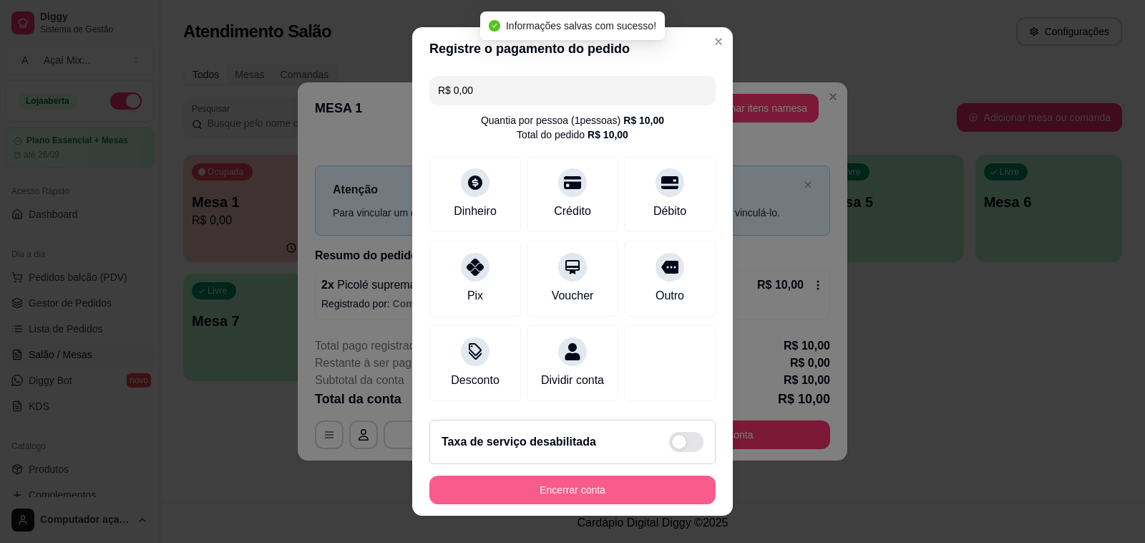
click at [594, 489] on button "Encerrar conta" at bounding box center [572, 489] width 286 height 29
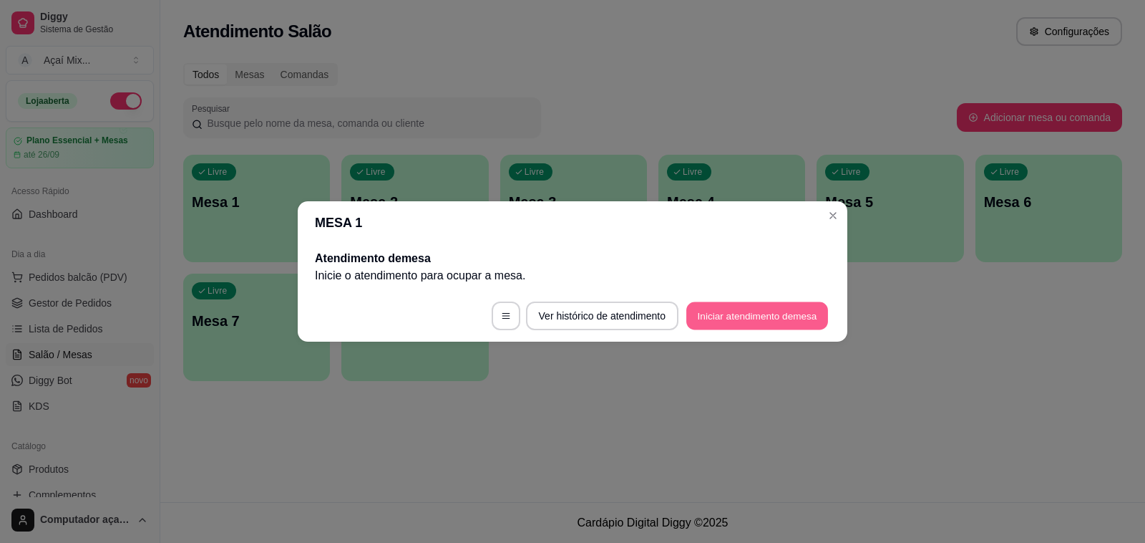
click at [717, 315] on button "Iniciar atendimento de mesa" at bounding box center [757, 316] width 142 height 28
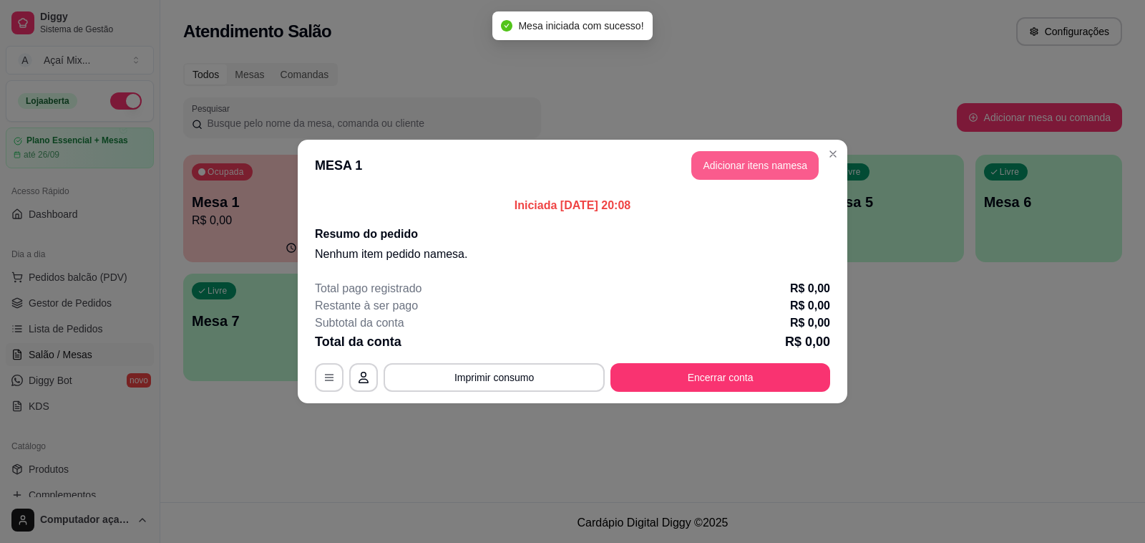
click at [770, 172] on button "Adicionar itens na mesa" at bounding box center [754, 165] width 127 height 29
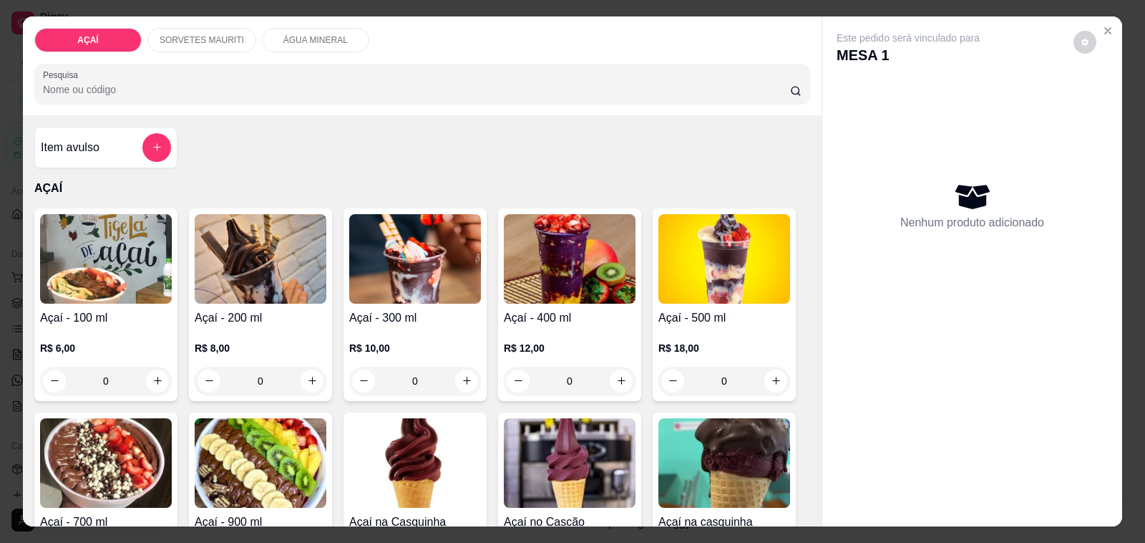
click at [220, 41] on div "SORVETES MAURITI" at bounding box center [201, 40] width 109 height 24
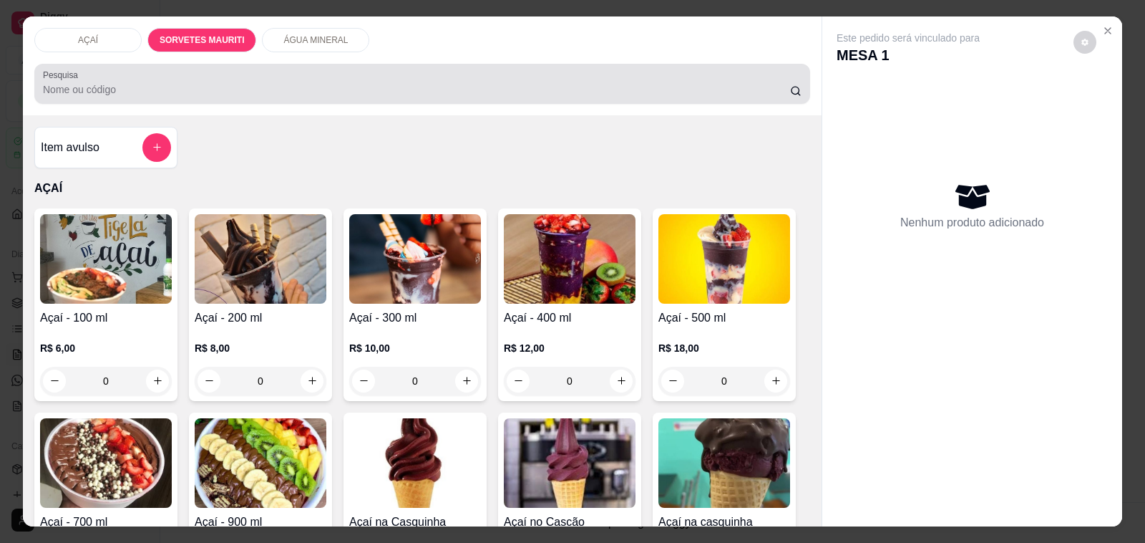
scroll to position [36, 0]
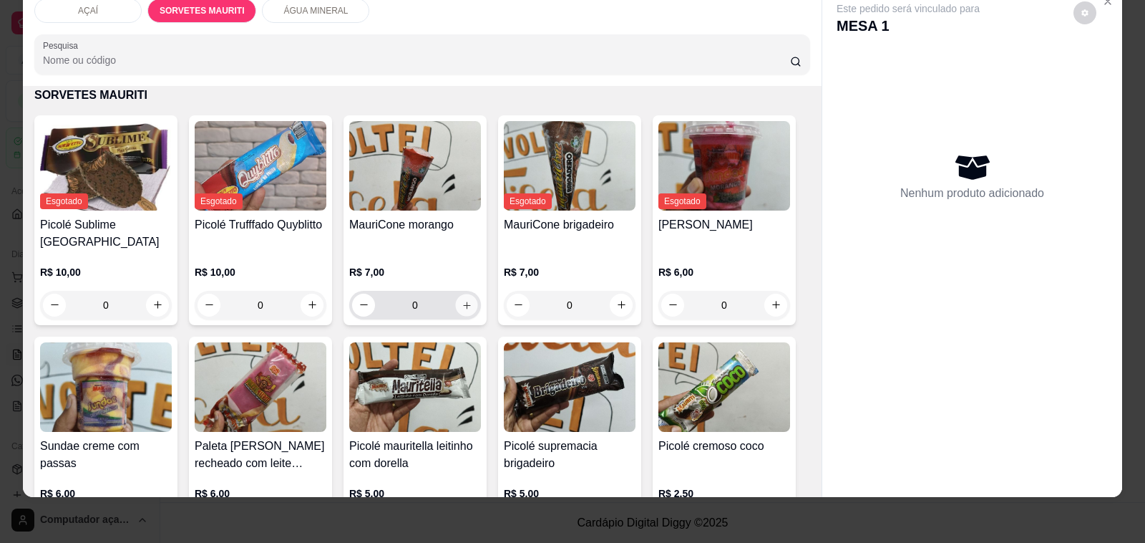
click at [462, 299] on icon "increase-product-quantity" at bounding box center [467, 304] width 11 height 11
type input "1"
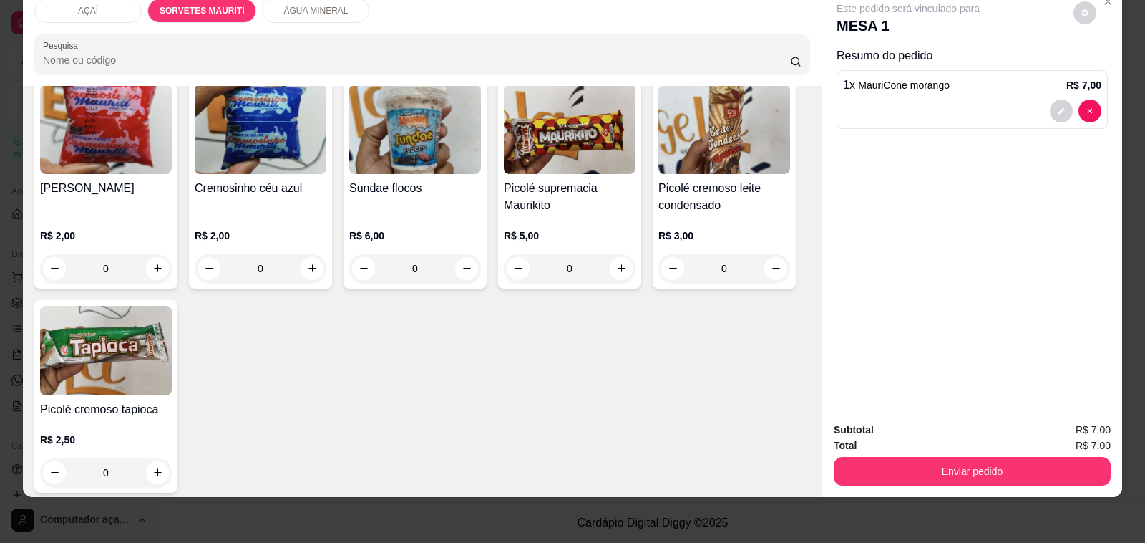
scroll to position [1437, 0]
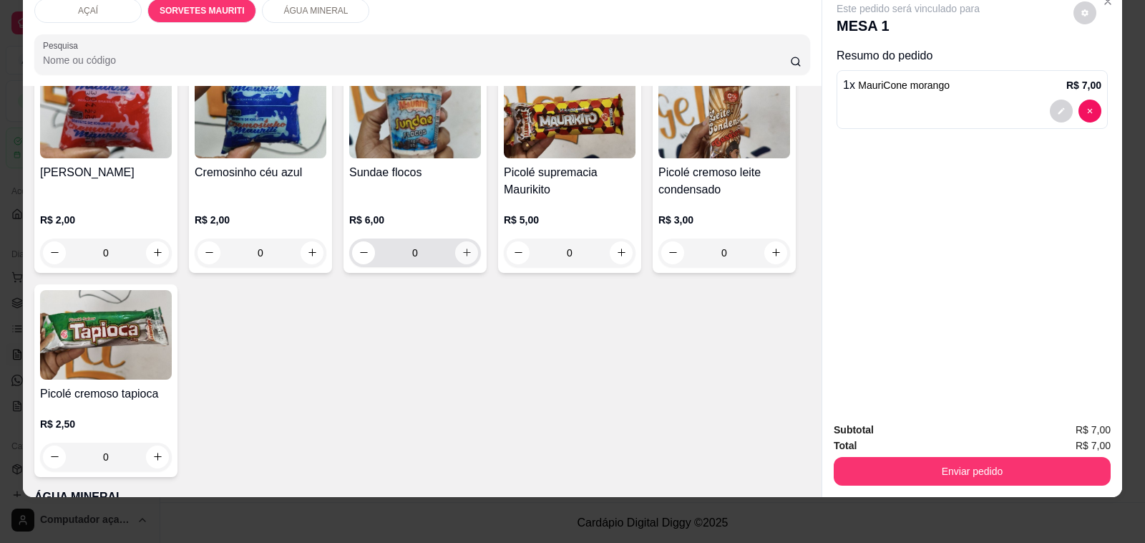
click at [460, 249] on button "increase-product-quantity" at bounding box center [466, 252] width 23 height 23
type input "1"
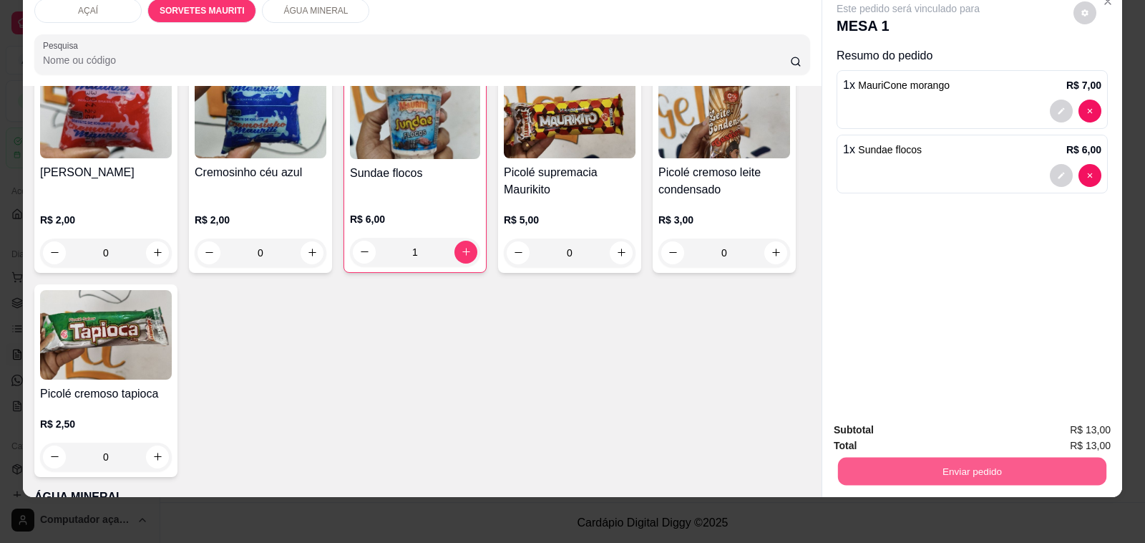
click at [918, 453] on div "Enviar pedido" at bounding box center [972, 469] width 277 height 32
click at [918, 457] on button "Enviar pedido" at bounding box center [972, 471] width 268 height 28
click at [917, 422] on button "Não registrar e enviar pedido" at bounding box center [924, 423] width 149 height 27
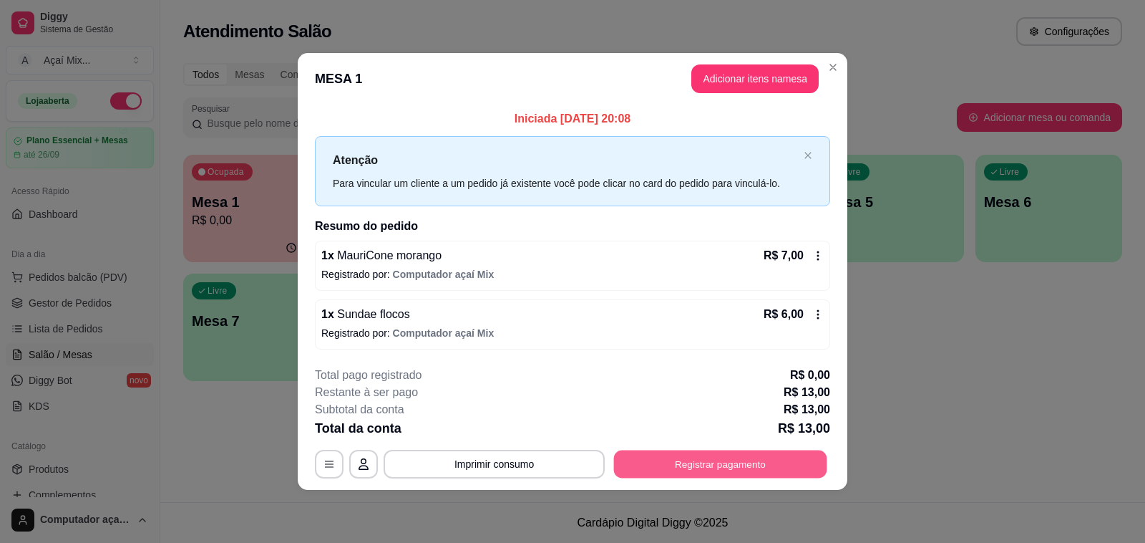
click at [817, 453] on button "Registrar pagamento" at bounding box center [720, 464] width 213 height 28
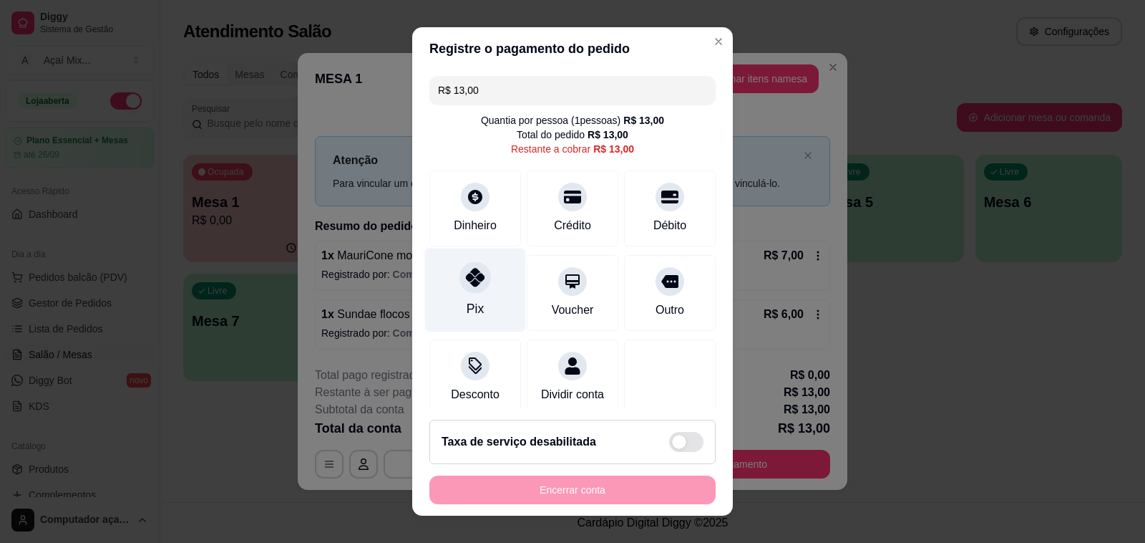
click at [460, 266] on div at bounding box center [475, 276] width 31 height 31
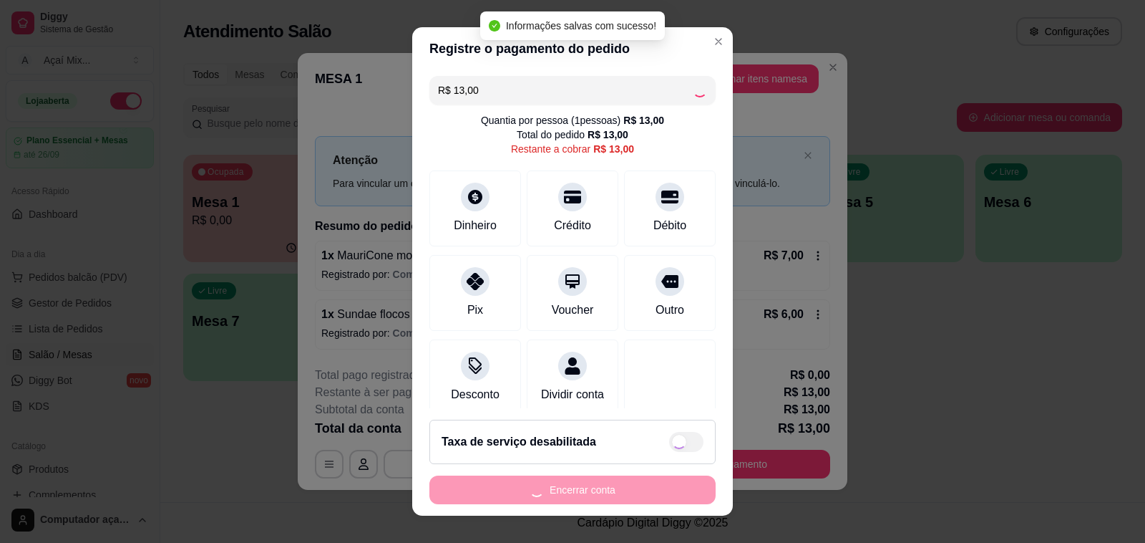
type input "R$ 0,00"
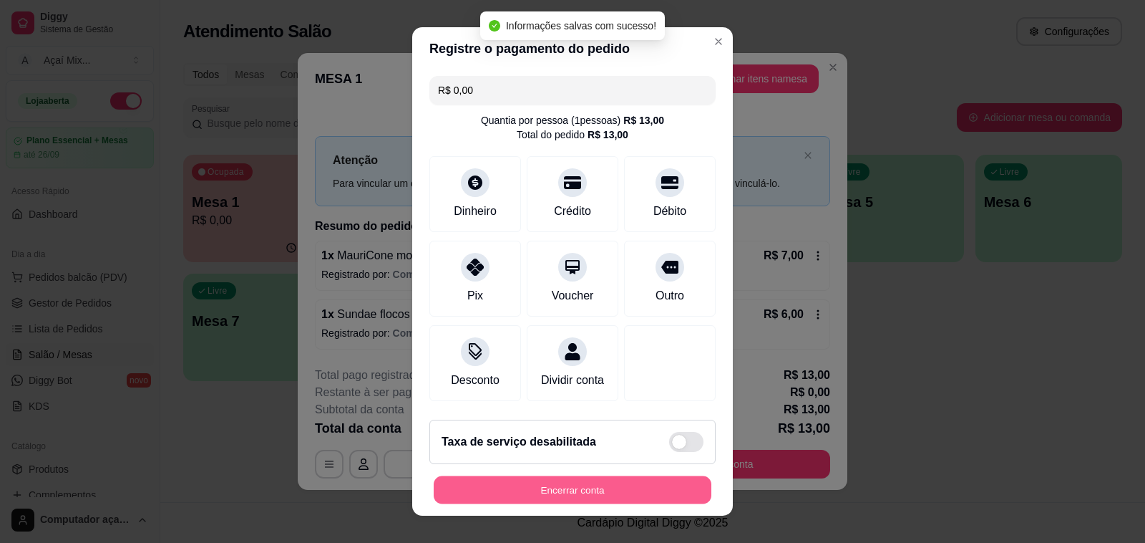
click at [556, 485] on button "Encerrar conta" at bounding box center [573, 490] width 278 height 28
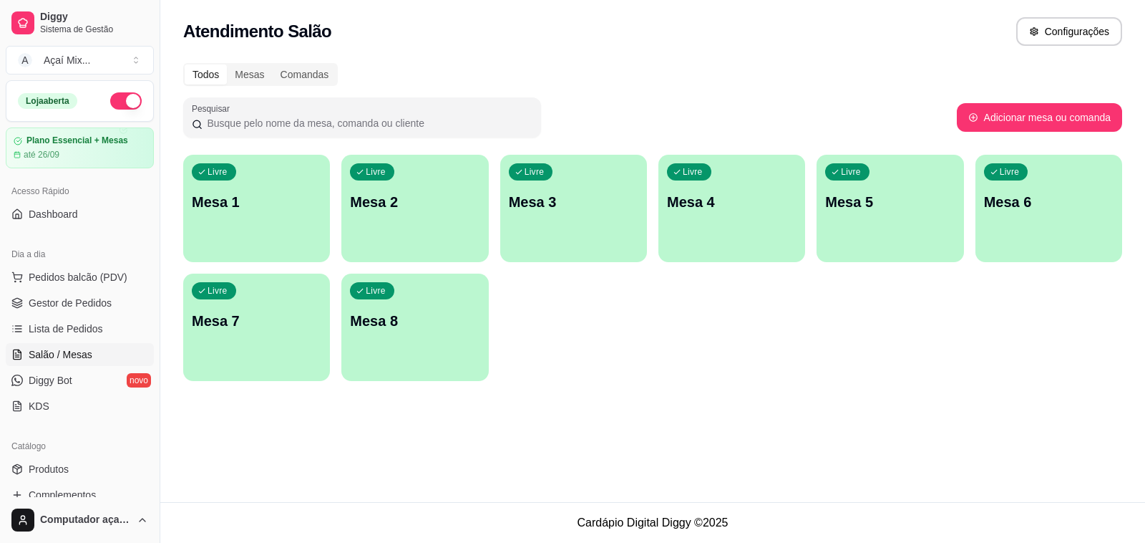
click at [255, 206] on p "Mesa 1" at bounding box center [257, 202] width 130 height 20
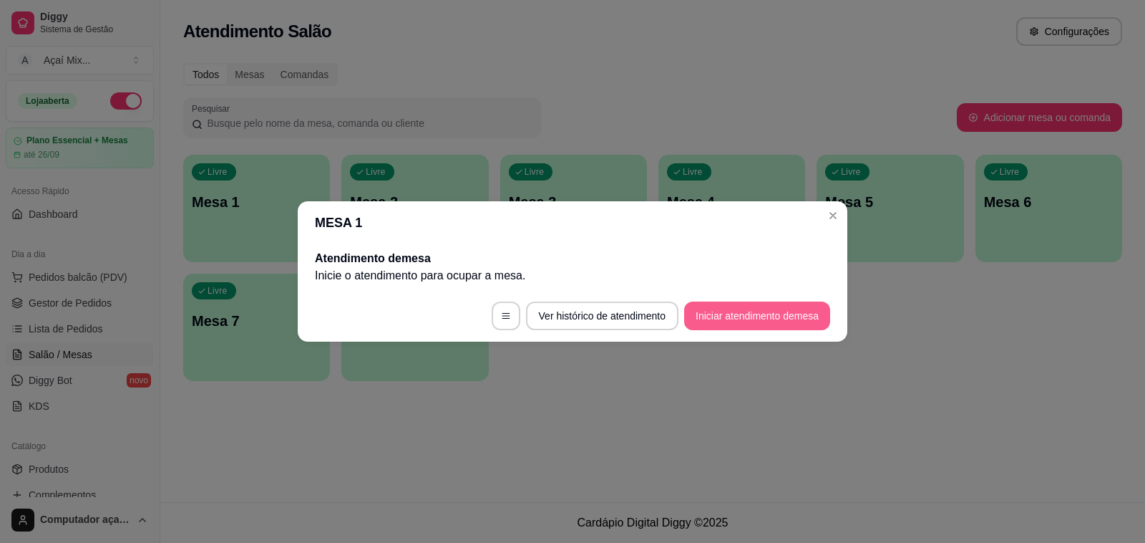
click at [761, 323] on button "Iniciar atendimento de mesa" at bounding box center [757, 315] width 146 height 29
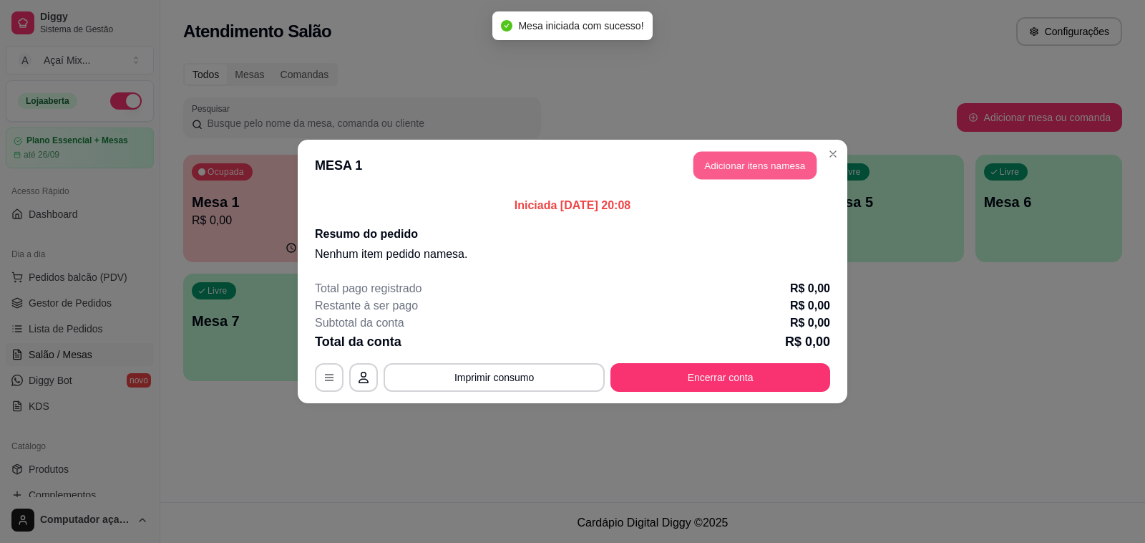
click at [770, 155] on button "Adicionar itens na mesa" at bounding box center [755, 166] width 123 height 28
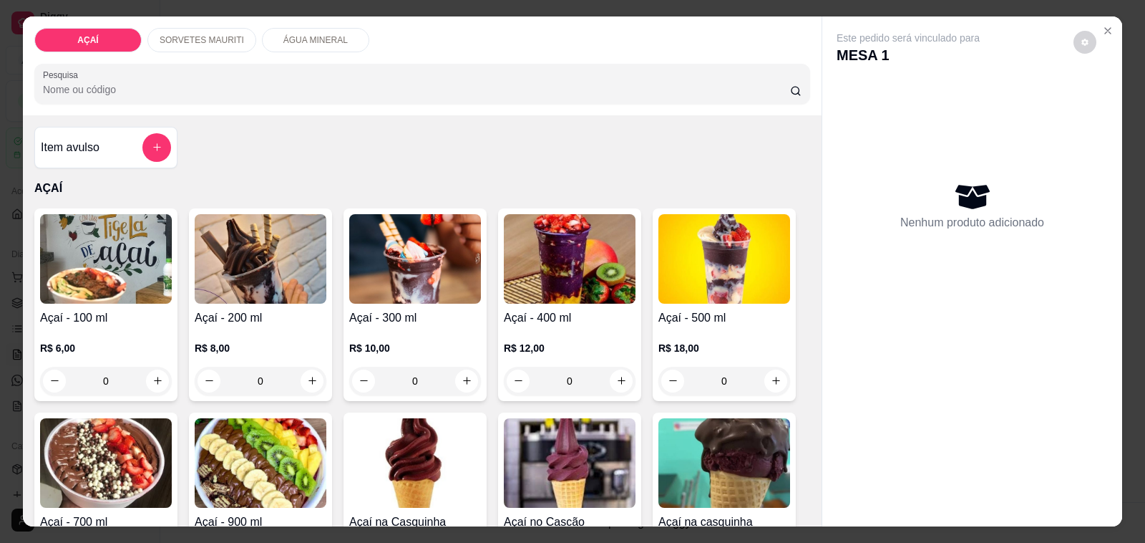
click at [237, 29] on div "SORVETES MAURITI" at bounding box center [201, 40] width 109 height 24
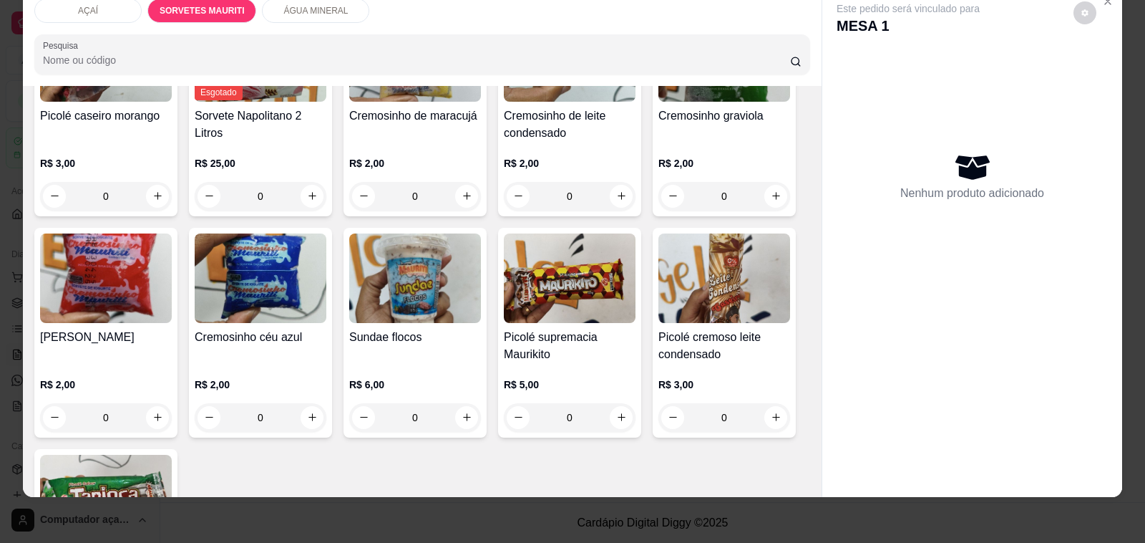
scroll to position [1348, 0]
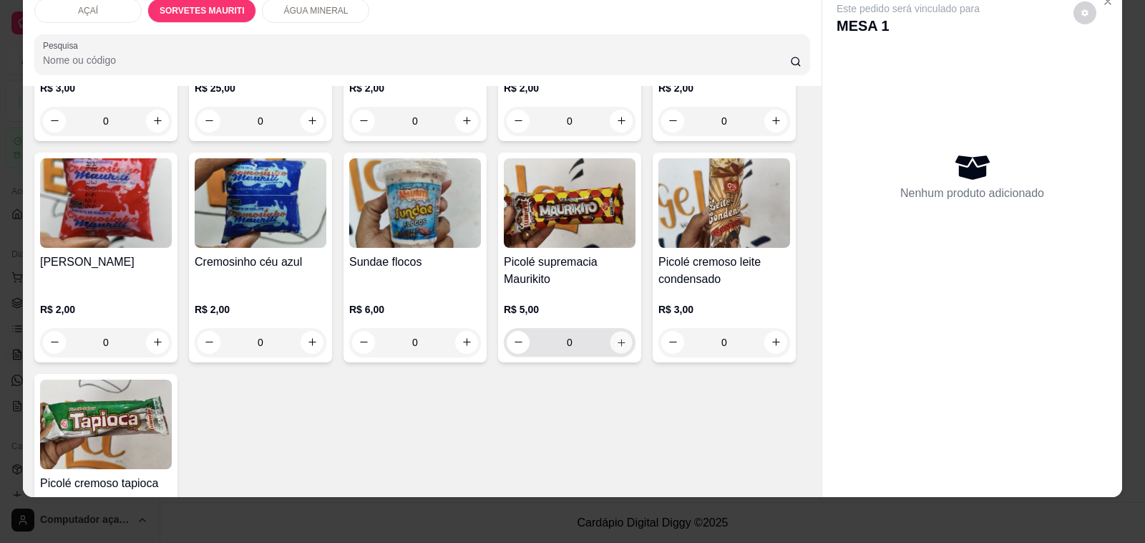
click at [613, 337] on button "increase-product-quantity" at bounding box center [621, 342] width 22 height 22
type input "1"
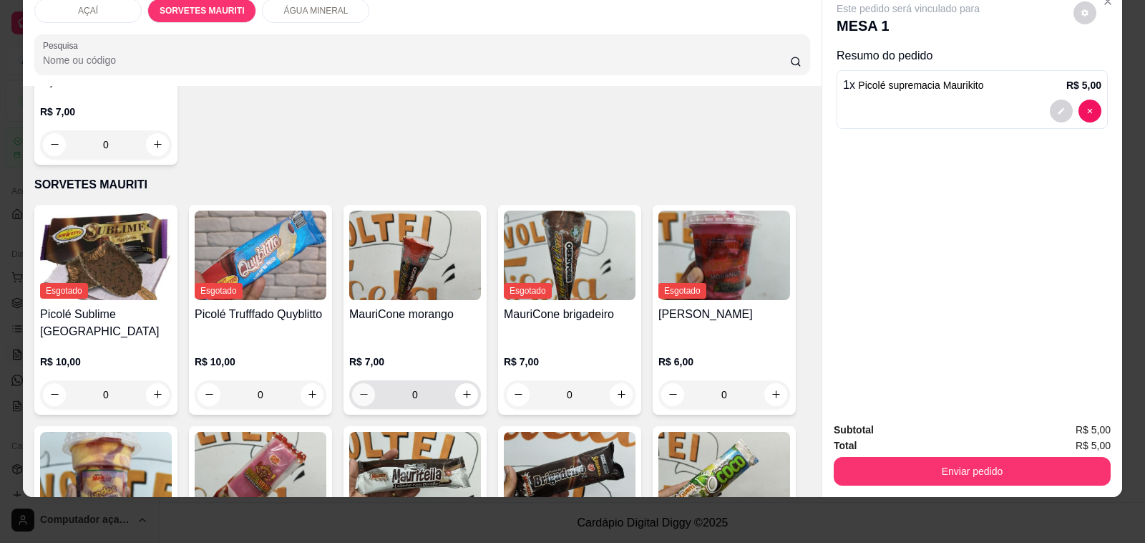
scroll to position [811, 0]
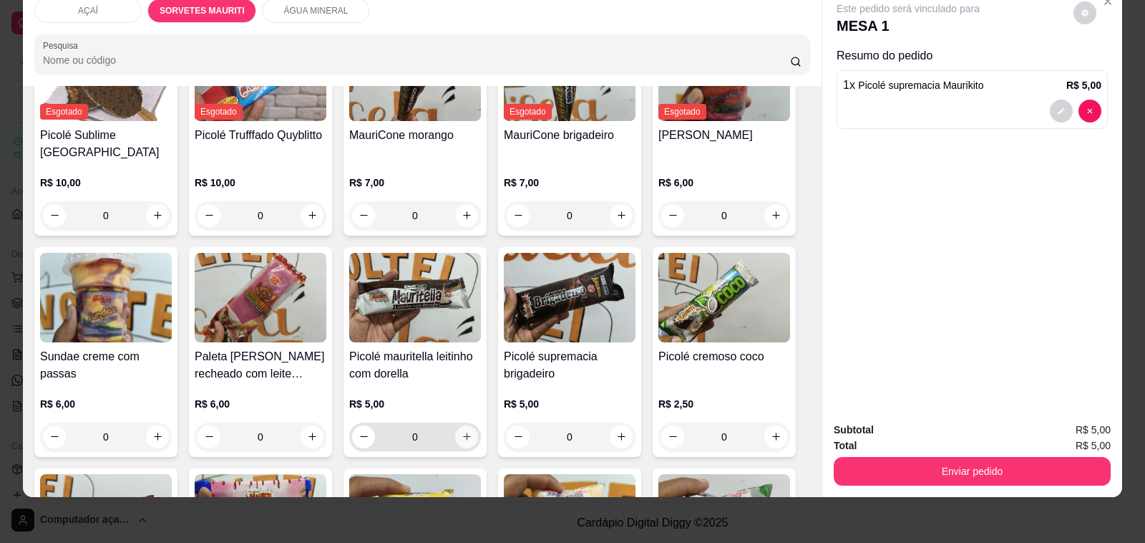
click at [462, 431] on icon "increase-product-quantity" at bounding box center [467, 436] width 11 height 11
type input "1"
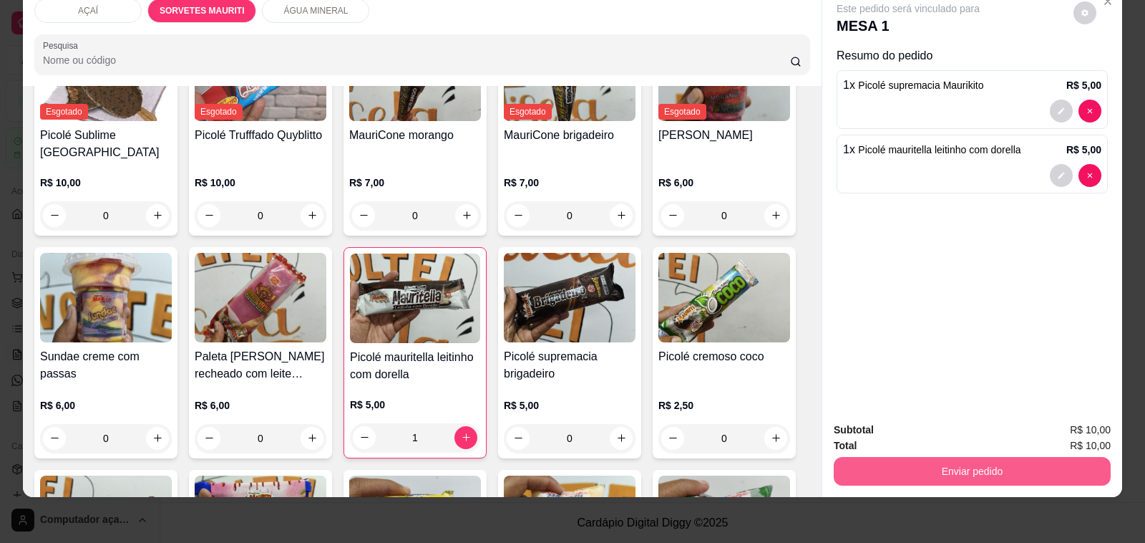
click at [908, 462] on button "Enviar pedido" at bounding box center [972, 471] width 277 height 29
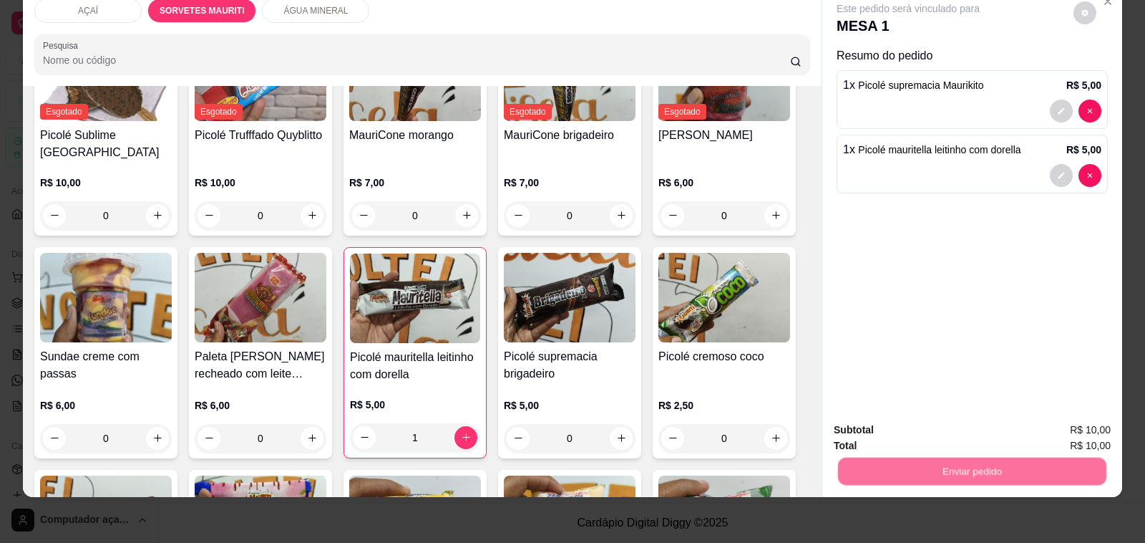
click at [901, 430] on button "Não registrar e enviar pedido" at bounding box center [924, 423] width 145 height 26
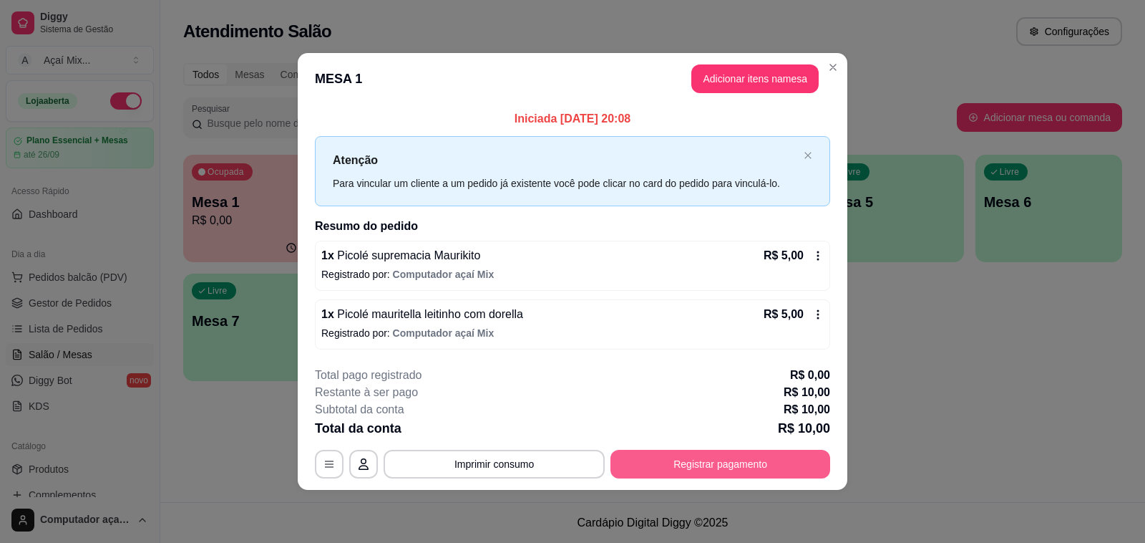
click at [792, 460] on button "Registrar pagamento" at bounding box center [721, 464] width 220 height 29
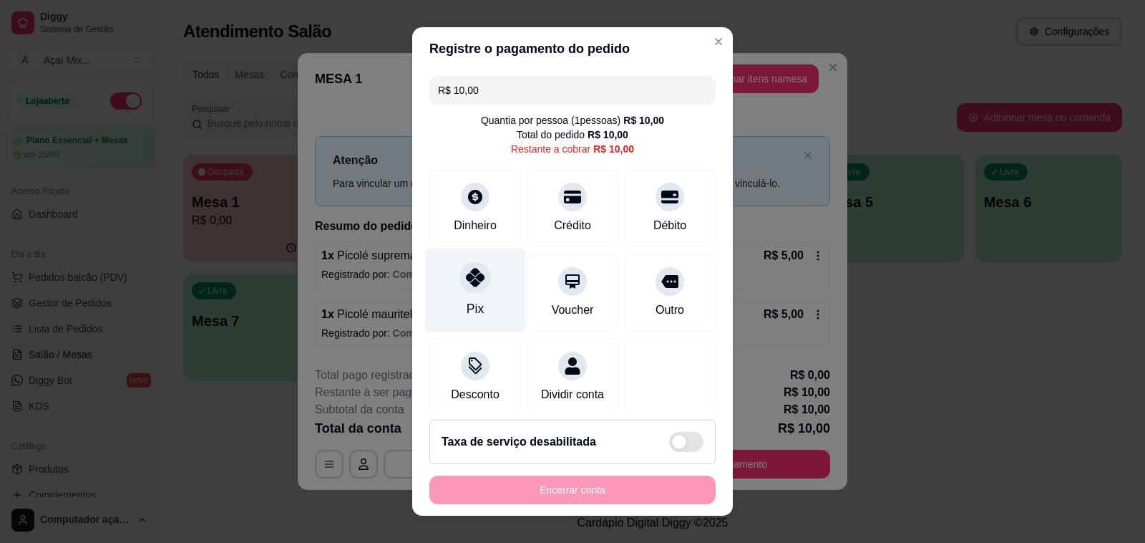
drag, startPoint x: 455, startPoint y: 286, endPoint x: 465, endPoint y: 293, distance: 12.3
click at [460, 286] on div at bounding box center [475, 276] width 31 height 31
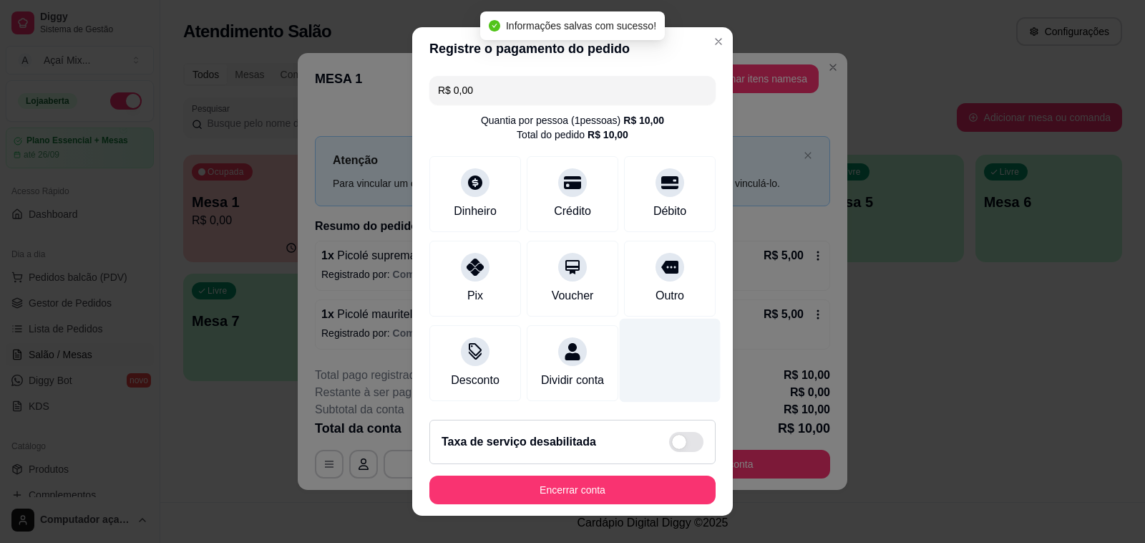
type input "R$ 0,00"
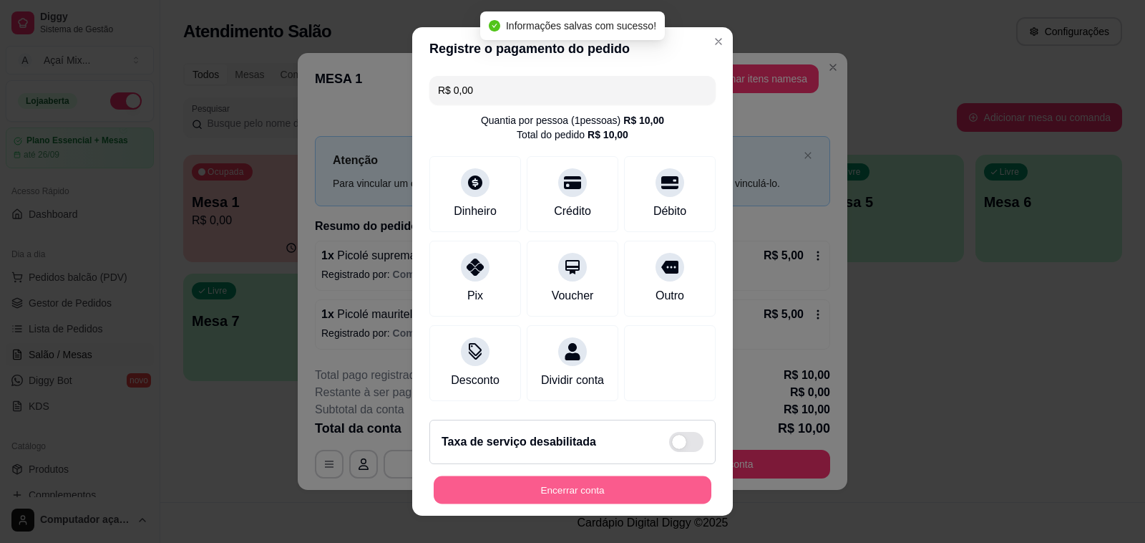
click at [634, 495] on button "Encerrar conta" at bounding box center [573, 490] width 278 height 28
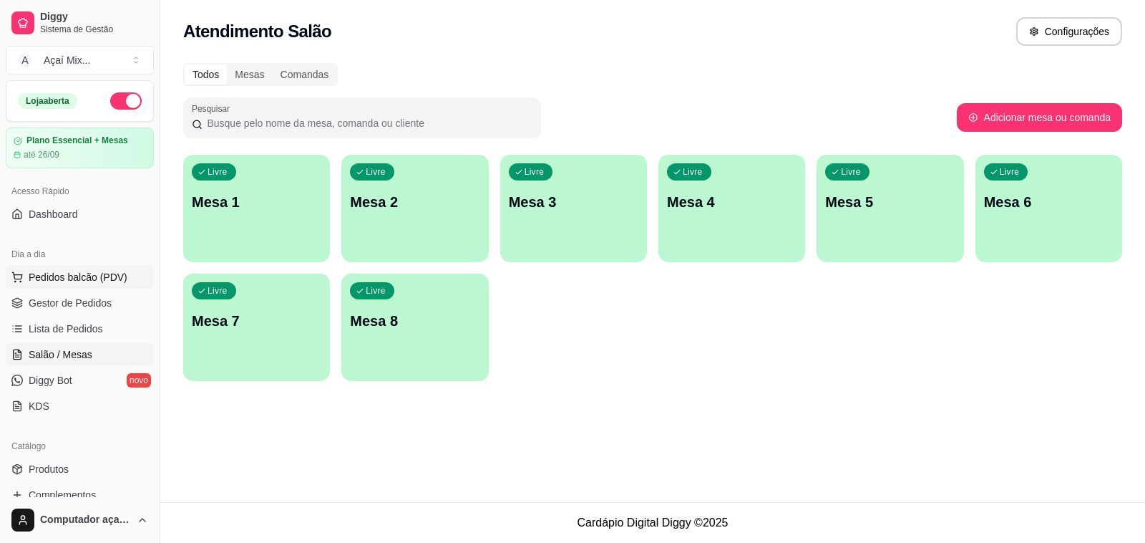
click at [62, 288] on button "Pedidos balcão (PDV)" at bounding box center [80, 277] width 148 height 23
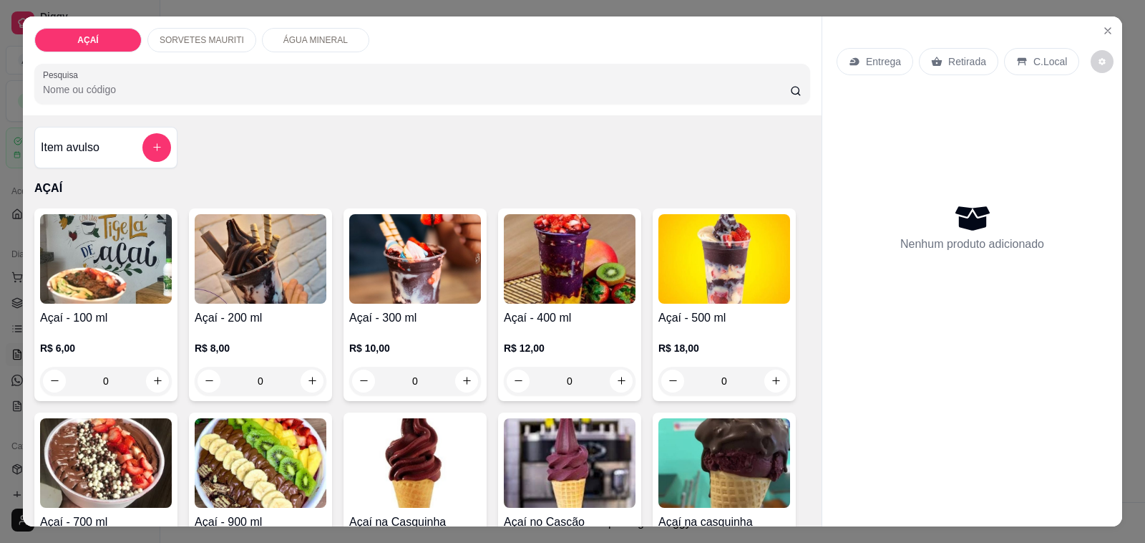
click at [410, 326] on div "R$ 10,00 0" at bounding box center [415, 360] width 132 height 69
click at [855, 52] on div "Entrega" at bounding box center [875, 61] width 77 height 27
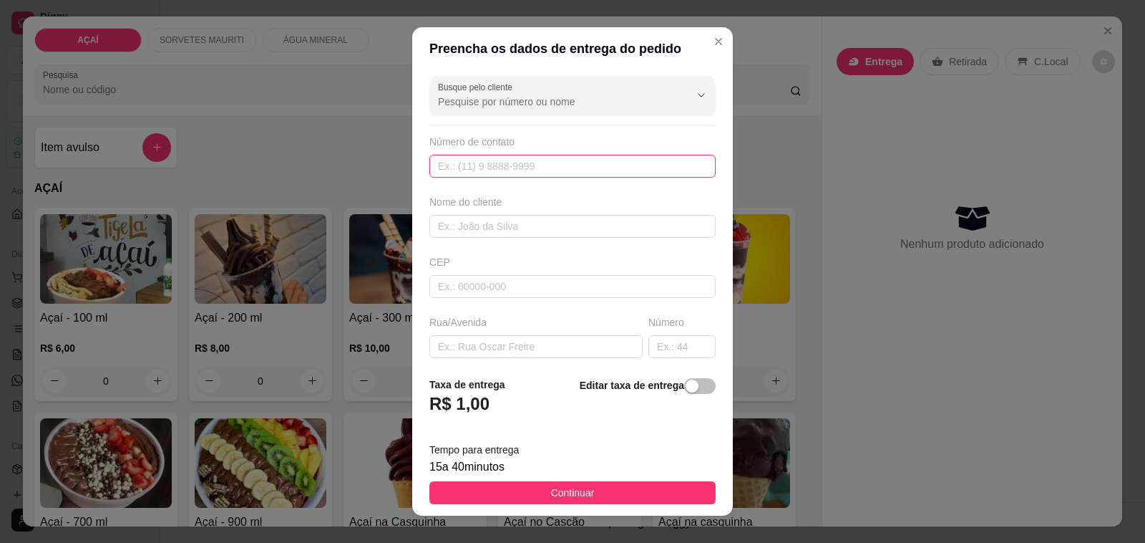
click at [545, 169] on input "text" at bounding box center [572, 166] width 286 height 23
type input "8130-9593"
click at [492, 211] on div "Nome do cliente" at bounding box center [573, 216] width 292 height 43
drag, startPoint x: 494, startPoint y: 225, endPoint x: 480, endPoint y: 218, distance: 16.0
click at [494, 226] on input "text" at bounding box center [572, 226] width 286 height 23
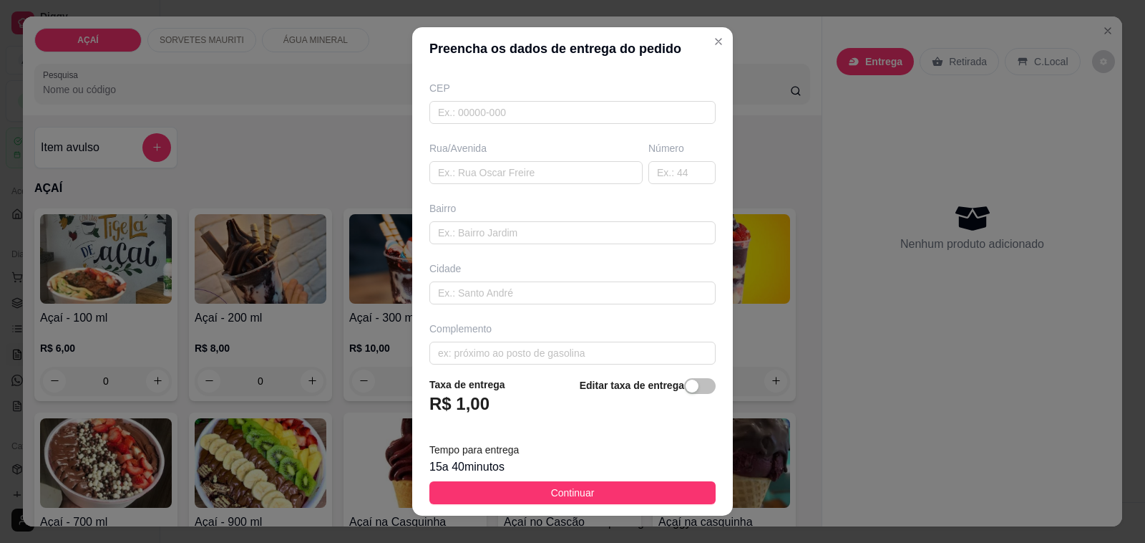
scroll to position [190, 0]
type input "Rodriguez"
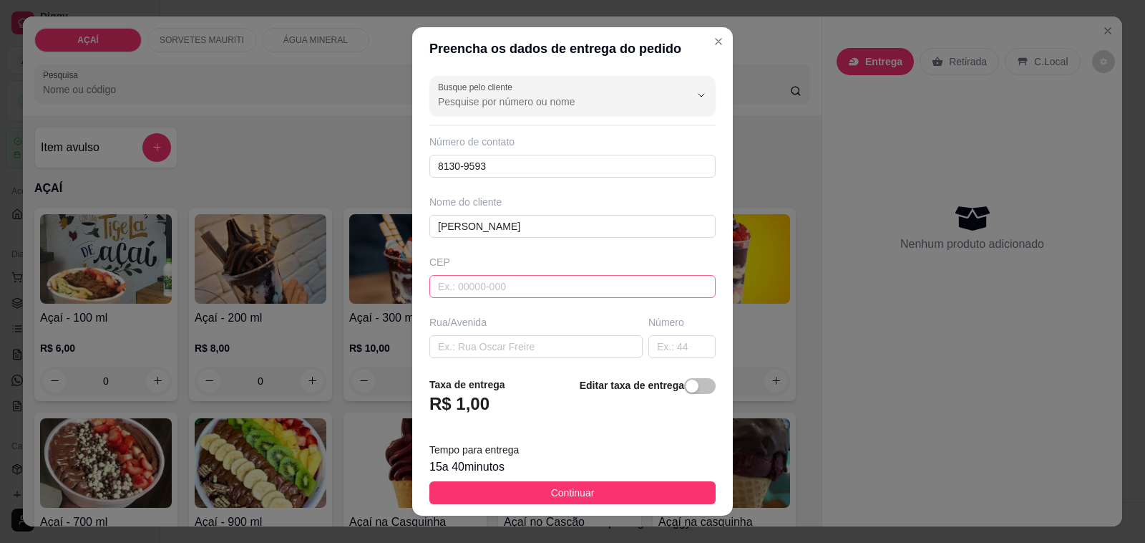
type input "Casa de igor na rua do fubá"
click at [516, 291] on input "text" at bounding box center [572, 286] width 286 height 23
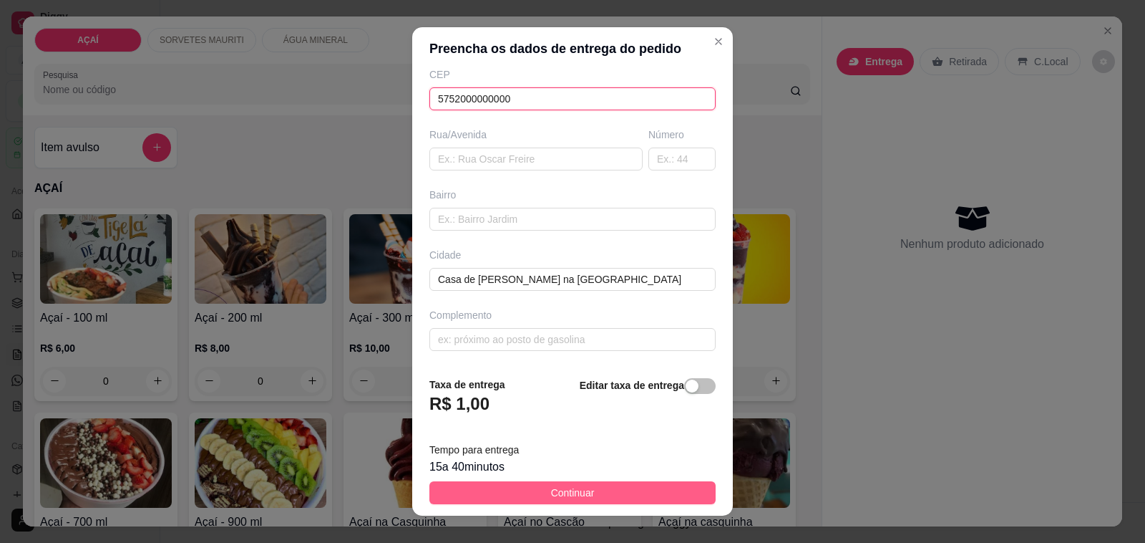
type input "5752000000000"
click at [596, 495] on button "Continuar" at bounding box center [572, 492] width 286 height 23
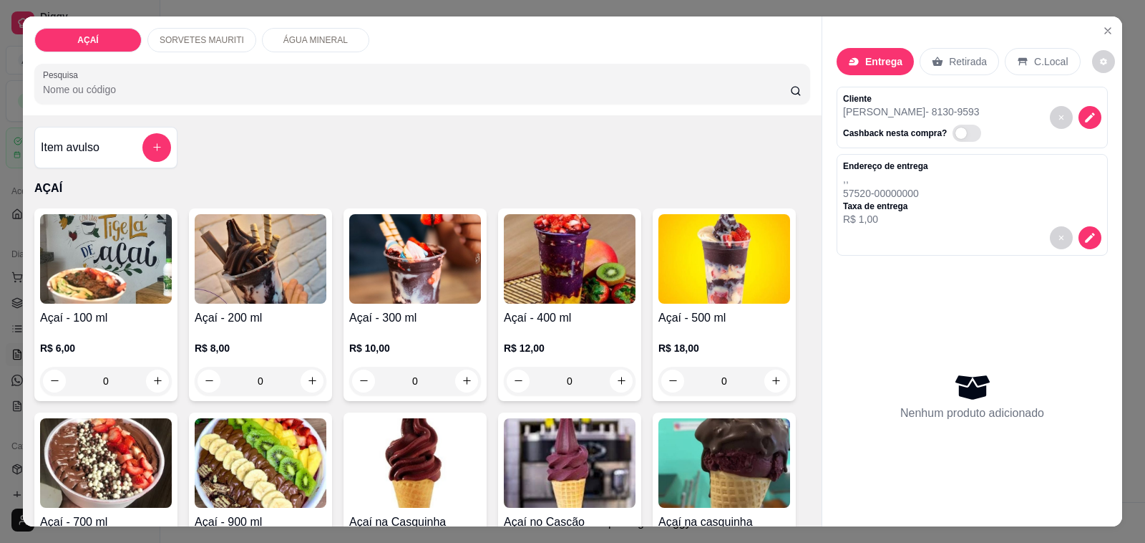
click at [445, 309] on h4 "Açaí - 300 ml" at bounding box center [415, 317] width 132 height 17
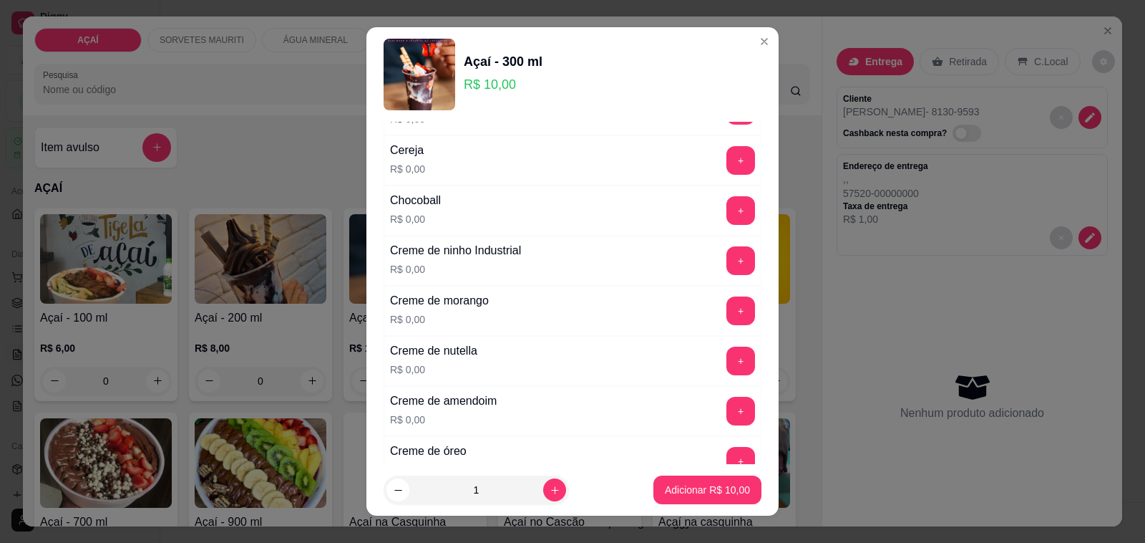
scroll to position [268, 0]
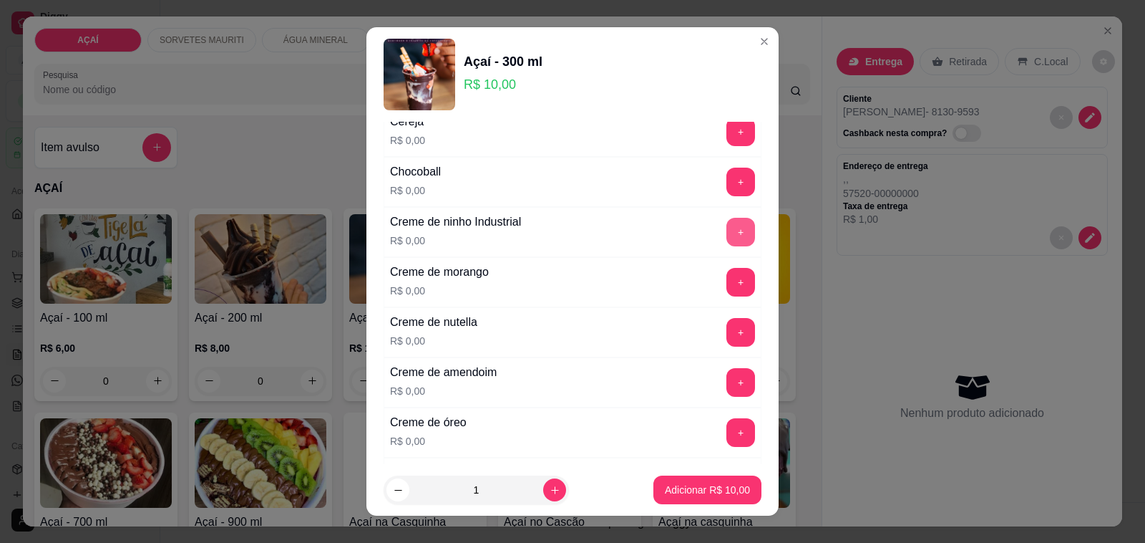
click at [727, 240] on button "+" at bounding box center [741, 232] width 29 height 29
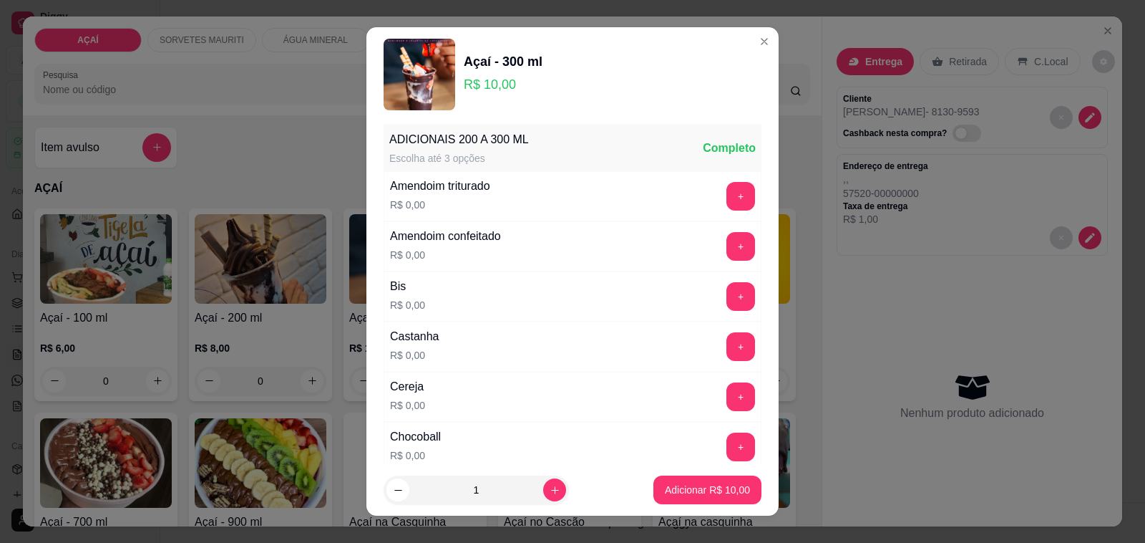
scroll to position [0, 0]
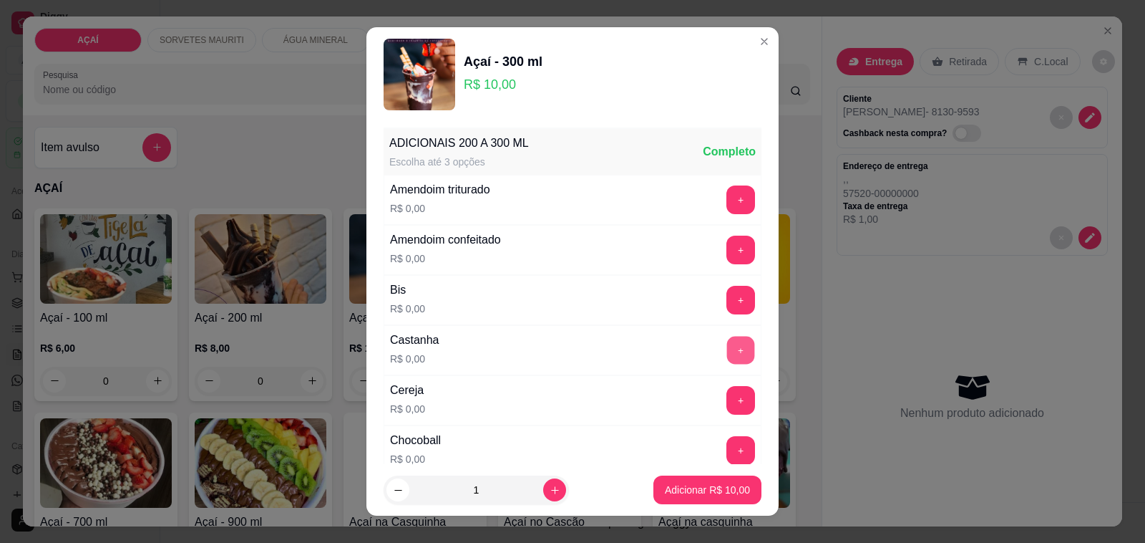
click at [727, 346] on button "+" at bounding box center [741, 350] width 28 height 28
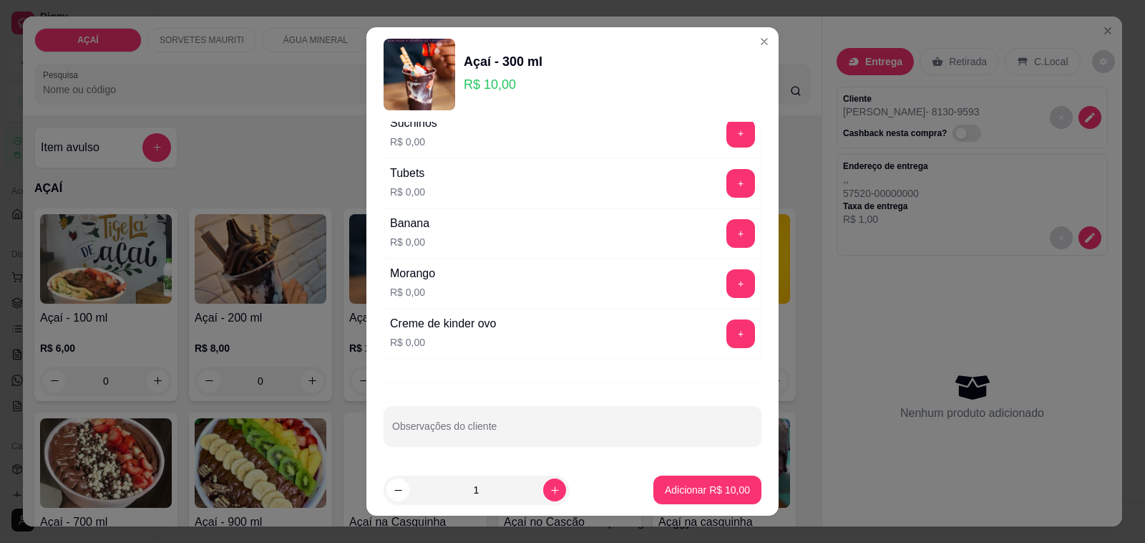
scroll to position [1835, 0]
click at [727, 274] on button "+" at bounding box center [741, 281] width 29 height 29
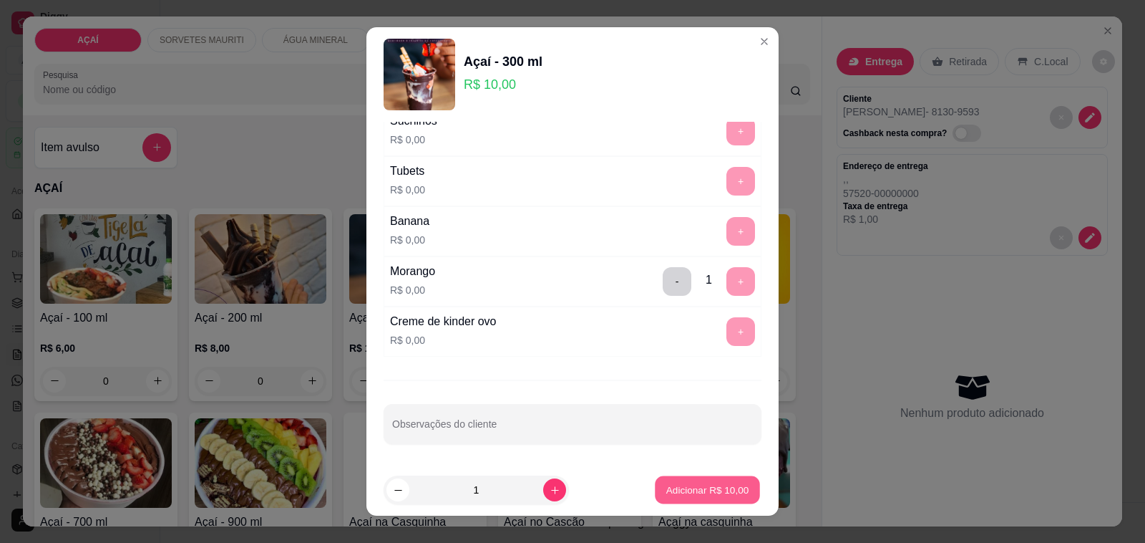
click at [682, 483] on p "Adicionar R$ 10,00" at bounding box center [707, 489] width 83 height 14
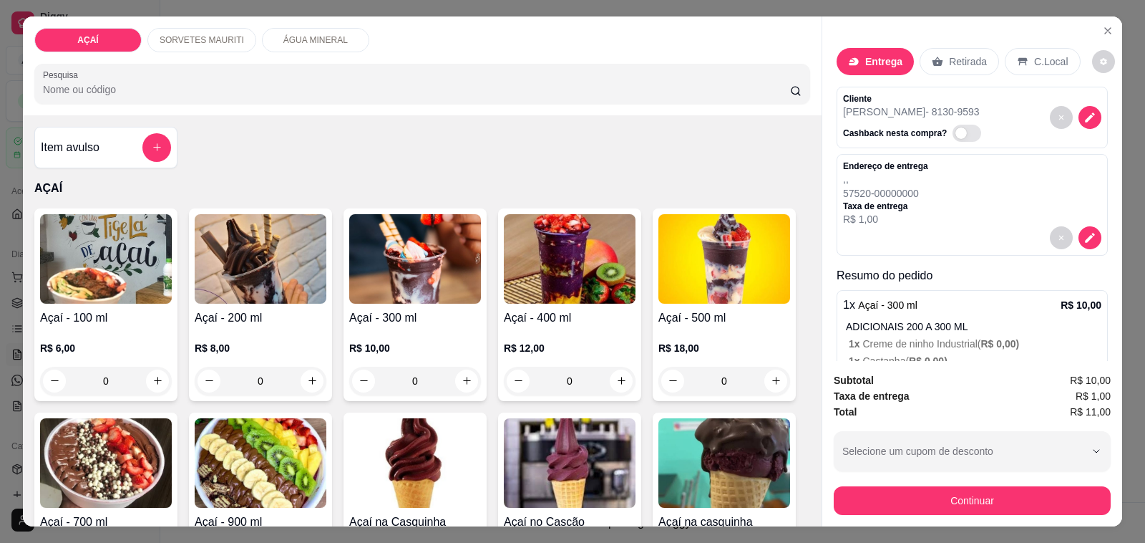
click at [863, 482] on div "Continuar" at bounding box center [972, 498] width 277 height 32
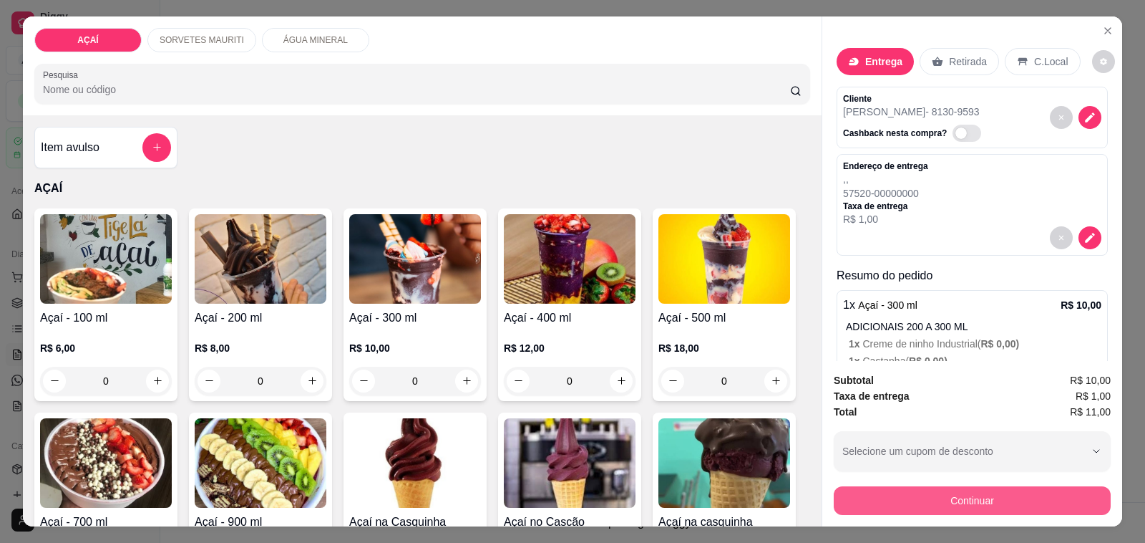
click at [867, 491] on button "Continuar" at bounding box center [972, 500] width 277 height 29
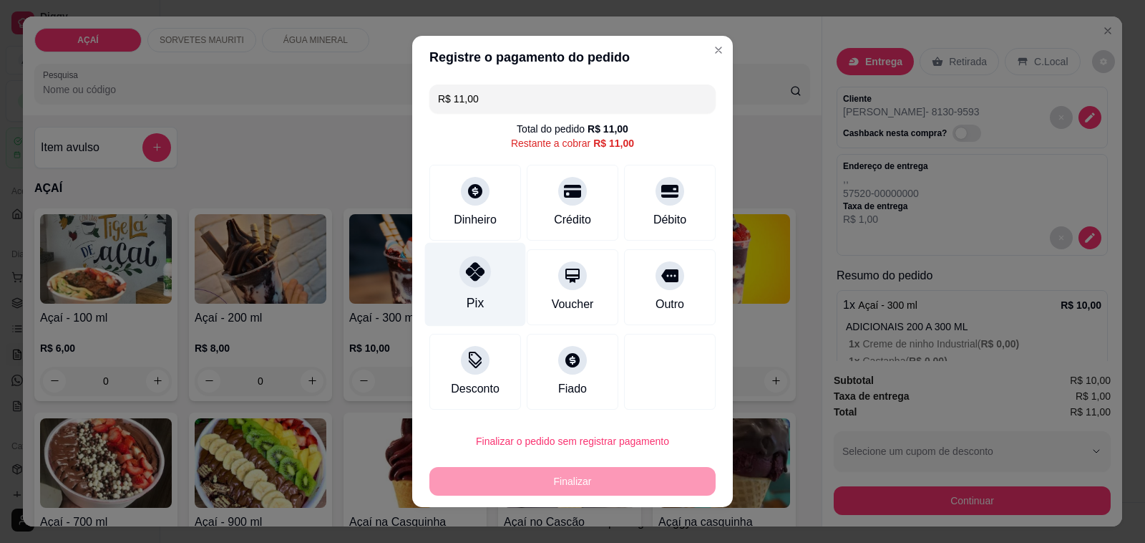
click at [439, 265] on div "Pix" at bounding box center [475, 285] width 101 height 84
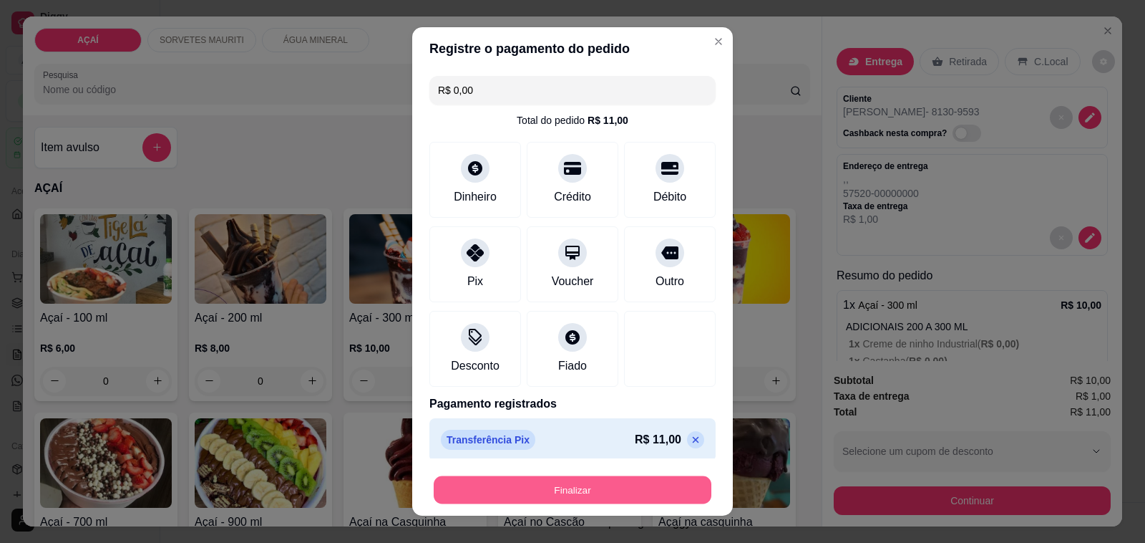
click at [659, 487] on button "Finalizar" at bounding box center [573, 490] width 278 height 28
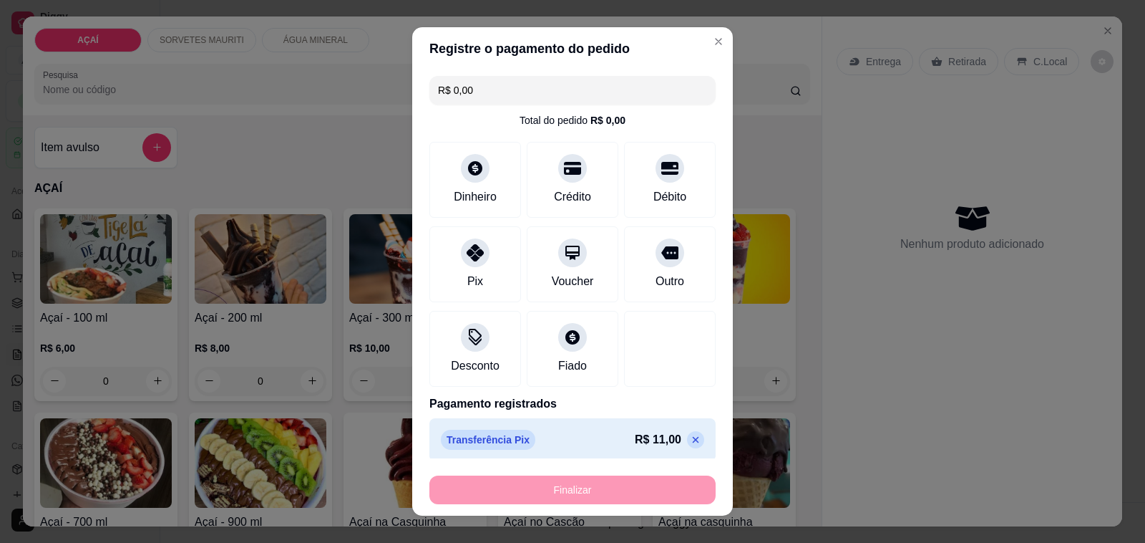
type input "-R$ 11,00"
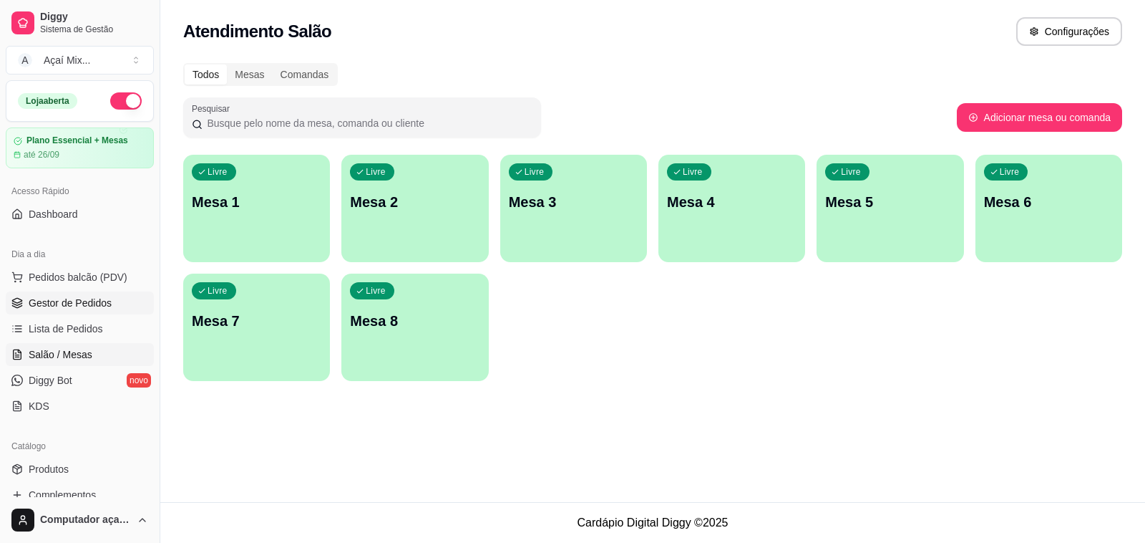
click at [66, 309] on span "Gestor de Pedidos" at bounding box center [70, 303] width 83 height 14
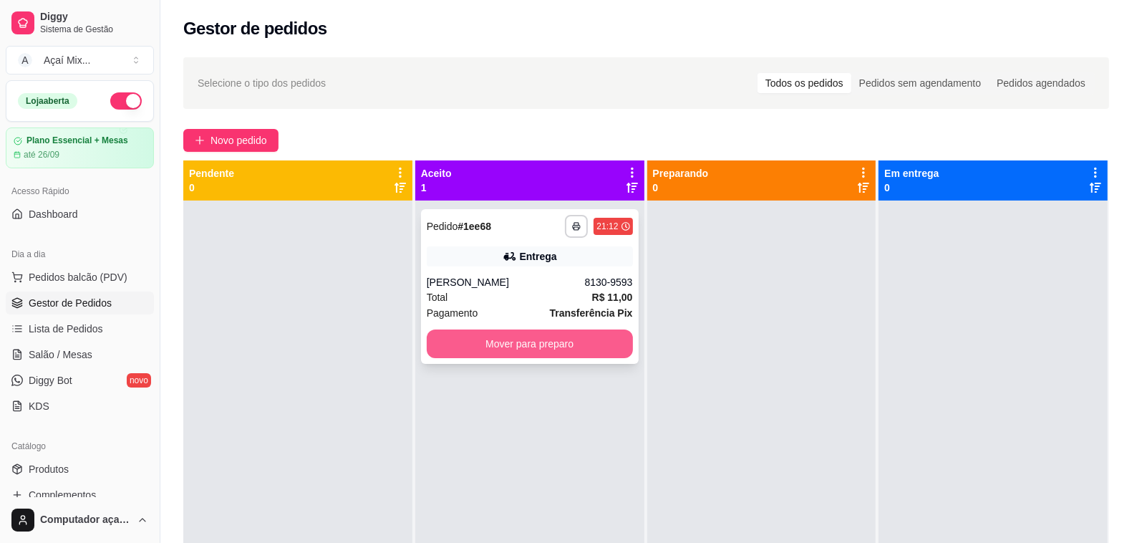
click at [467, 346] on button "Mover para preparo" at bounding box center [530, 343] width 206 height 29
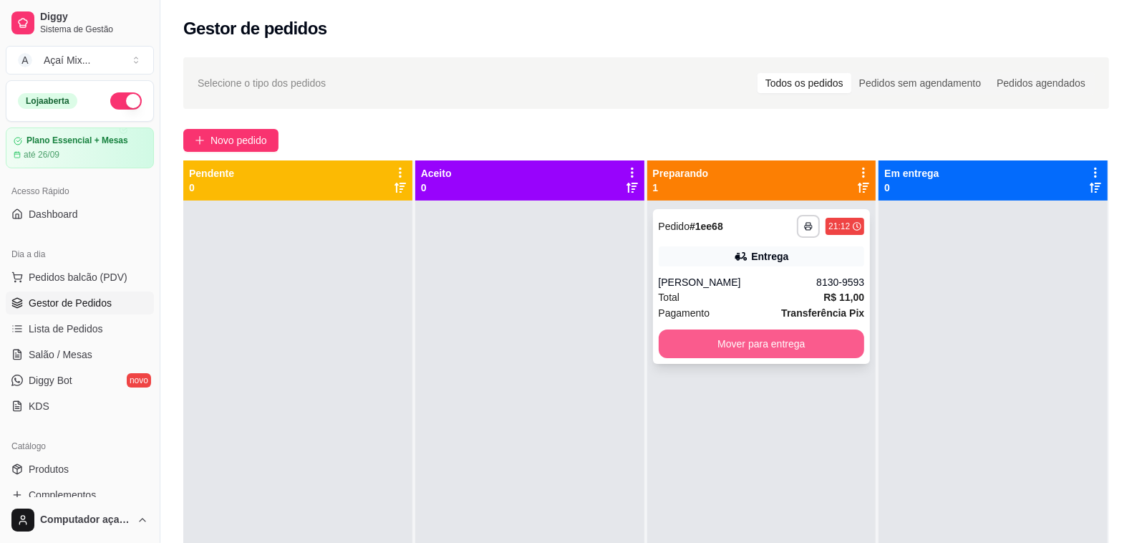
click at [720, 355] on button "Mover para entrega" at bounding box center [762, 343] width 206 height 29
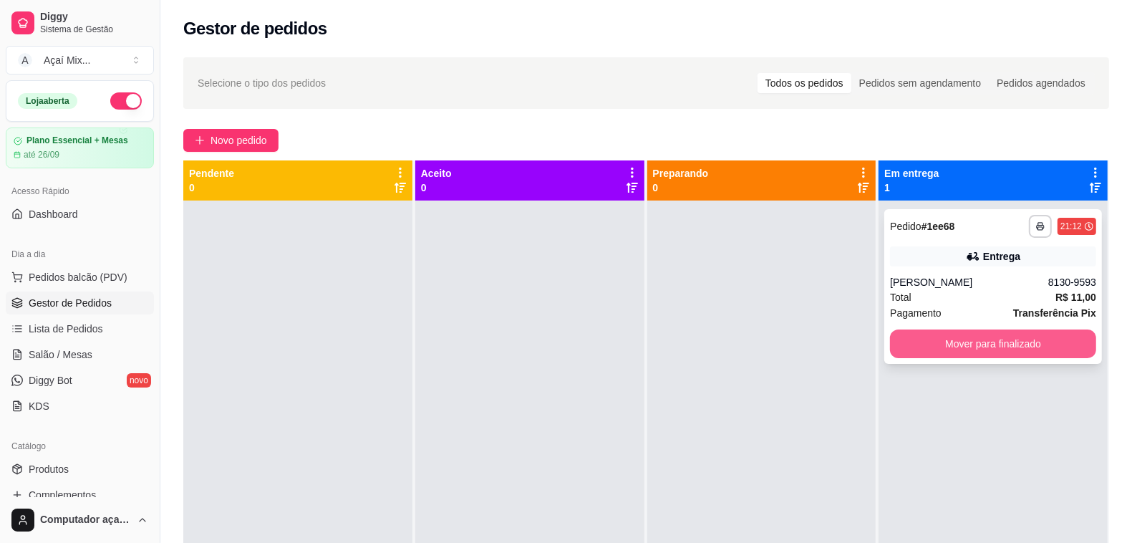
click at [1009, 344] on button "Mover para finalizado" at bounding box center [993, 343] width 206 height 29
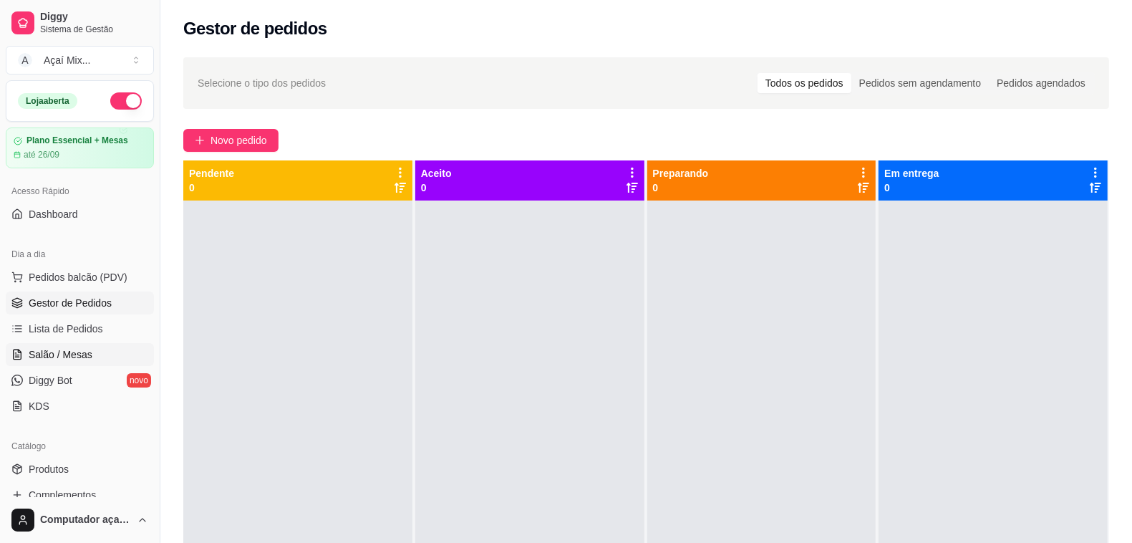
click at [91, 356] on link "Salão / Mesas" at bounding box center [80, 354] width 148 height 23
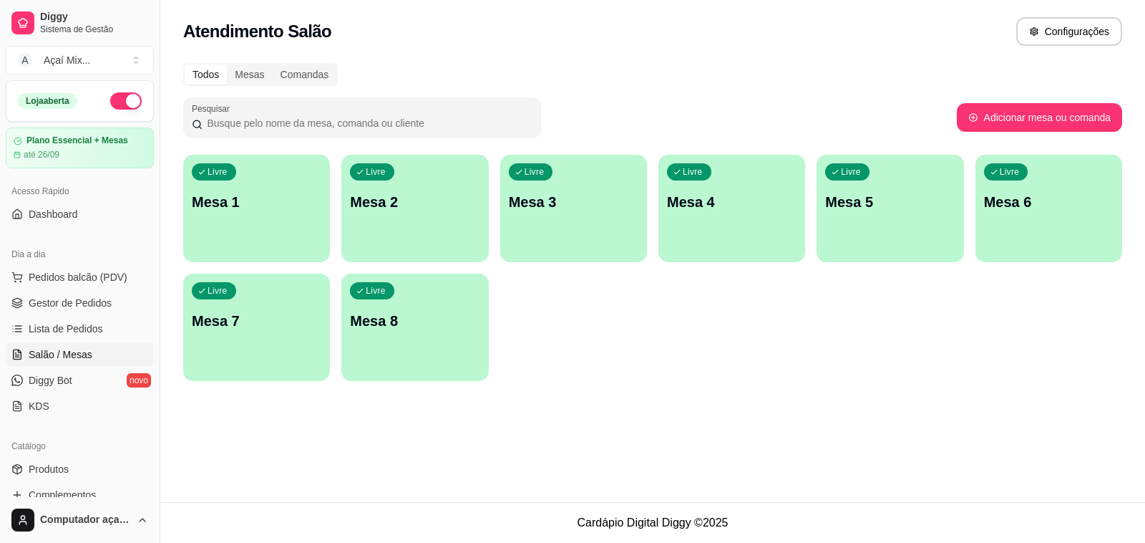
click at [276, 215] on div "Livre Mesa 1" at bounding box center [256, 200] width 147 height 90
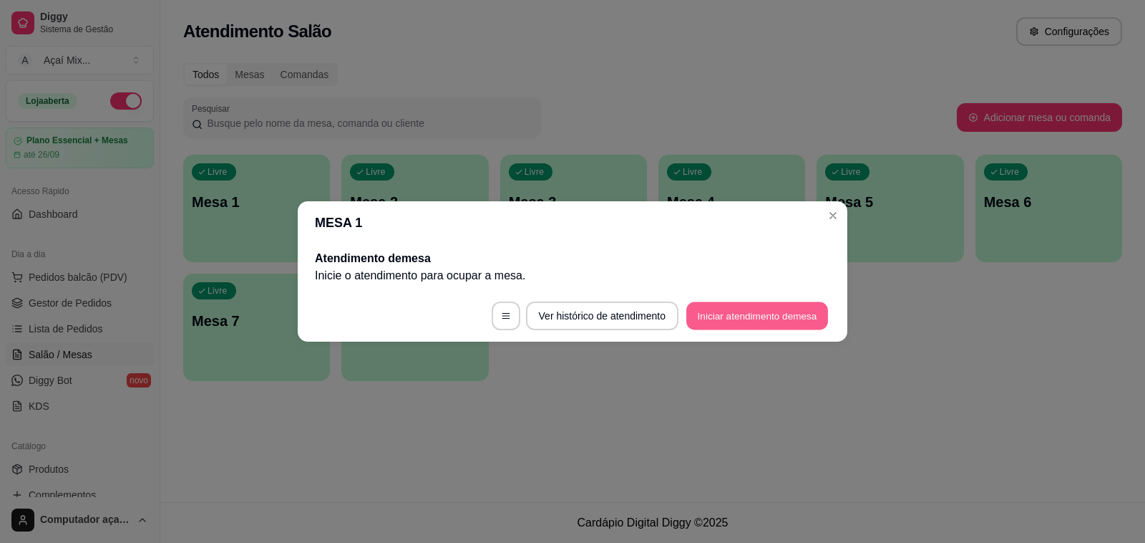
click at [761, 316] on button "Iniciar atendimento de mesa" at bounding box center [757, 316] width 142 height 28
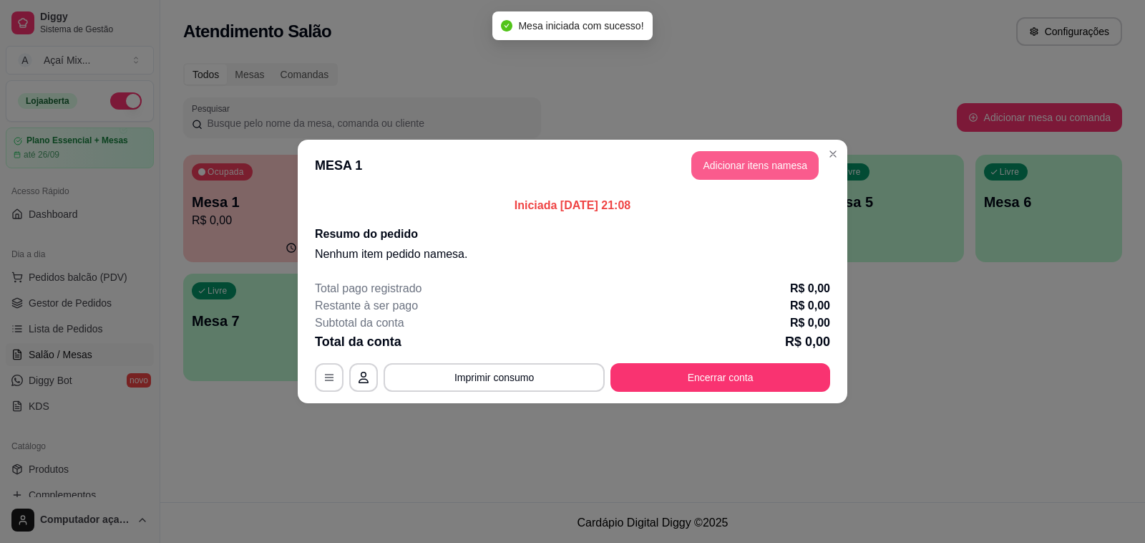
click at [744, 168] on button "Adicionar itens na mesa" at bounding box center [754, 165] width 127 height 29
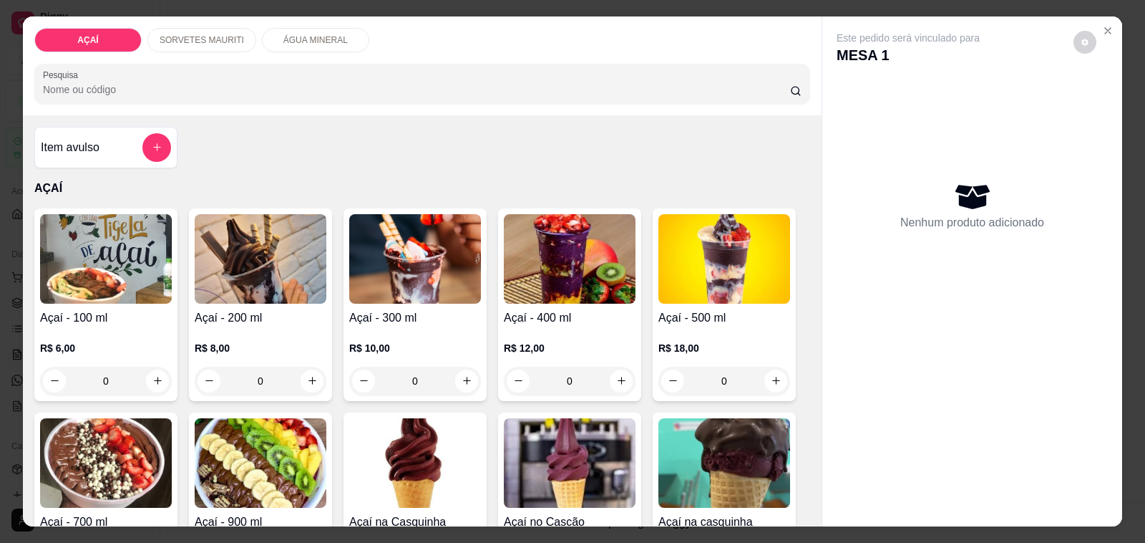
click at [439, 313] on h4 "Açaí - 300 ml" at bounding box center [415, 317] width 132 height 17
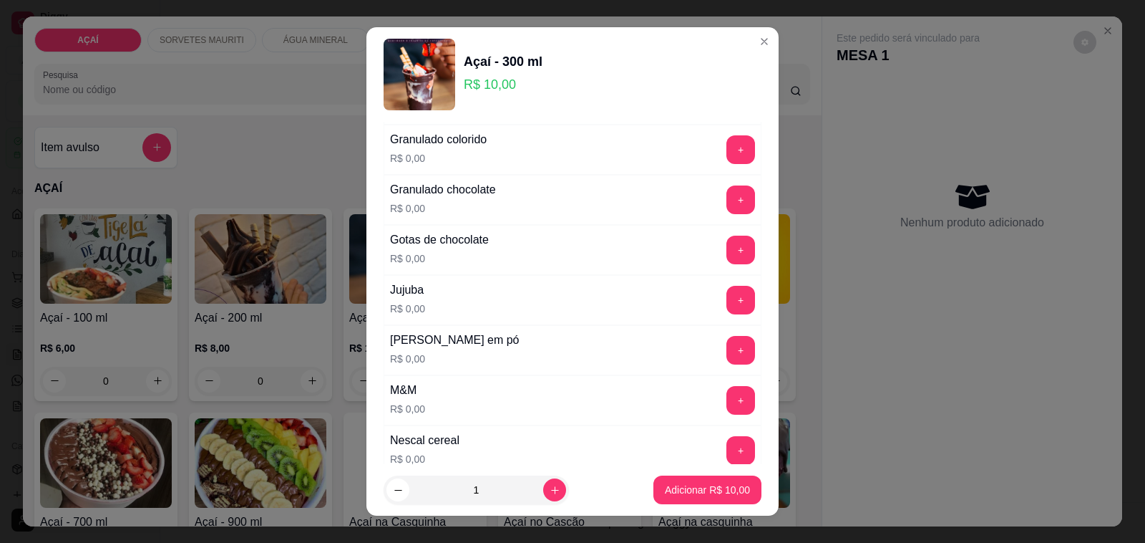
scroll to position [1835, 0]
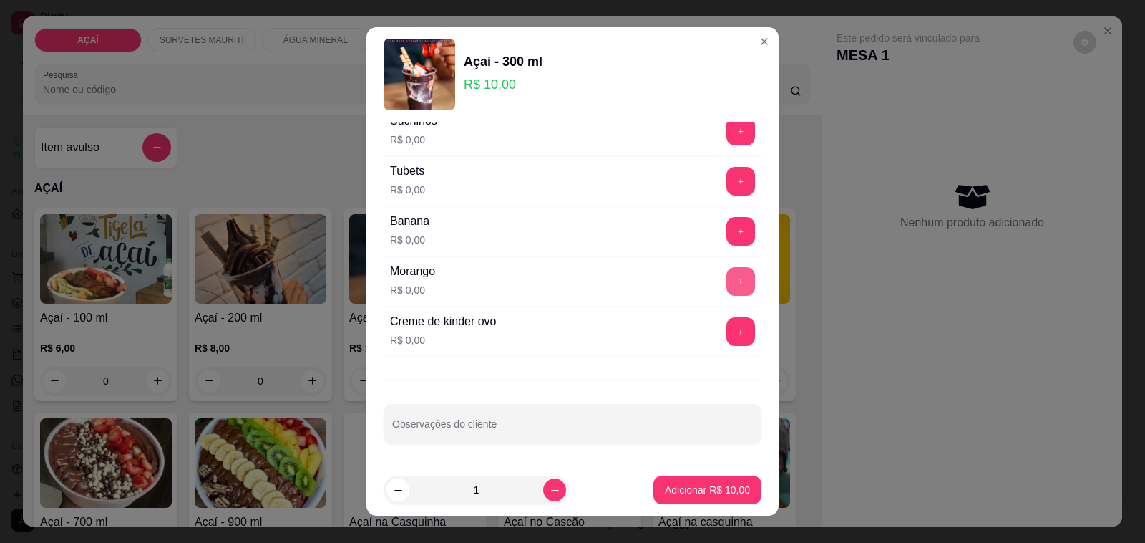
click at [727, 291] on button "+" at bounding box center [741, 281] width 29 height 29
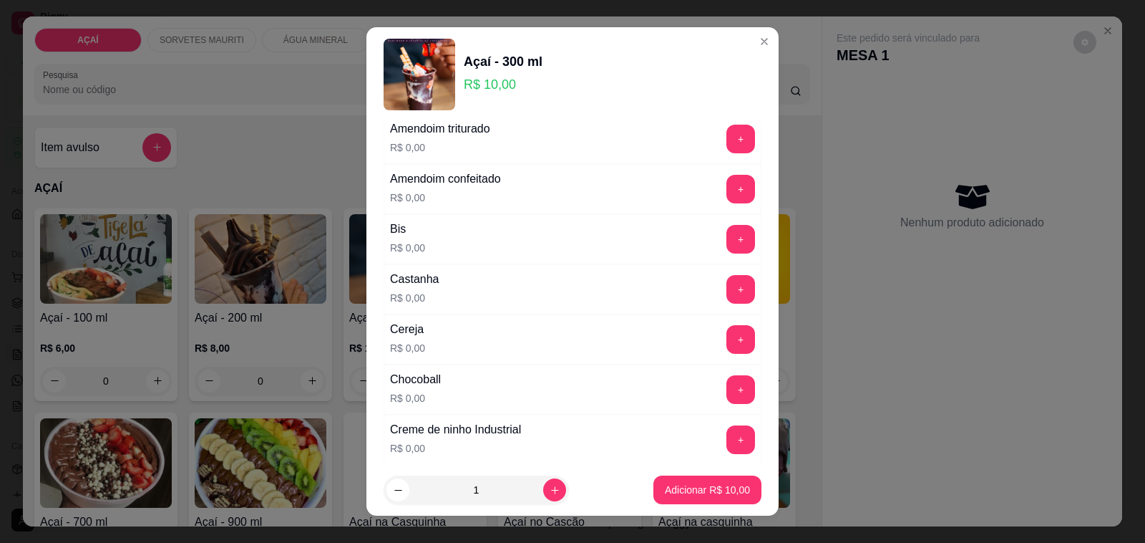
scroll to position [0, 0]
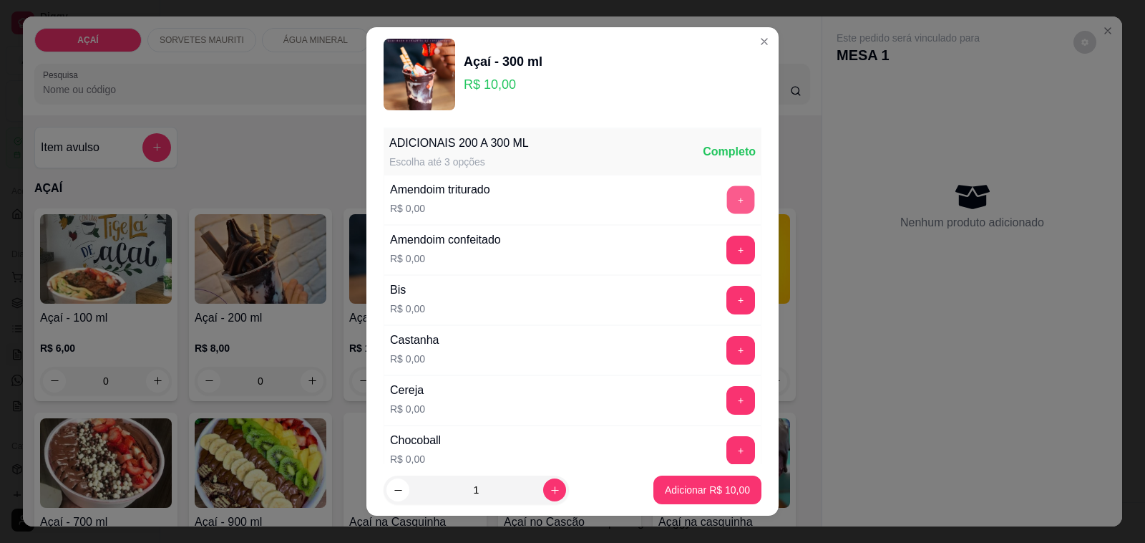
click at [727, 205] on button "+" at bounding box center [741, 200] width 28 height 28
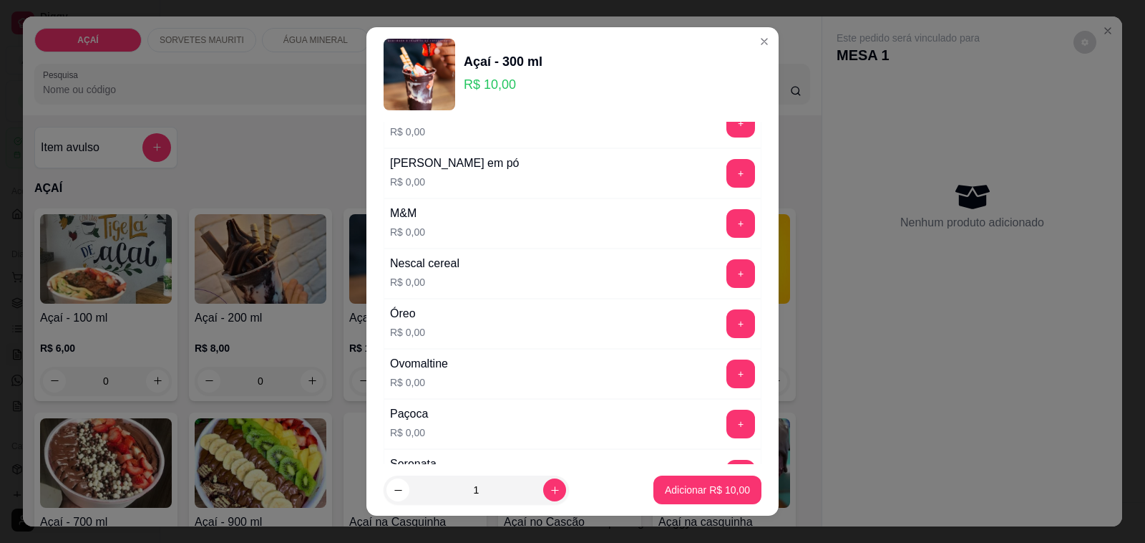
scroll to position [1432, 0]
click at [727, 183] on button "+" at bounding box center [741, 171] width 28 height 28
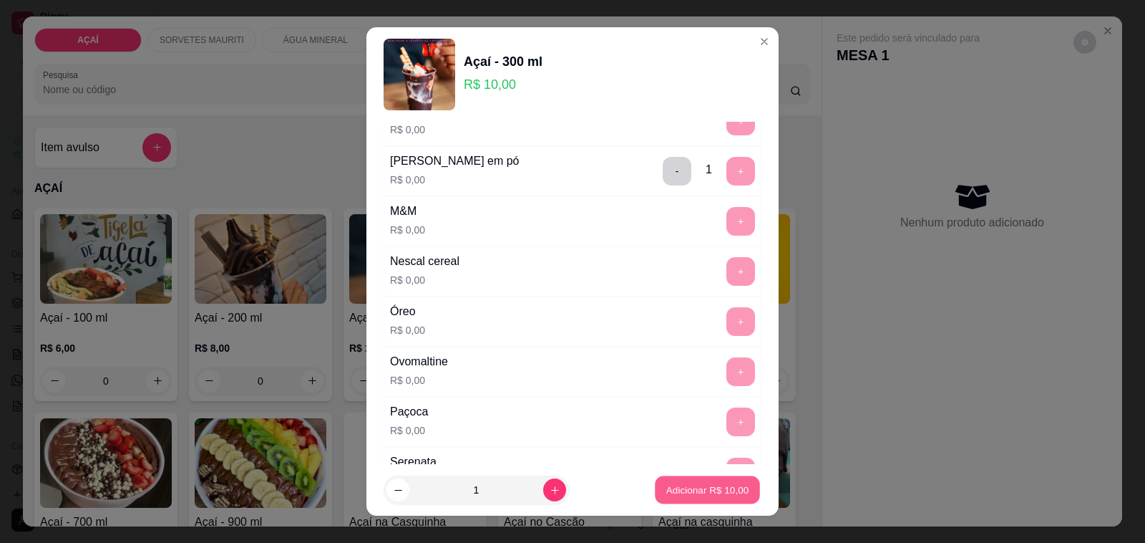
click at [727, 484] on p "Adicionar R$ 10,00" at bounding box center [707, 489] width 83 height 14
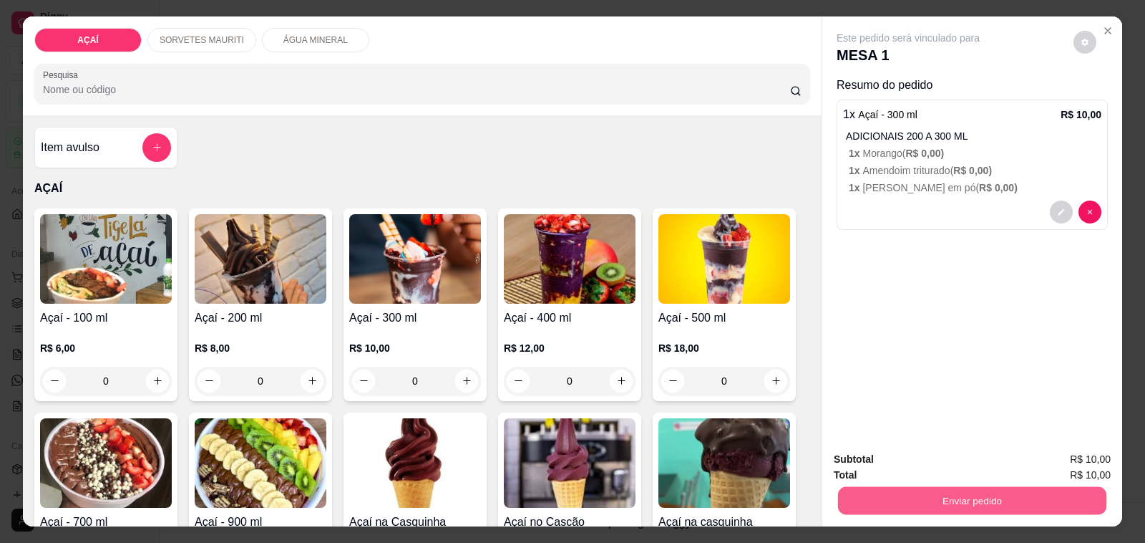
click at [856, 487] on button "Enviar pedido" at bounding box center [972, 501] width 268 height 28
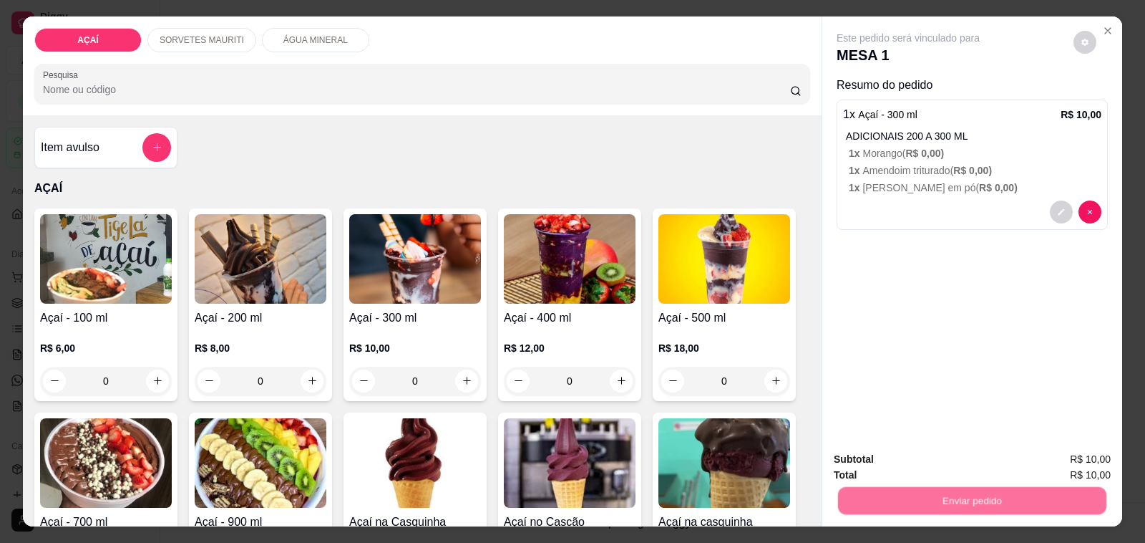
click at [866, 446] on button "Não registrar e enviar pedido" at bounding box center [924, 459] width 149 height 27
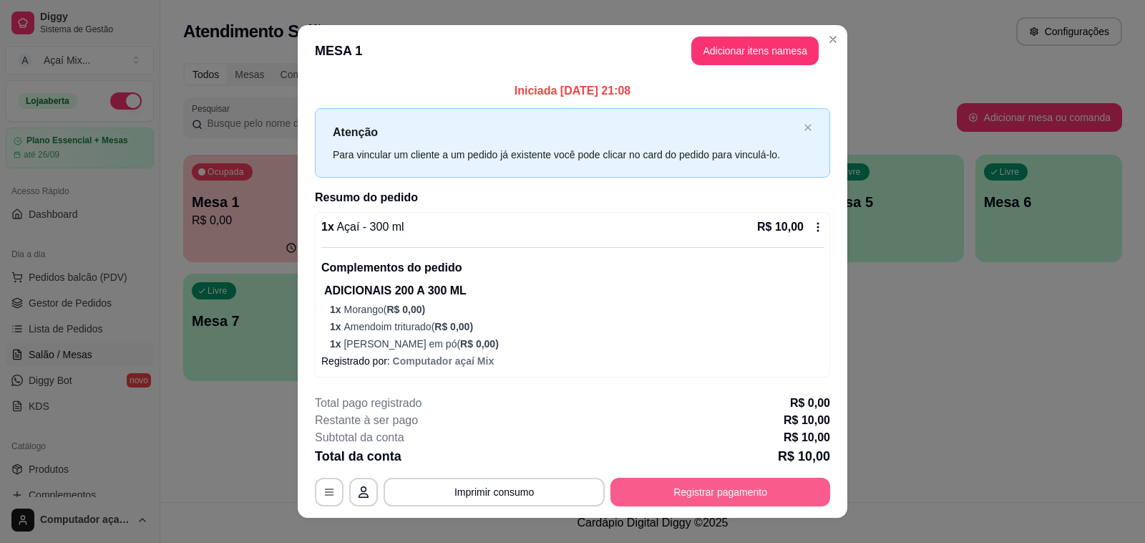
click at [768, 485] on button "Registrar pagamento" at bounding box center [721, 491] width 220 height 29
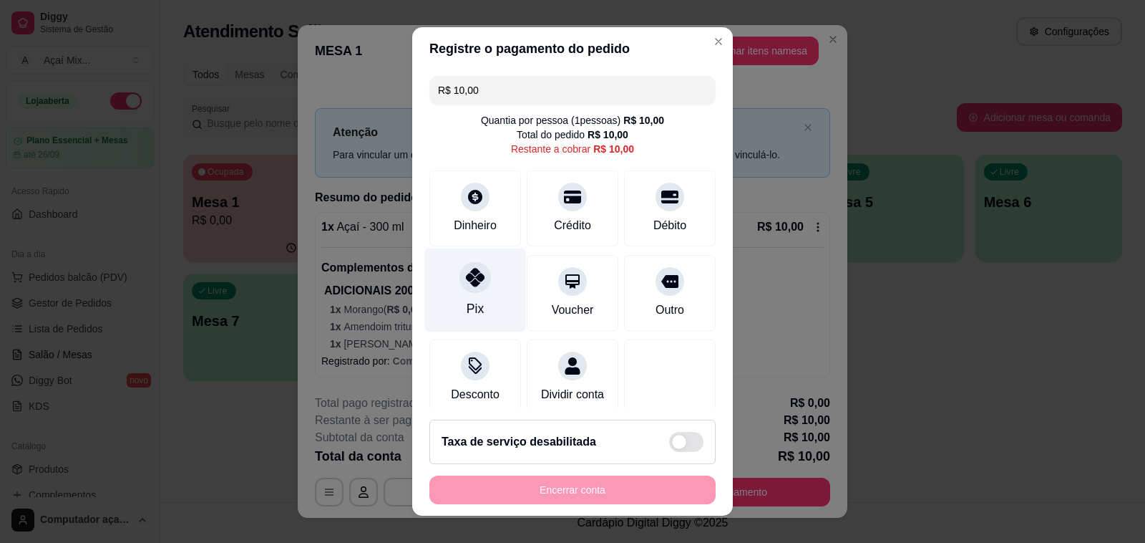
drag, startPoint x: 464, startPoint y: 302, endPoint x: 485, endPoint y: 315, distance: 25.0
click at [478, 306] on div "Pix" at bounding box center [475, 290] width 101 height 84
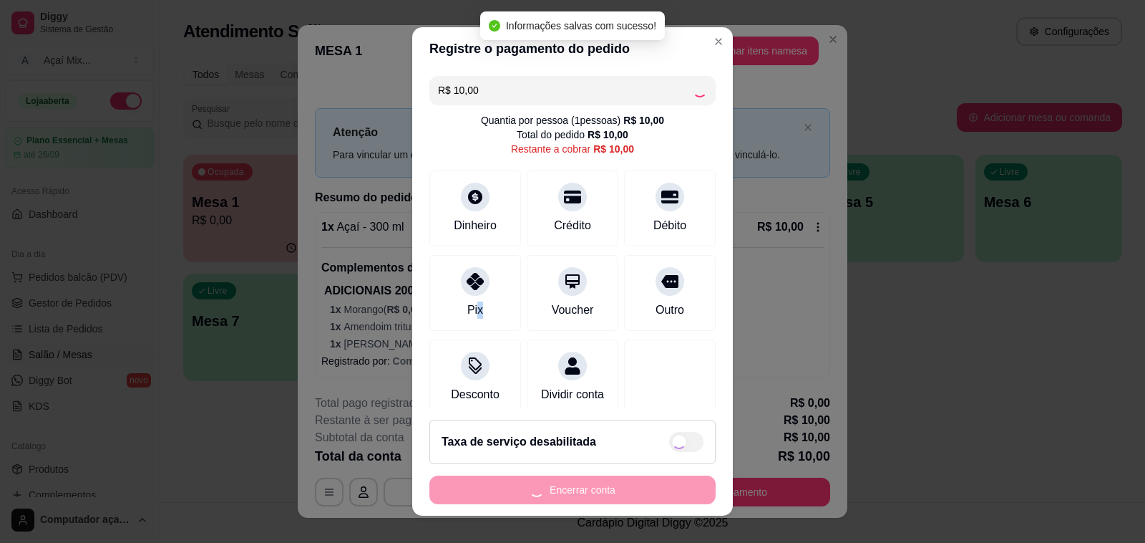
type input "R$ 0,00"
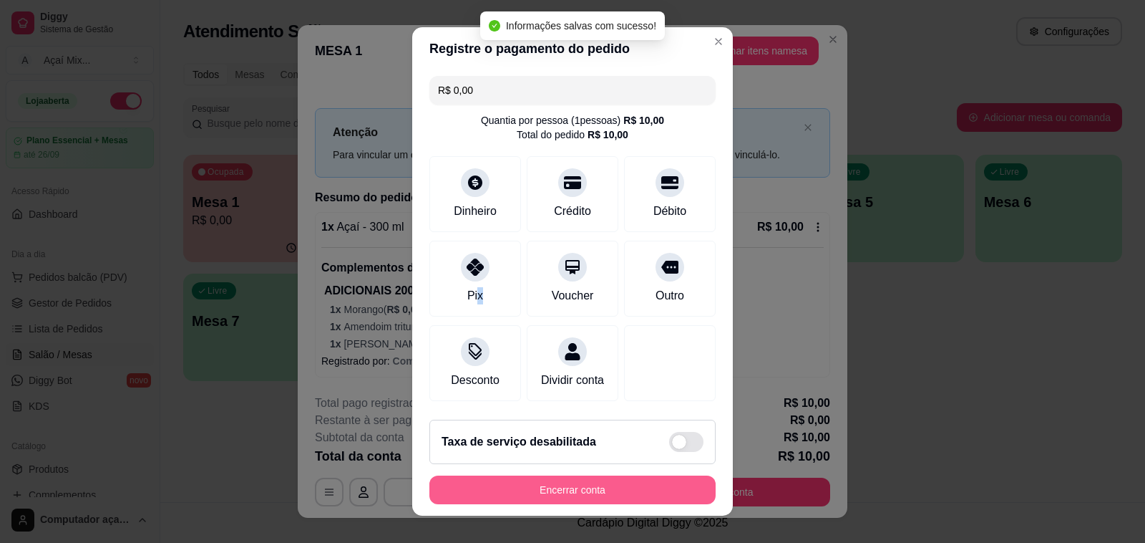
click at [653, 484] on button "Encerrar conta" at bounding box center [572, 489] width 286 height 29
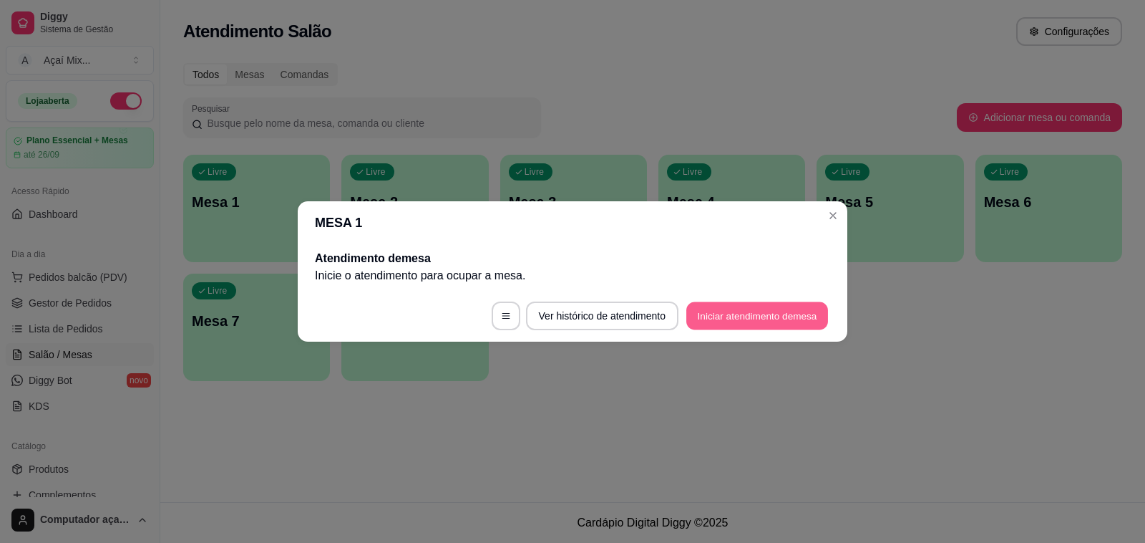
click at [737, 306] on button "Iniciar atendimento de mesa" at bounding box center [757, 316] width 142 height 28
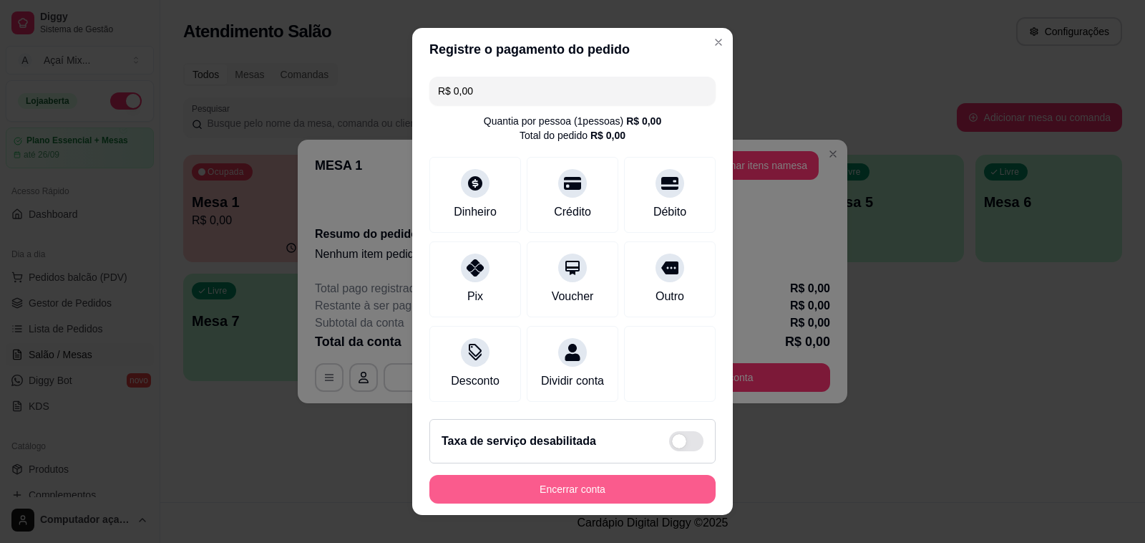
click at [603, 477] on button "Encerrar conta" at bounding box center [572, 489] width 286 height 29
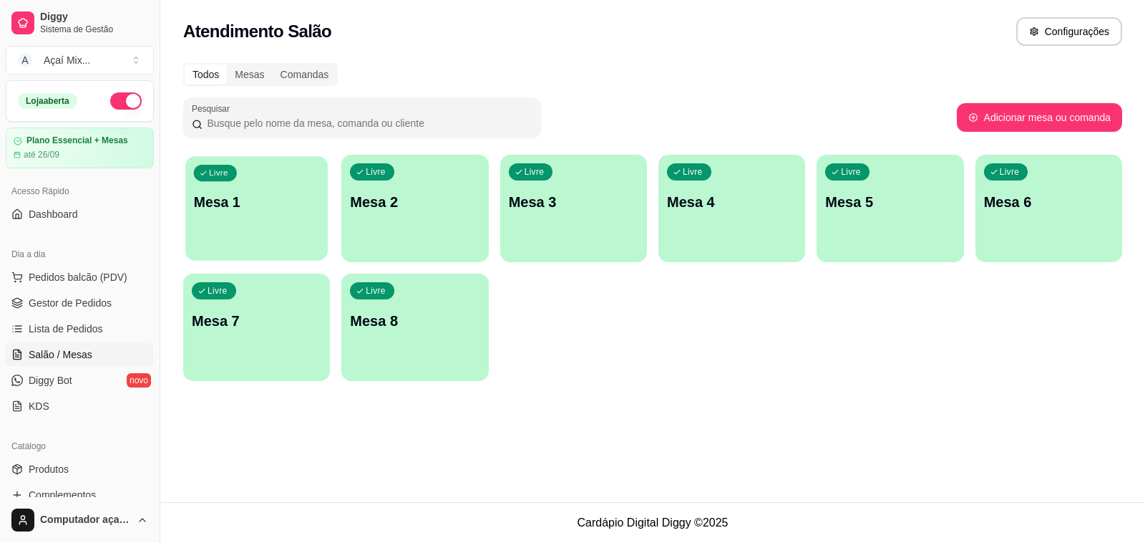
click at [248, 205] on p "Mesa 1" at bounding box center [257, 202] width 126 height 19
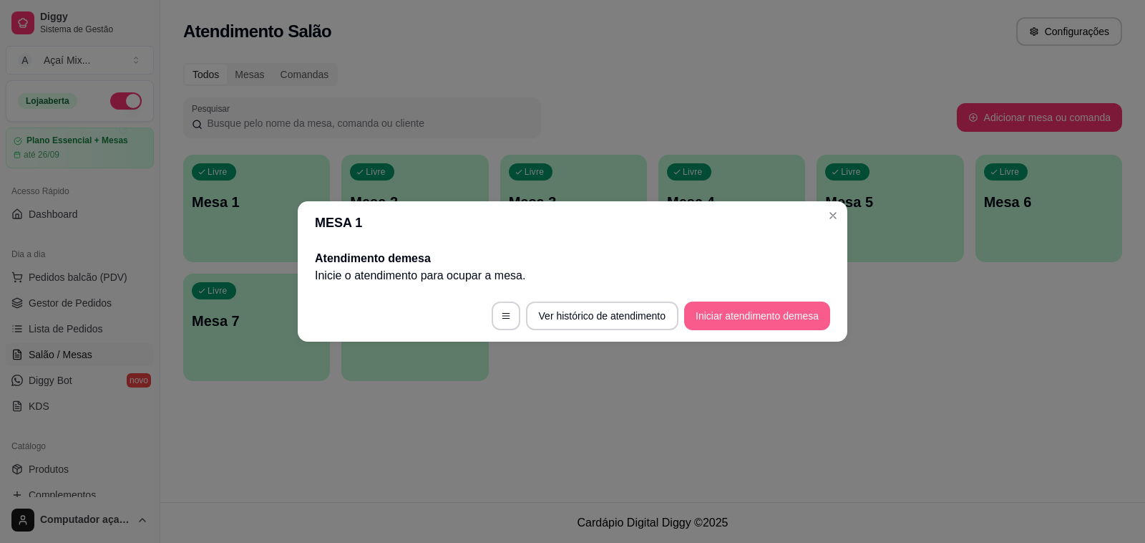
click at [780, 313] on button "Iniciar atendimento de mesa" at bounding box center [757, 315] width 146 height 29
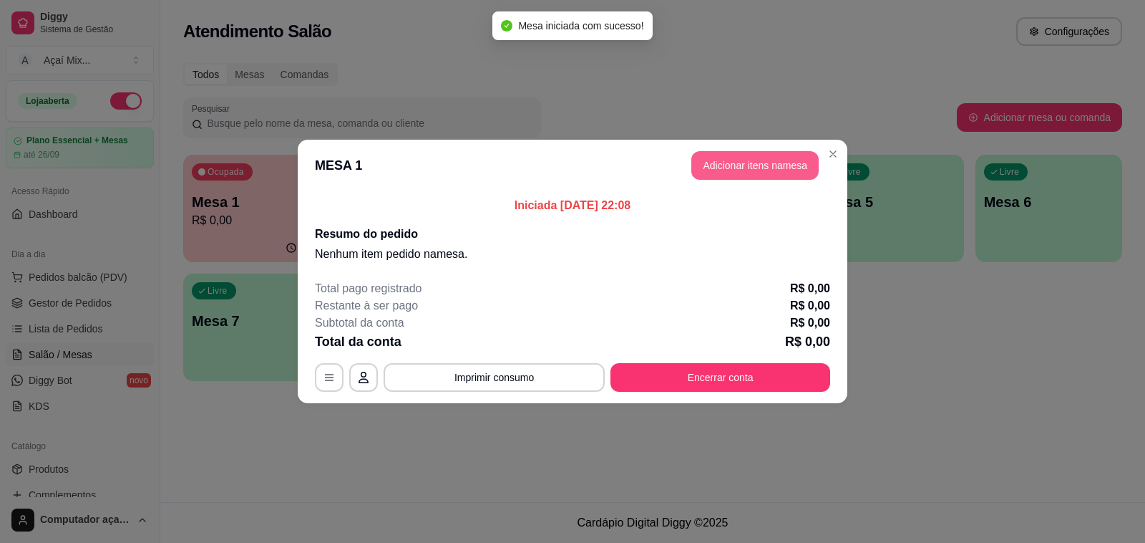
click at [716, 165] on button "Adicionar itens na mesa" at bounding box center [754, 165] width 127 height 29
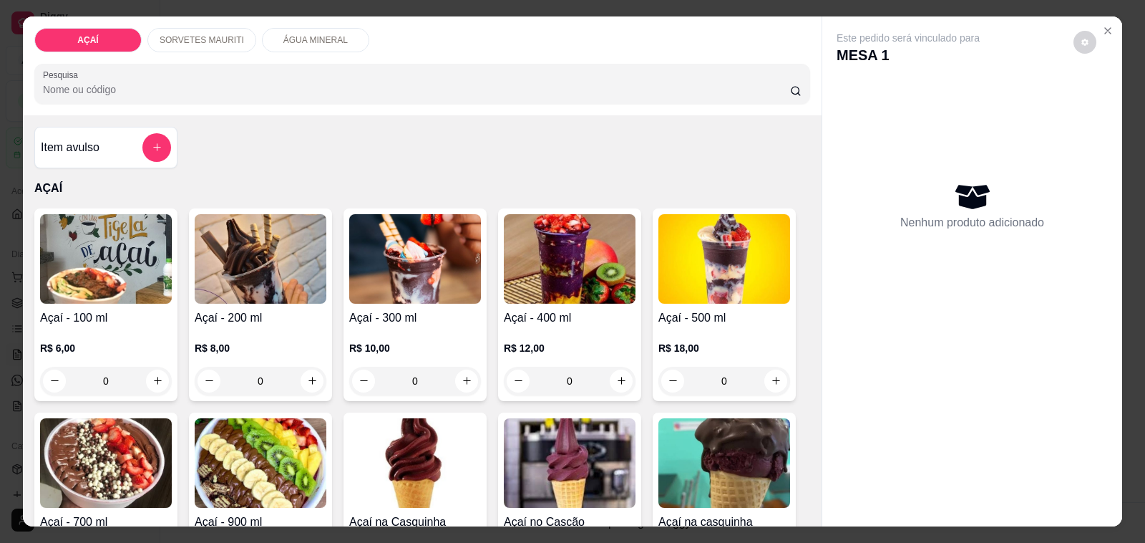
click at [281, 260] on img at bounding box center [261, 258] width 132 height 89
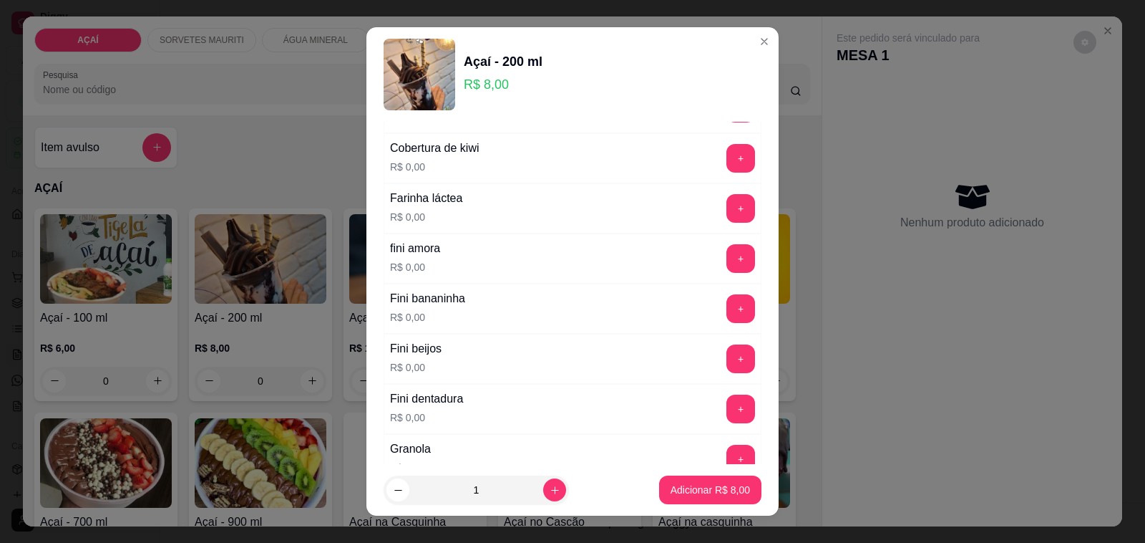
scroll to position [895, 0]
click at [727, 313] on button "+" at bounding box center [741, 307] width 29 height 29
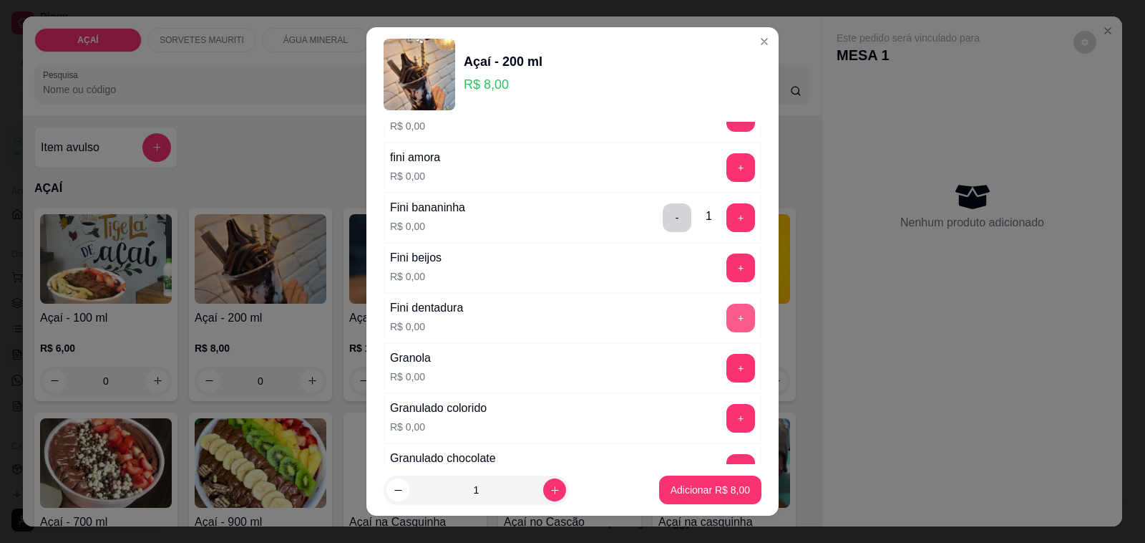
click at [727, 328] on button "+" at bounding box center [741, 318] width 29 height 29
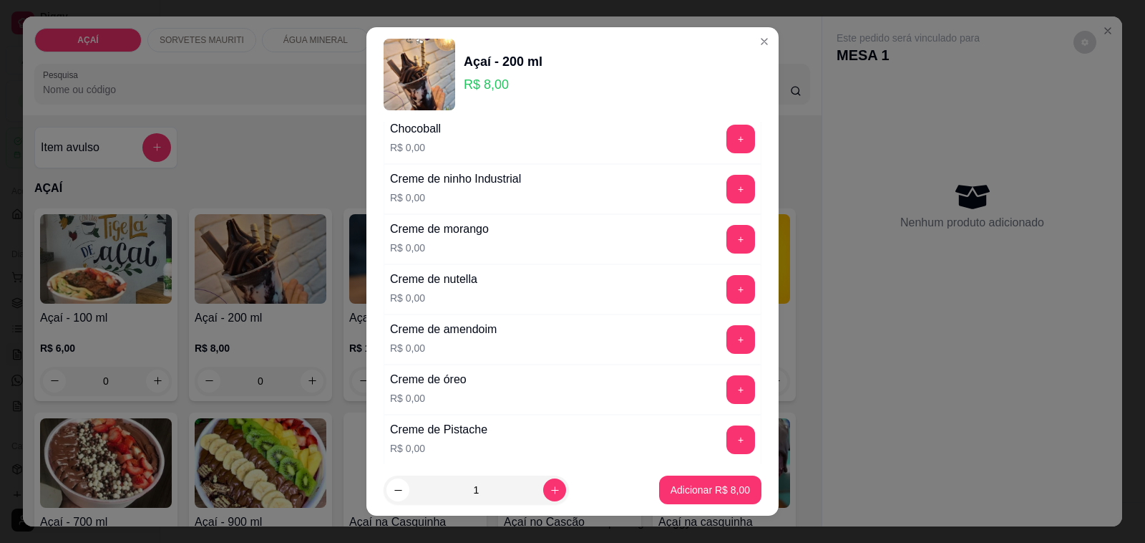
scroll to position [268, 0]
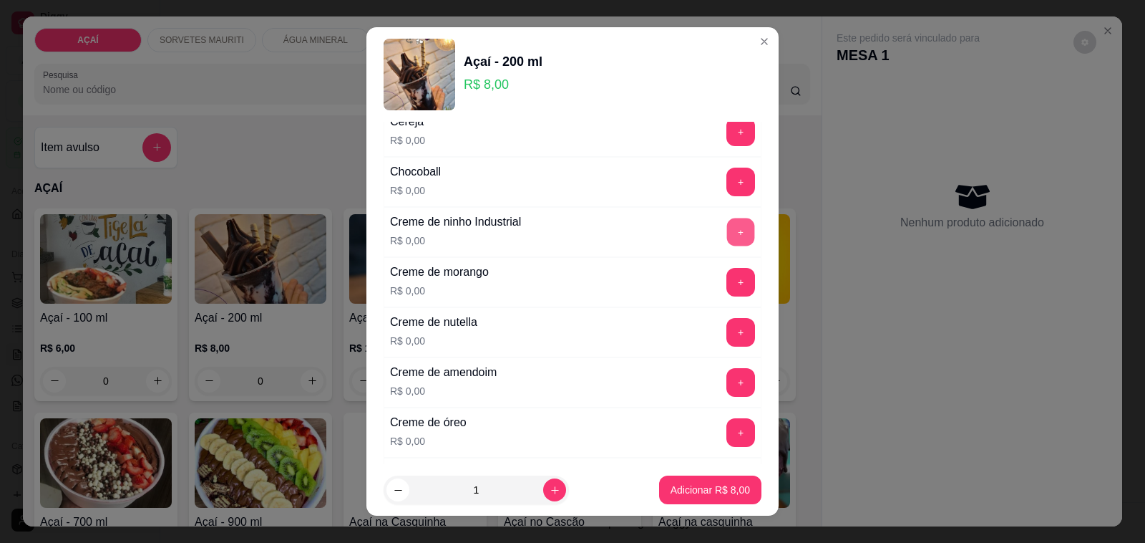
click at [727, 230] on button "+" at bounding box center [741, 232] width 28 height 28
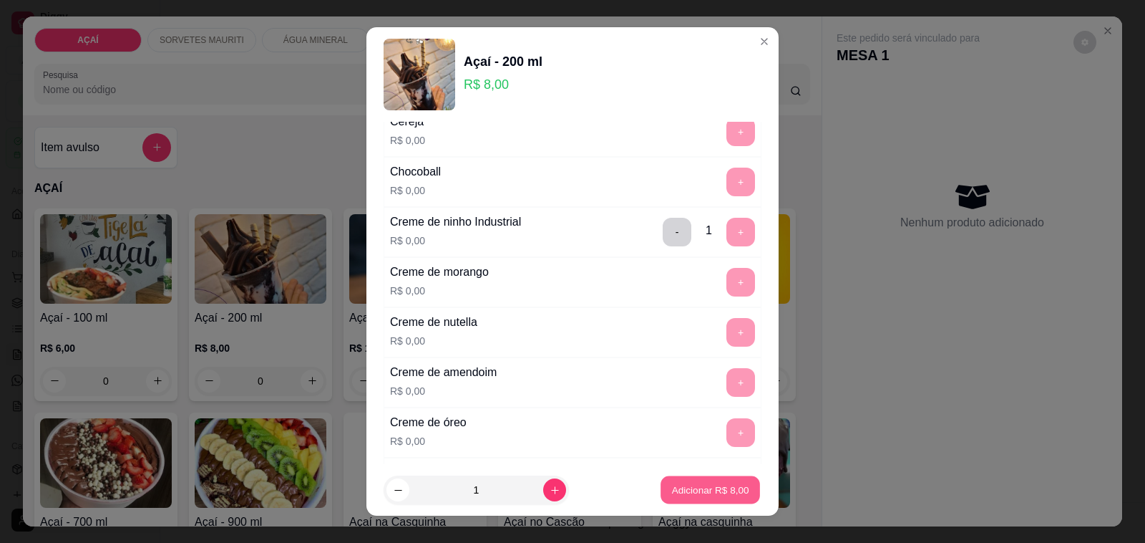
click at [707, 496] on p "Adicionar R$ 8,00" at bounding box center [709, 489] width 77 height 14
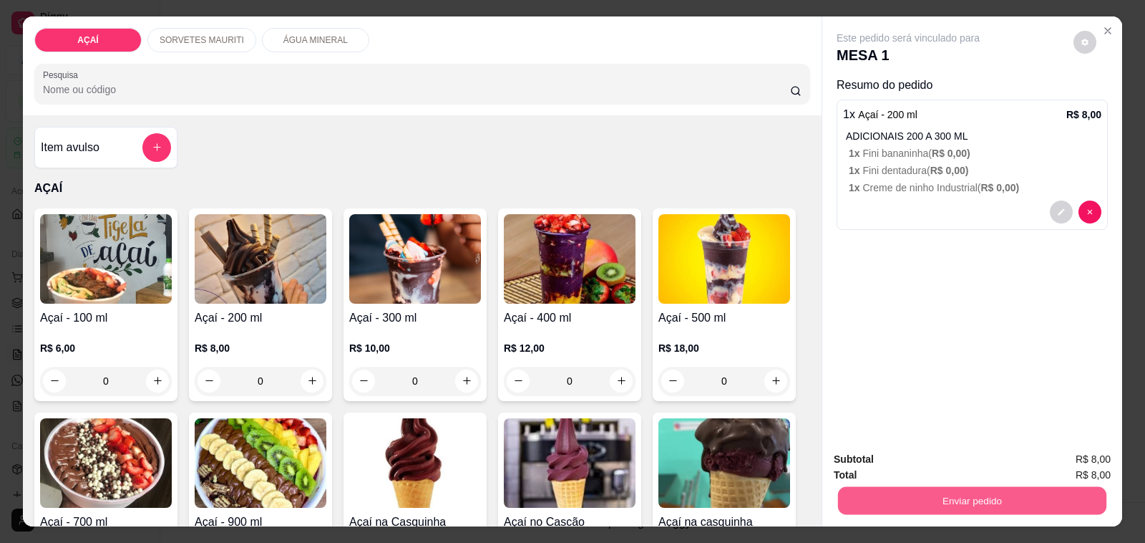
click at [926, 487] on button "Enviar pedido" at bounding box center [972, 501] width 268 height 28
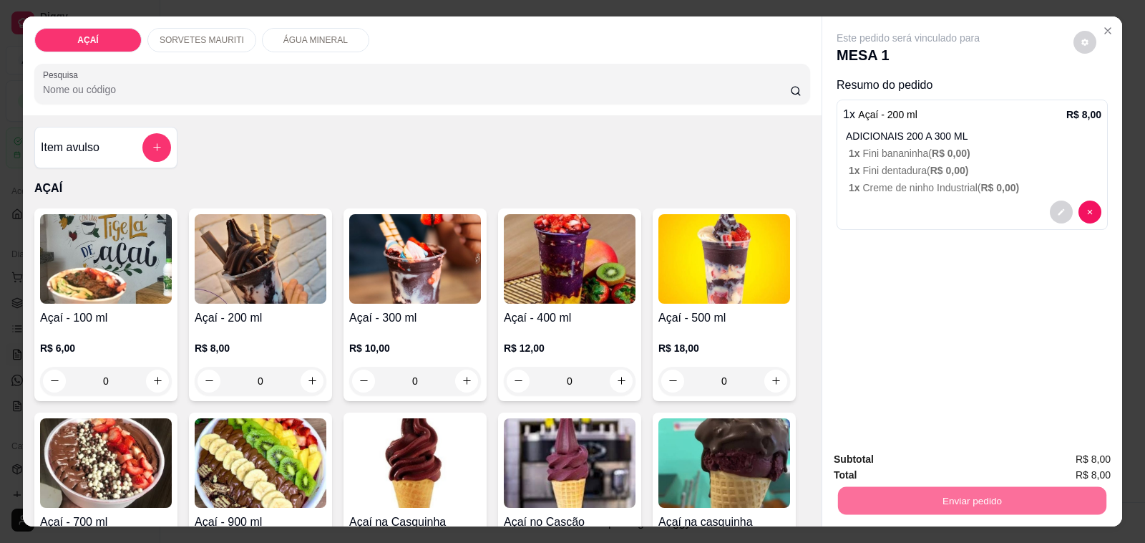
click at [910, 460] on button "Não registrar e enviar pedido" at bounding box center [924, 459] width 149 height 27
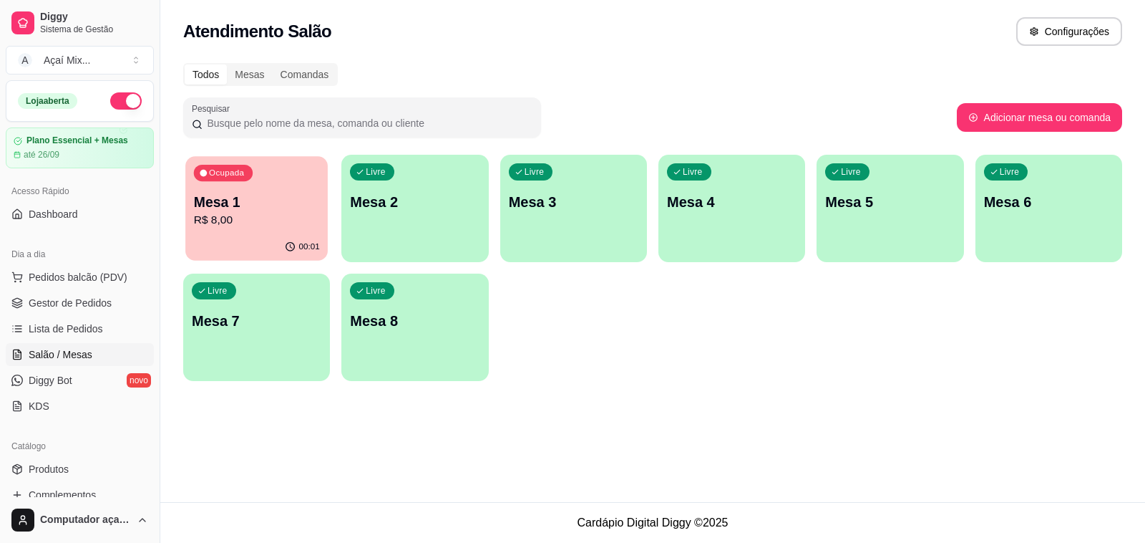
click at [283, 227] on p "R$ 8,00" at bounding box center [257, 220] width 126 height 16
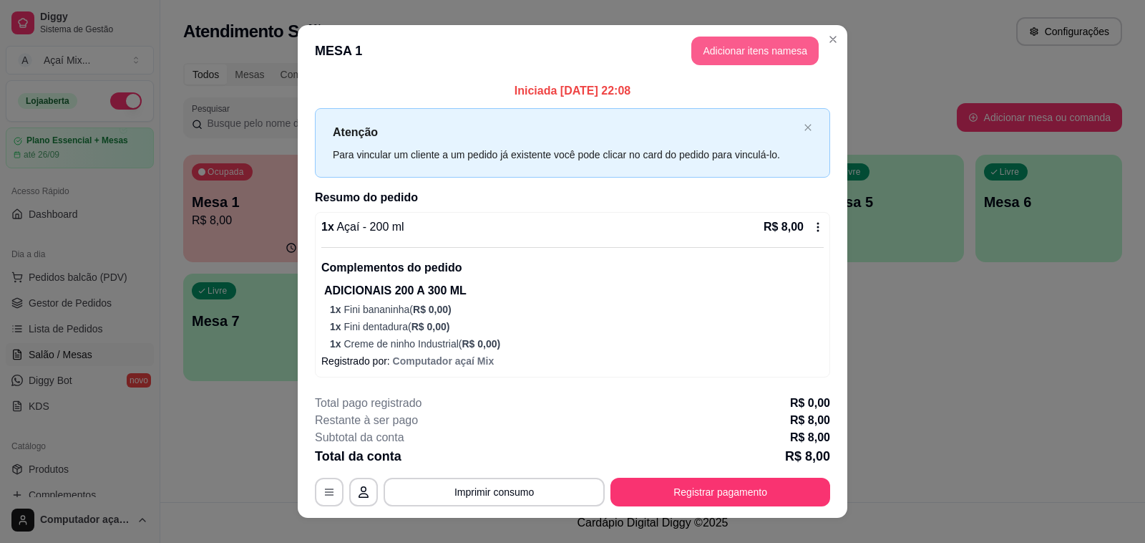
click at [709, 62] on button "Adicionar itens na mesa" at bounding box center [754, 51] width 127 height 29
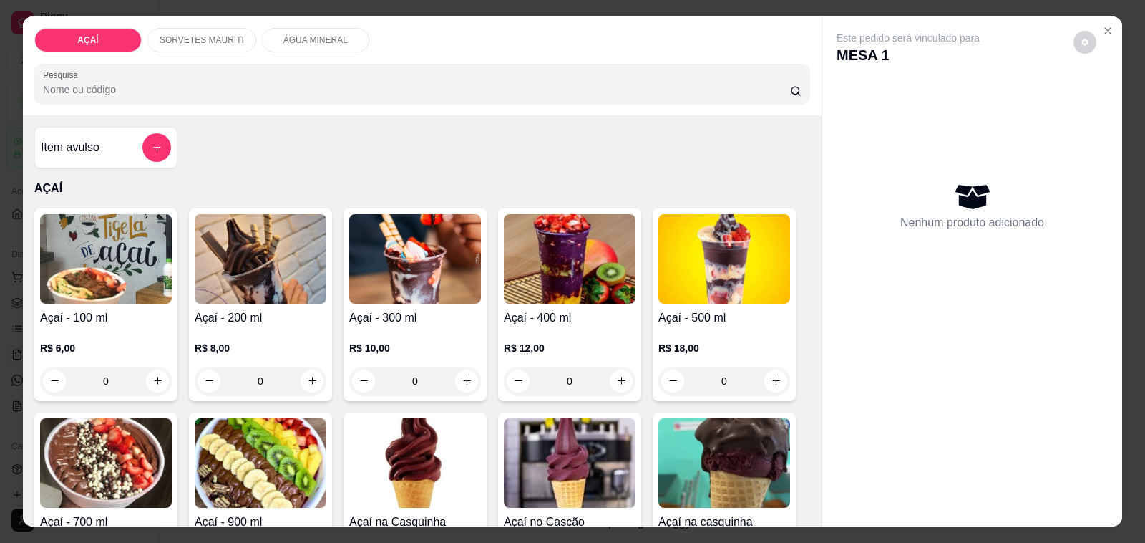
click at [205, 42] on div "SORVETES MAURITI" at bounding box center [201, 40] width 109 height 24
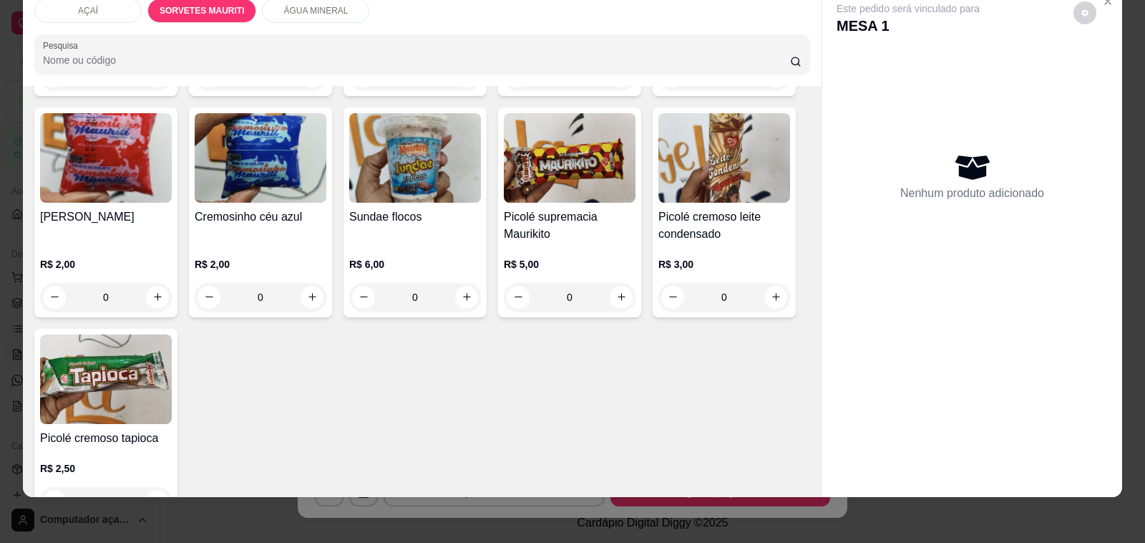
scroll to position [1437, 0]
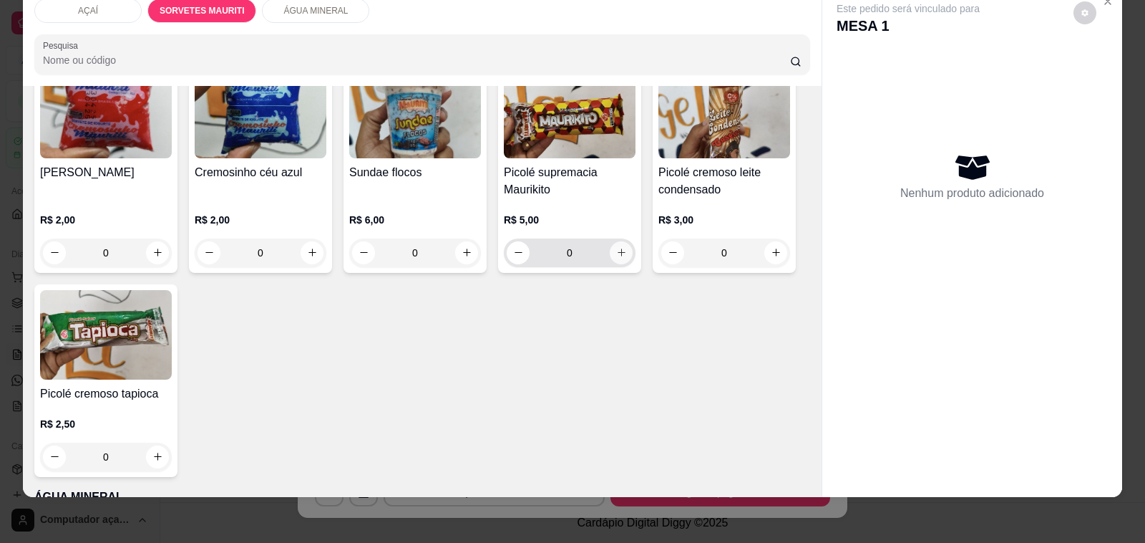
click at [612, 246] on button "increase-product-quantity" at bounding box center [621, 252] width 23 height 23
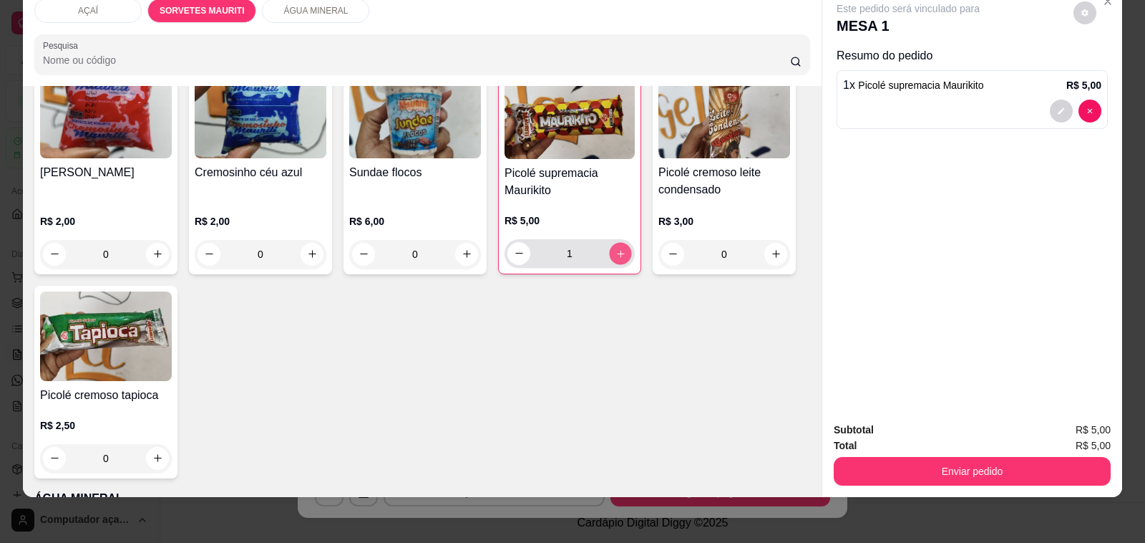
click at [612, 246] on button "increase-product-quantity" at bounding box center [620, 253] width 22 height 22
type input "2"
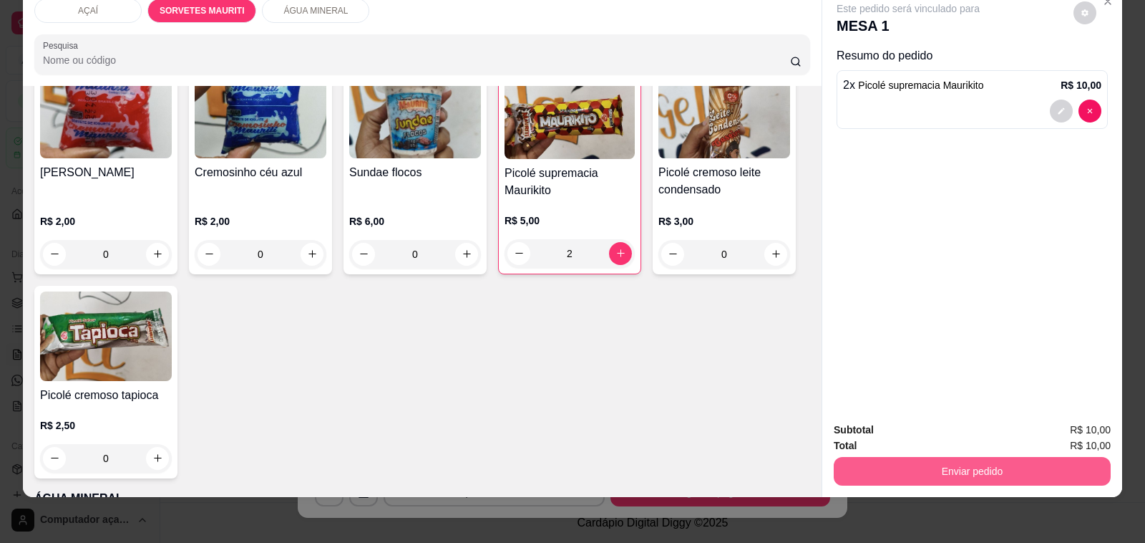
click at [983, 457] on button "Enviar pedido" at bounding box center [972, 471] width 277 height 29
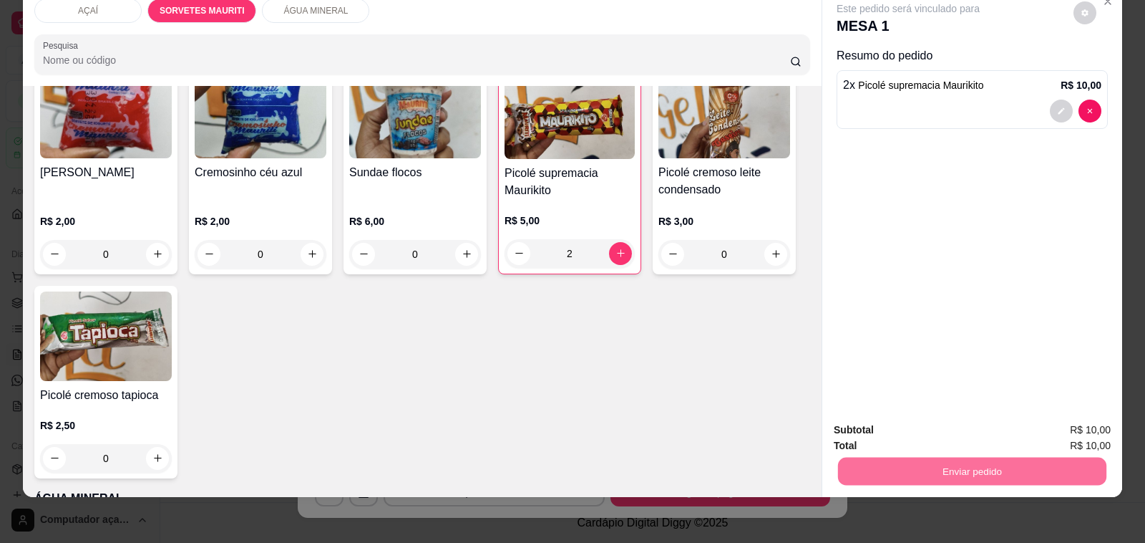
click at [970, 422] on button "Não registrar e enviar pedido" at bounding box center [924, 422] width 145 height 26
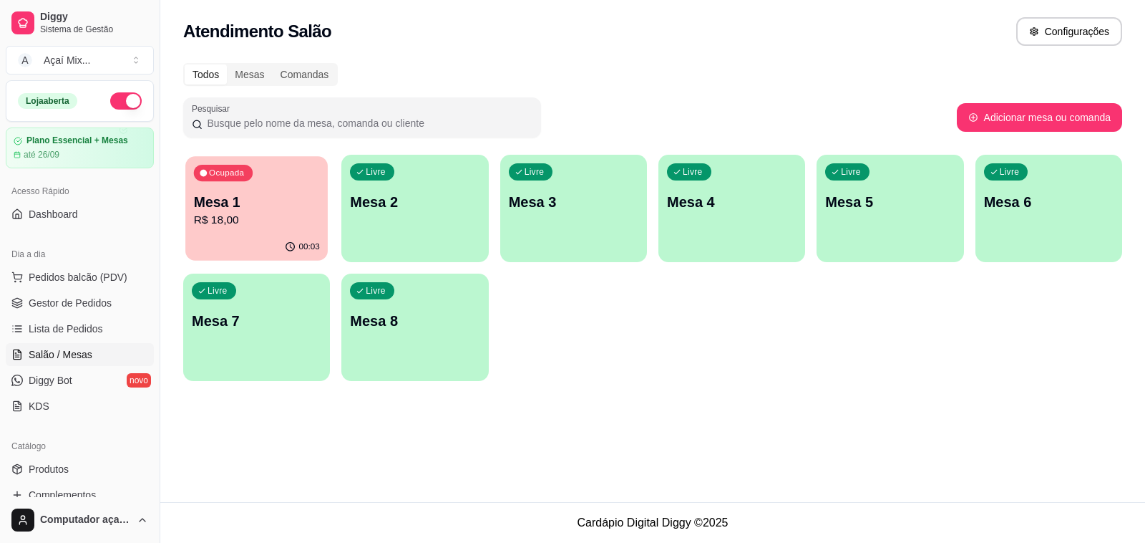
click at [219, 168] on p "Ocupada" at bounding box center [226, 173] width 35 height 11
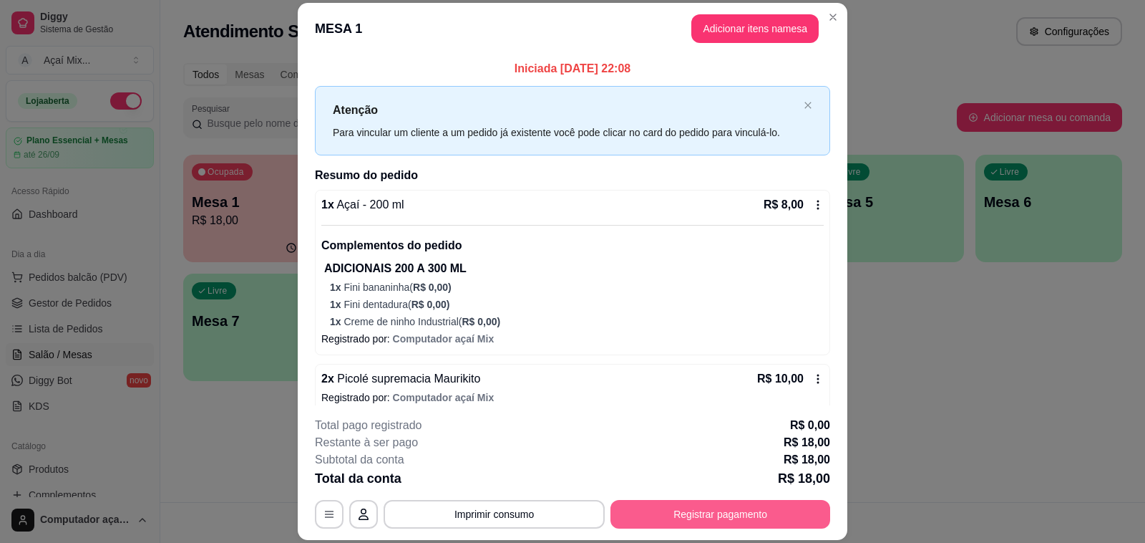
click at [689, 519] on button "Registrar pagamento" at bounding box center [721, 514] width 220 height 29
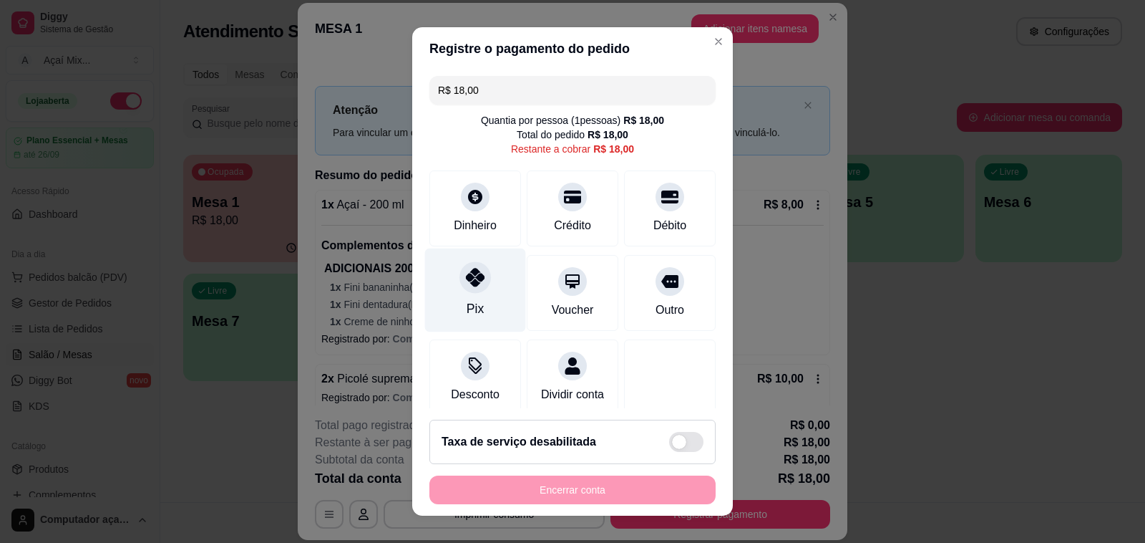
click at [466, 276] on icon at bounding box center [475, 277] width 19 height 19
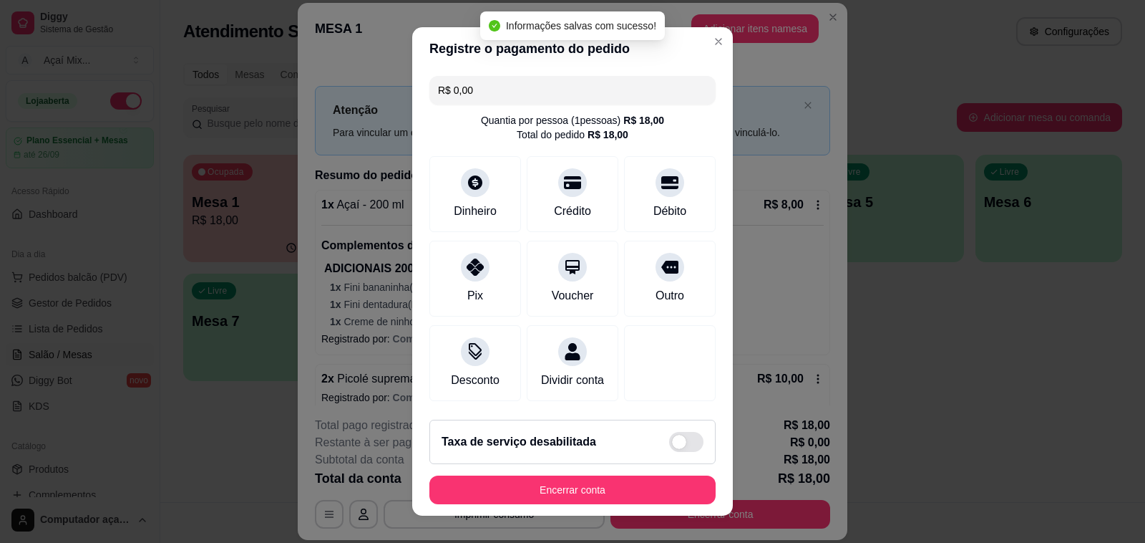
type input "R$ 0,00"
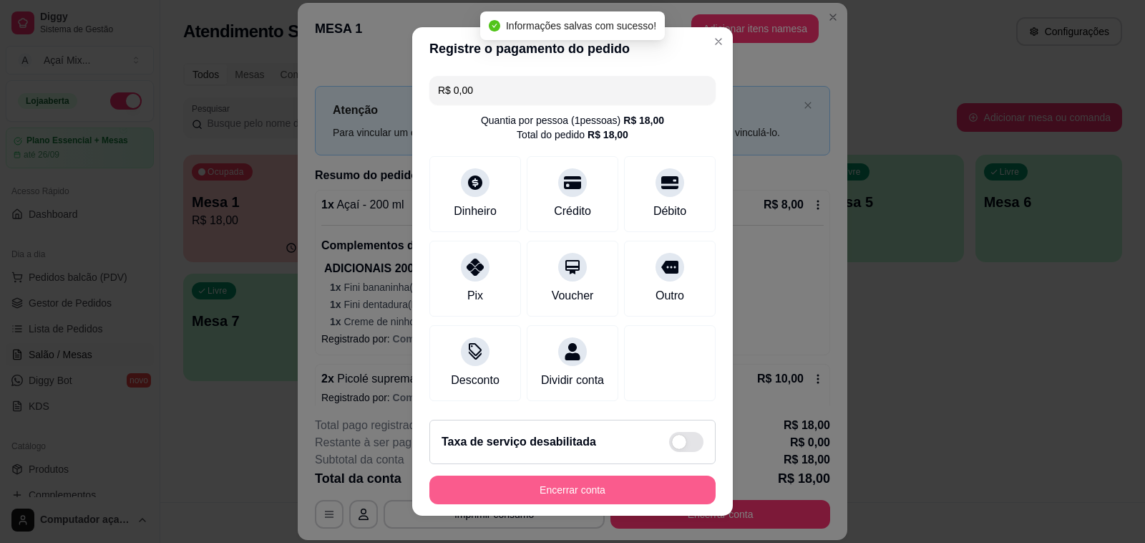
click at [578, 494] on button "Encerrar conta" at bounding box center [572, 489] width 286 height 29
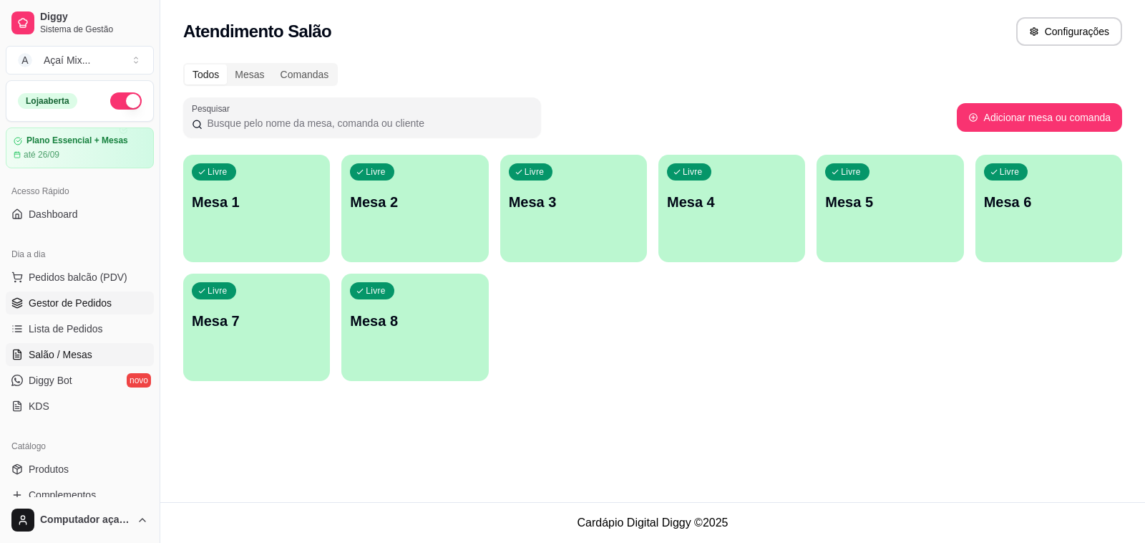
click at [63, 305] on span "Gestor de Pedidos" at bounding box center [70, 303] width 83 height 14
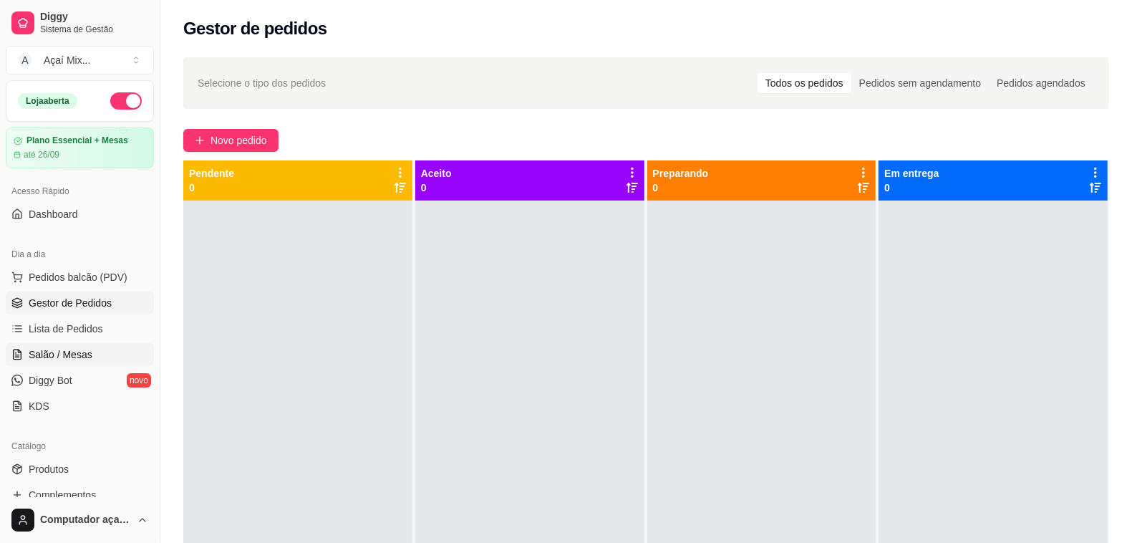
click at [72, 361] on span "Salão / Mesas" at bounding box center [61, 354] width 64 height 14
